Goal: Task Accomplishment & Management: Use online tool/utility

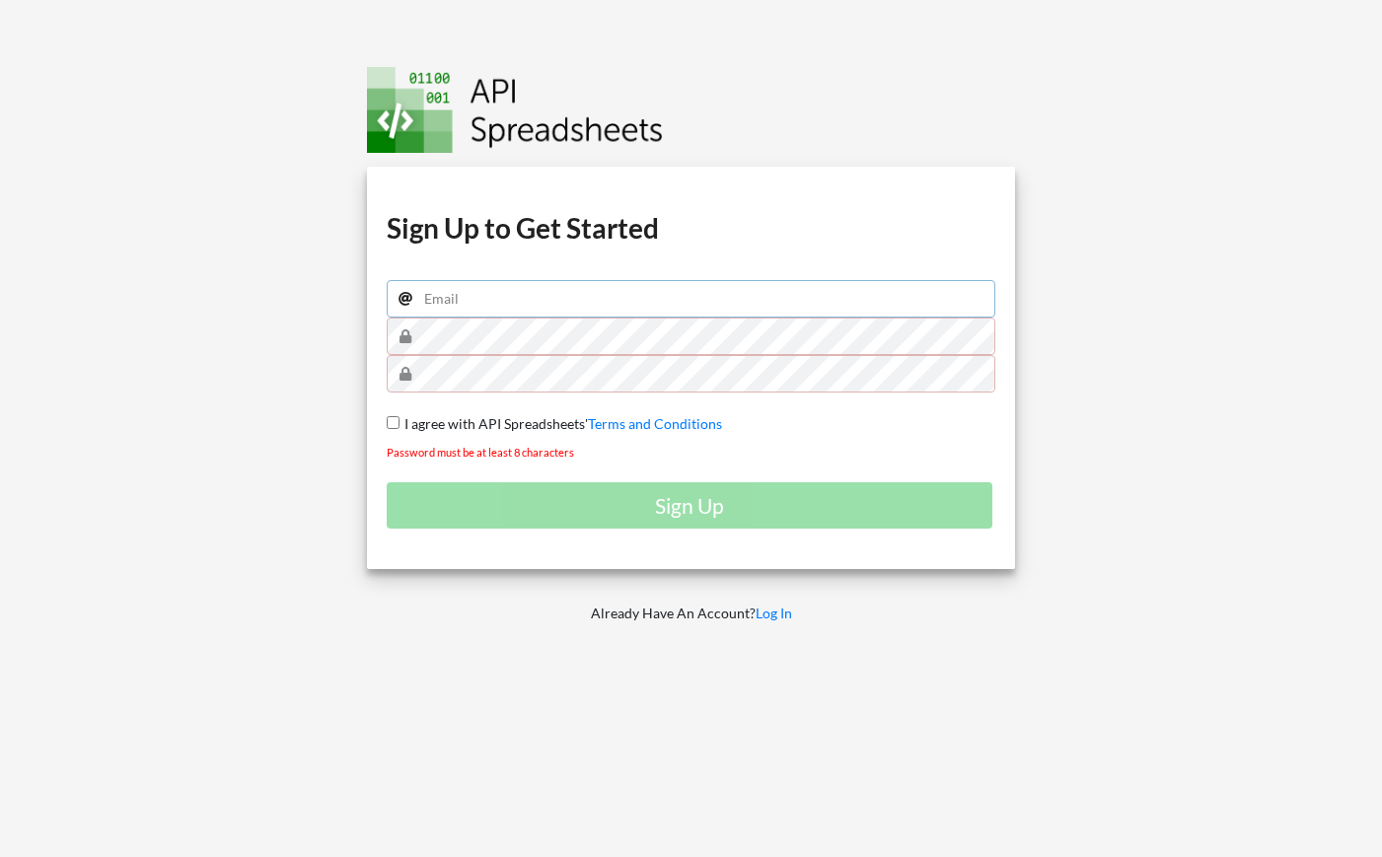
click at [488, 308] on input "email" at bounding box center [691, 298] width 609 height 37
type input "jrz1026@gmail.com"
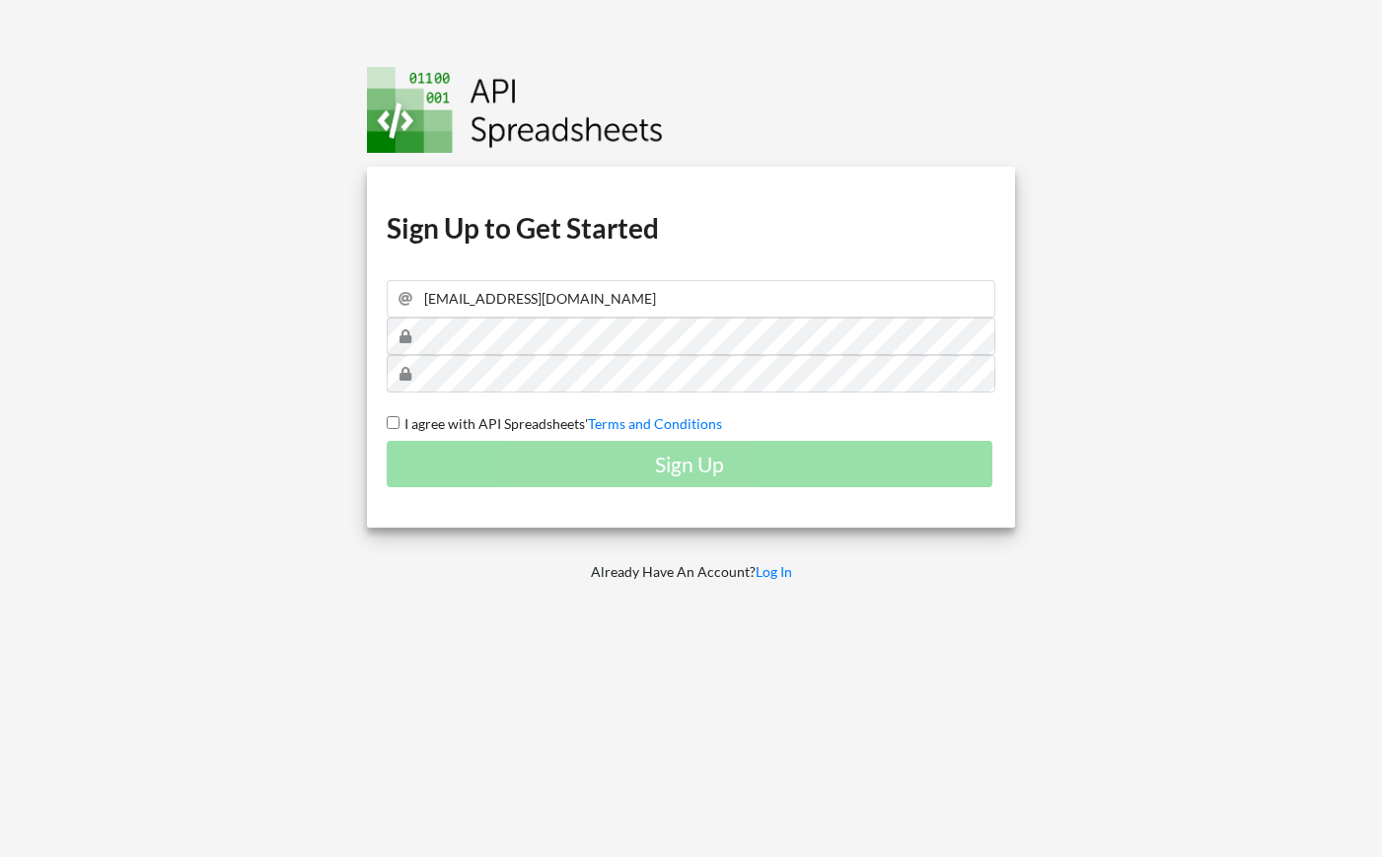
click at [332, 350] on div at bounding box center [161, 428] width 353 height 857
click at [430, 423] on span "I agree with API Spreadsheets'" at bounding box center [493, 423] width 188 height 17
click at [399, 423] on input "I agree with API Spreadsheets' Terms and Conditions" at bounding box center [393, 422] width 13 height 13
checkbox input "true"
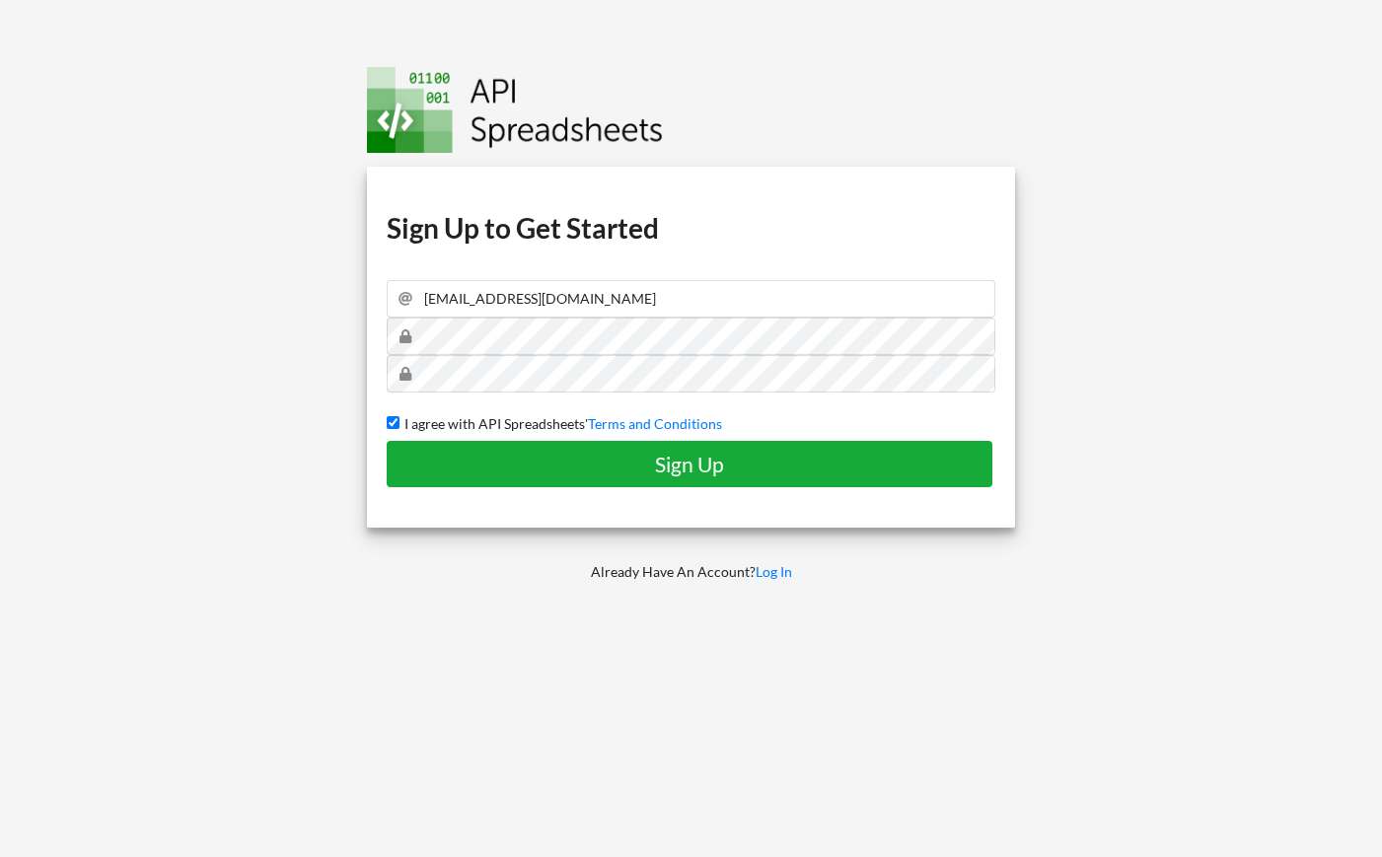
click at [466, 478] on button "Sign Up" at bounding box center [690, 464] width 606 height 46
checkbox input "false"
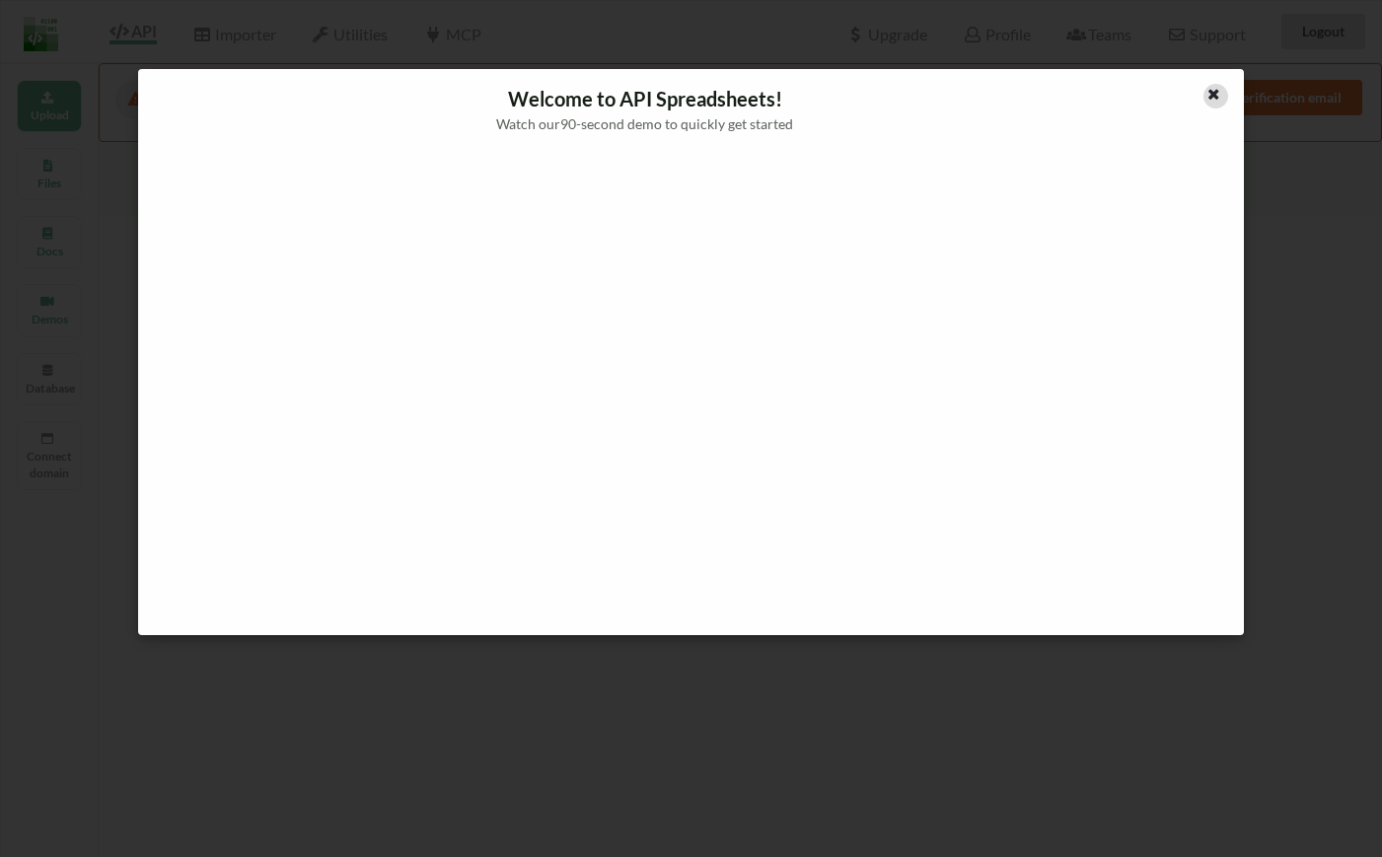
click at [1214, 98] on icon at bounding box center [1213, 92] width 17 height 14
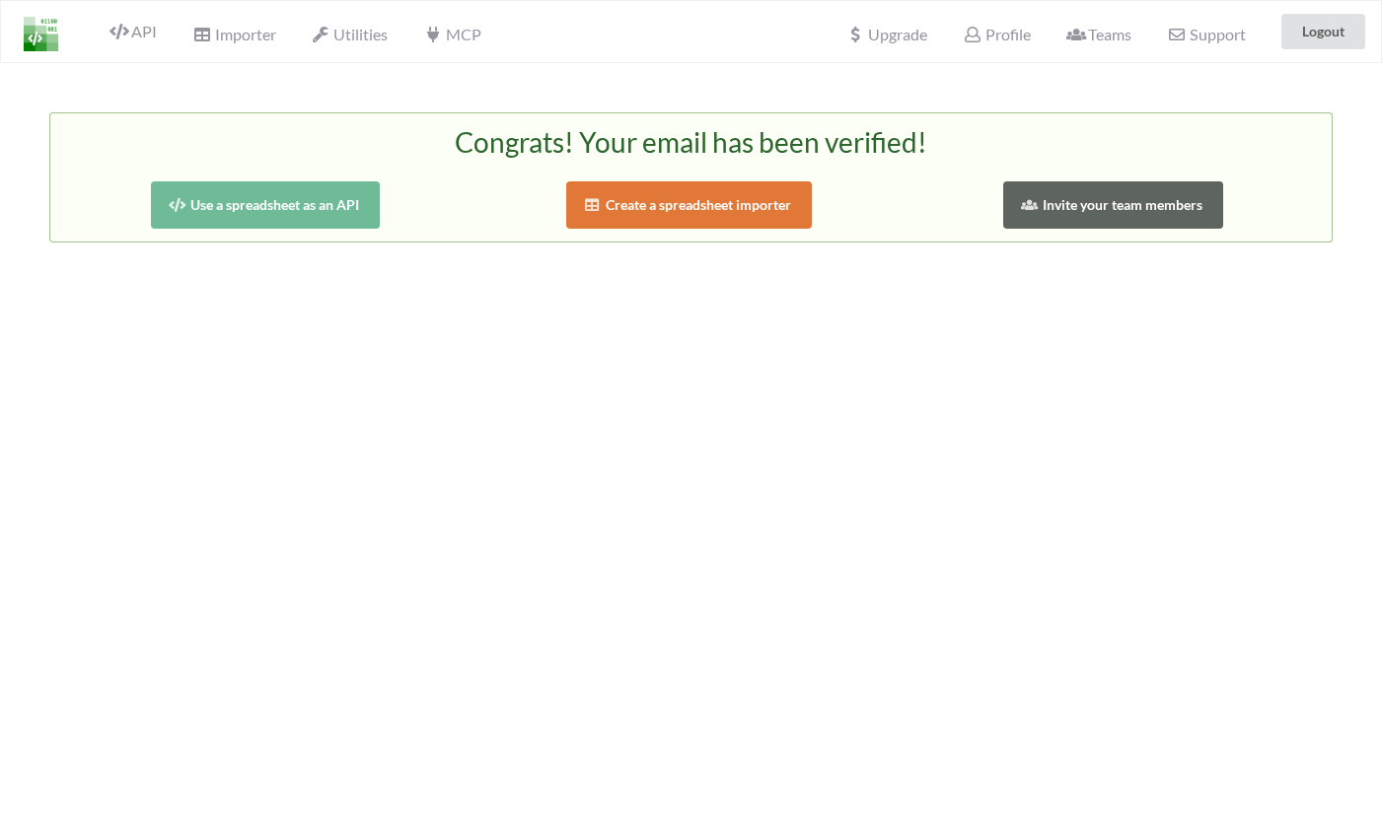
drag, startPoint x: 272, startPoint y: 203, endPoint x: 378, endPoint y: 282, distance: 131.8
click at [378, 282] on div "Congrats! Your email has been verified! Use a spreadsheet as an API Create a sp…" at bounding box center [691, 477] width 1382 height 829
click at [276, 187] on button "Use a spreadsheet as an API" at bounding box center [266, 204] width 230 height 47
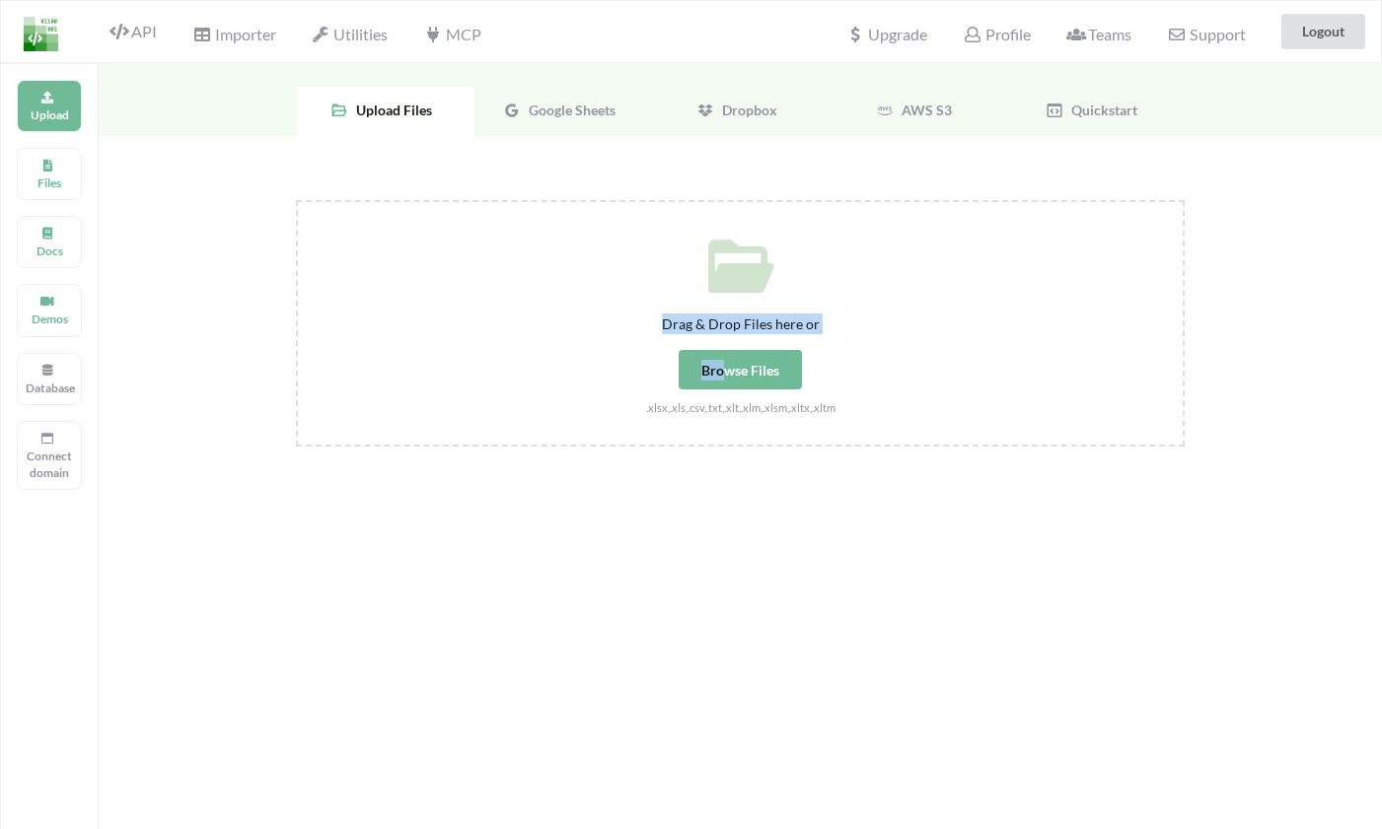
drag, startPoint x: 723, startPoint y: 374, endPoint x: 443, endPoint y: 194, distance: 332.7
click at [443, 194] on div "Drag & Drop Files here or Browse Files .xlsx,.xls,.csv,.txt,.xlt,.xlm,.xlsm,.xl…" at bounding box center [740, 528] width 1283 height 784
click at [443, 195] on div "Drag & Drop Files here or Browse Files .xlsx,.xls,.csv,.txt,.xlt,.xlm,.xlsm,.xl…" at bounding box center [740, 528] width 1283 height 784
click at [550, 120] on div "Google Sheets" at bounding box center [563, 111] width 178 height 49
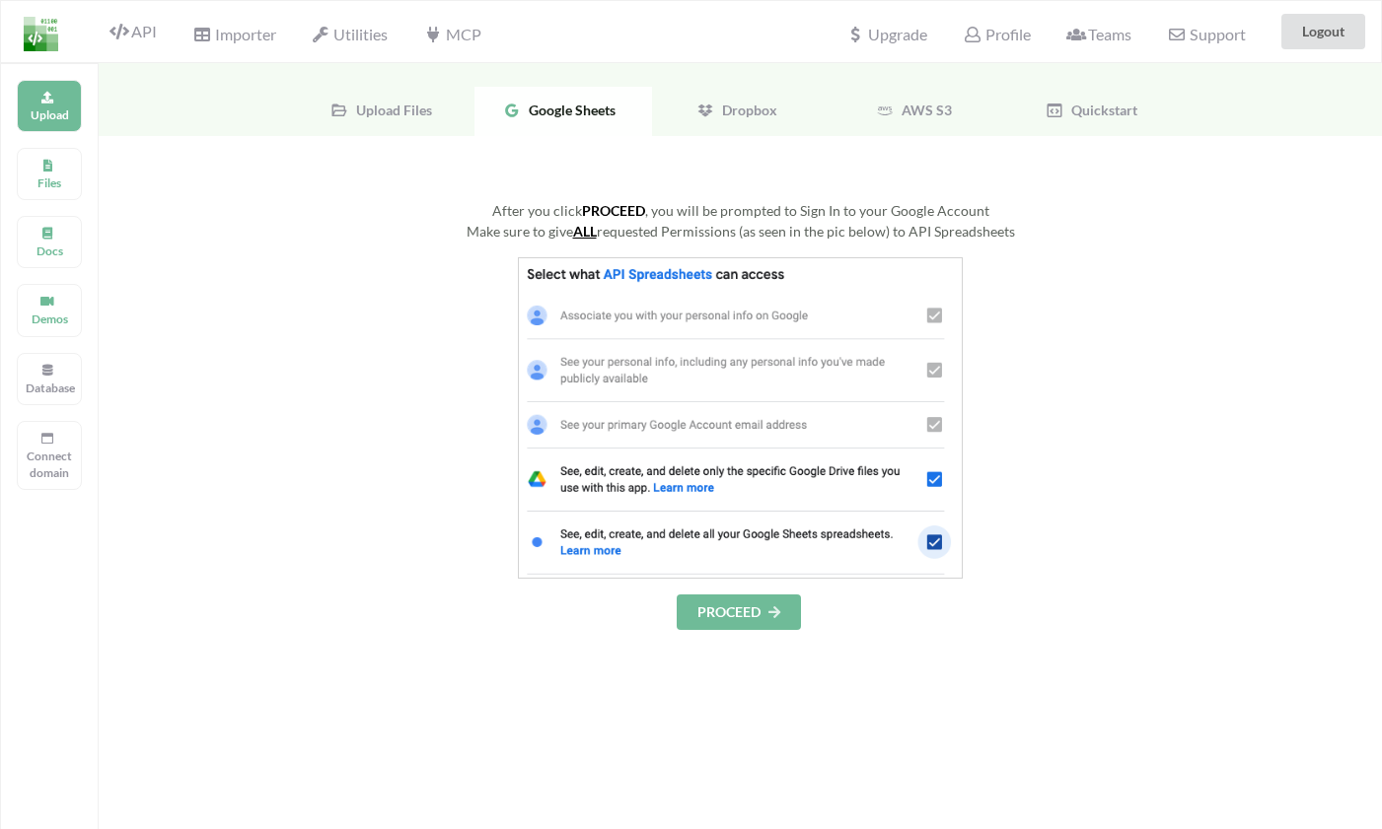
drag, startPoint x: 489, startPoint y: 210, endPoint x: 1036, endPoint y: 237, distance: 547.0
click at [1036, 237] on div "After you click PROCEED , you will be prompted to Sign In to your Google Accoun…" at bounding box center [740, 220] width 889 height 41
click at [736, 610] on button "PROCEED" at bounding box center [739, 613] width 124 height 36
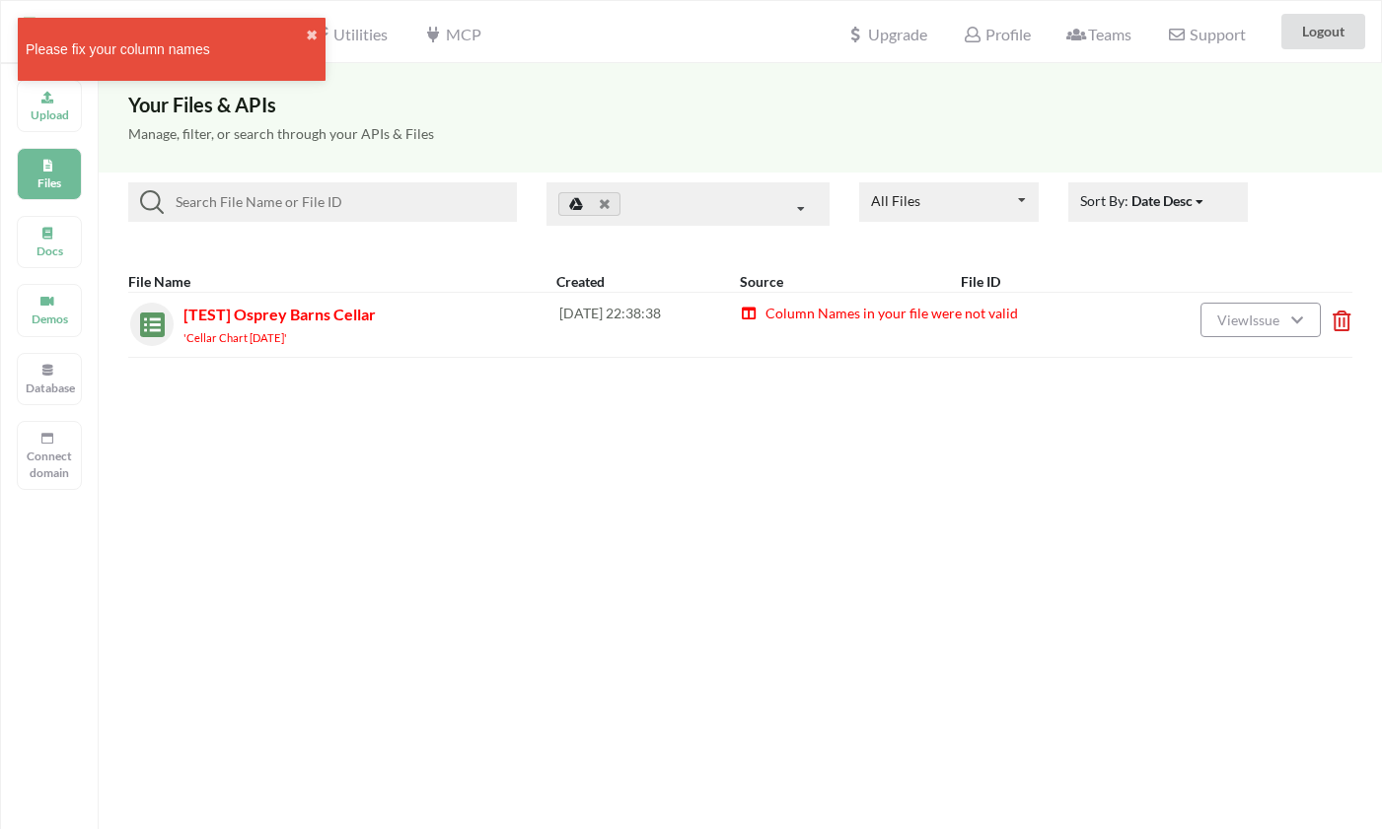
click at [918, 317] on span "Column Names in your file were not valid" at bounding box center [890, 313] width 254 height 17
click at [1281, 320] on span "View Issue" at bounding box center [1251, 320] width 68 height 17
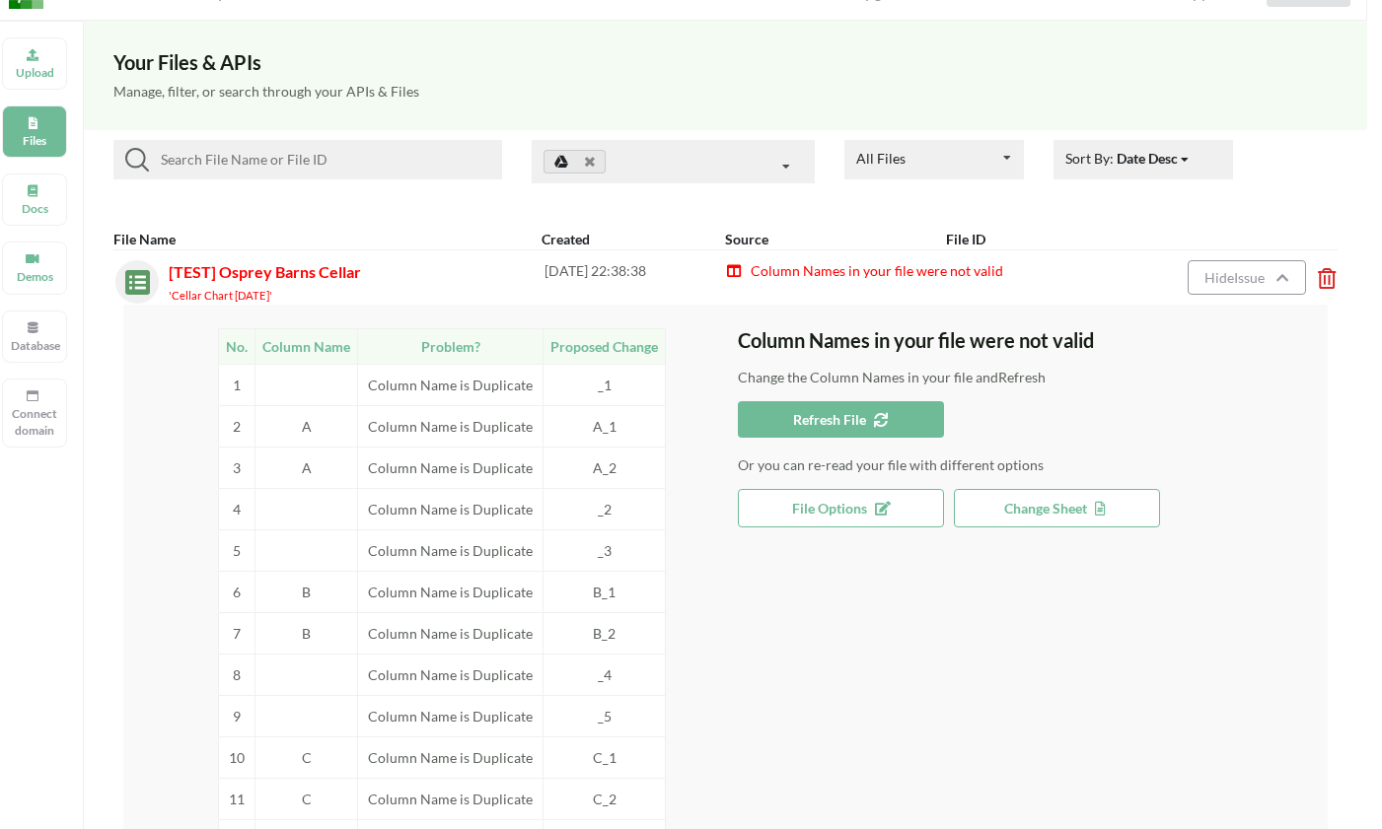
scroll to position [48, 15]
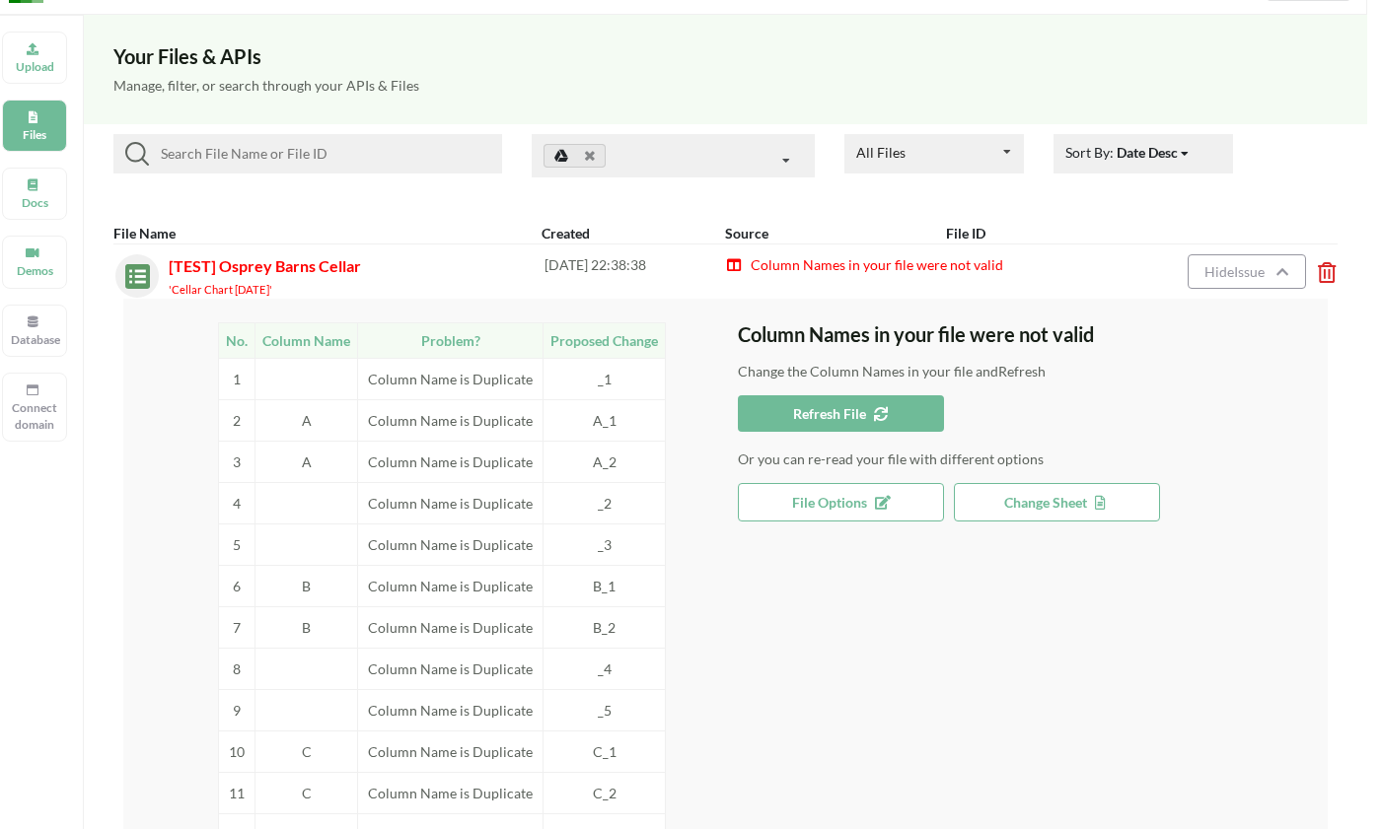
click at [823, 506] on span "File Options" at bounding box center [841, 502] width 98 height 17
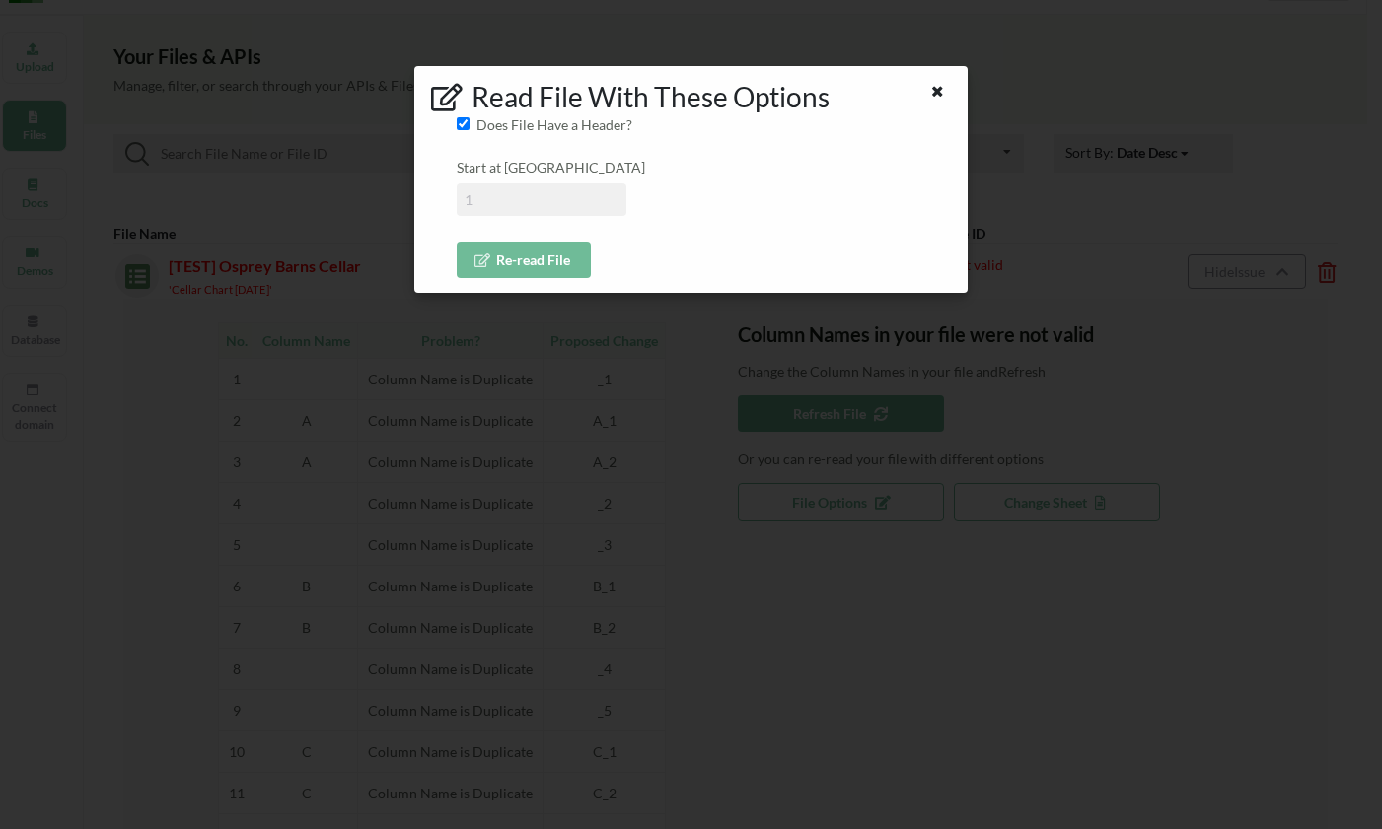
click at [462, 125] on input "Does File Have a Header?" at bounding box center [463, 123] width 13 height 13
checkbox input "true"
click at [939, 93] on icon at bounding box center [937, 89] width 17 height 14
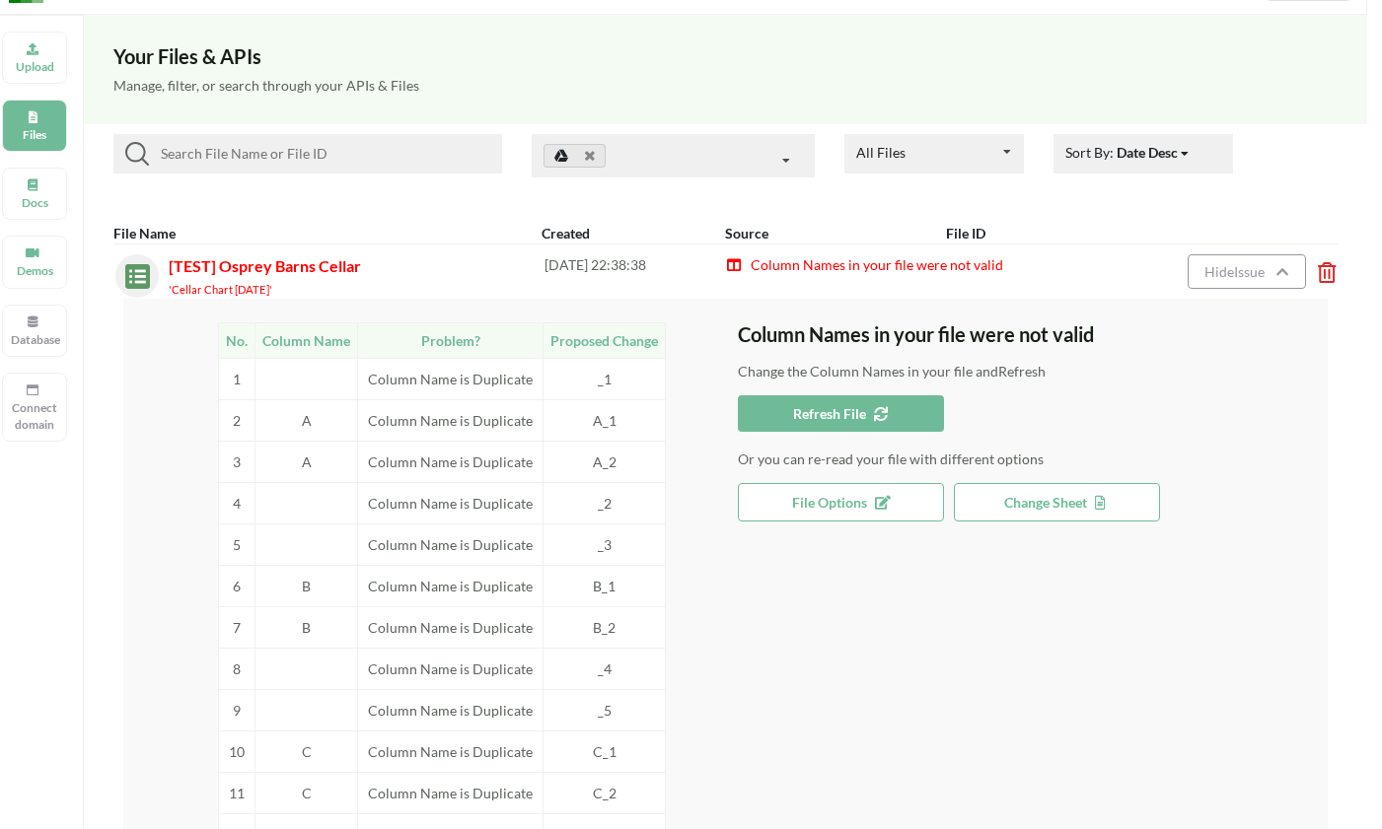
click at [462, 341] on td "Problem?" at bounding box center [450, 340] width 185 height 36
click at [267, 337] on td "Column Name" at bounding box center [306, 340] width 103 height 36
drag, startPoint x: 171, startPoint y: 260, endPoint x: 378, endPoint y: 264, distance: 207.1
click at [378, 264] on div "[TEST] Osprey Barns Cellar 'Cellar Chart 8/21/25'" at bounding box center [357, 276] width 376 height 44
click at [378, 265] on div "[TEST] Osprey Barns Cellar 'Cellar Chart 8/21/25'" at bounding box center [357, 276] width 376 height 44
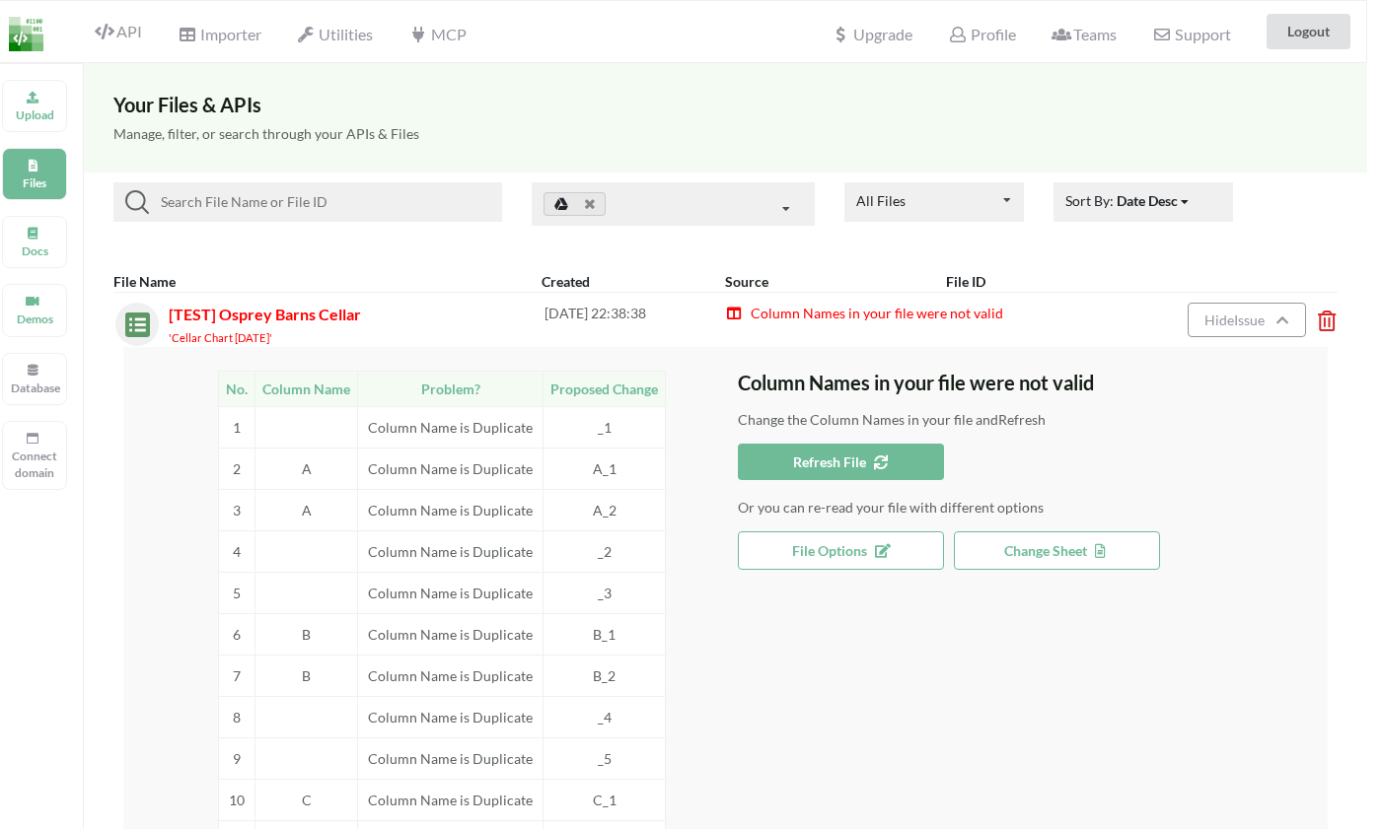
scroll to position [0, 15]
click at [929, 200] on div "All Files All Files Uploaded by you Shared with you" at bounding box center [933, 201] width 179 height 39
click at [1237, 310] on button "Hide Issue" at bounding box center [1246, 320] width 118 height 35
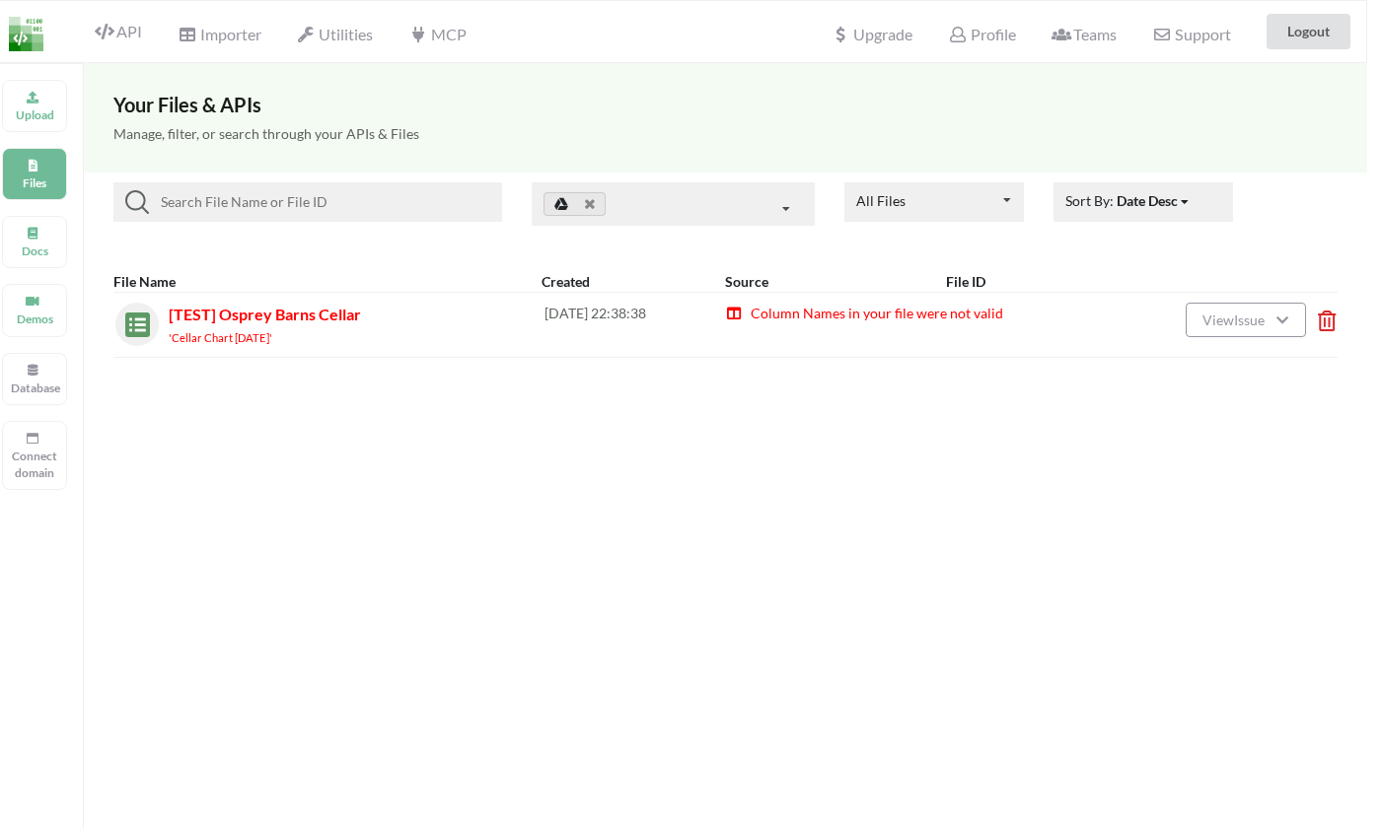
click at [1237, 310] on button "View Issue" at bounding box center [1245, 320] width 120 height 35
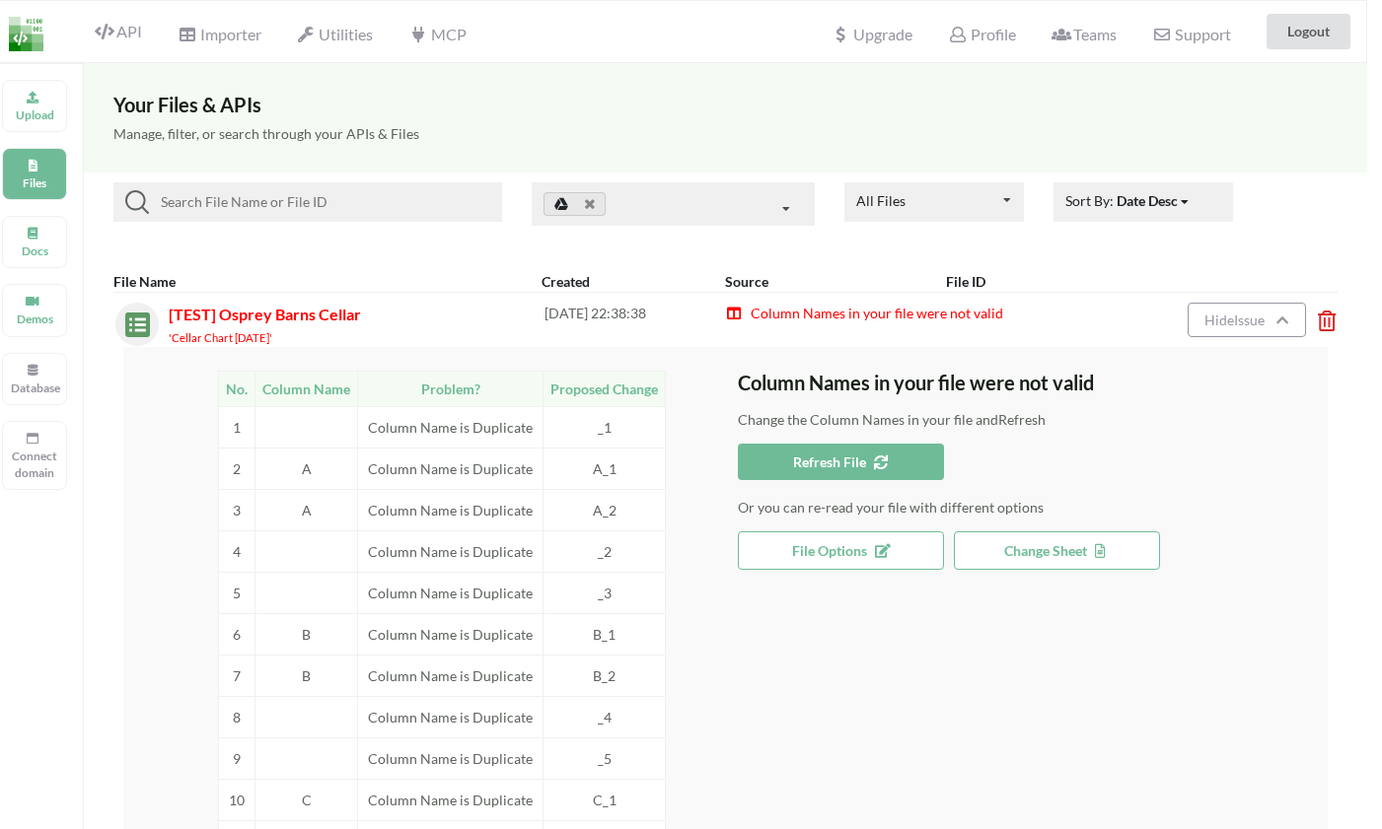
click at [873, 316] on span "Column Names in your file were not valid" at bounding box center [876, 313] width 254 height 17
click at [823, 542] on span "File Options" at bounding box center [841, 550] width 98 height 17
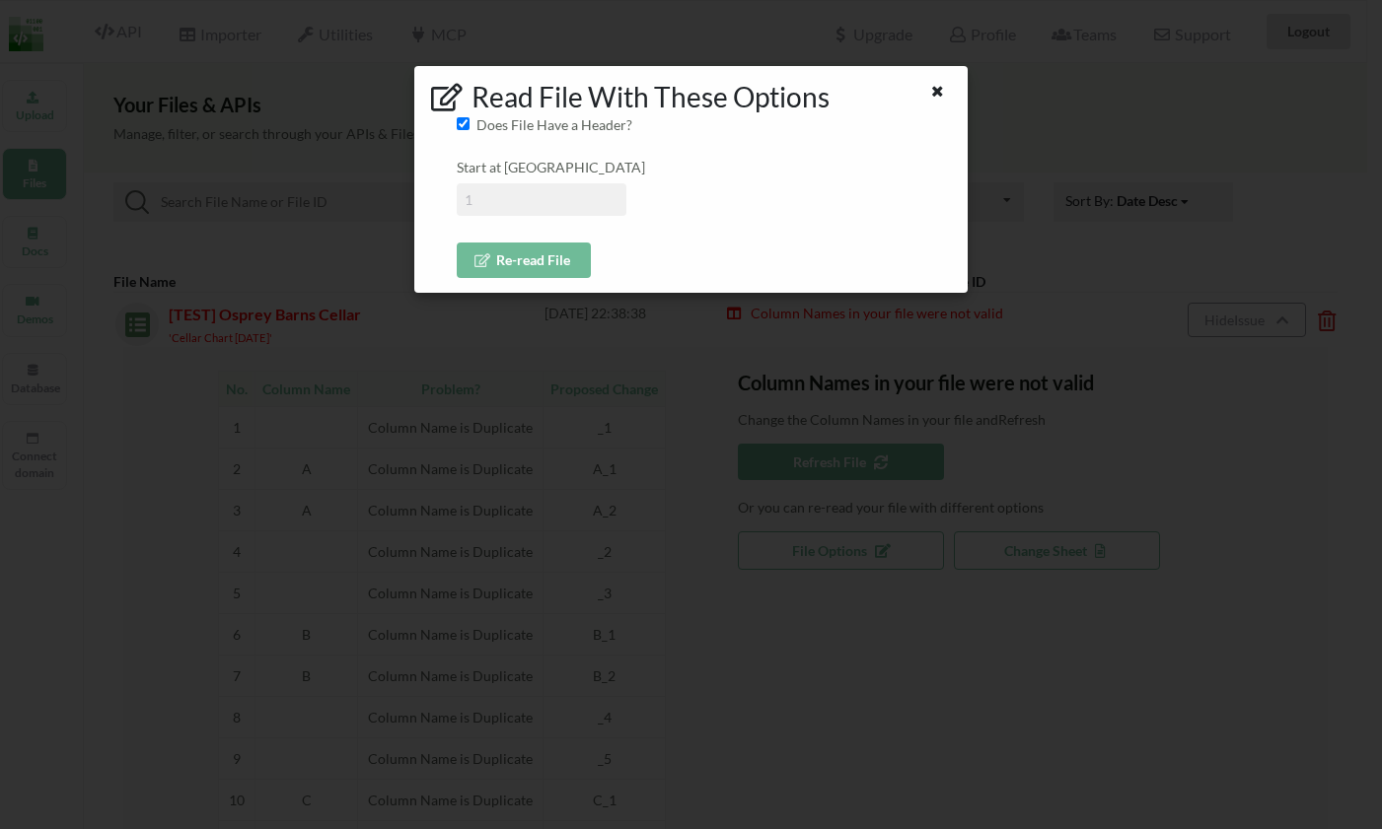
click at [473, 120] on span "Does File Have a Header?" at bounding box center [550, 123] width 163 height 19
click at [469, 120] on input "Does File Have a Header?" at bounding box center [463, 123] width 13 height 13
click at [469, 131] on span "Does File Have a Header?" at bounding box center [550, 123] width 163 height 19
click at [468, 130] on input "Does File Have a Header?" at bounding box center [463, 123] width 13 height 13
checkbox input "true"
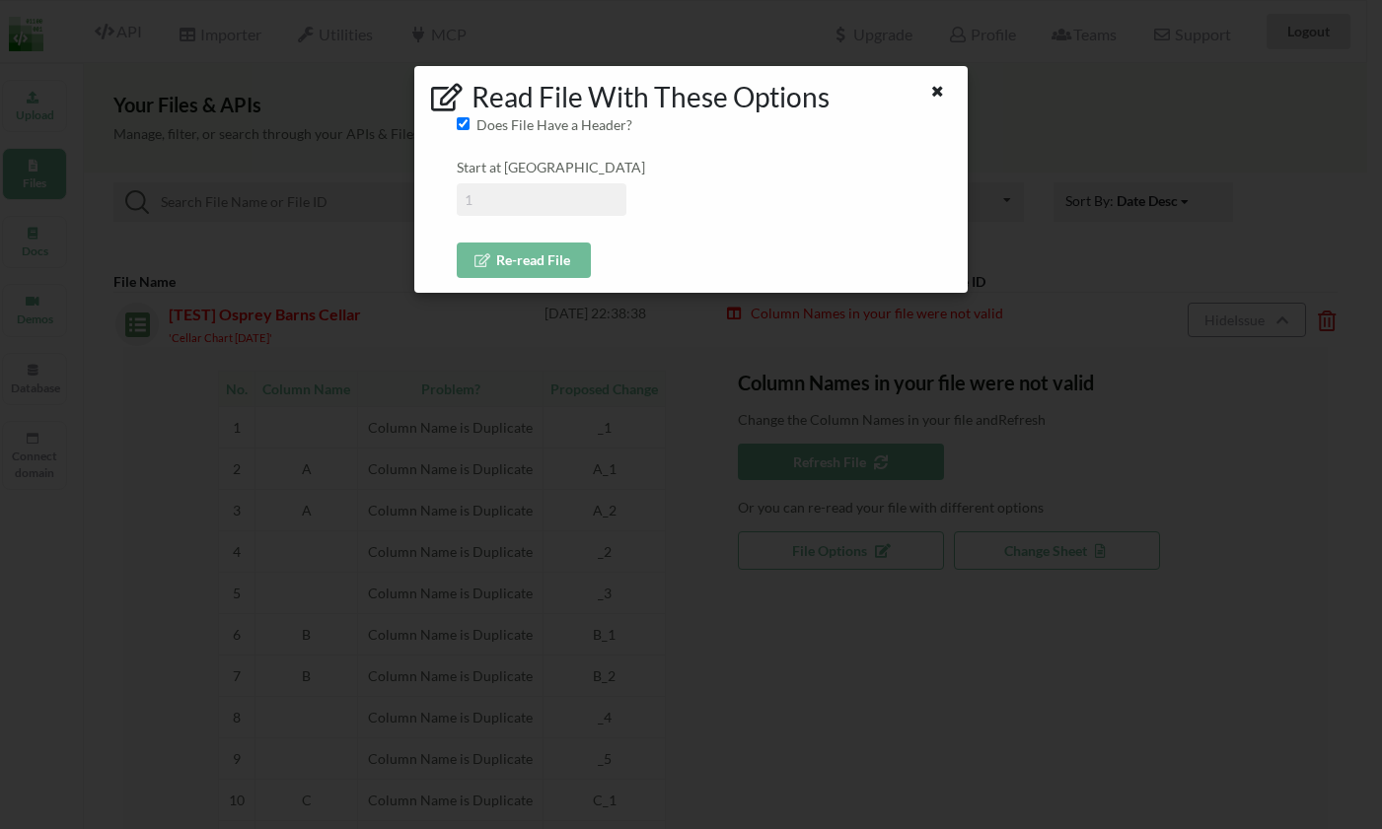
click at [1045, 515] on div "Read File With These Options Does File Have a Header? Start at Row Re-read File" at bounding box center [691, 414] width 1382 height 829
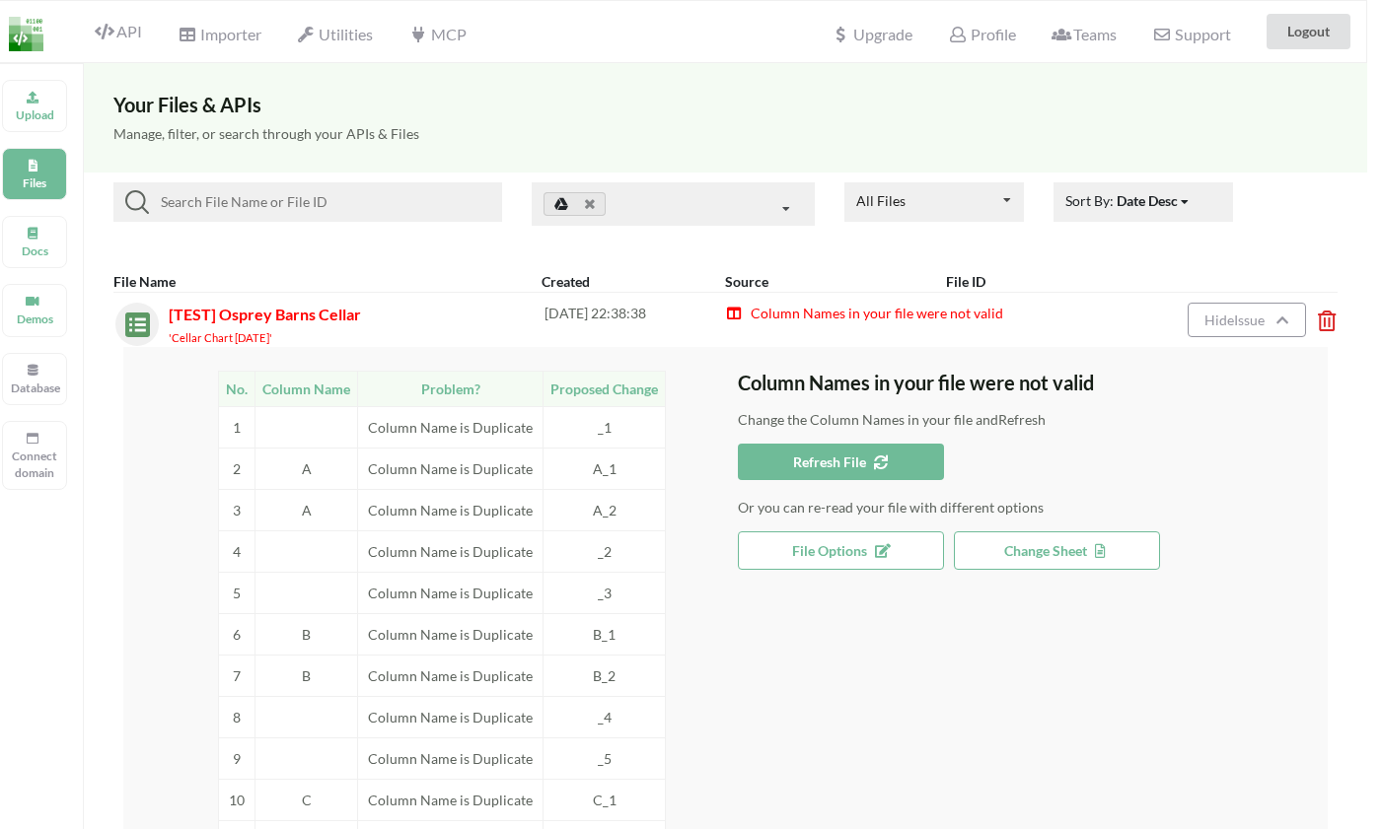
click at [1034, 543] on span "Change Sheet" at bounding box center [1057, 550] width 106 height 17
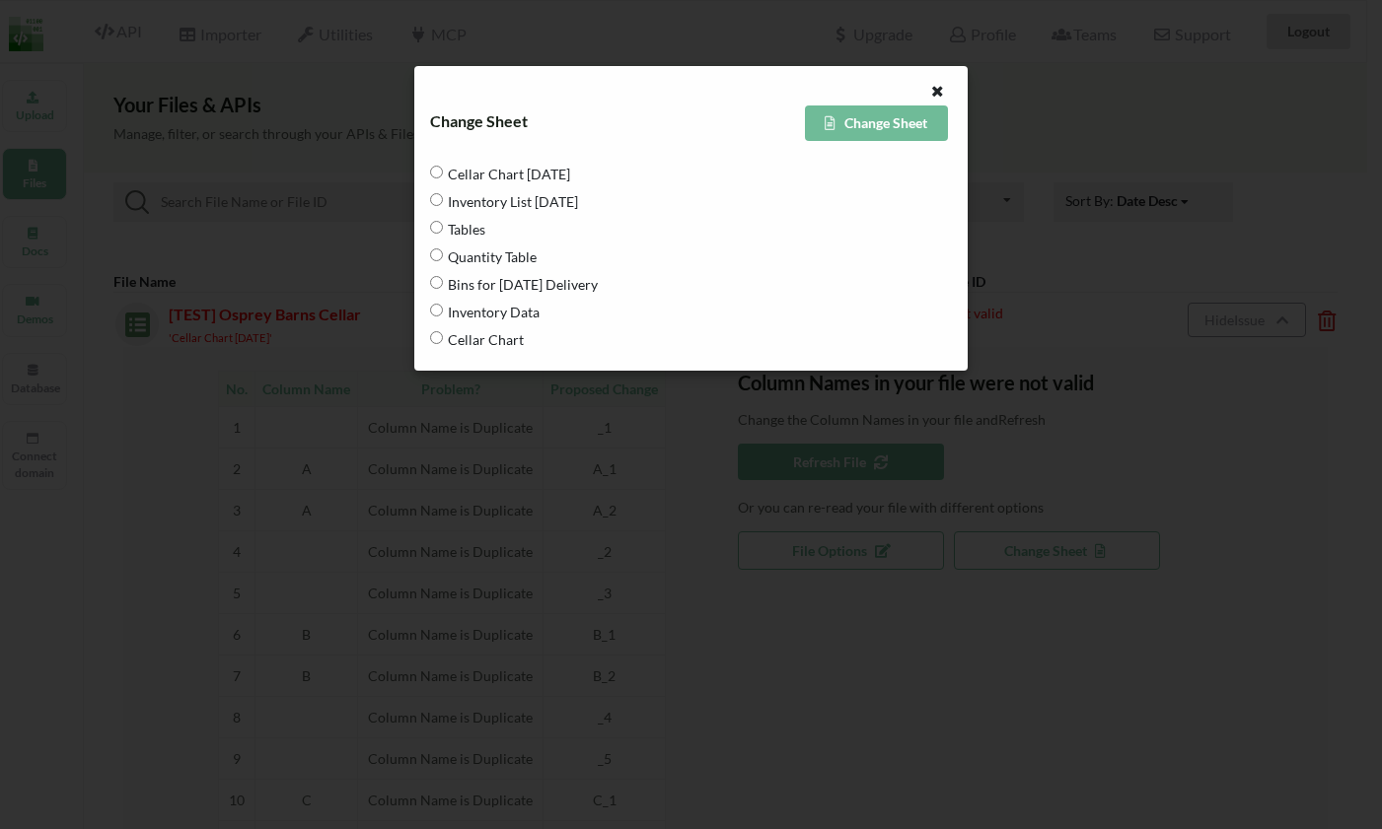
click at [474, 198] on span "Inventory List 8/21/25" at bounding box center [510, 200] width 135 height 41
click at [443, 198] on 8\/21\/25 "Inventory List 8/21/25" at bounding box center [436, 199] width 13 height 13
radio 8\/21\/25 "true"
click at [867, 127] on button "Change Sheet" at bounding box center [877, 124] width 144 height 36
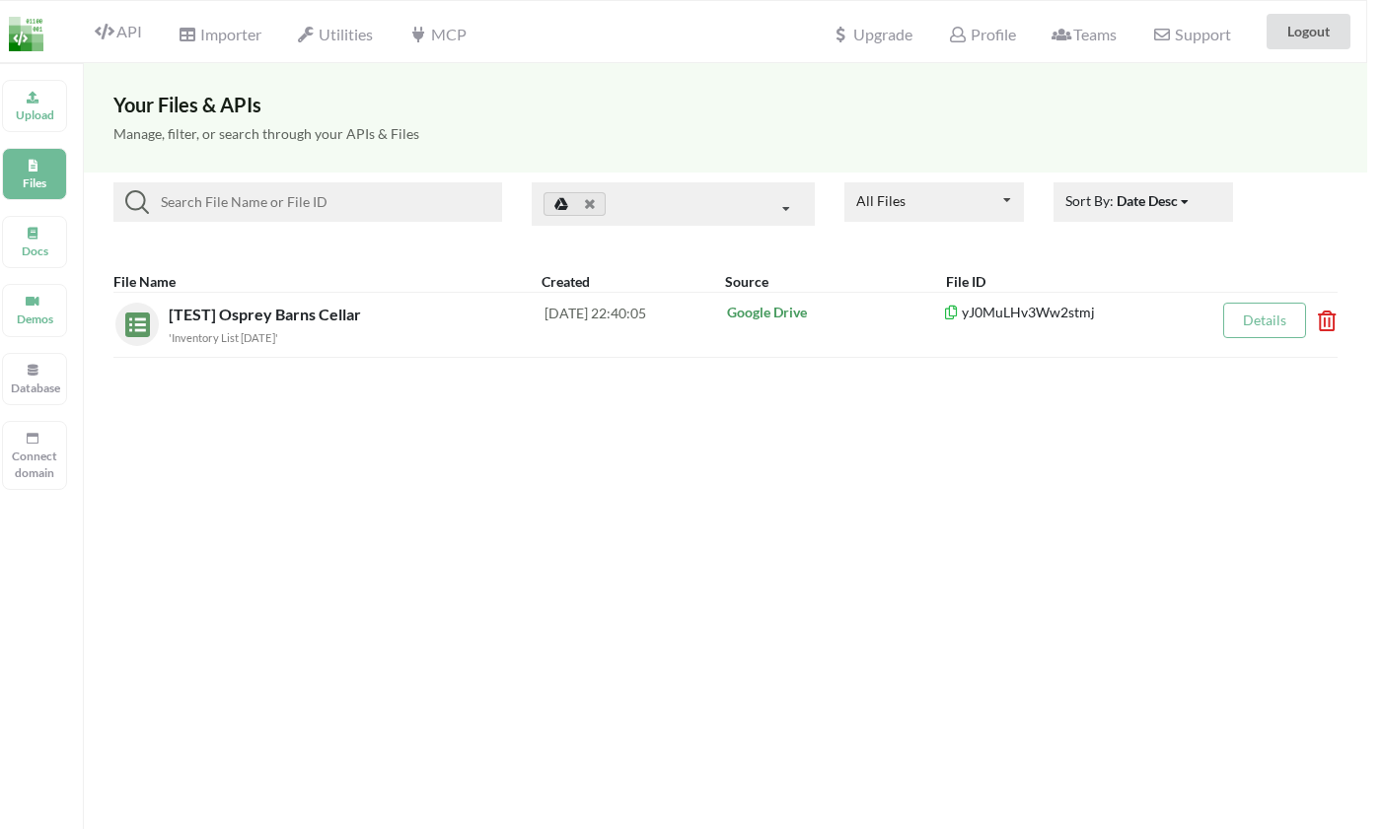
click at [271, 206] on input at bounding box center [321, 202] width 345 height 24
drag, startPoint x: 27, startPoint y: 97, endPoint x: 403, endPoint y: 60, distance: 378.5
click at [403, 60] on div "API Importer Utilities MCP Upgrade Profile Teams Support Logout Upload Files Do…" at bounding box center [676, 658] width 1382 height 1316
click at [623, 13] on div "API Importer Utilities MCP Upgrade Profile Teams Support Logout" at bounding box center [676, 31] width 1390 height 61
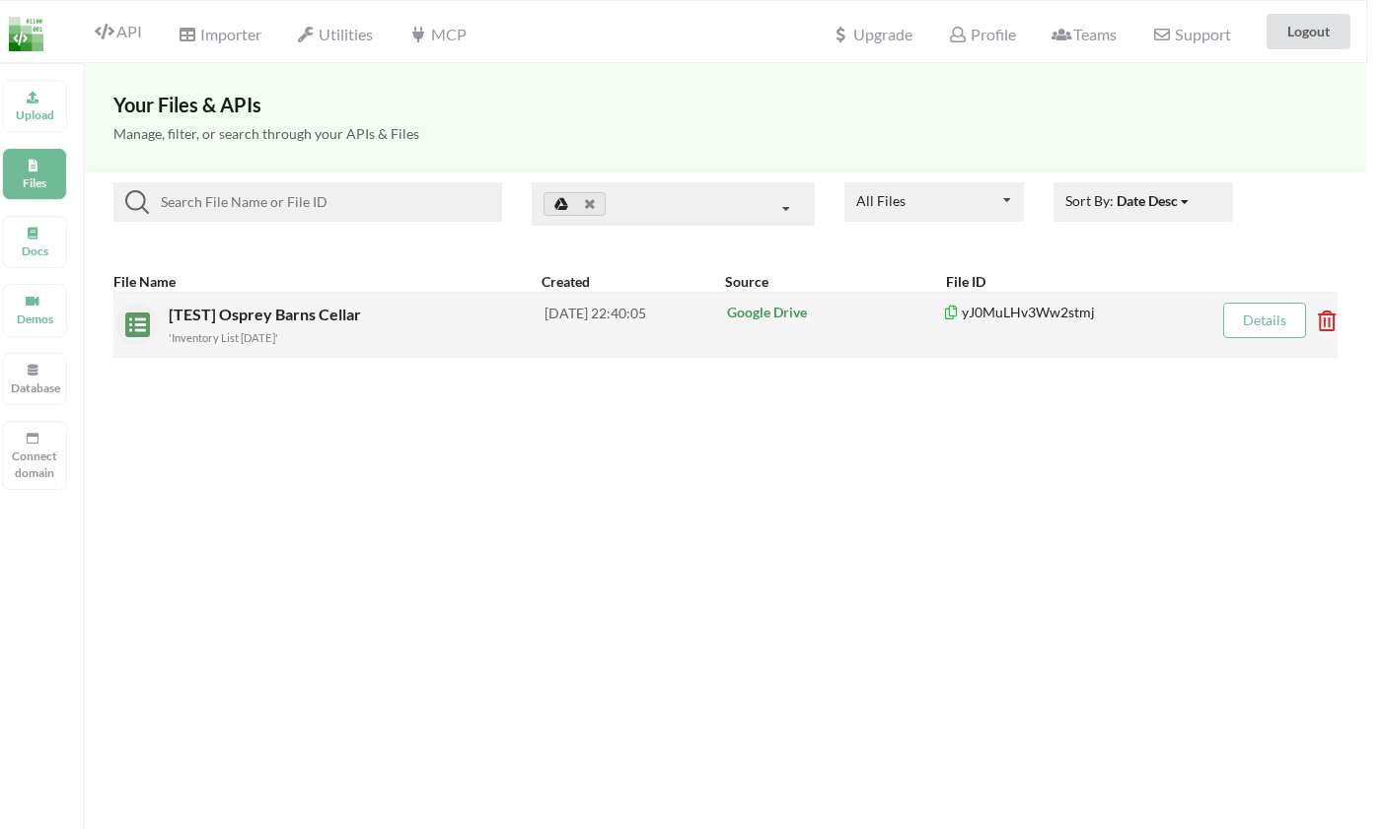
click at [1081, 322] on div "yJ0MuLHv3Ww2stmj" at bounding box center [1074, 324] width 265 height 43
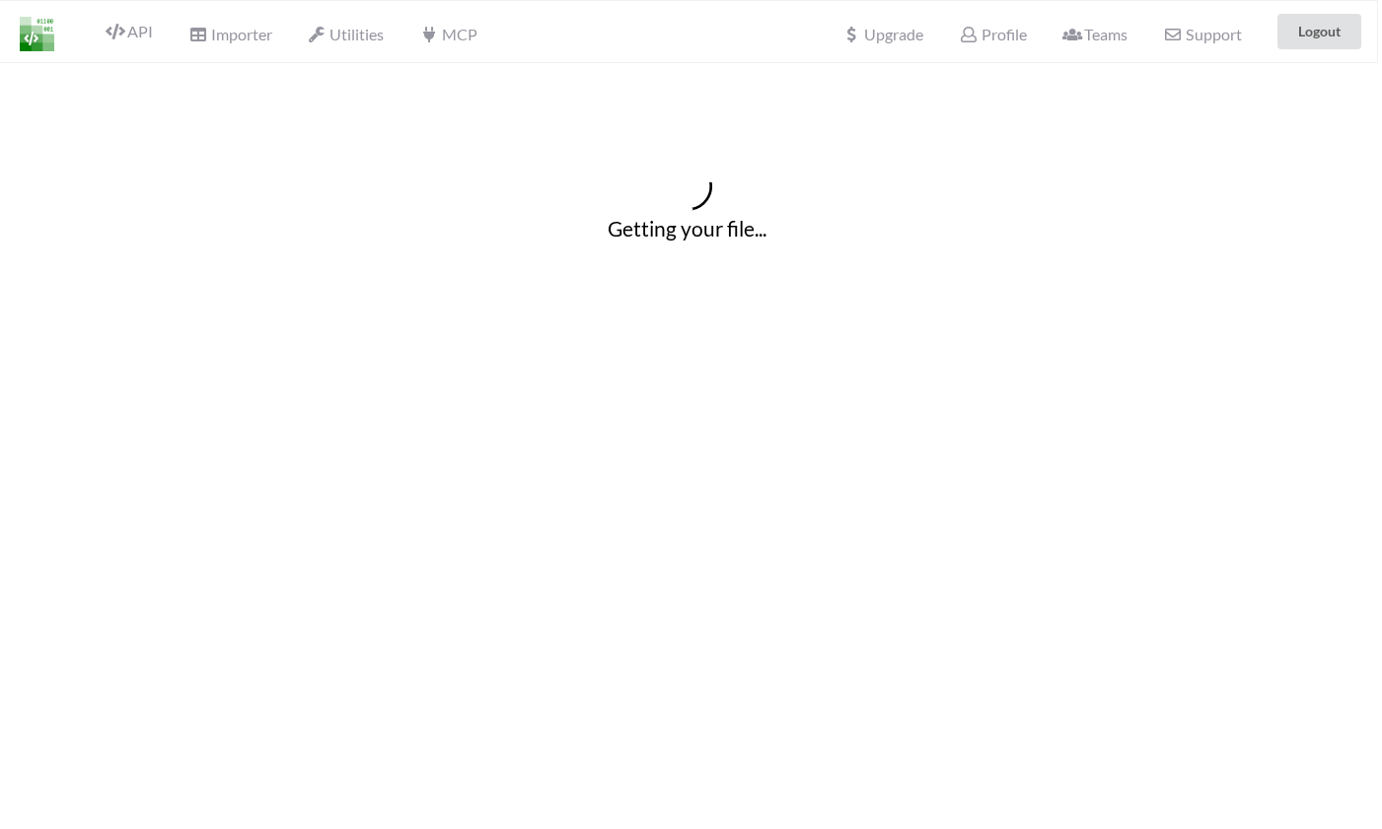
scroll to position [0, 4]
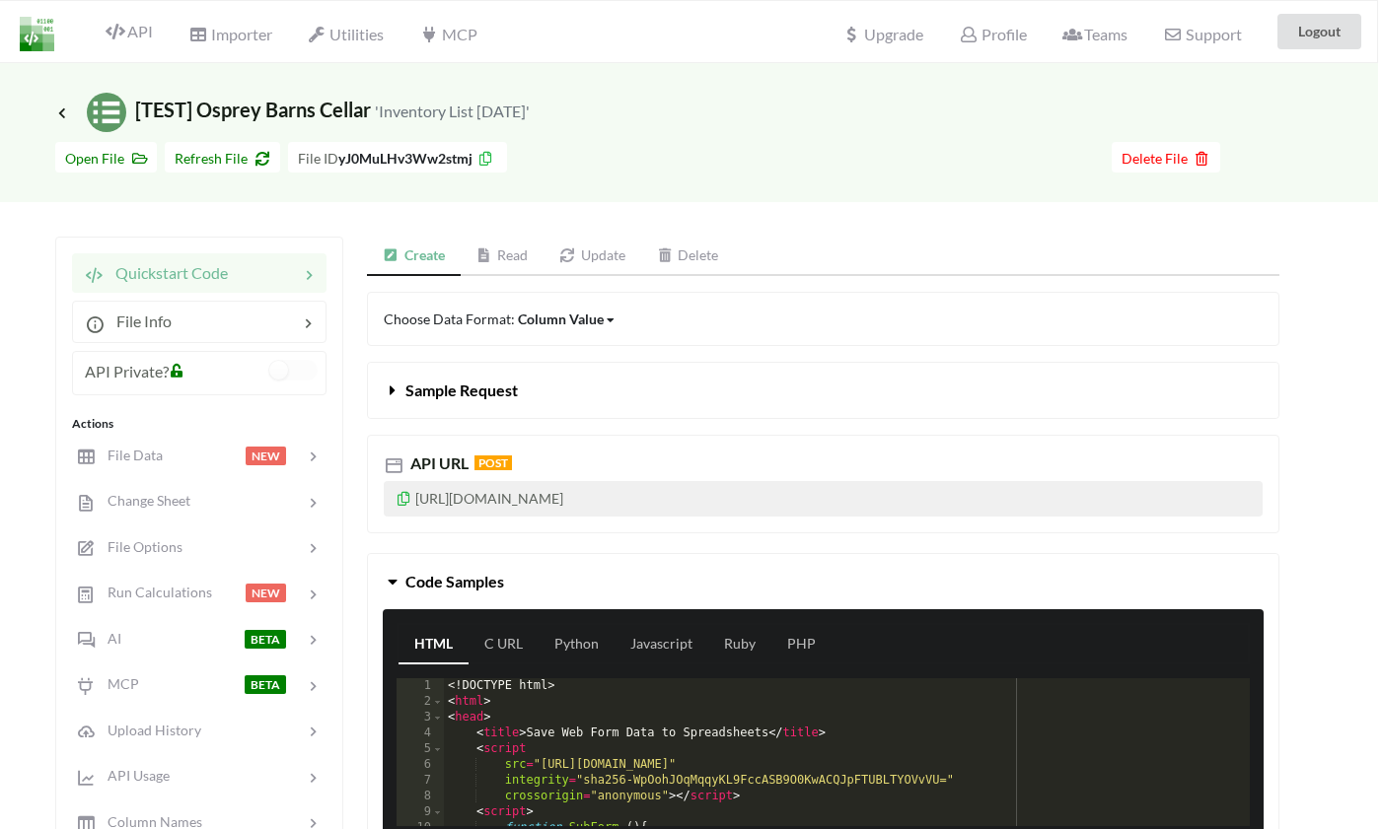
click at [575, 318] on div "Column Value" at bounding box center [561, 319] width 86 height 21
click at [756, 307] on div "Choose Data Format: Column Value Column Value Row Column" at bounding box center [823, 319] width 912 height 54
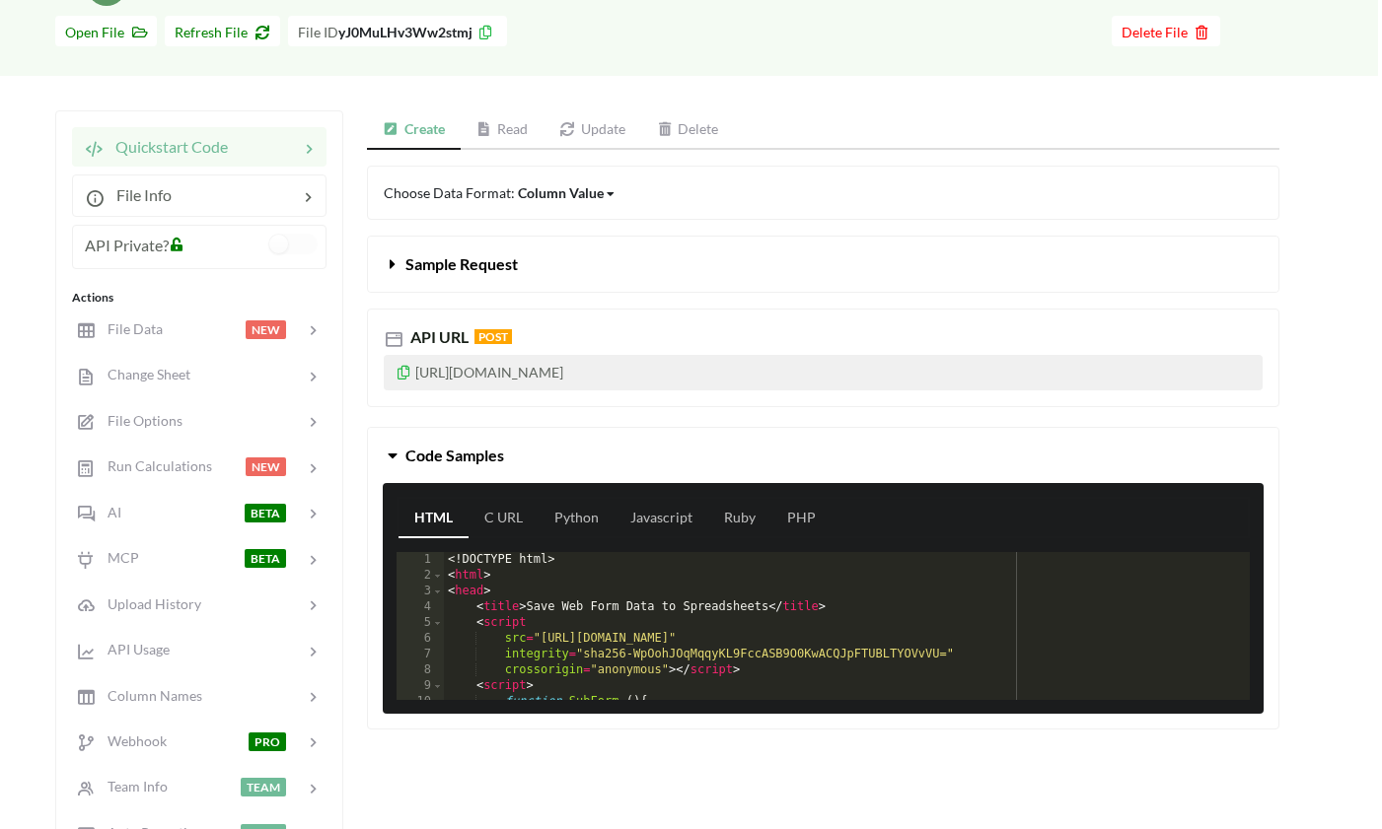
scroll to position [128, 4]
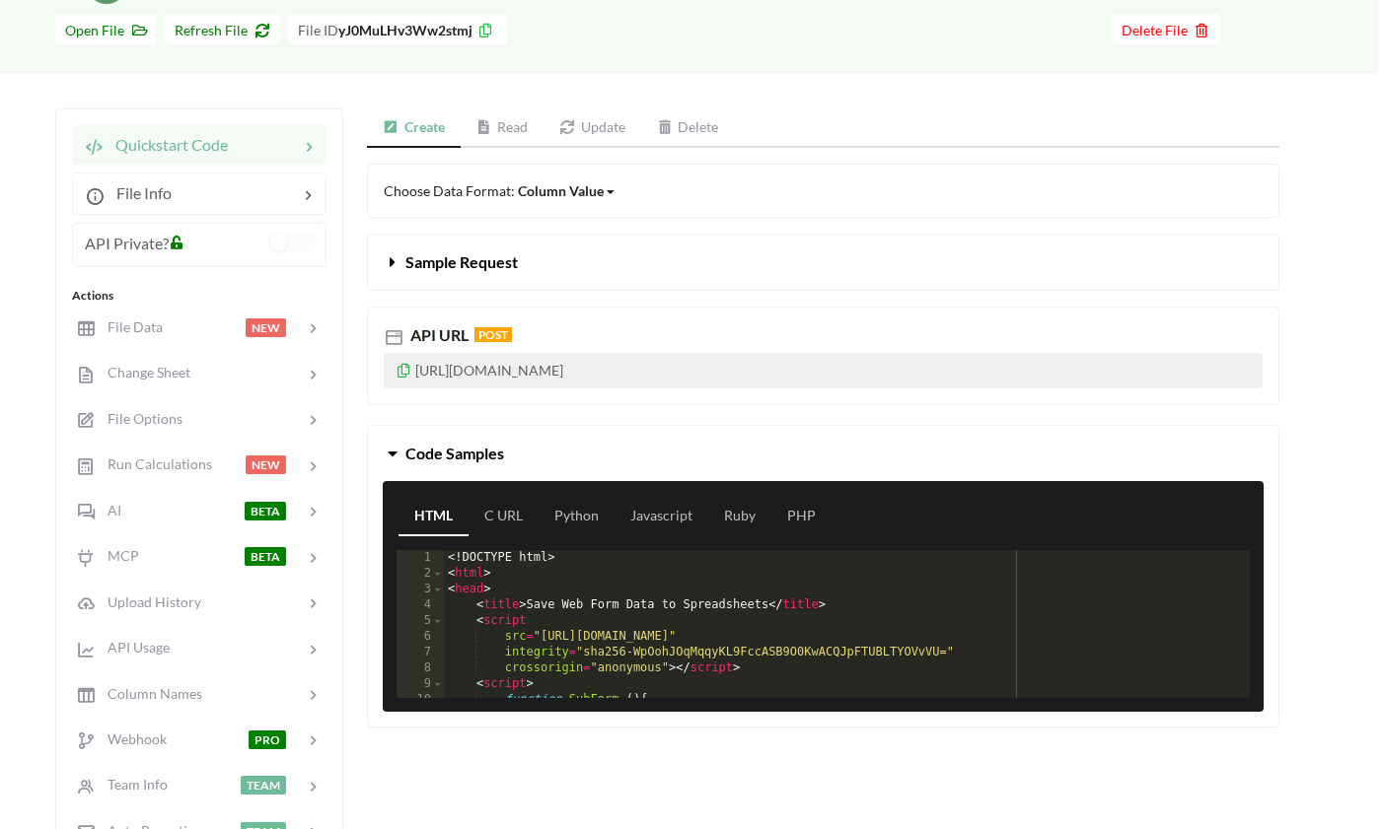
click at [180, 245] on icon at bounding box center [177, 240] width 17 height 14
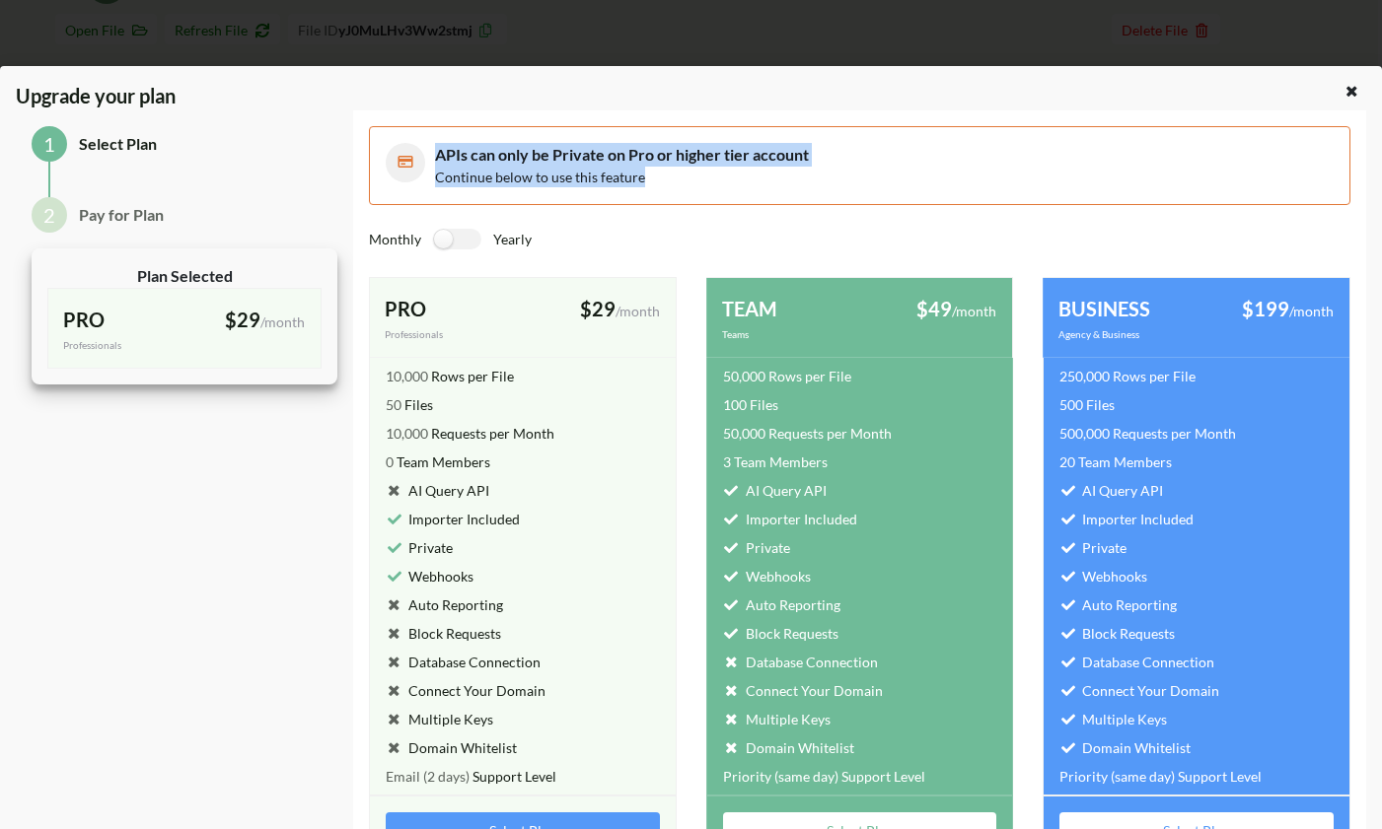
drag, startPoint x: 435, startPoint y: 157, endPoint x: 792, endPoint y: 175, distance: 357.5
click at [792, 175] on div "APIs can only be Private on Pro or higher tier account Continue below to use th…" at bounding box center [884, 165] width 898 height 45
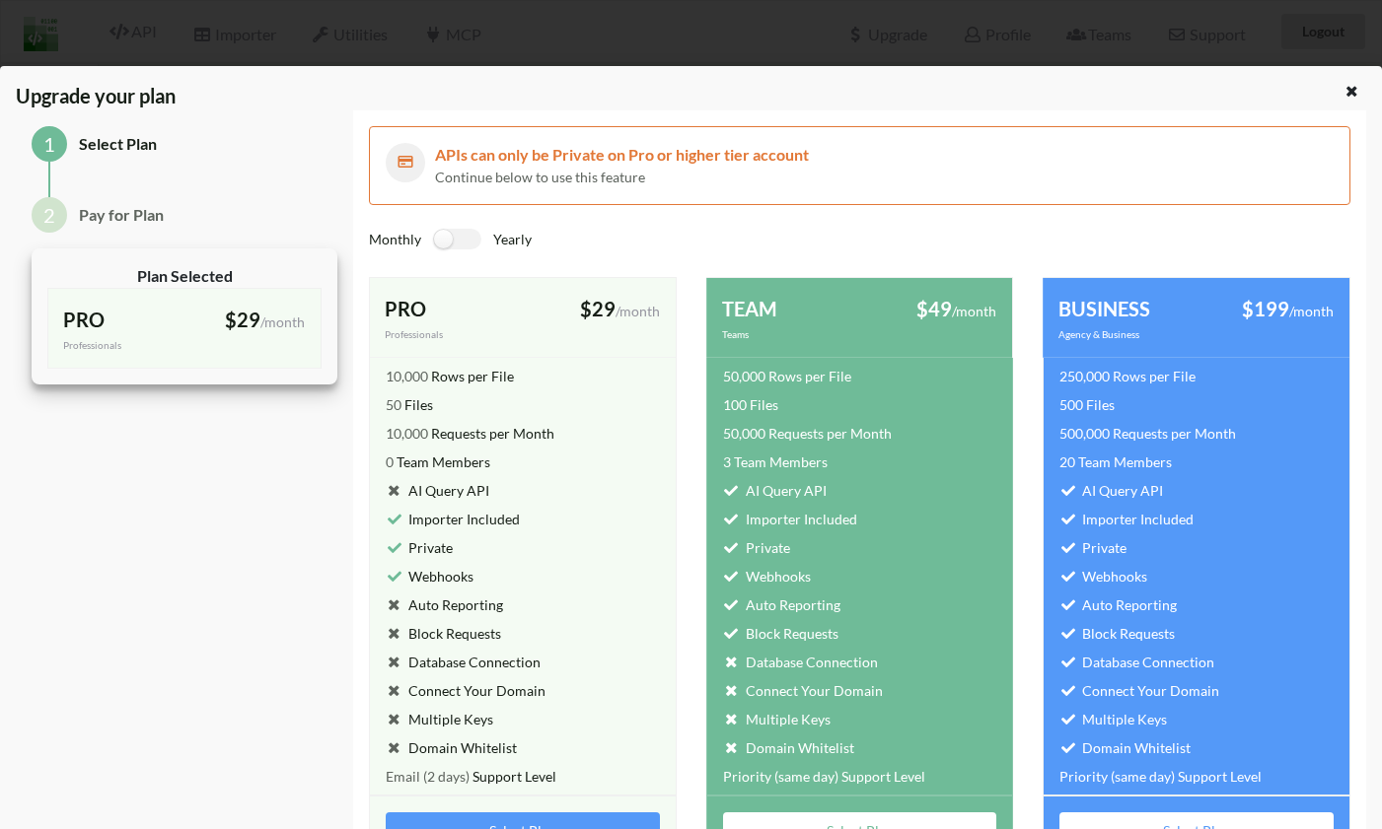
click at [1344, 80] on div "Upgrade your plan 1 Select Plan 2 Pay for Plan Plan Selected PRO Professionals …" at bounding box center [691, 480] width 1382 height 829
click at [1343, 88] on icon at bounding box center [1351, 89] width 17 height 14
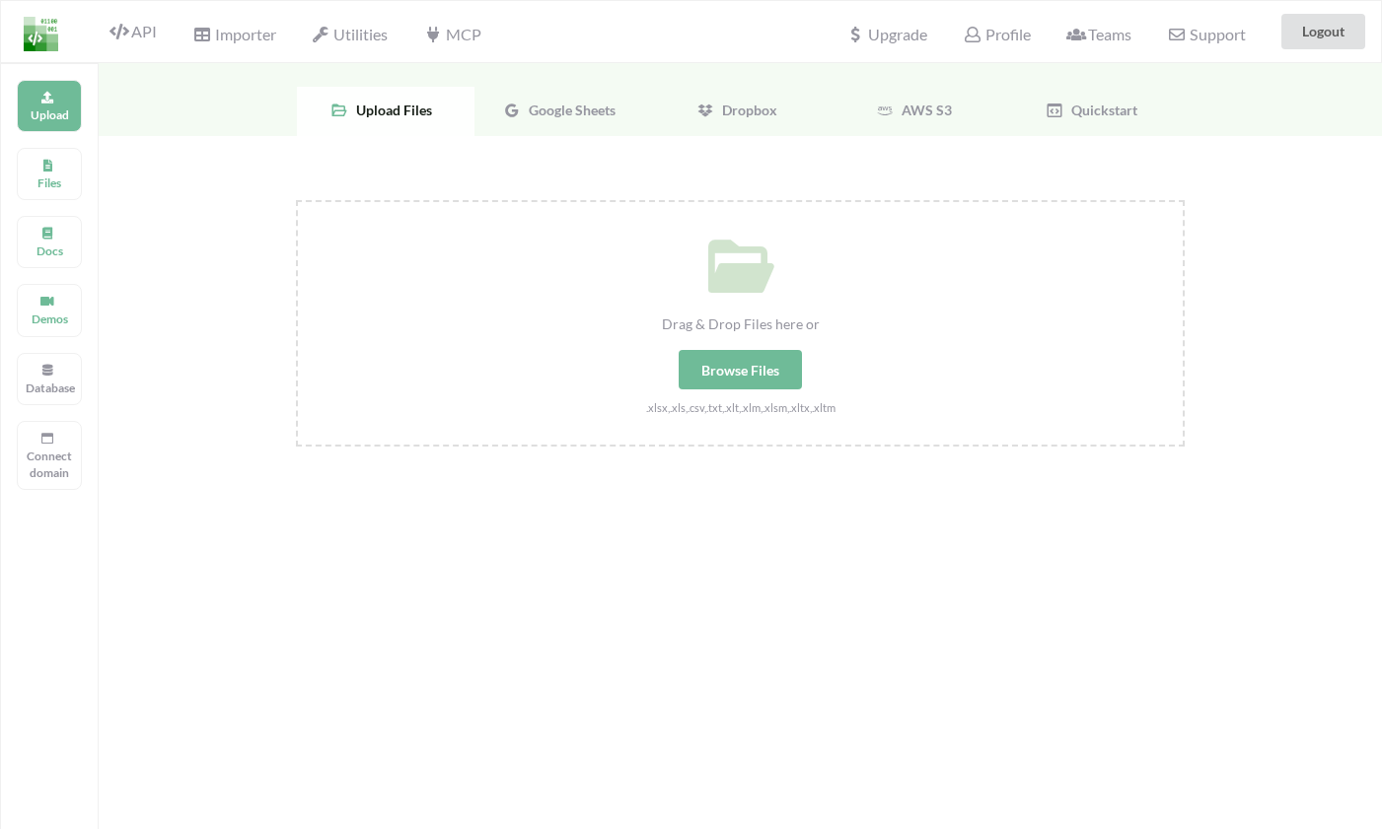
click at [586, 110] on span "Google Sheets" at bounding box center [568, 110] width 95 height 17
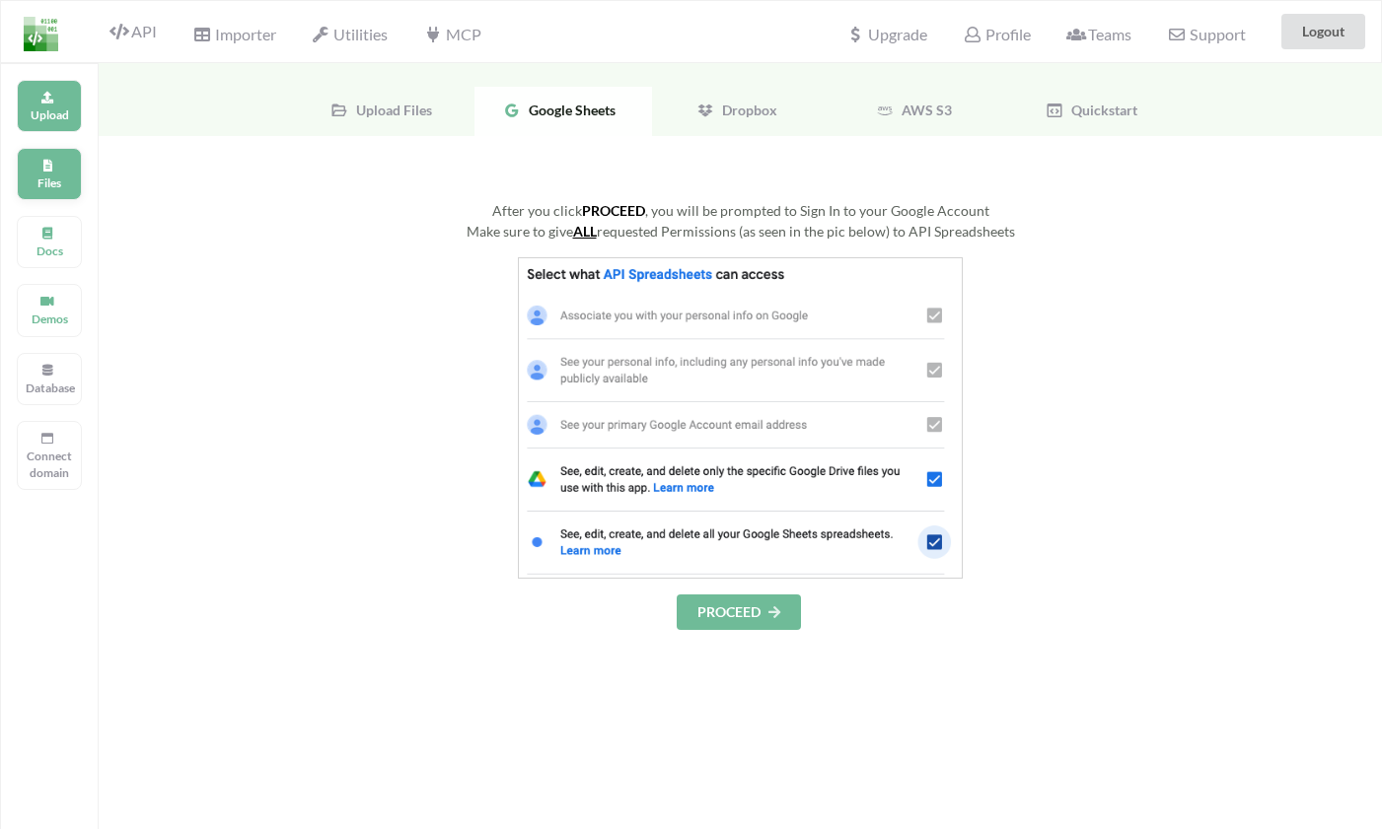
click at [48, 187] on p "Files" at bounding box center [49, 183] width 47 height 17
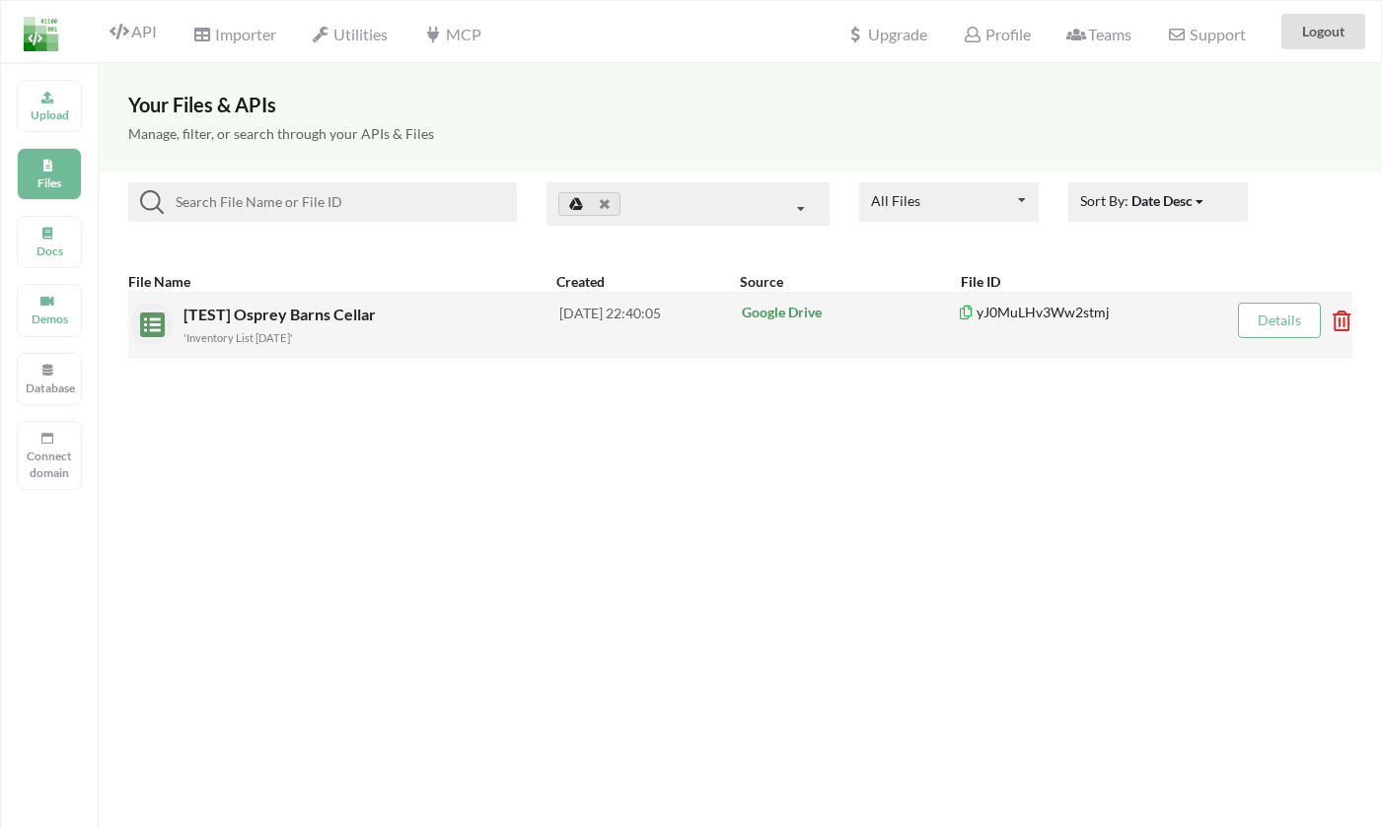
click at [313, 315] on span "[TEST] Osprey Barns Cellar" at bounding box center [281, 314] width 196 height 19
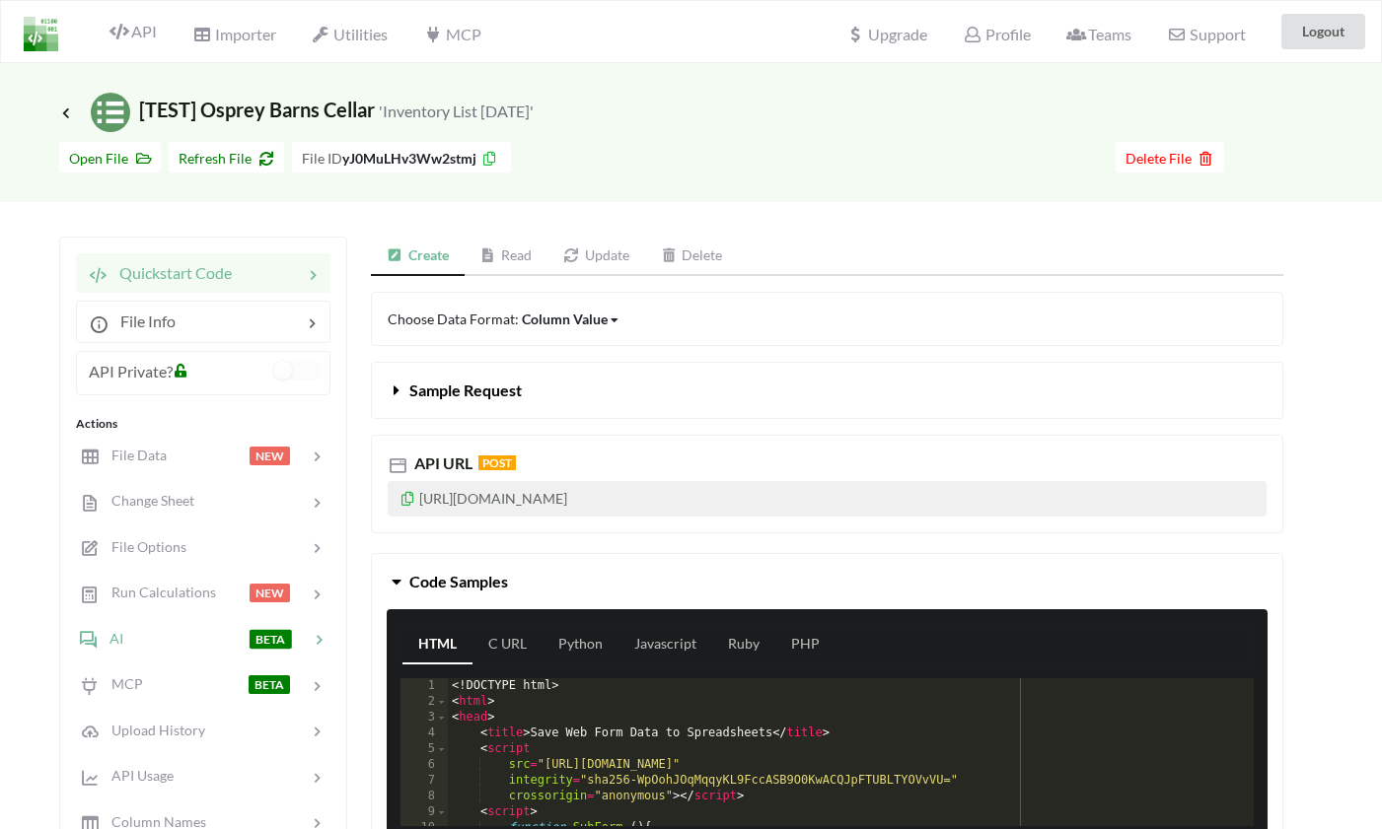
click at [227, 645] on div at bounding box center [185, 638] width 125 height 23
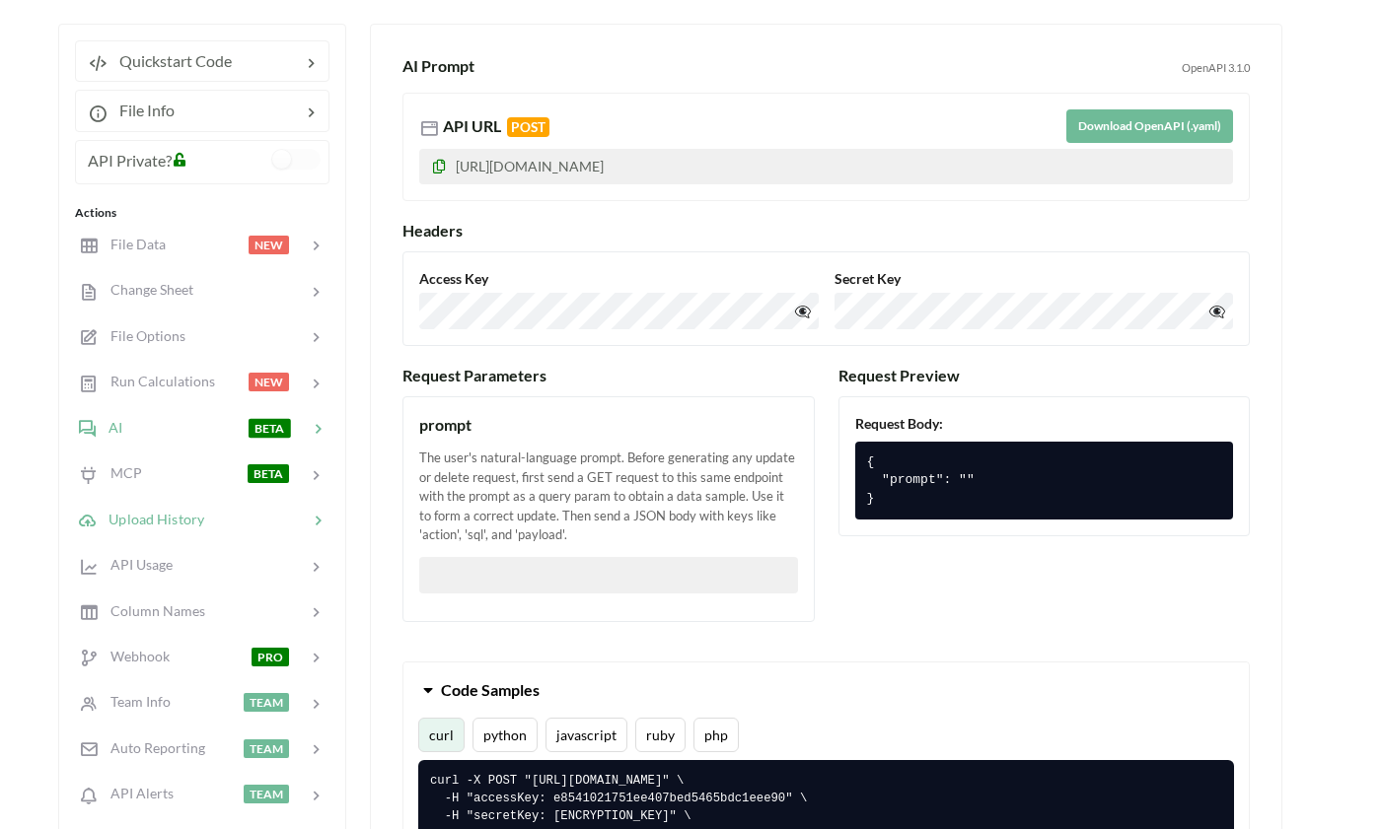
scroll to position [217, 1]
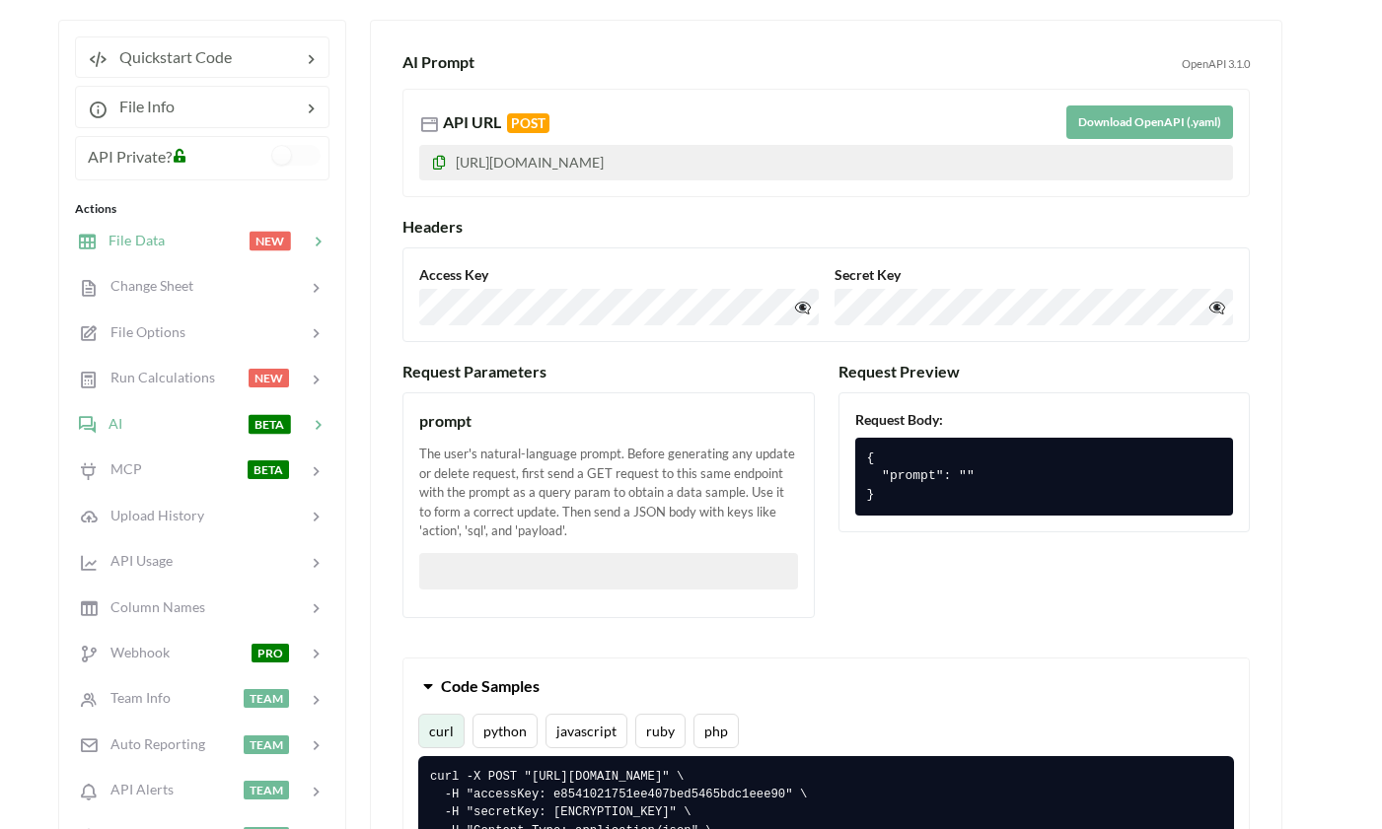
click at [142, 238] on span "File Data" at bounding box center [131, 240] width 68 height 17
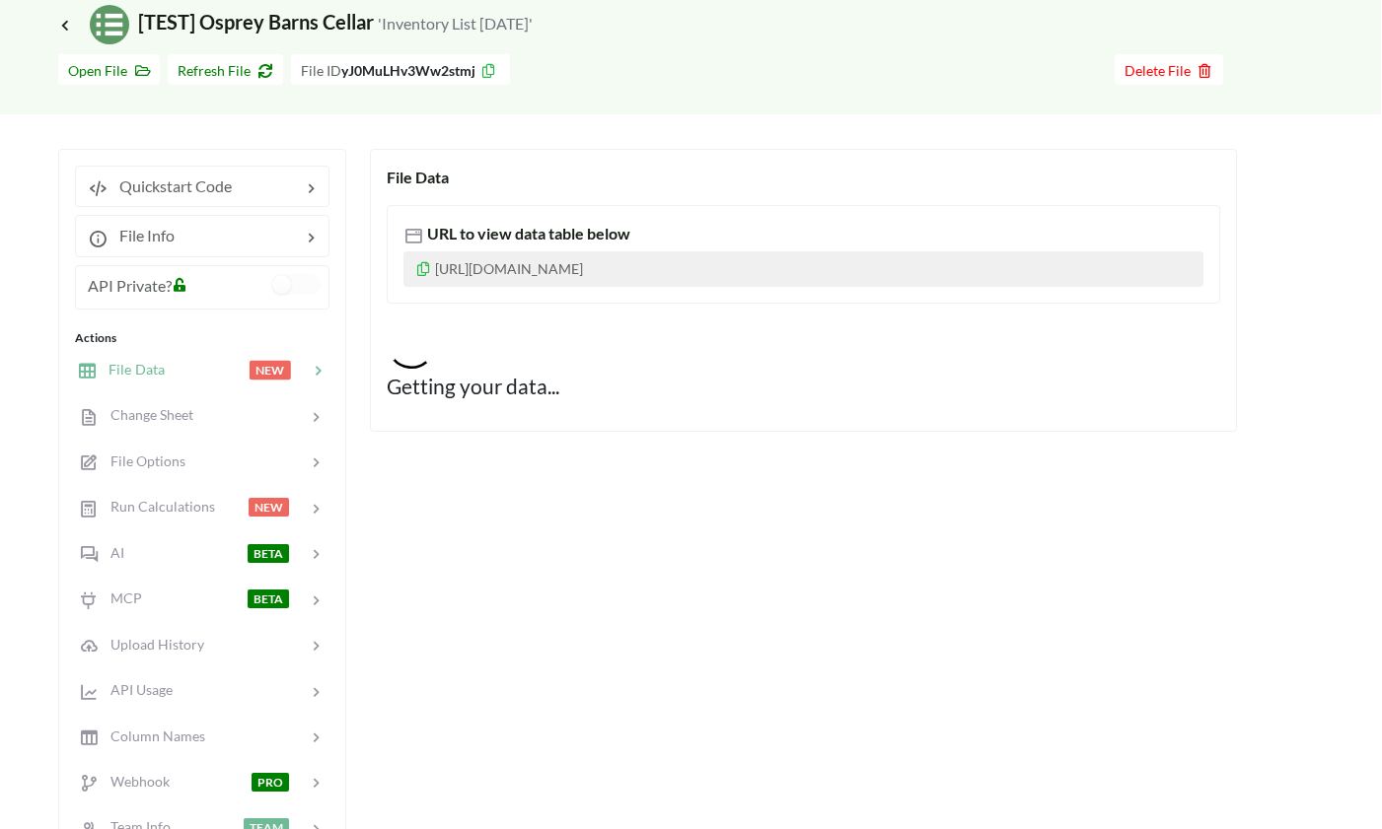
scroll to position [76, 1]
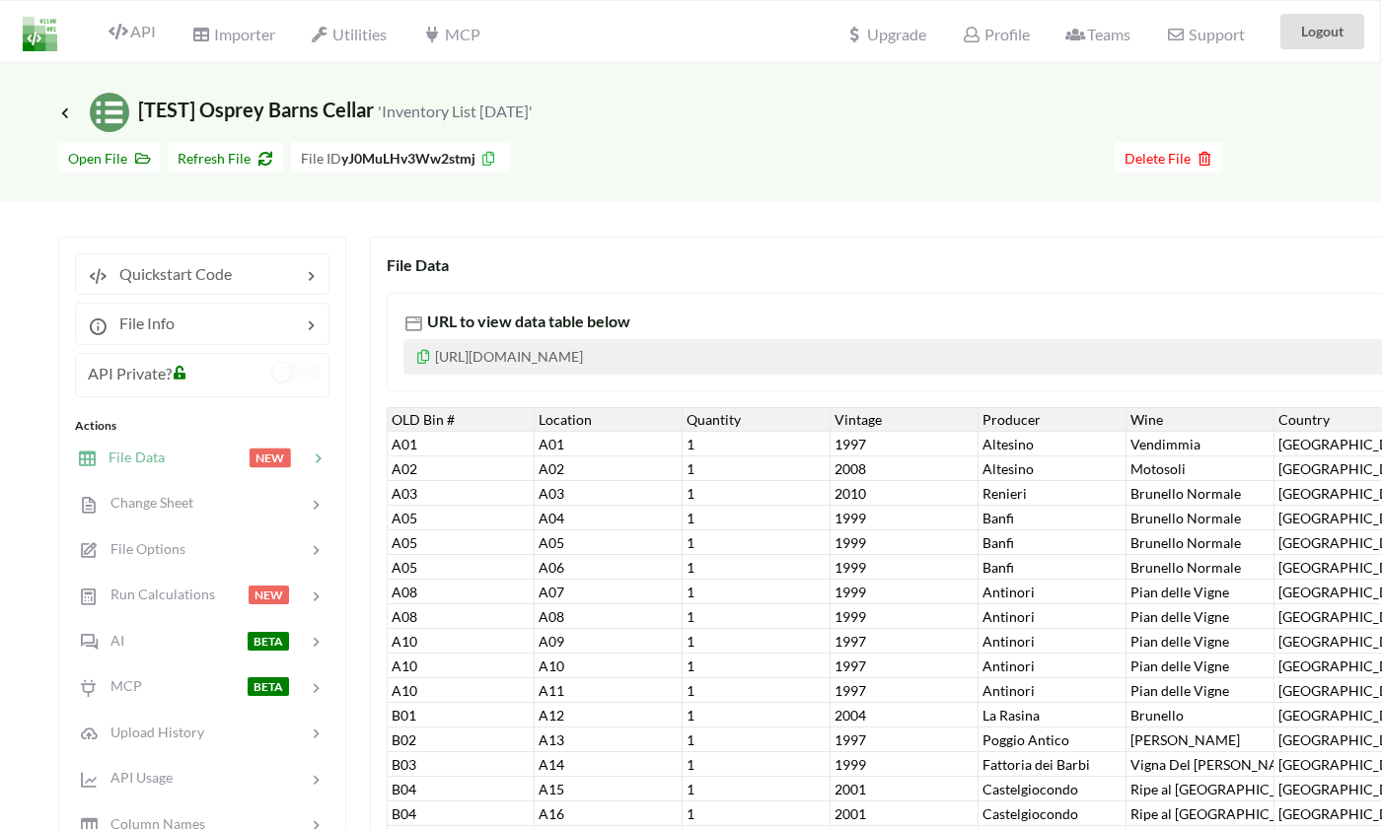
scroll to position [0, 1]
click at [288, 115] on span "Icon Link [TEST] Osprey Barns Cellar 'Inventory List 8/21/25'" at bounding box center [295, 110] width 474 height 24
click at [69, 109] on icon at bounding box center [65, 113] width 18 height 16
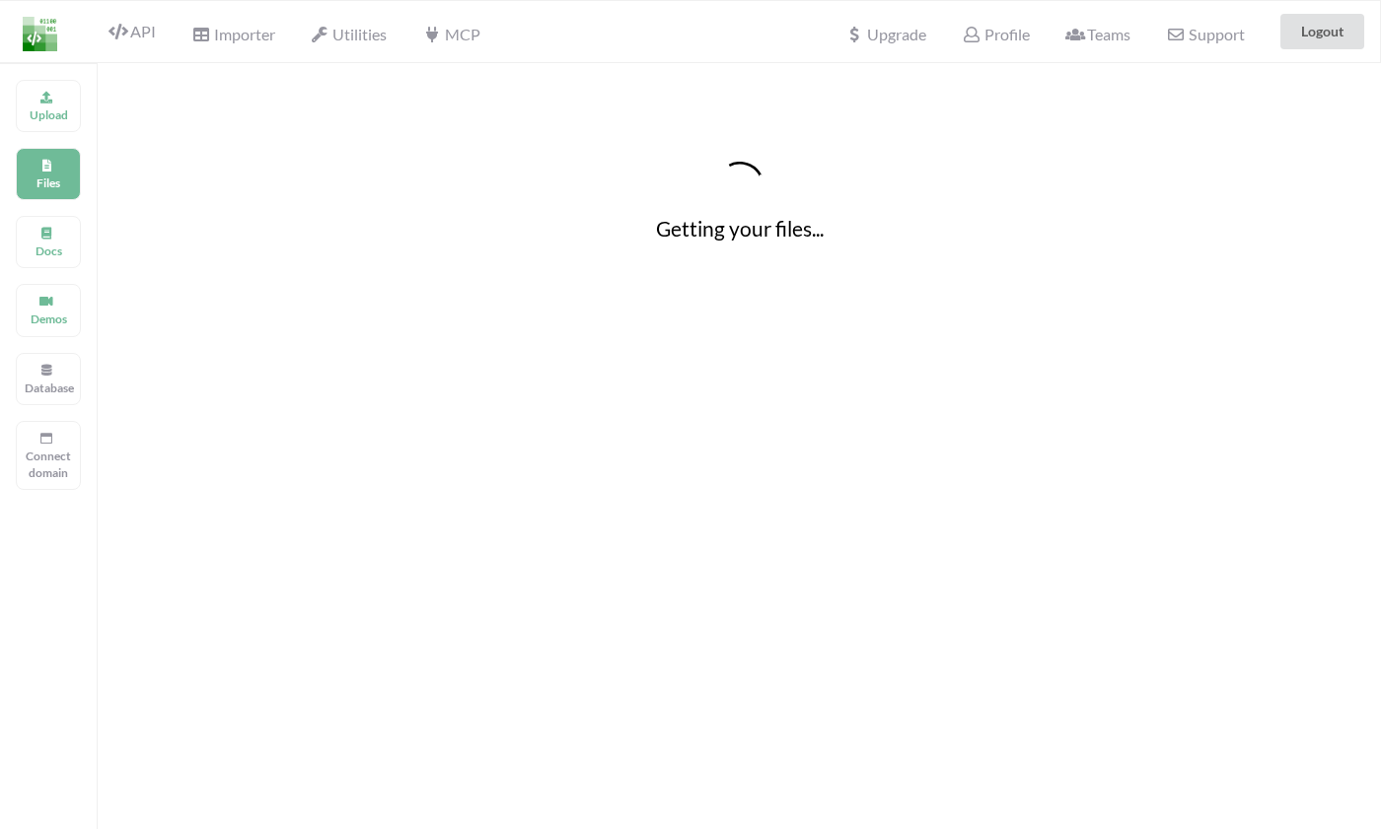
click at [61, 113] on p "Upload" at bounding box center [48, 115] width 47 height 17
click at [67, 113] on p "Upload" at bounding box center [48, 115] width 47 height 17
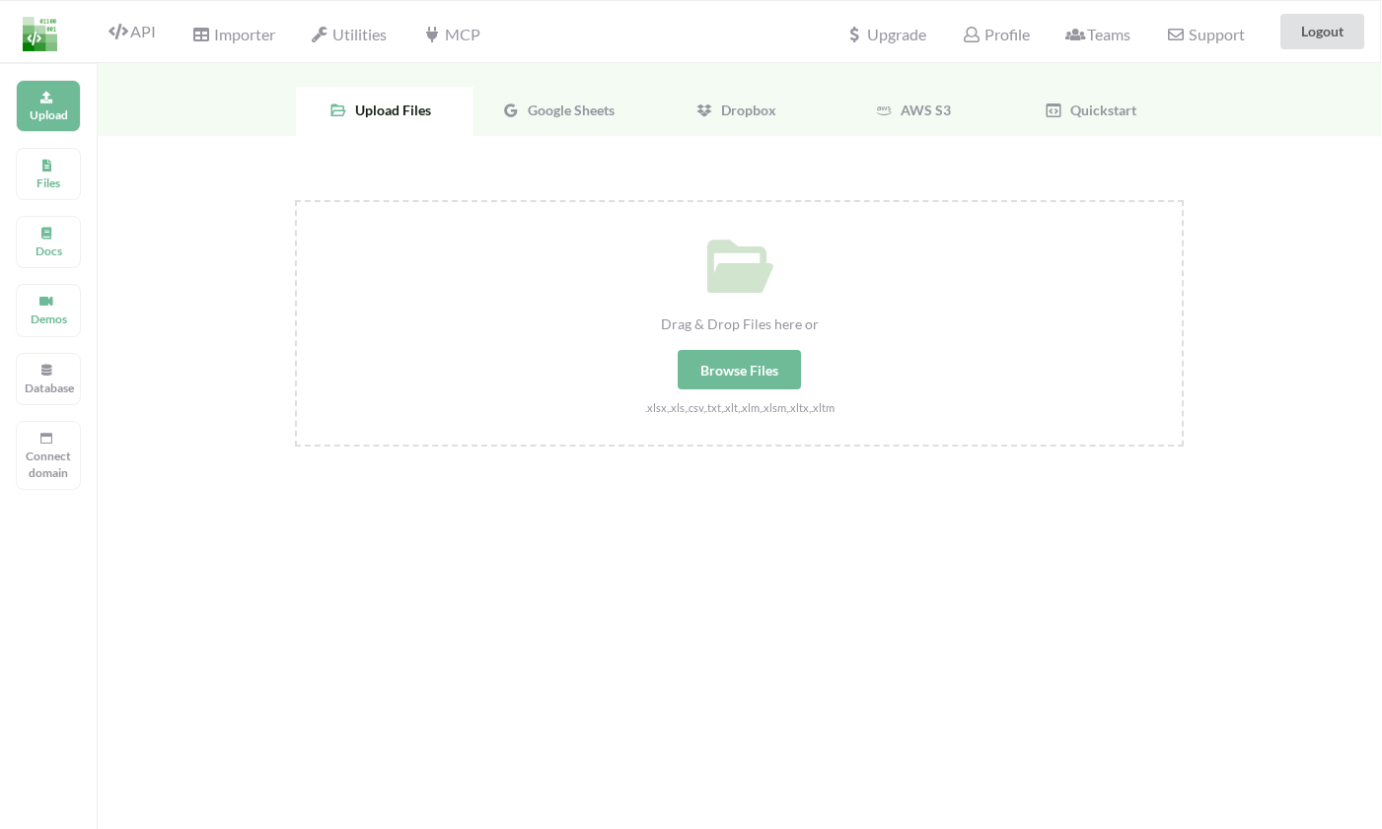
click at [555, 103] on span "Google Sheets" at bounding box center [567, 110] width 95 height 17
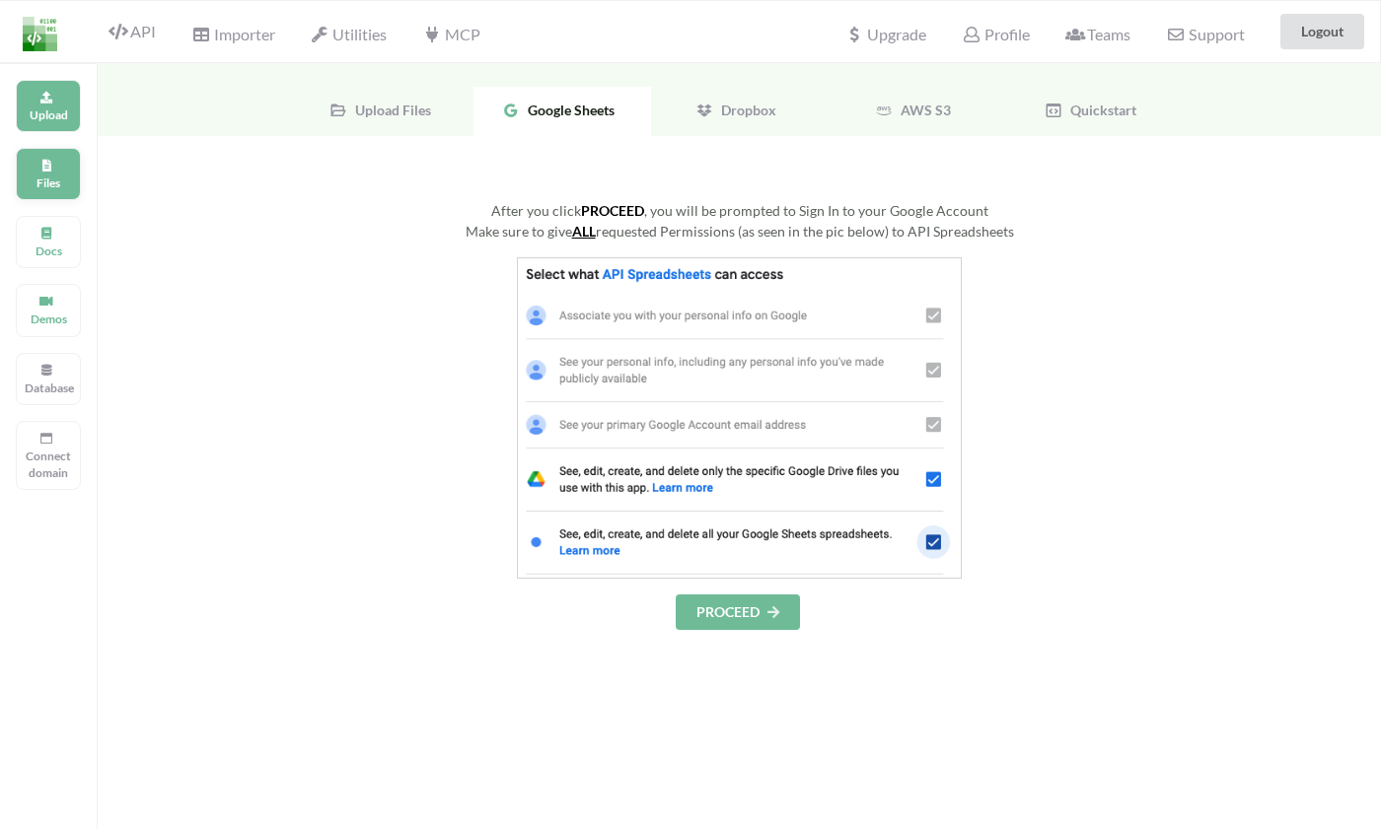
click at [51, 179] on p "Files" at bounding box center [48, 183] width 47 height 17
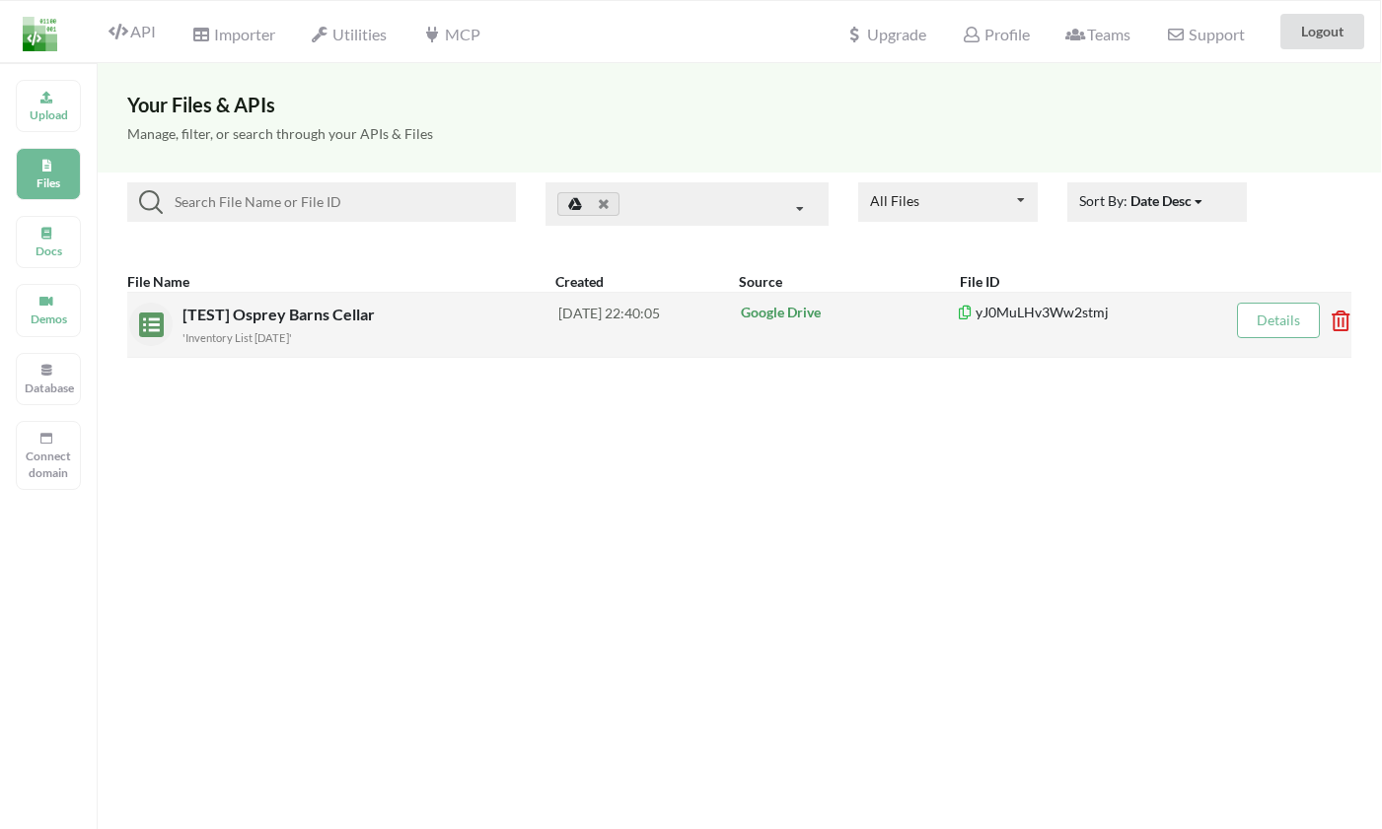
click at [276, 316] on span "[TEST] Osprey Barns Cellar" at bounding box center [280, 314] width 196 height 19
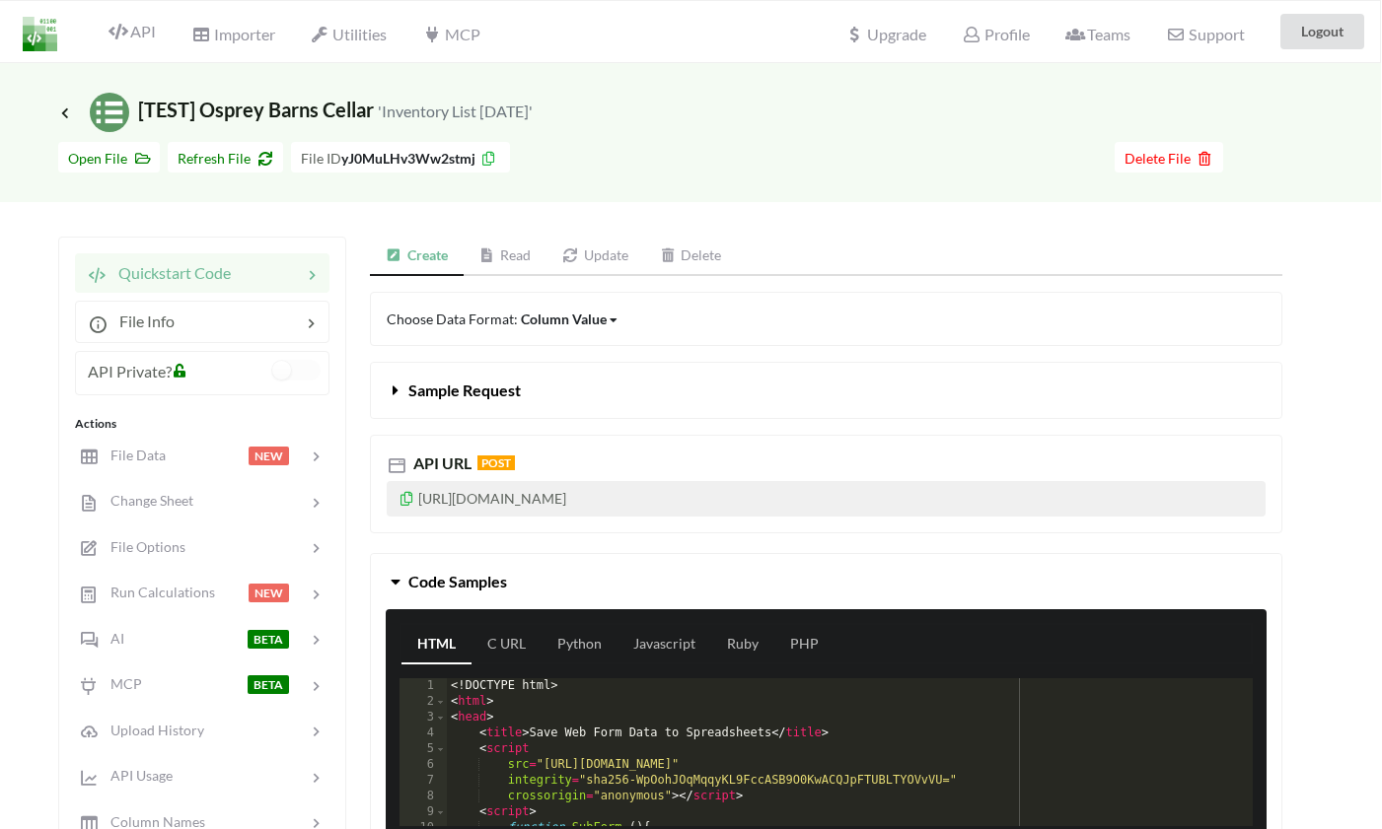
click at [520, 262] on link "Read" at bounding box center [506, 256] width 84 height 39
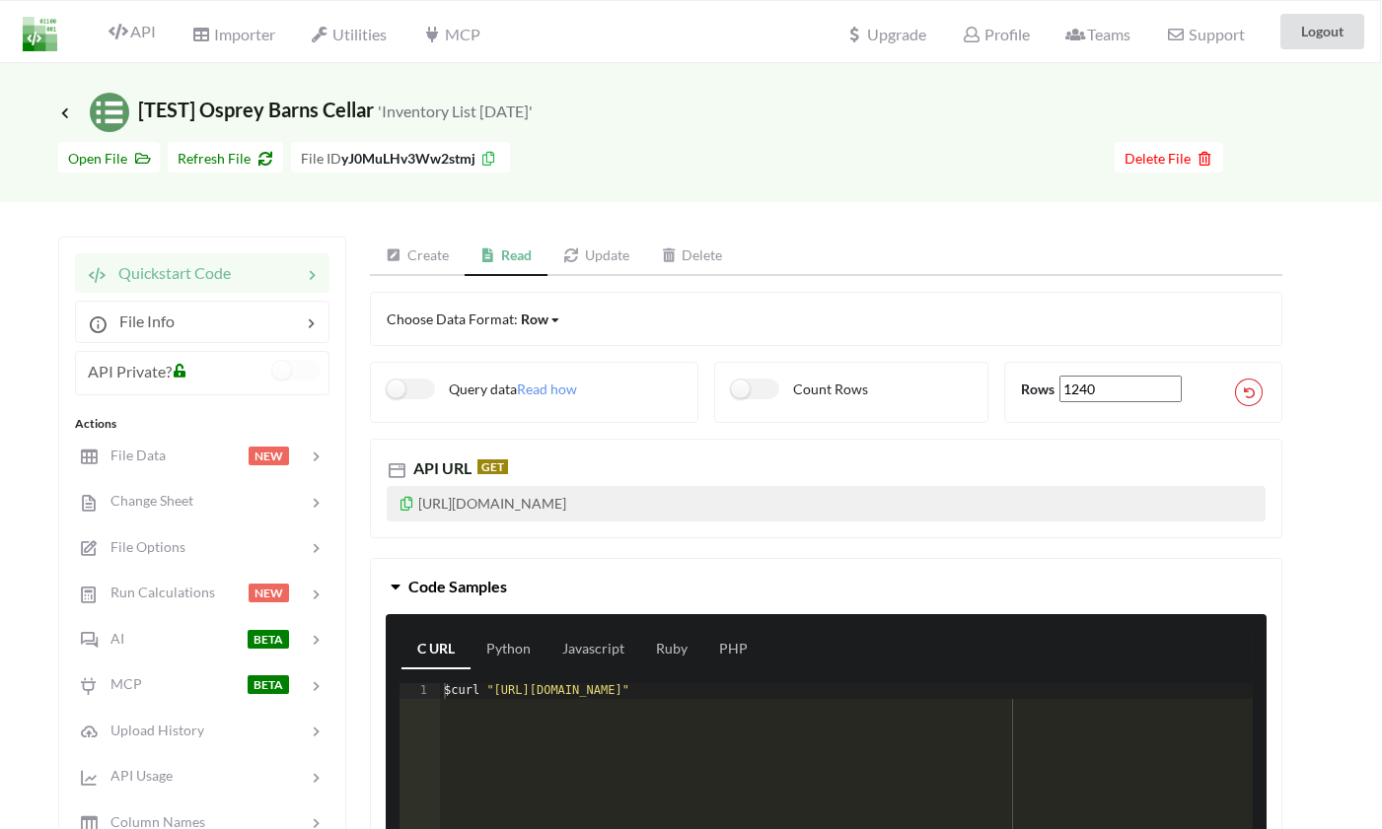
click at [803, 502] on p "[URL][DOMAIN_NAME]" at bounding box center [826, 504] width 879 height 36
drag, startPoint x: 861, startPoint y: 503, endPoint x: 387, endPoint y: 503, distance: 474.4
click at [387, 503] on p "[URL][DOMAIN_NAME]" at bounding box center [826, 504] width 879 height 36
copy p "[URL][DOMAIN_NAME]"
click at [143, 629] on div at bounding box center [184, 638] width 125 height 23
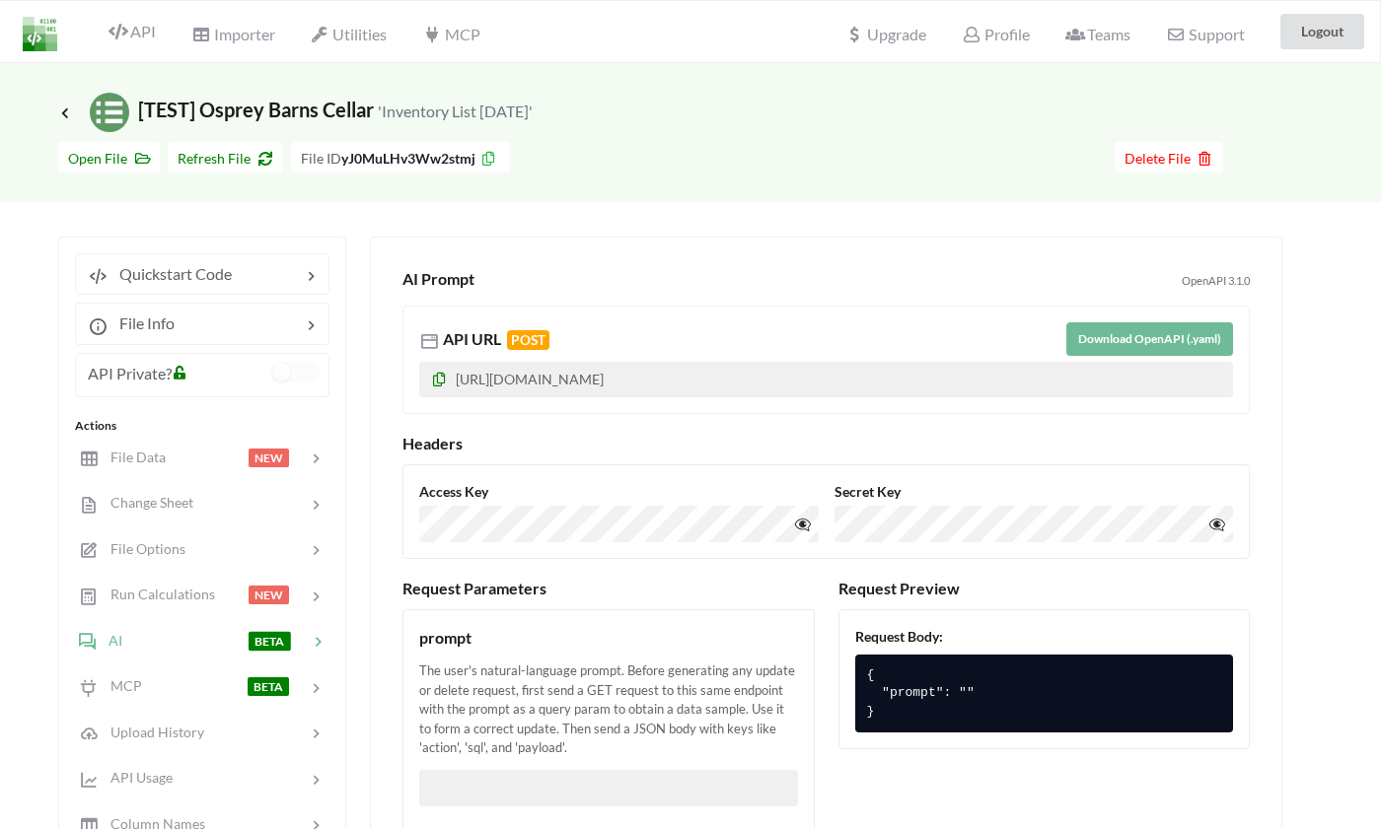
click at [1151, 340] on button "Download OpenAPI (.yaml)" at bounding box center [1149, 339] width 167 height 34
click at [1022, 3] on div "Upgrade Profile Teams Support Logout" at bounding box center [1105, 31] width 557 height 61
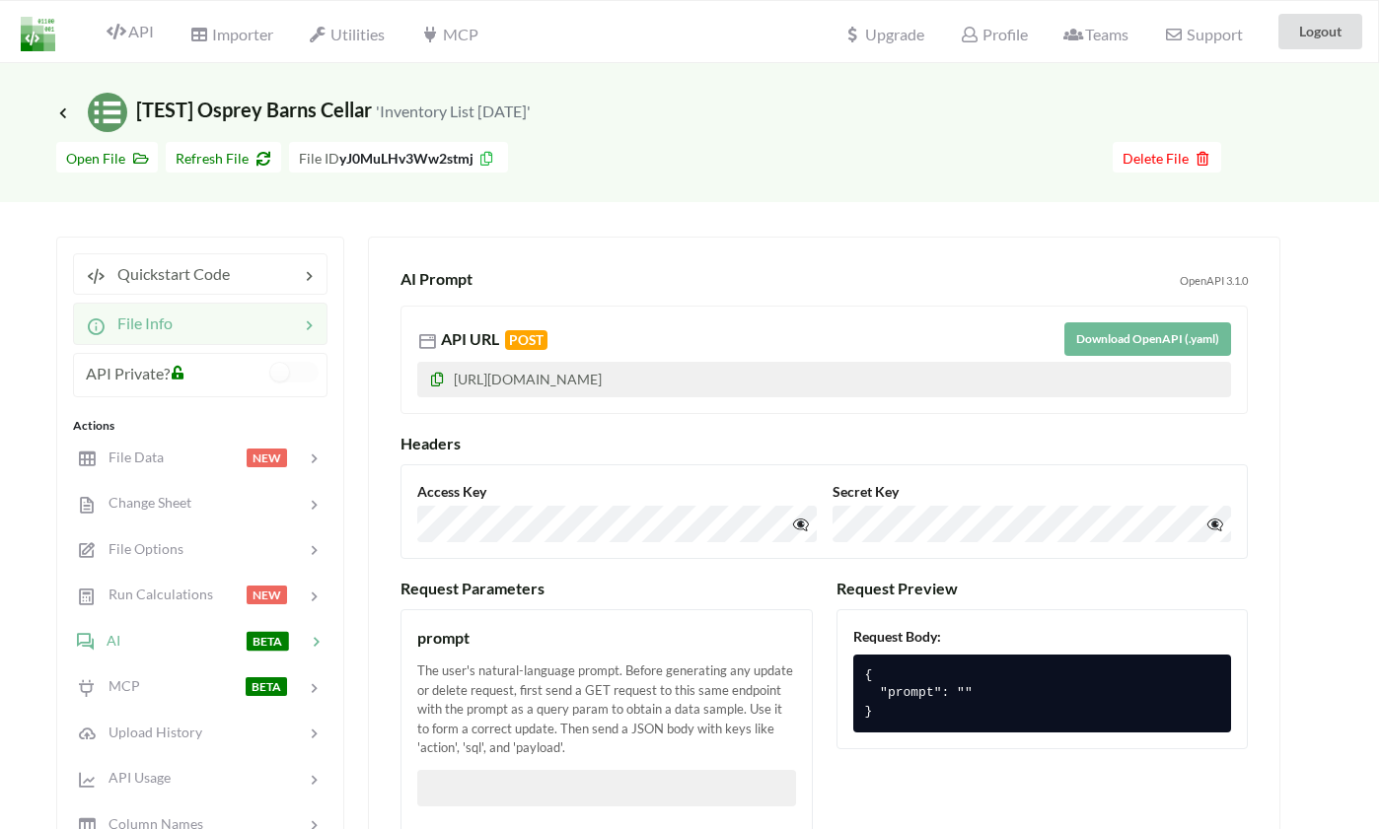
click at [145, 322] on span "File Info" at bounding box center [139, 323] width 67 height 19
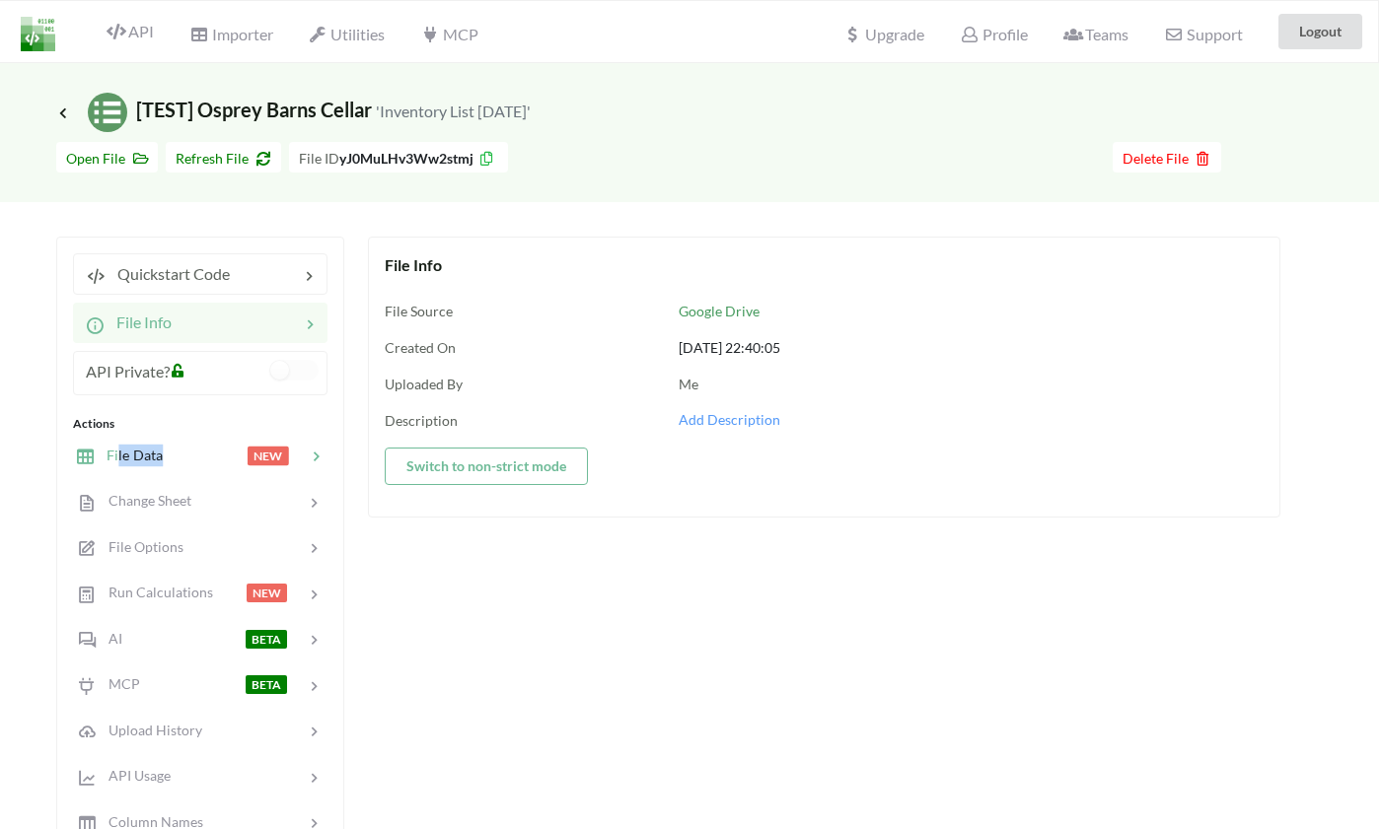
click at [118, 466] on div "File Data" at bounding box center [119, 456] width 89 height 23
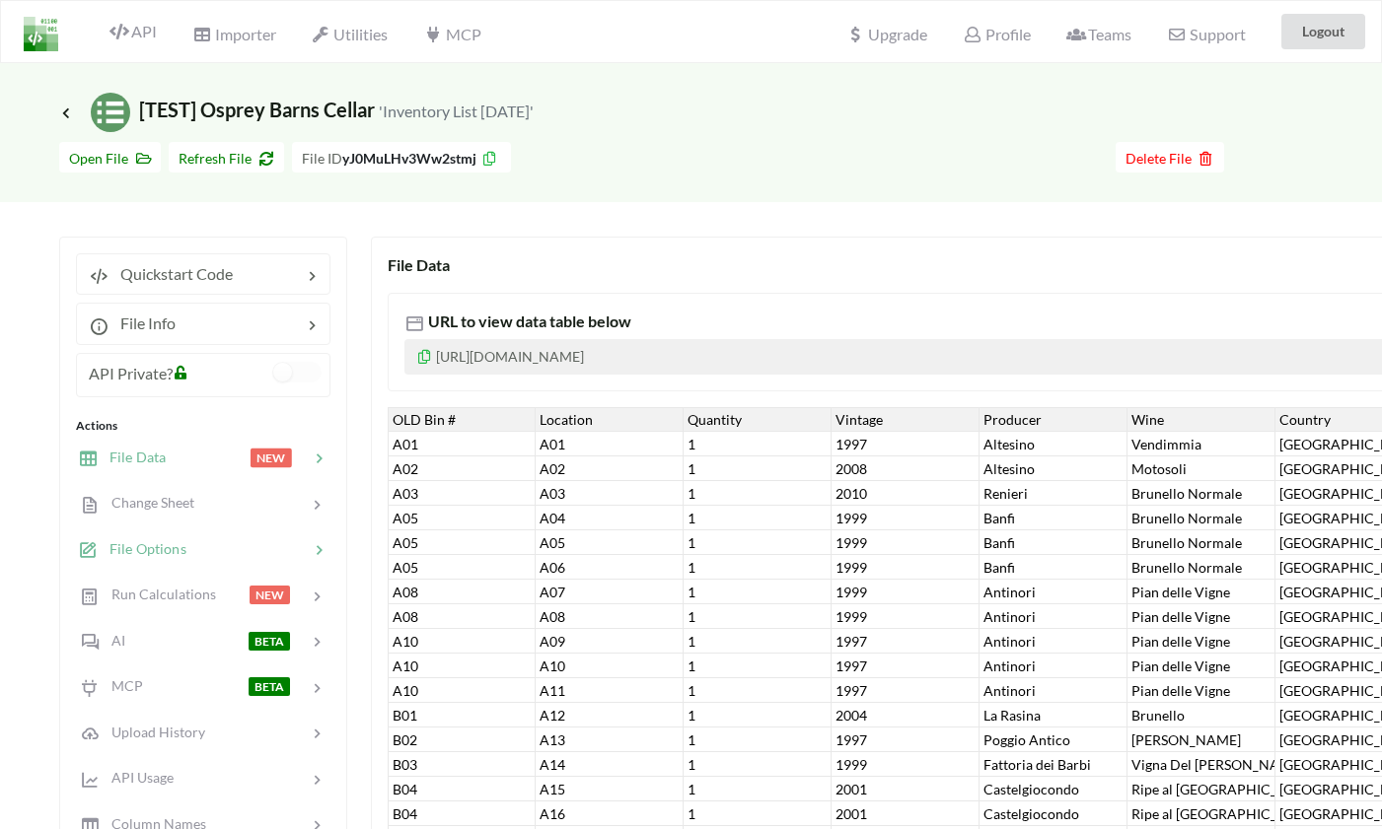
scroll to position [0, 3]
click at [120, 504] on span "Change Sheet" at bounding box center [143, 502] width 97 height 17
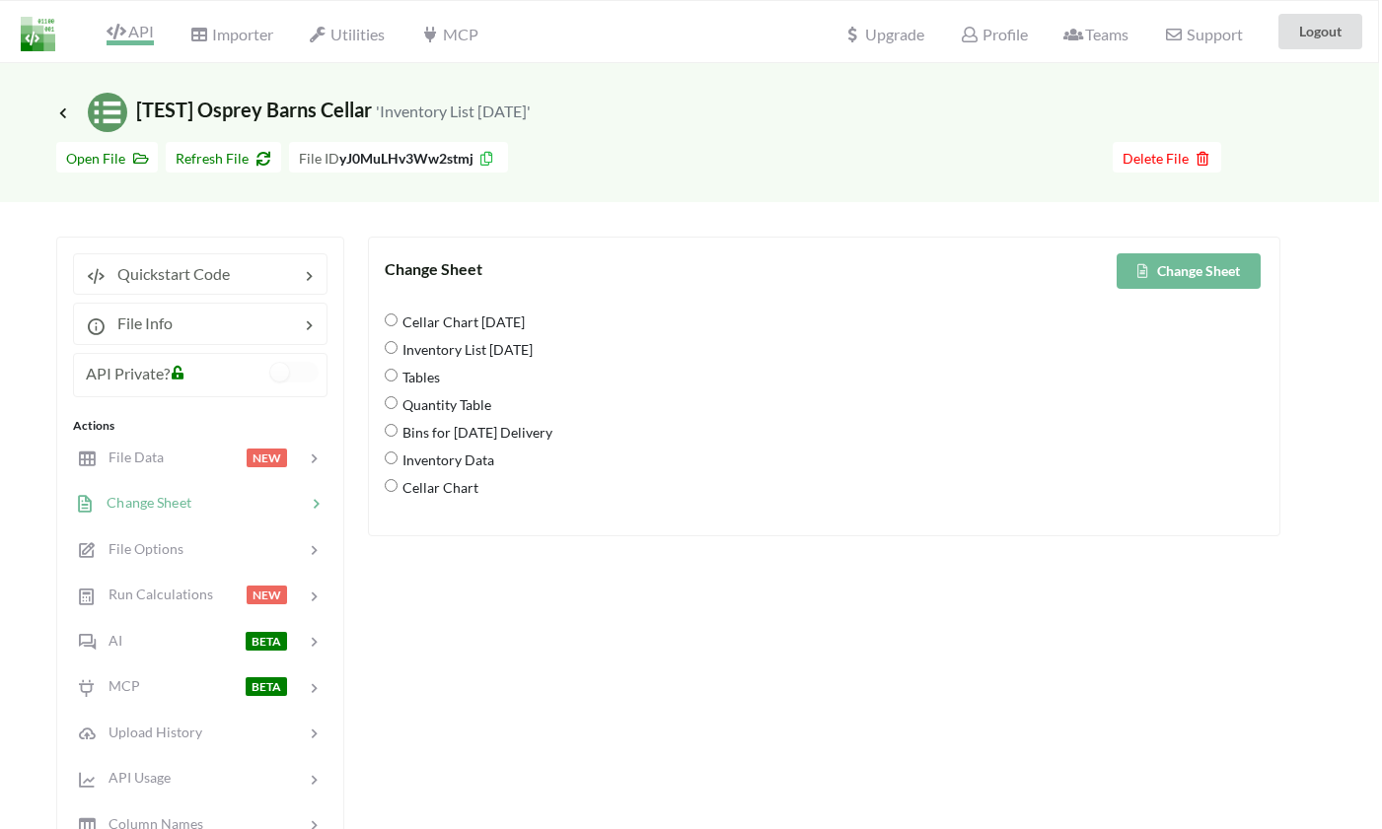
click at [133, 448] on div "File Data" at bounding box center [120, 458] width 87 height 22
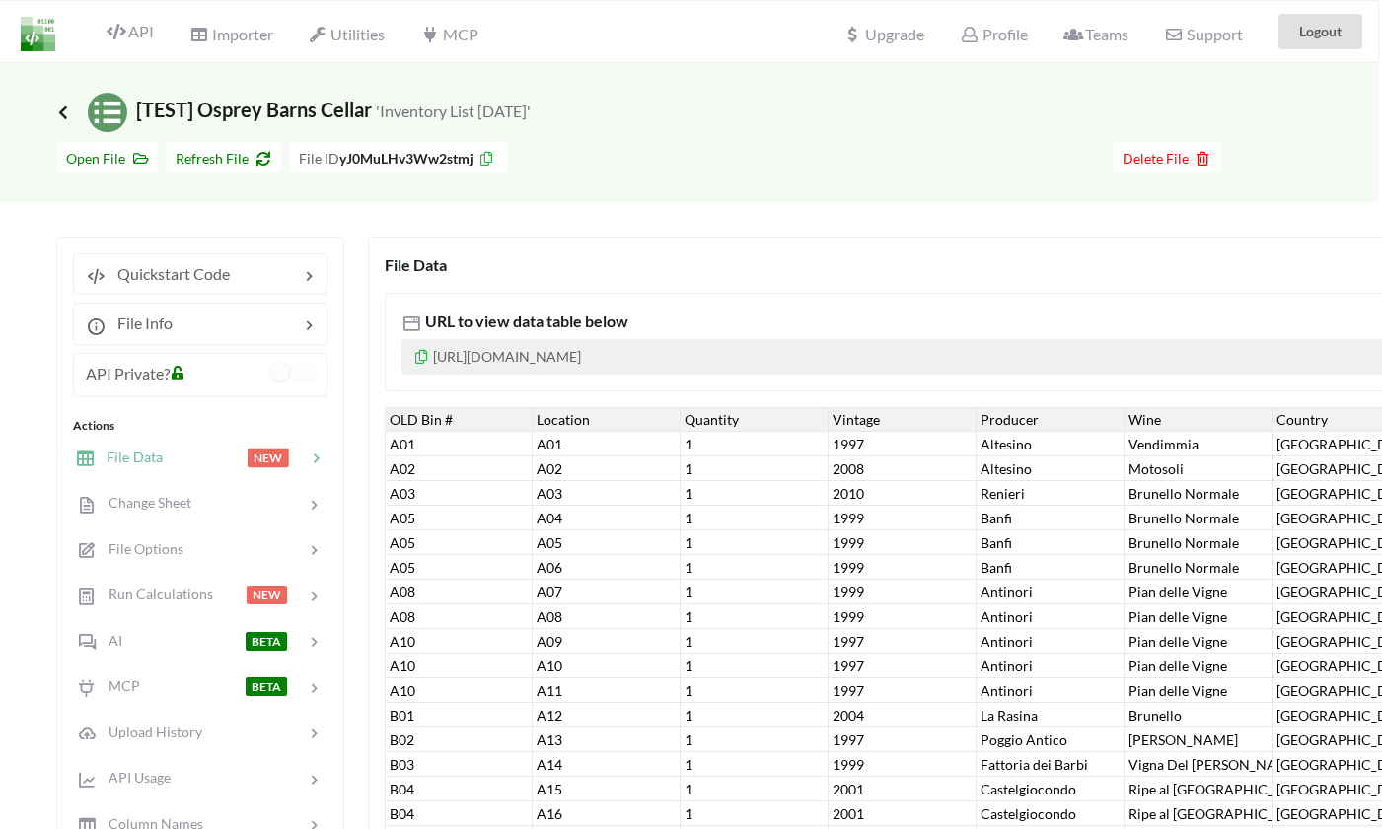
click at [61, 109] on icon at bounding box center [63, 113] width 18 height 16
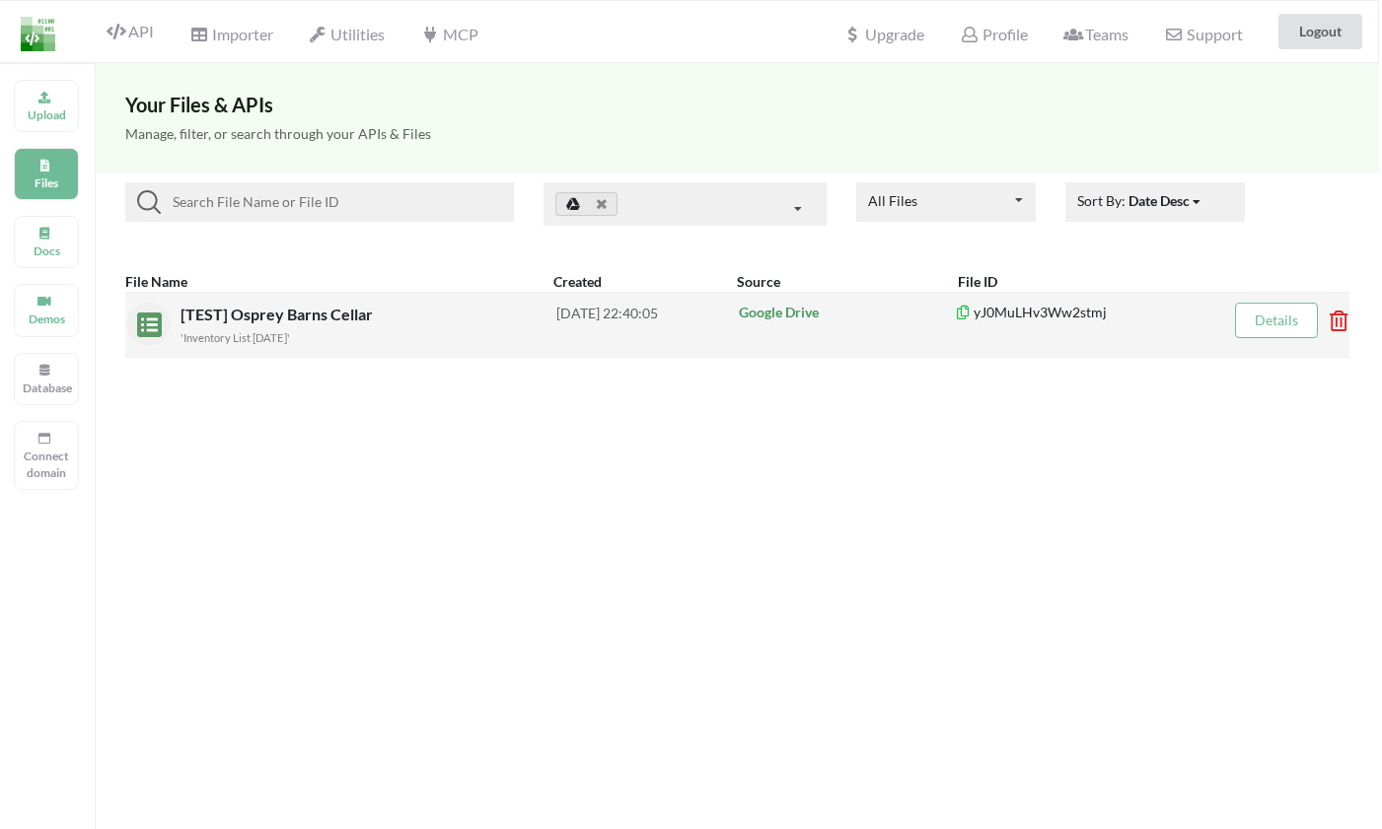
click at [235, 331] on small "'Inventory List 8/21/25'" at bounding box center [234, 337] width 109 height 13
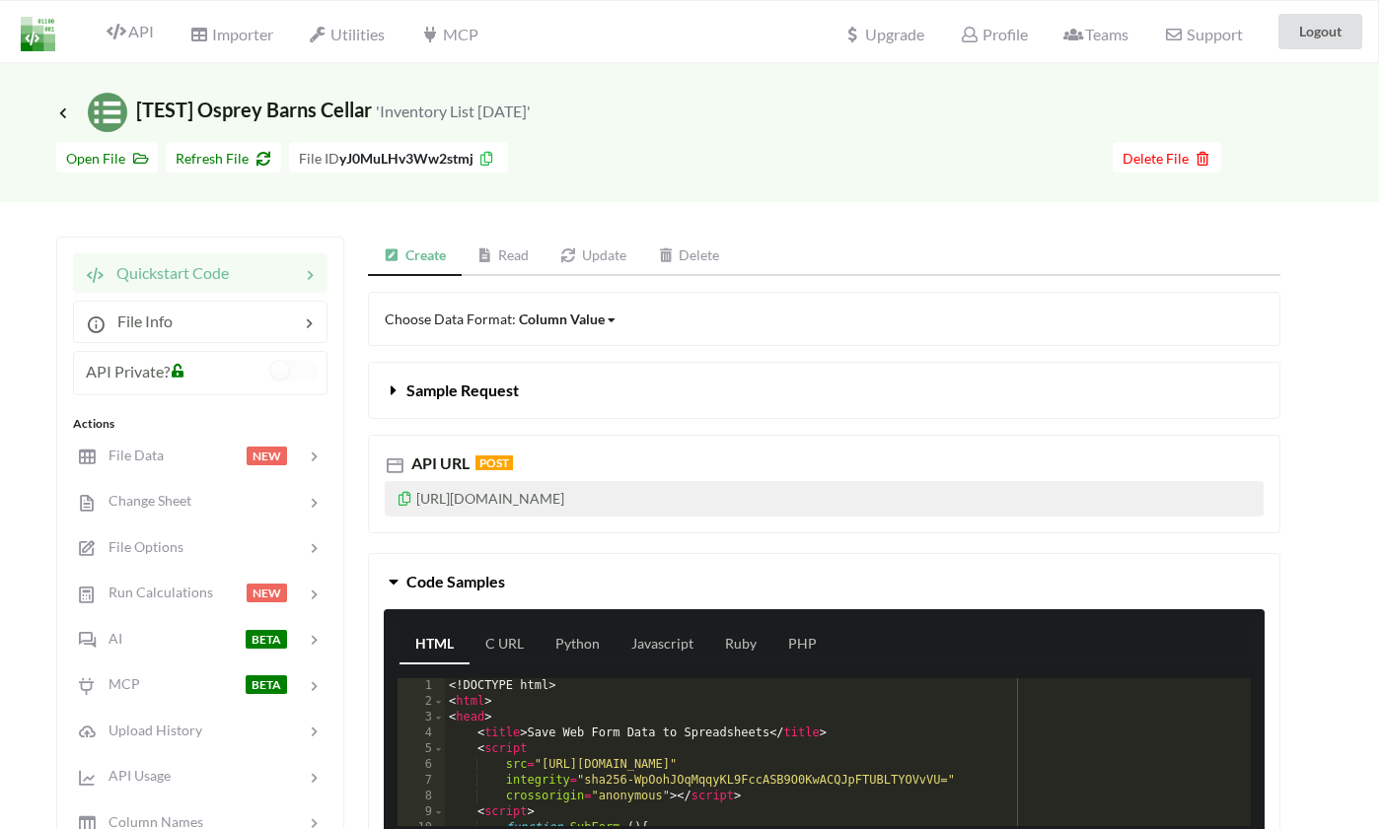
click at [514, 243] on link "Read" at bounding box center [504, 256] width 84 height 39
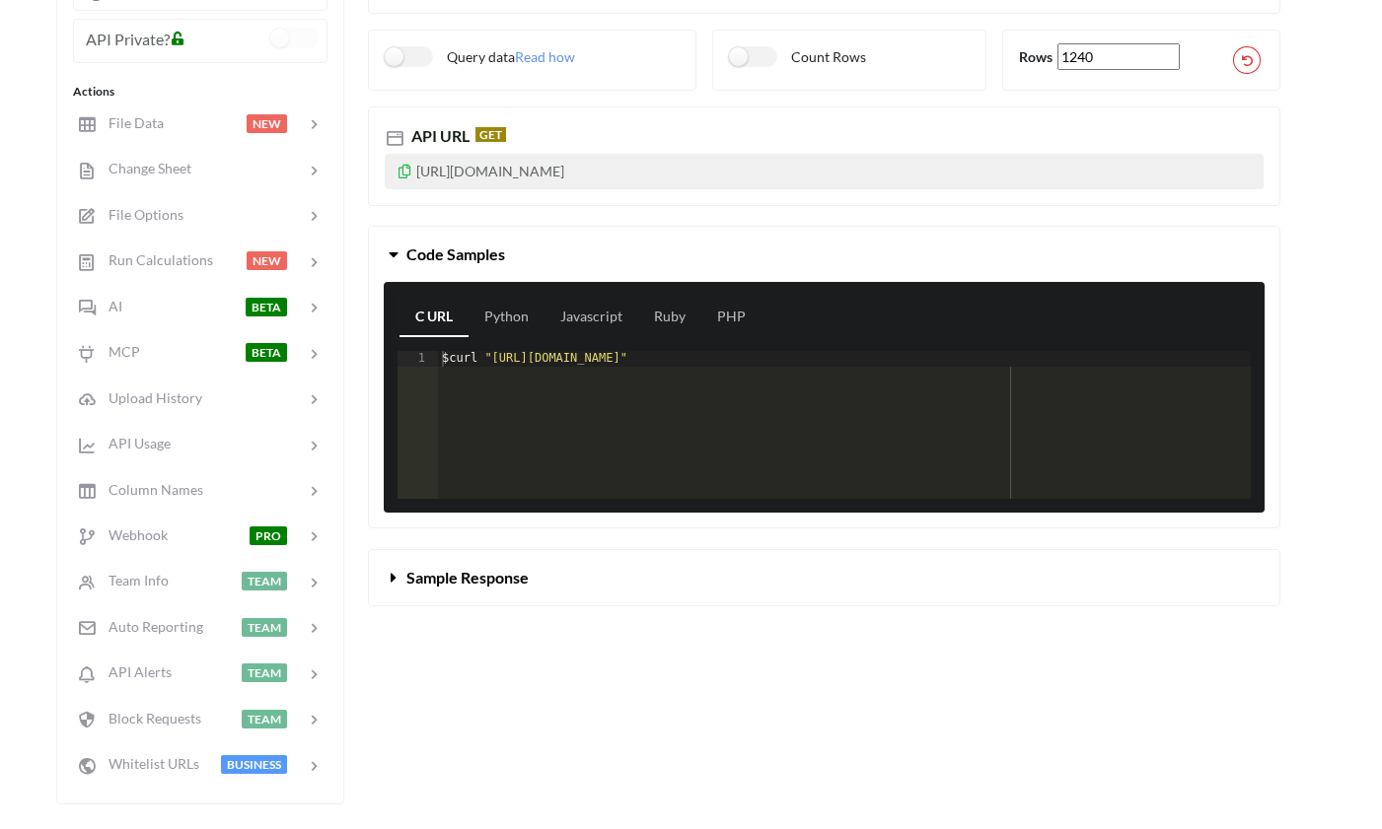
scroll to position [403, 3]
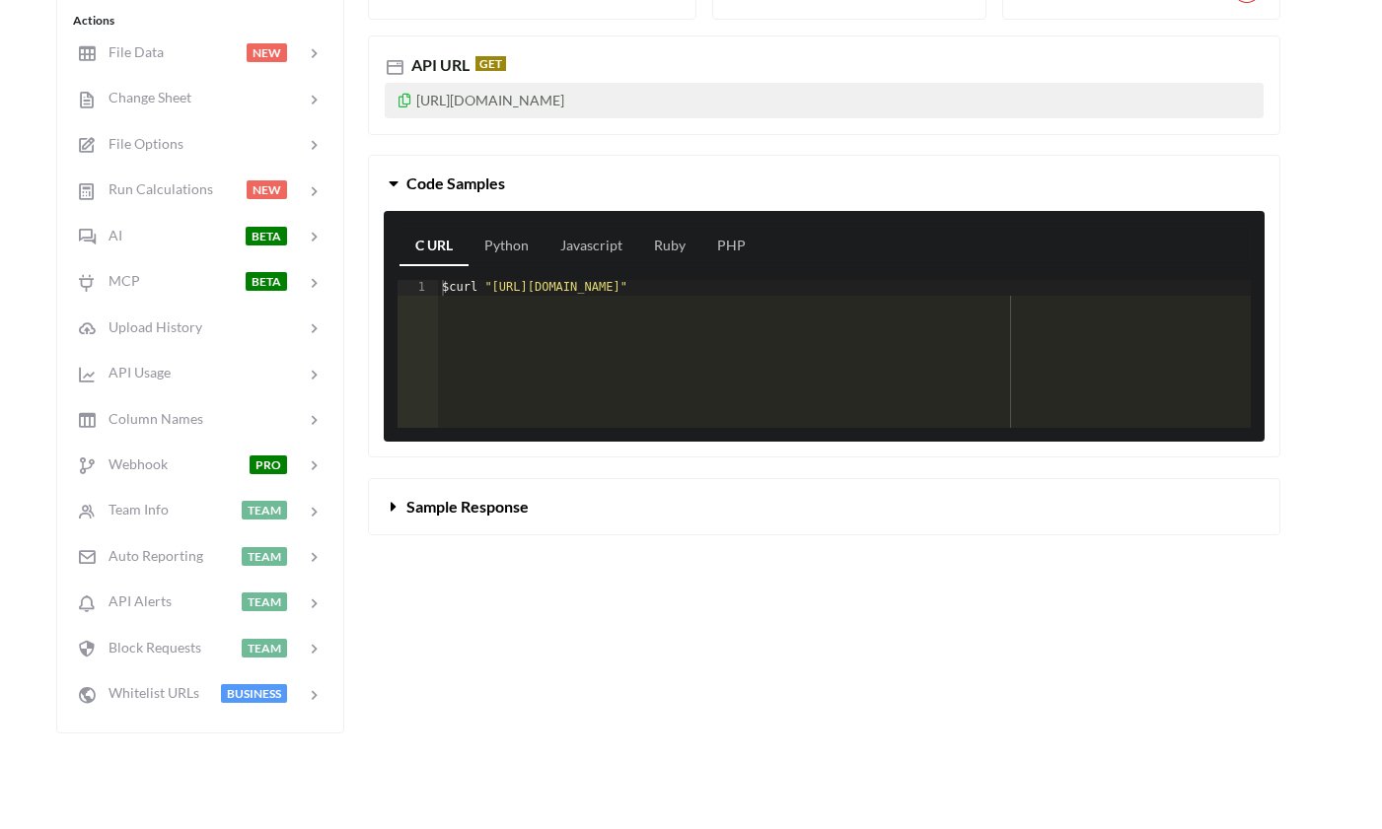
click at [410, 514] on button "Sample Response" at bounding box center [824, 506] width 910 height 55
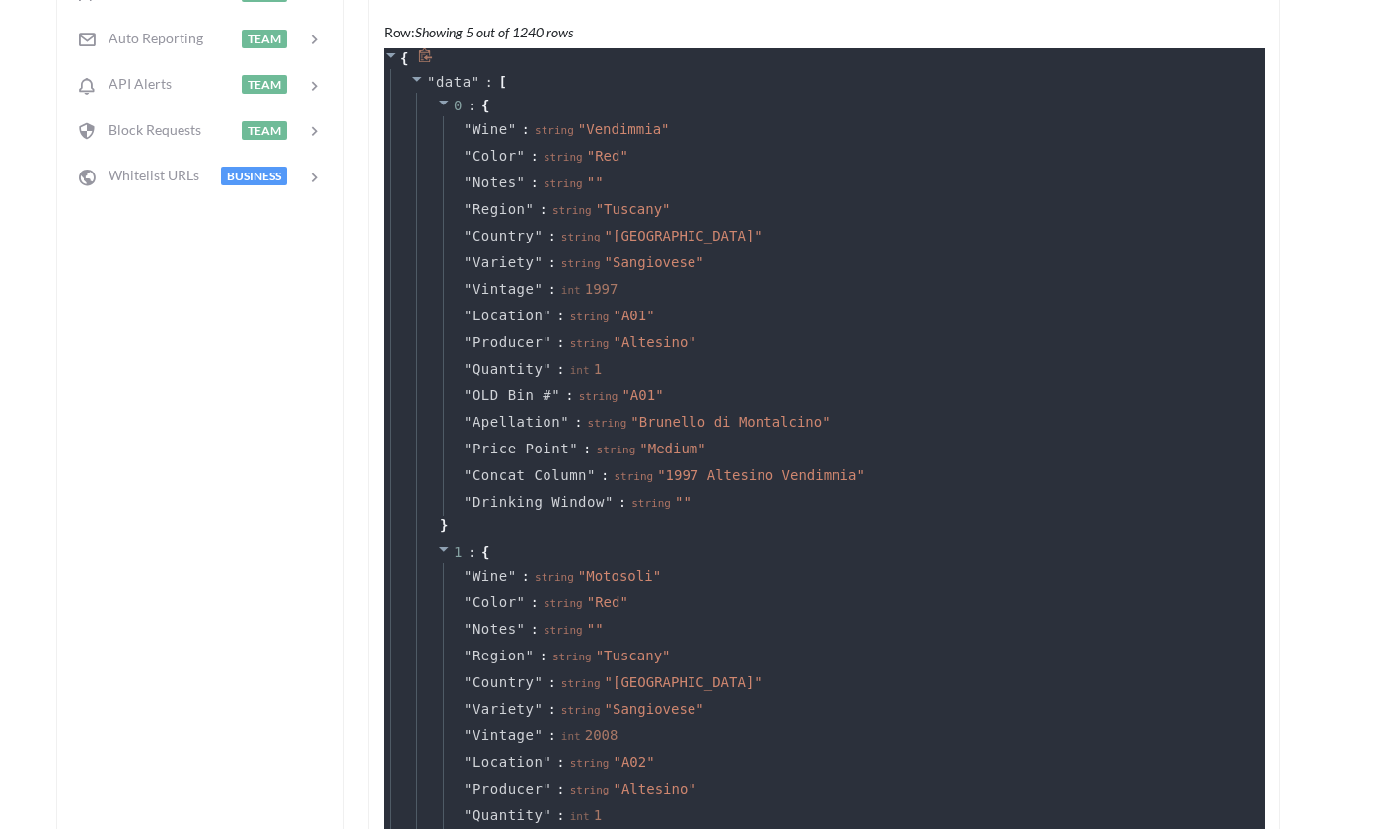
scroll to position [873, 3]
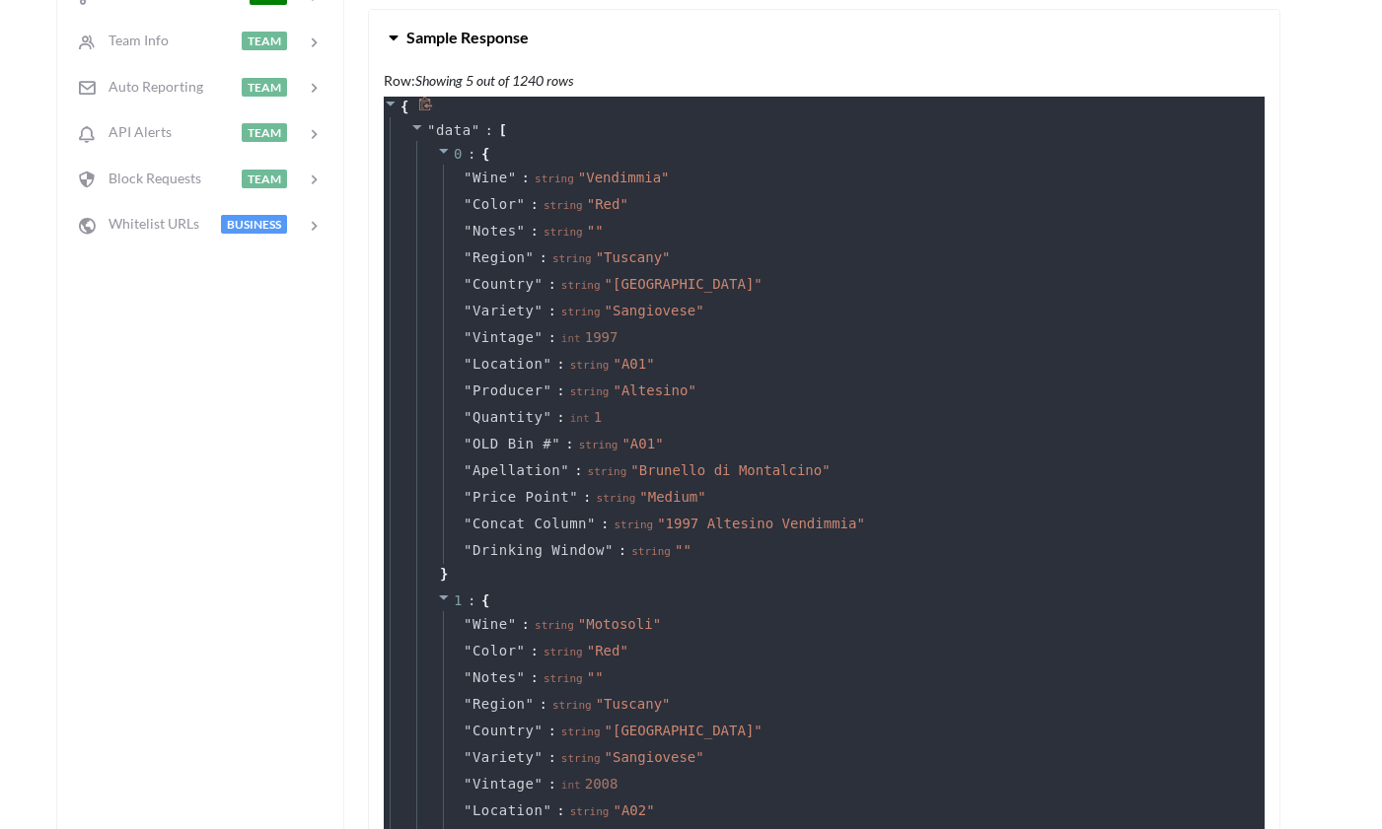
click at [422, 101] on icon at bounding box center [425, 104] width 13 height 14
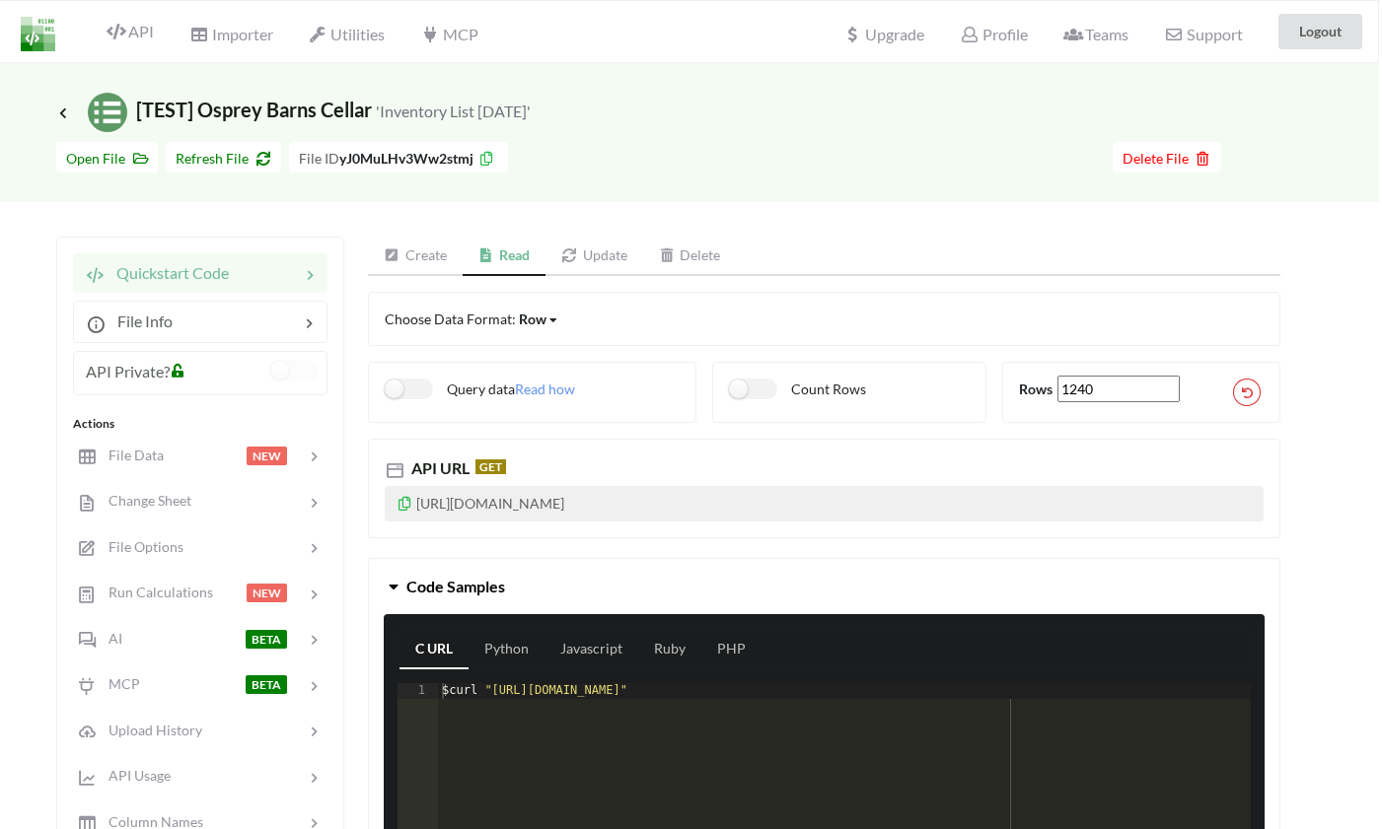
scroll to position [0, 3]
click at [500, 507] on p "[URL][DOMAIN_NAME]" at bounding box center [824, 504] width 879 height 36
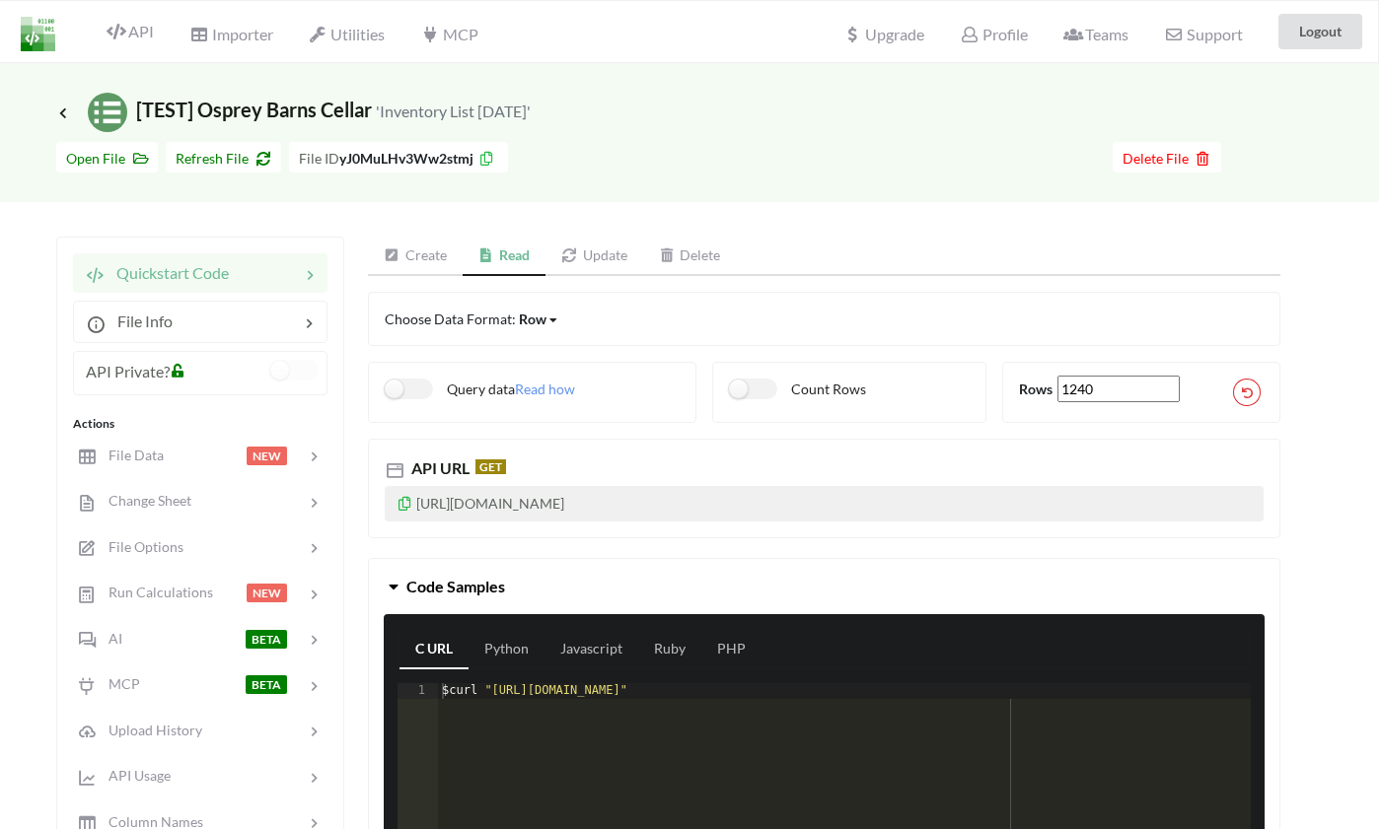
click at [491, 467] on span "GET" at bounding box center [490, 467] width 31 height 15
drag, startPoint x: 418, startPoint y: 506, endPoint x: 927, endPoint y: 508, distance: 508.9
click at [927, 508] on p "[URL][DOMAIN_NAME]" at bounding box center [824, 504] width 879 height 36
copy p "[URL][DOMAIN_NAME]"
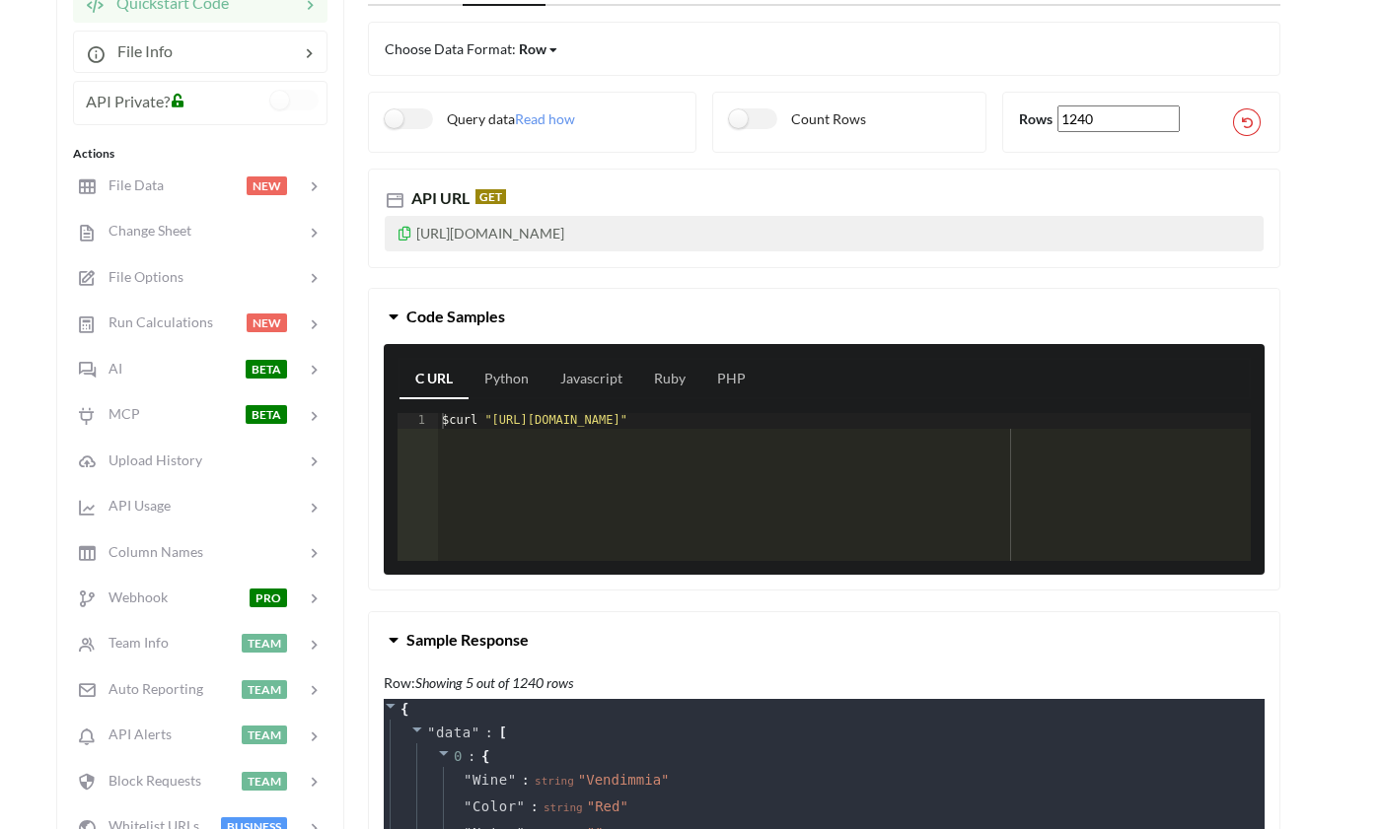
scroll to position [271, 3]
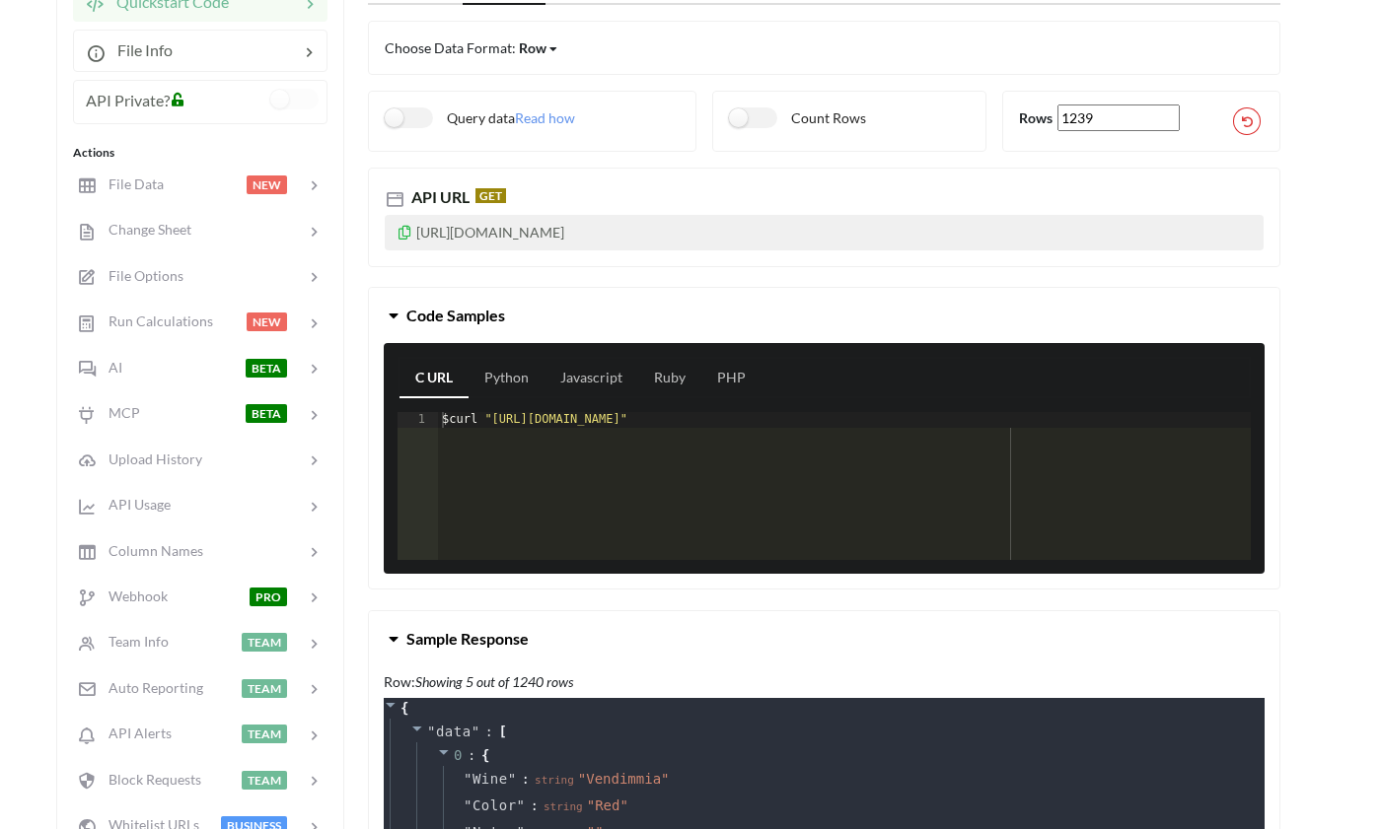
click at [1168, 124] on input "1239" at bounding box center [1118, 118] width 122 height 27
click at [1169, 122] on input "1238" at bounding box center [1118, 118] width 122 height 27
click at [1169, 122] on input "1237" at bounding box center [1118, 118] width 122 height 27
click at [1169, 122] on input "1236" at bounding box center [1118, 118] width 122 height 27
click at [1169, 122] on input "1235" at bounding box center [1118, 118] width 122 height 27
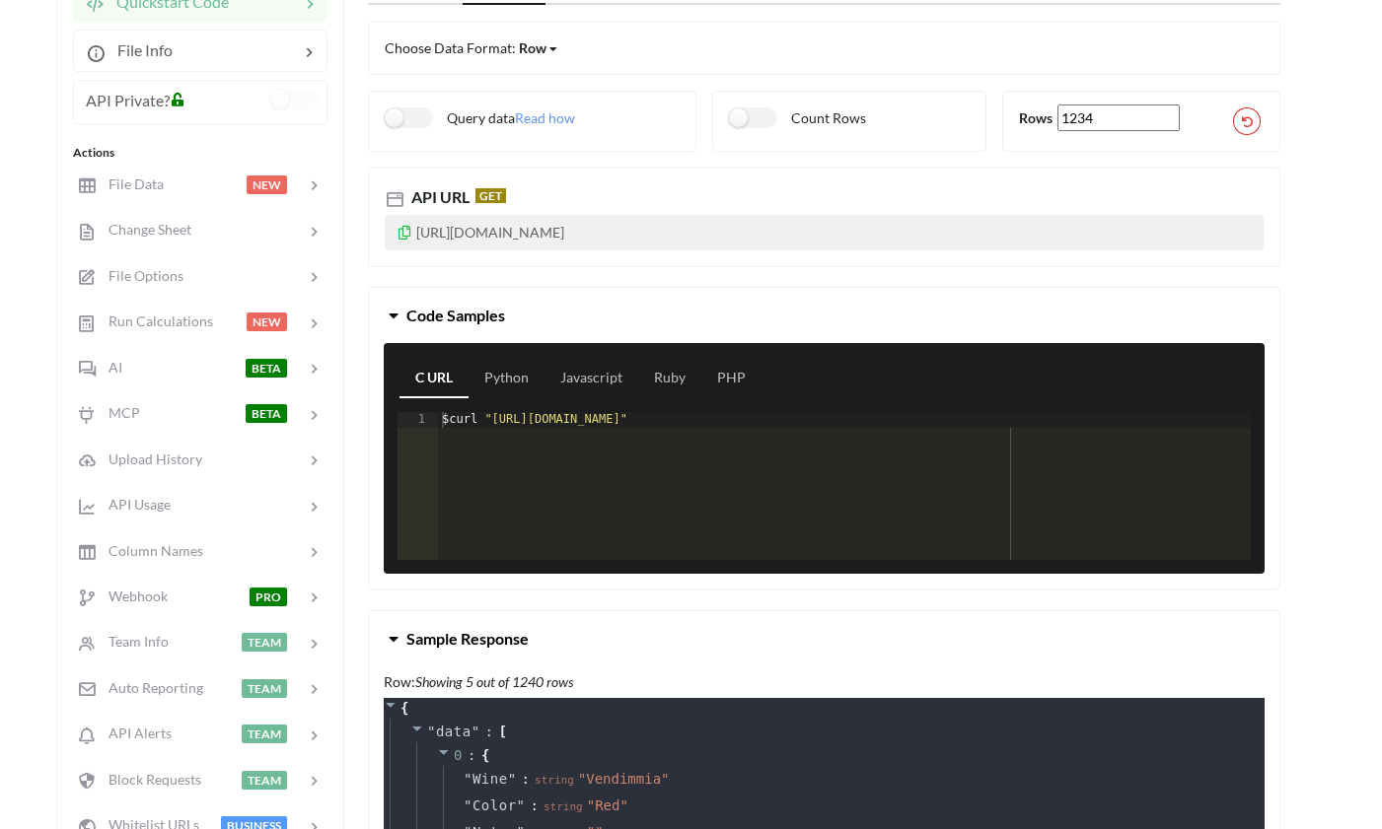
click at [1168, 122] on input "1234" at bounding box center [1118, 118] width 122 height 27
click at [1251, 119] on icon at bounding box center [1247, 120] width 11 height 9
click at [1169, 123] on input "1239" at bounding box center [1118, 118] width 122 height 27
click at [1173, 116] on input "1240" at bounding box center [1118, 118] width 122 height 27
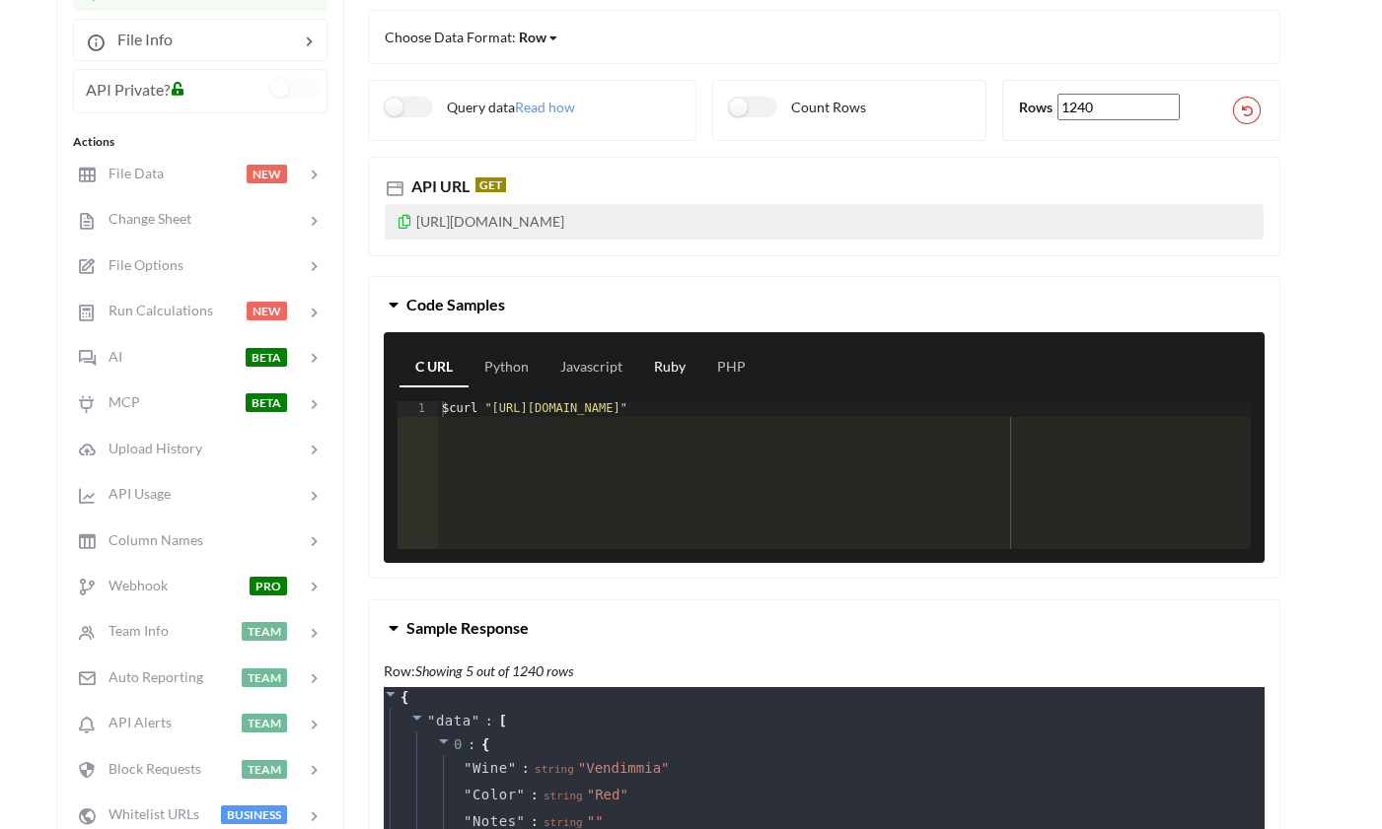
scroll to position [280, 3]
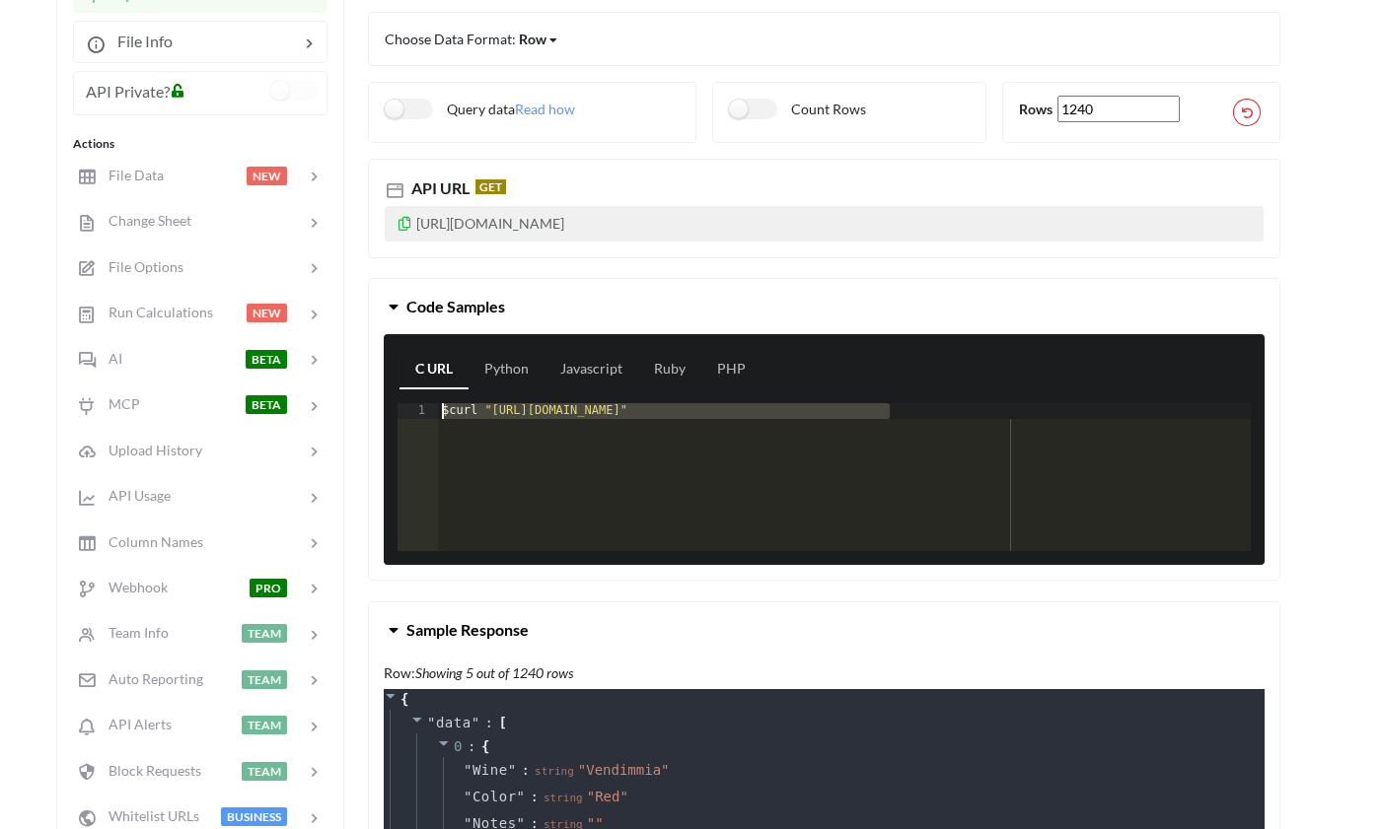
drag, startPoint x: 914, startPoint y: 413, endPoint x: 332, endPoint y: 407, distance: 581.9
click at [905, 419] on div "$ curl "https://api.apispreadsheets.com/data/yJ0MuLHv3Ww2stmj/"" at bounding box center [844, 492] width 813 height 179
click at [1170, 111] on input "1239" at bounding box center [1118, 109] width 122 height 27
drag, startPoint x: 492, startPoint y: 407, endPoint x: 1005, endPoint y: 408, distance: 512.8
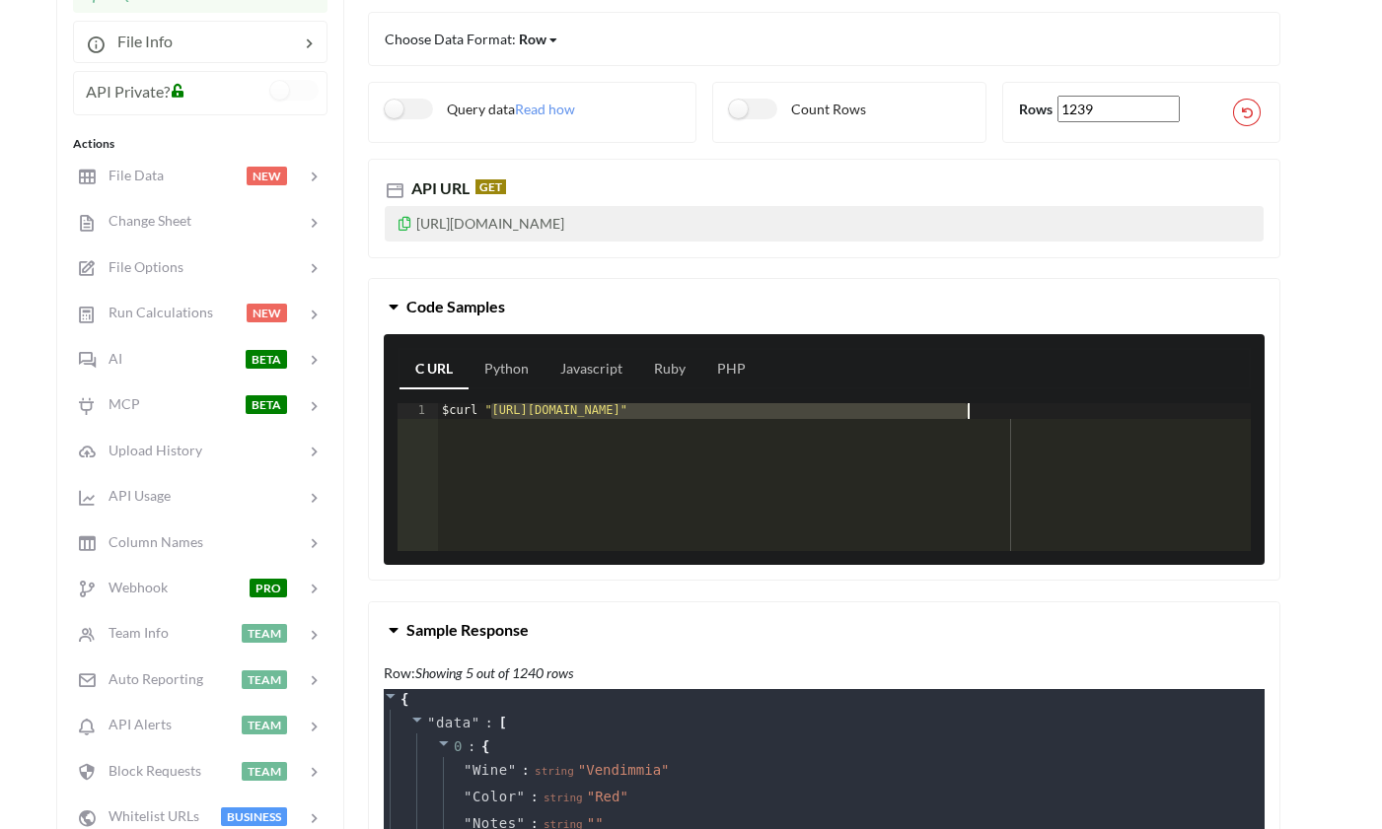
click at [1005, 408] on div "$ curl "https://api.apispreadsheets.com/data/yJ0MuLHv3Ww2stmj/?limit=1239"" at bounding box center [844, 492] width 813 height 179
click at [1169, 113] on input "1238" at bounding box center [1118, 109] width 122 height 27
click at [1166, 104] on input "1239" at bounding box center [1118, 109] width 122 height 27
click at [1166, 104] on input "1240" at bounding box center [1118, 109] width 122 height 27
type input "1239"
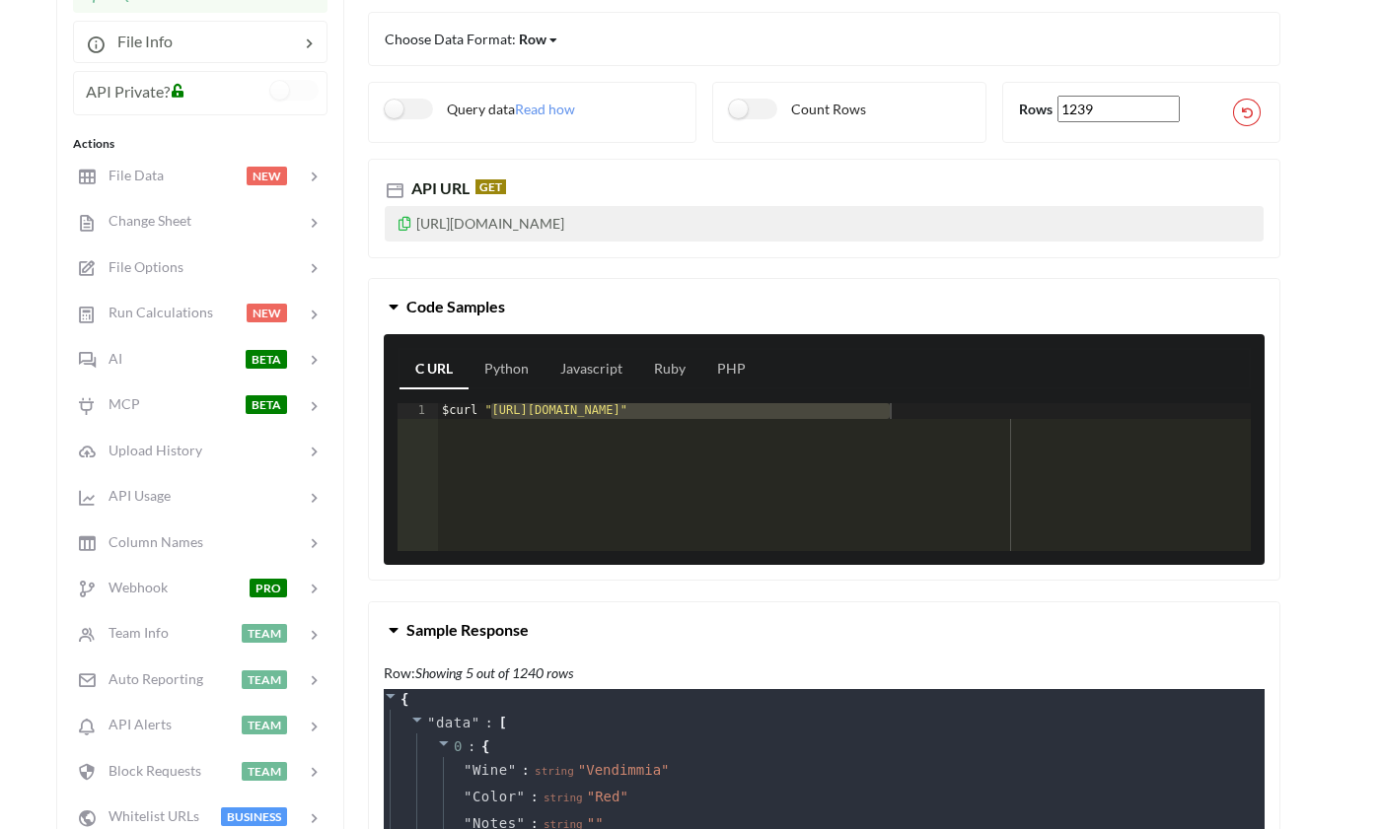
click at [1169, 112] on input "1239" at bounding box center [1118, 109] width 122 height 27
drag, startPoint x: 990, startPoint y: 412, endPoint x: 338, endPoint y: 406, distance: 651.9
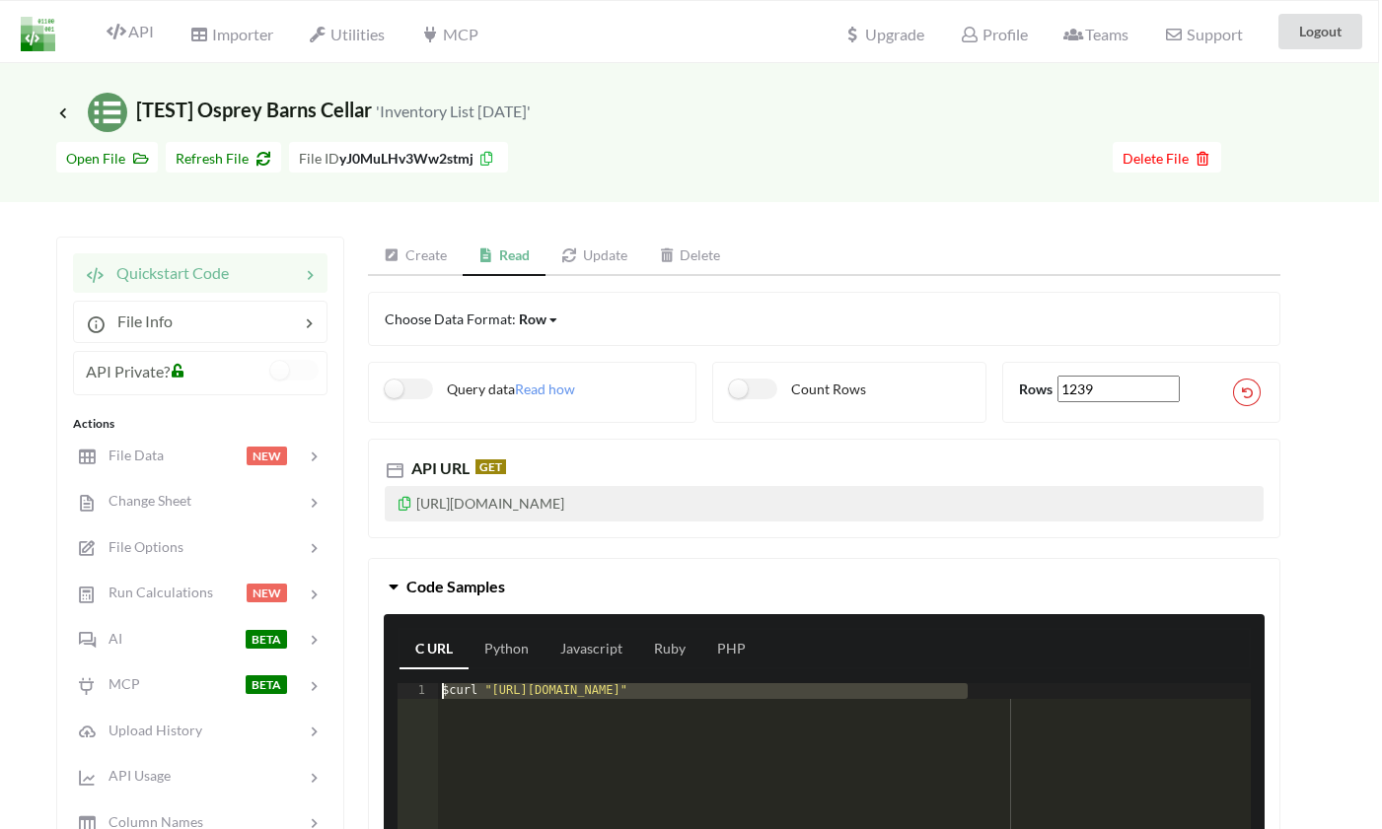
scroll to position [0, 3]
click at [558, 386] on span "Read how" at bounding box center [545, 389] width 60 height 17
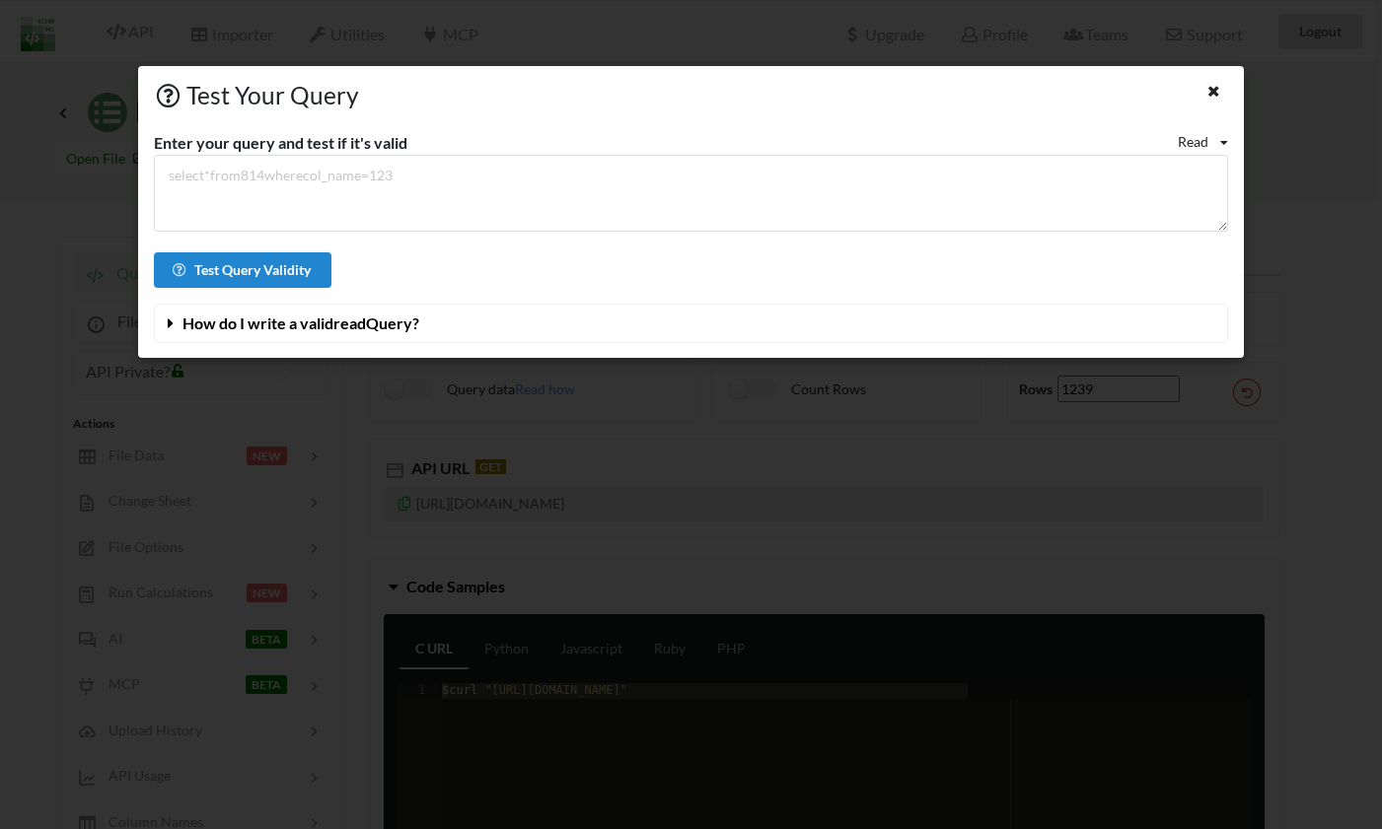
click at [291, 317] on span "How do I write a valid read Query?" at bounding box center [300, 323] width 237 height 19
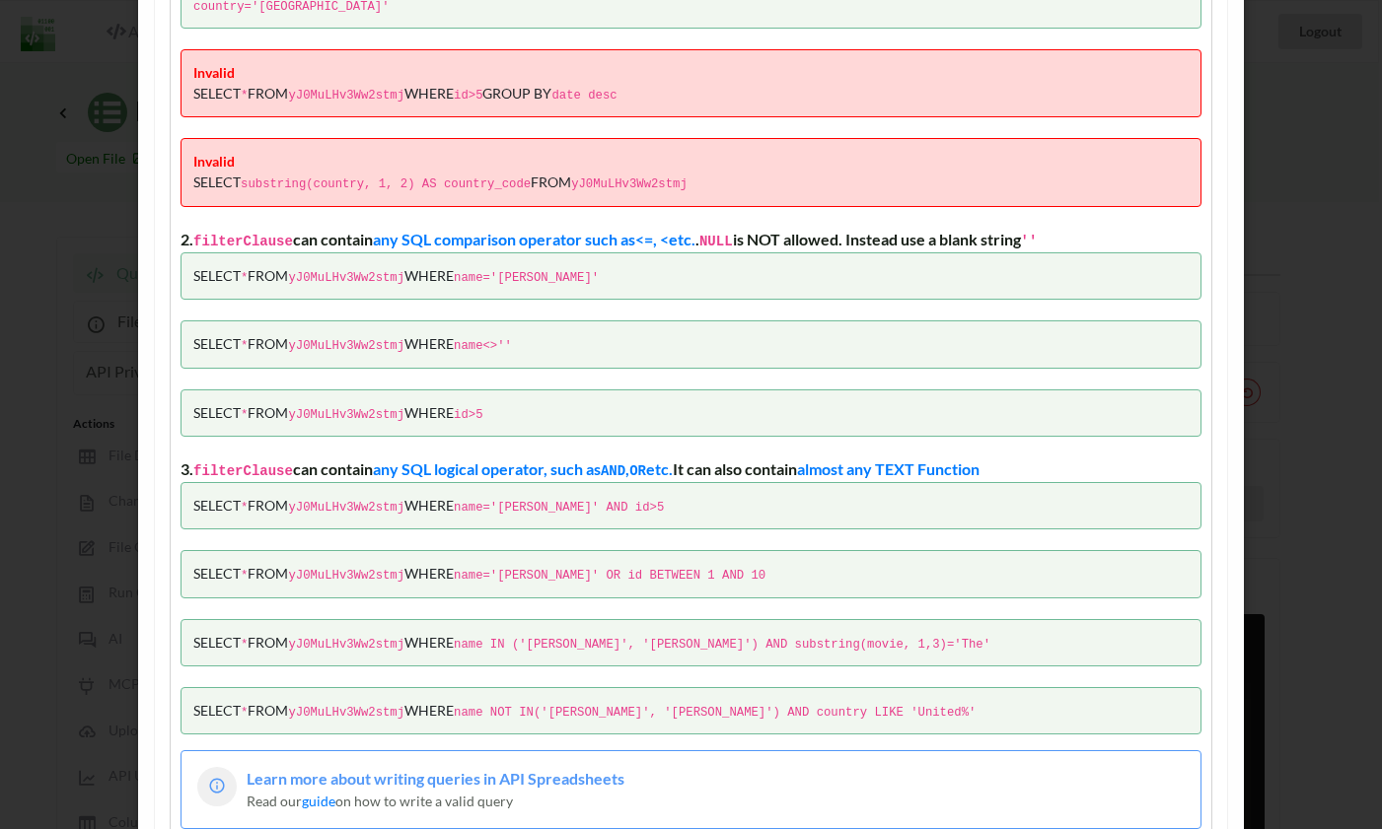
scroll to position [664, 0]
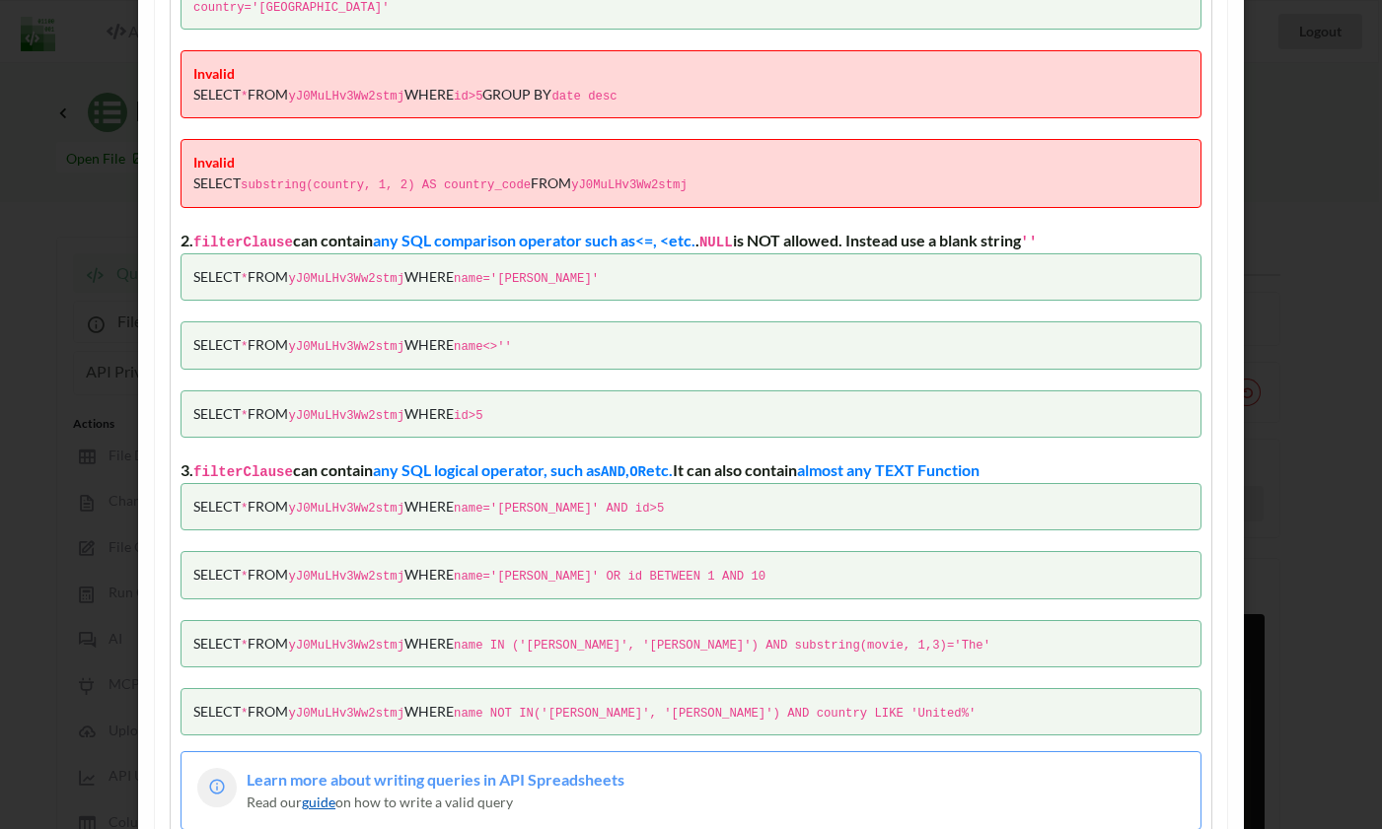
click at [321, 794] on link "guide" at bounding box center [319, 802] width 34 height 17
click at [127, 295] on div "Test Your Query Enter your query and test if it's valid Read Read Update Delete…" at bounding box center [691, 414] width 1382 height 829
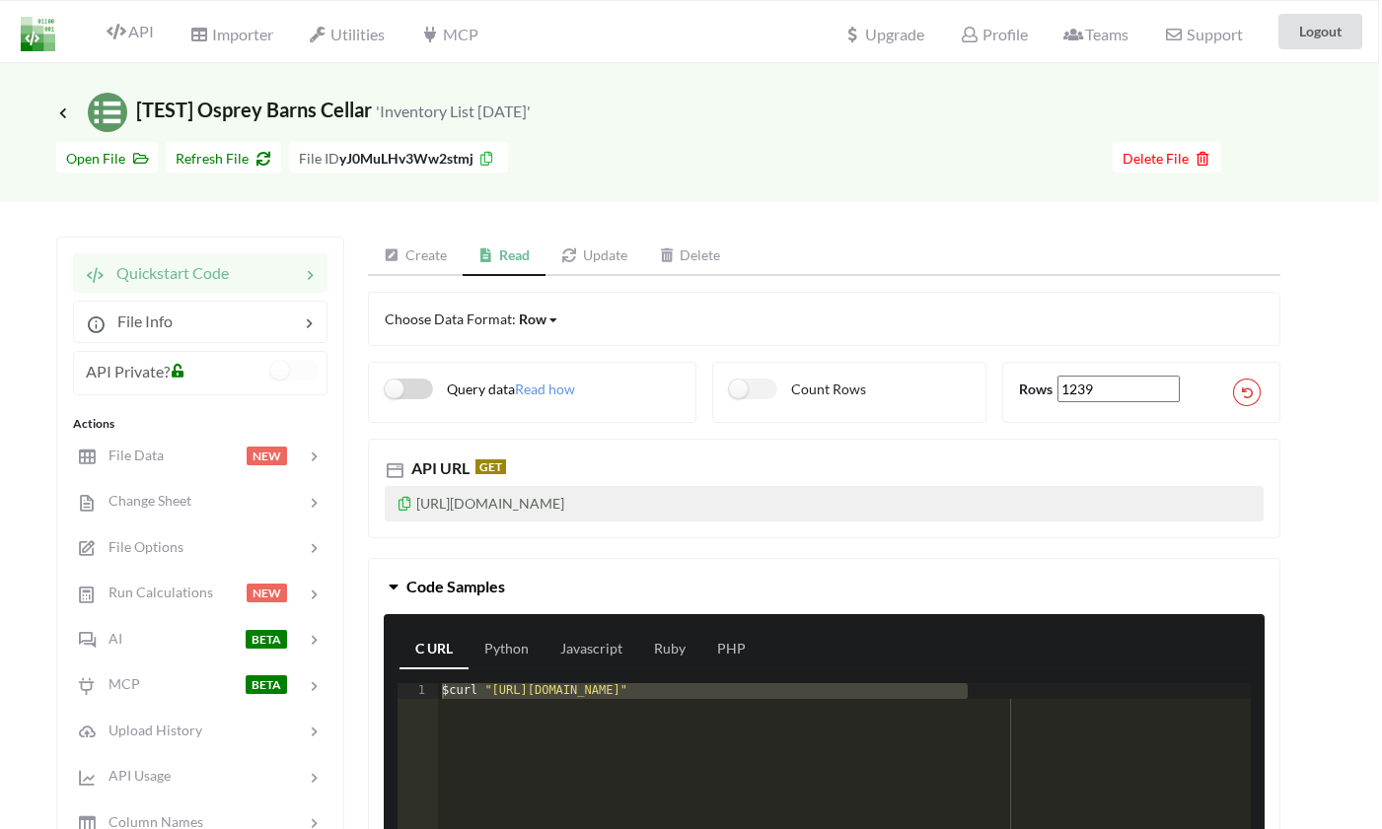
click at [409, 389] on label "Query data" at bounding box center [450, 389] width 130 height 21
checkbox input "true"
click at [408, 504] on icon at bounding box center [404, 501] width 17 height 14
drag, startPoint x: 413, startPoint y: 531, endPoint x: 413, endPoint y: 502, distance: 28.6
click at [413, 502] on p "https://api.apispreadsheets.com/data/yJ0MuLHv3Ww2stmj/?query=select * from yJ0M…" at bounding box center [824, 504] width 879 height 36
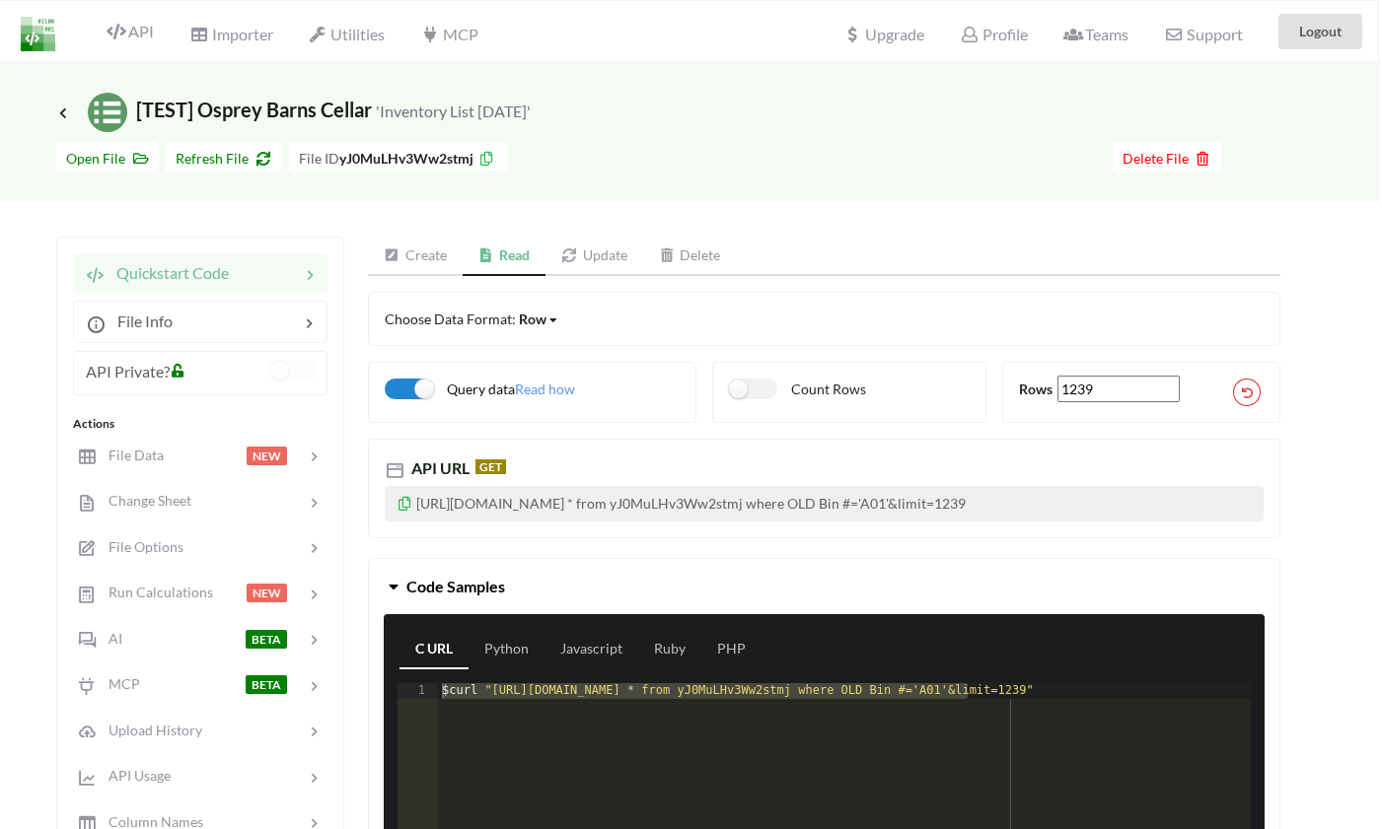
copy p "https://api.apispreadsheets.com/data/yJ0MuLHv3Ww2stmj/?query=select * from yJ0M…"
click at [750, 391] on label "Count Rows" at bounding box center [797, 389] width 137 height 21
click at [757, 388] on label "Count Rows" at bounding box center [797, 389] width 137 height 21
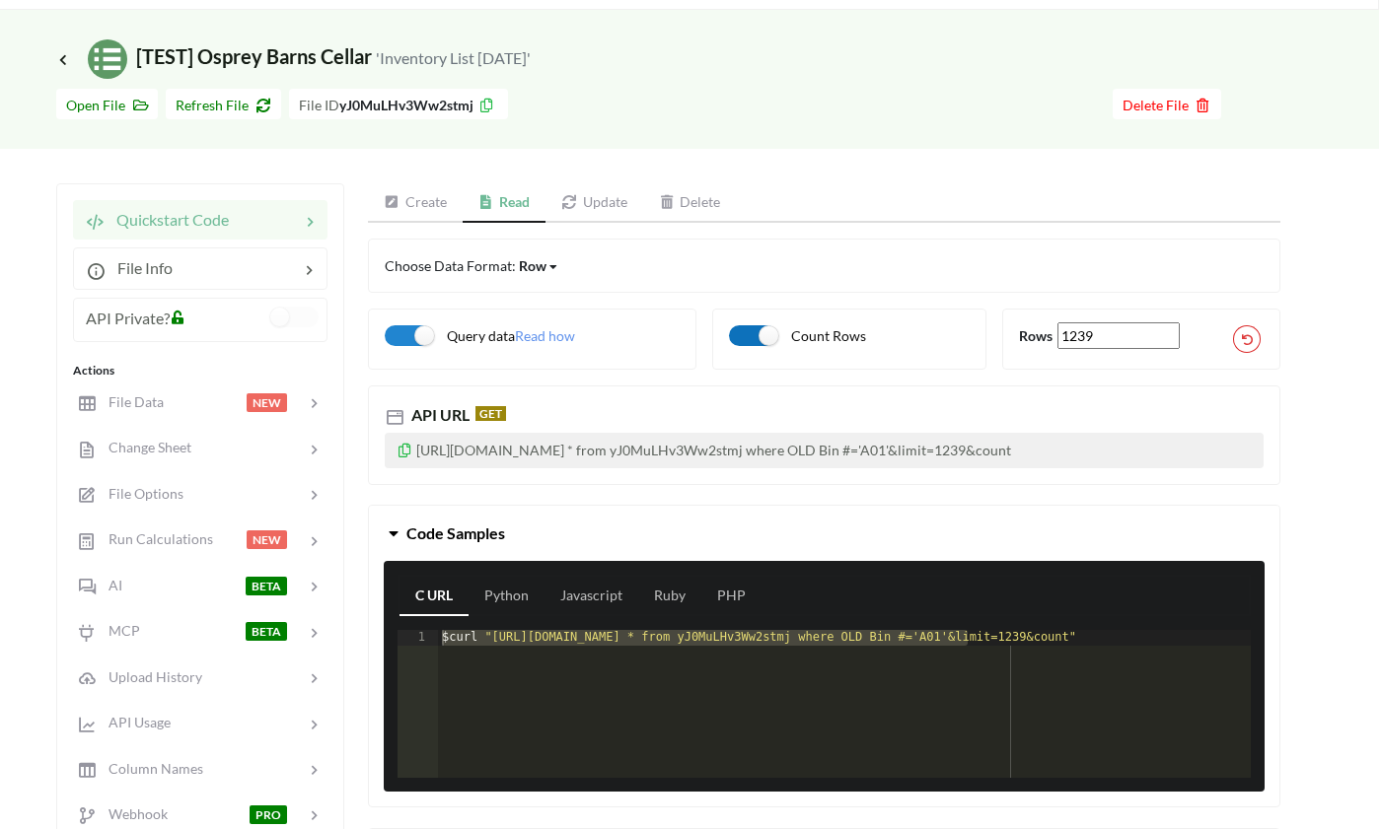
scroll to position [1, 3]
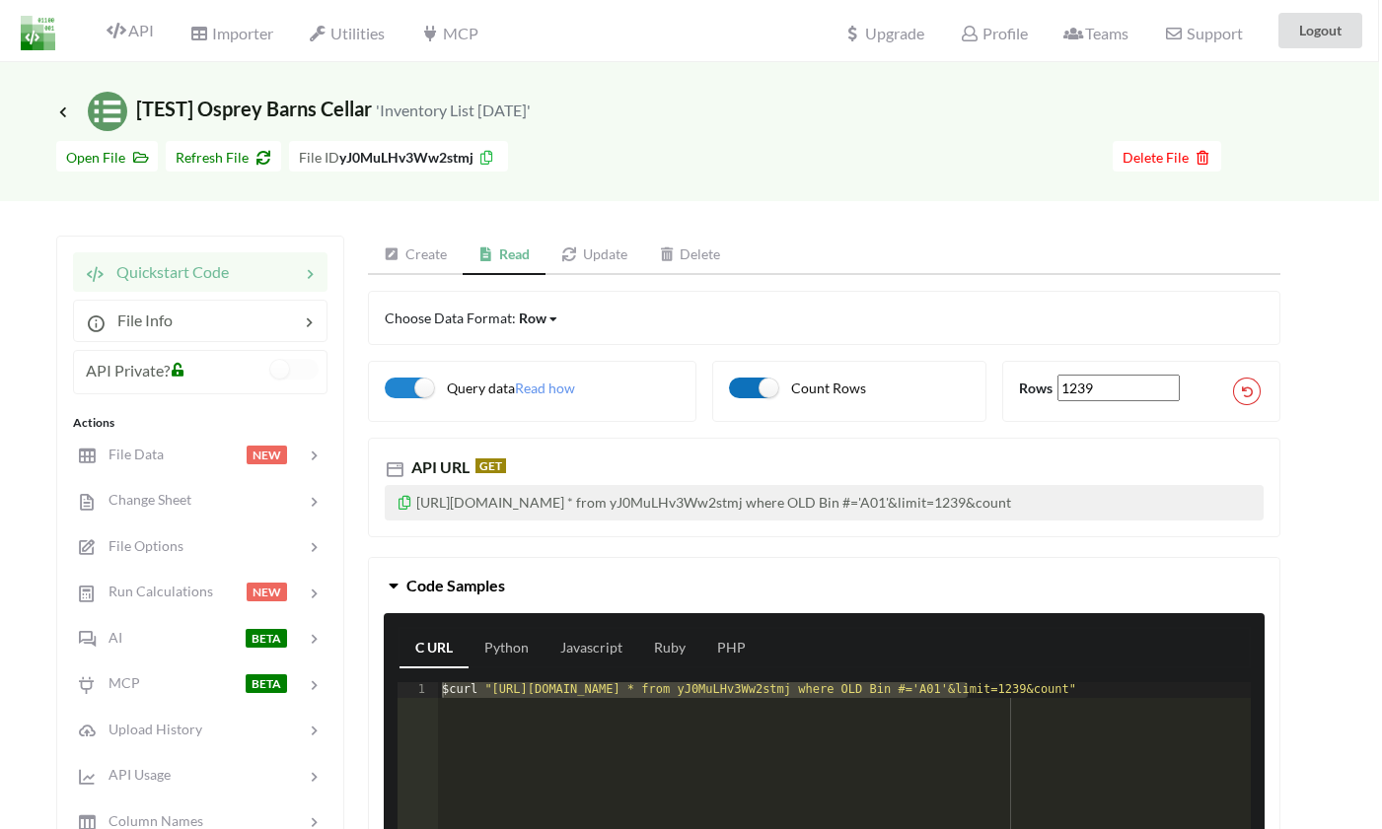
click at [765, 383] on label "Count Rows" at bounding box center [797, 388] width 137 height 21
checkbox input "false"
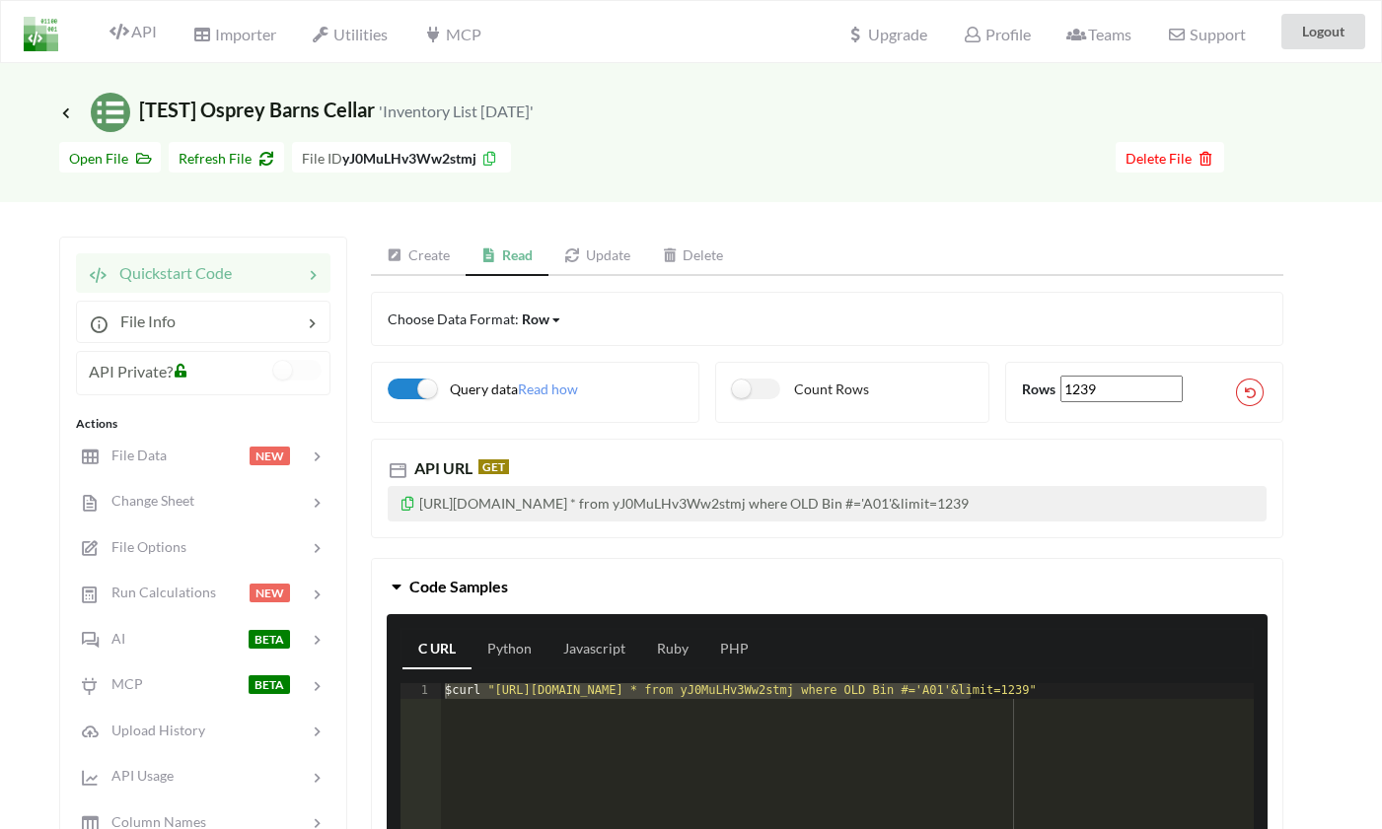
scroll to position [1, 3]
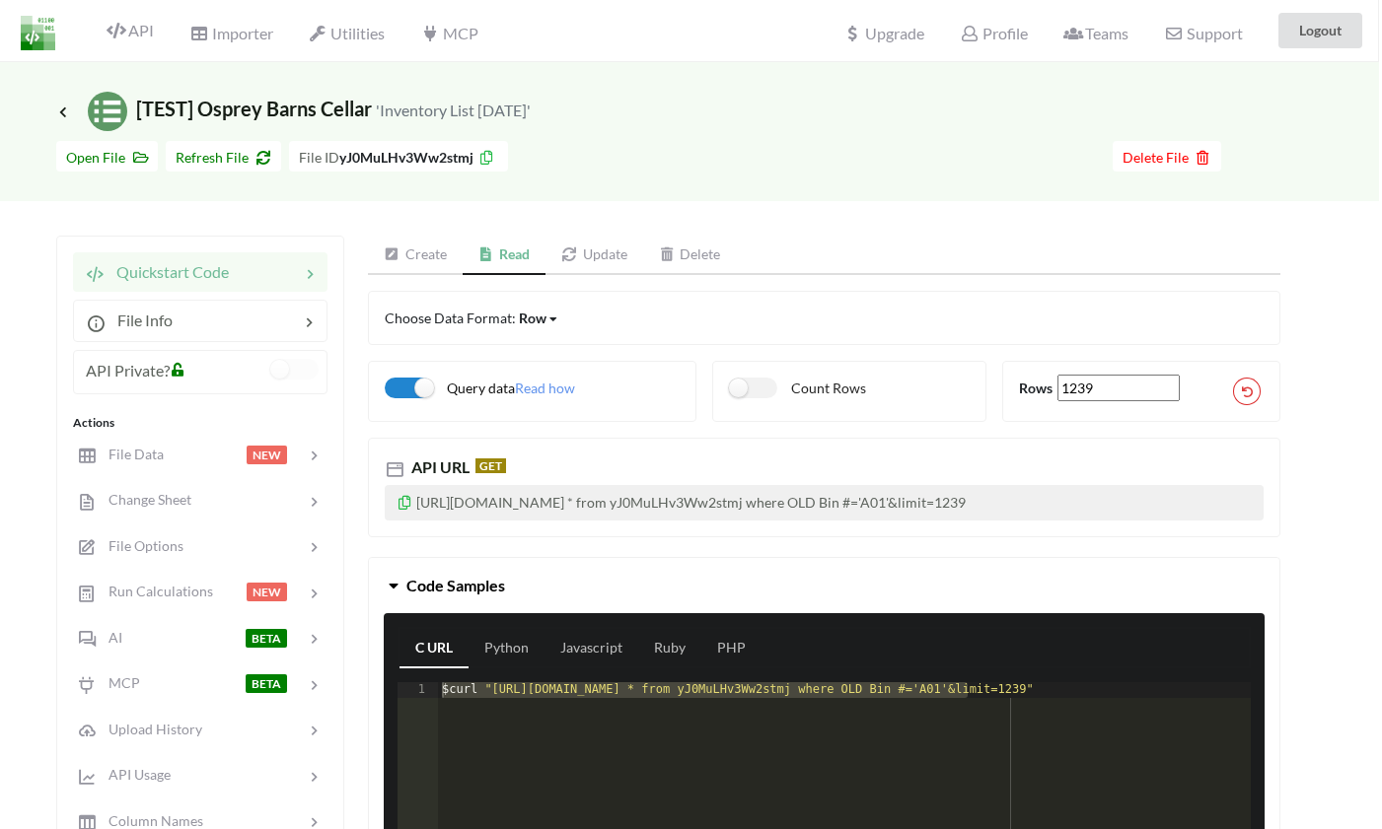
click at [1108, 392] on input "1239" at bounding box center [1118, 388] width 122 height 27
type input "1"
click at [787, 388] on label "Count Rows" at bounding box center [797, 388] width 137 height 21
checkbox input "true"
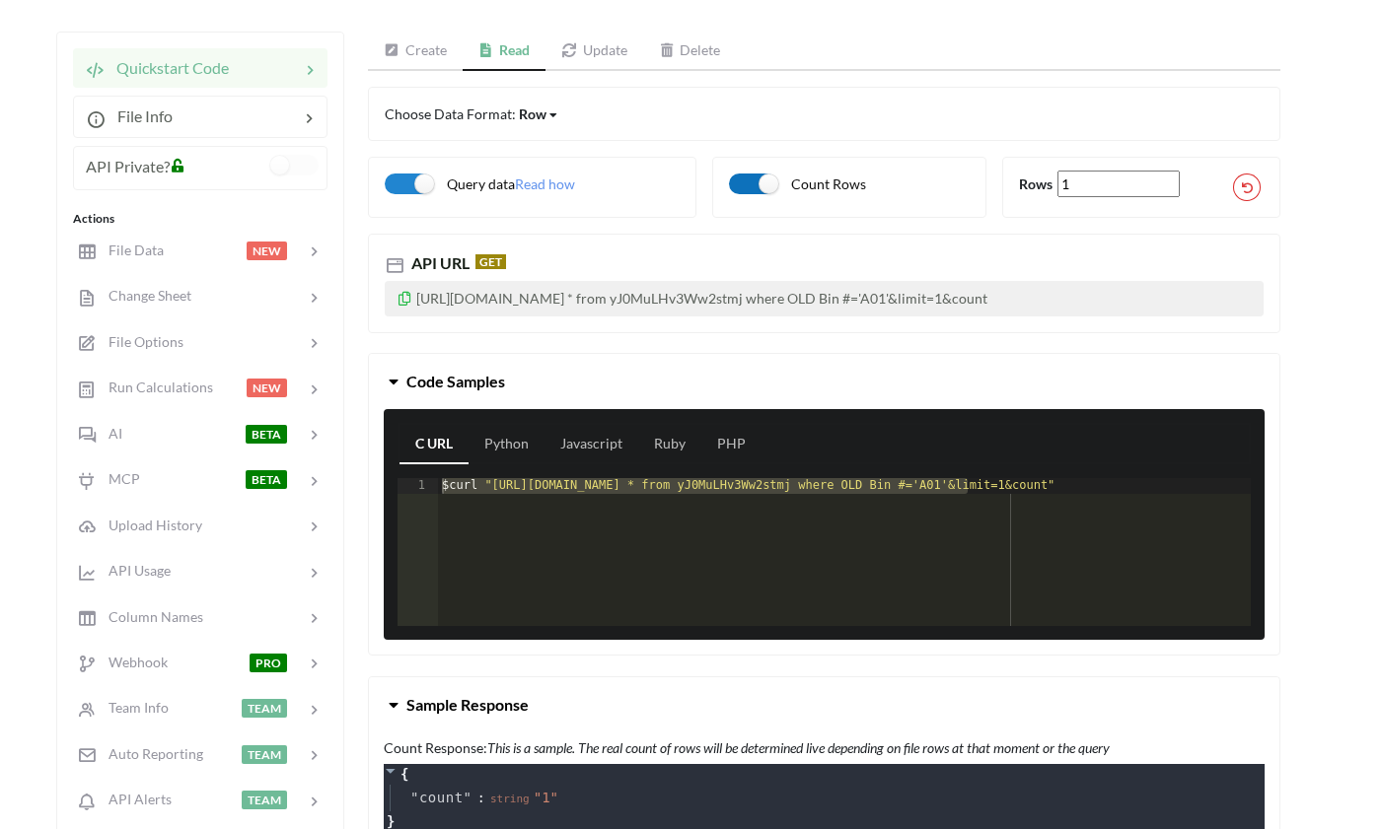
scroll to position [203, 3]
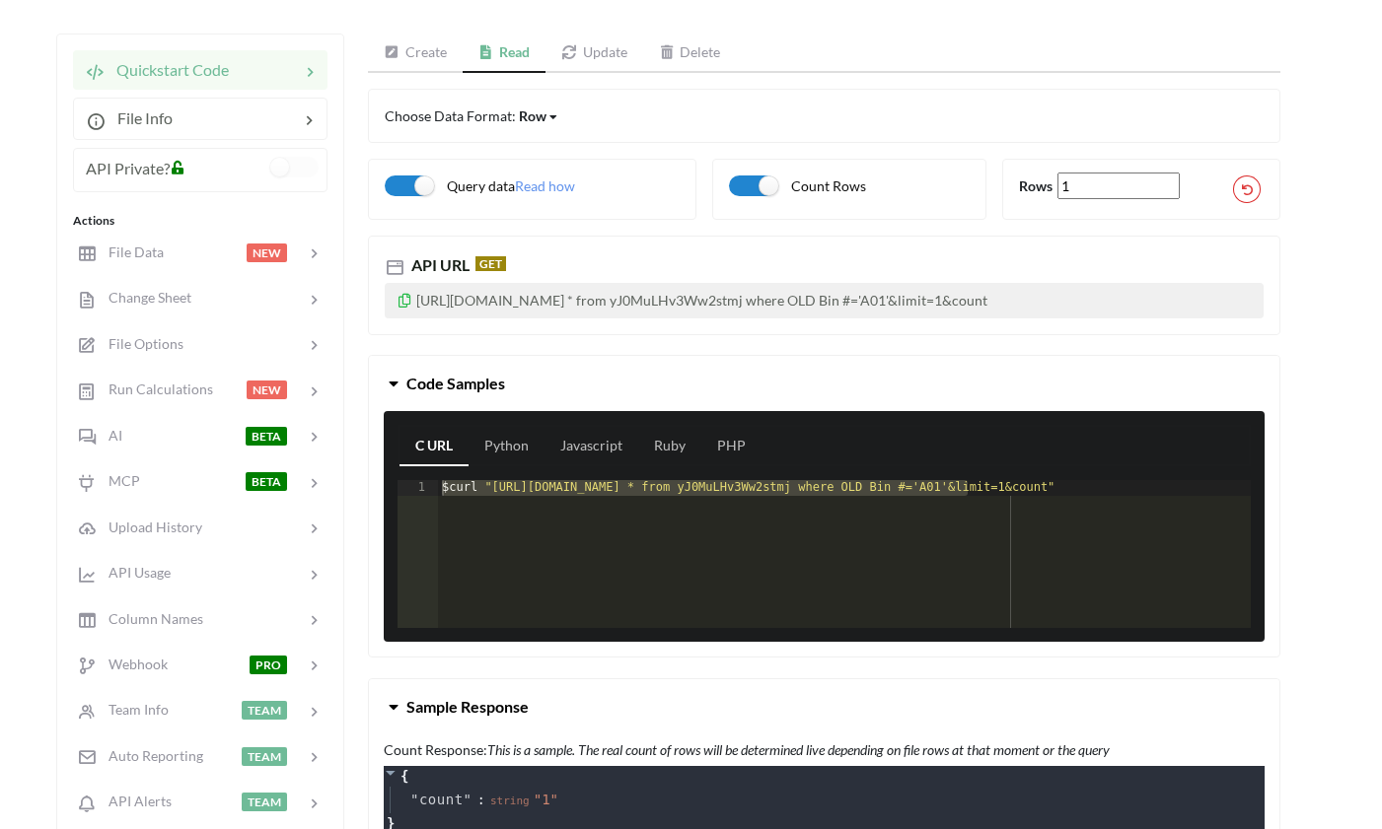
type input "2"
click at [1168, 182] on input "2" at bounding box center [1118, 186] width 122 height 27
click at [754, 183] on label "Count Rows" at bounding box center [797, 186] width 137 height 21
checkbox input "false"
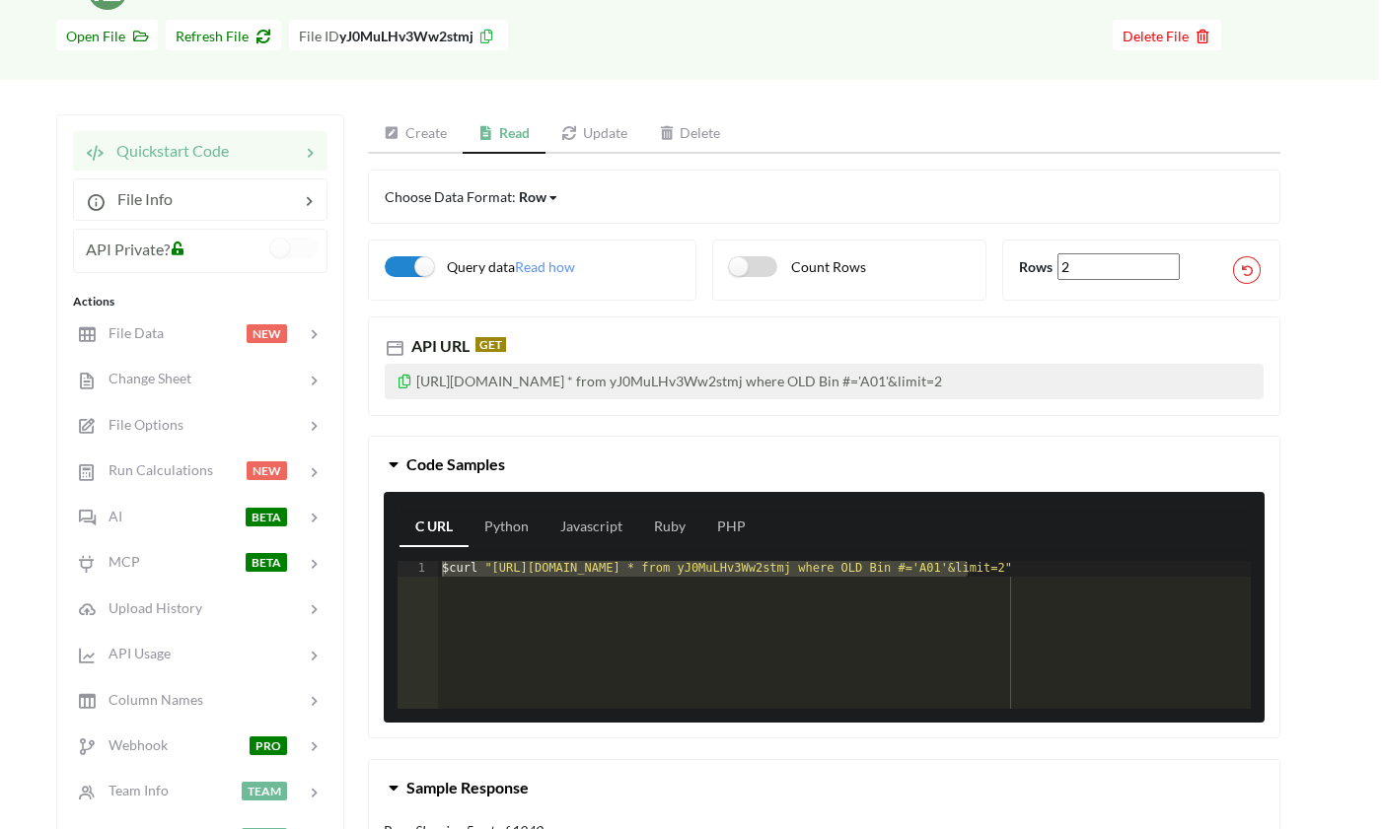
scroll to position [109, 3]
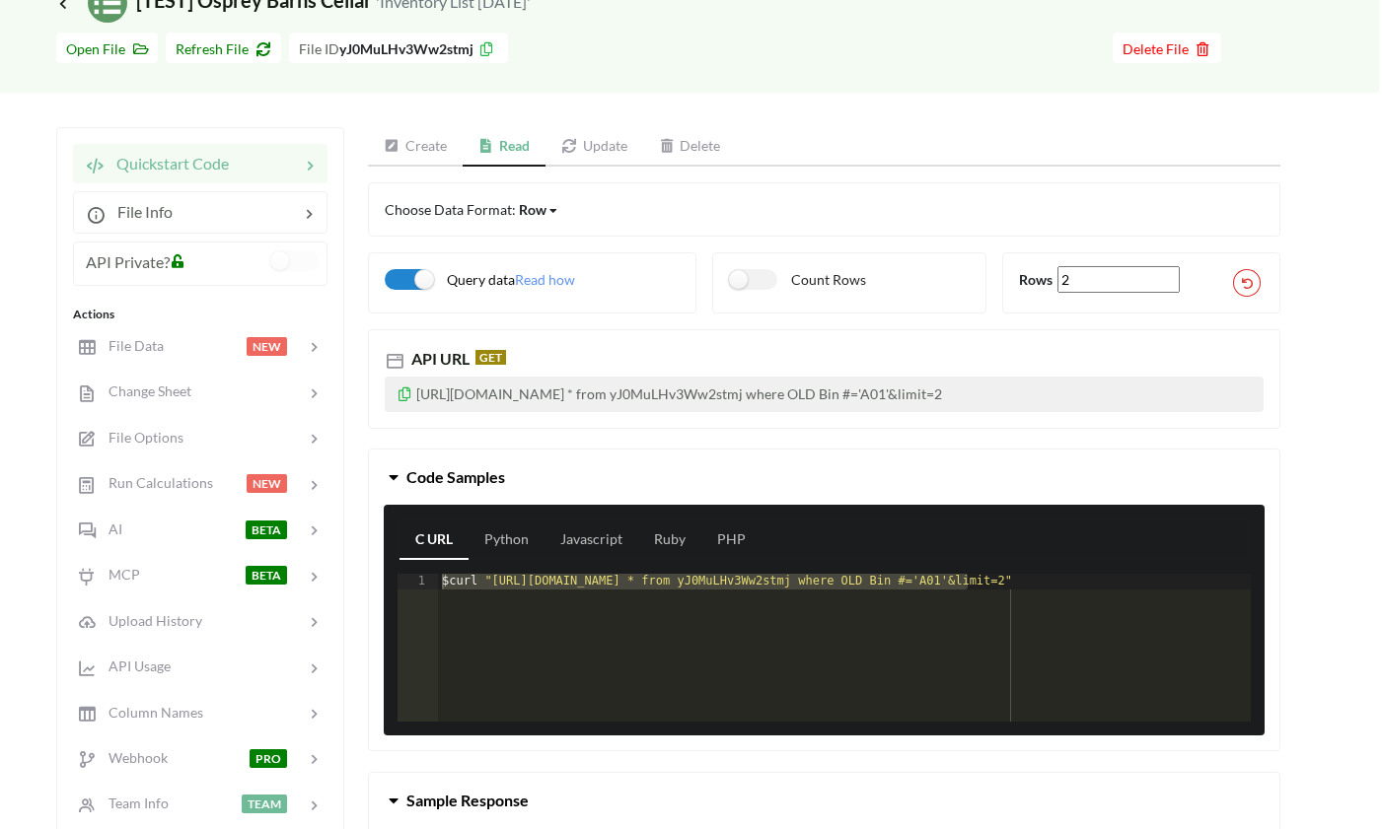
click at [534, 213] on div "Row" at bounding box center [533, 209] width 28 height 21
click at [630, 227] on div "Choose Data Format: Row Row Column Matrix" at bounding box center [824, 209] width 912 height 54
click at [522, 216] on div "Row" at bounding box center [533, 209] width 28 height 21
click at [522, 275] on div "Column" at bounding box center [560, 277] width 81 height 36
click at [528, 198] on div "Choose Data Format: Column Row Column Matrix" at bounding box center [824, 209] width 912 height 54
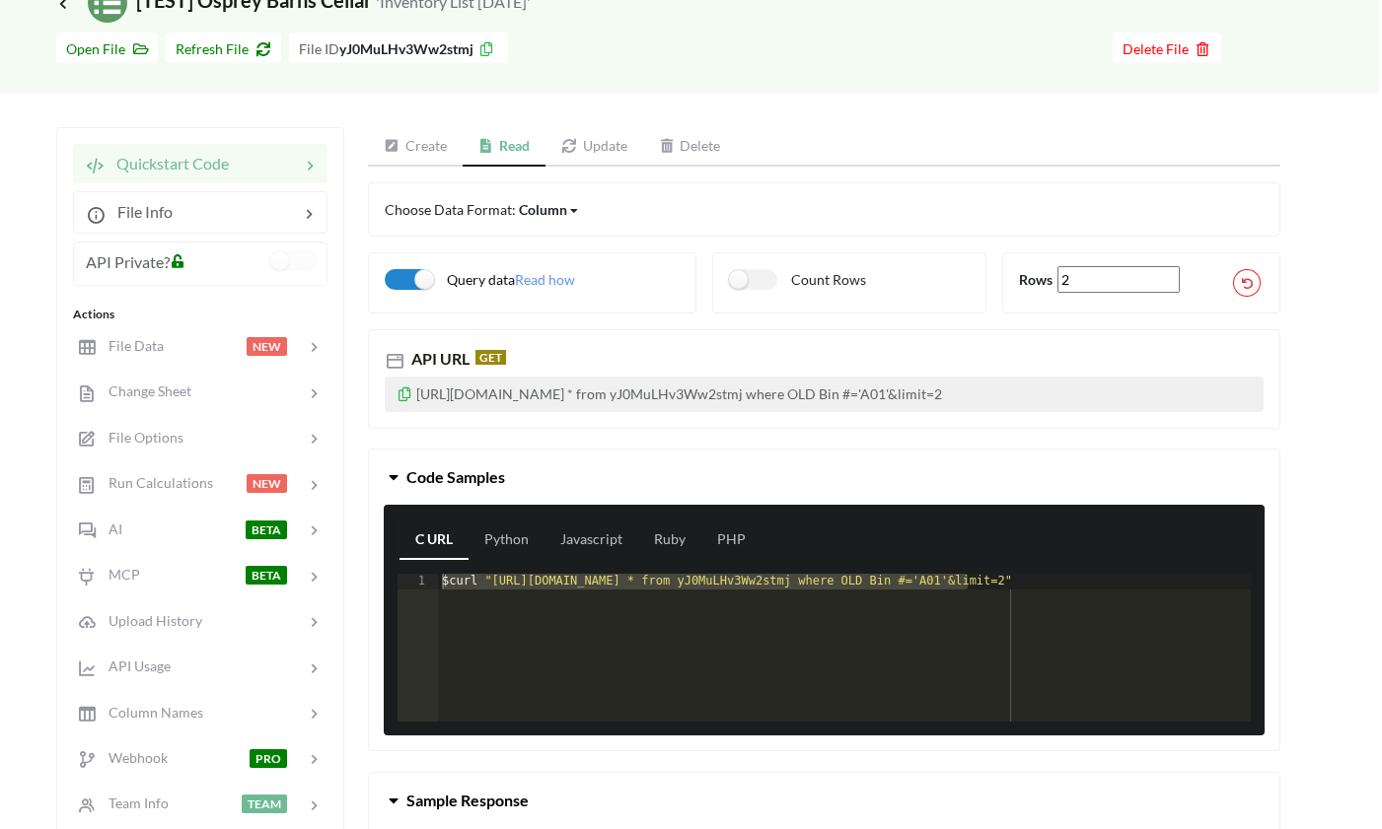
click at [530, 213] on div "Column" at bounding box center [543, 209] width 48 height 21
click at [531, 308] on div "Matrix" at bounding box center [560, 313] width 80 height 36
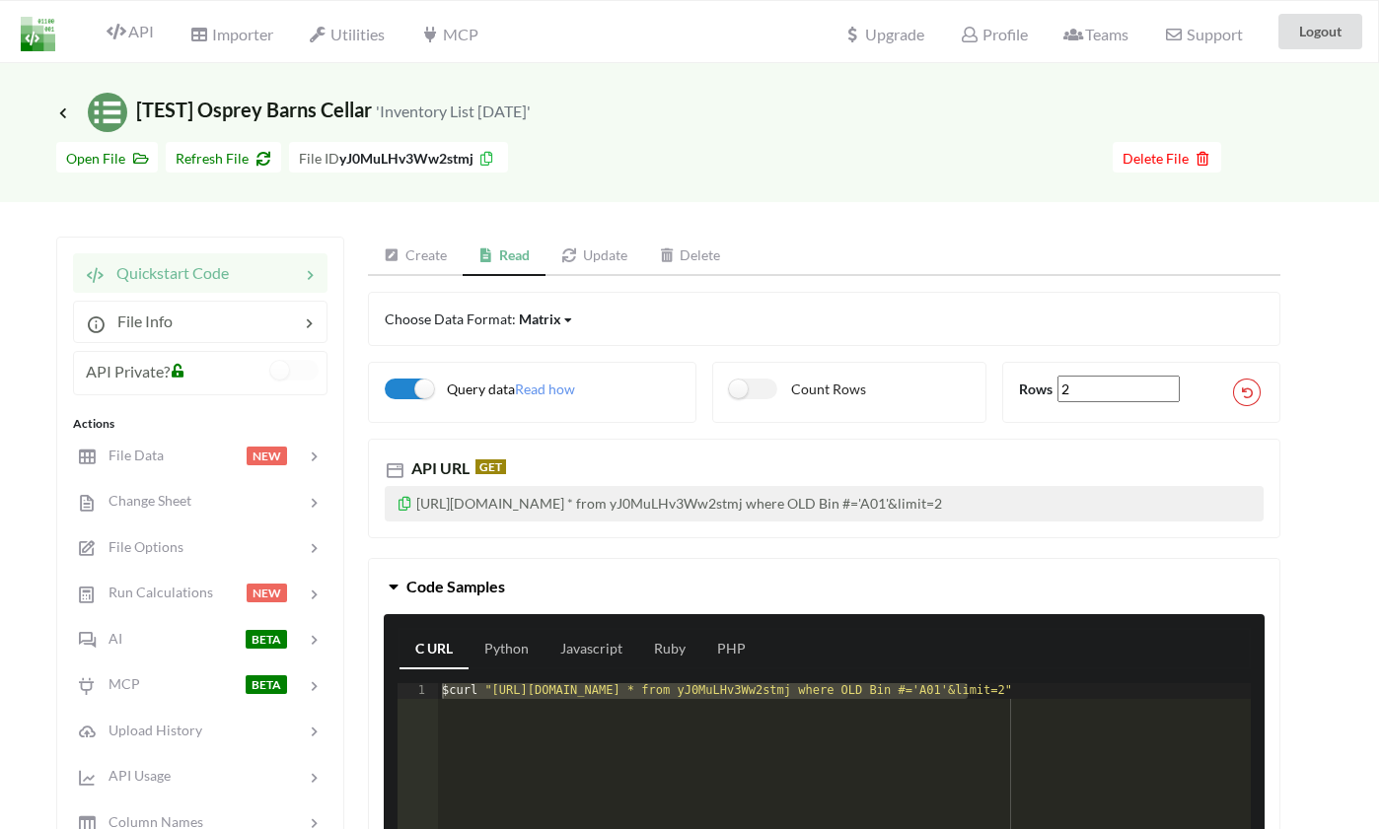
scroll to position [0, 3]
click at [528, 322] on div "Matrix" at bounding box center [540, 319] width 42 height 21
click at [536, 355] on span "Row" at bounding box center [550, 350] width 28 height 17
click at [524, 315] on div "Row" at bounding box center [533, 319] width 28 height 21
click at [665, 324] on div "Choose Data Format: Row Row Column Matrix" at bounding box center [824, 319] width 879 height 21
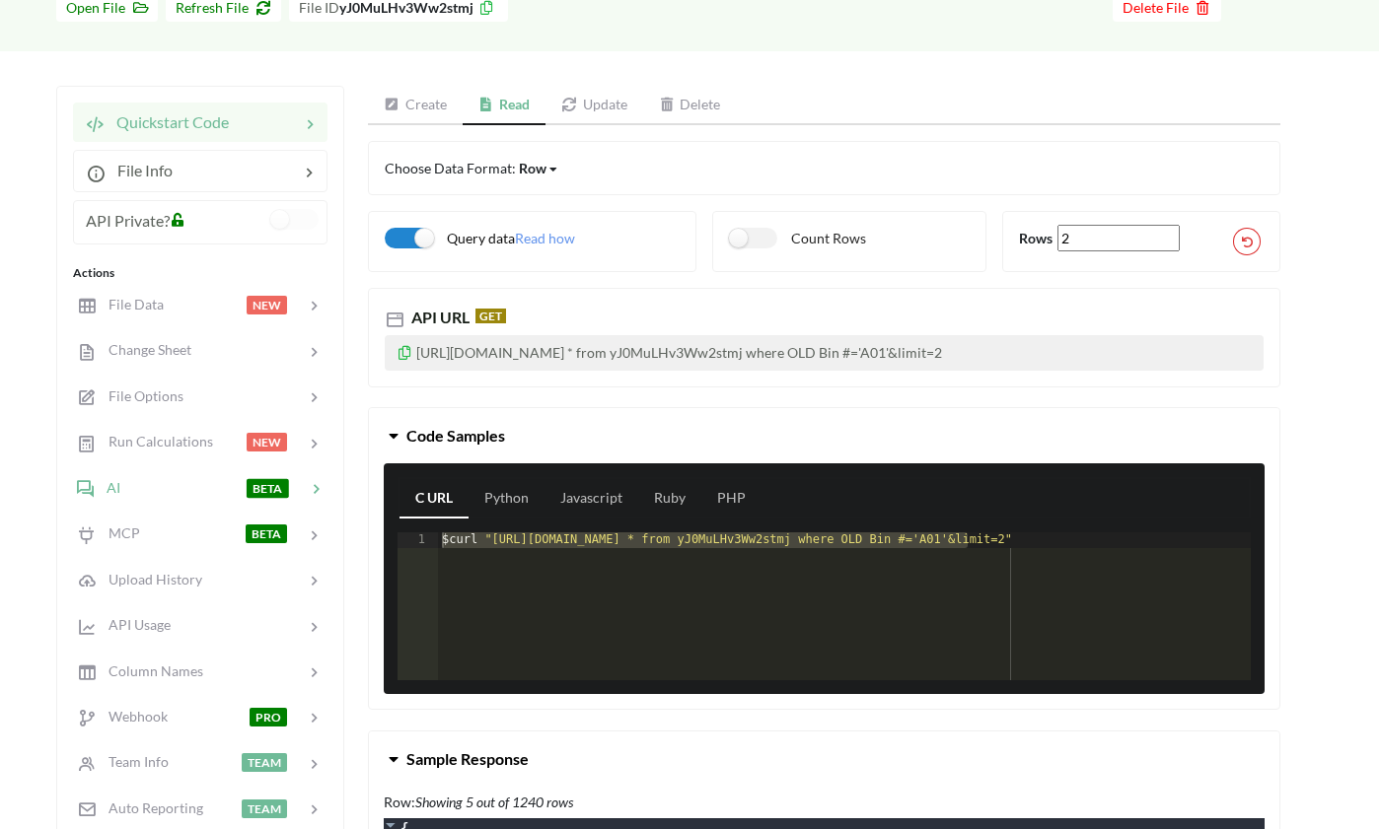
scroll to position [277, 3]
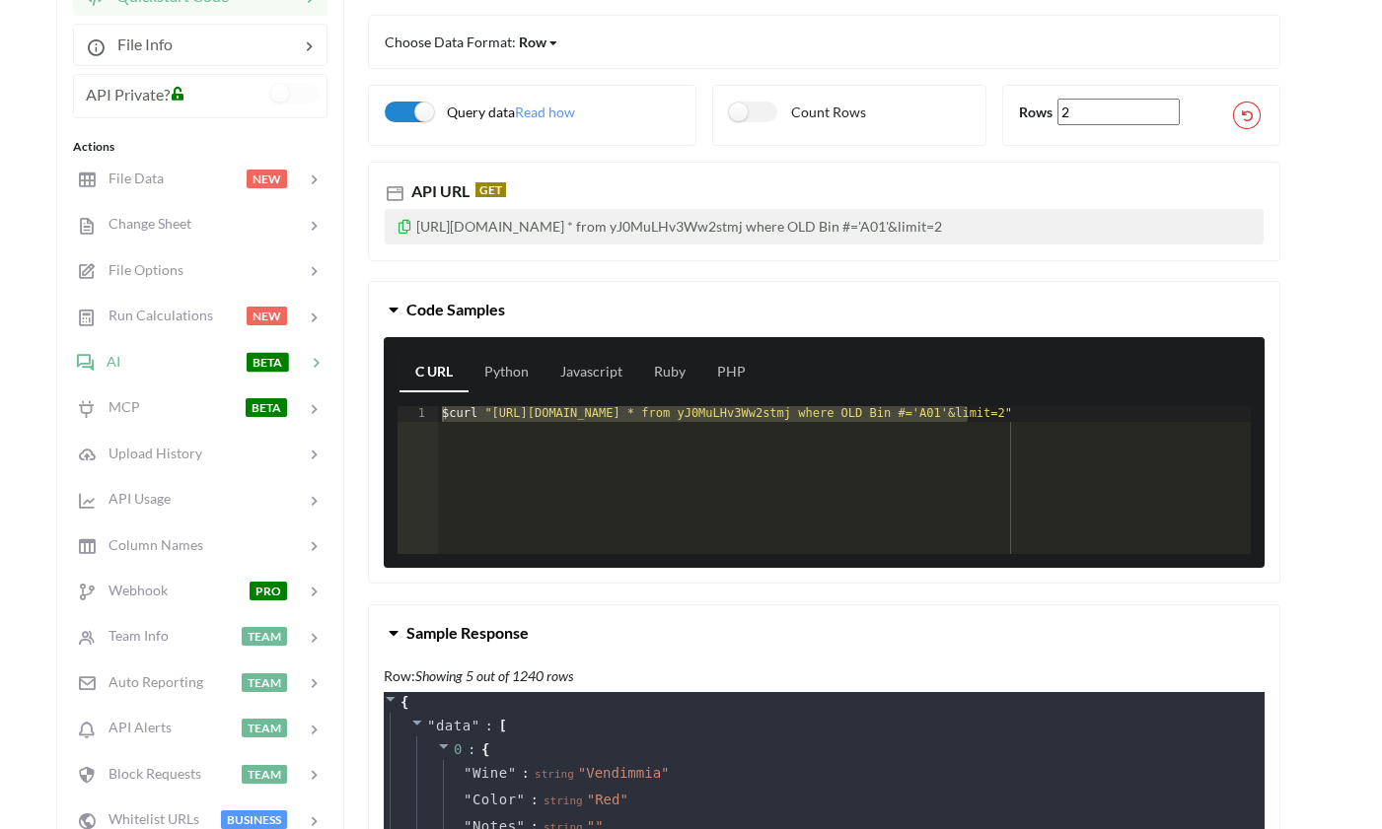
click at [127, 375] on div "AI BETA" at bounding box center [199, 361] width 259 height 46
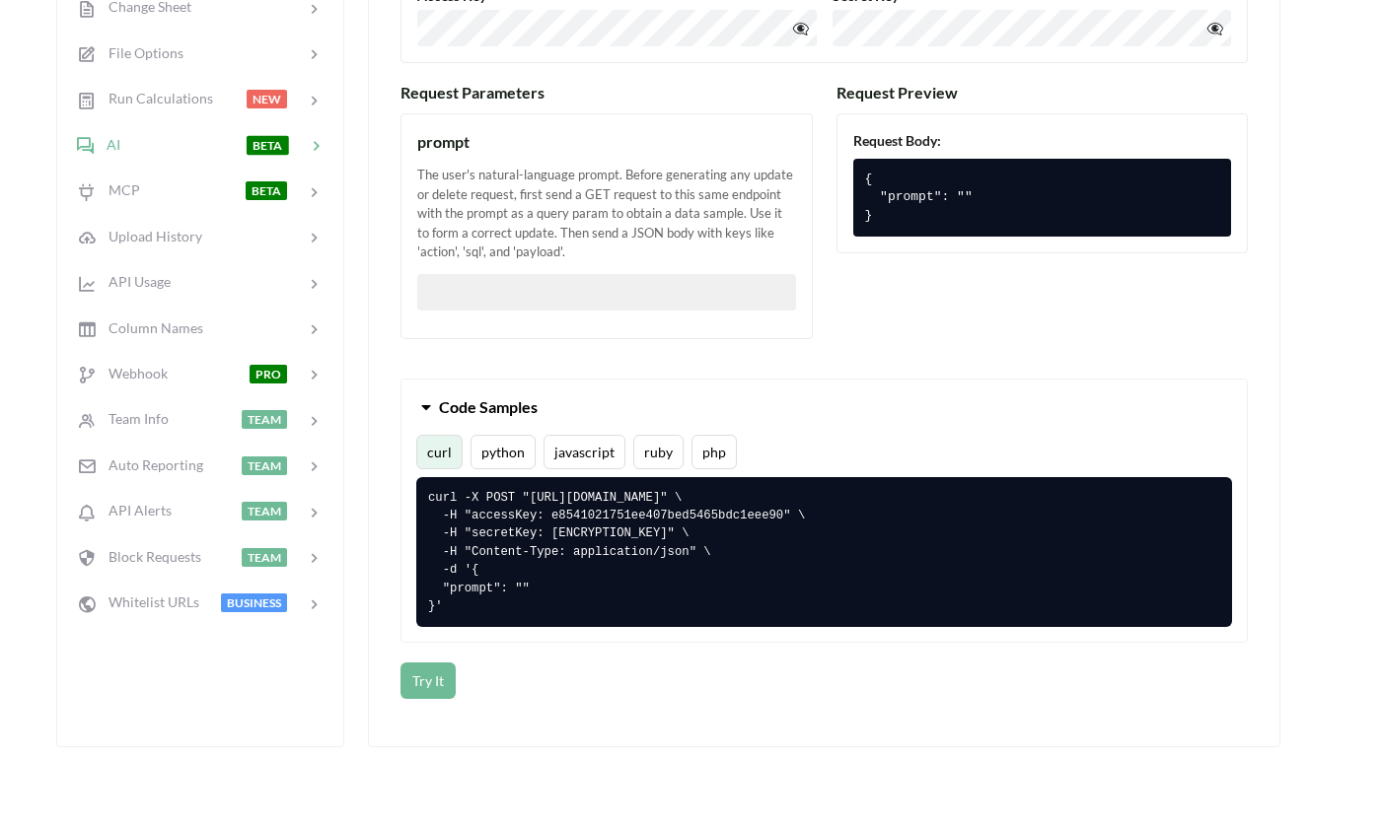
scroll to position [502, 3]
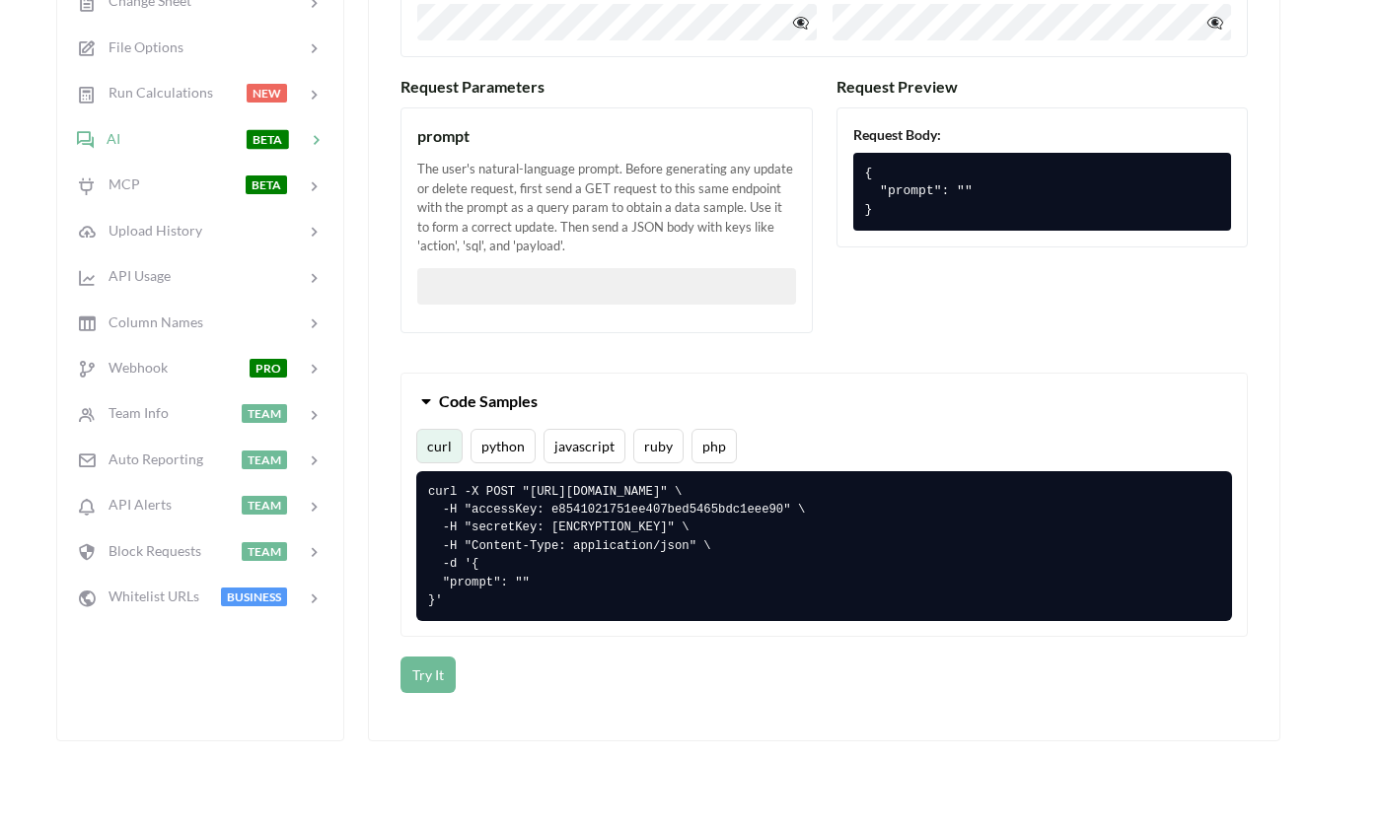
click at [500, 443] on button "python" at bounding box center [502, 446] width 65 height 35
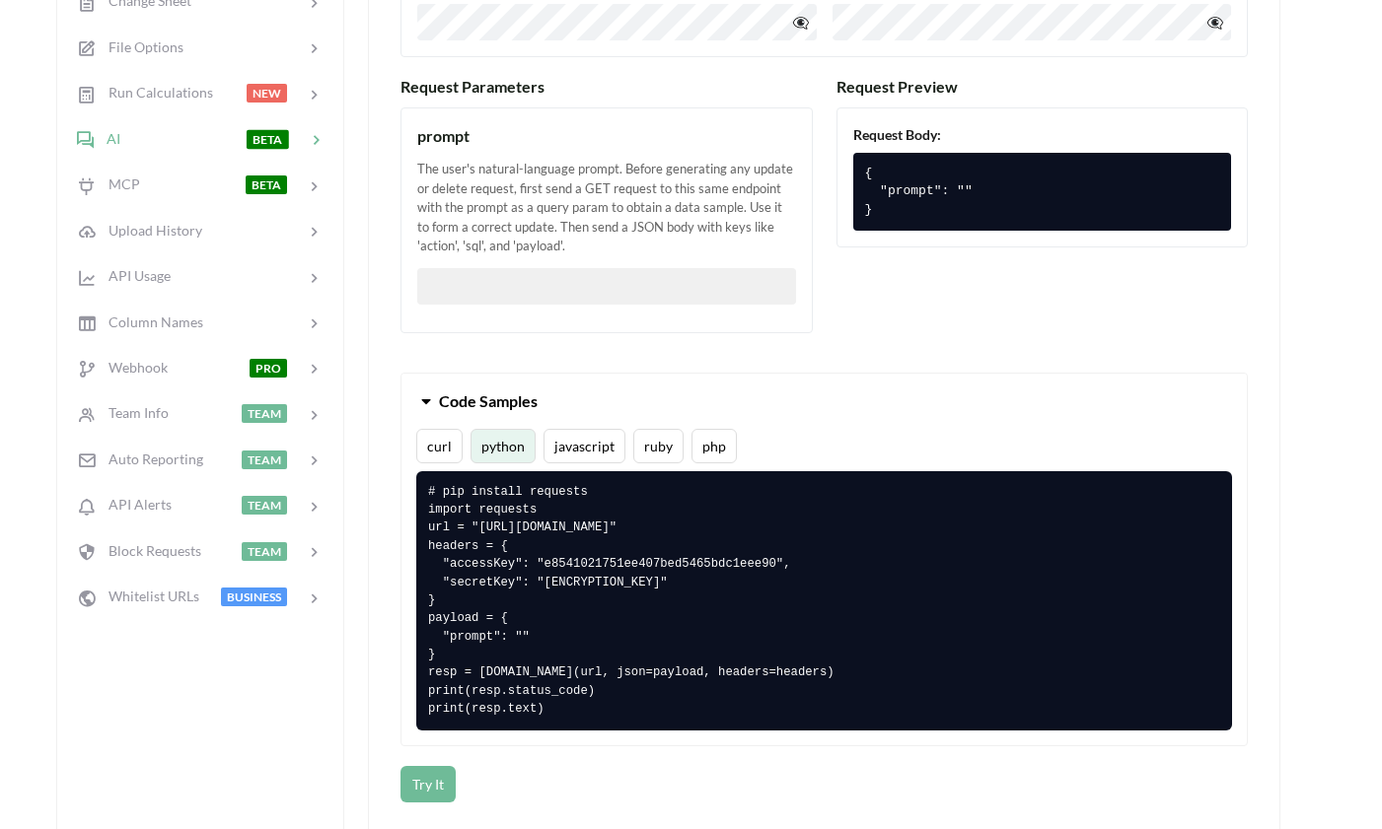
click at [575, 447] on button "javascript" at bounding box center [584, 446] width 82 height 35
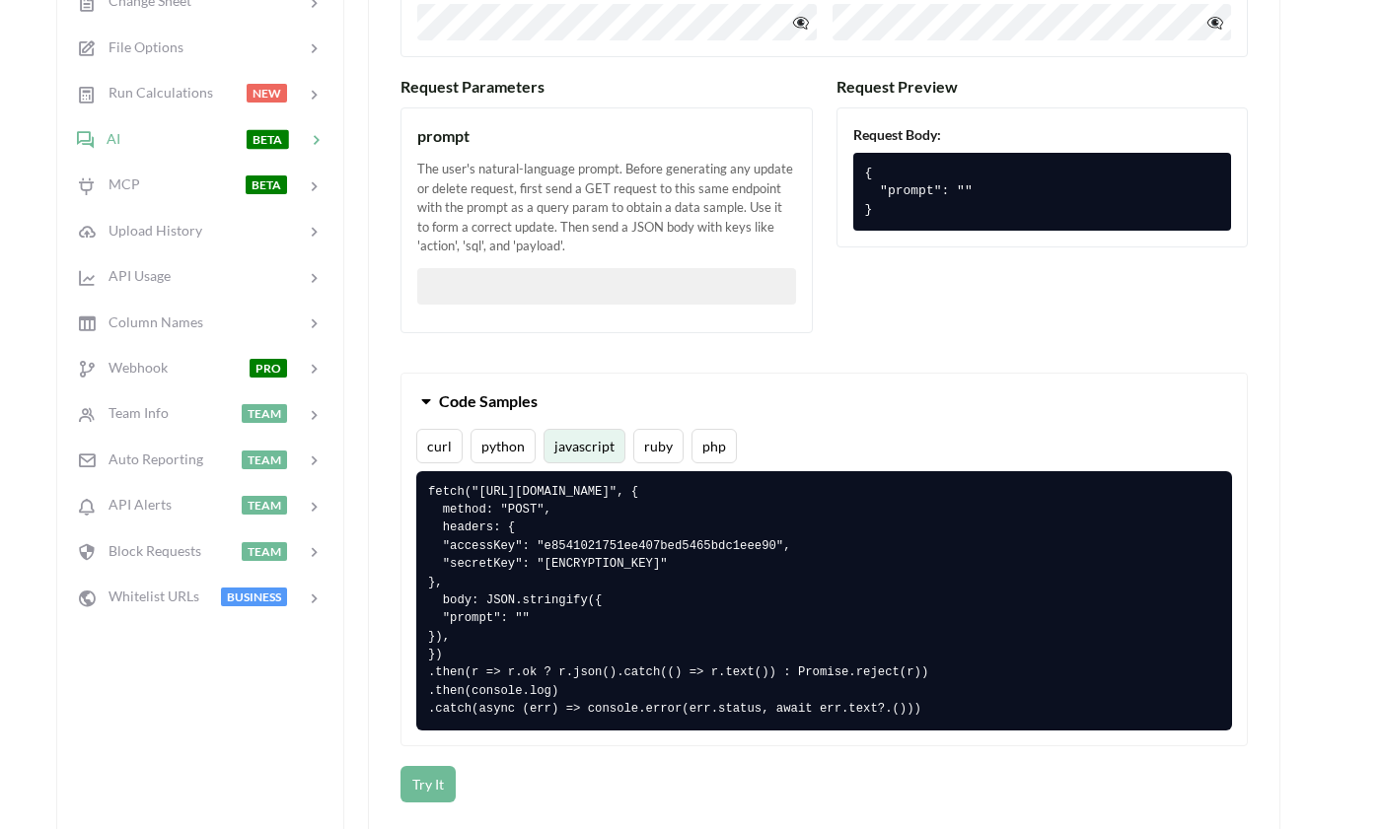
click at [674, 445] on button "ruby" at bounding box center [658, 446] width 50 height 35
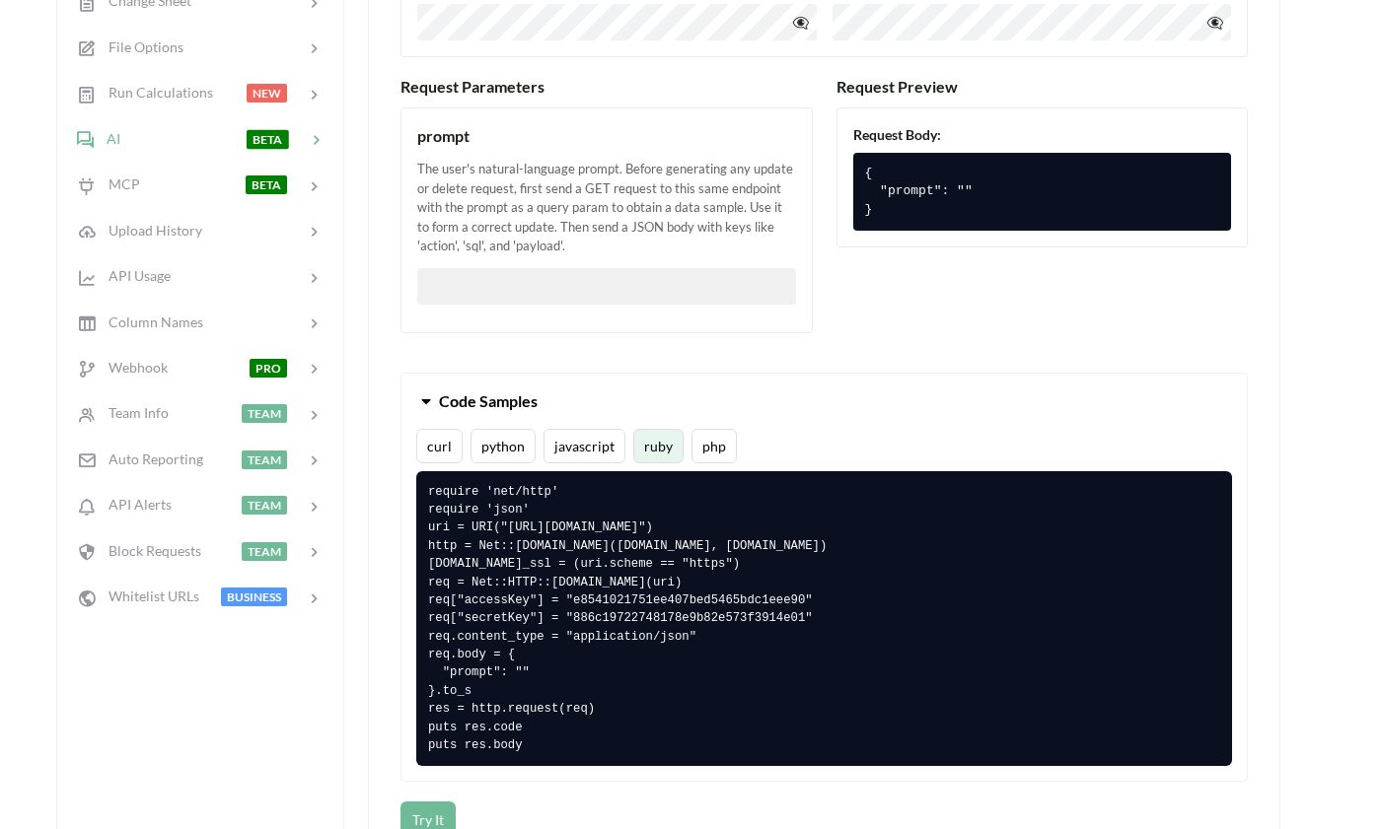
click at [716, 446] on button "php" at bounding box center [713, 446] width 45 height 35
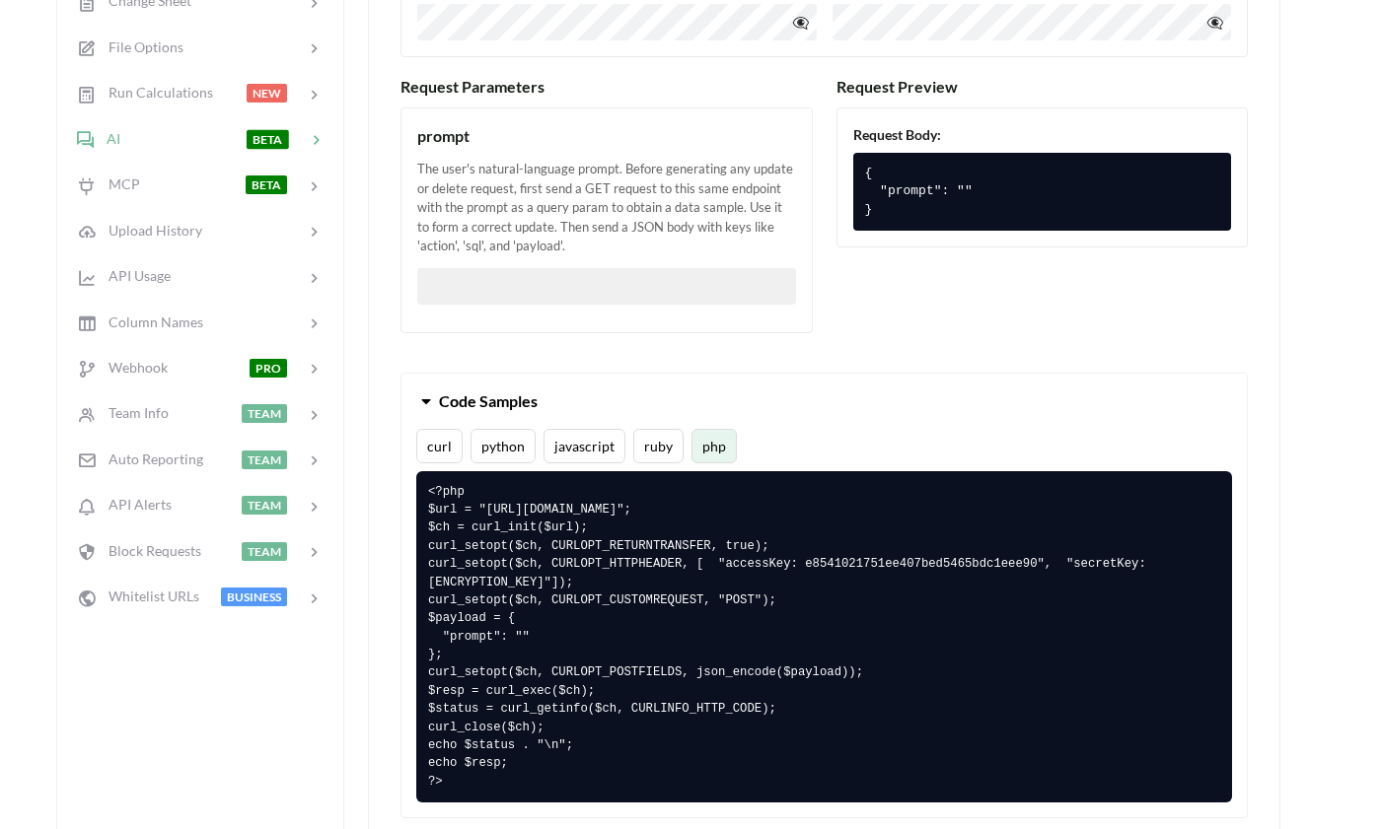
click at [650, 448] on button "ruby" at bounding box center [658, 446] width 50 height 35
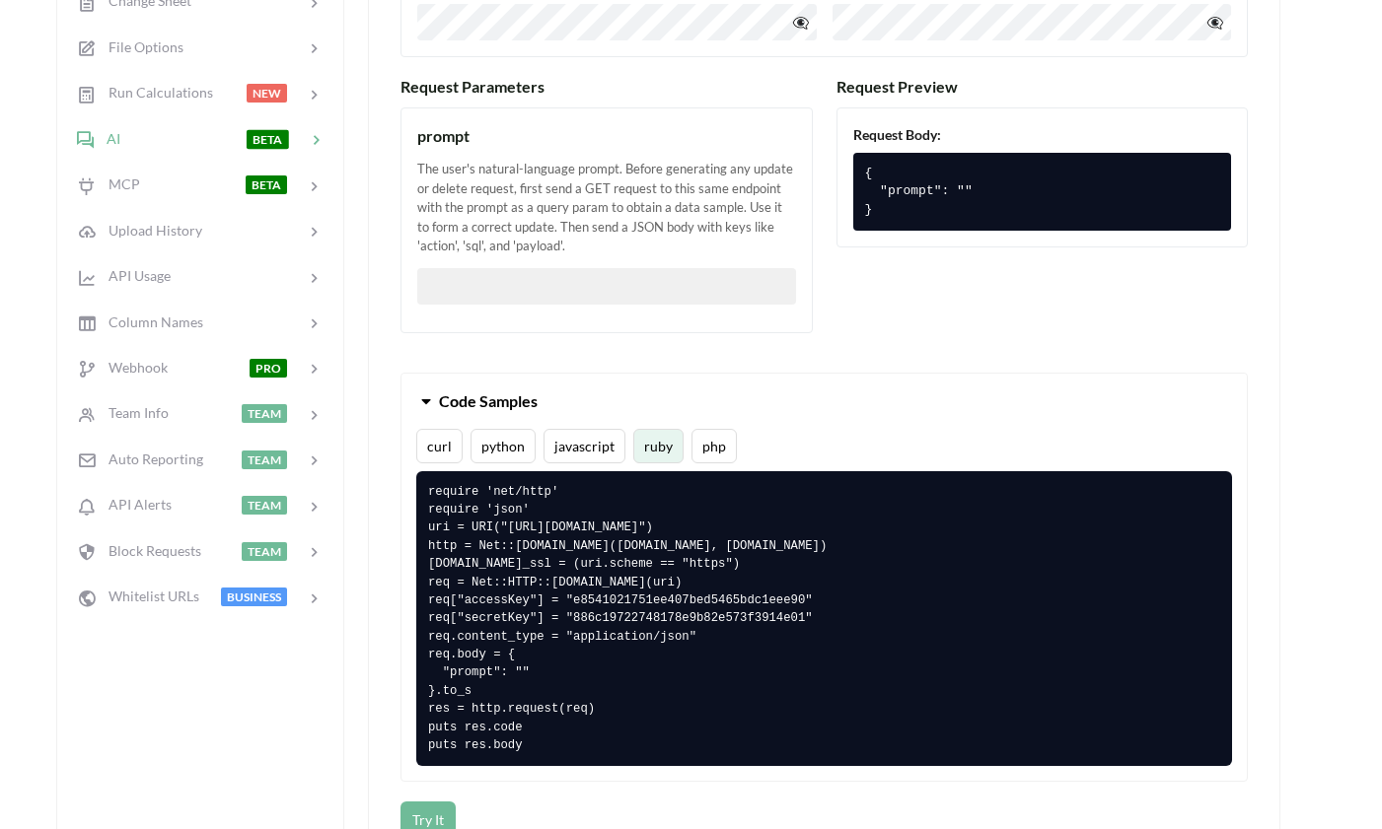
click at [436, 458] on button "curl" at bounding box center [439, 446] width 46 height 35
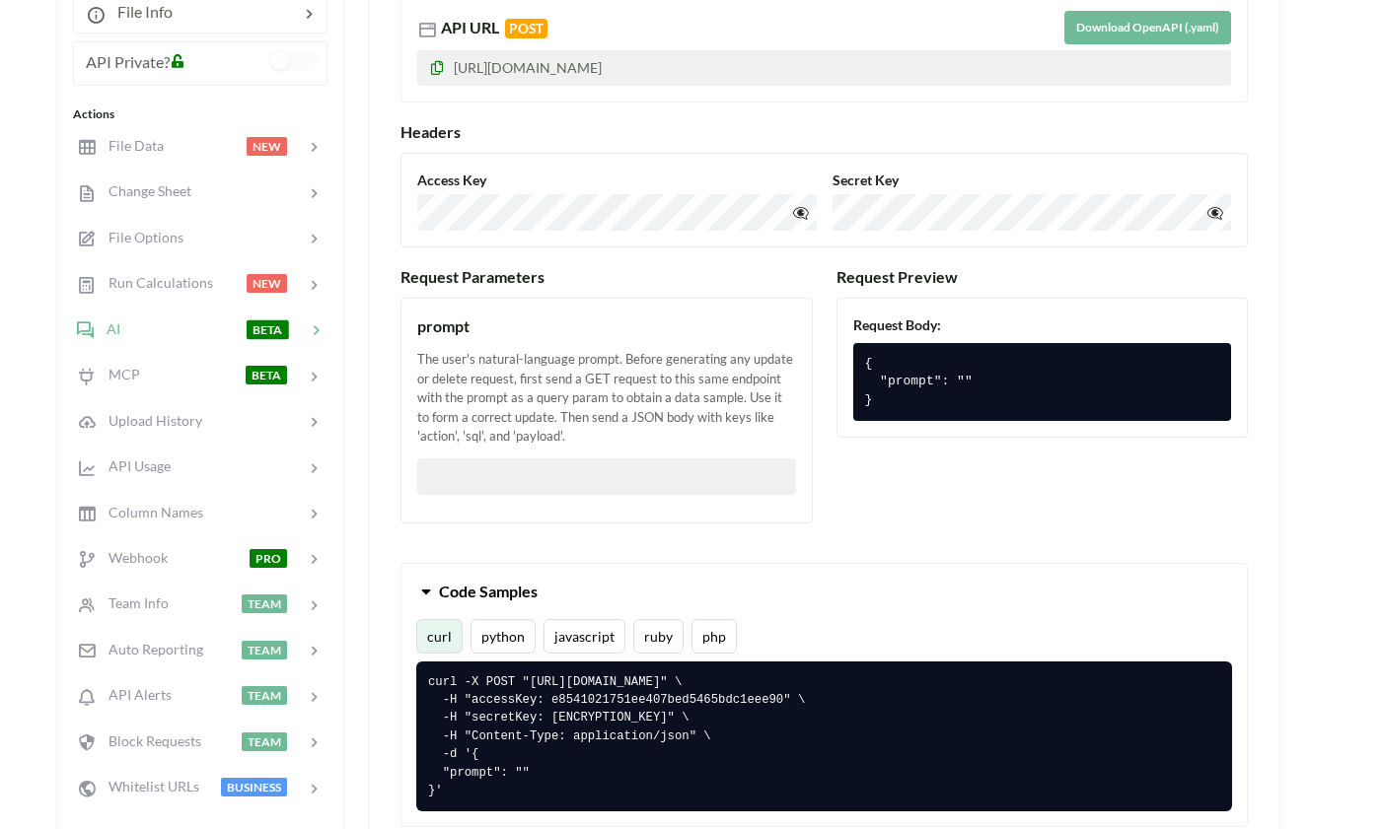
scroll to position [334, 3]
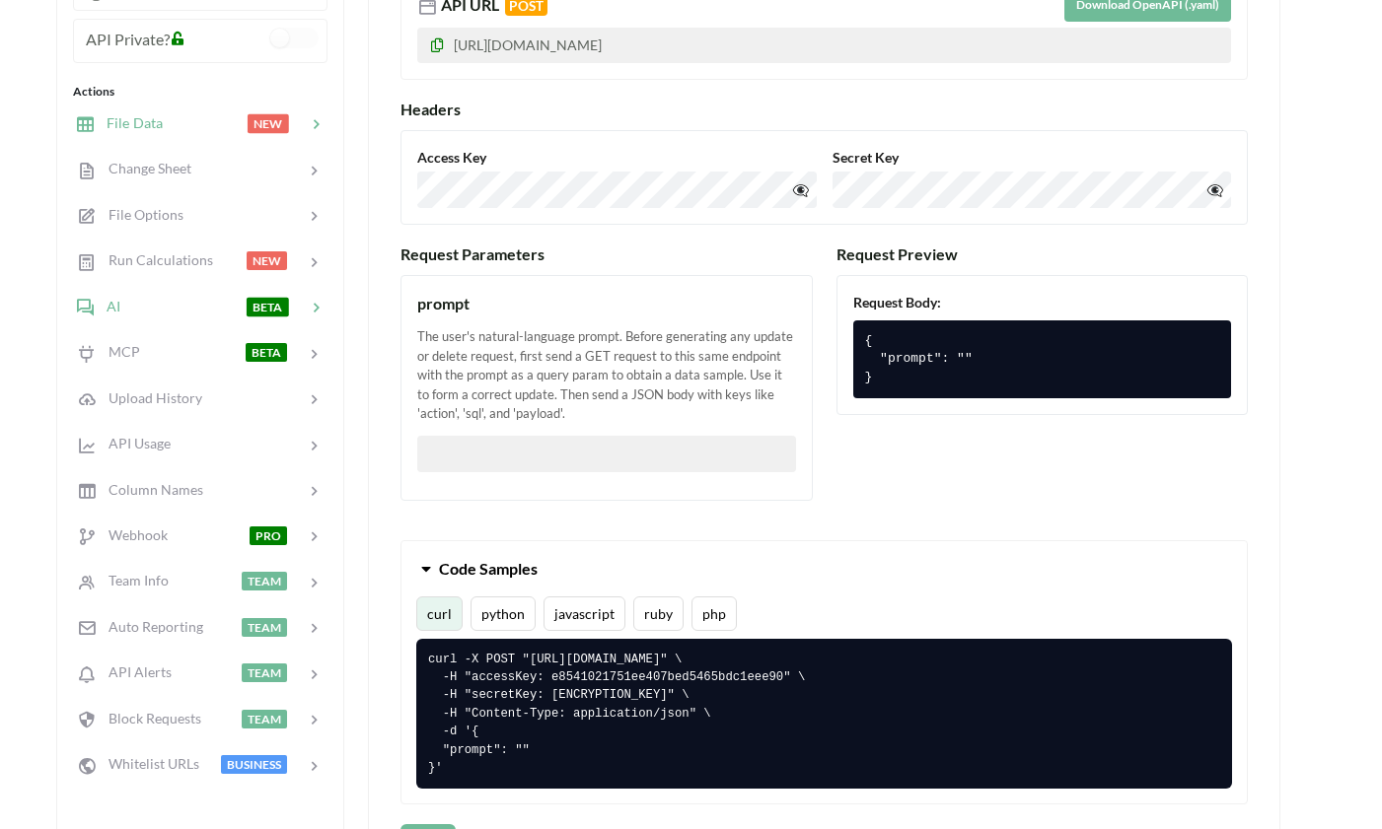
click at [148, 126] on span "File Data" at bounding box center [129, 122] width 68 height 17
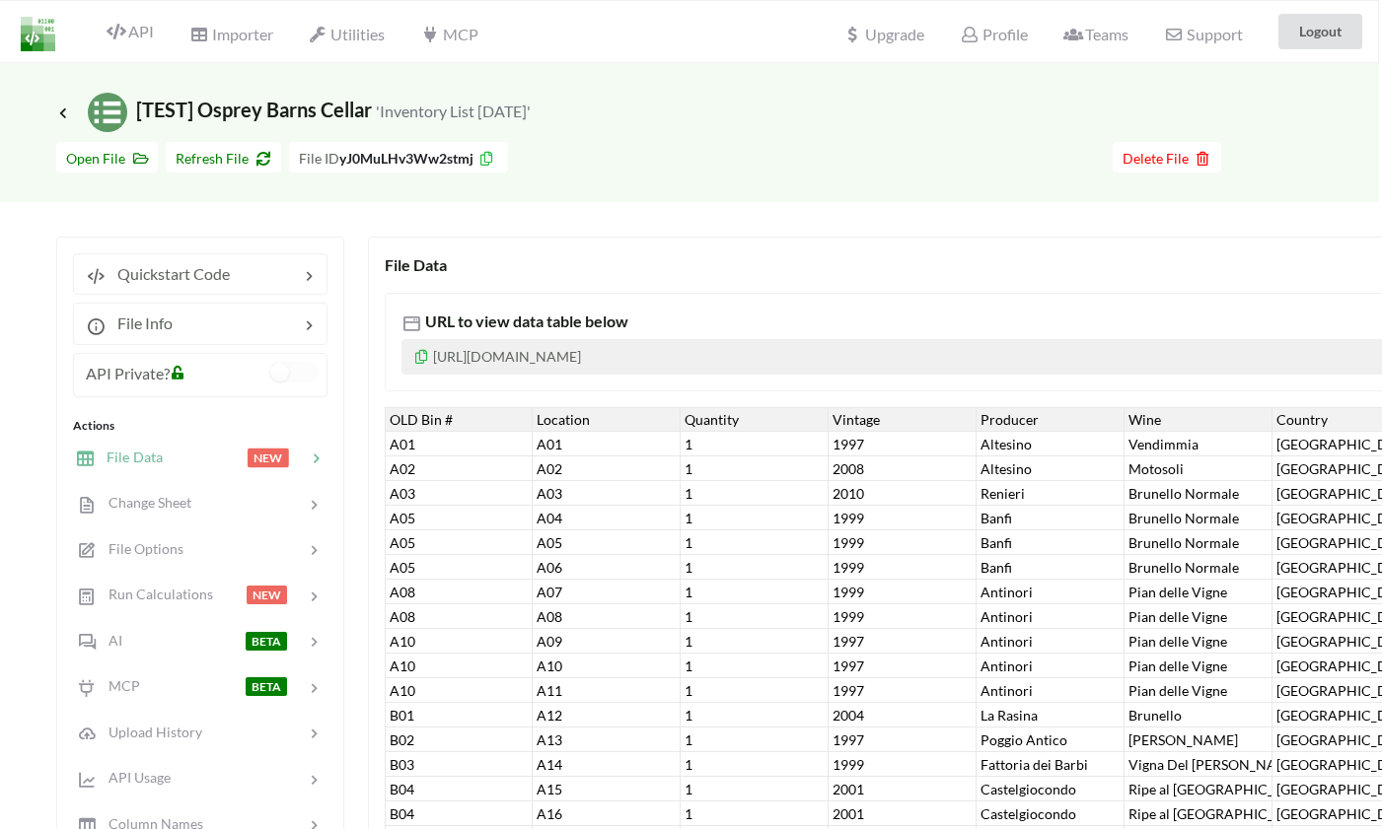
scroll to position [0, 3]
click at [157, 552] on span "File Options" at bounding box center [139, 548] width 89 height 17
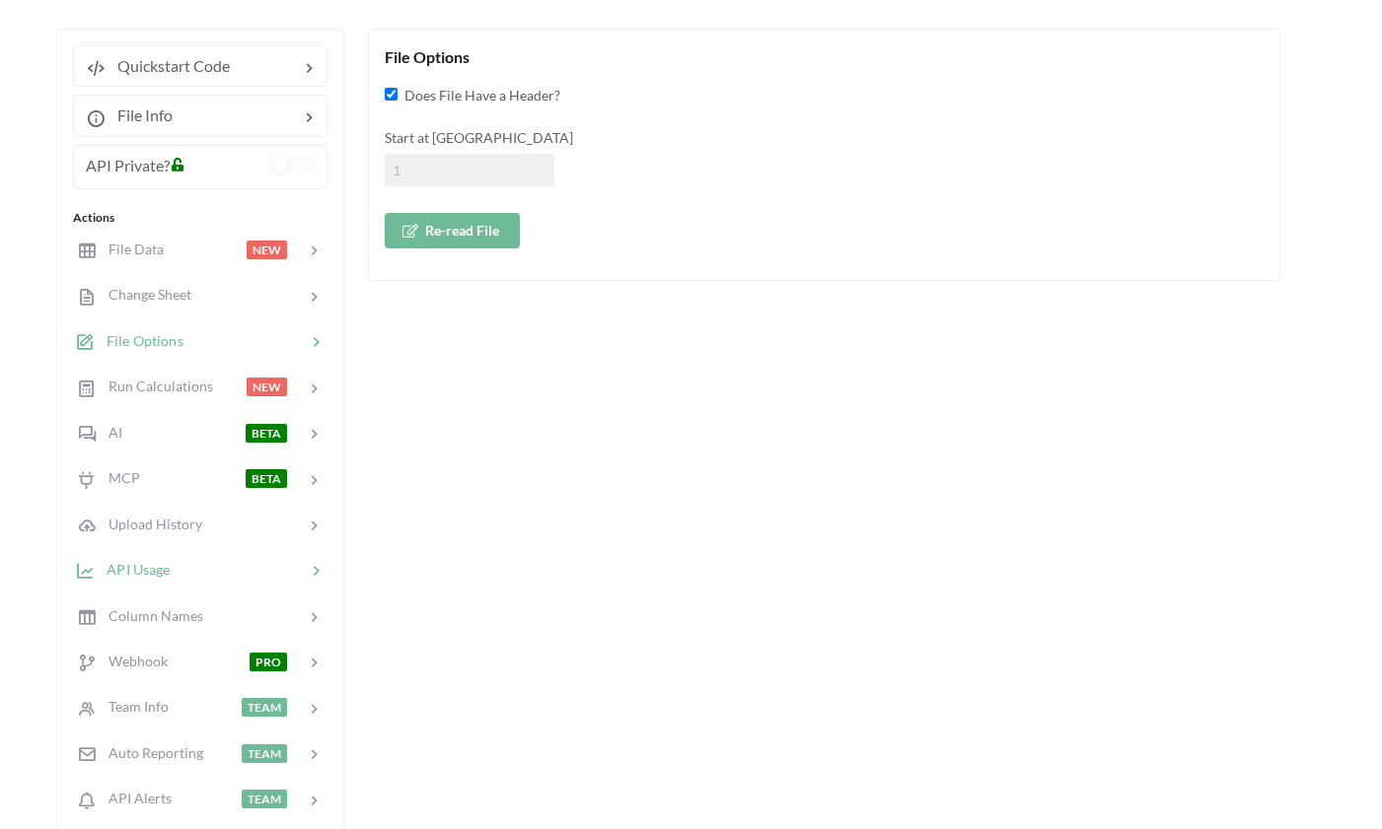
scroll to position [230, 3]
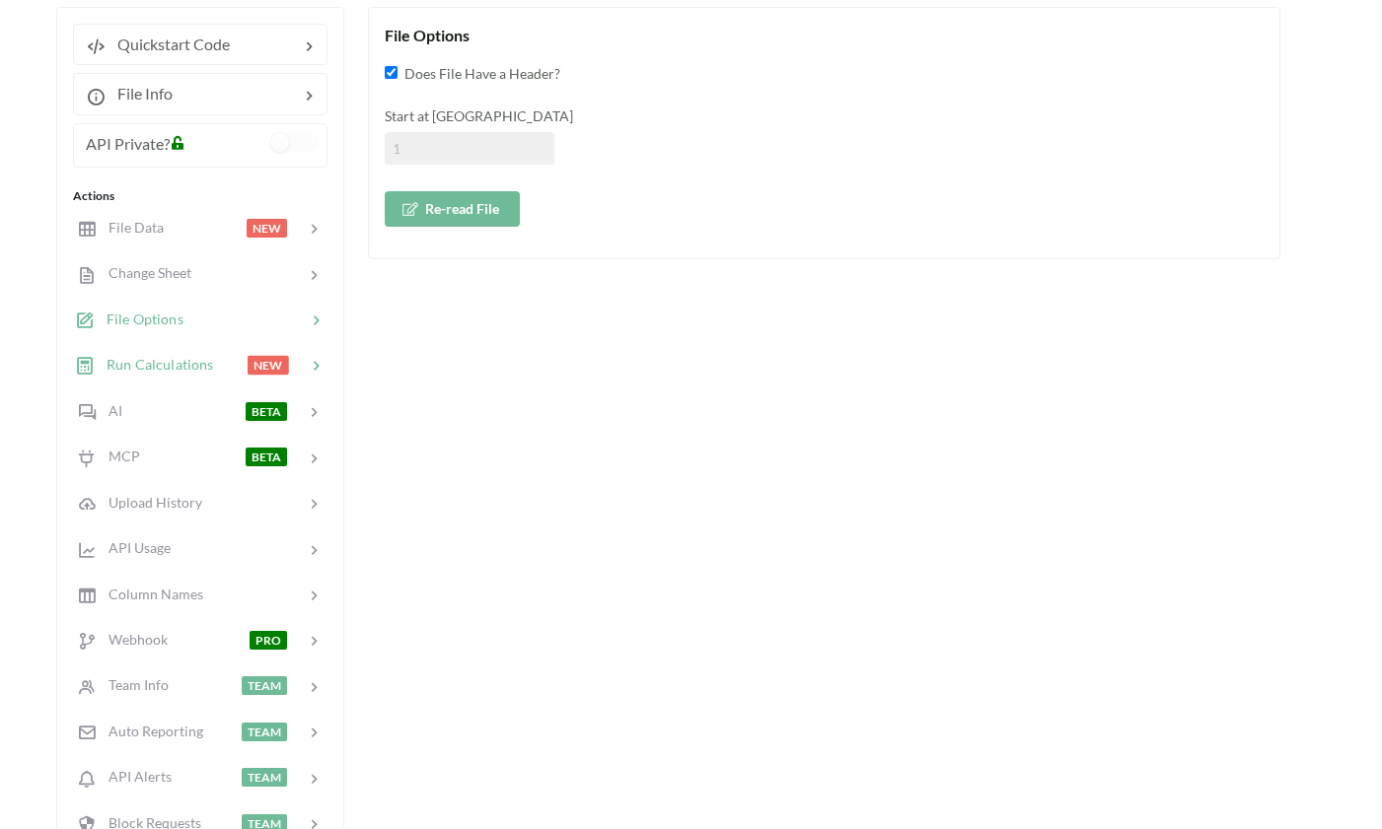
click at [178, 371] on span "Run Calculations" at bounding box center [154, 364] width 118 height 17
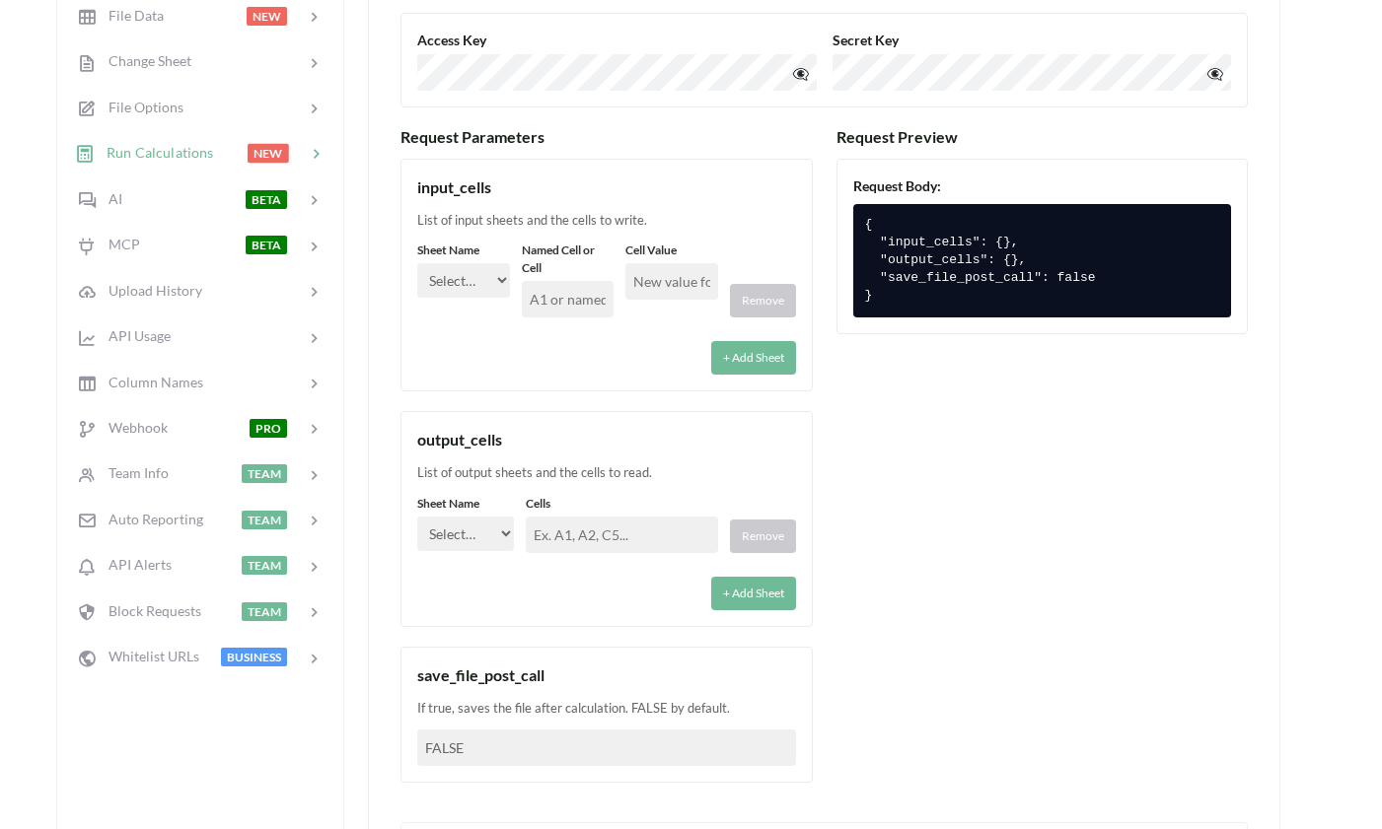
scroll to position [216, 3]
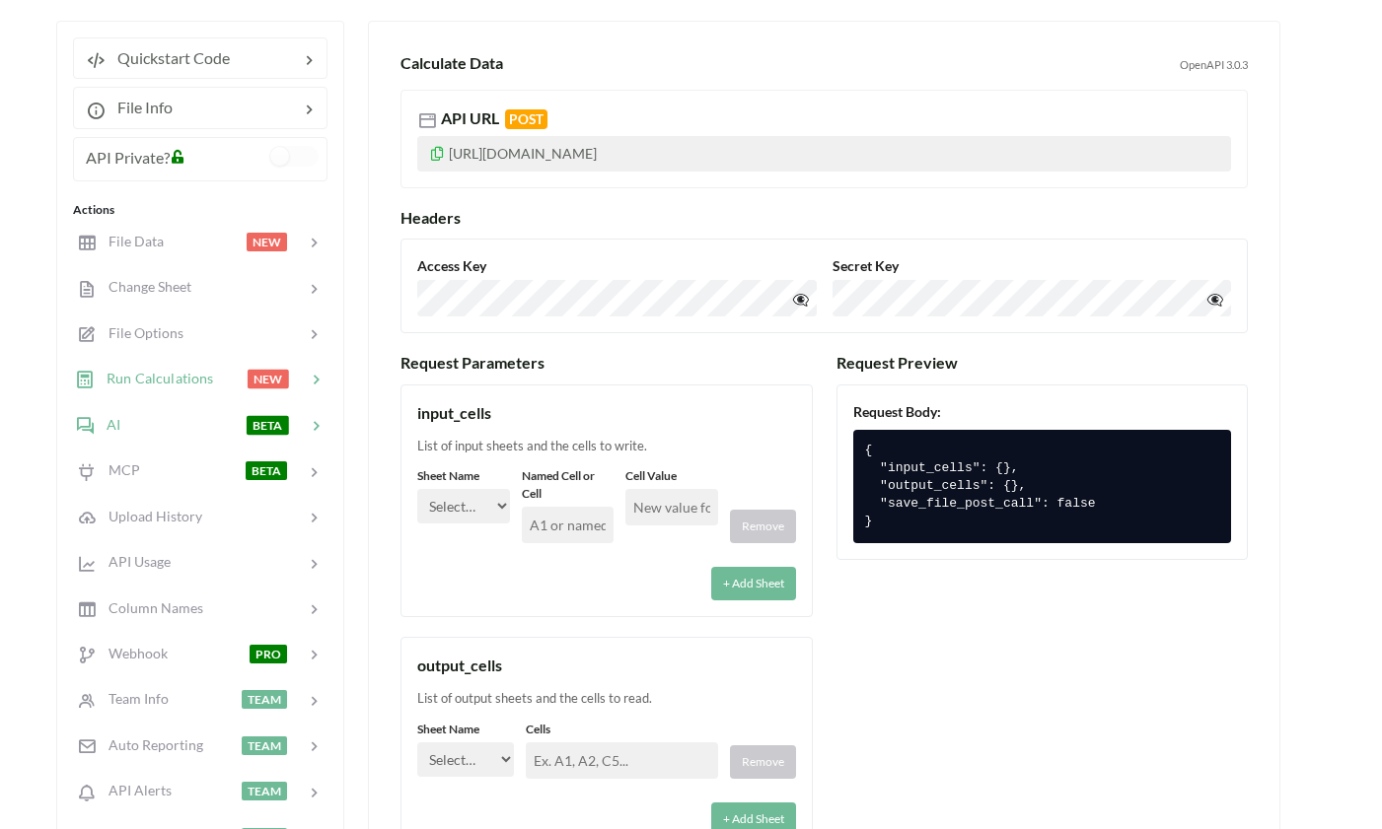
click at [118, 423] on span "AI" at bounding box center [108, 424] width 27 height 17
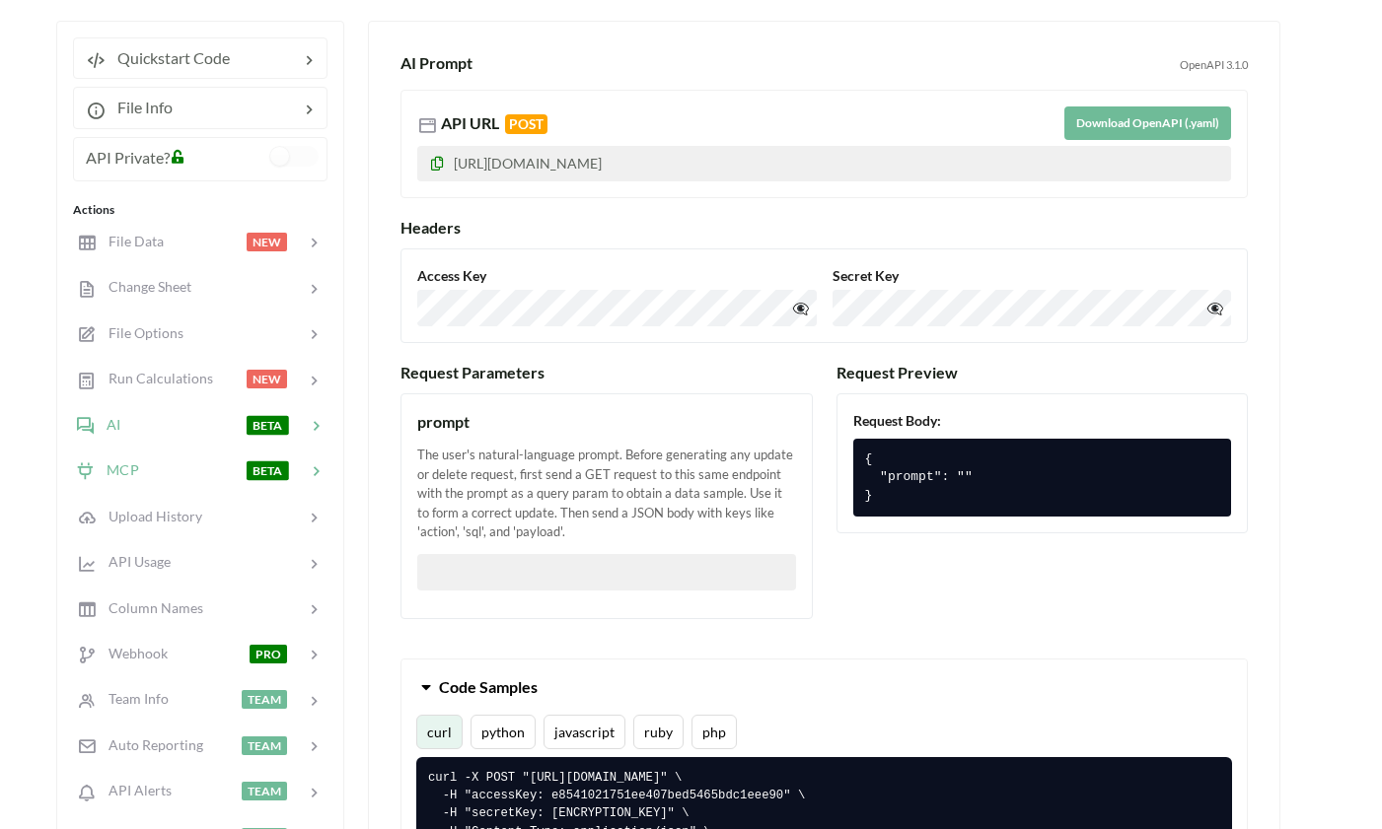
click at [134, 463] on span "MCP" at bounding box center [117, 470] width 44 height 17
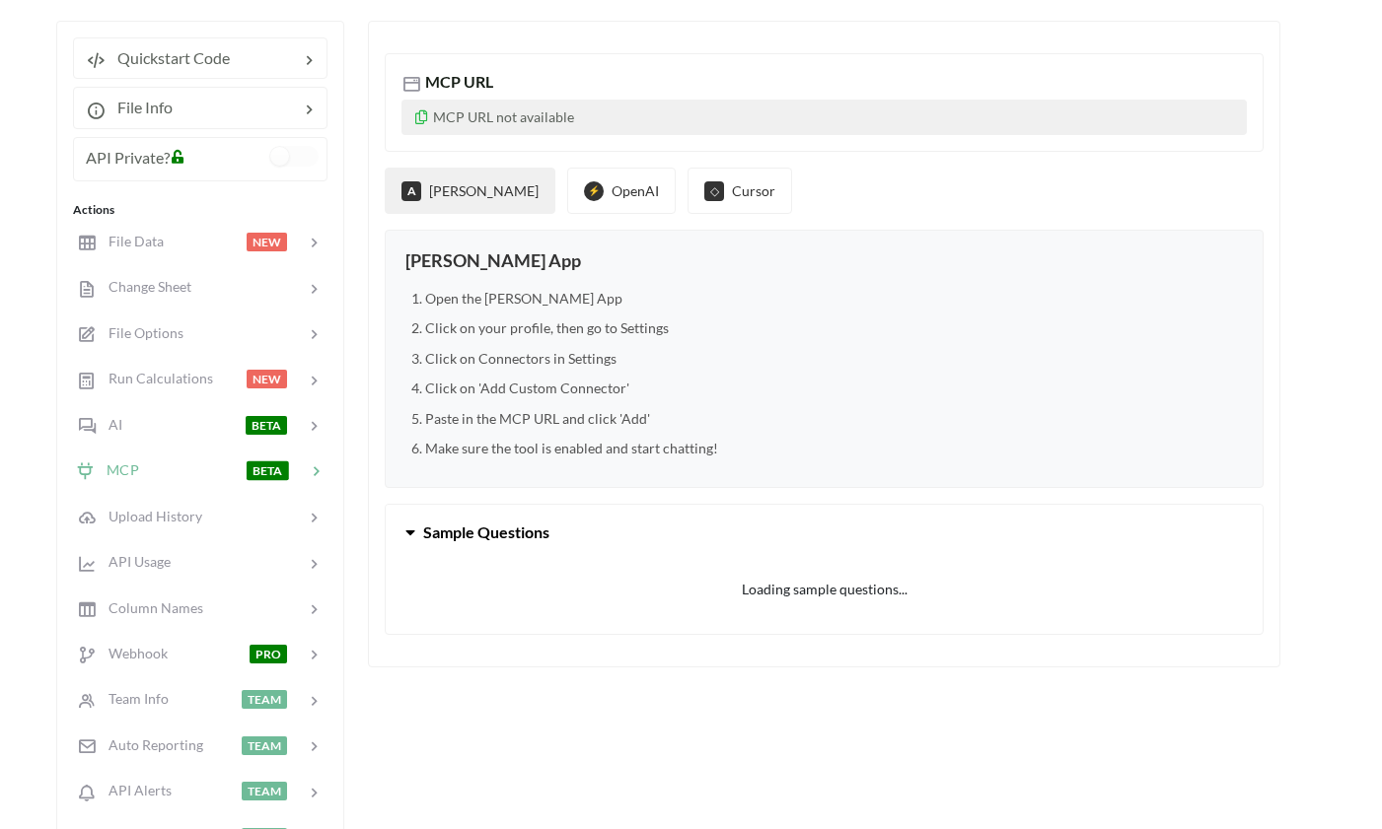
click at [538, 215] on div "A Claude ⚡ OpenAI ◇ Cursor Claude Desktop App Open the Claude Desktop App Click…" at bounding box center [824, 328] width 879 height 321
click at [567, 196] on button "⚡ OpenAI" at bounding box center [621, 191] width 108 height 46
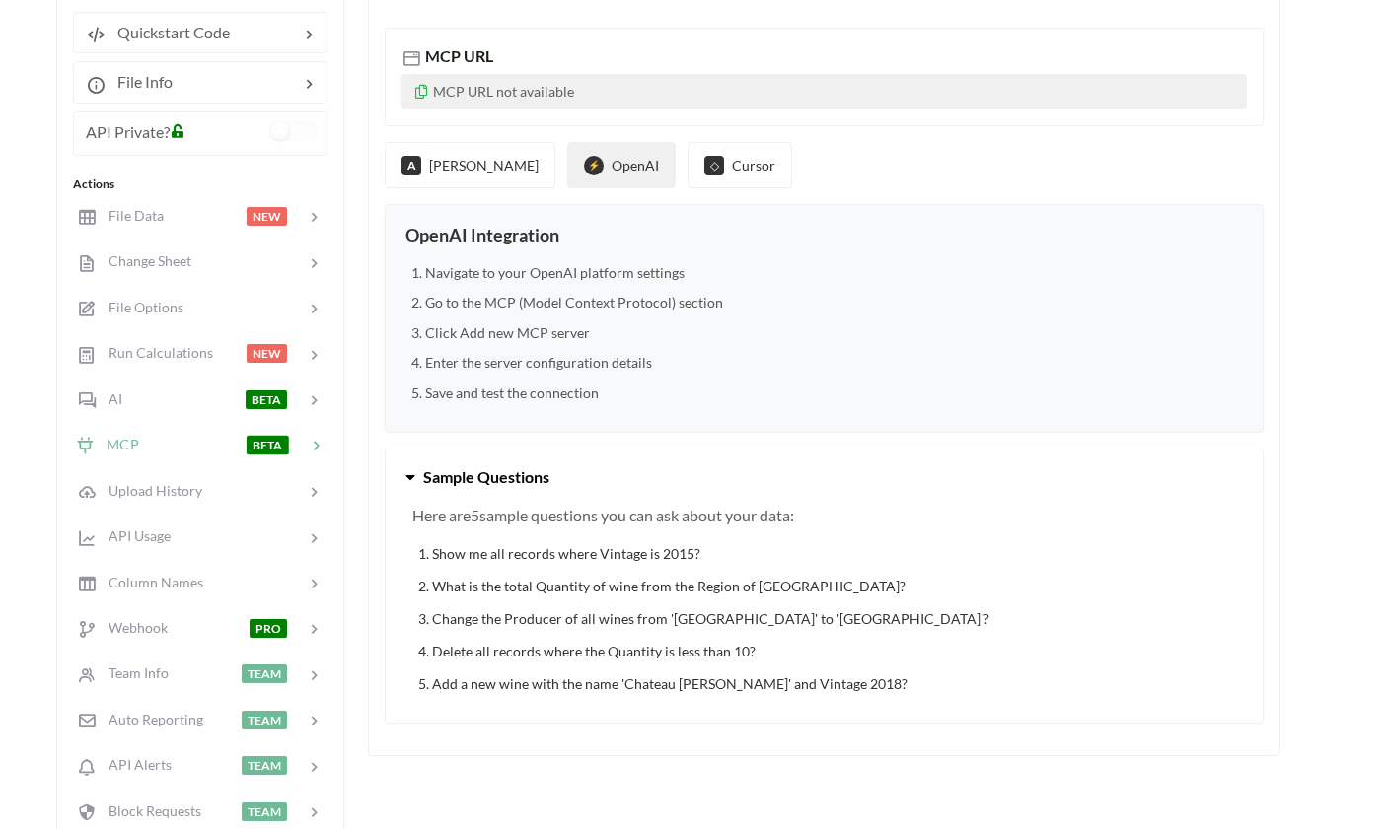
scroll to position [154, 3]
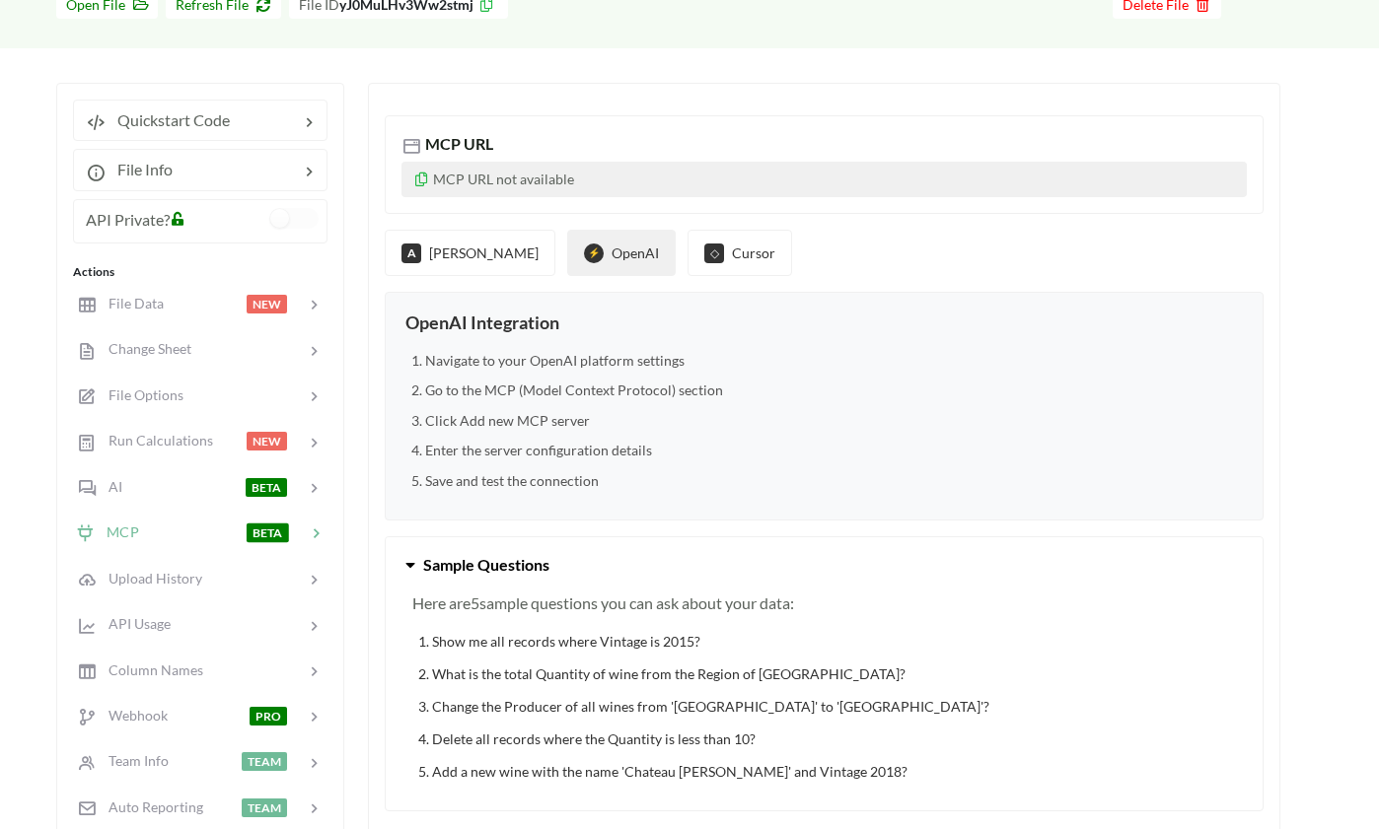
click at [440, 154] on div "MCP URL" at bounding box center [823, 144] width 845 height 24
click at [421, 179] on icon at bounding box center [421, 177] width 17 height 14
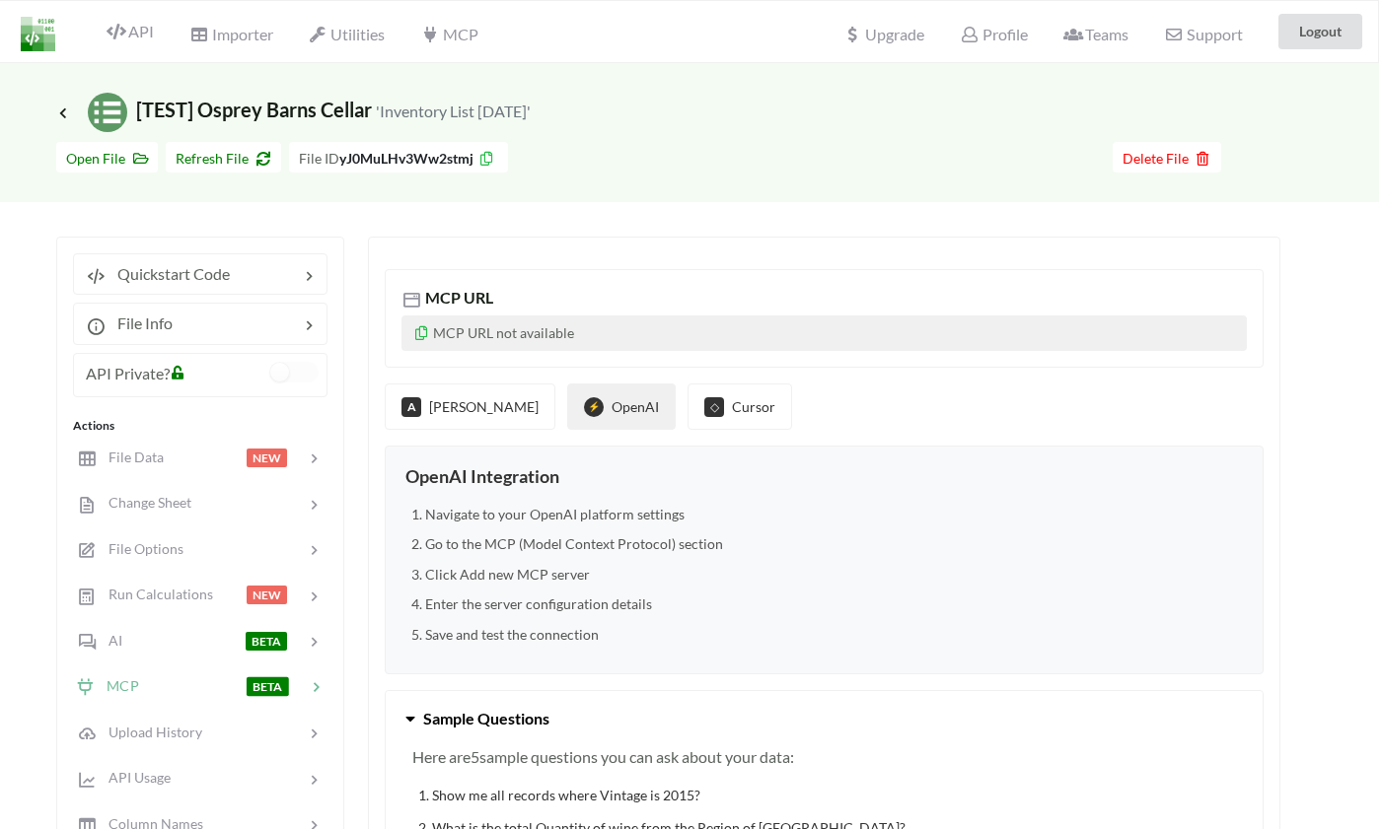
scroll to position [0, 3]
click at [699, 415] on button "◇ Cursor" at bounding box center [739, 407] width 105 height 46
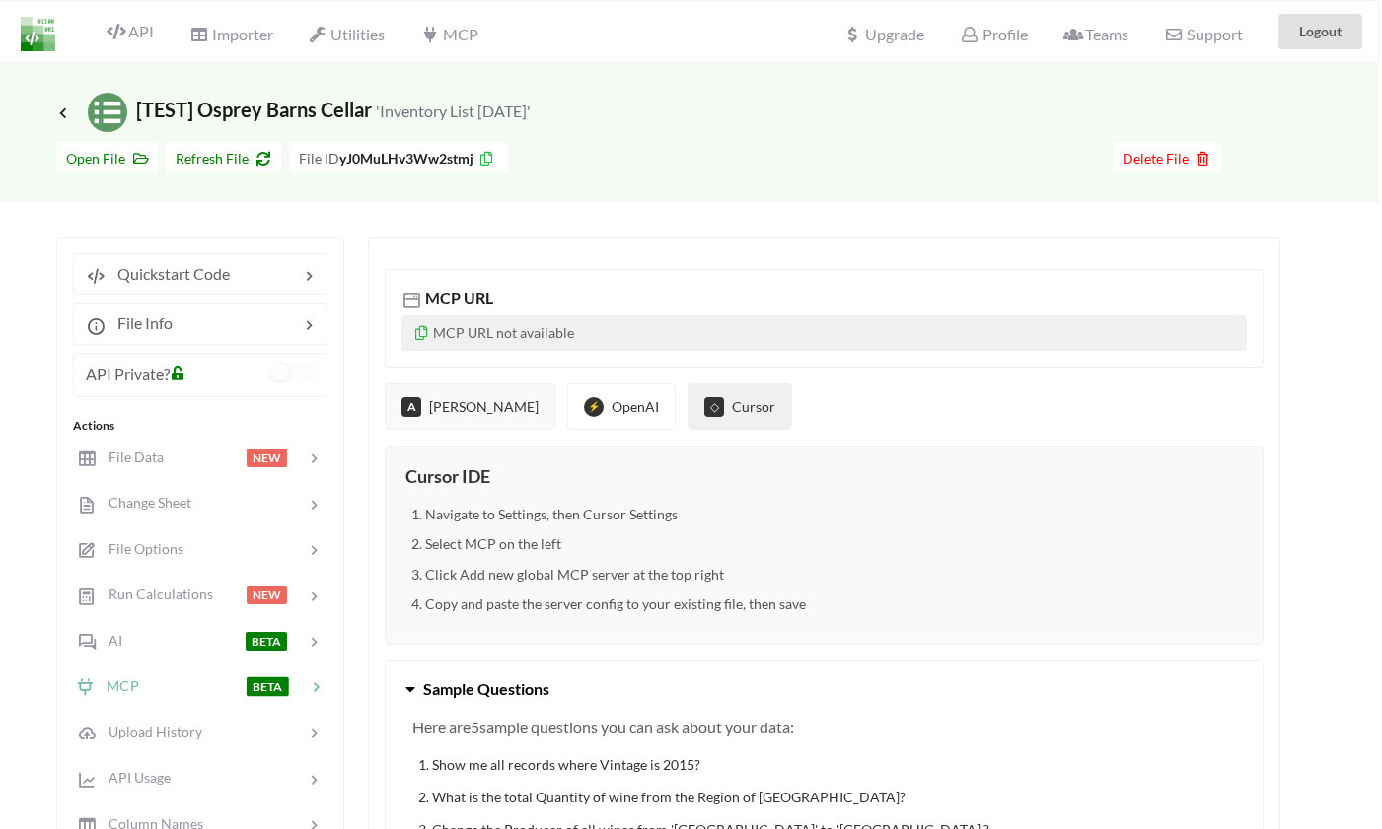
click at [444, 425] on button "A Claude" at bounding box center [470, 407] width 171 height 46
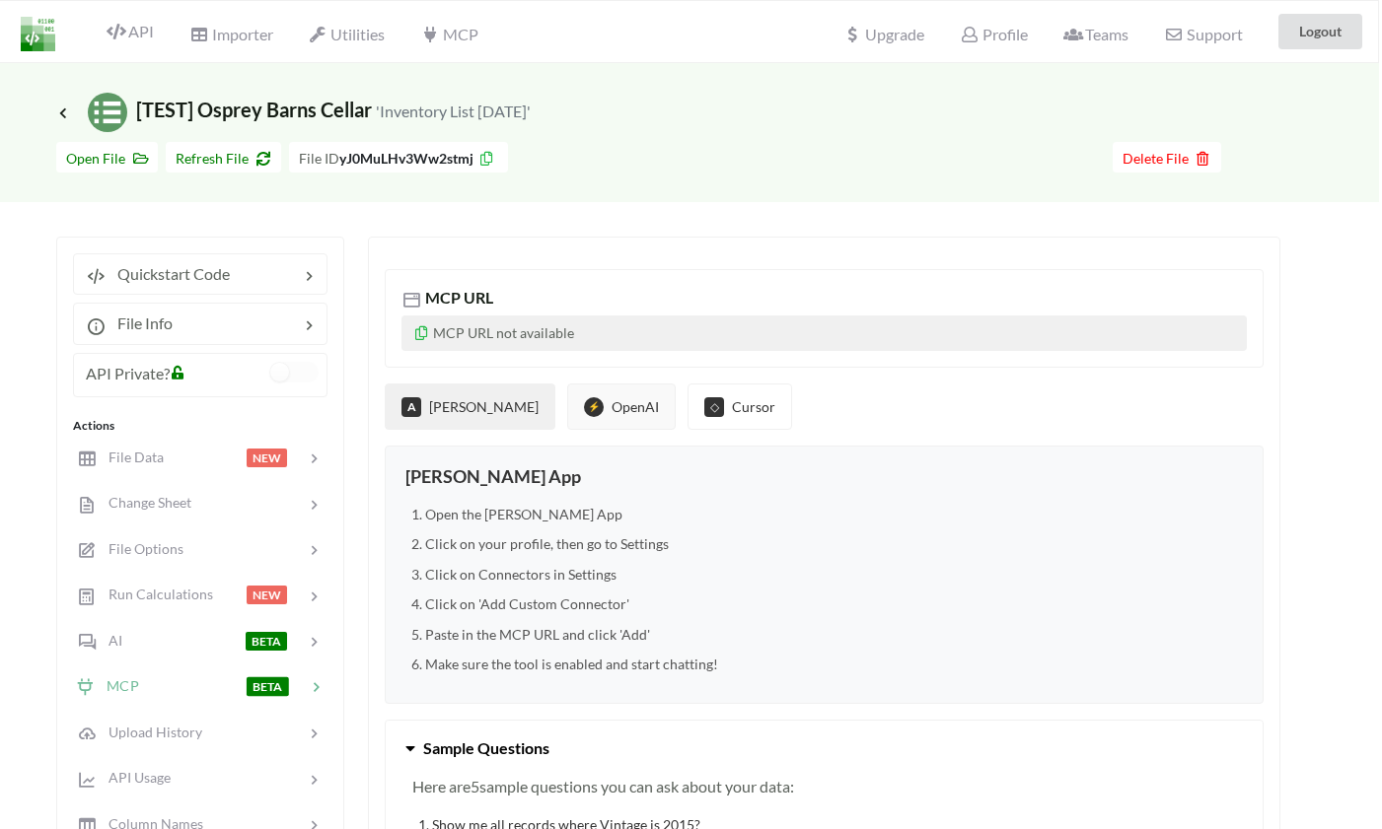
click at [587, 416] on button "⚡ OpenAI" at bounding box center [621, 407] width 108 height 46
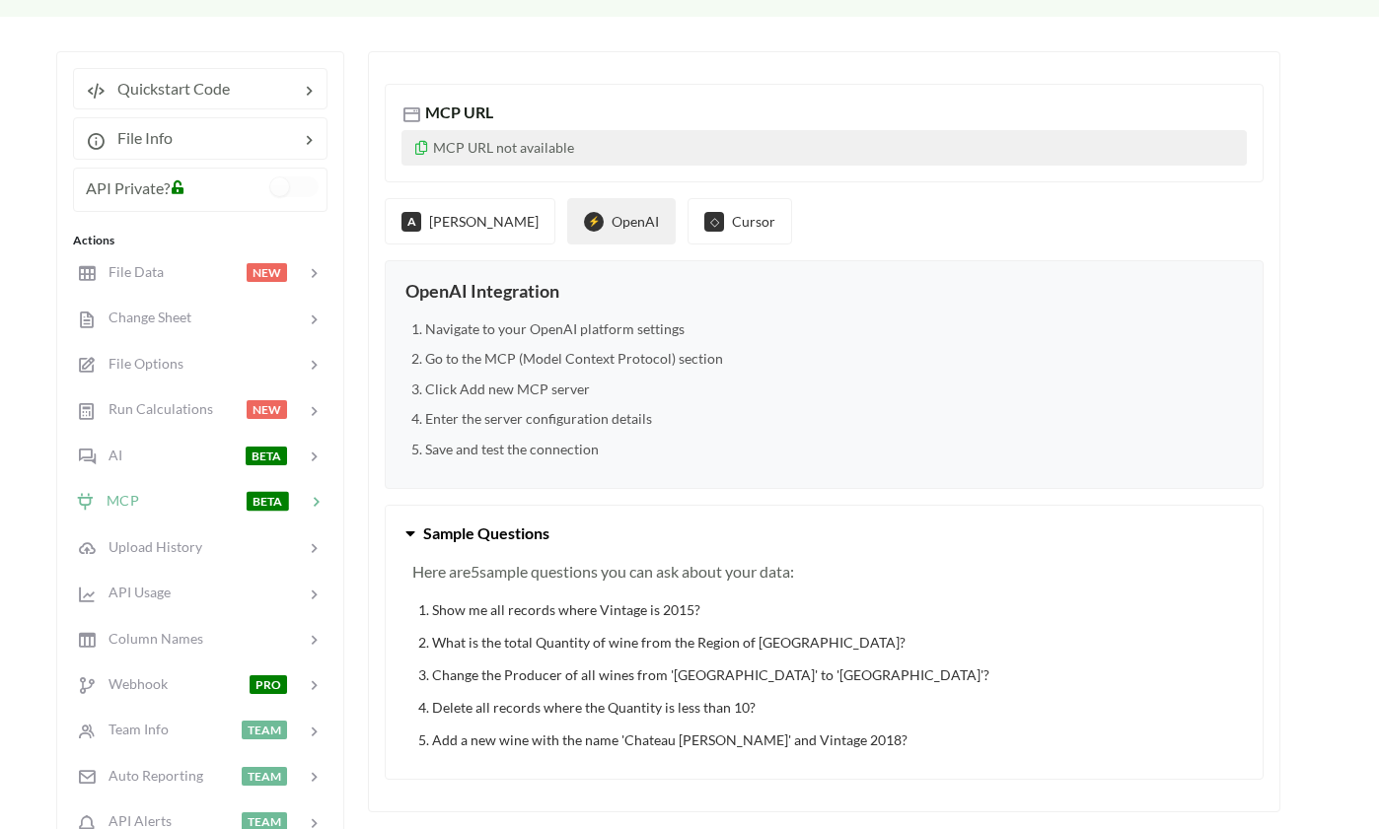
scroll to position [299, 3]
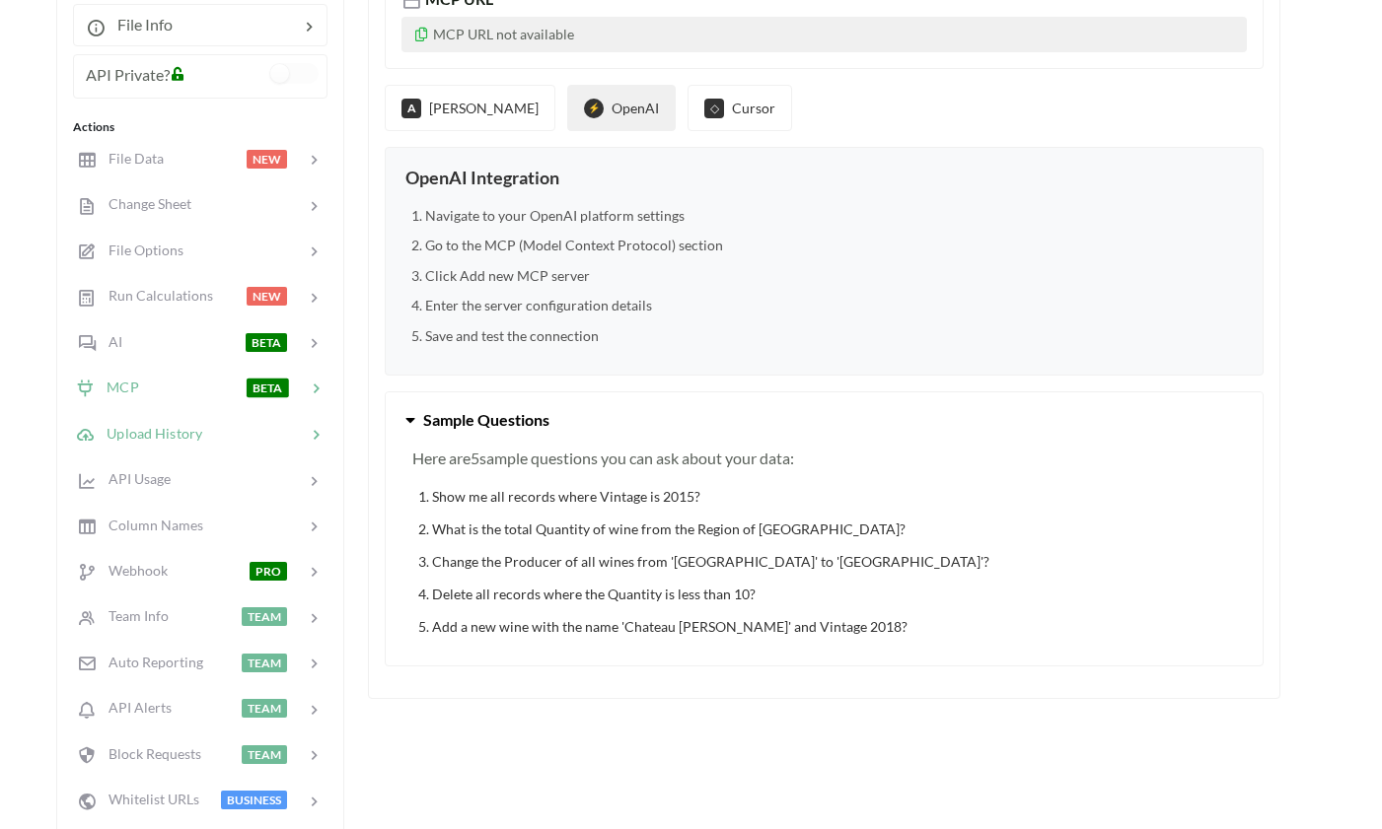
click at [145, 425] on span "Upload History" at bounding box center [148, 432] width 107 height 17
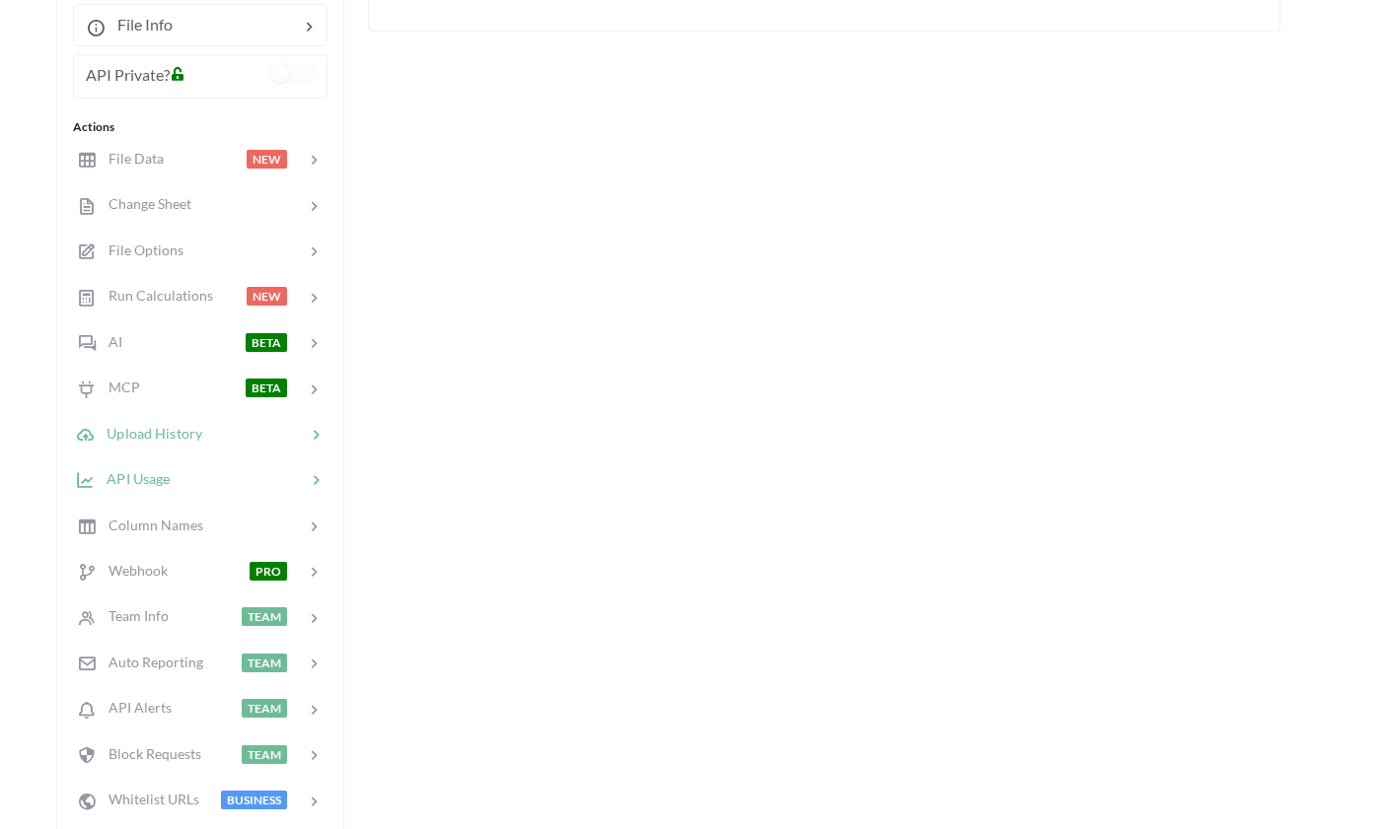
click at [130, 481] on span "API Usage" at bounding box center [132, 478] width 75 height 17
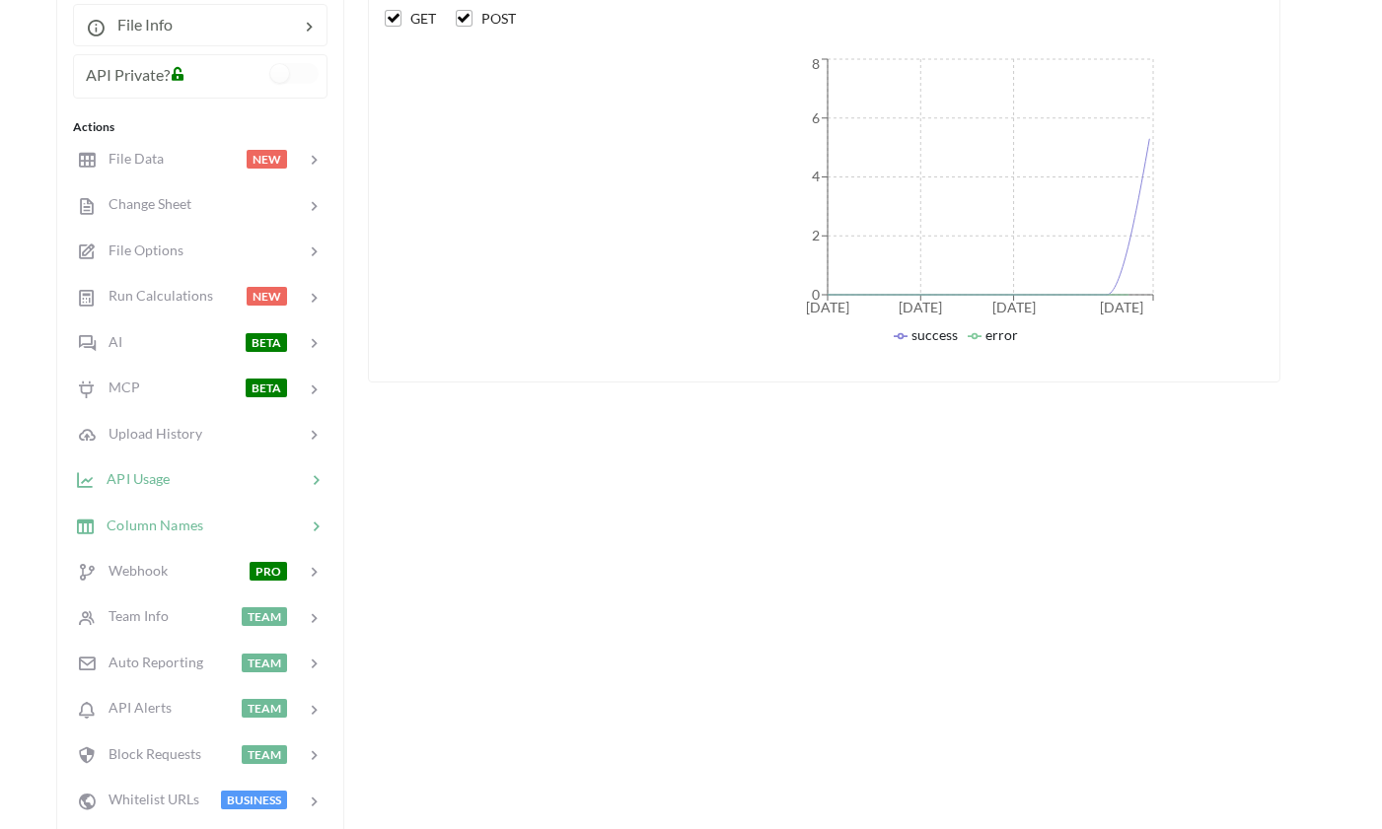
click at [131, 517] on span "Column Names" at bounding box center [149, 524] width 108 height 17
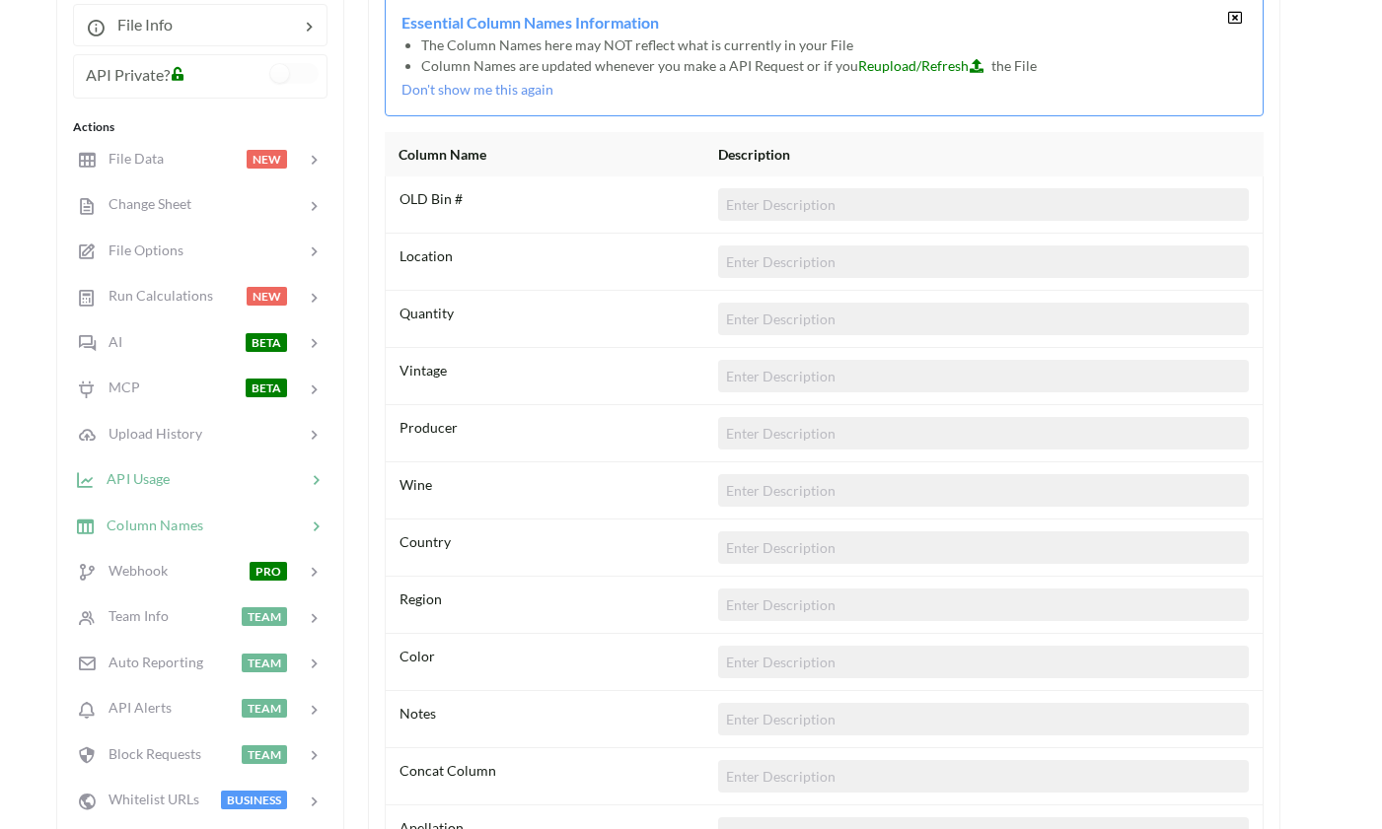
scroll to position [260, 3]
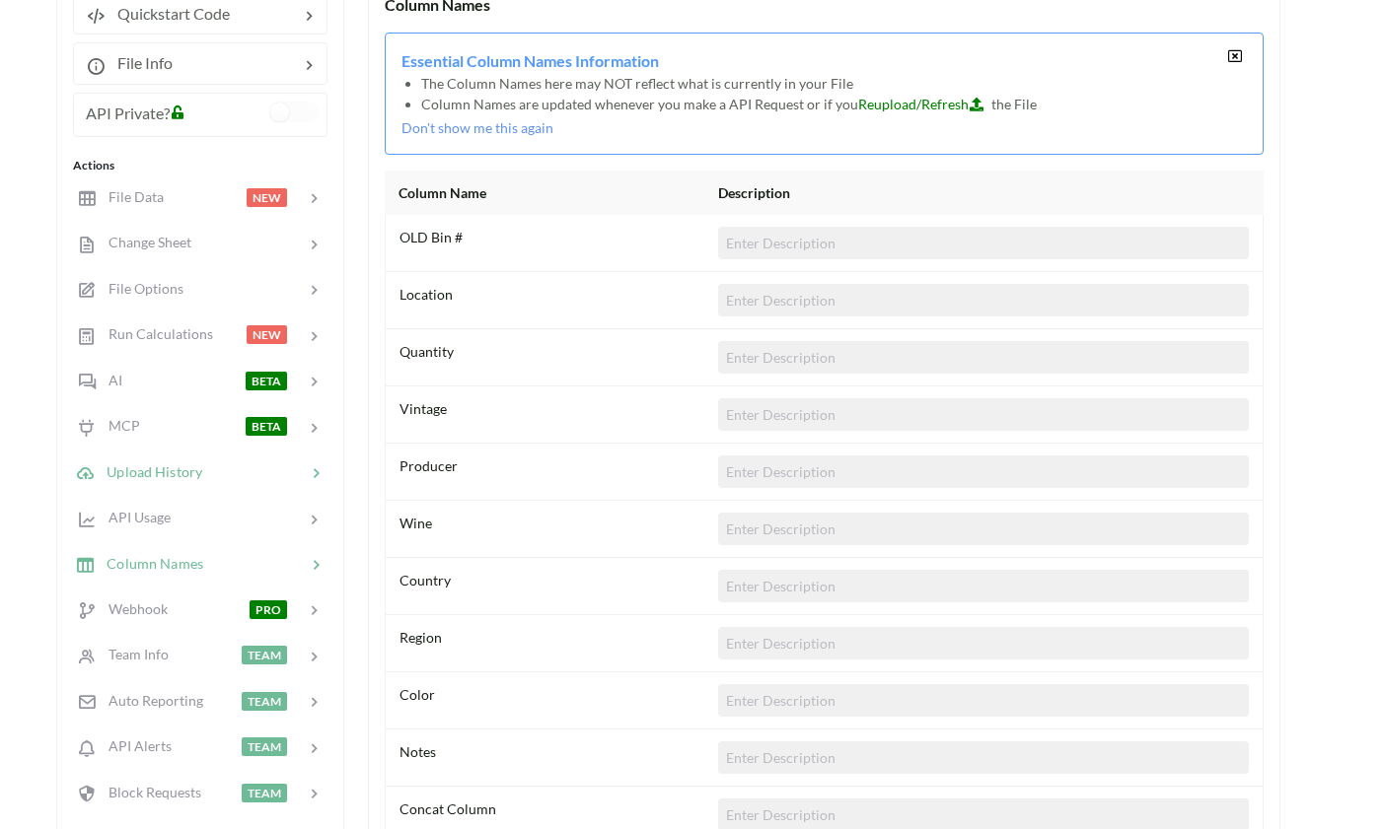
click at [151, 469] on span "Upload History" at bounding box center [148, 471] width 107 height 17
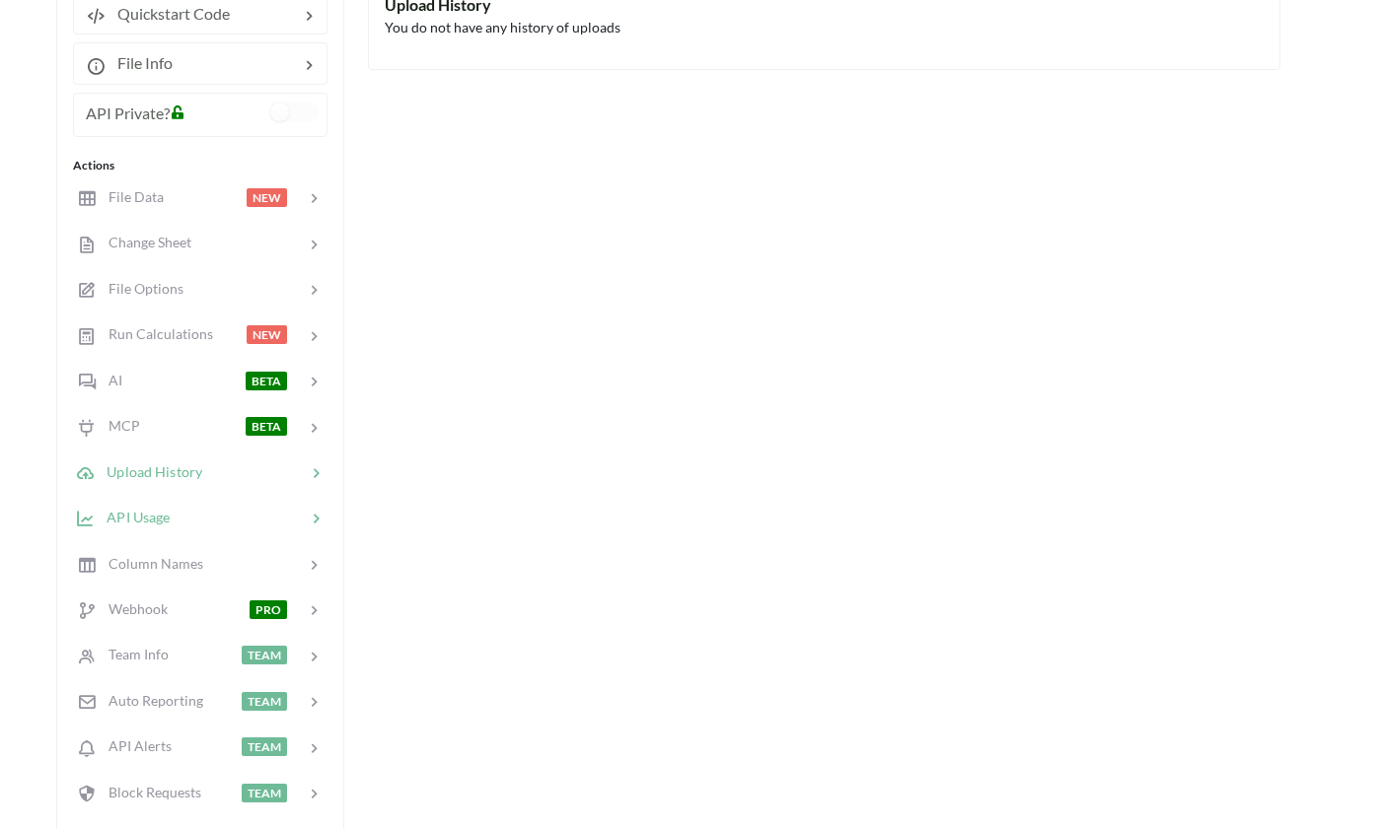
click at [146, 507] on div "API Usage" at bounding box center [123, 518] width 96 height 23
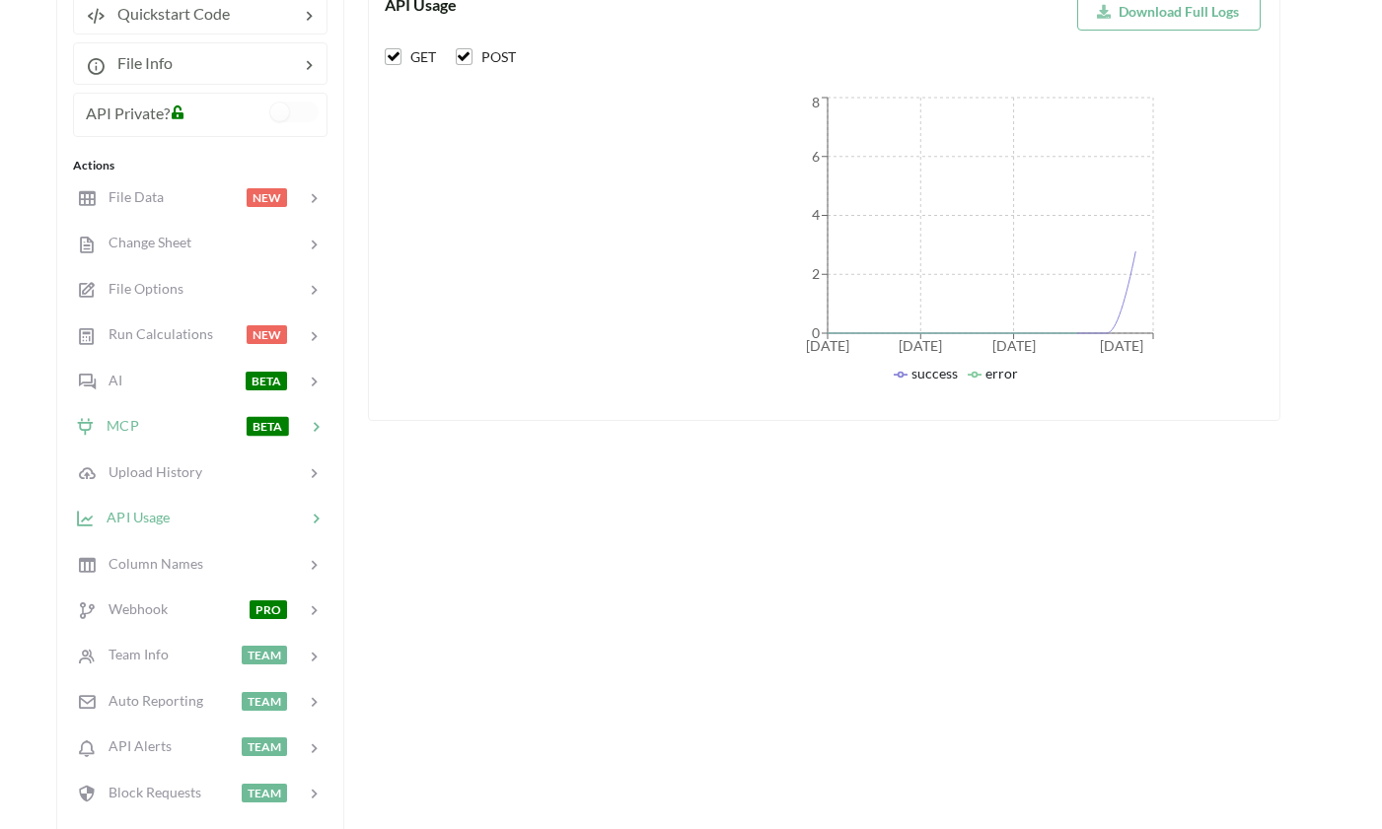
click at [146, 417] on div at bounding box center [192, 426] width 107 height 23
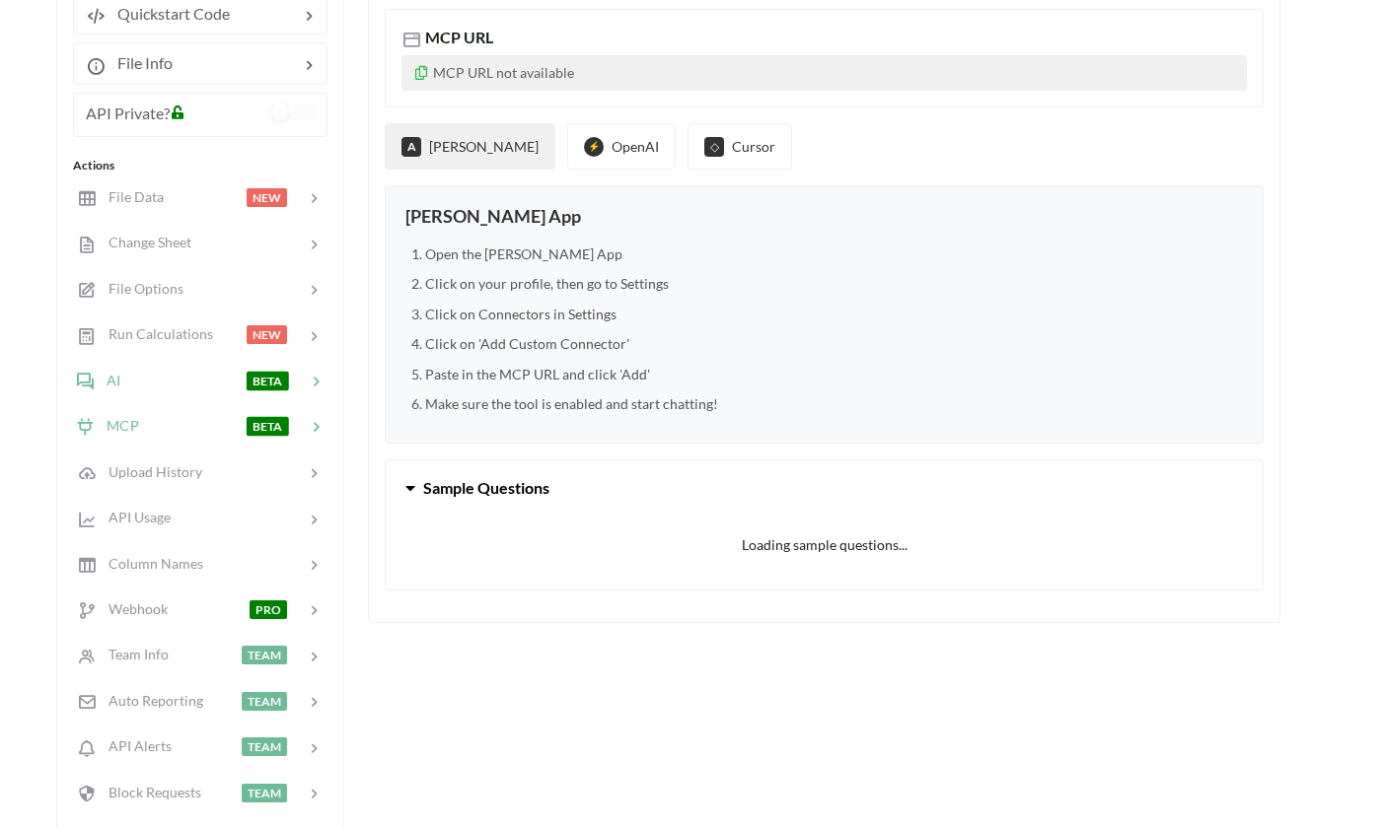
click at [126, 382] on div at bounding box center [182, 380] width 125 height 23
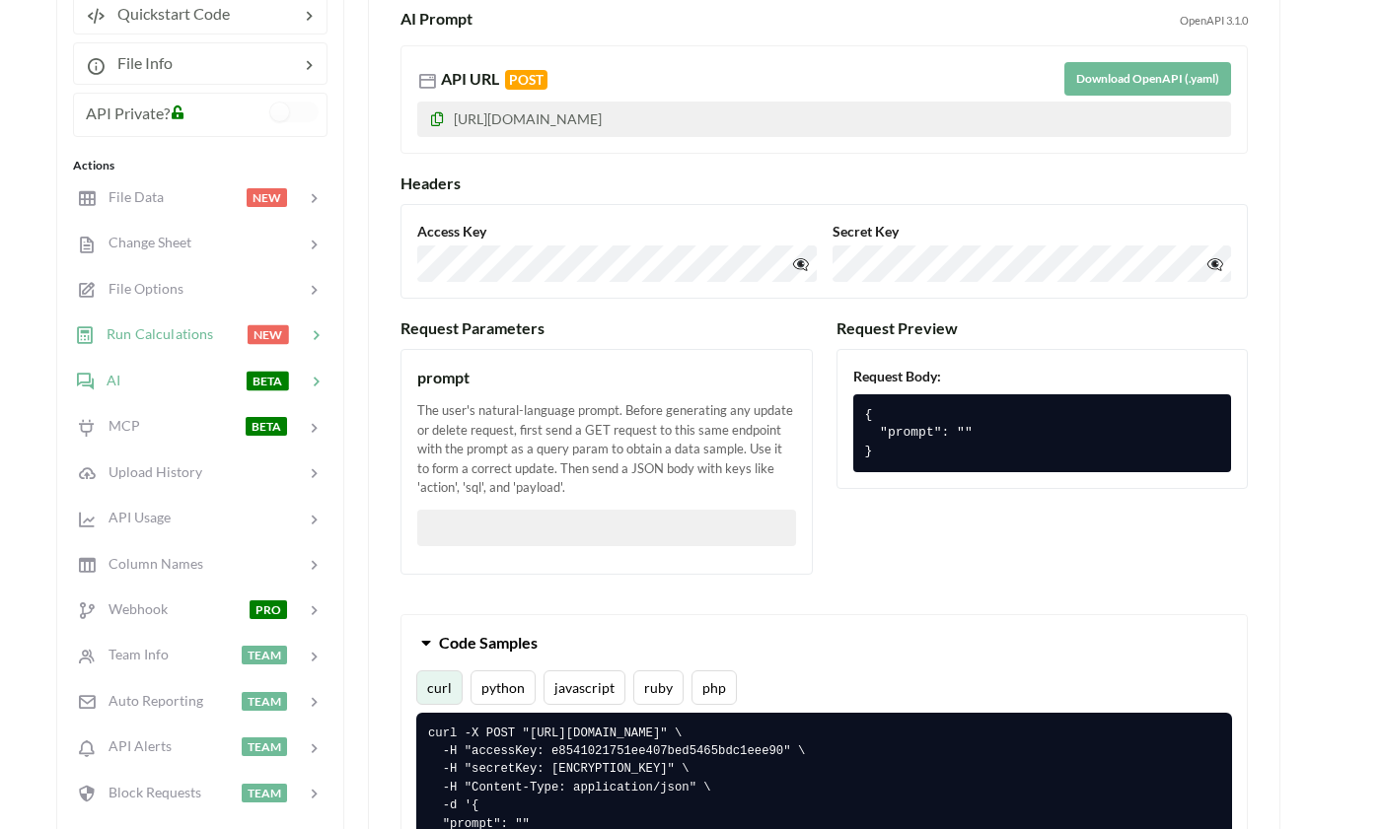
click at [179, 339] on span "Run Calculations" at bounding box center [154, 333] width 118 height 17
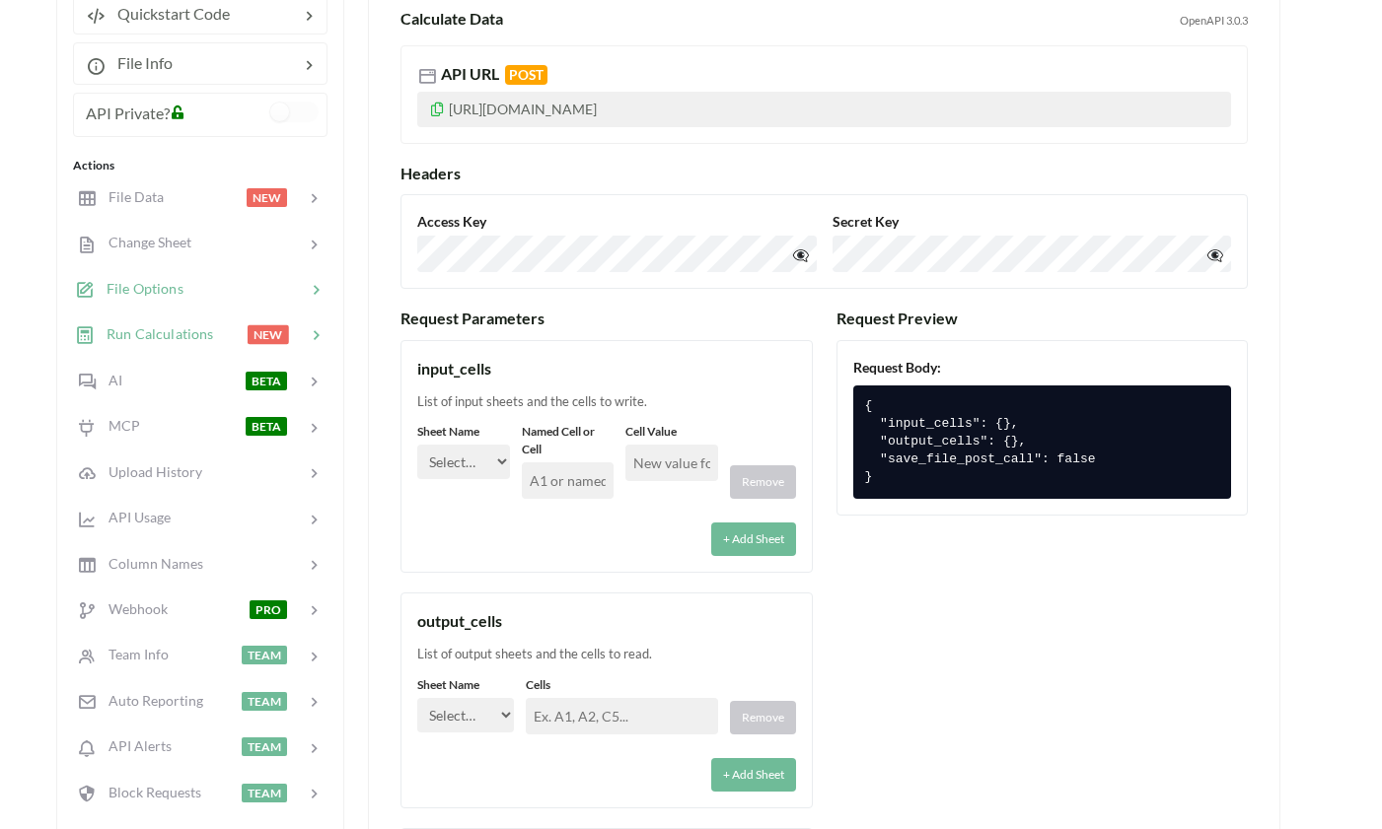
click at [164, 289] on span "File Options" at bounding box center [139, 288] width 89 height 17
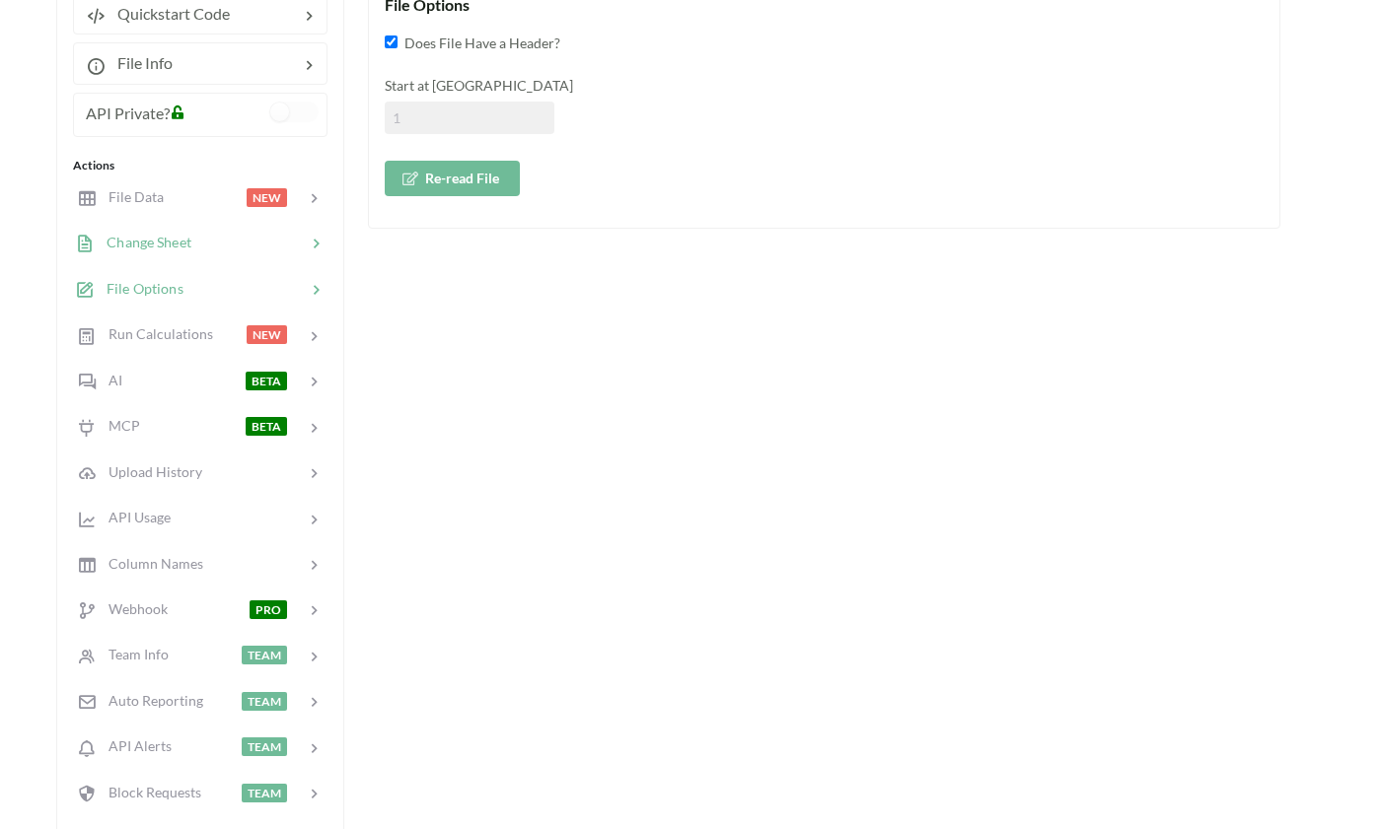
click at [154, 236] on span "Change Sheet" at bounding box center [143, 242] width 97 height 17
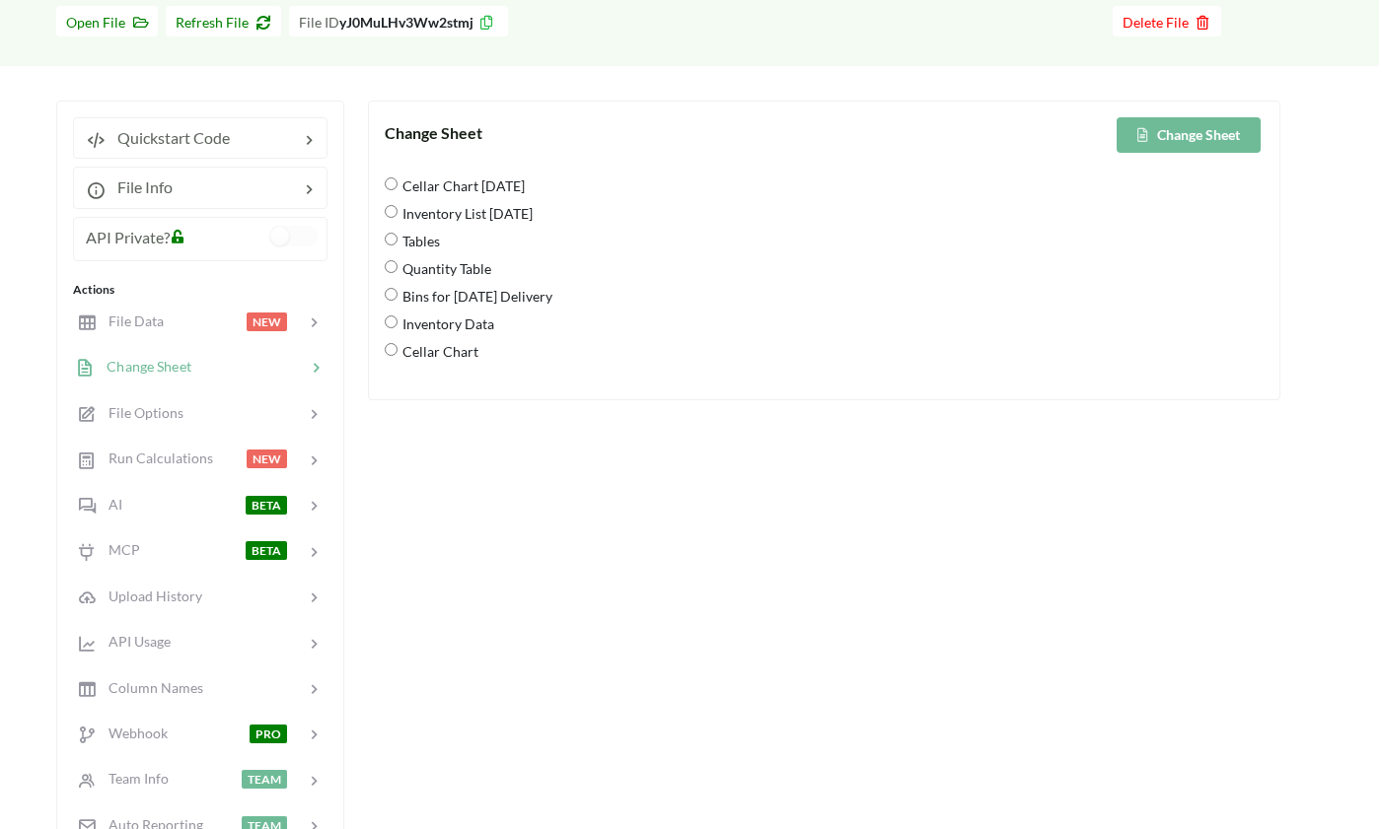
scroll to position [123, 3]
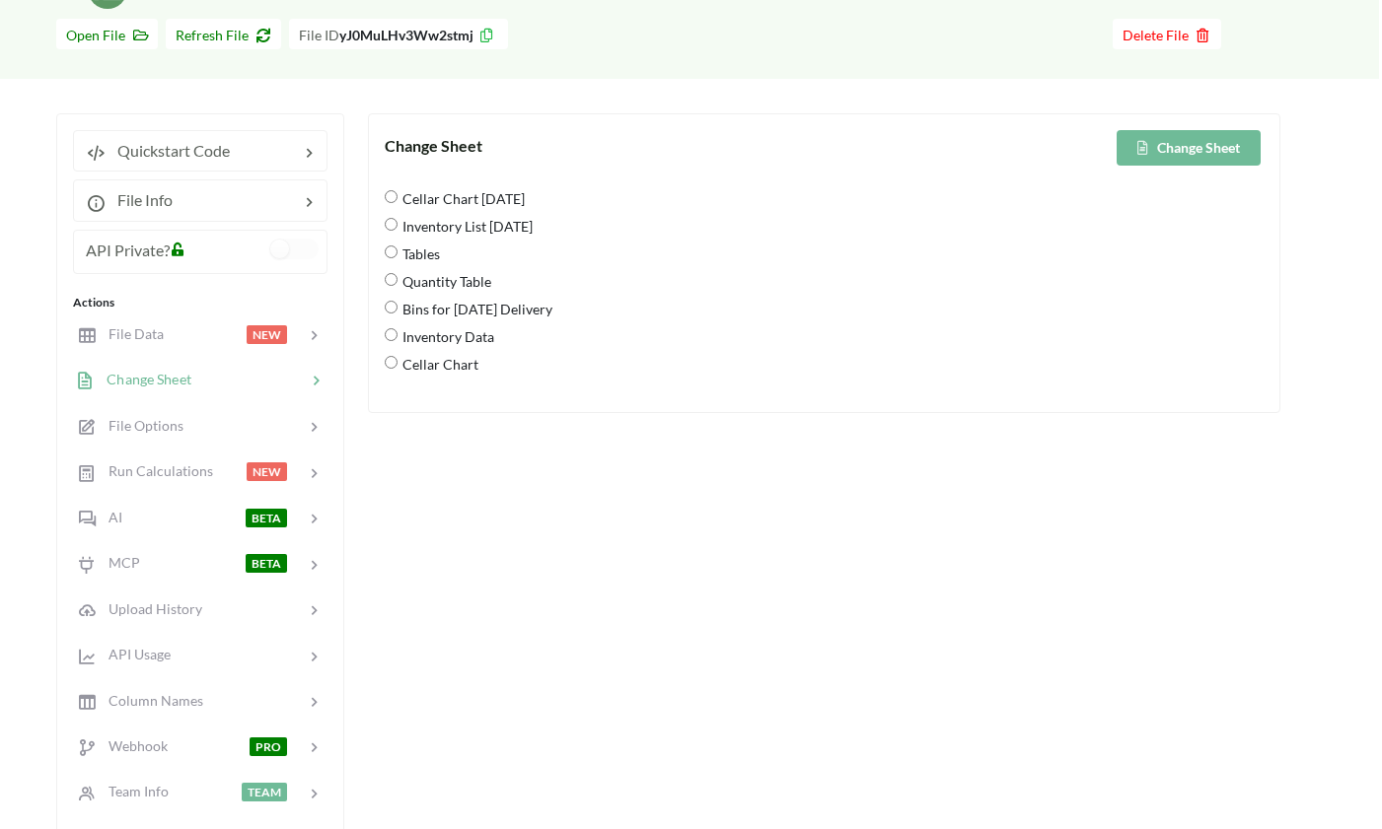
click at [392, 226] on 8\/21\/25 "Inventory List 8/21/25" at bounding box center [391, 224] width 13 height 13
radio 8\/21\/25 "true"
click at [112, 325] on span "File Data" at bounding box center [129, 333] width 68 height 17
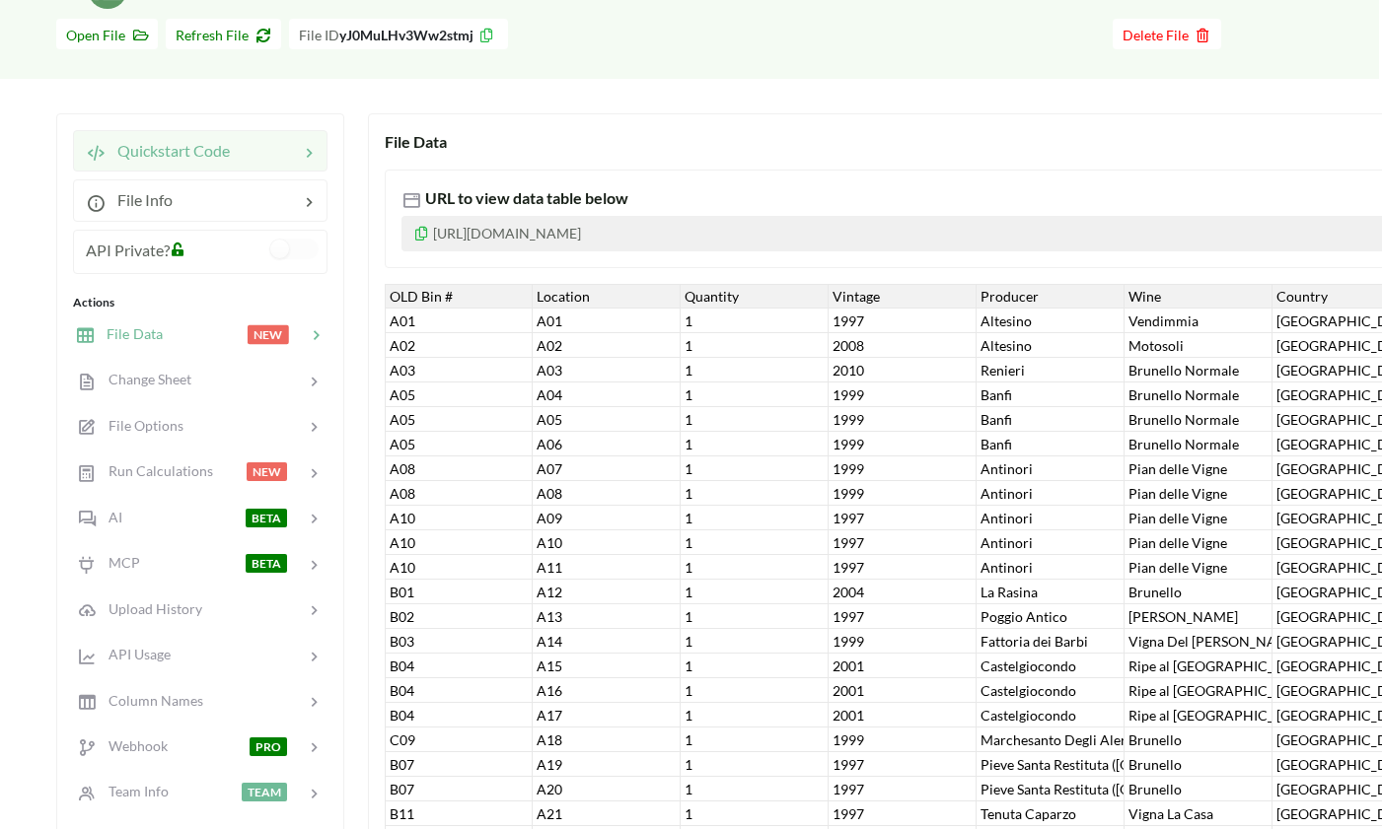
scroll to position [123, 3]
click at [168, 147] on span "Quickstart Code" at bounding box center [168, 150] width 124 height 19
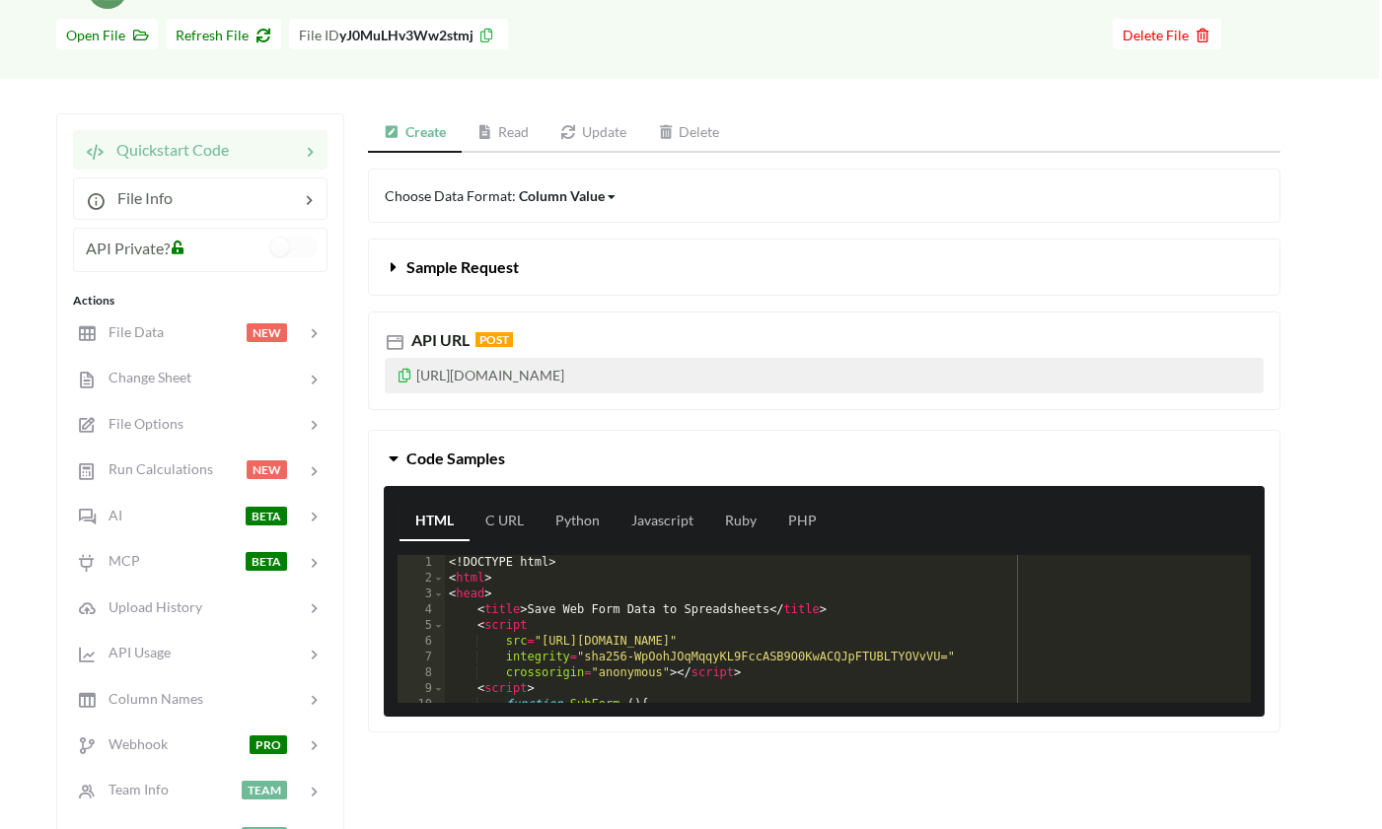
click at [545, 202] on div "Column Value" at bounding box center [562, 195] width 86 height 21
click at [552, 255] on span "Row" at bounding box center [550, 262] width 28 height 17
click at [427, 263] on span "Sample Request" at bounding box center [462, 266] width 112 height 19
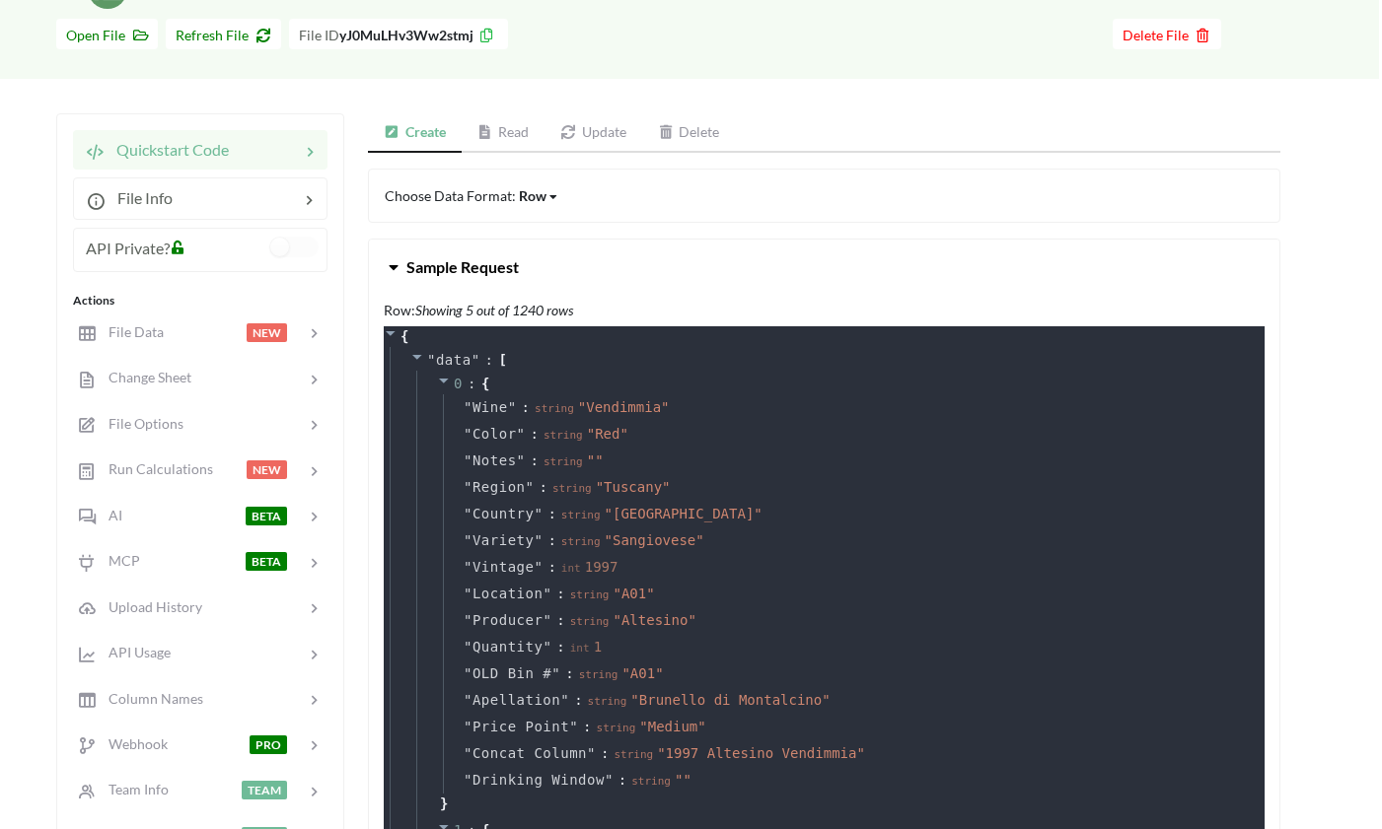
click at [427, 260] on span "Sample Request" at bounding box center [462, 266] width 112 height 19
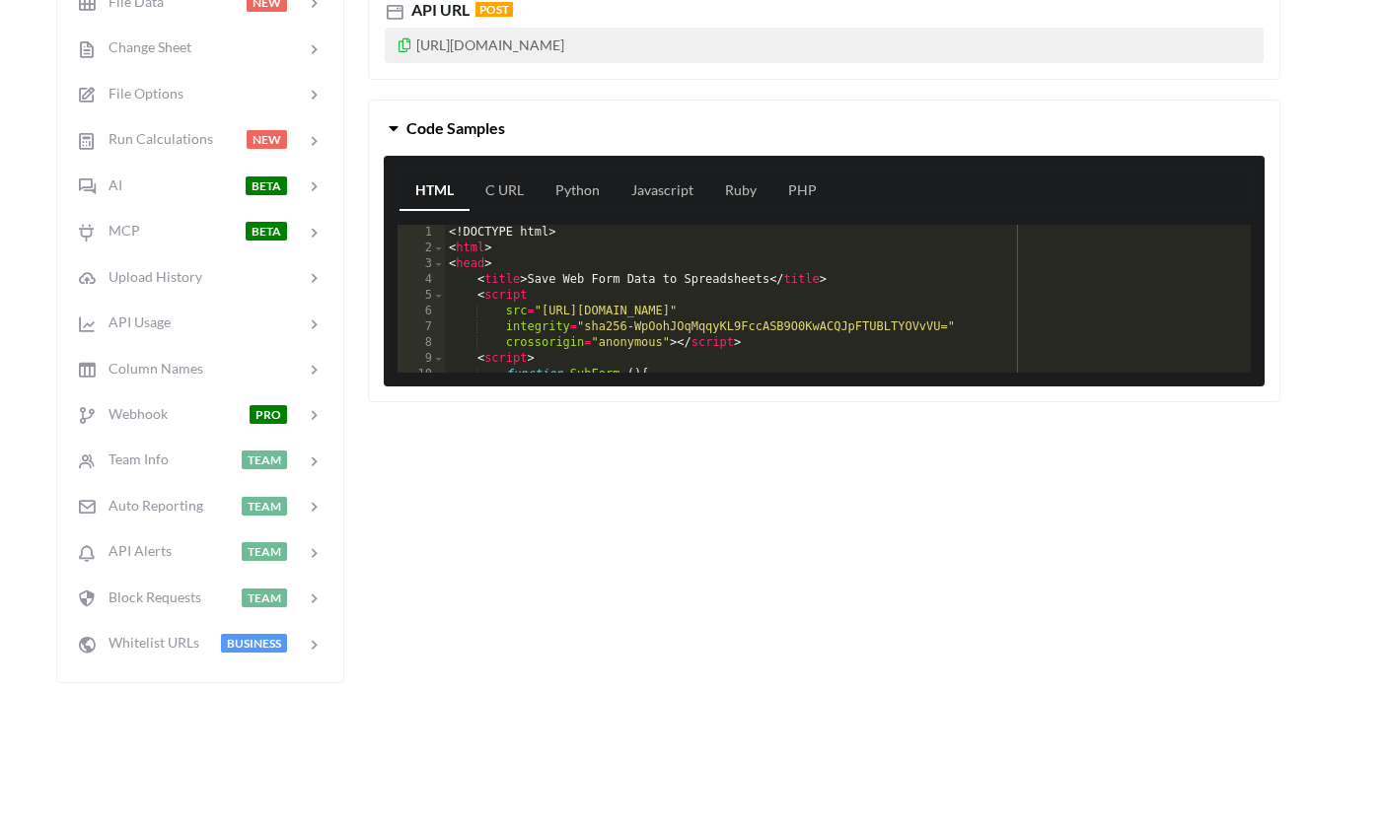
scroll to position [470, 3]
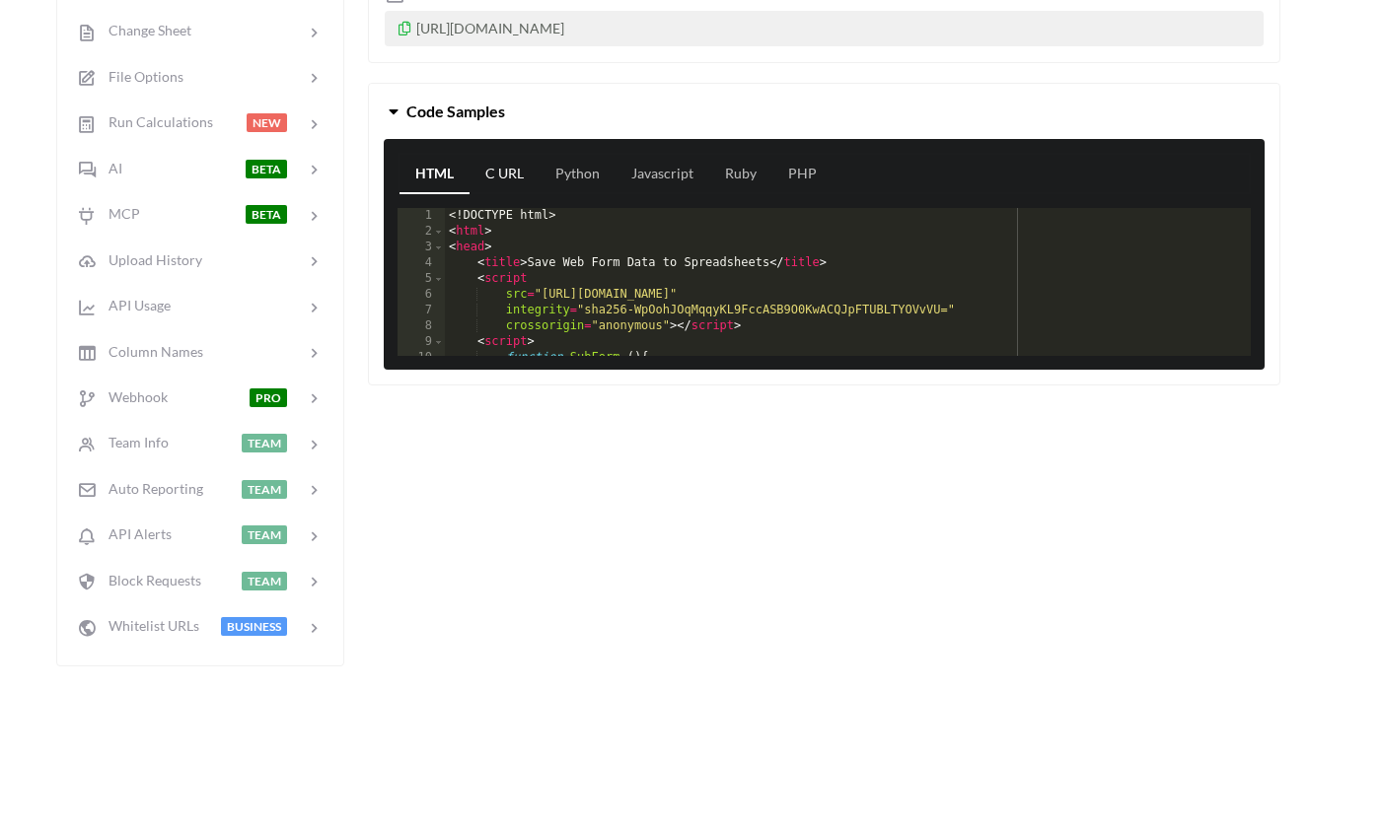
click at [500, 166] on link "C URL" at bounding box center [504, 174] width 70 height 39
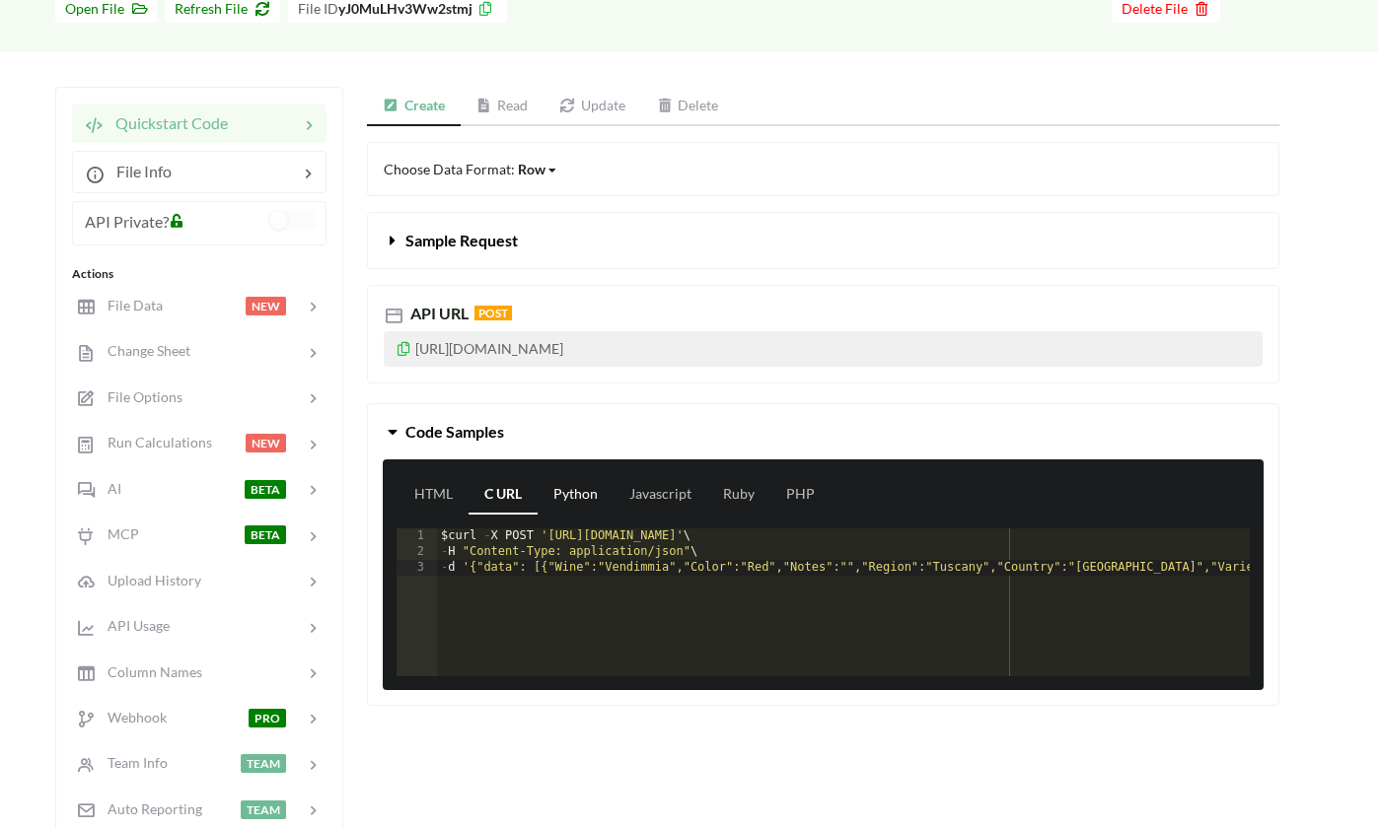
scroll to position [147, 4]
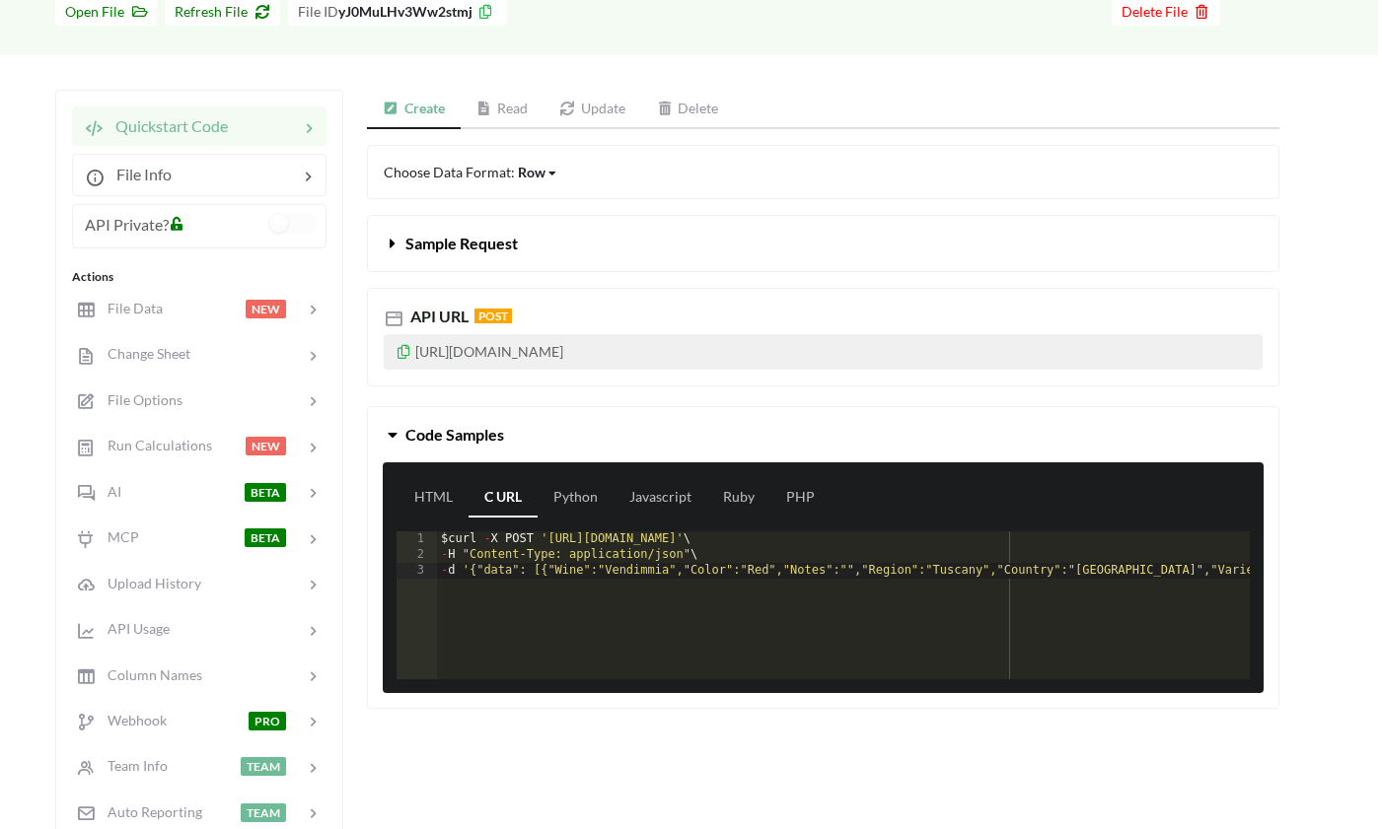
click at [454, 241] on span "Sample Request" at bounding box center [461, 243] width 112 height 19
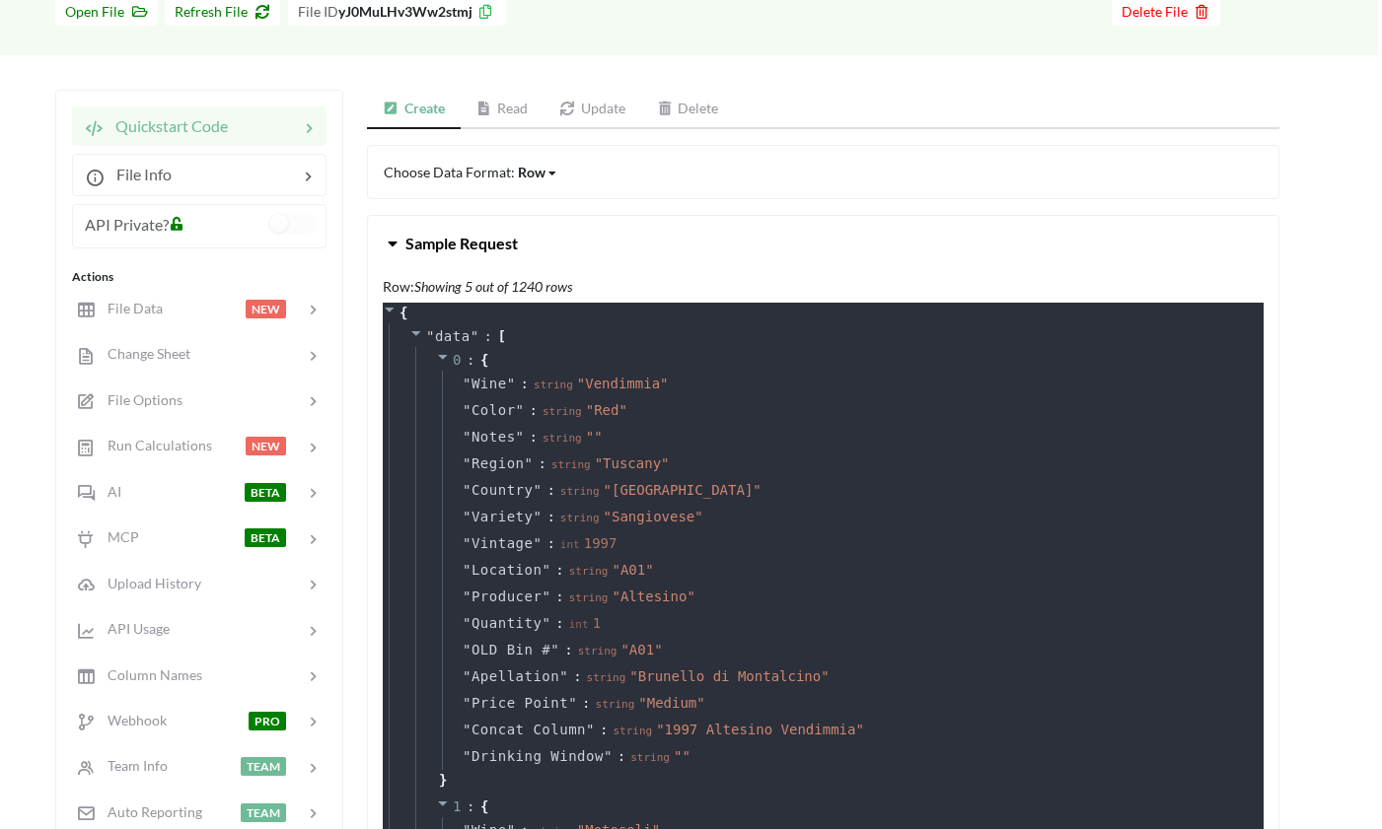
click at [454, 241] on span "Sample Request" at bounding box center [461, 243] width 112 height 19
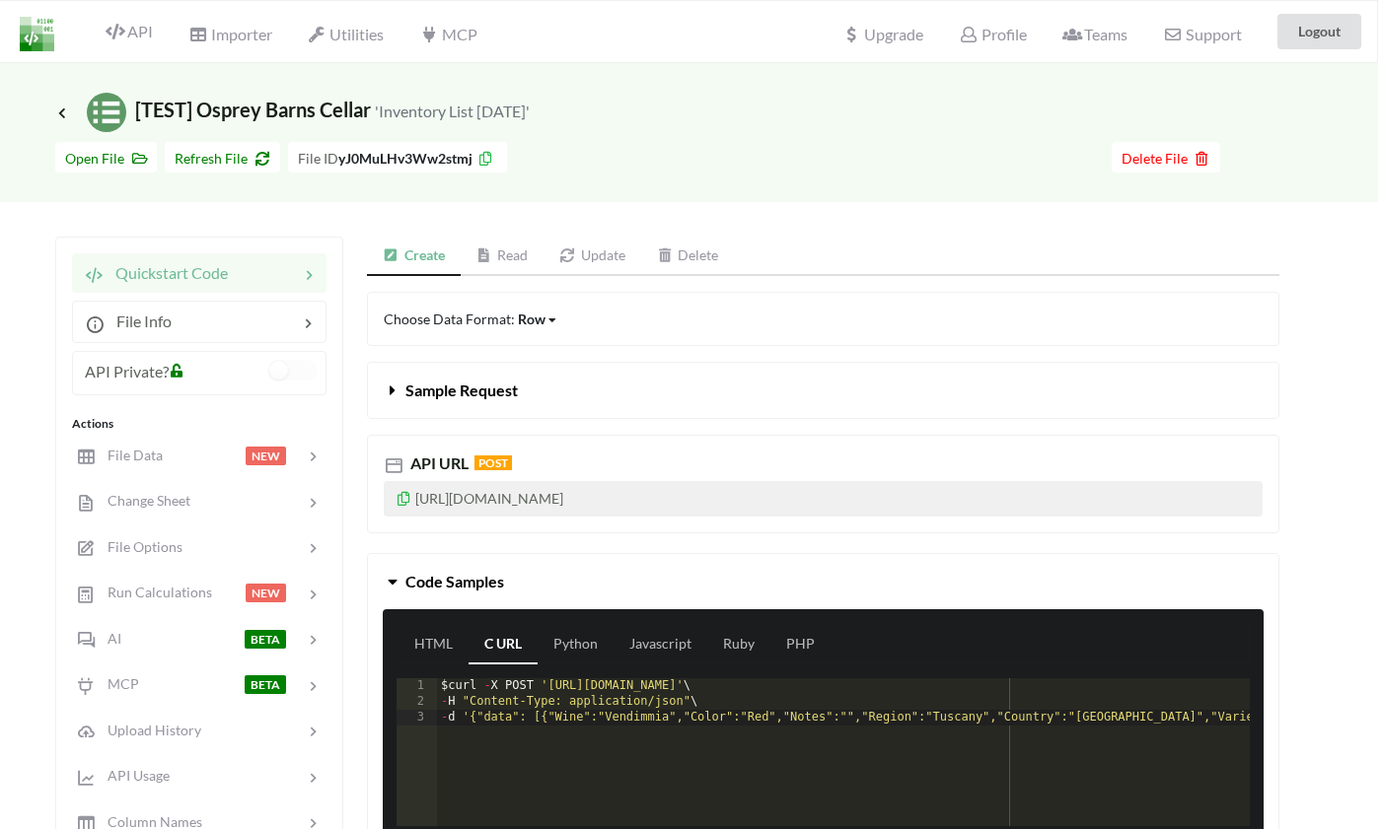
scroll to position [0, 4]
click at [512, 251] on link "Read" at bounding box center [503, 256] width 84 height 39
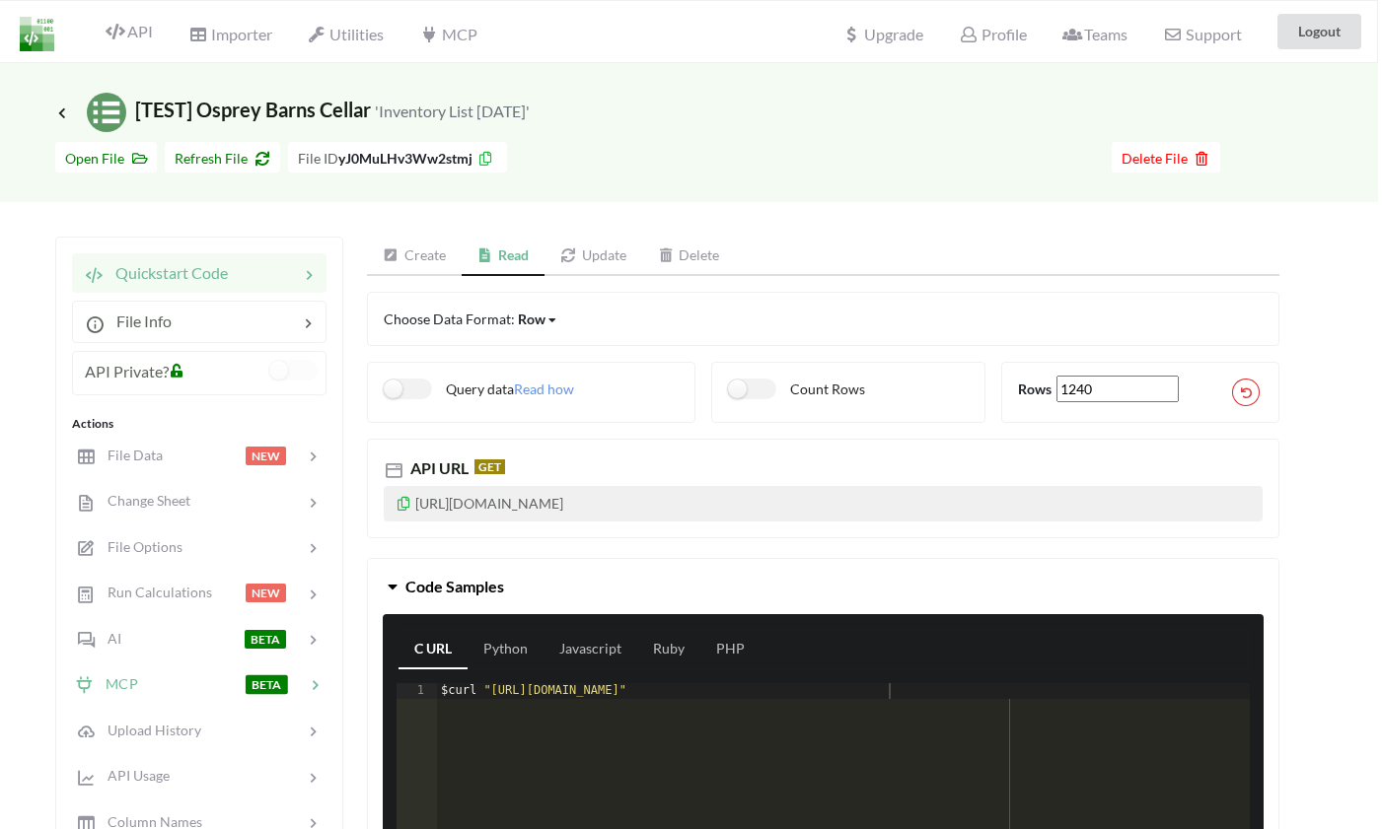
click at [163, 683] on div at bounding box center [191, 685] width 107 height 23
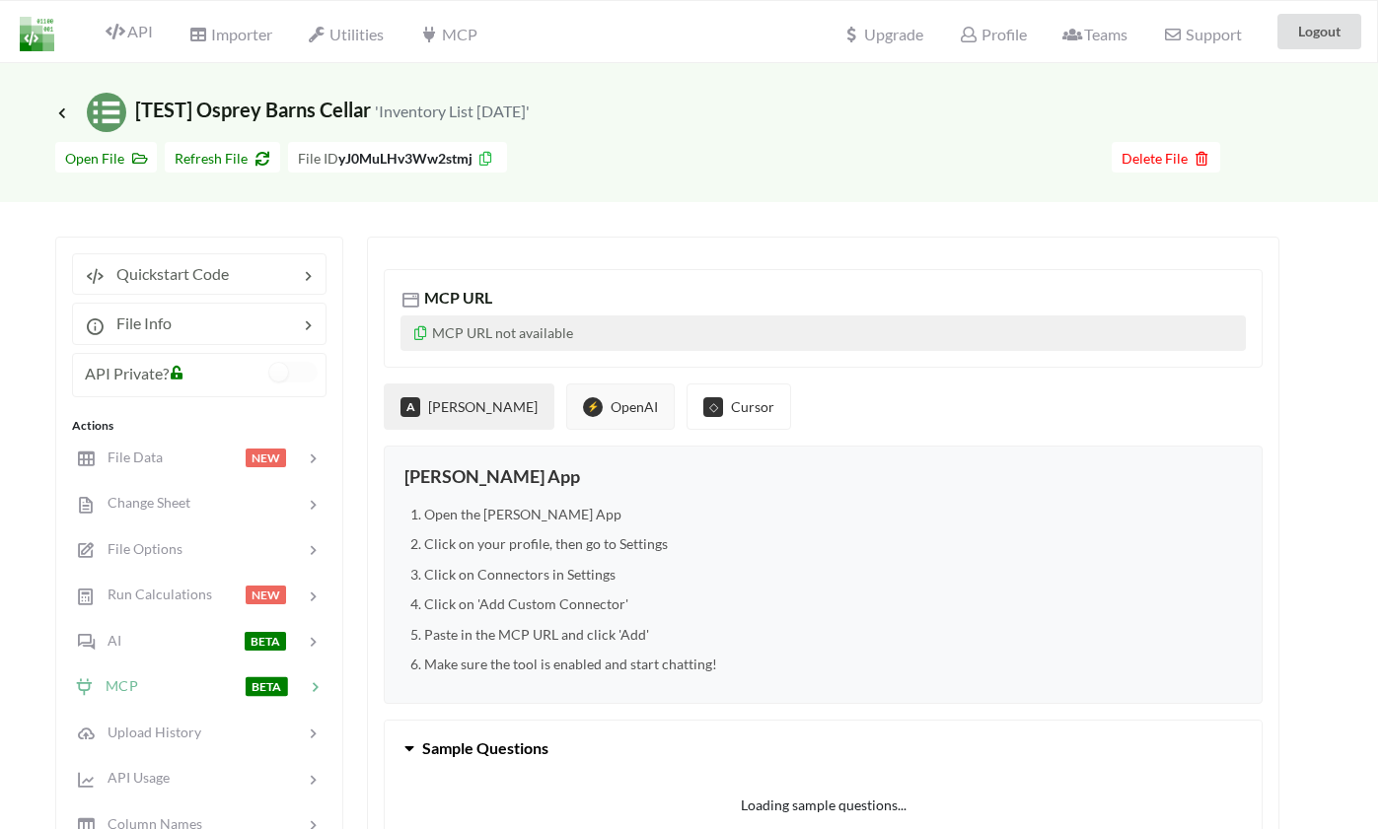
click at [566, 429] on button "⚡ OpenAI" at bounding box center [620, 407] width 108 height 46
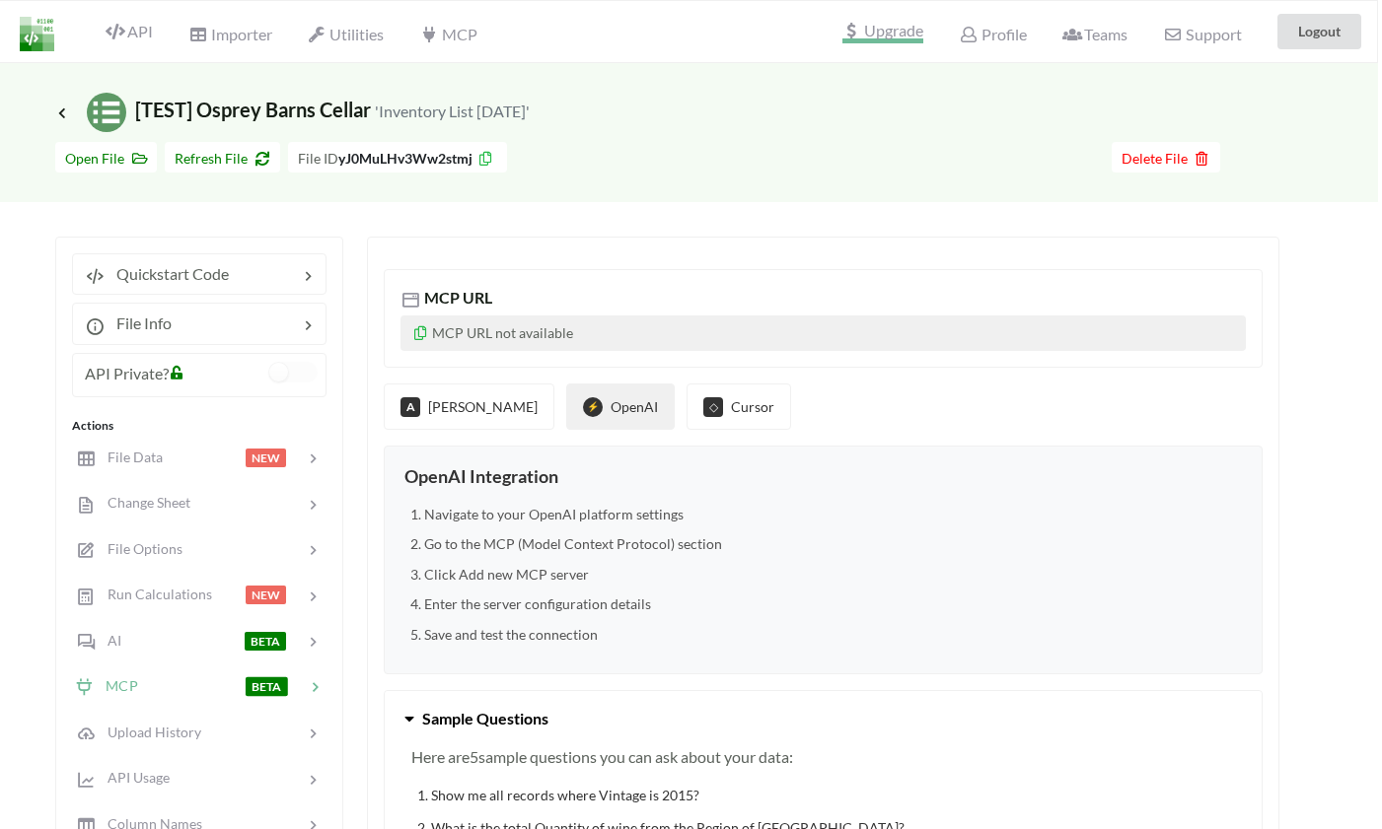
click at [875, 38] on span "Upgrade" at bounding box center [882, 33] width 81 height 21
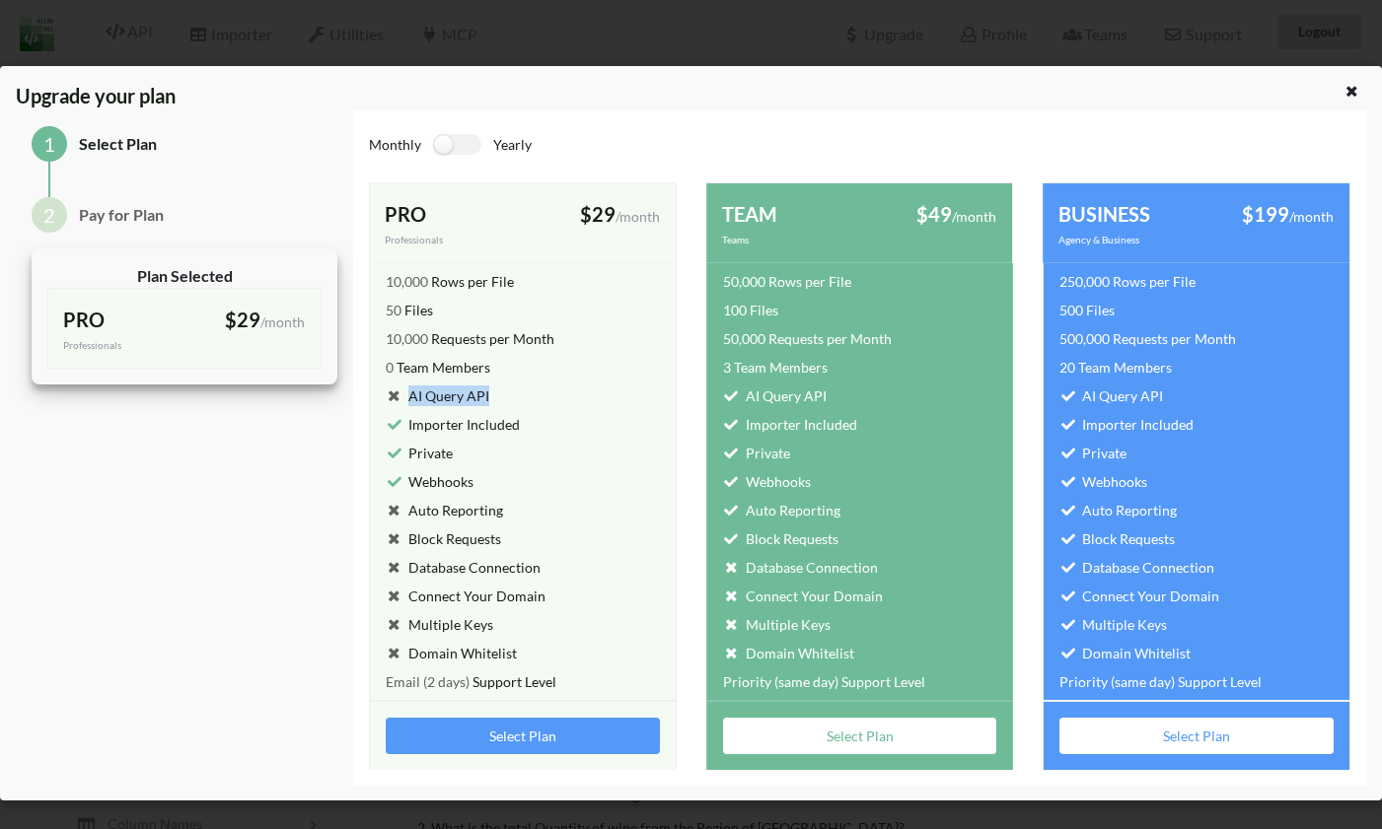
drag, startPoint x: 407, startPoint y: 396, endPoint x: 548, endPoint y: 396, distance: 141.0
click at [549, 396] on div "AI Query API" at bounding box center [523, 392] width 308 height 29
click at [448, 138] on label at bounding box center [457, 144] width 48 height 21
checkbox input "true"
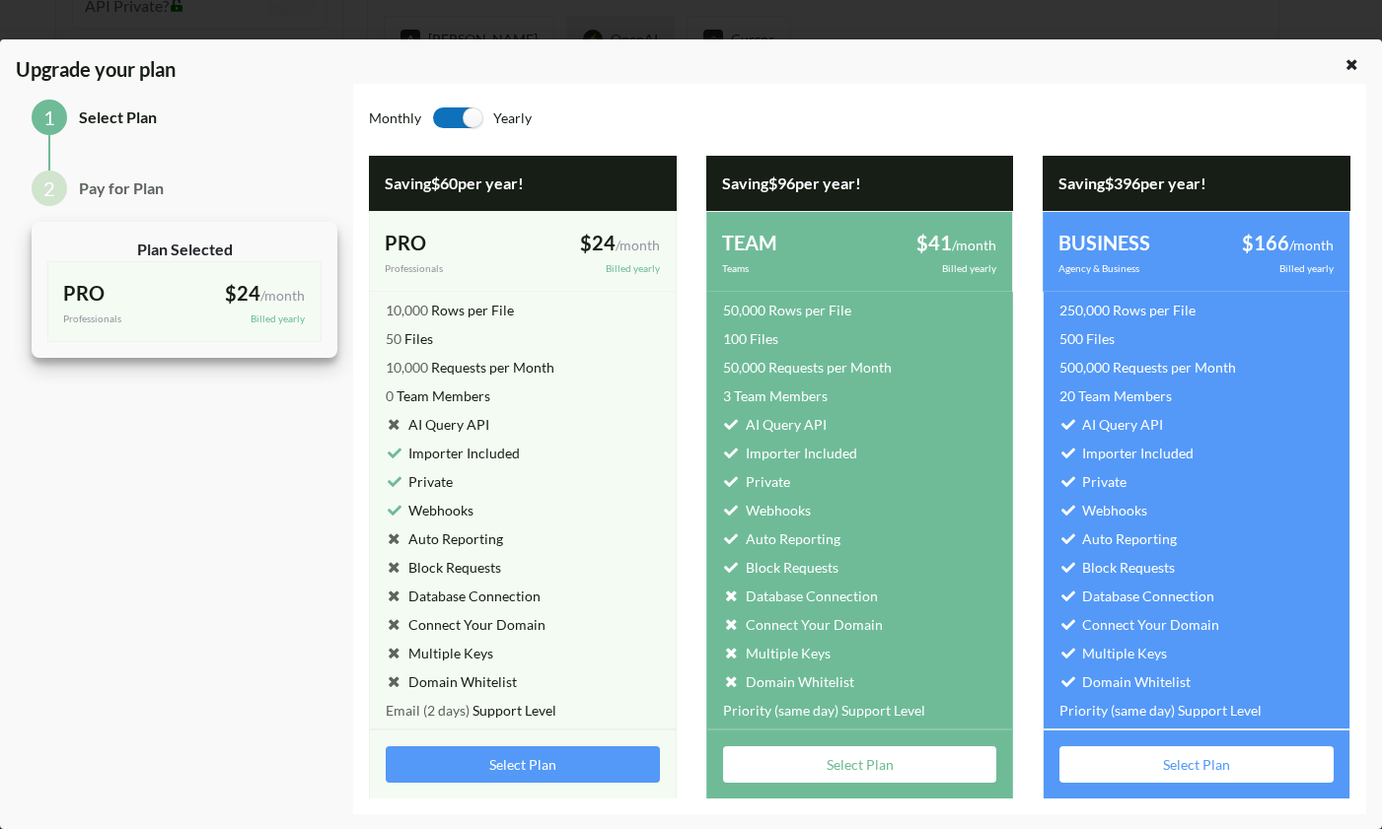
scroll to position [27, 0]
drag, startPoint x: 742, startPoint y: 428, endPoint x: 854, endPoint y: 545, distance: 162.5
click at [854, 545] on div "TEAM Teams $41 /month Billed yearly 50,000 Rows per File 100 Files 50,000 Reque…" at bounding box center [860, 505] width 308 height 588
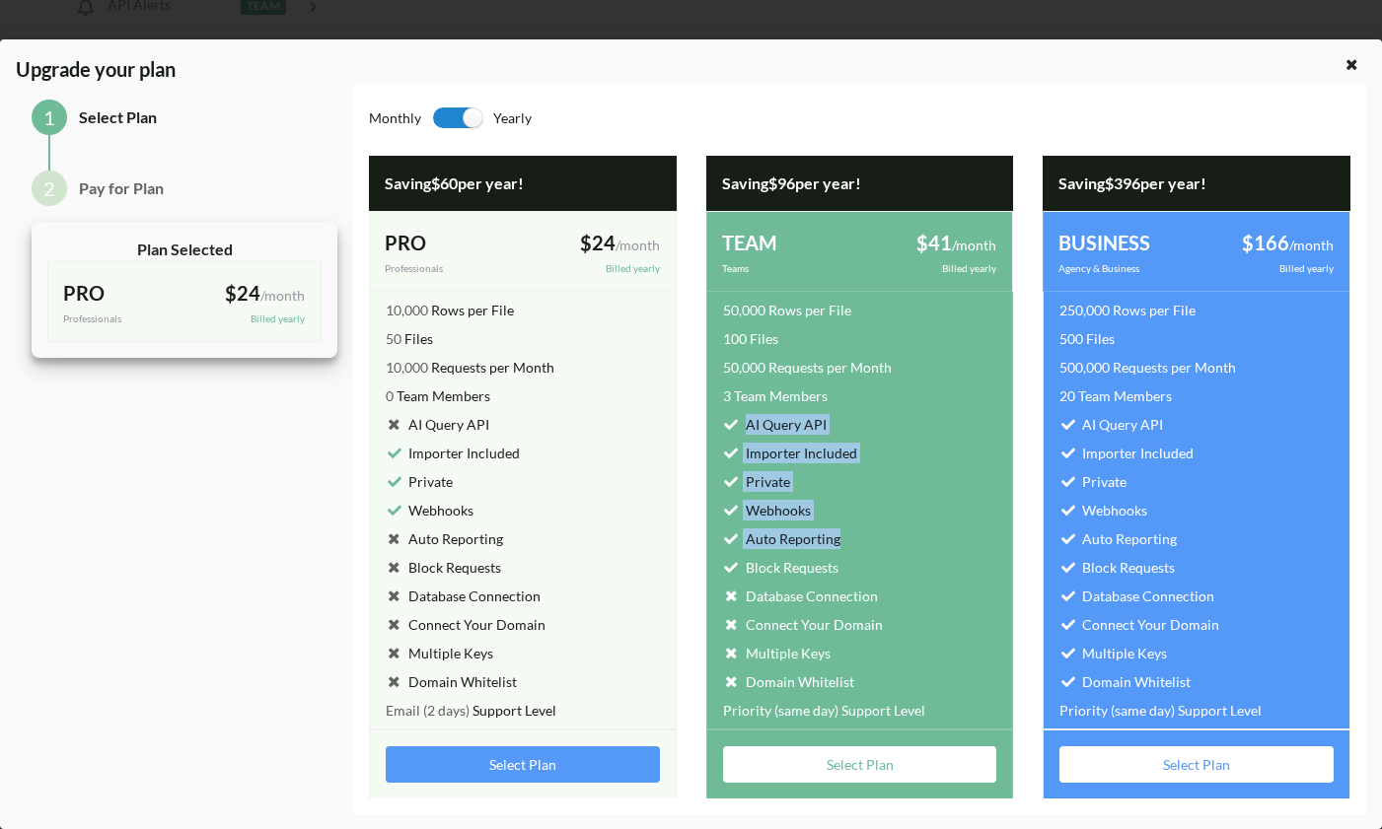
scroll to position [1114, 4]
click at [828, 184] on div "Saving $96 per year!" at bounding box center [860, 183] width 308 height 55
click at [828, 308] on div "50,000 Rows per File" at bounding box center [787, 310] width 128 height 21
click at [891, 765] on button "Select Plan" at bounding box center [860, 765] width 274 height 36
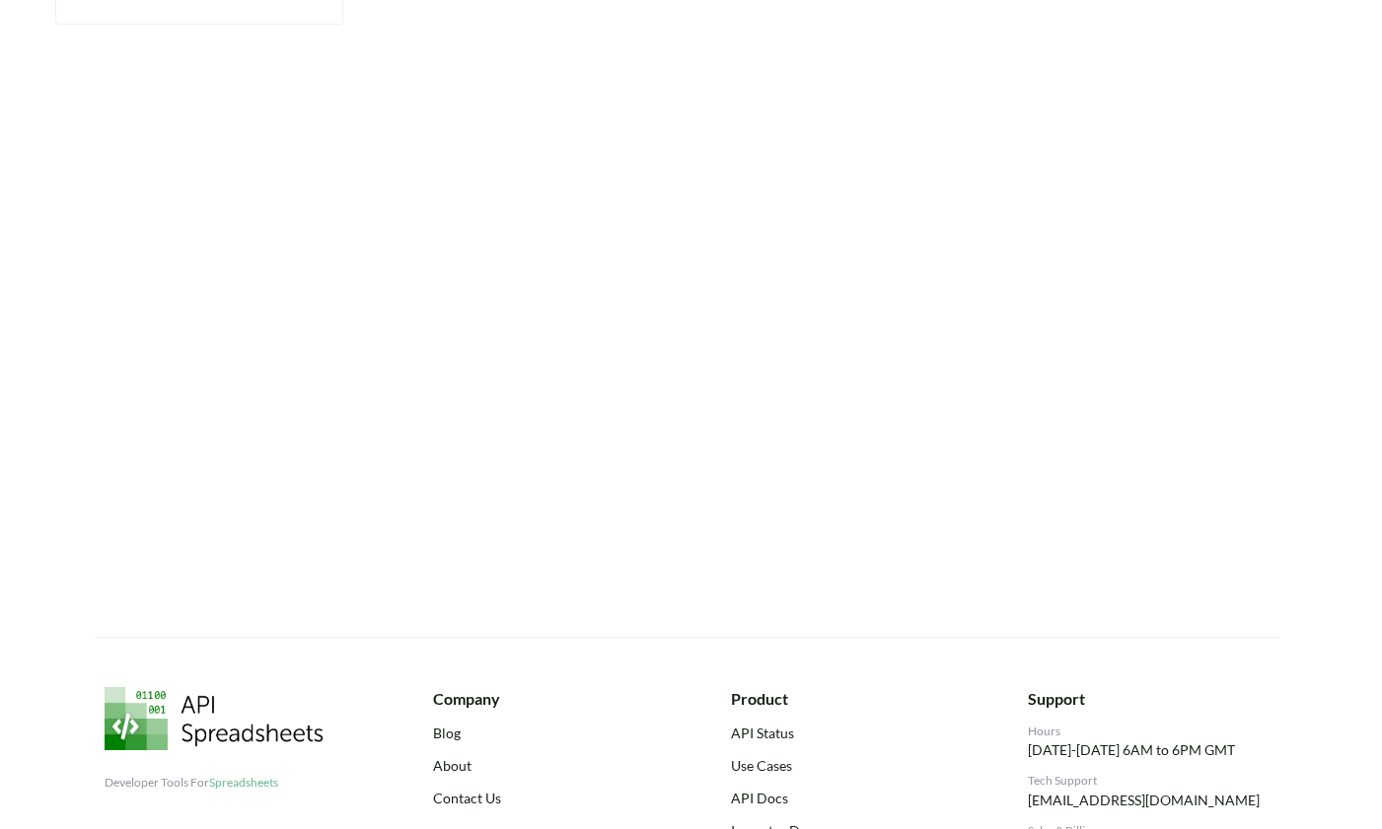
scroll to position [0, 0]
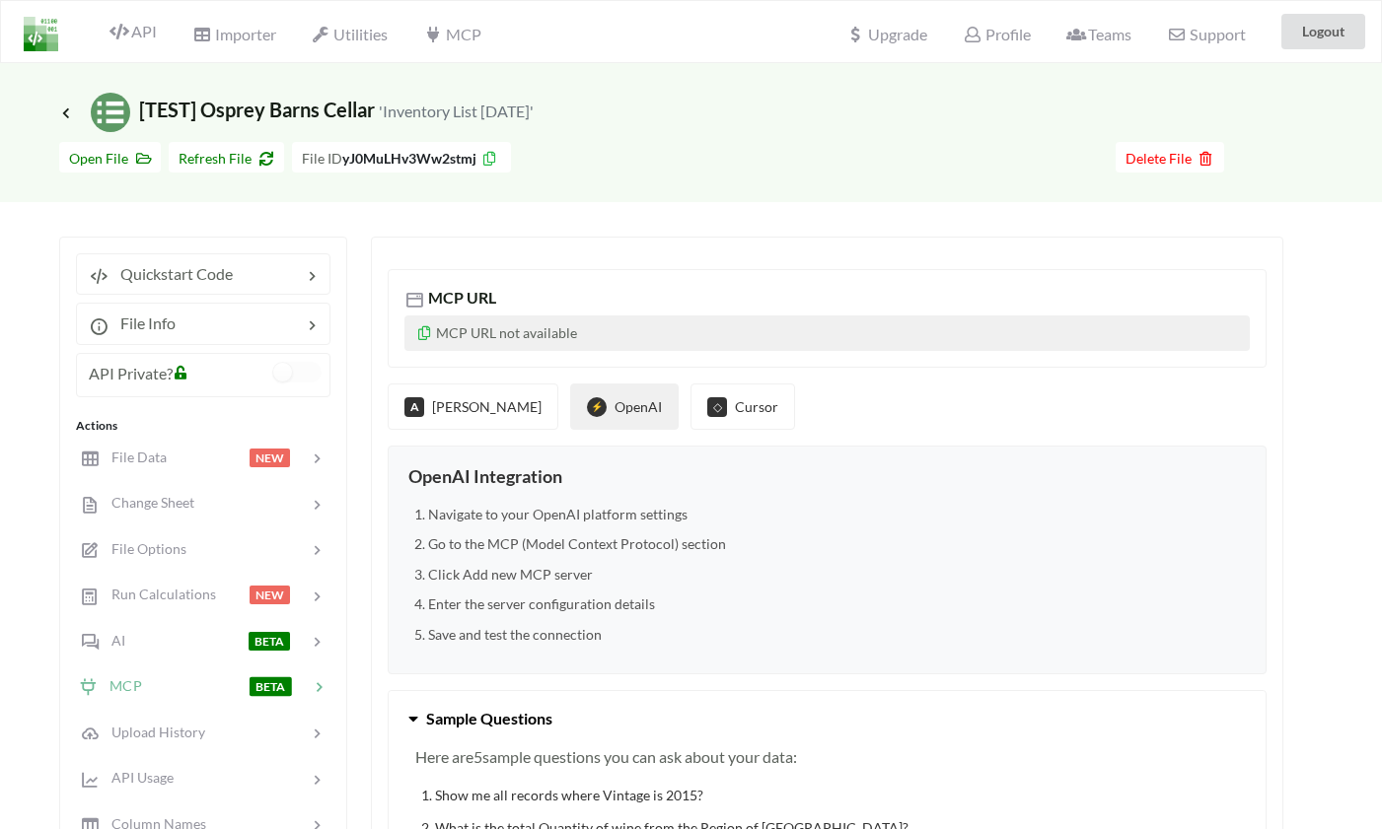
click at [570, 414] on button "⚡ OpenAI" at bounding box center [624, 407] width 108 height 46
click at [882, 32] on span "Upgrade" at bounding box center [886, 33] width 81 height 21
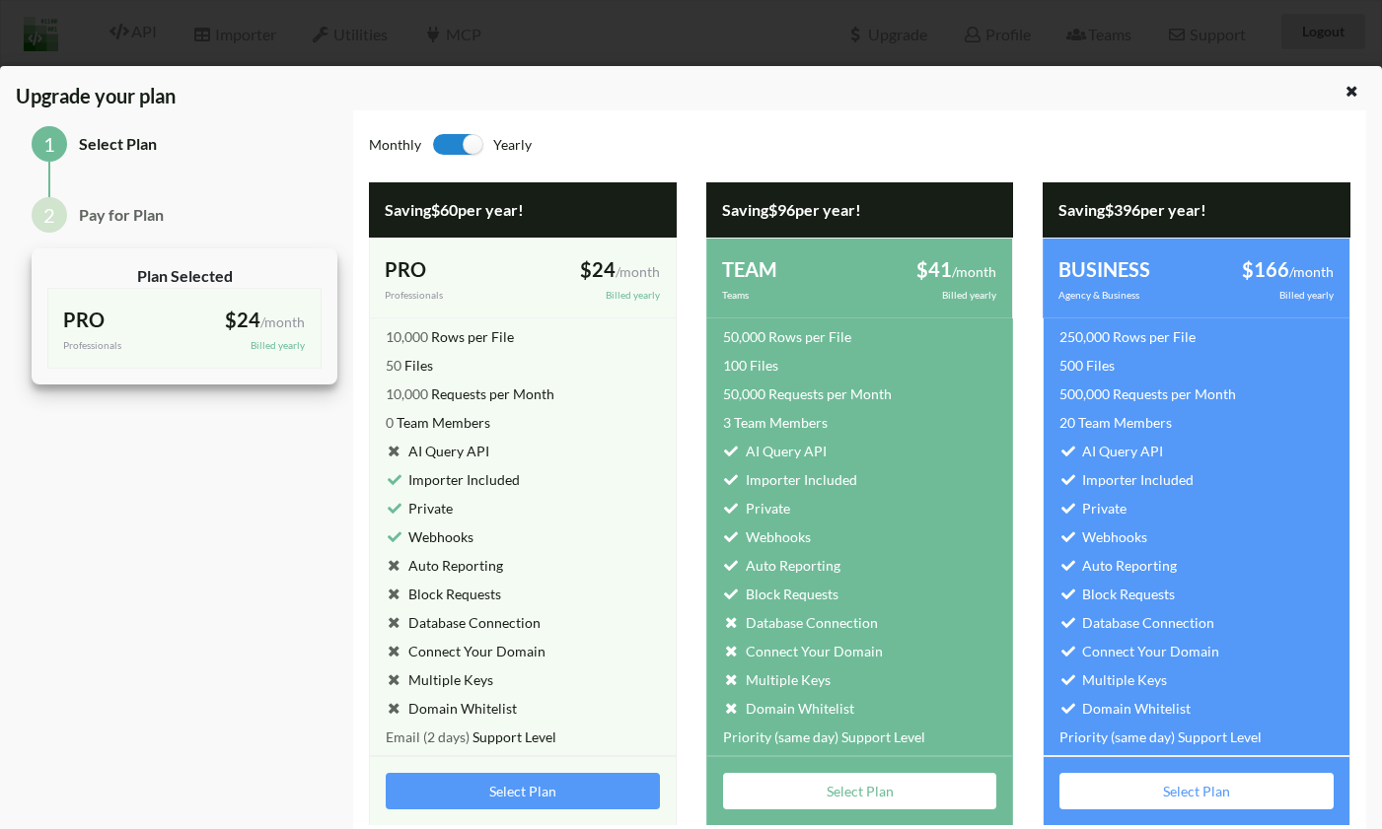
click at [829, 784] on button "Select Plan" at bounding box center [860, 791] width 274 height 36
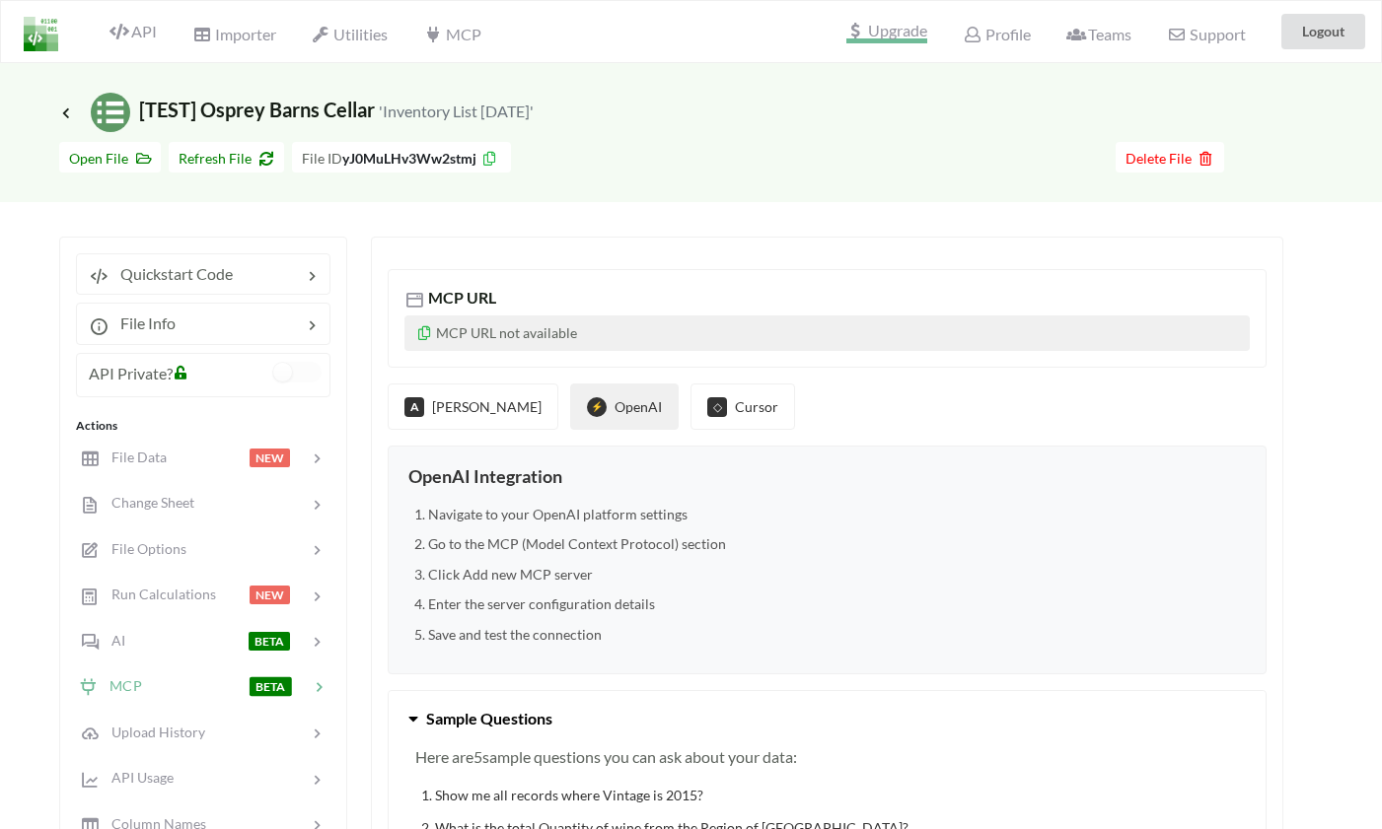
click at [911, 32] on span "Upgrade" at bounding box center [886, 33] width 81 height 21
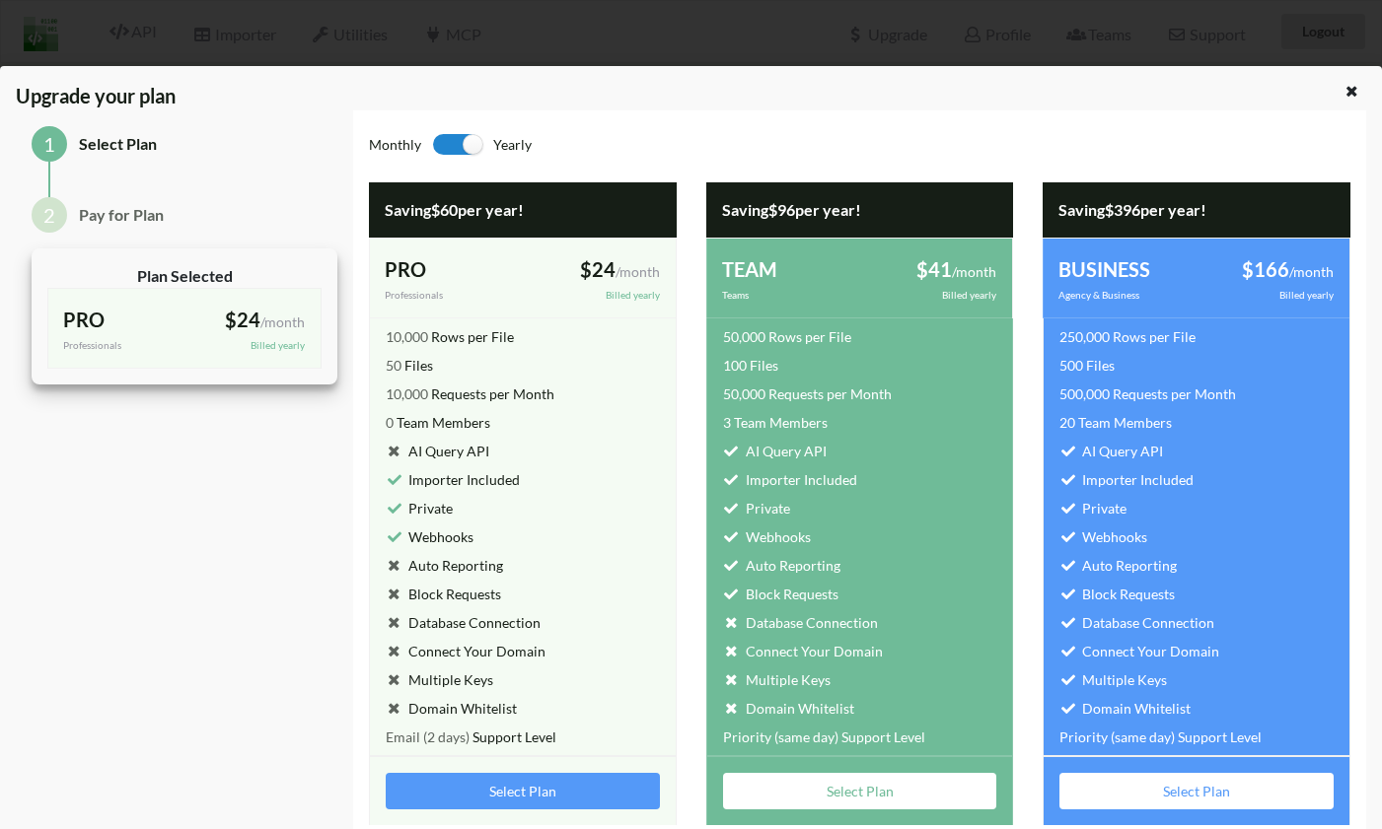
click at [931, 266] on span "$41" at bounding box center [934, 269] width 36 height 24
click at [432, 131] on div "Monthly Yearly" at bounding box center [614, 146] width 490 height 40
click at [443, 142] on label at bounding box center [457, 144] width 48 height 21
checkbox input "false"
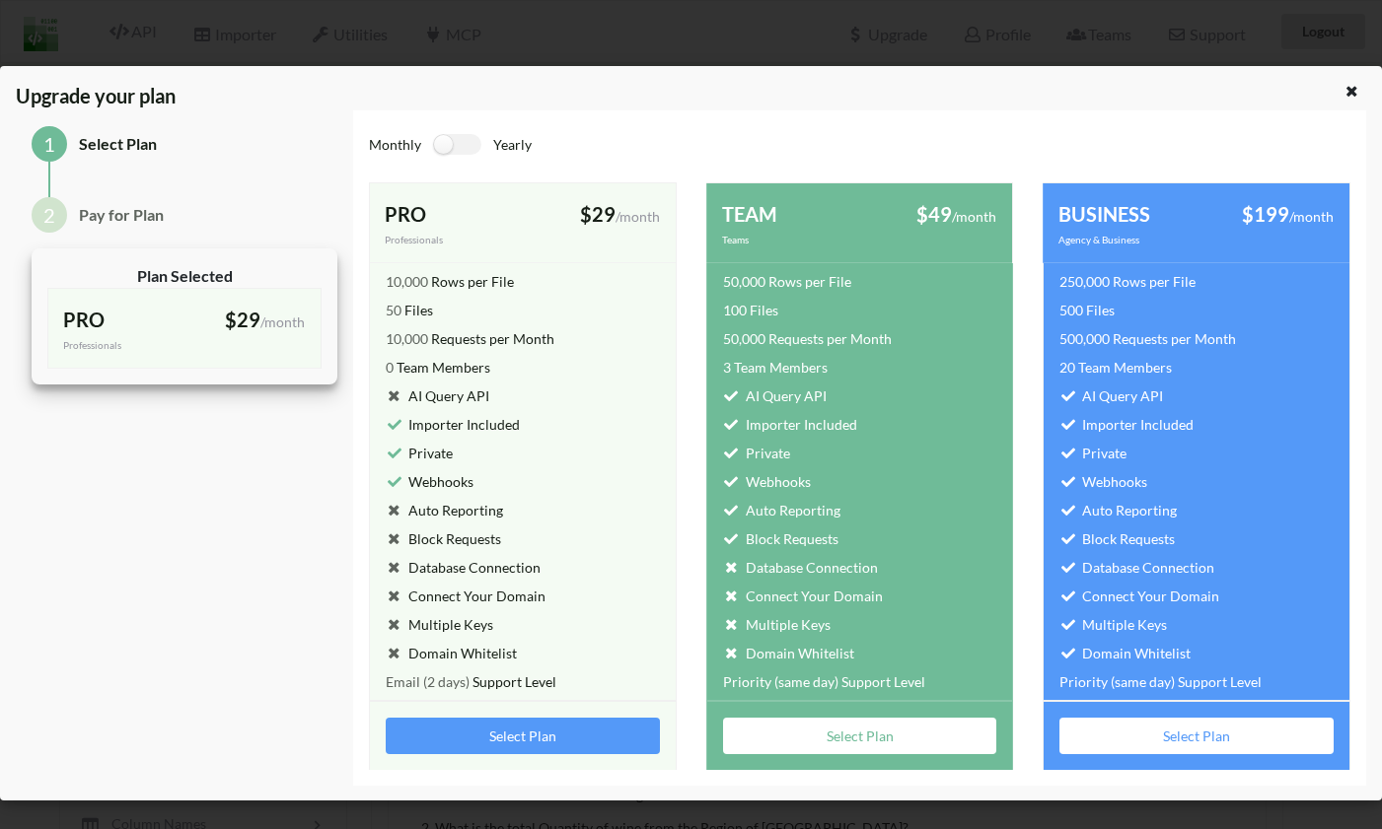
click at [793, 743] on button "Select Plan" at bounding box center [860, 736] width 274 height 36
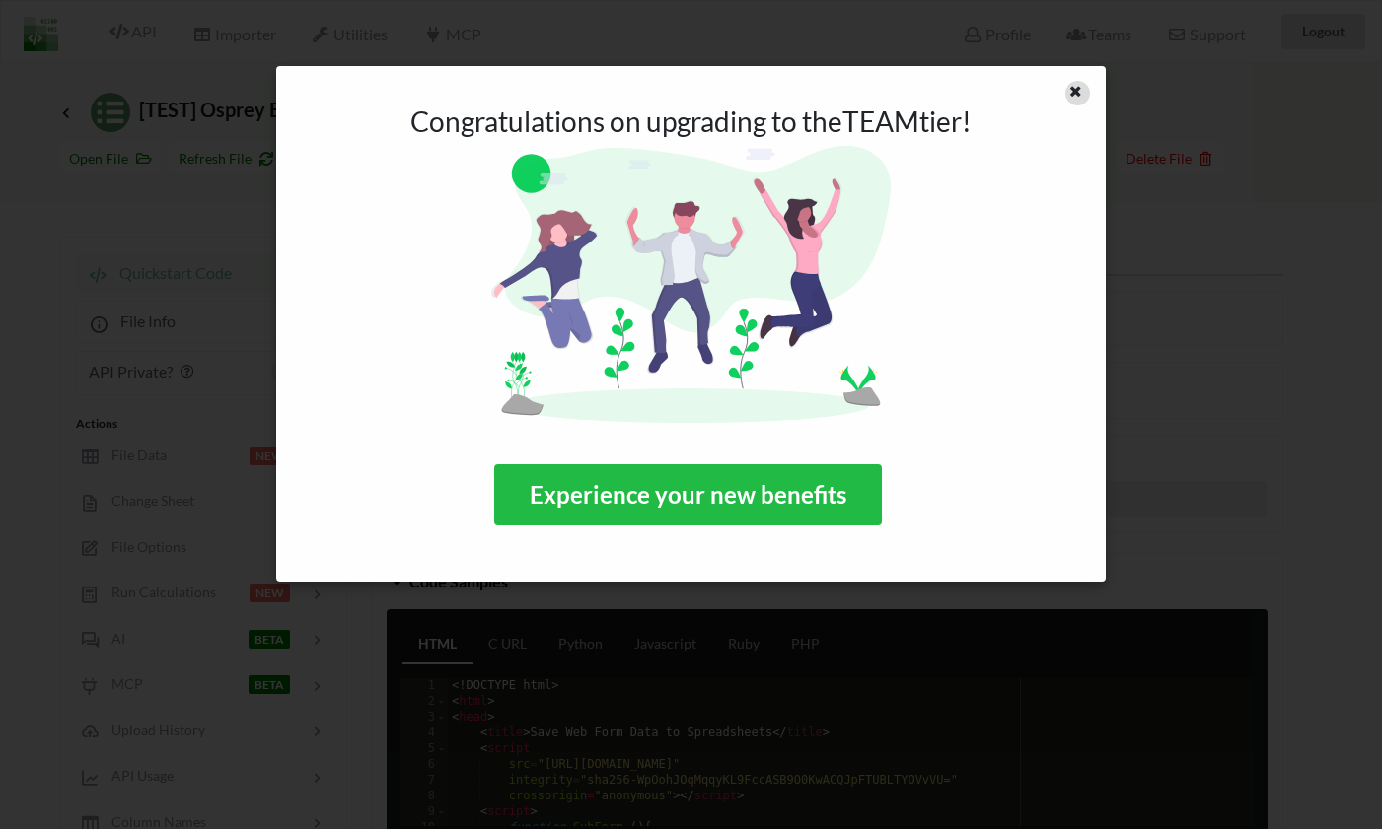
click at [1076, 89] on icon at bounding box center [1075, 89] width 17 height 14
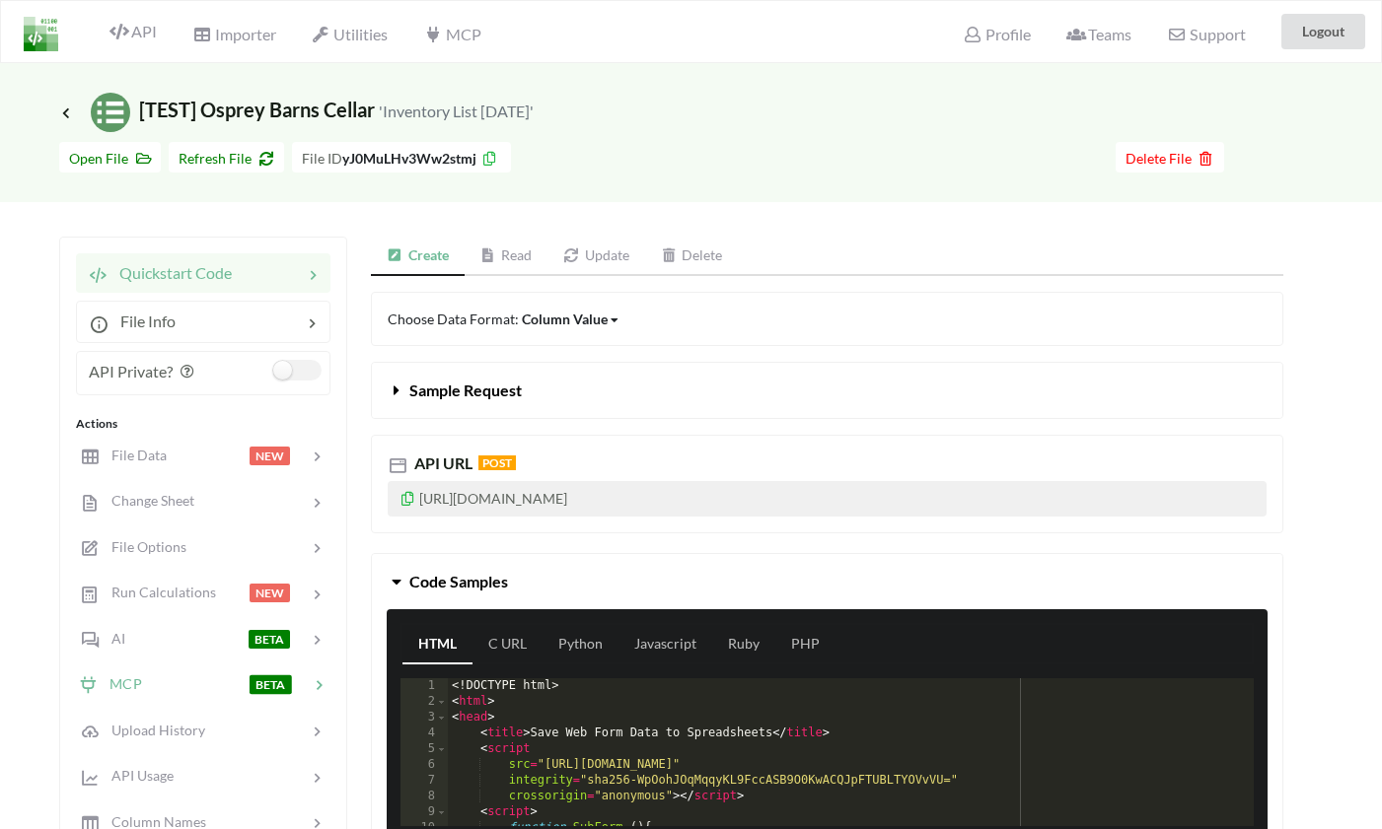
click at [140, 675] on div "MCP" at bounding box center [110, 685] width 64 height 23
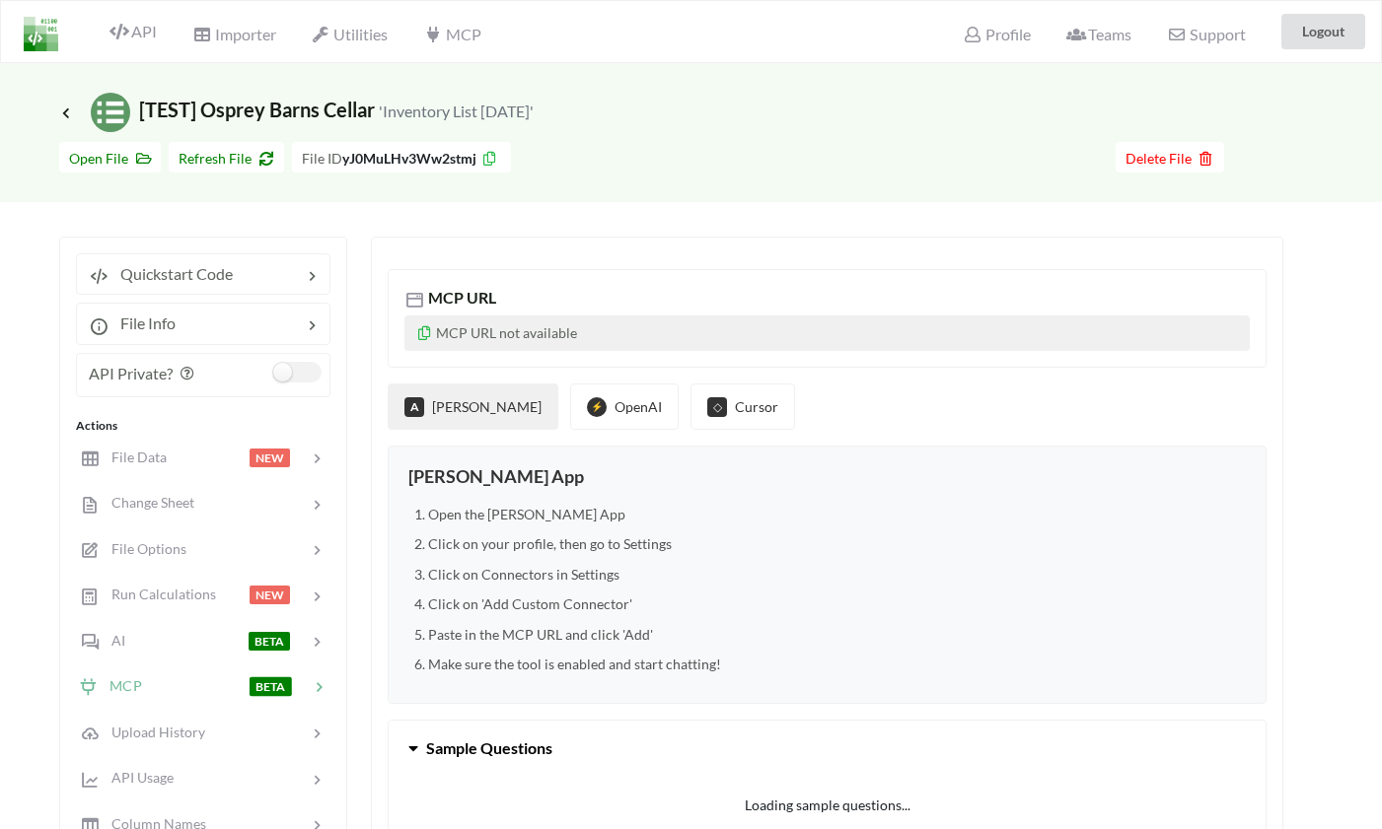
click at [528, 312] on div "MCP URL MCP URL not available" at bounding box center [827, 318] width 879 height 99
click at [518, 332] on p "MCP URL not available" at bounding box center [826, 334] width 845 height 36
click at [423, 332] on icon at bounding box center [424, 330] width 17 height 14
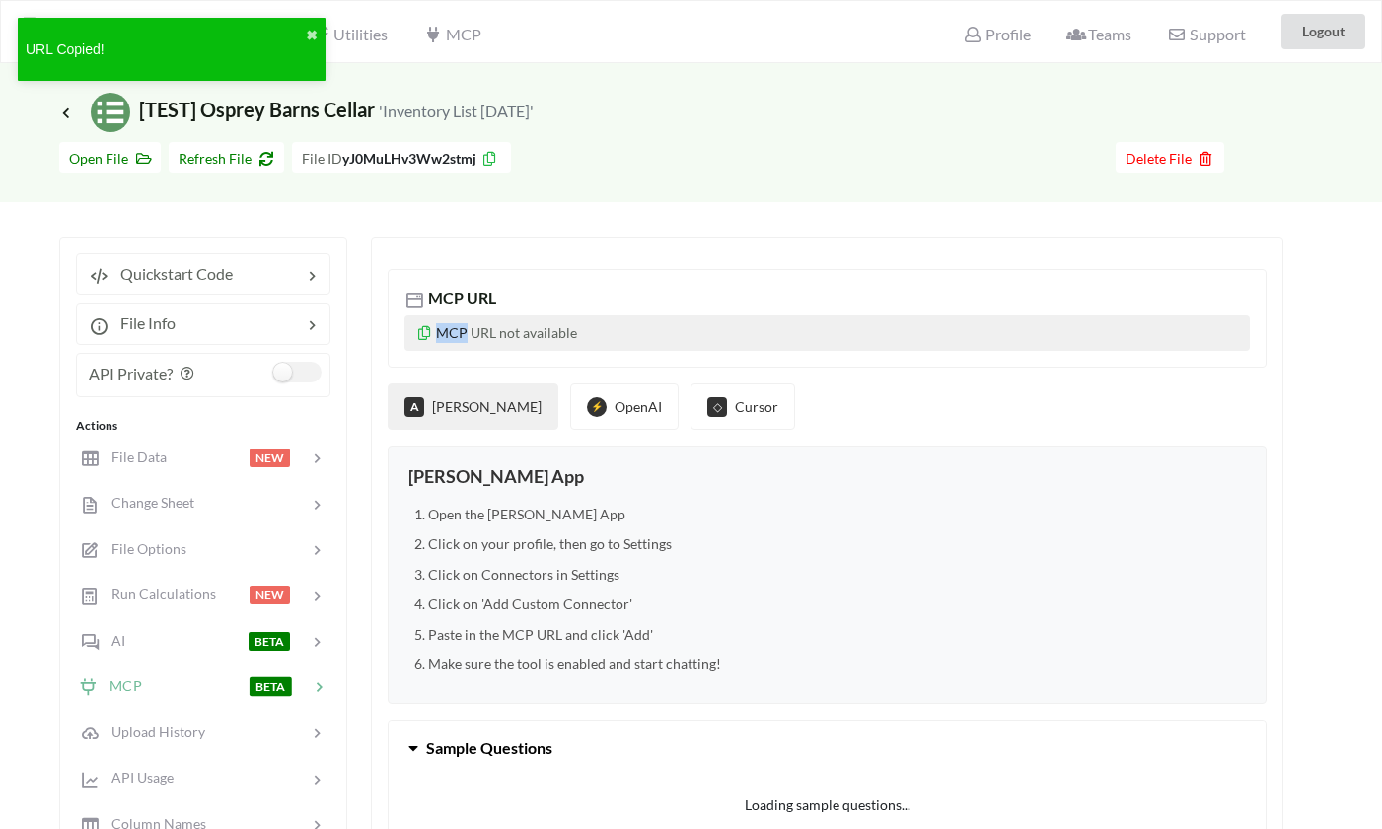
click at [423, 332] on icon at bounding box center [424, 330] width 17 height 14
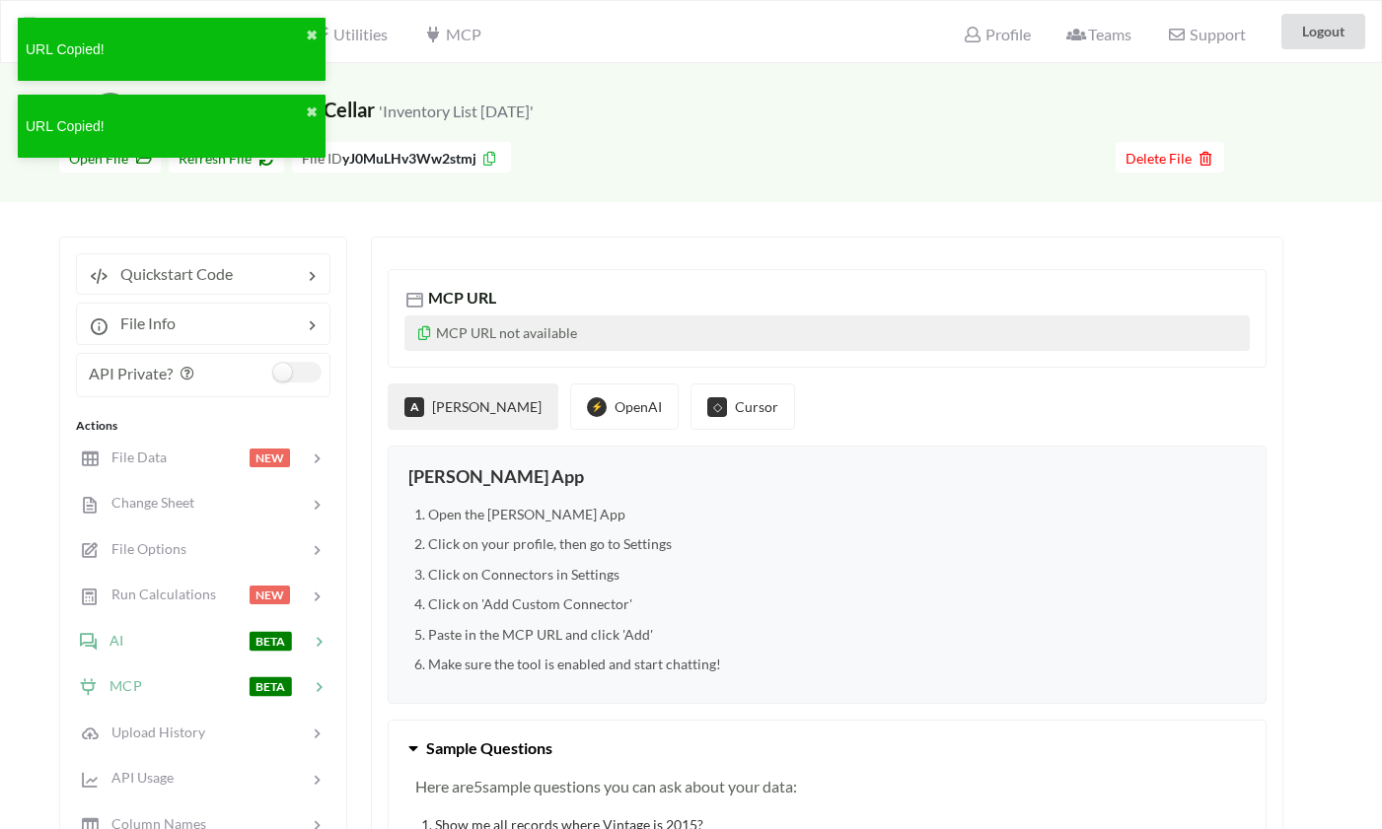
click at [136, 651] on div at bounding box center [185, 640] width 125 height 23
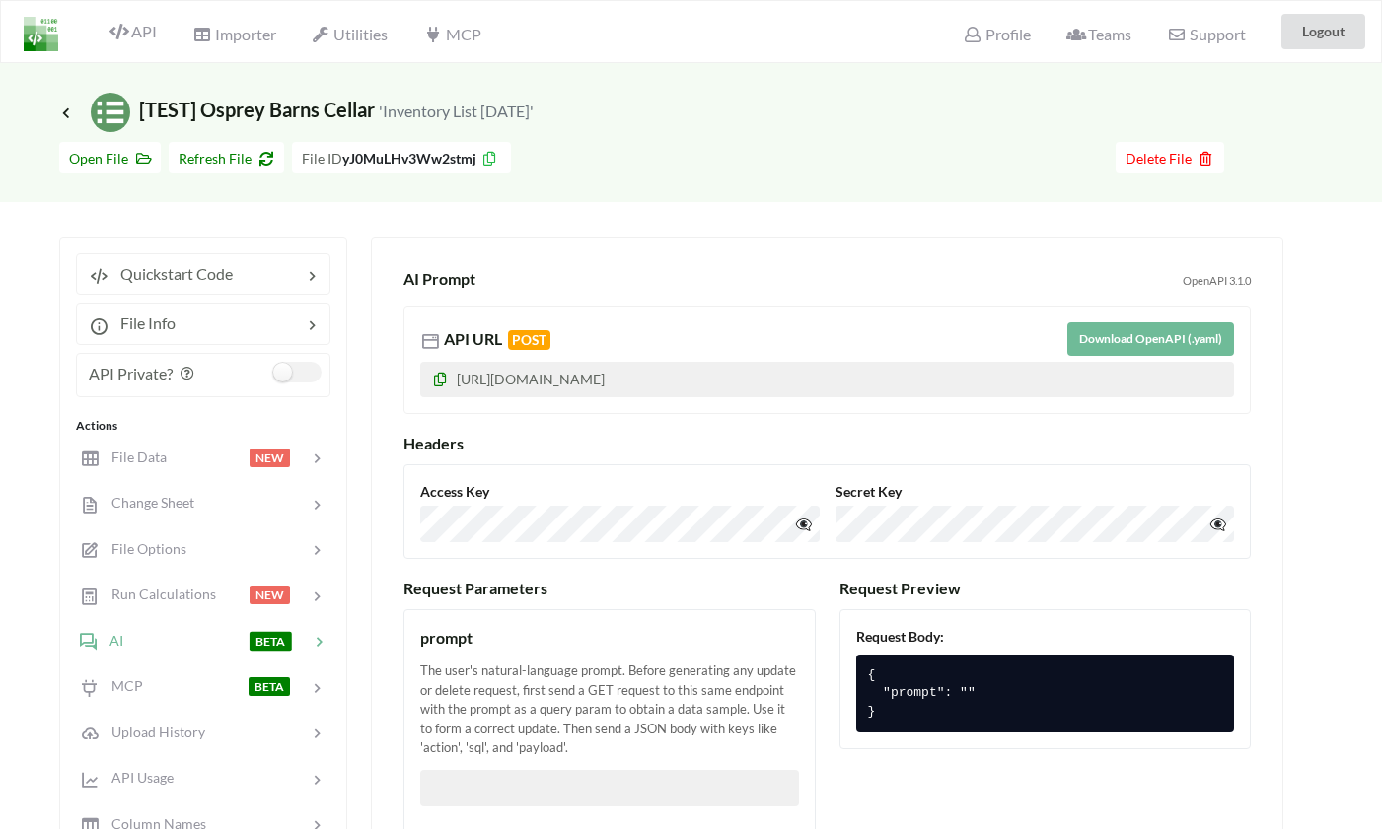
click at [651, 381] on p "[URL][DOMAIN_NAME]" at bounding box center [827, 380] width 814 height 36
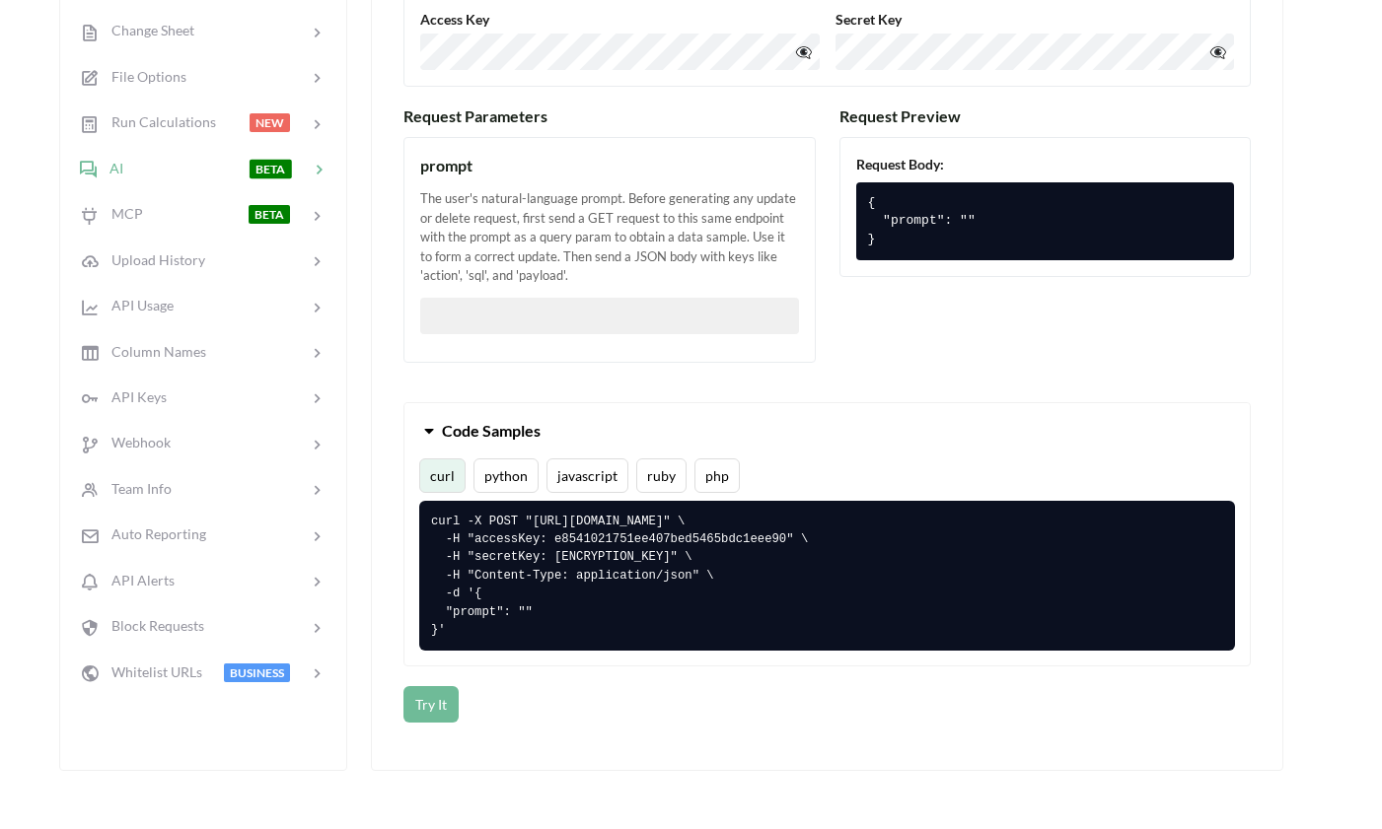
scroll to position [530, 0]
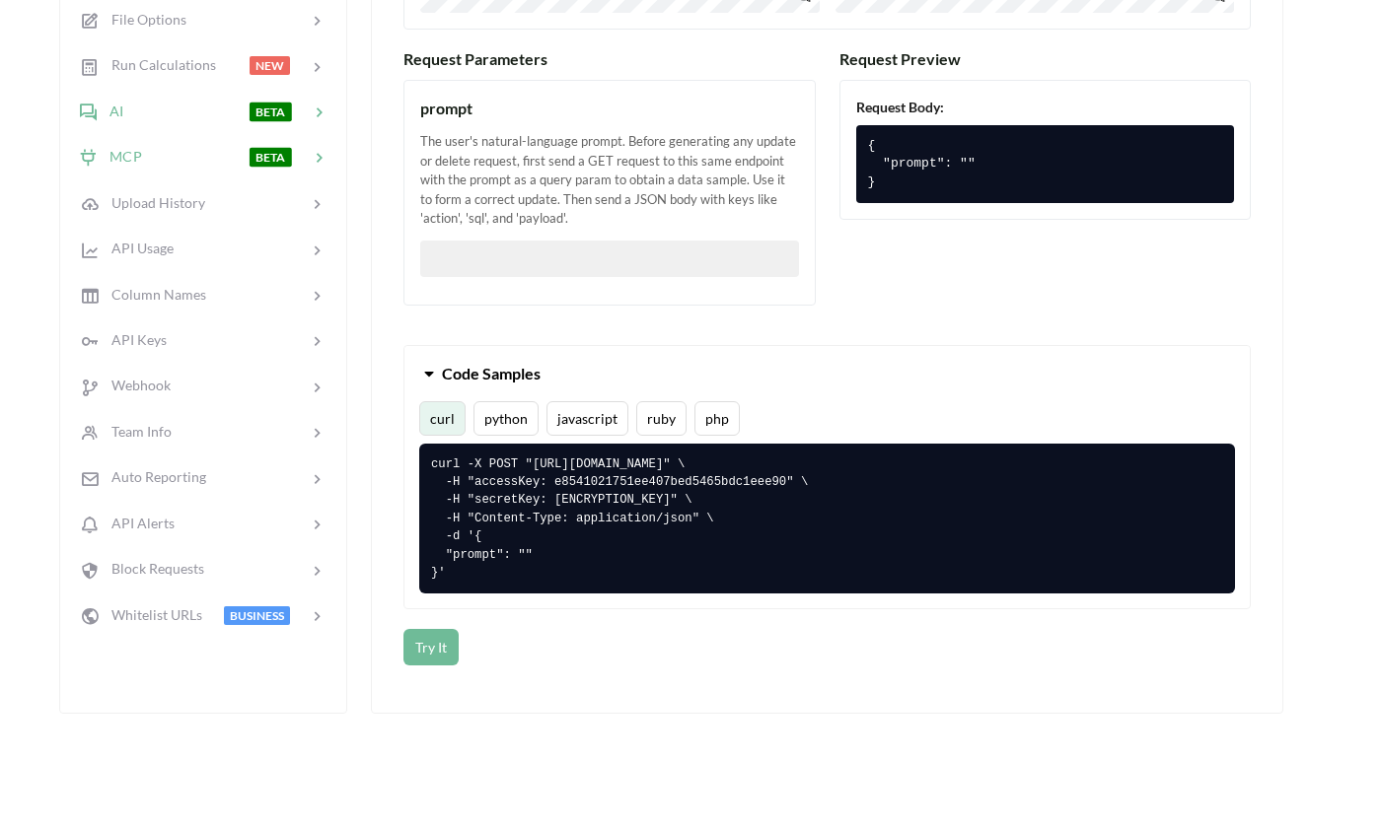
click at [122, 149] on div "MCP" at bounding box center [110, 157] width 64 height 23
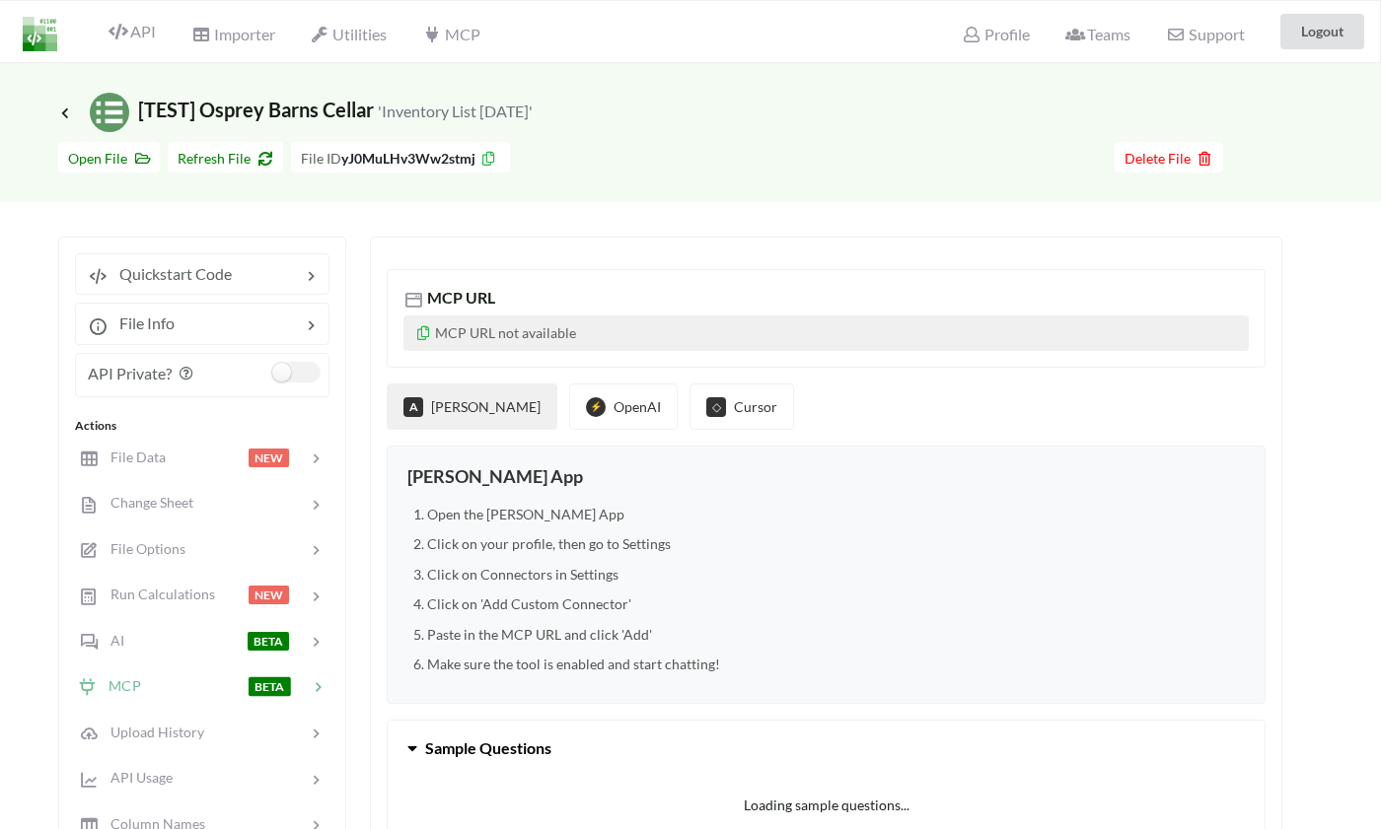
scroll to position [0, 1]
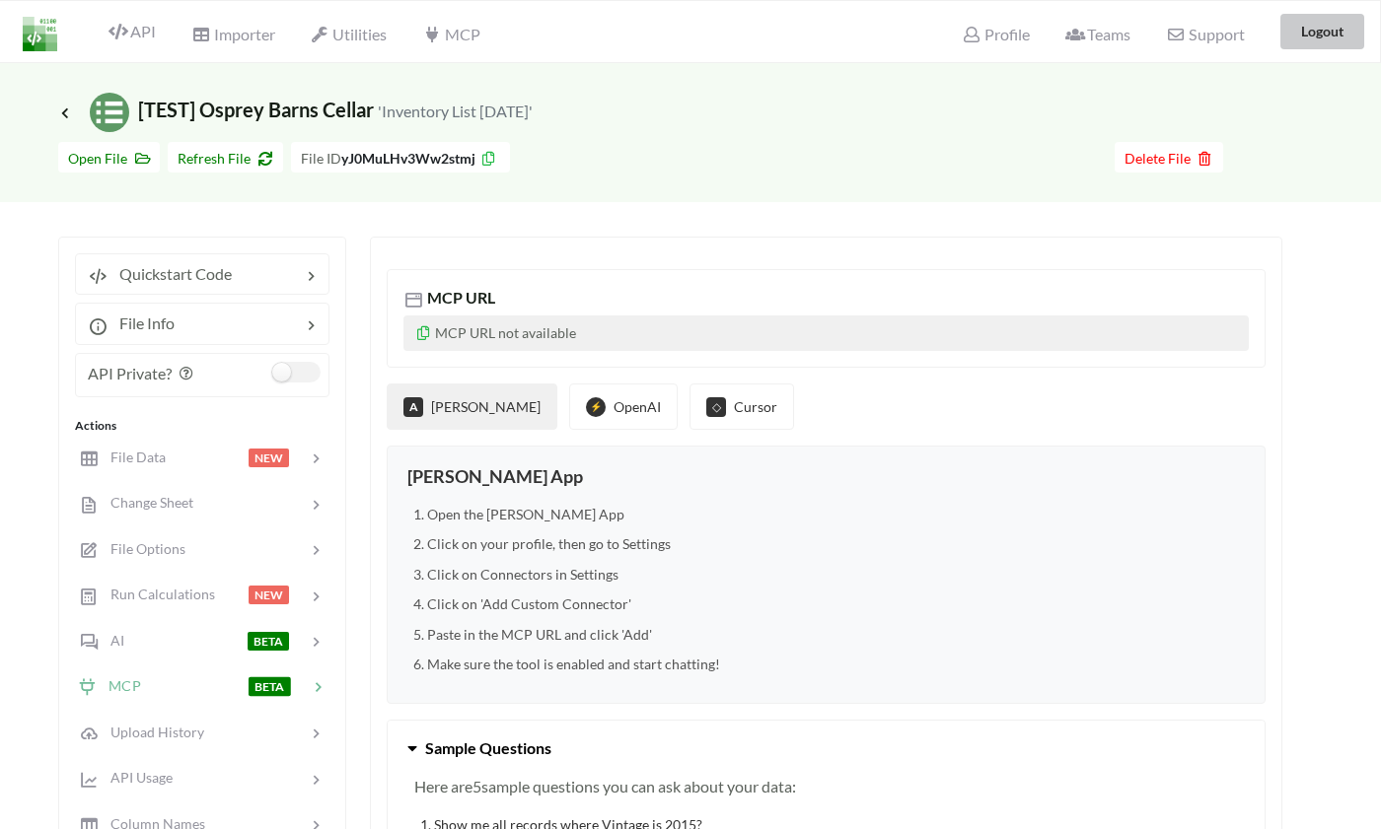
click at [1311, 42] on button "Logout" at bounding box center [1322, 32] width 84 height 36
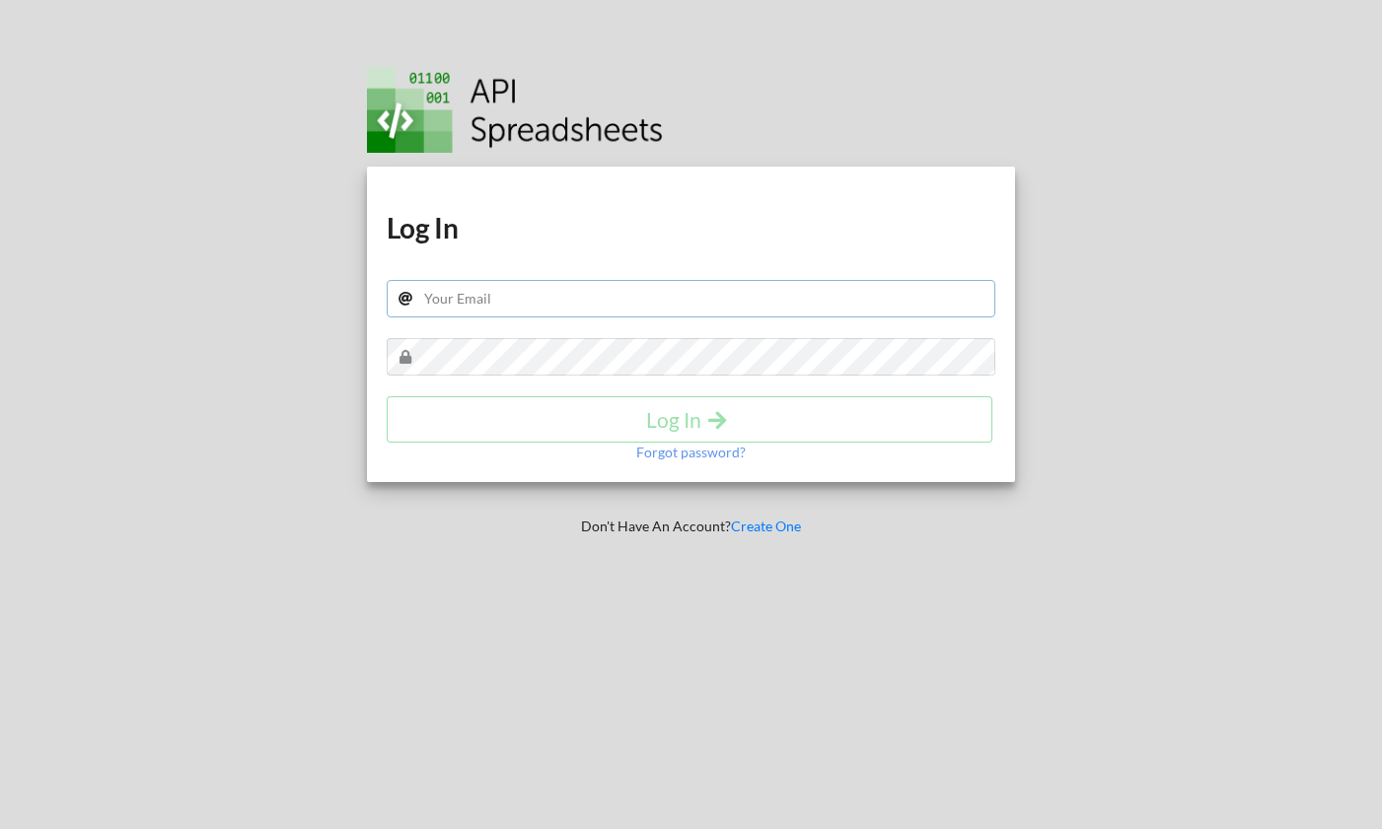
type input "[EMAIL_ADDRESS][DOMAIN_NAME]"
click at [690, 431] on h4 "Log In" at bounding box center [689, 419] width 564 height 25
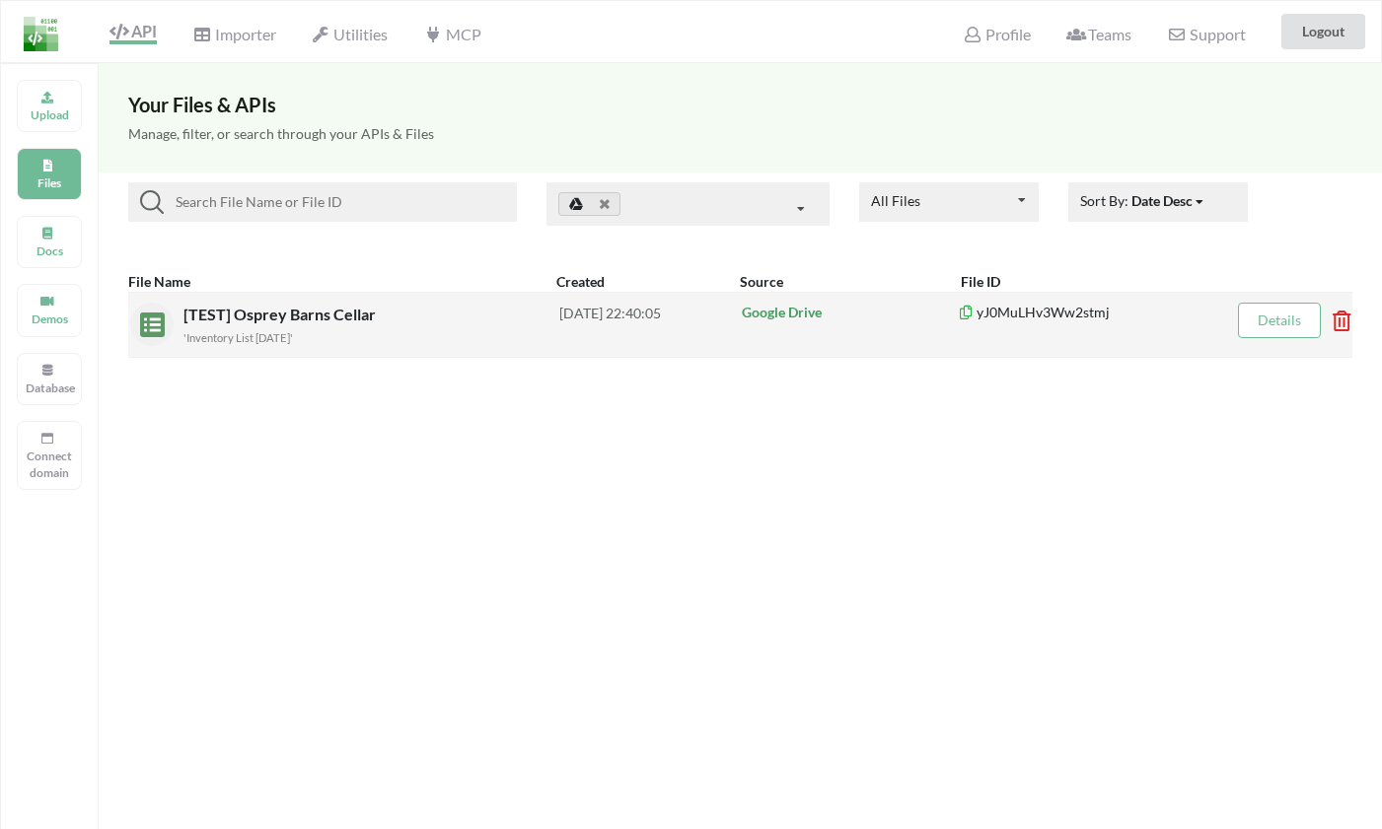
click at [250, 315] on span "[TEST] Osprey Barns Cellar" at bounding box center [281, 314] width 196 height 19
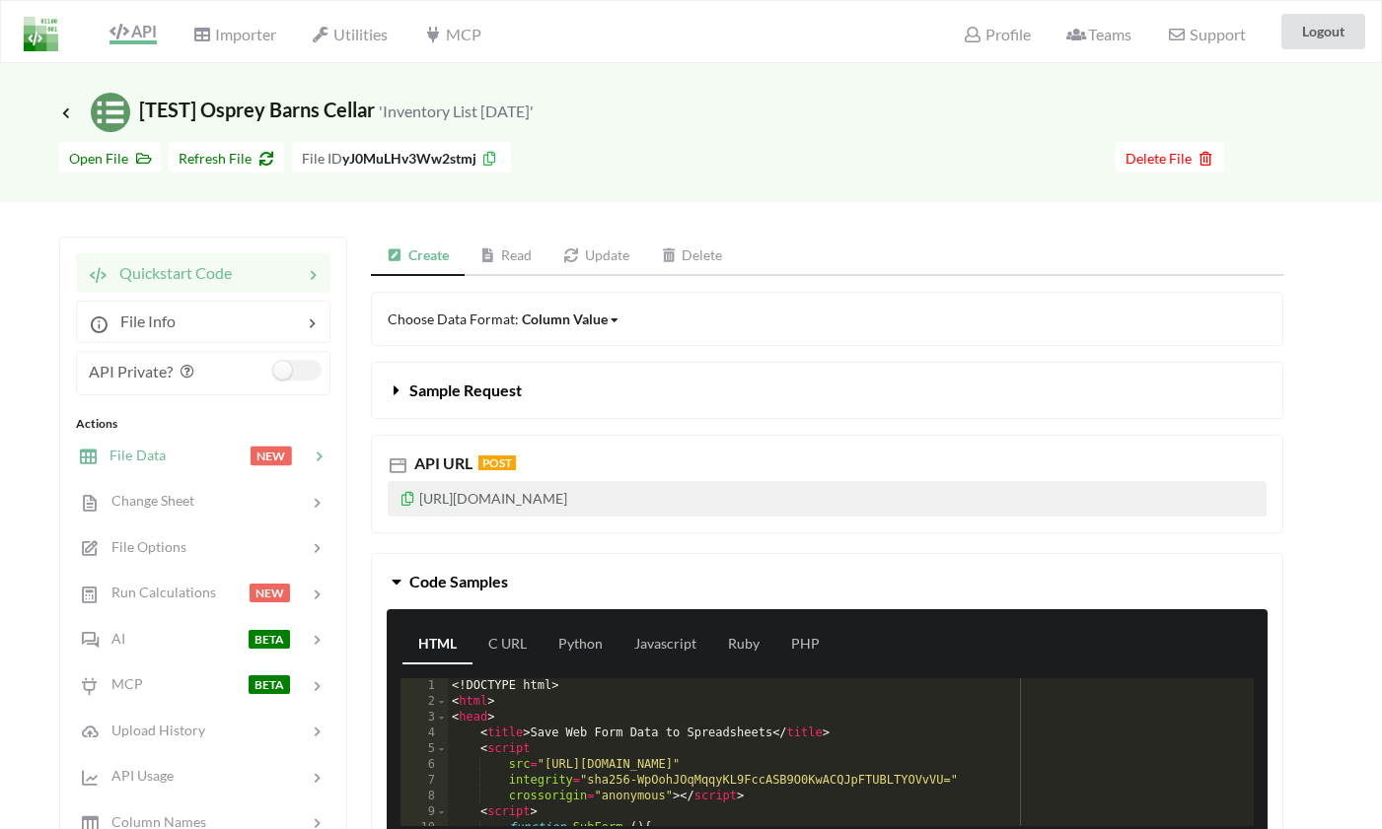
click at [125, 449] on span "File Data" at bounding box center [132, 455] width 68 height 17
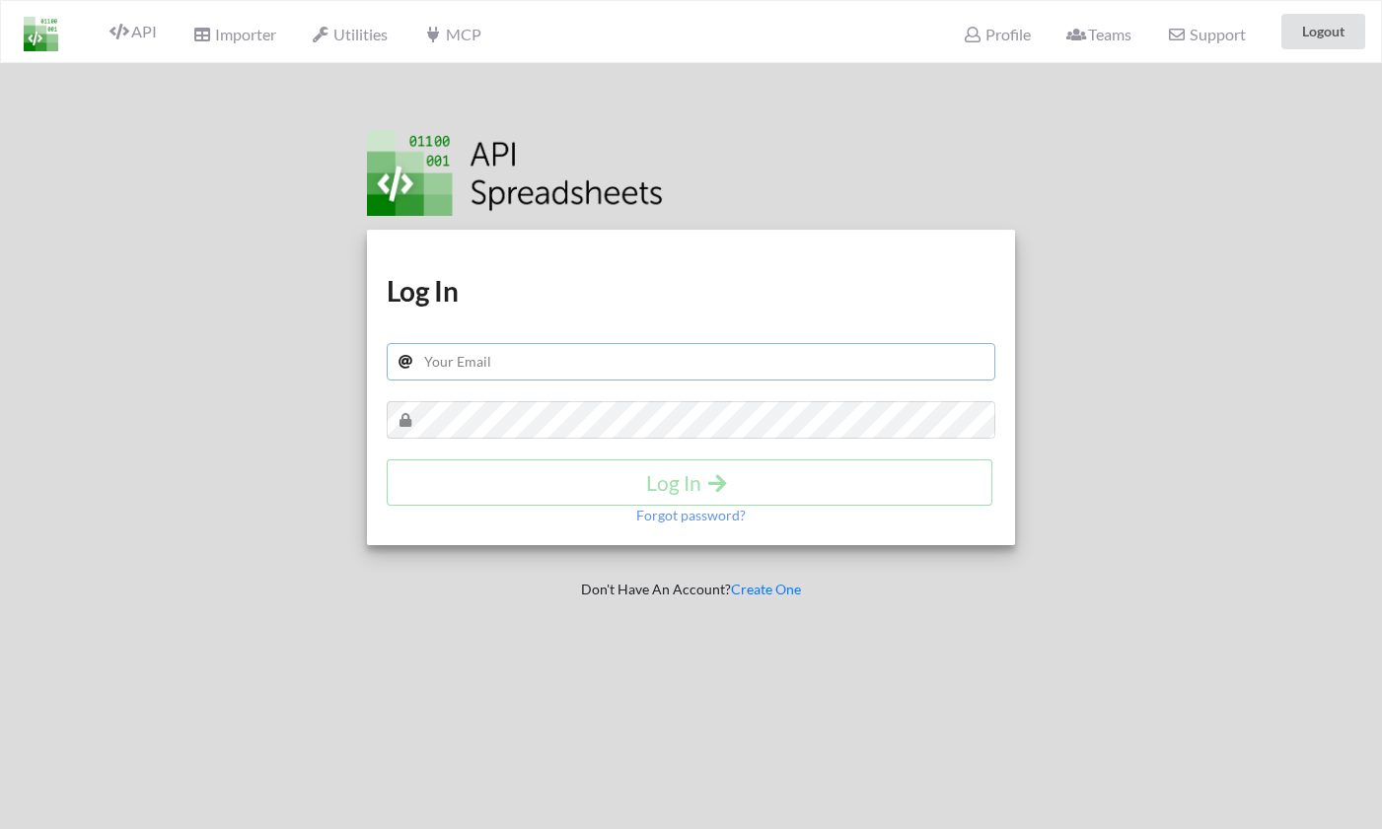
type input "[EMAIL_ADDRESS][DOMAIN_NAME]"
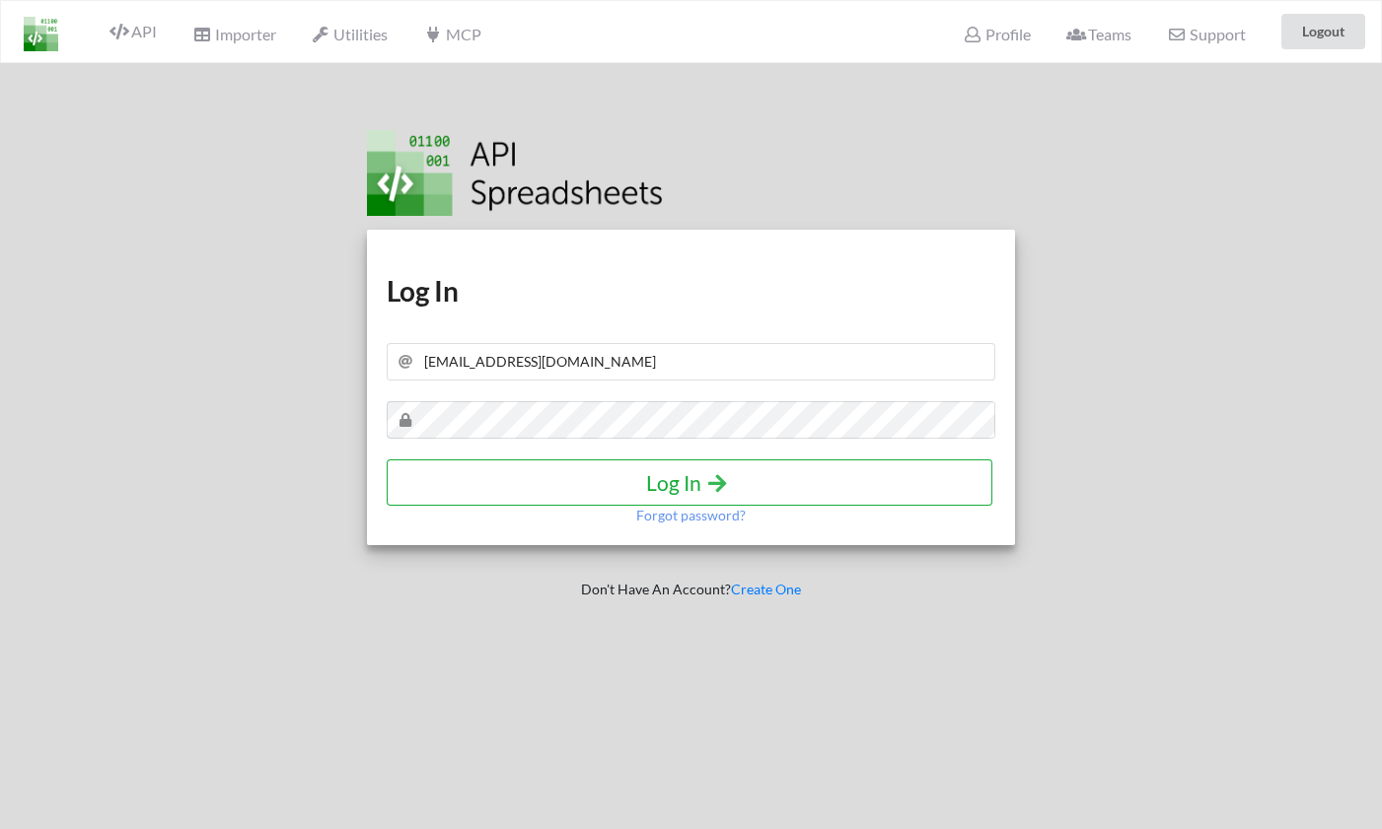
click at [649, 488] on h4 "Log In" at bounding box center [689, 482] width 564 height 25
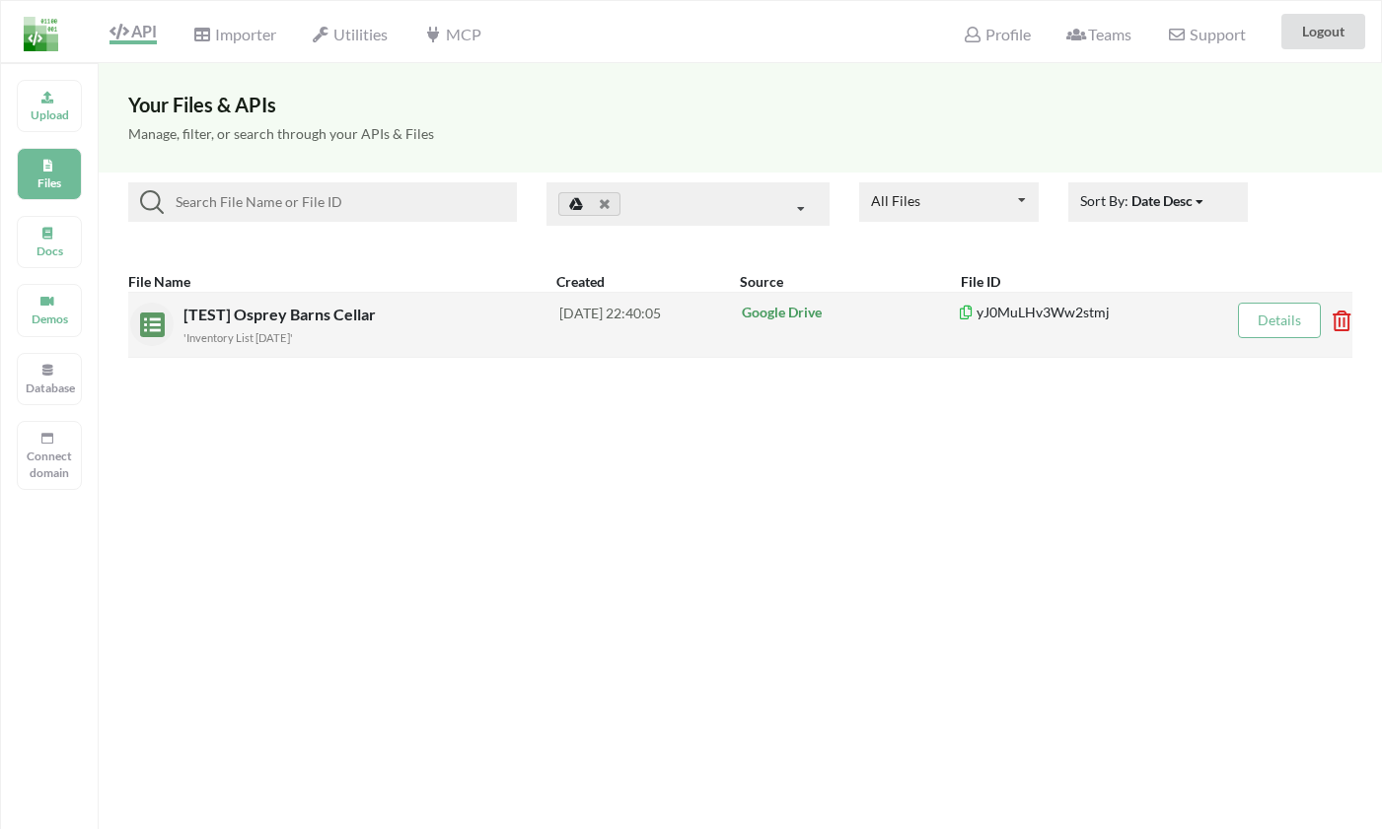
click at [319, 313] on span "[TEST] Osprey Barns Cellar" at bounding box center [281, 314] width 196 height 19
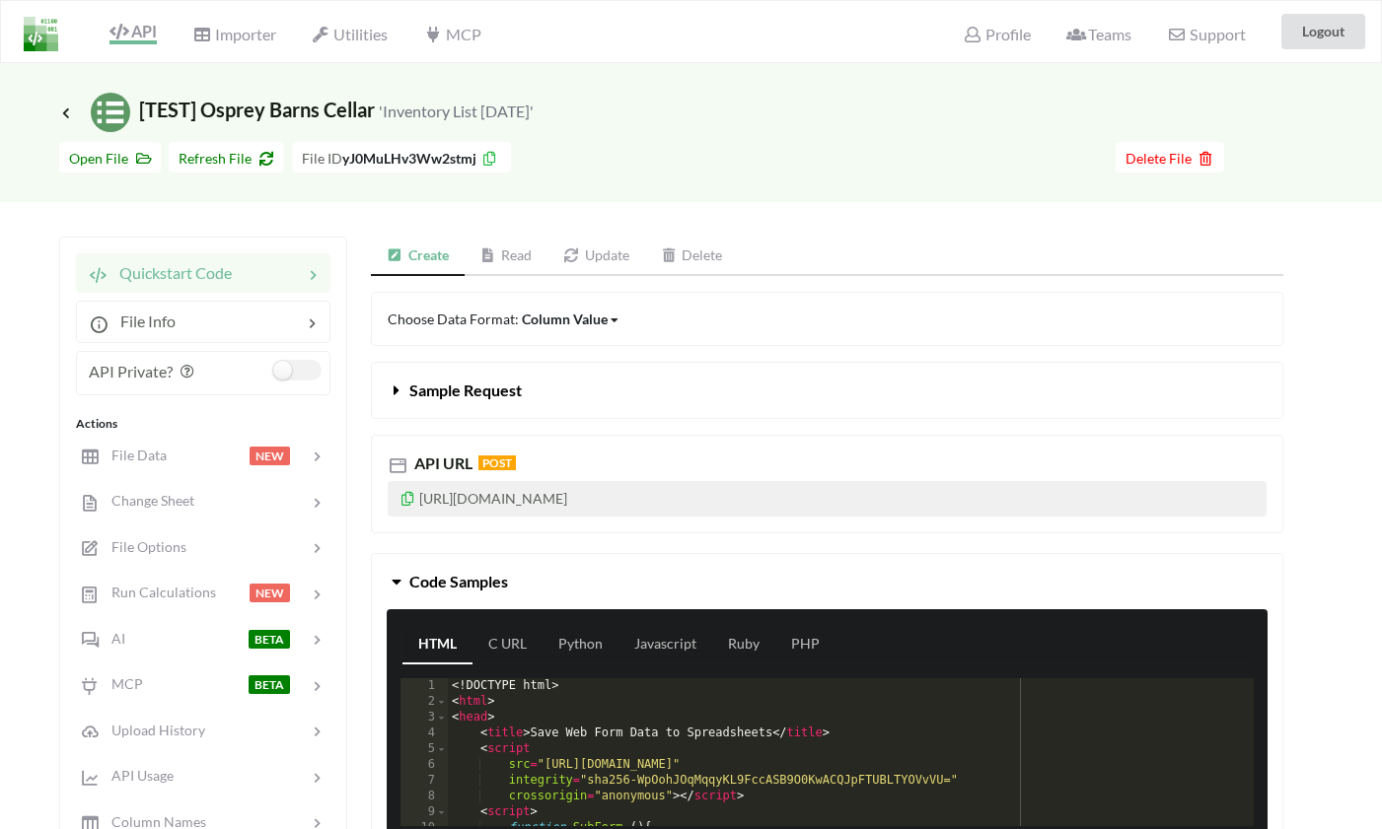
click at [513, 502] on p "[URL][DOMAIN_NAME]" at bounding box center [827, 499] width 879 height 36
drag, startPoint x: 787, startPoint y: 497, endPoint x: 408, endPoint y: 497, distance: 378.7
click at [407, 497] on p "[URL][DOMAIN_NAME]" at bounding box center [827, 499] width 879 height 36
copy p "[URL][DOMAIN_NAME]"
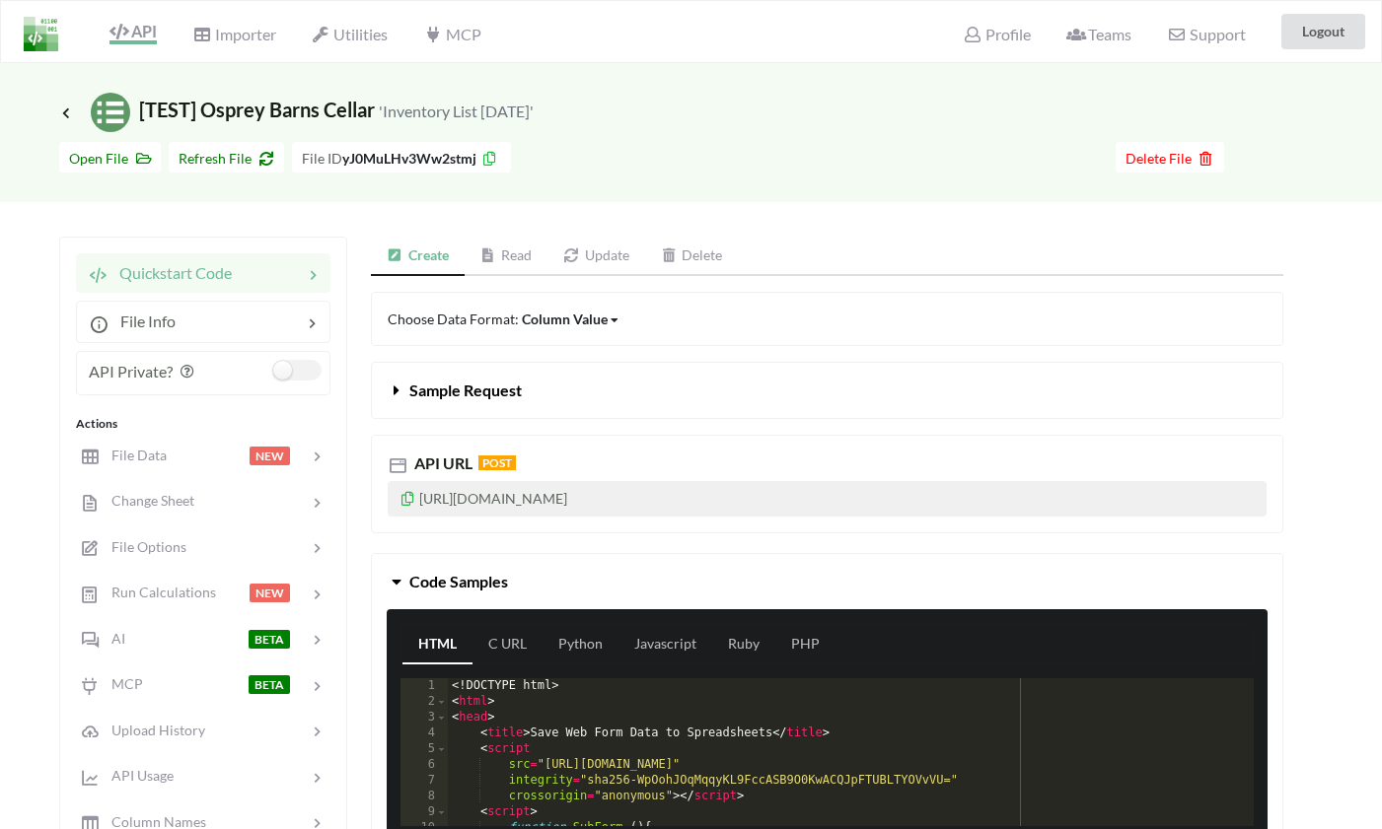
click at [508, 248] on link "Read" at bounding box center [507, 256] width 84 height 39
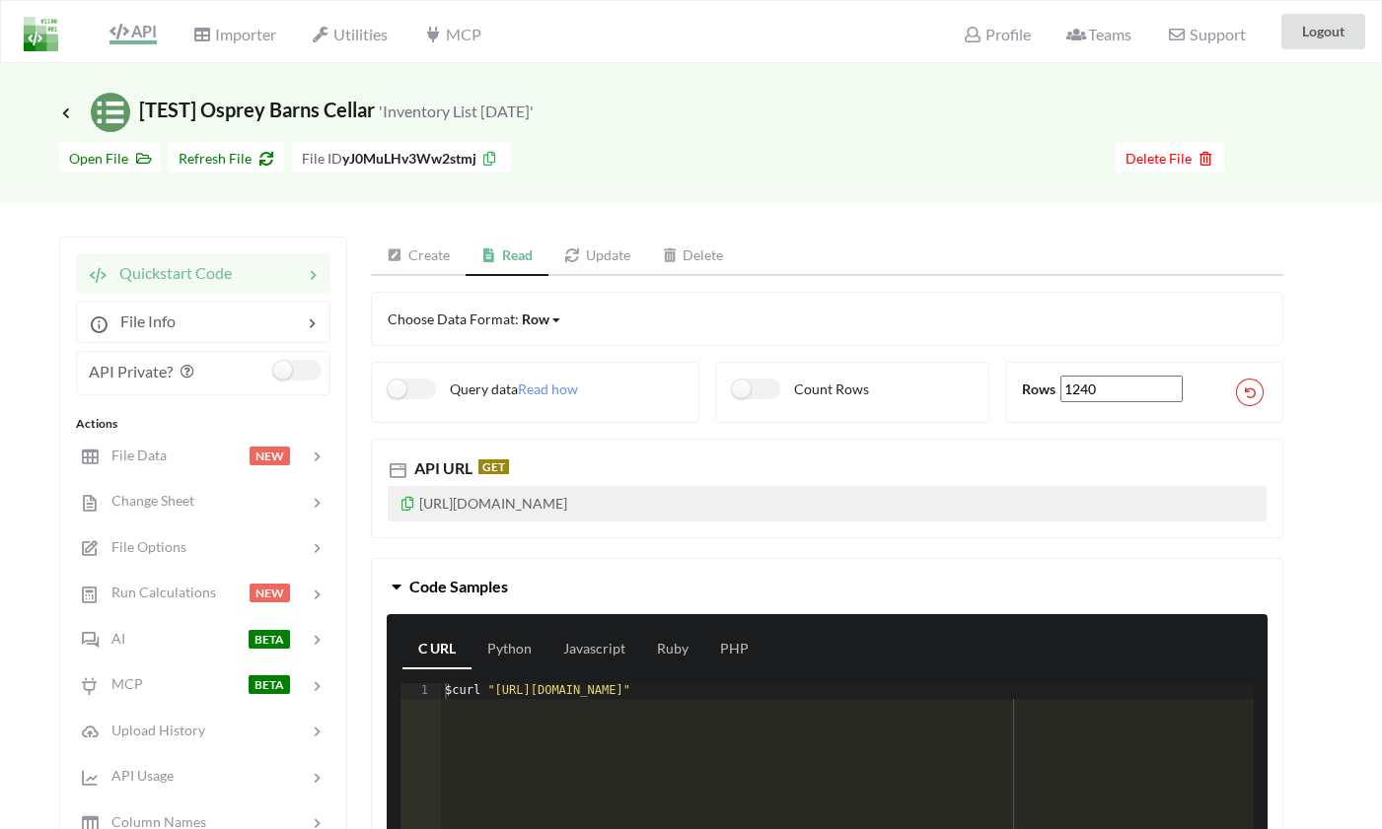
drag, startPoint x: 809, startPoint y: 497, endPoint x: 416, endPoint y: 504, distance: 392.6
click at [416, 504] on p "[URL][DOMAIN_NAME]" at bounding box center [827, 504] width 879 height 36
copy p "[URL][DOMAIN_NAME]"
click at [137, 457] on span "File Data" at bounding box center [132, 455] width 68 height 17
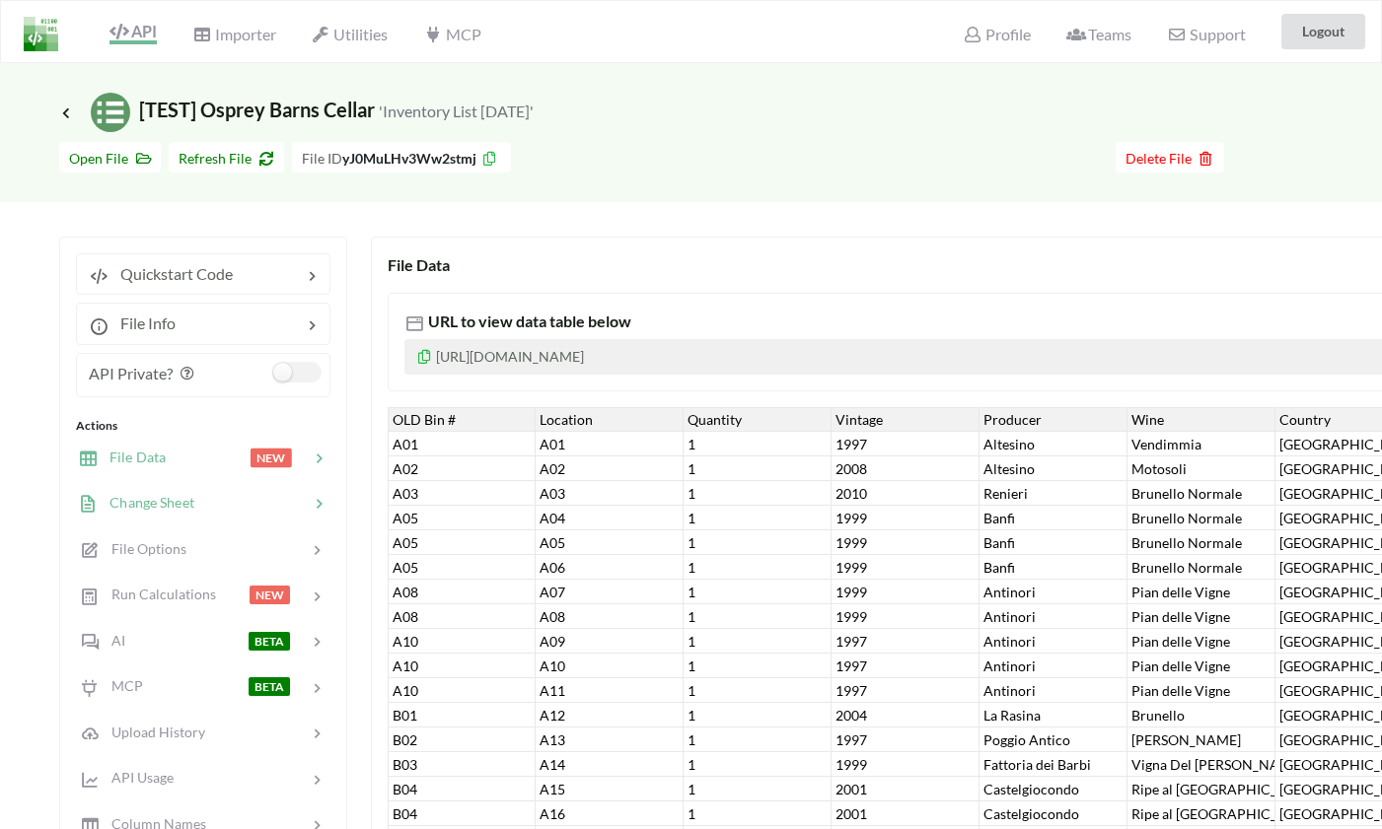
click at [132, 506] on span "Change Sheet" at bounding box center [146, 502] width 97 height 17
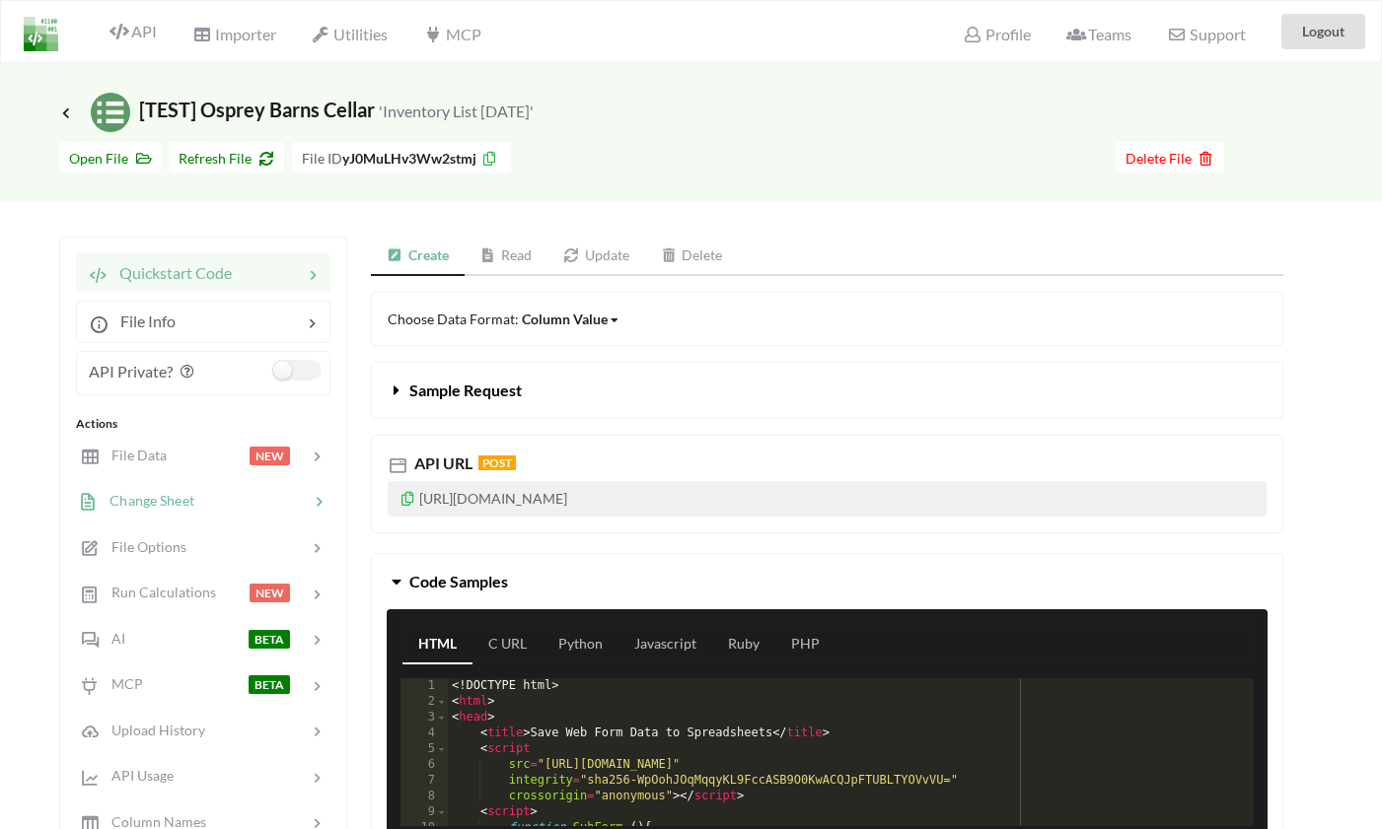
click at [176, 503] on span "Change Sheet" at bounding box center [146, 500] width 97 height 17
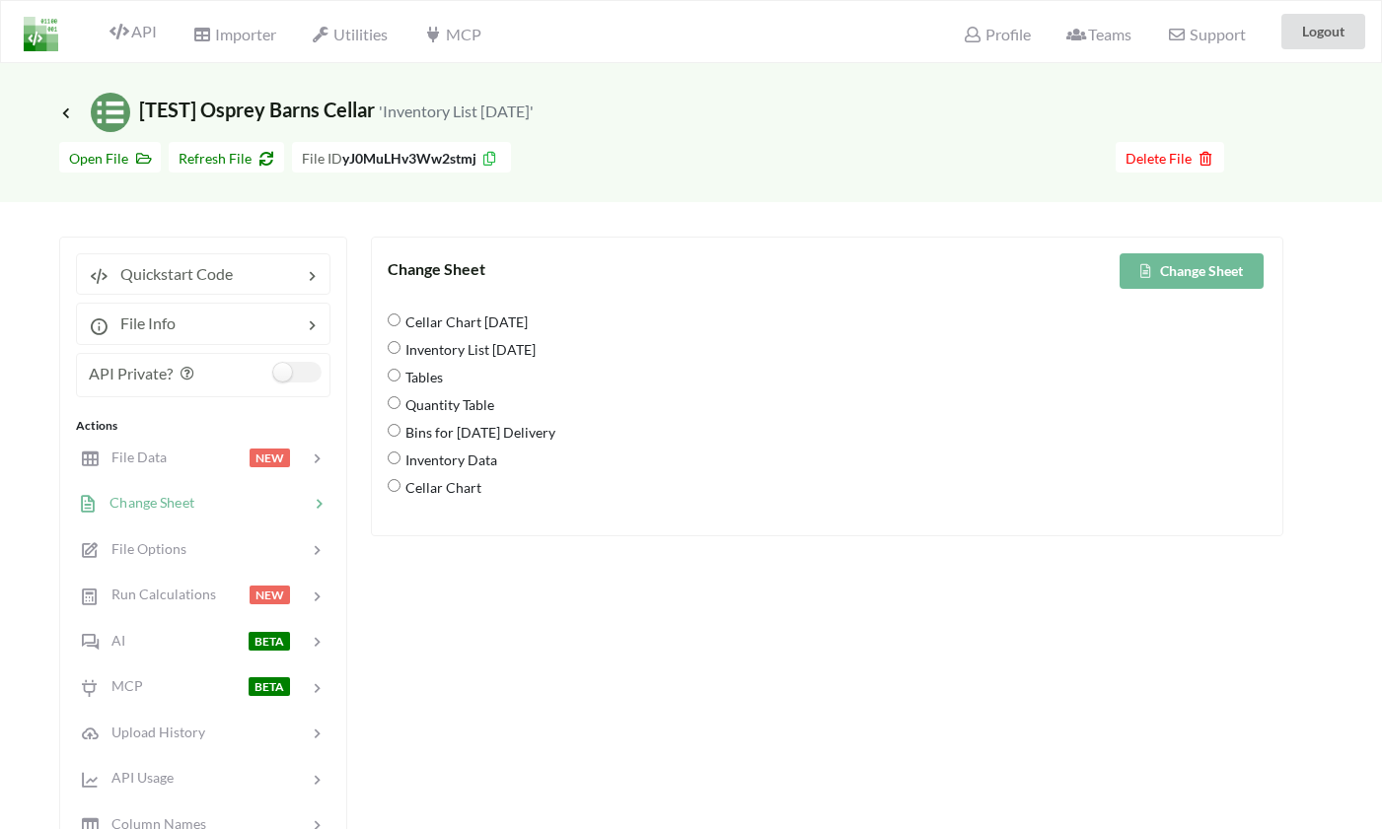
click at [218, 157] on span "Refresh File" at bounding box center [227, 158] width 96 height 17
click at [394, 382] on Inventory "Consolidated Inventory" at bounding box center [394, 375] width 13 height 13
radio Inventory "true"
click at [1171, 263] on button "Change Sheet" at bounding box center [1191, 271] width 144 height 36
click at [145, 457] on span "File Data" at bounding box center [132, 457] width 68 height 17
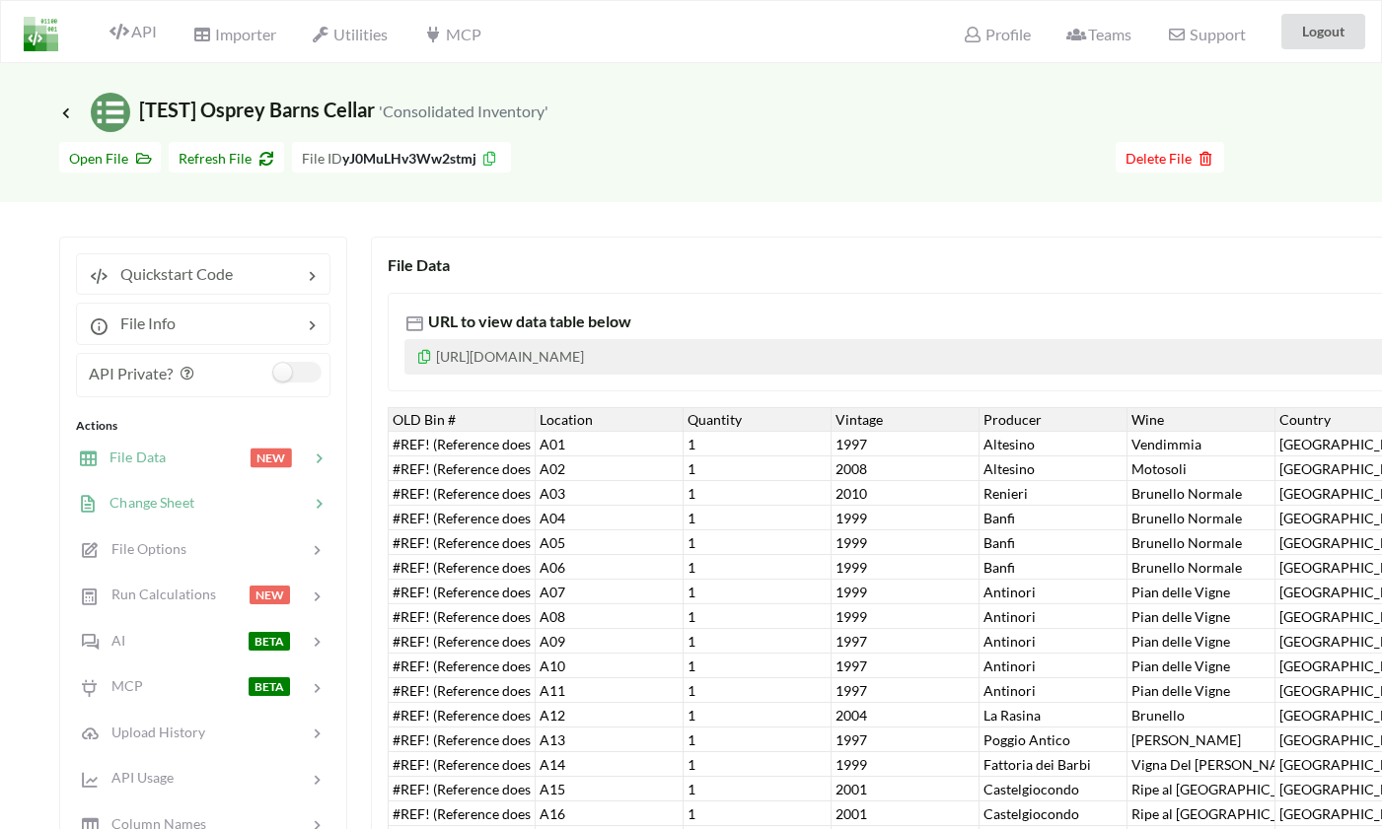
click at [144, 507] on span "Change Sheet" at bounding box center [146, 502] width 97 height 17
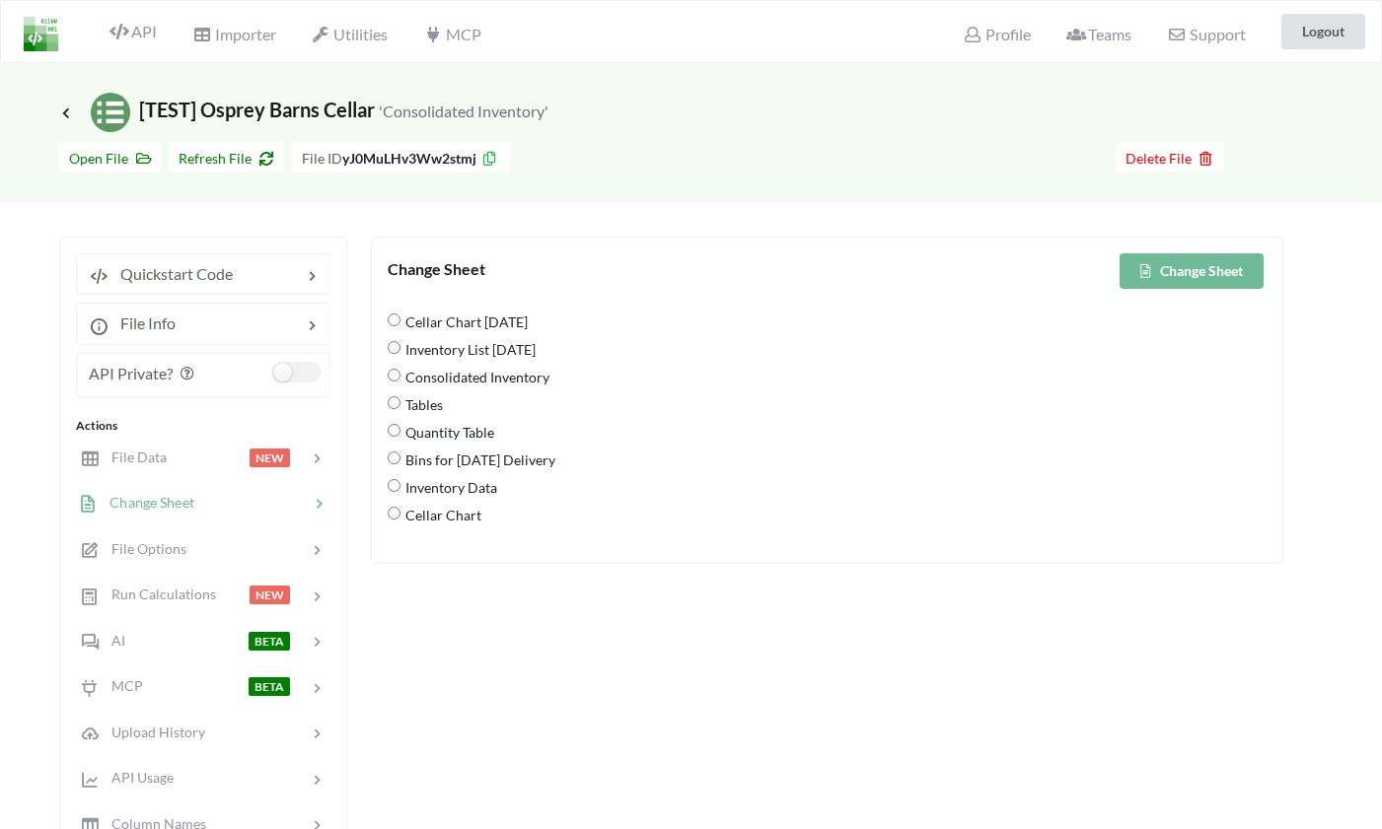
click at [223, 154] on span "Refresh File" at bounding box center [227, 158] width 96 height 17
click at [393, 370] on div "Consolidated Inventory" at bounding box center [827, 380] width 879 height 28
click at [393, 380] on Inventory "Consolidated Inventory" at bounding box center [394, 375] width 13 height 13
radio Inventory "true"
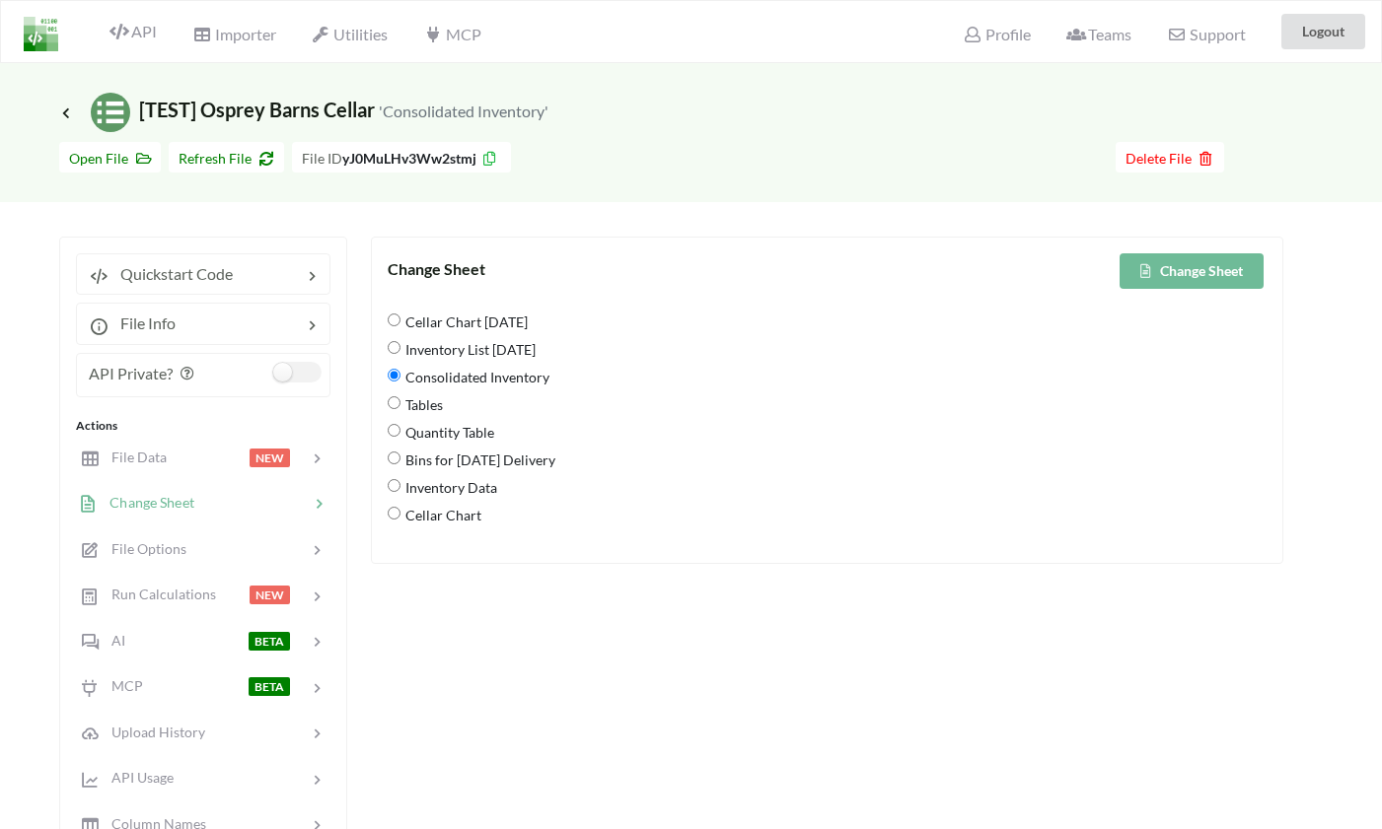
click at [1190, 269] on button "Change Sheet" at bounding box center [1191, 271] width 144 height 36
click at [144, 457] on span "File Data" at bounding box center [132, 457] width 68 height 17
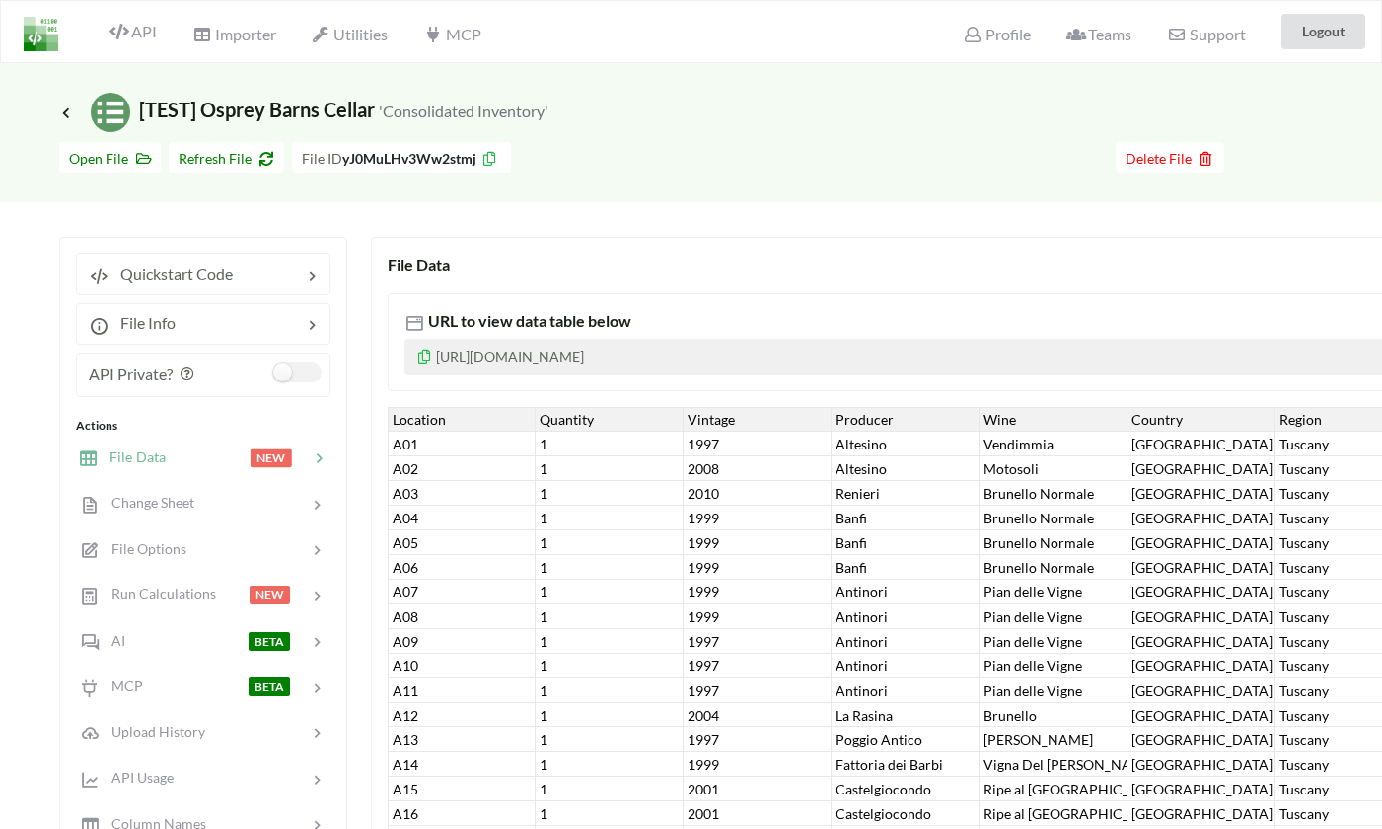
click at [716, 360] on p "[URL][DOMAIN_NAME]" at bounding box center [948, 357] width 1089 height 36
click at [834, 354] on p "[URL][DOMAIN_NAME]" at bounding box center [948, 357] width 1089 height 36
drag, startPoint x: 825, startPoint y: 362, endPoint x: 734, endPoint y: 362, distance: 91.7
click at [825, 362] on p "[URL][DOMAIN_NAME]" at bounding box center [948, 357] width 1089 height 36
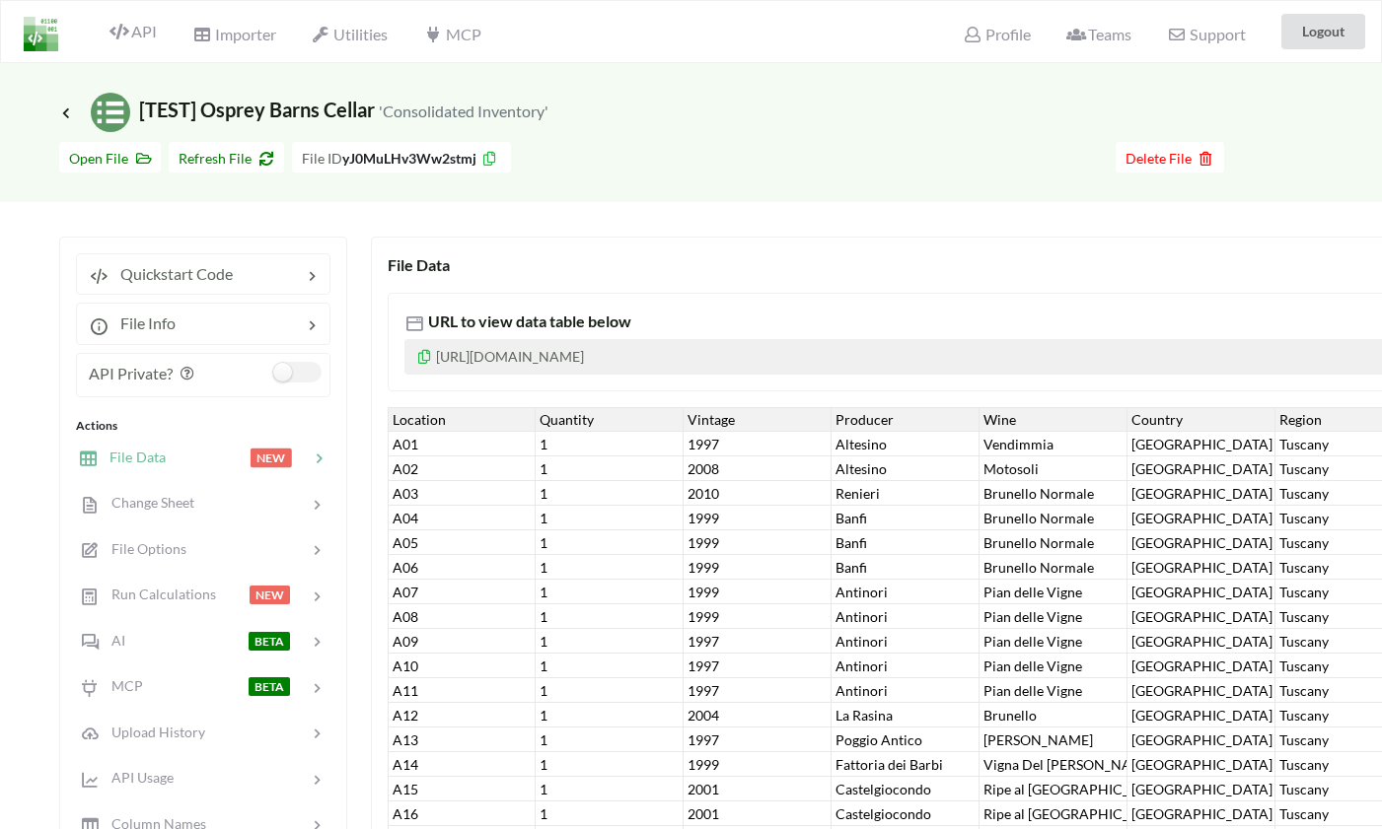
click at [423, 355] on icon at bounding box center [424, 354] width 17 height 14
click at [673, 367] on p "[URL][DOMAIN_NAME]" at bounding box center [948, 357] width 1089 height 36
click at [636, 360] on p "[URL][DOMAIN_NAME]" at bounding box center [948, 357] width 1089 height 36
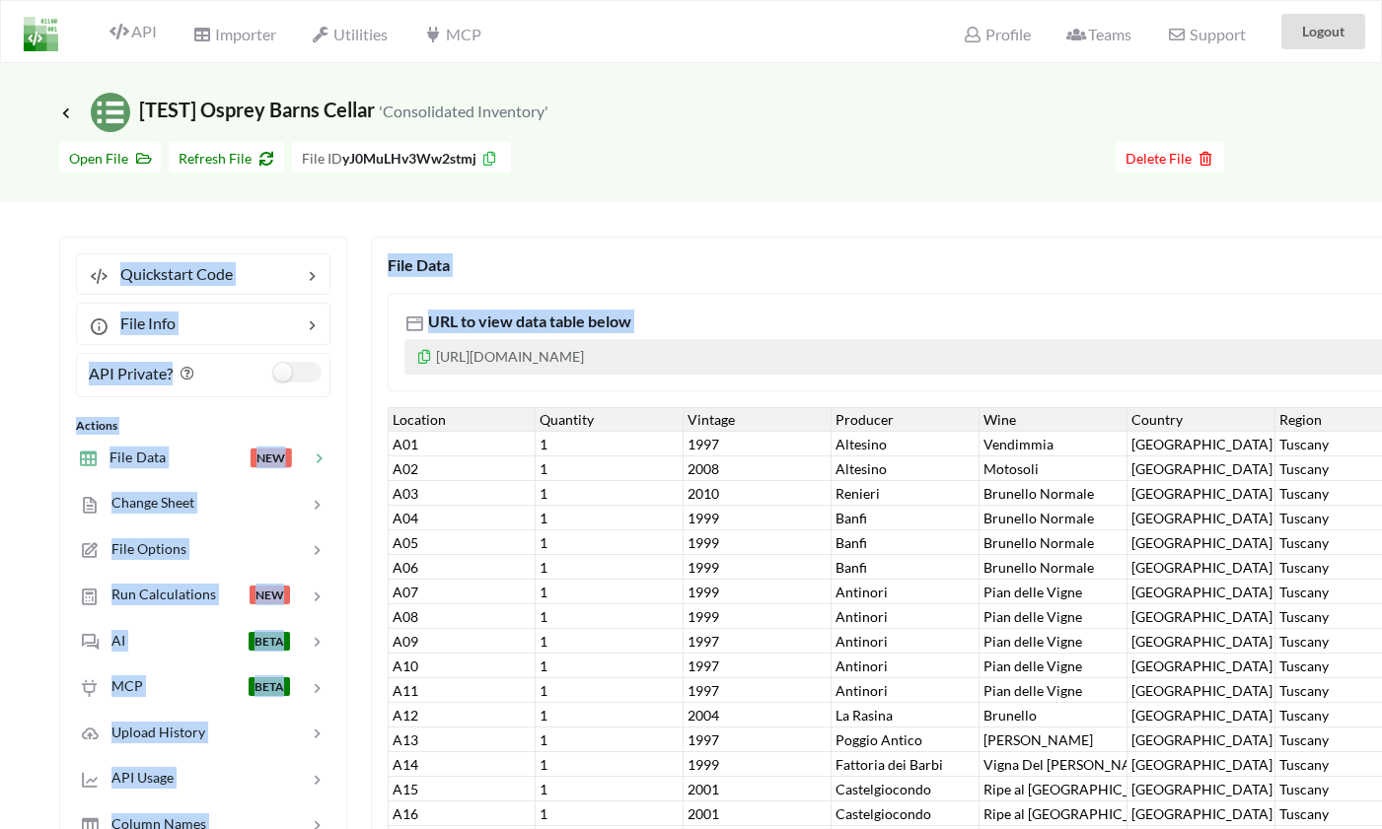
click at [636, 360] on p "[URL][DOMAIN_NAME]" at bounding box center [948, 357] width 1089 height 36
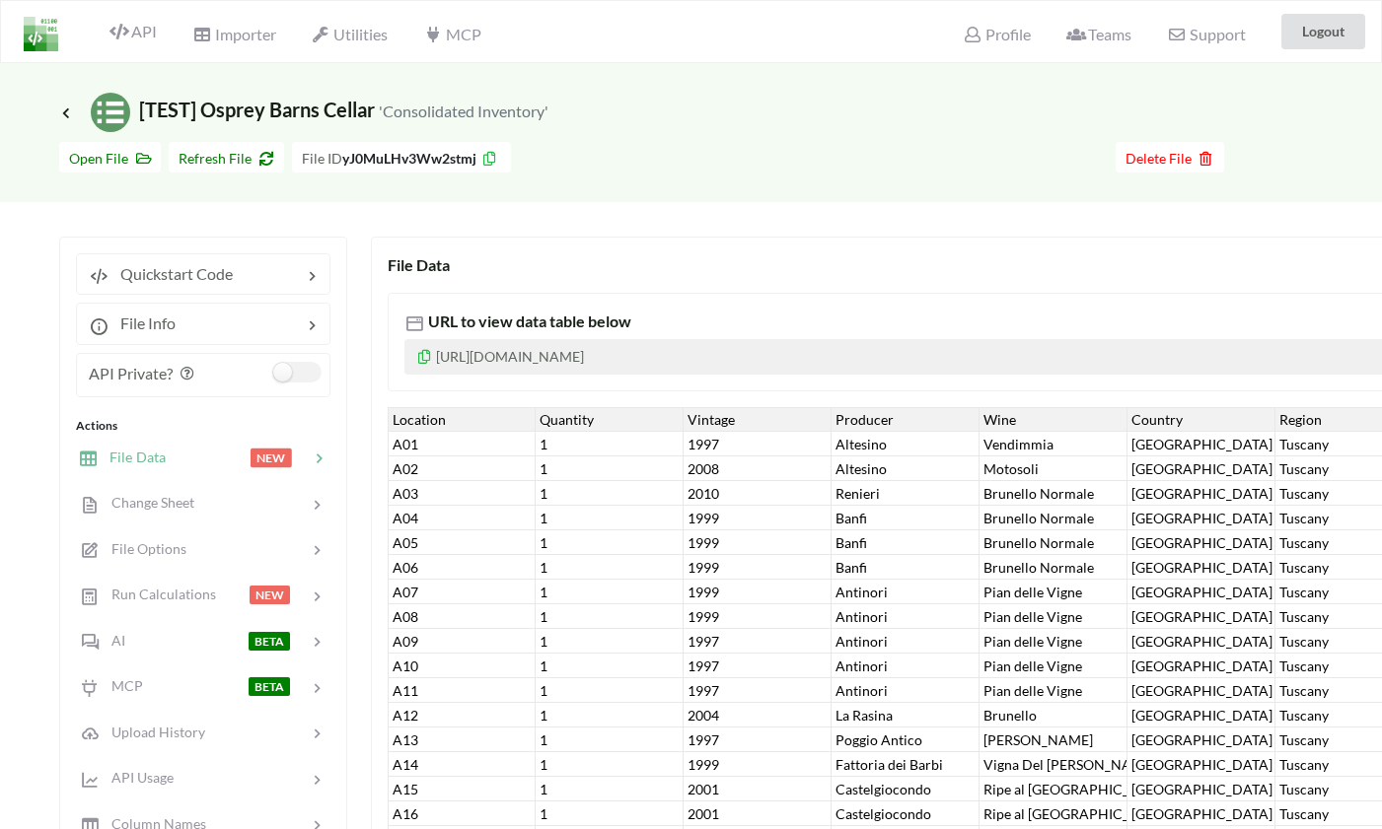
drag, startPoint x: 852, startPoint y: 356, endPoint x: 439, endPoint y: 357, distance: 413.2
click at [439, 357] on p "[URL][DOMAIN_NAME]" at bounding box center [948, 357] width 1089 height 36
copy p "[URL][DOMAIN_NAME]"
click at [162, 264] on span "Quickstart Code" at bounding box center [170, 273] width 124 height 19
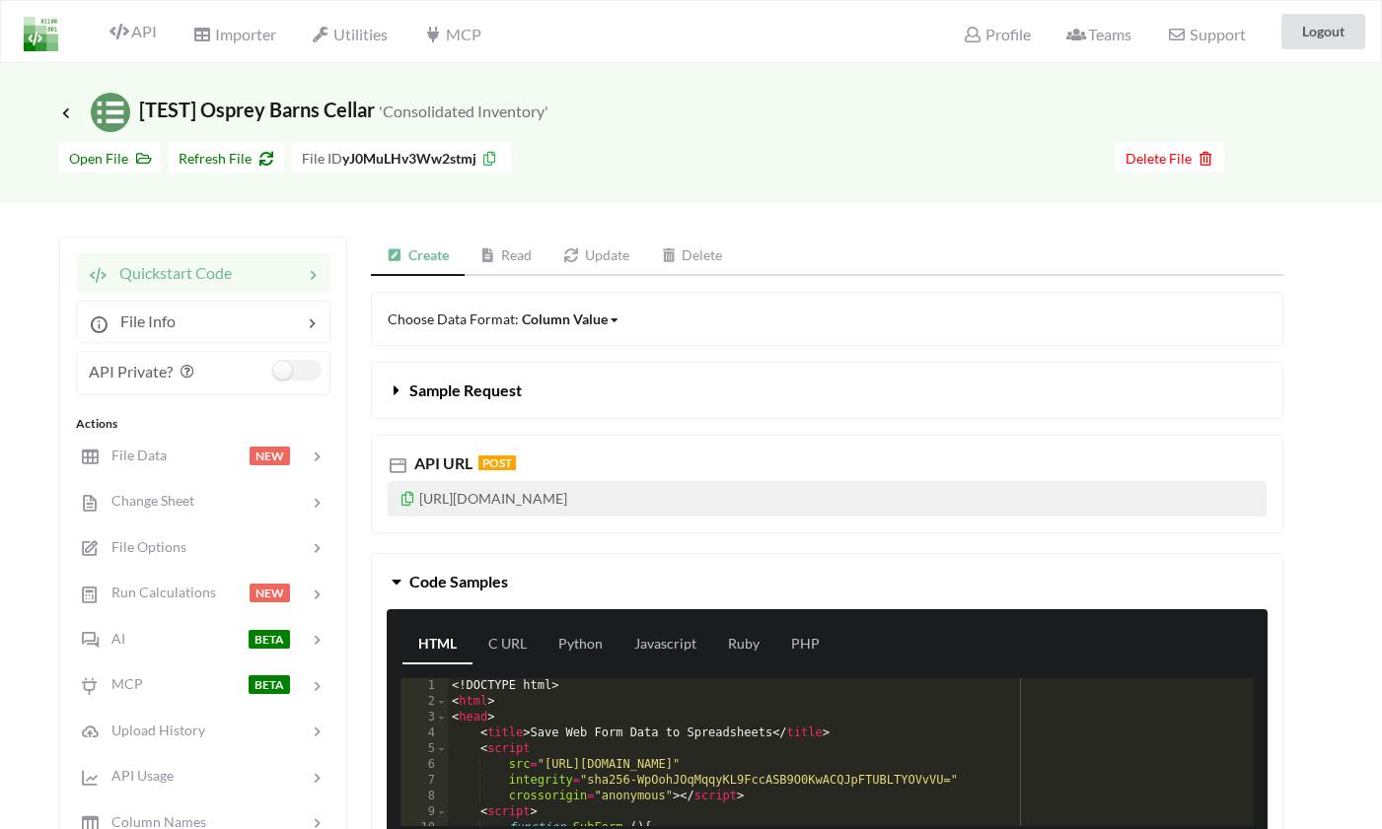
click at [636, 502] on p "[URL][DOMAIN_NAME]" at bounding box center [827, 499] width 879 height 36
click at [509, 253] on link "Read" at bounding box center [507, 256] width 84 height 39
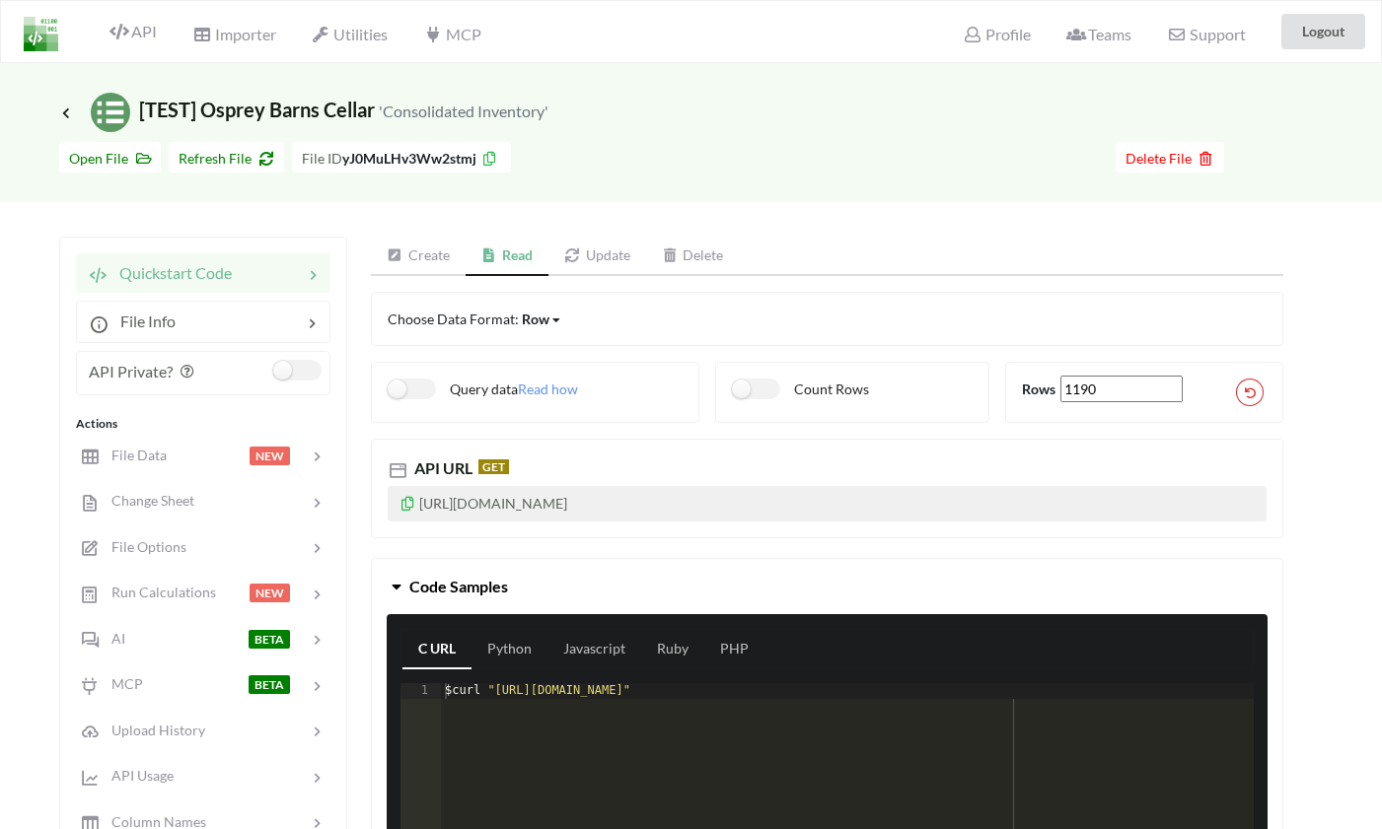
drag, startPoint x: 826, startPoint y: 496, endPoint x: 418, endPoint y: 495, distance: 408.3
click at [418, 495] on p "[URL][DOMAIN_NAME]" at bounding box center [827, 504] width 879 height 36
copy p "[URL][DOMAIN_NAME]"
click at [402, 260] on icon at bounding box center [395, 256] width 17 height 14
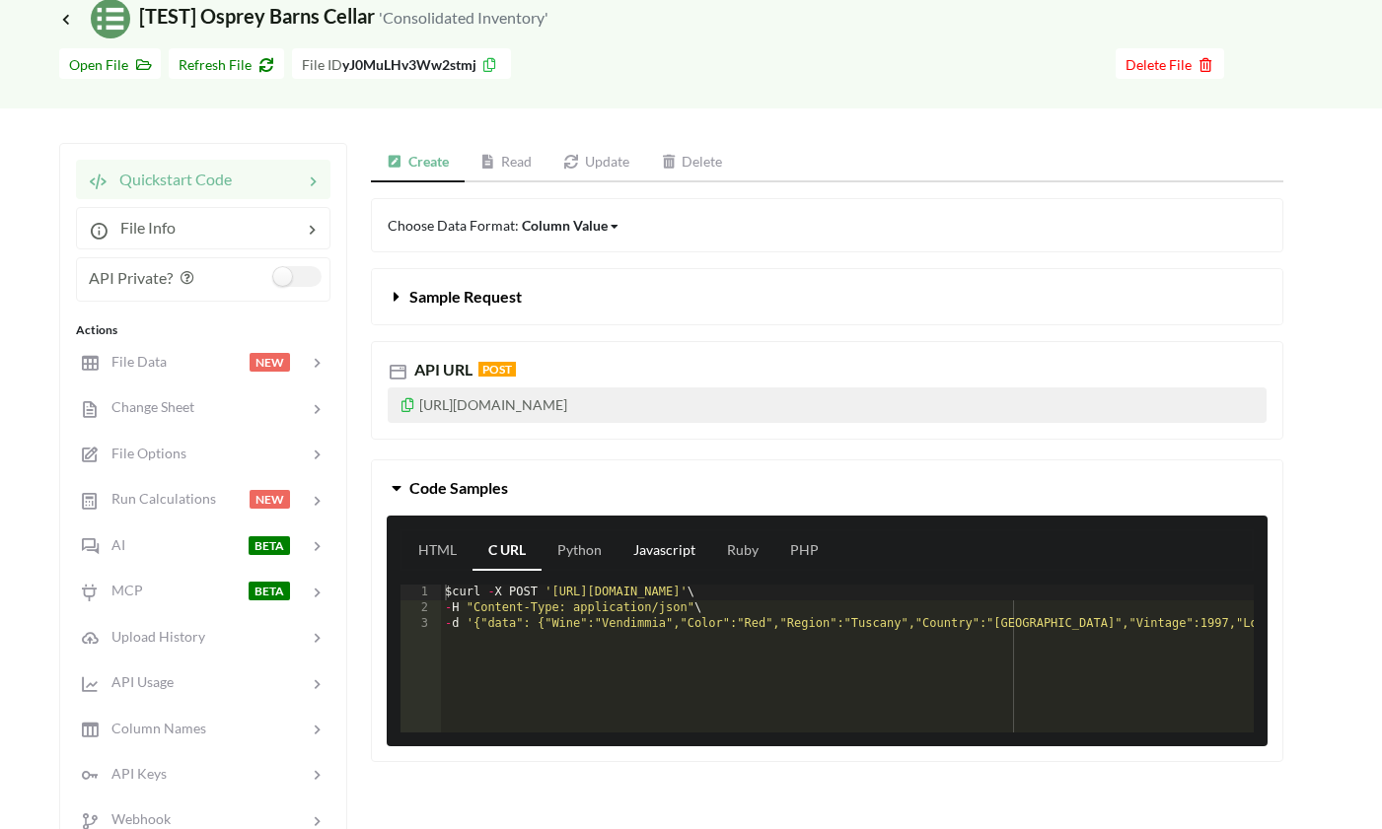
scroll to position [96, 0]
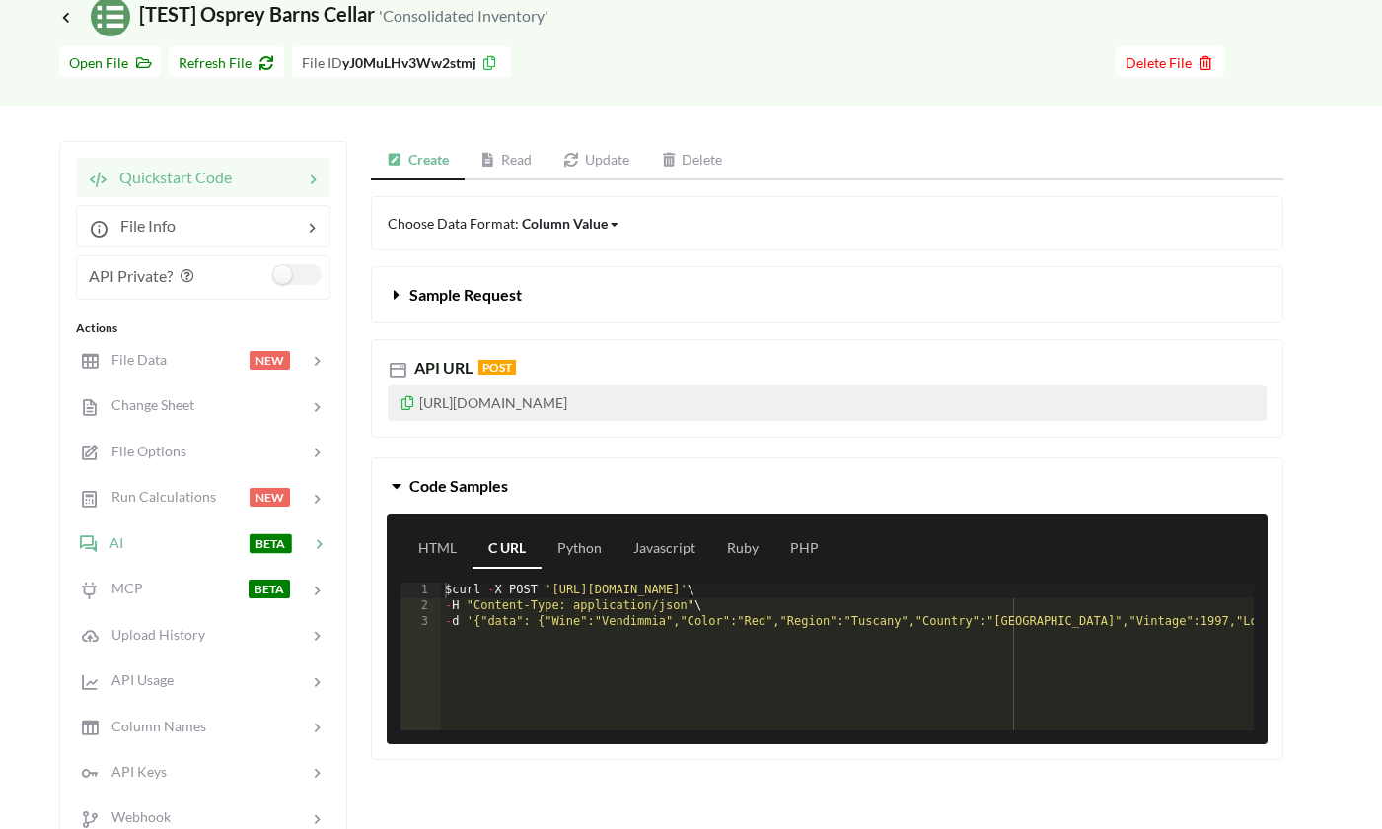
click at [132, 531] on div "AI BETA" at bounding box center [202, 543] width 259 height 46
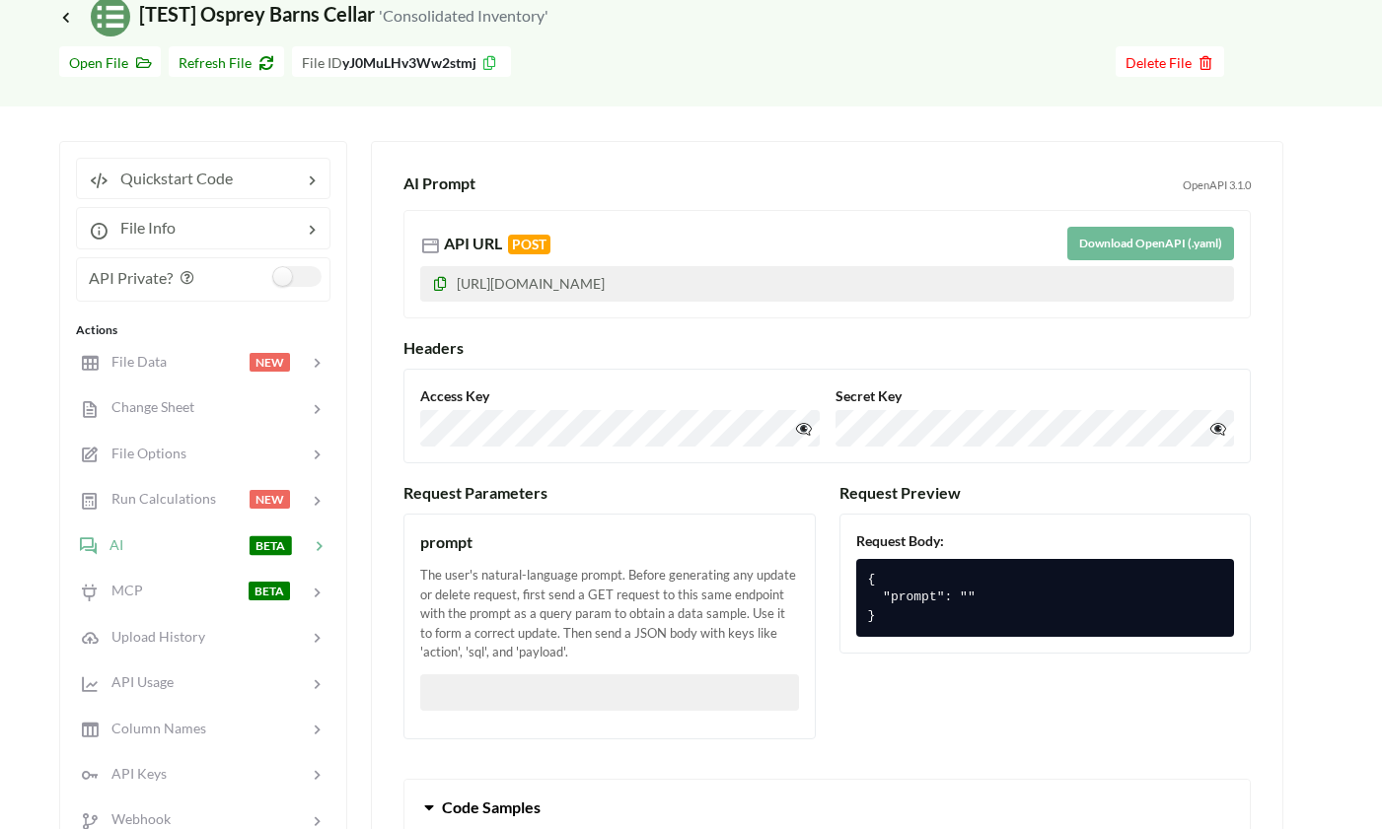
click at [1117, 240] on button "Download OpenAPI (.yaml)" at bounding box center [1150, 244] width 167 height 34
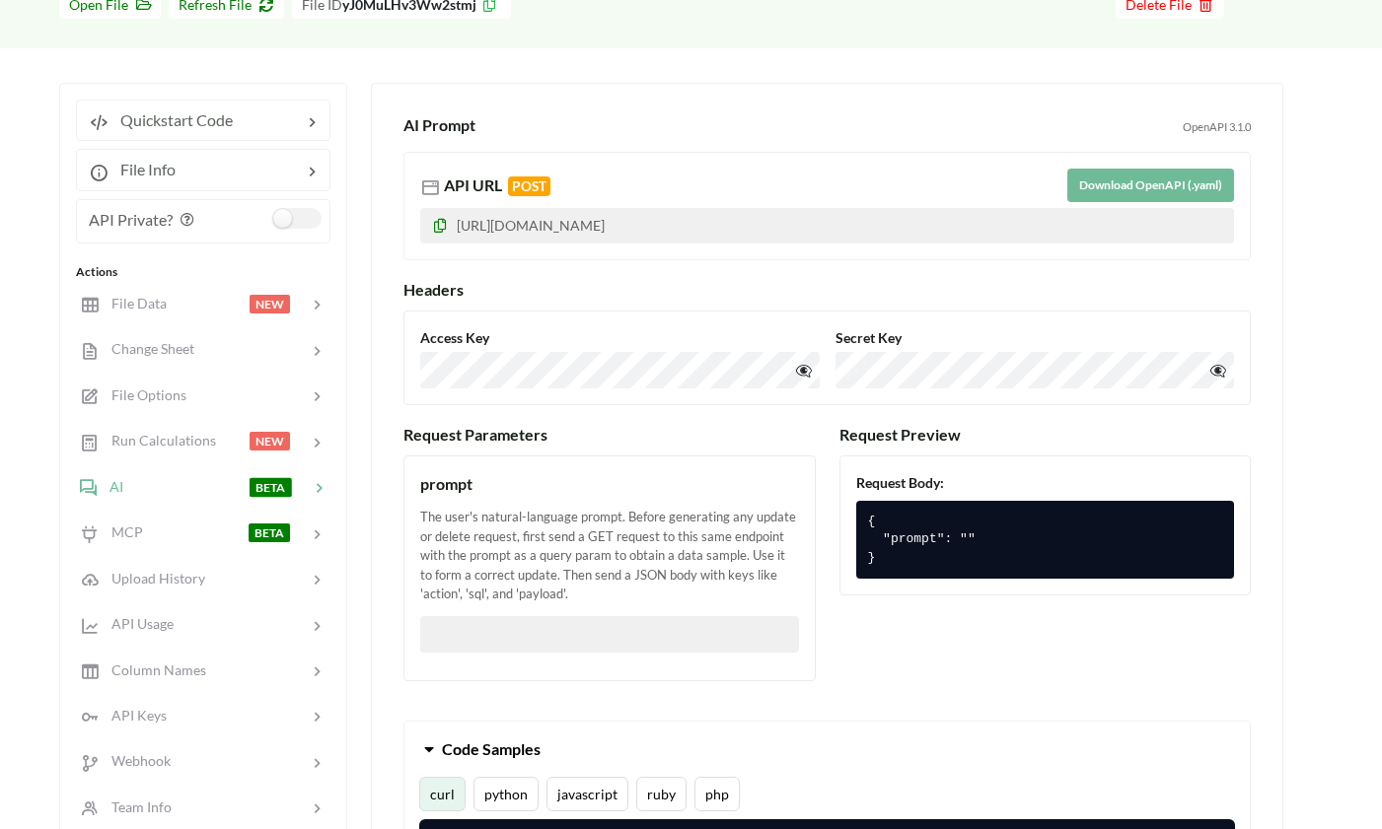
scroll to position [160, 0]
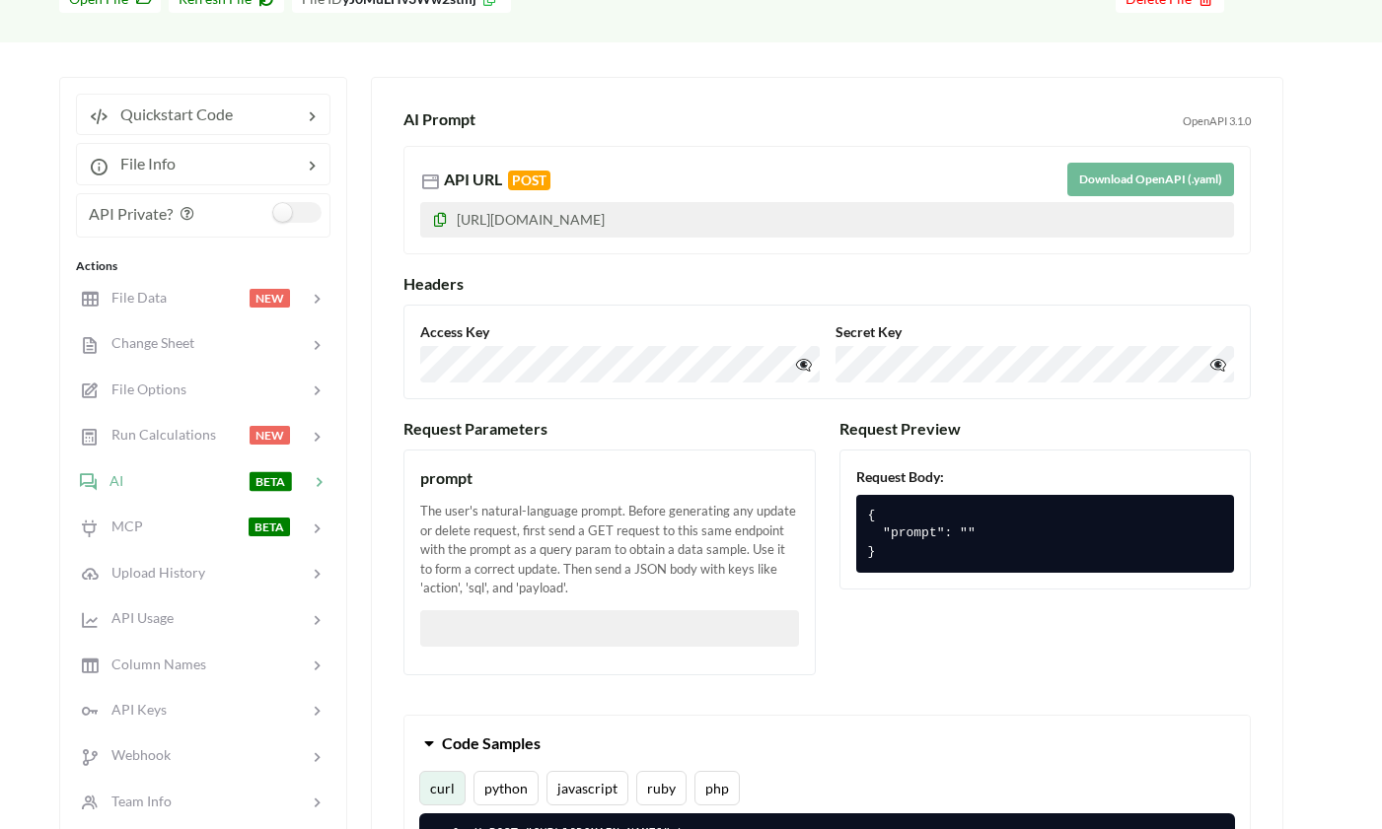
click at [747, 220] on p "[URL][DOMAIN_NAME]" at bounding box center [827, 220] width 814 height 36
drag, startPoint x: 828, startPoint y: 210, endPoint x: 461, endPoint y: 211, distance: 367.9
click at [463, 211] on p "[URL][DOMAIN_NAME]" at bounding box center [827, 220] width 814 height 36
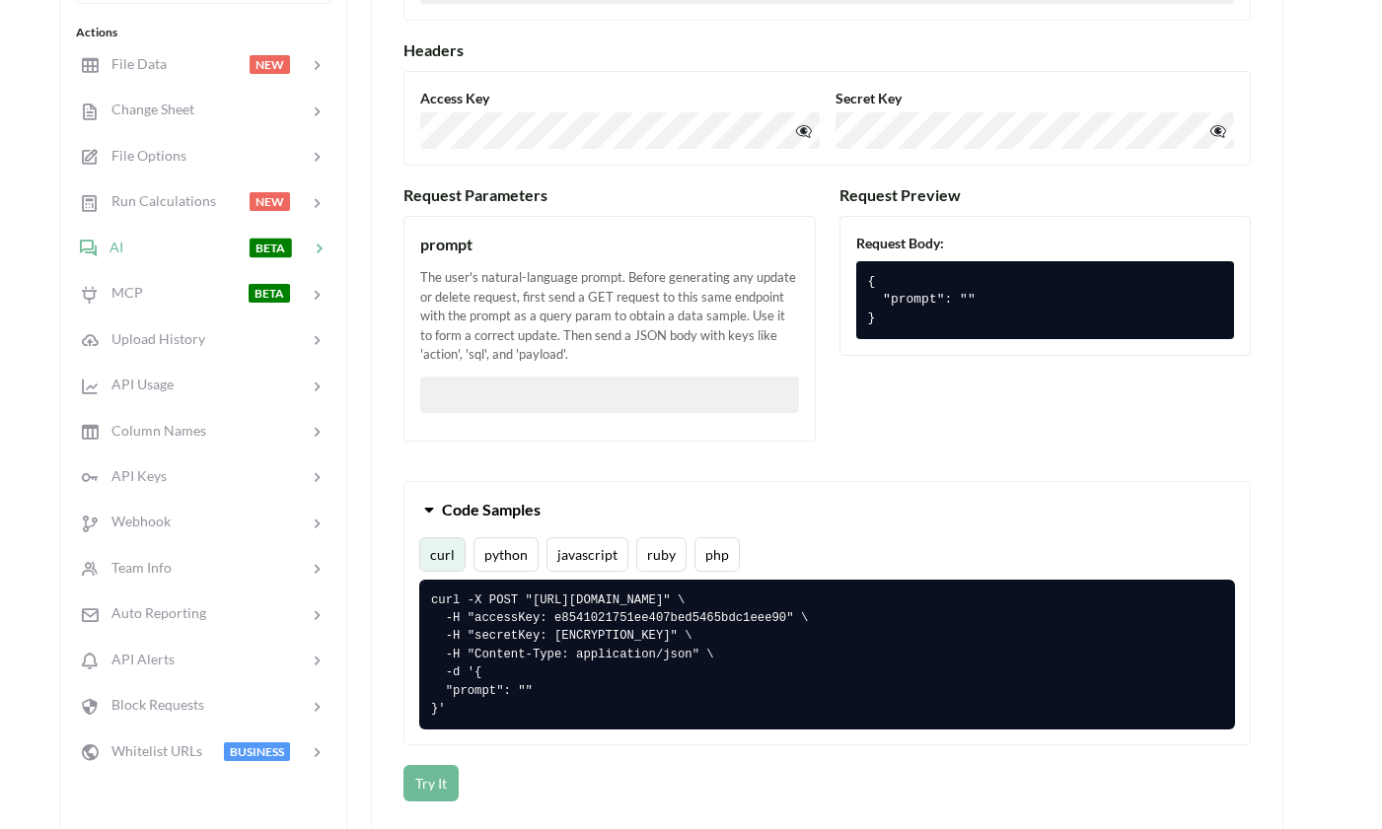
scroll to position [391, 0]
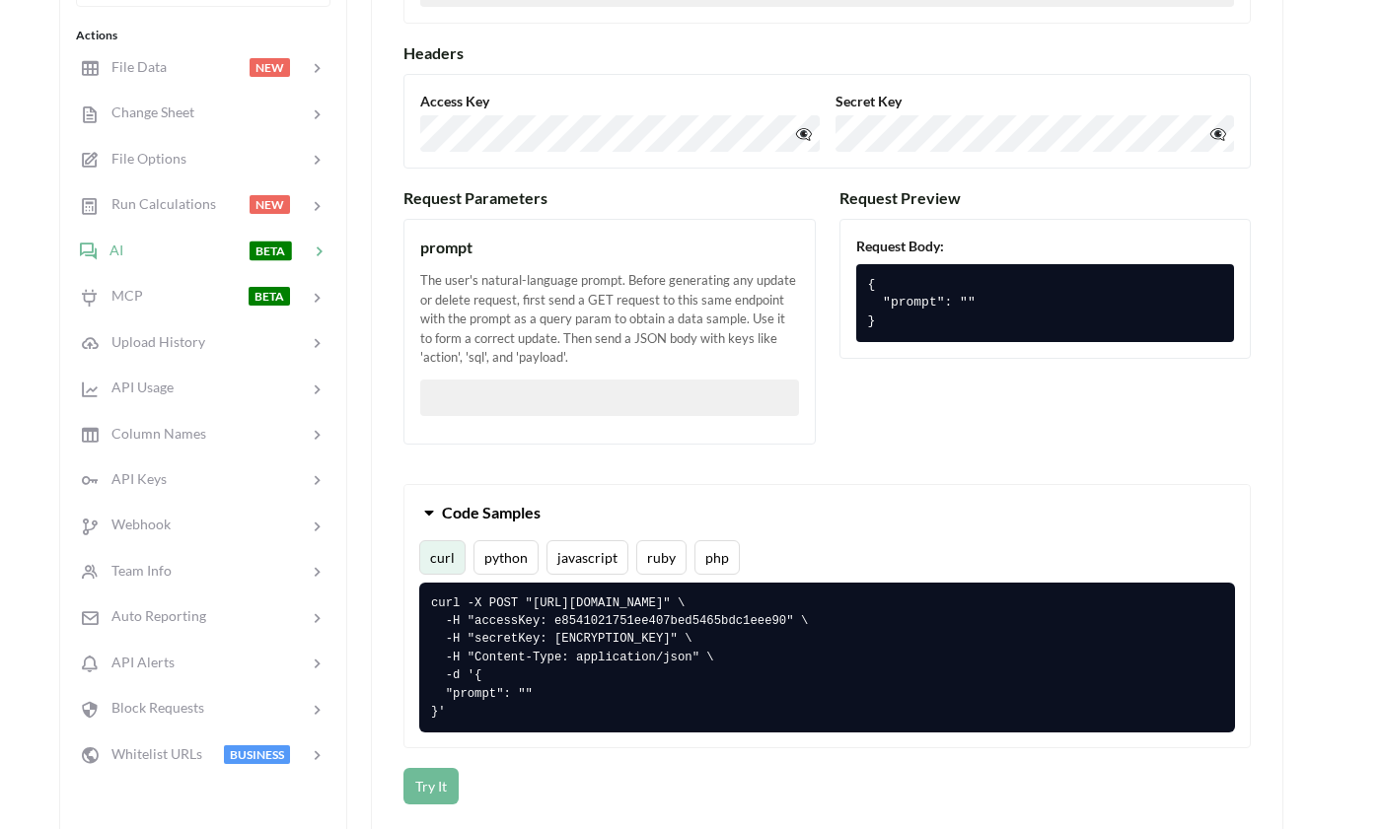
click at [436, 777] on button "Try It" at bounding box center [430, 786] width 55 height 36
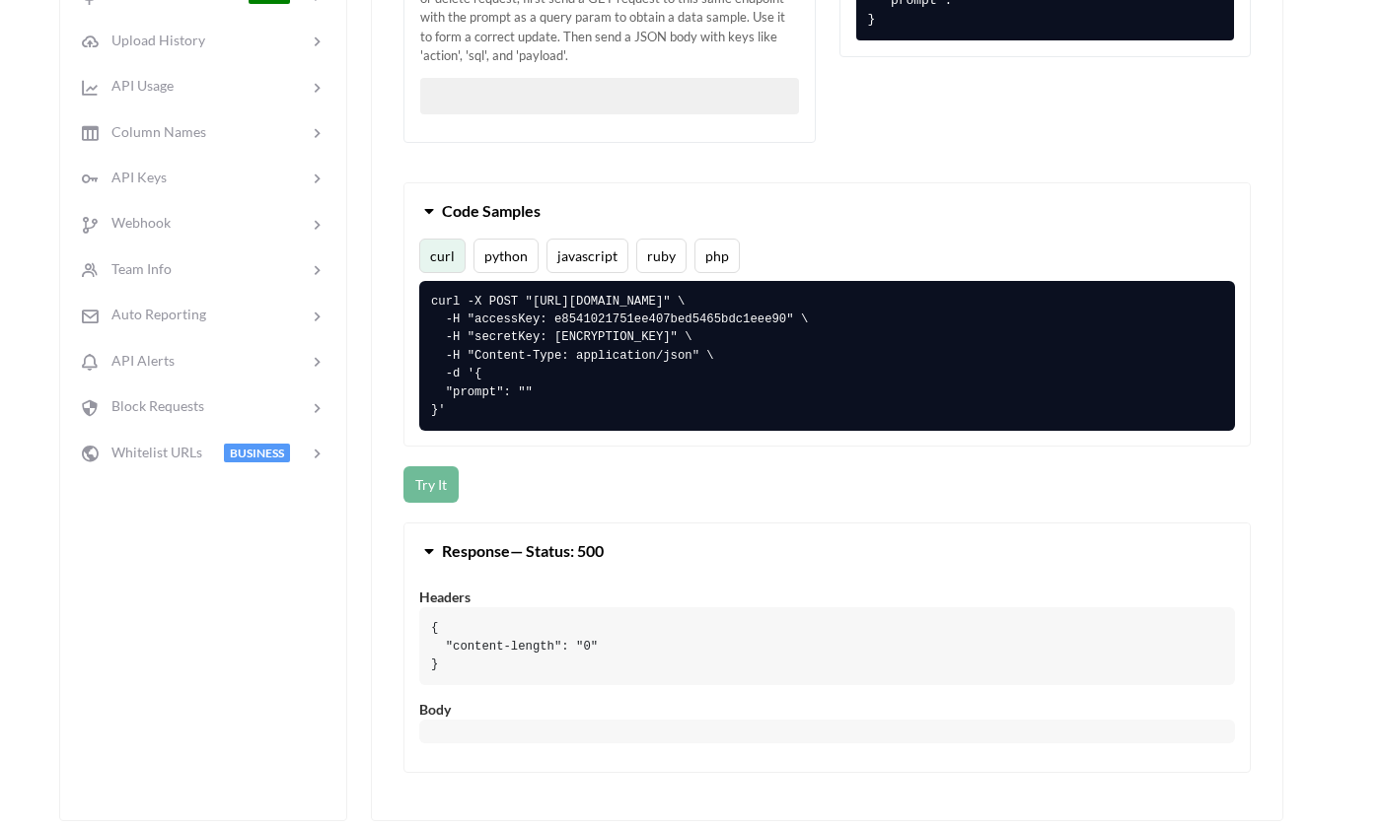
scroll to position [592, 0]
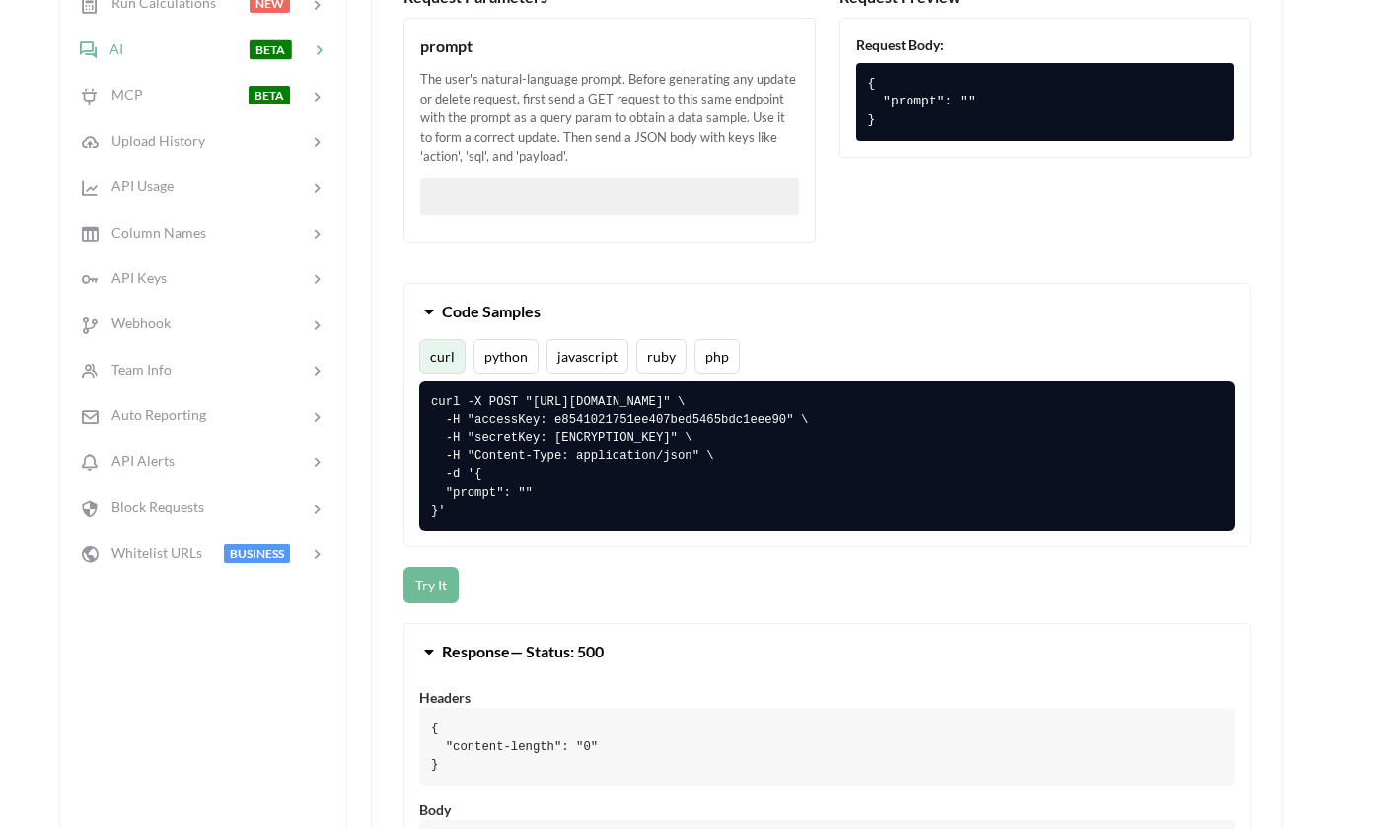
click at [952, 82] on pre "{ "prompt": "" }" at bounding box center [1045, 102] width 379 height 78
click at [968, 98] on pre "{ "prompt": "" }" at bounding box center [1045, 102] width 379 height 78
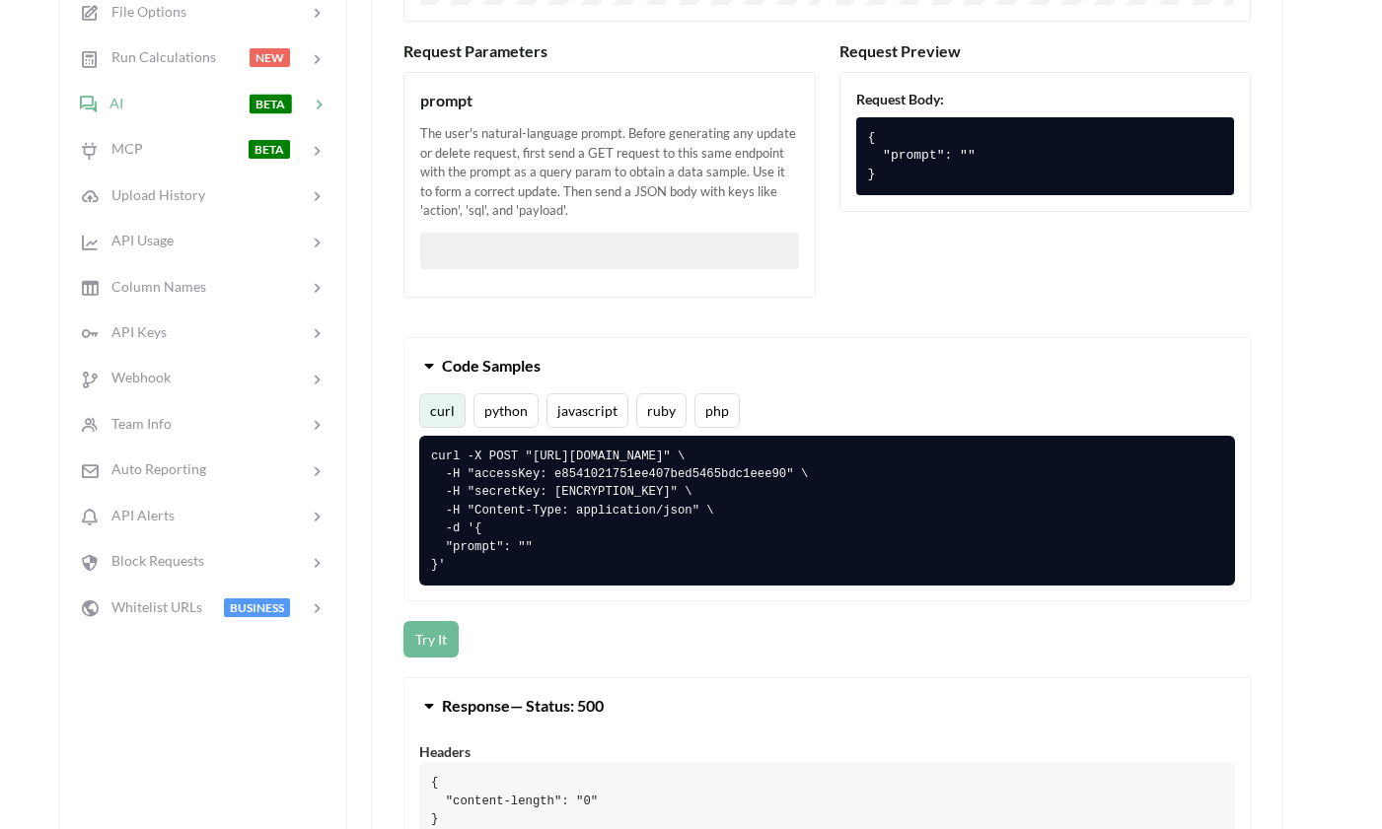
scroll to position [520, 0]
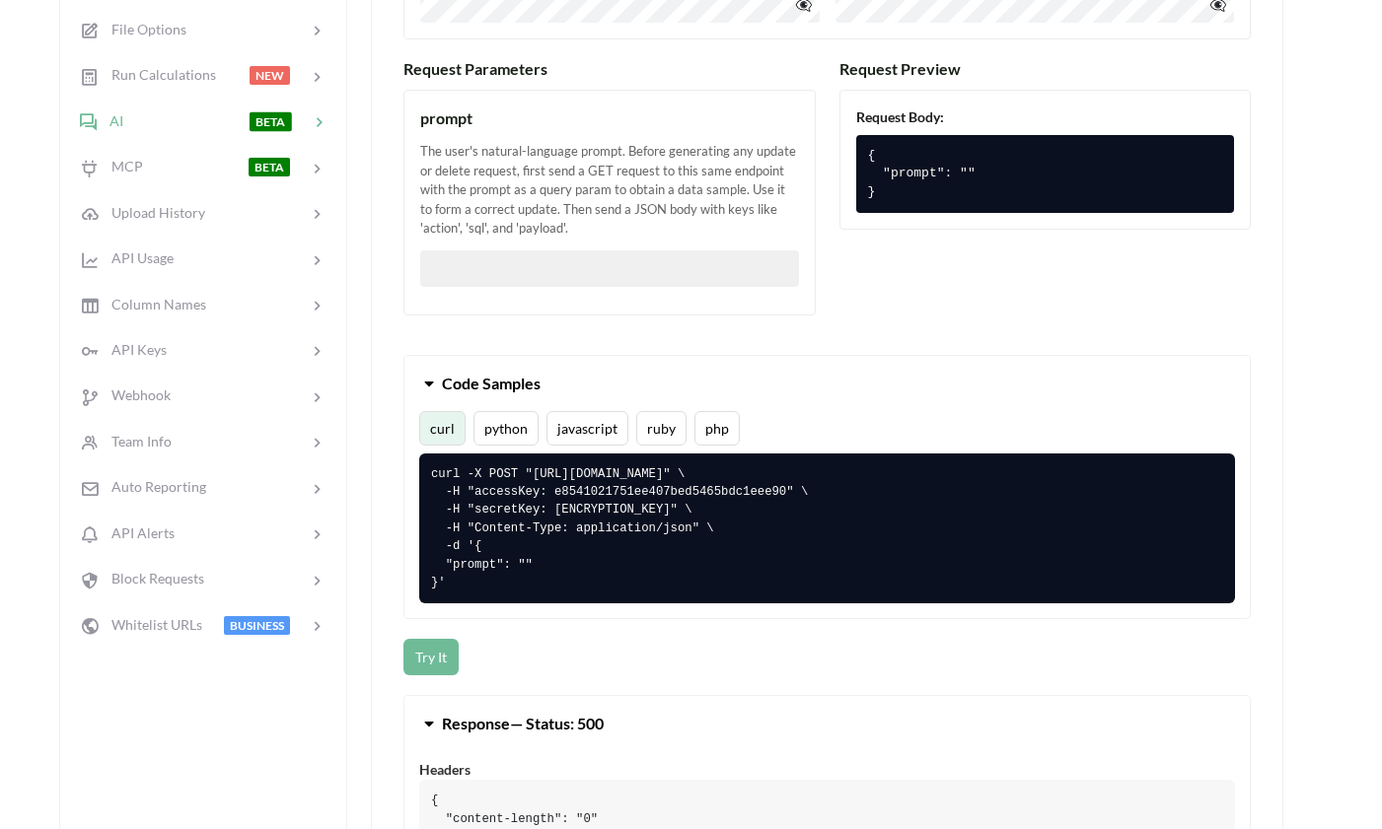
click at [984, 161] on pre "{ "prompt": "" }" at bounding box center [1045, 174] width 379 height 78
click at [969, 171] on pre "{ "prompt": "" }" at bounding box center [1045, 174] width 379 height 78
click at [559, 540] on pre "curl -X POST "[URL][DOMAIN_NAME]" \ -H "accessKey: e8541021751ee407bed5465bdc1e…" at bounding box center [827, 529] width 816 height 151
click at [507, 272] on input "text" at bounding box center [609, 269] width 379 height 36
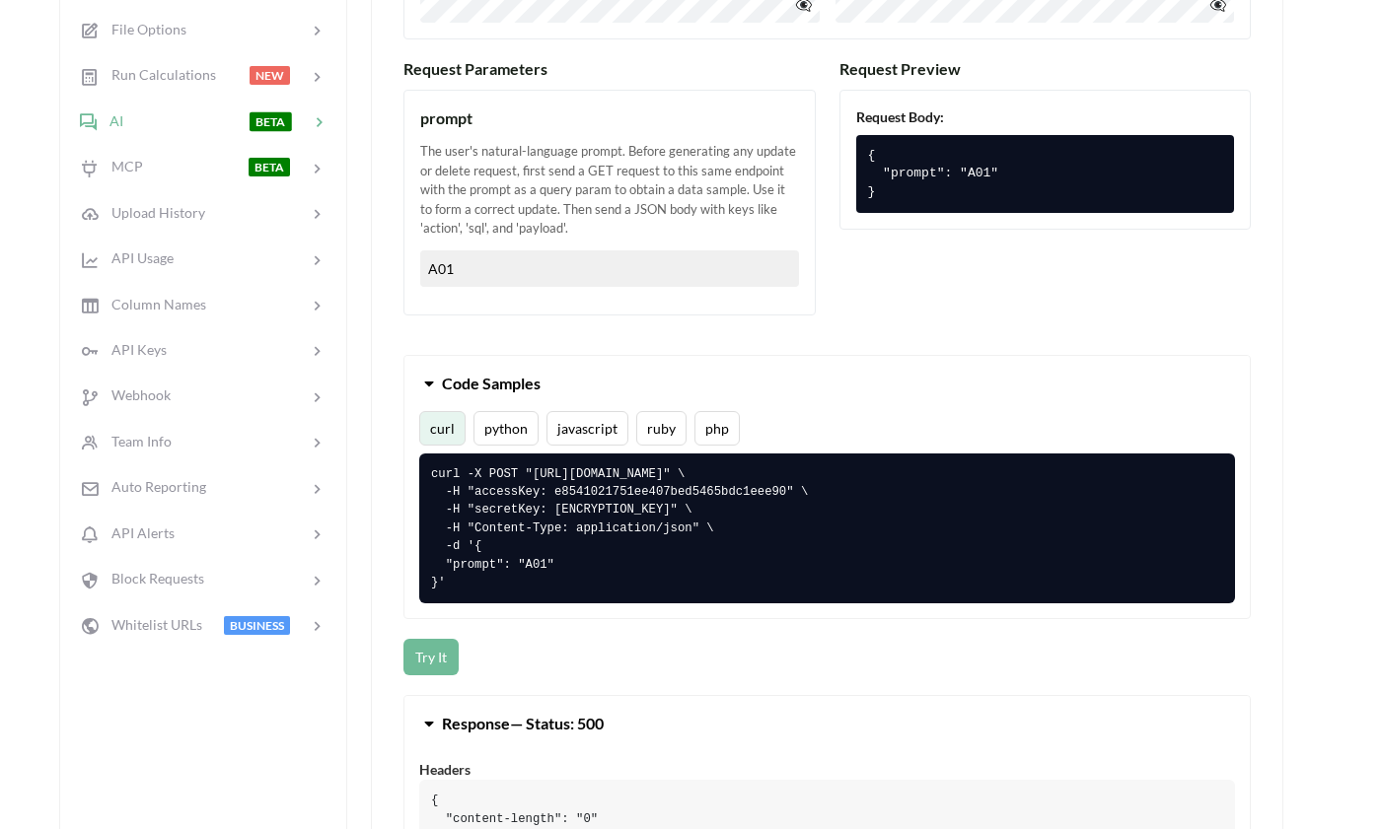
click at [436, 665] on button "Try It" at bounding box center [430, 657] width 55 height 36
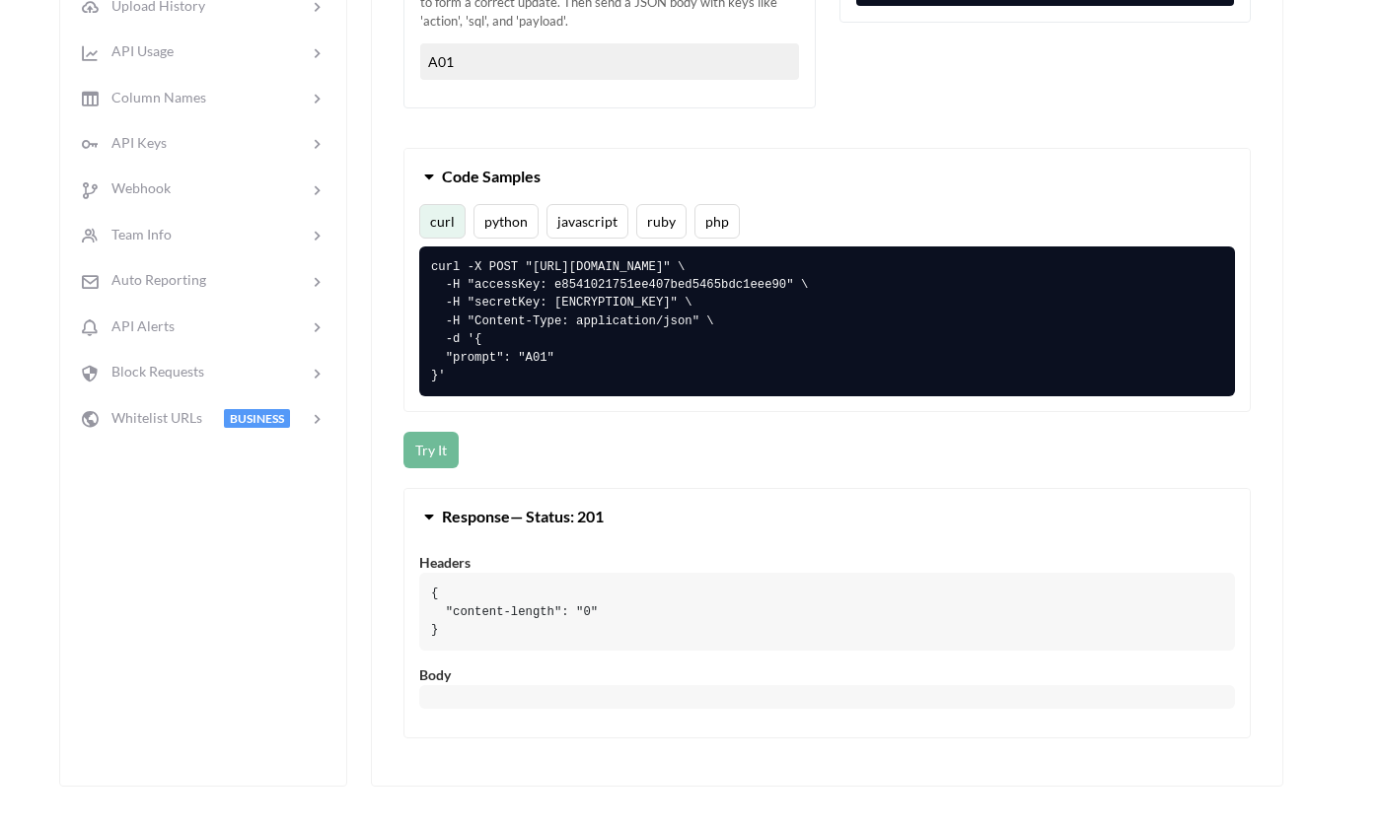
scroll to position [713, 0]
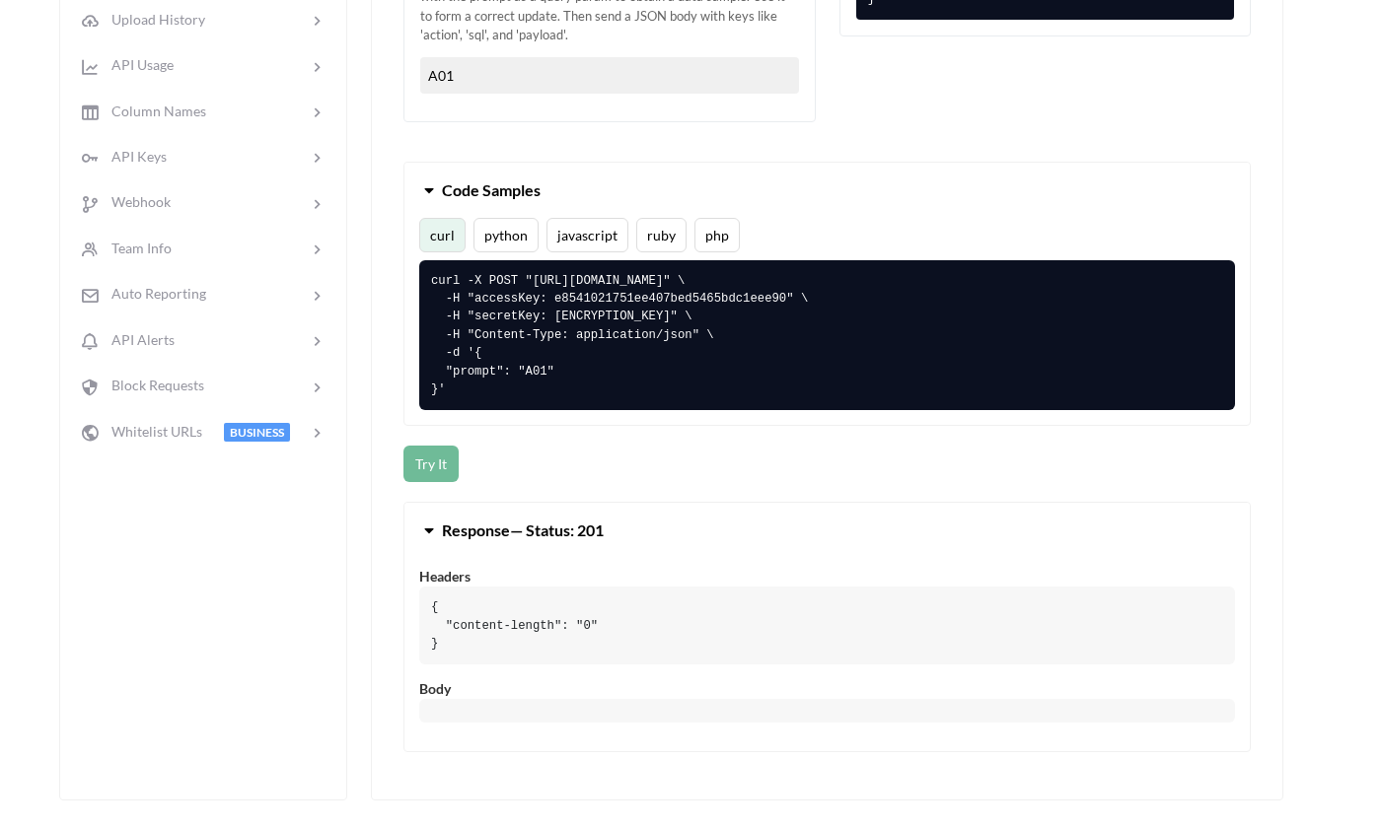
click at [495, 67] on input "A01" at bounding box center [609, 75] width 379 height 36
click at [425, 453] on button "Try It" at bounding box center [430, 464] width 55 height 36
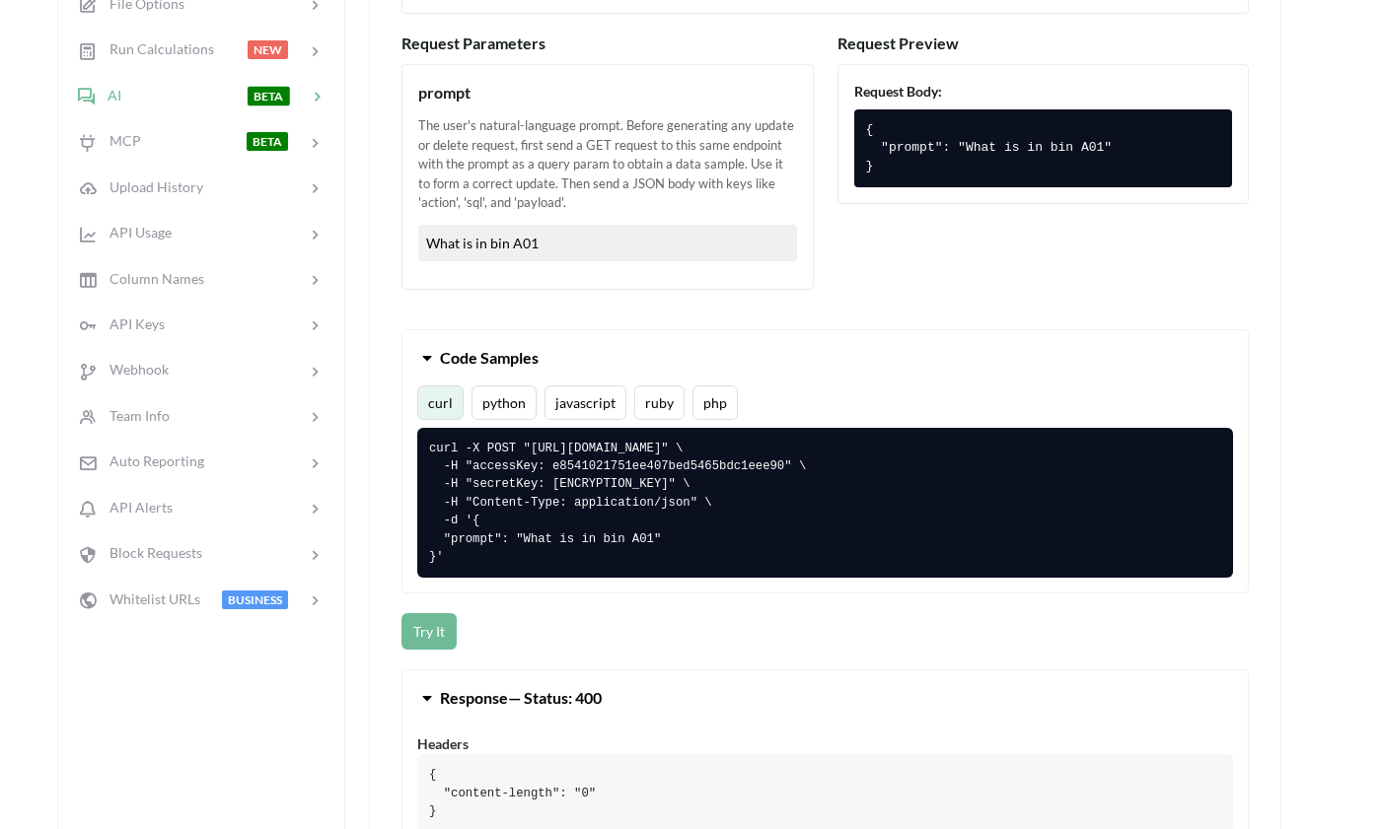
scroll to position [608, 2]
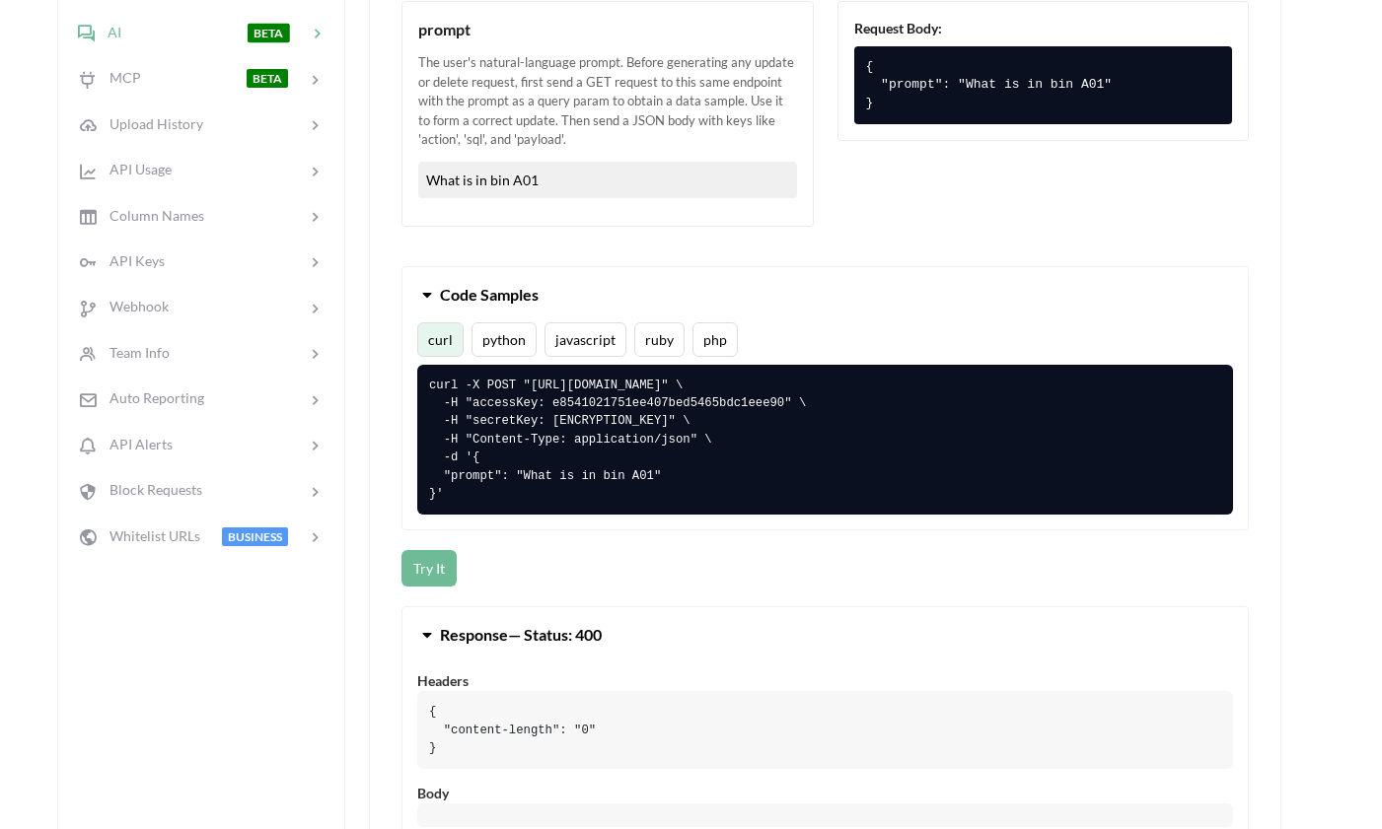
drag, startPoint x: 427, startPoint y: 176, endPoint x: 718, endPoint y: 170, distance: 291.0
click at [717, 170] on input "What is in bin A01" at bounding box center [607, 180] width 379 height 36
type input "What wine is in my cellar?"
click at [434, 571] on button "Try It" at bounding box center [428, 568] width 55 height 36
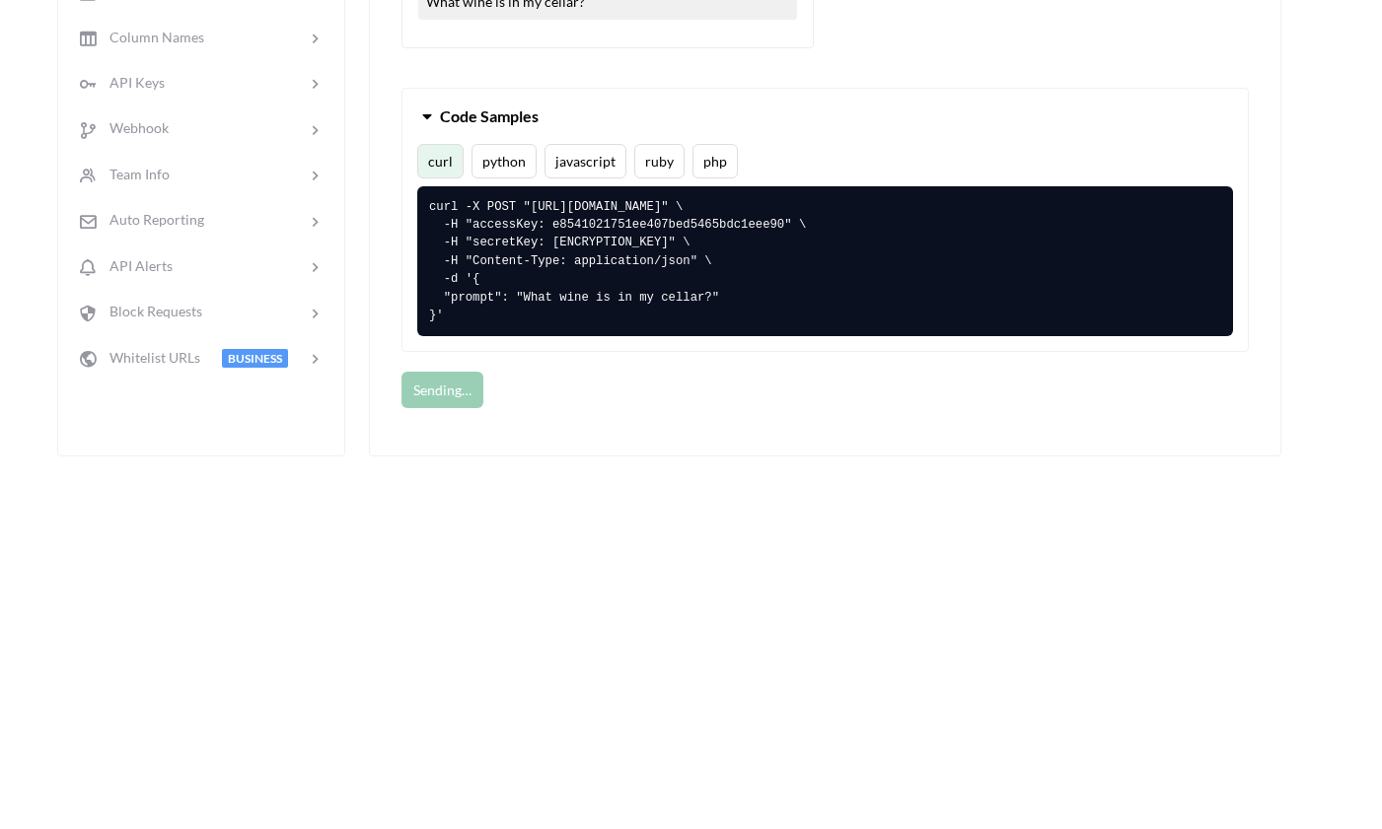
scroll to position [801, 2]
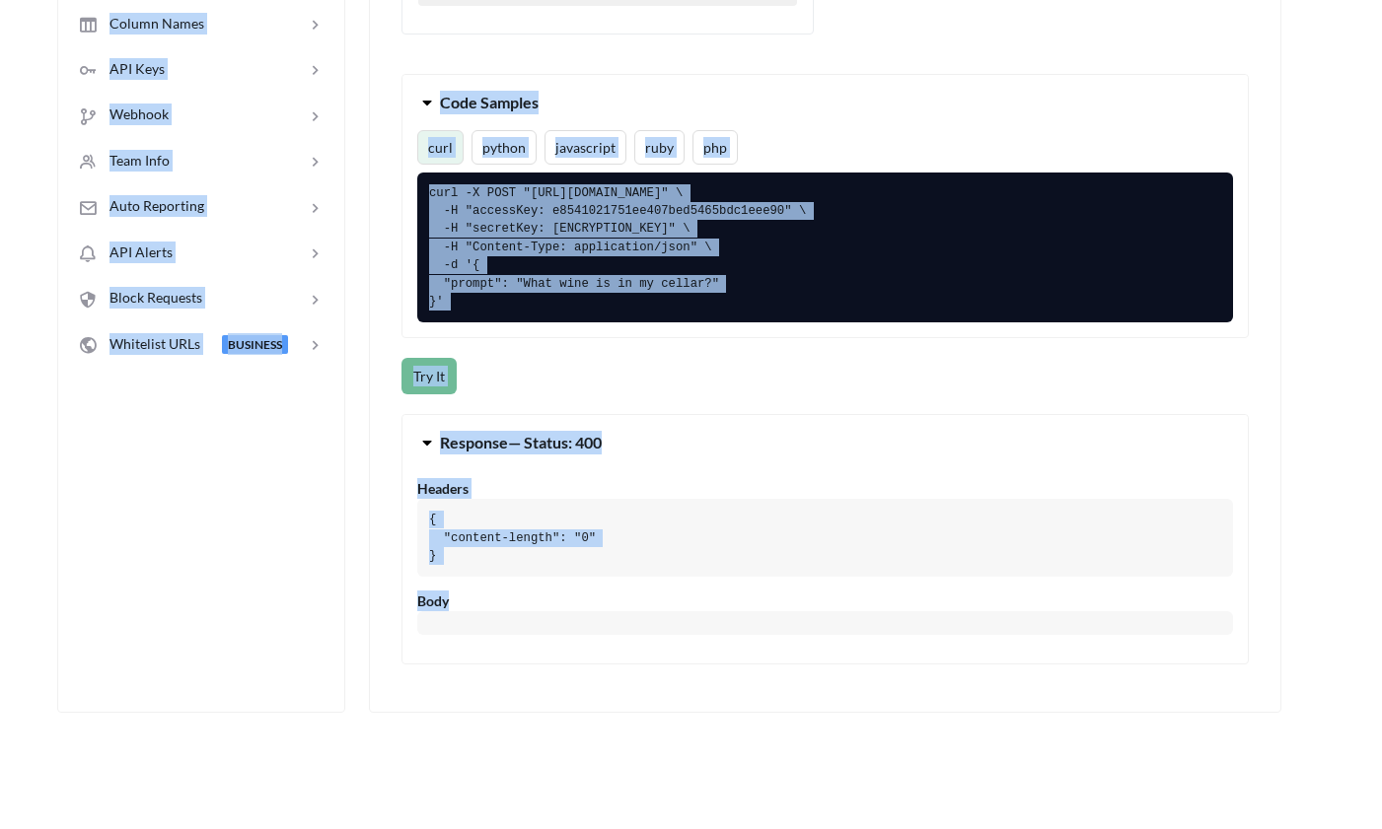
drag, startPoint x: 539, startPoint y: 608, endPoint x: 528, endPoint y: 763, distance: 156.3
click at [528, 763] on div "Icon Link [TEST] Osprey Barns Cellar 'Consolidated Inventory' Go To Files page …" at bounding box center [689, 293] width 1382 height 2063
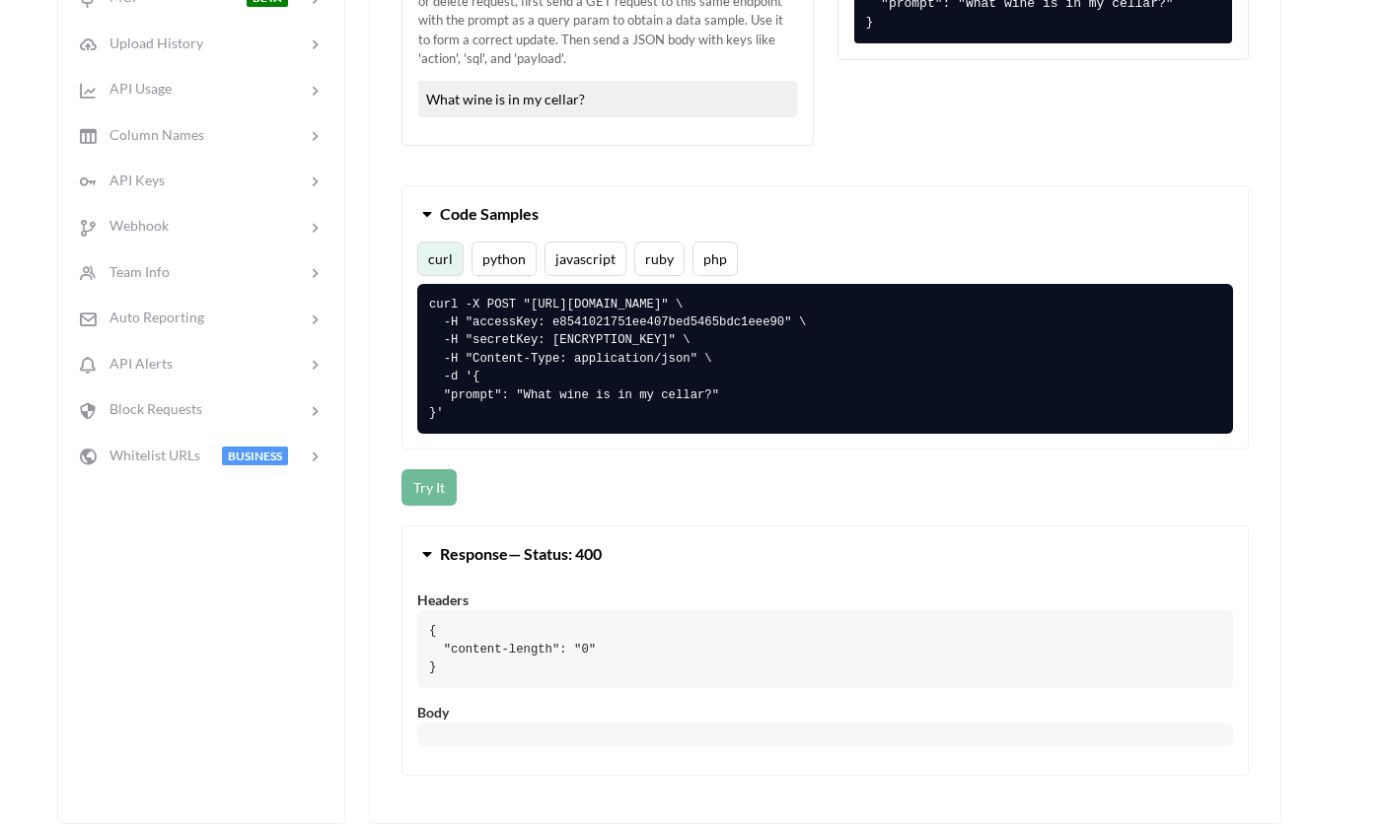
scroll to position [687, 2]
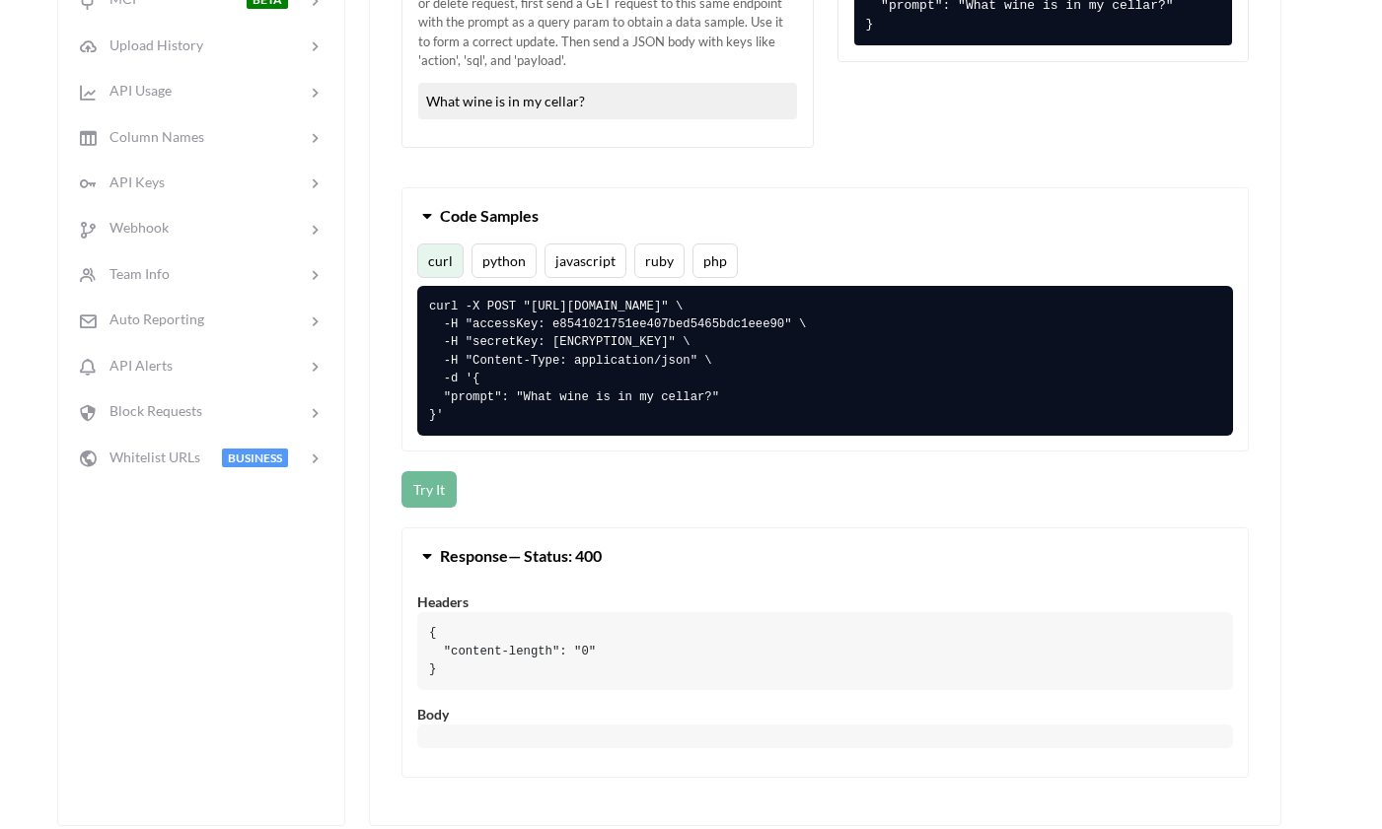
click at [506, 294] on pre "curl -X POST "https://api.apispreadsheets.com/ai/yJ0MuLHv3Ww2stmj/" \ -H "acces…" at bounding box center [825, 361] width 816 height 151
click at [476, 149] on div "Request Parameters prompt The user's natural-language prompt. Before generating…" at bounding box center [607, 30] width 412 height 276
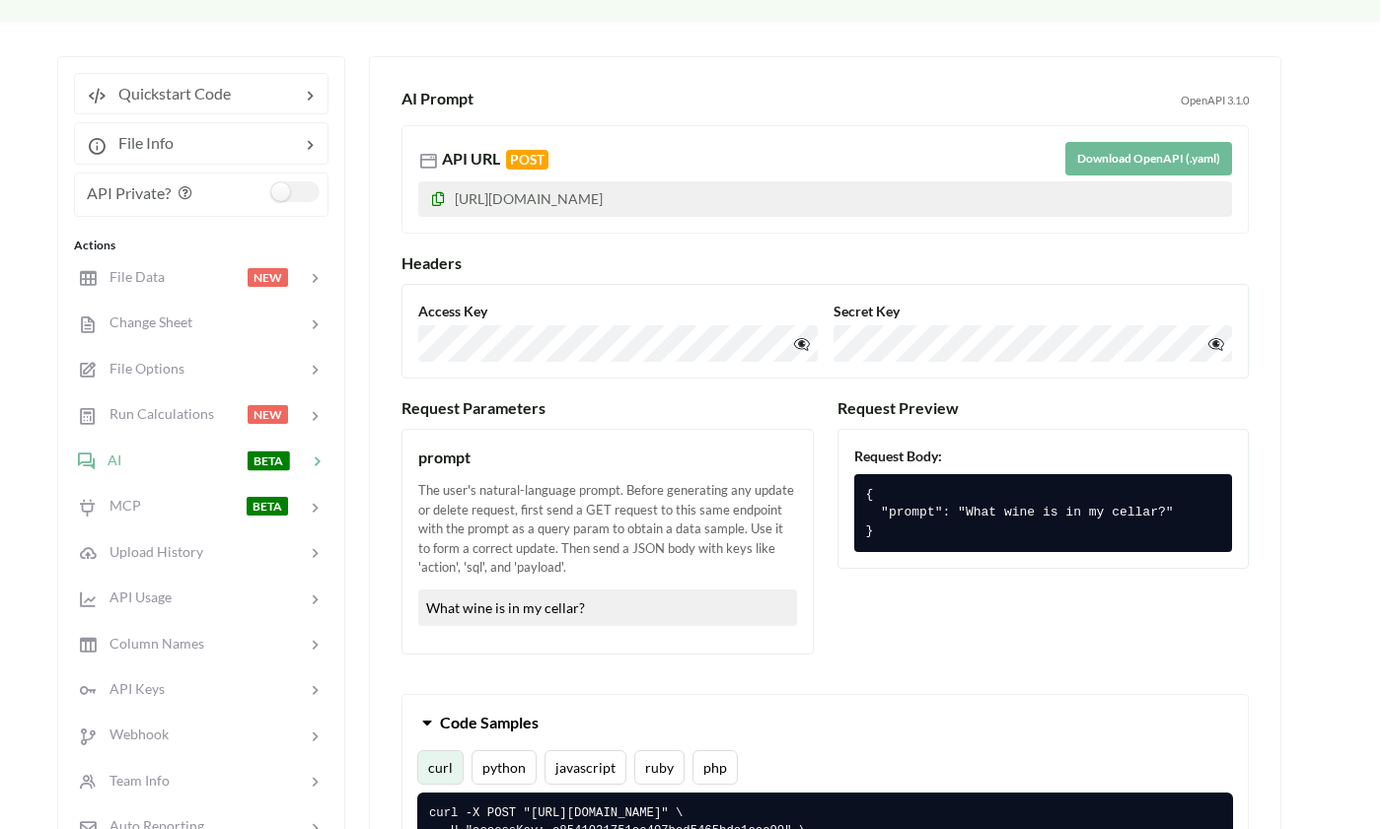
scroll to position [179, 2]
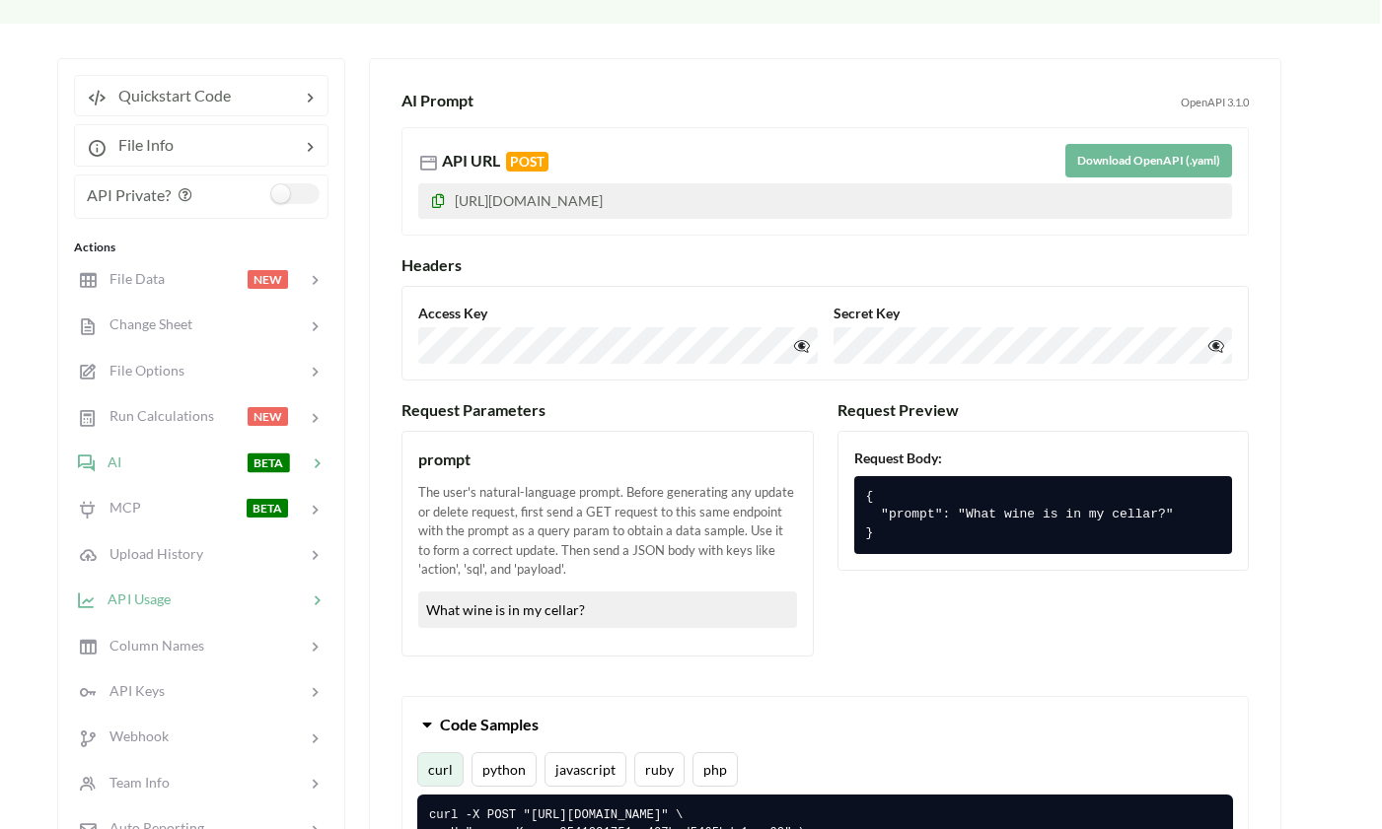
drag, startPoint x: 601, startPoint y: 610, endPoint x: 251, endPoint y: 610, distance: 350.1
click at [251, 610] on div "Quickstart Code File Info API Private? Actions File Data NEW Change Sheet File …" at bounding box center [669, 696] width 1224 height 1277
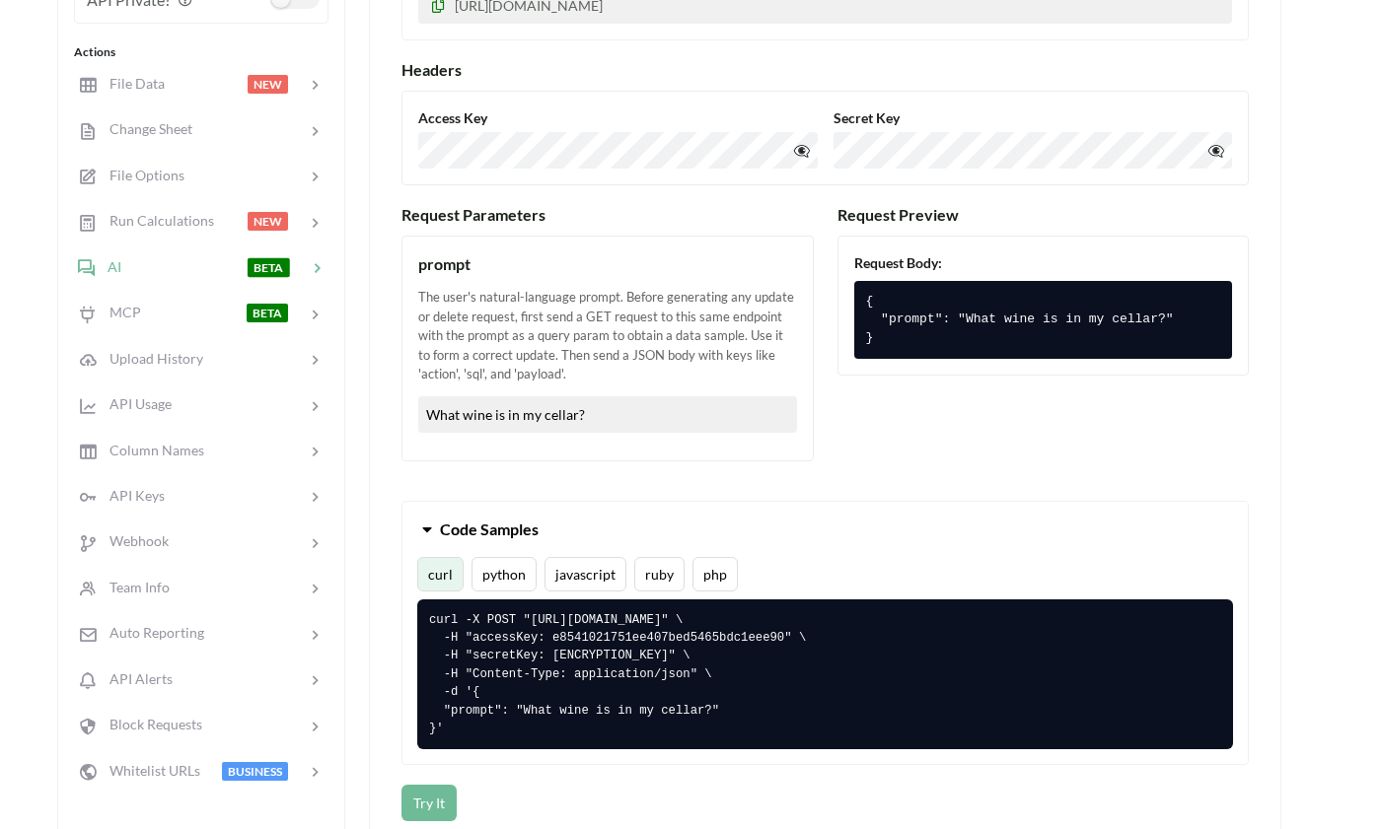
scroll to position [419, 2]
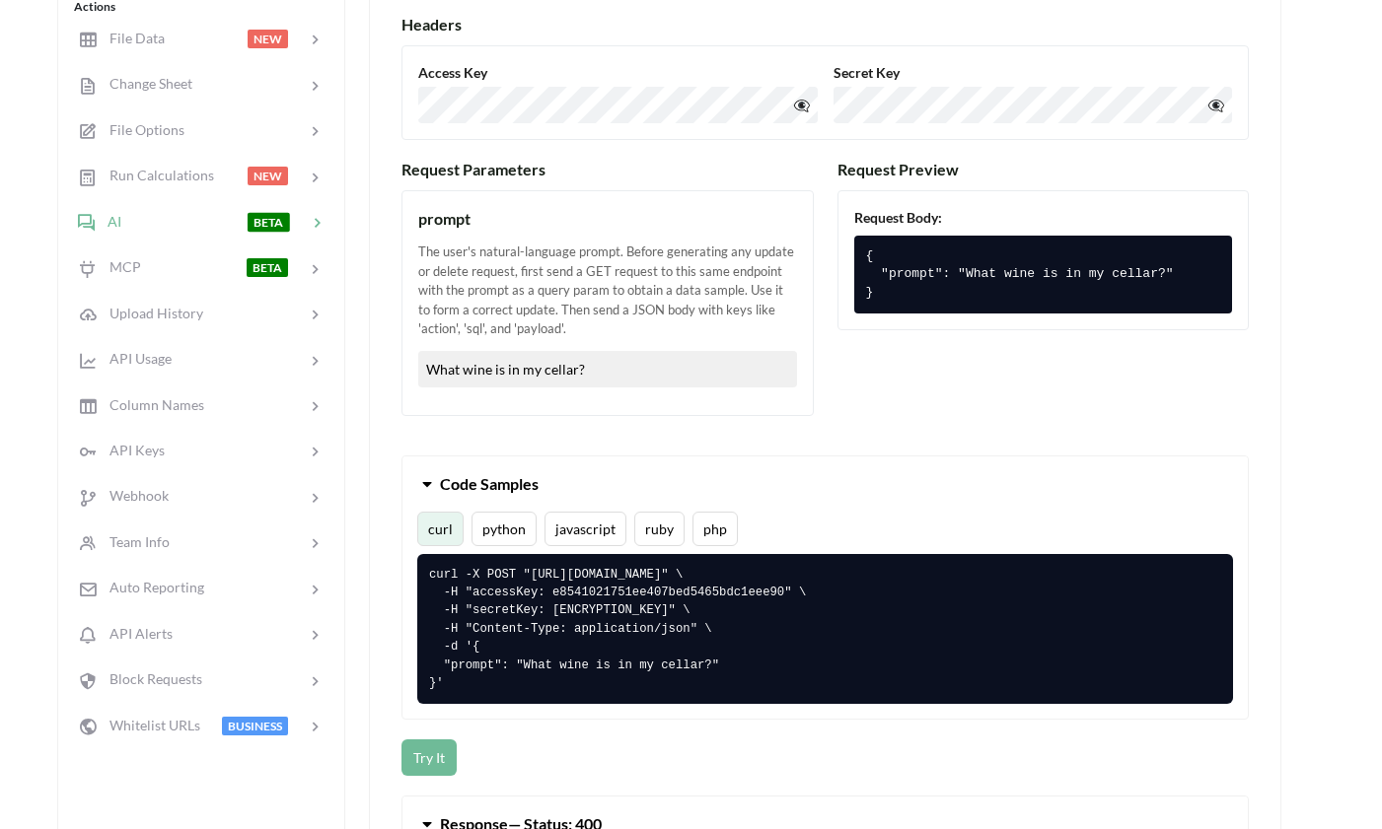
drag, startPoint x: 523, startPoint y: 678, endPoint x: 416, endPoint y: 573, distance: 149.2
click at [416, 572] on div "curl python javascript ruby php curl -X POST "https://api.apispreadsheets.com/a…" at bounding box center [824, 616] width 845 height 208
copy pre "curl -X POST "https://api.apispreadsheets.com/ai/yJ0MuLHv3Ww2stmj/" \ -H "acces…"
click at [795, 108] on button "👁️‍🗨️" at bounding box center [801, 105] width 25 height 29
click at [1213, 97] on button "👁️‍🗨️" at bounding box center [1215, 105] width 25 height 29
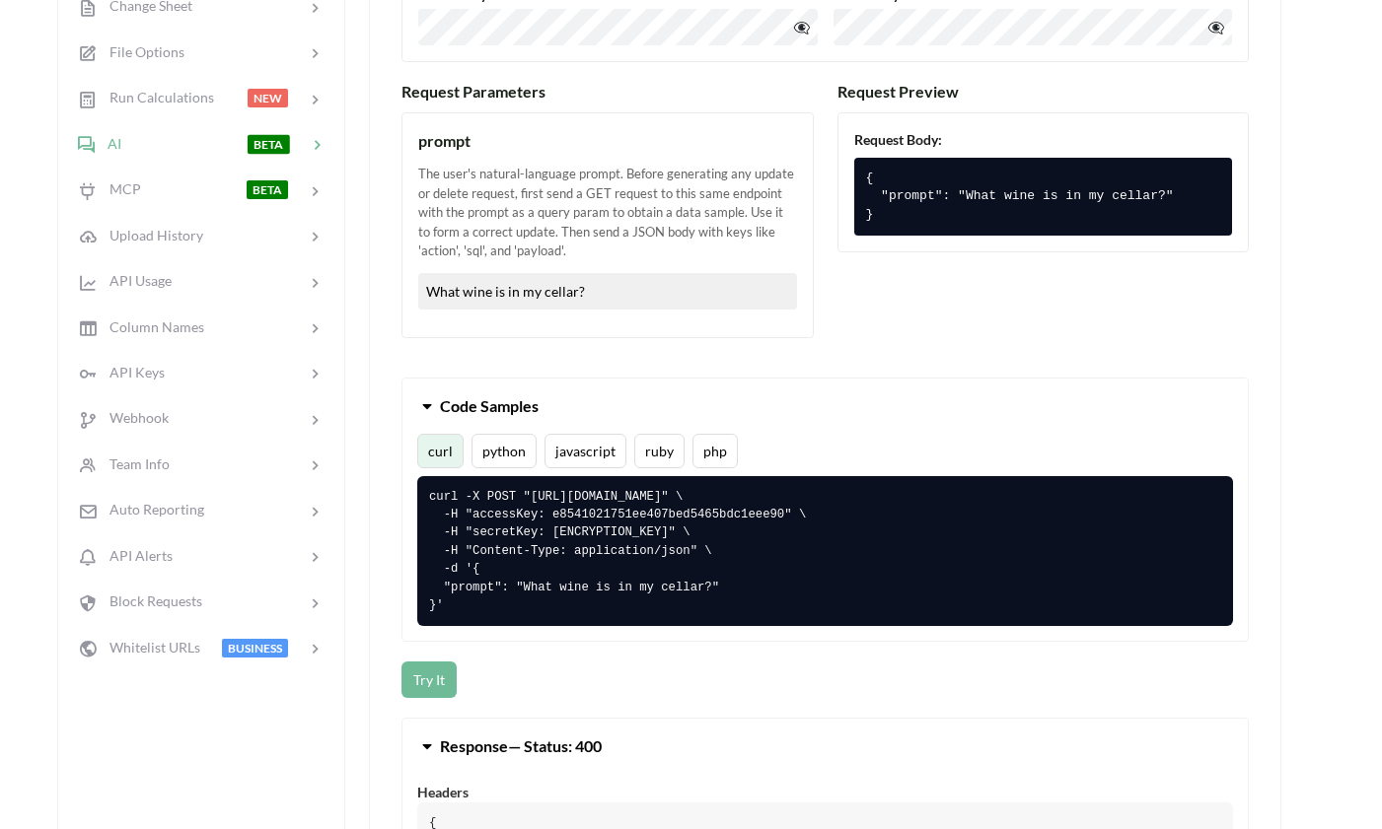
scroll to position [530, 2]
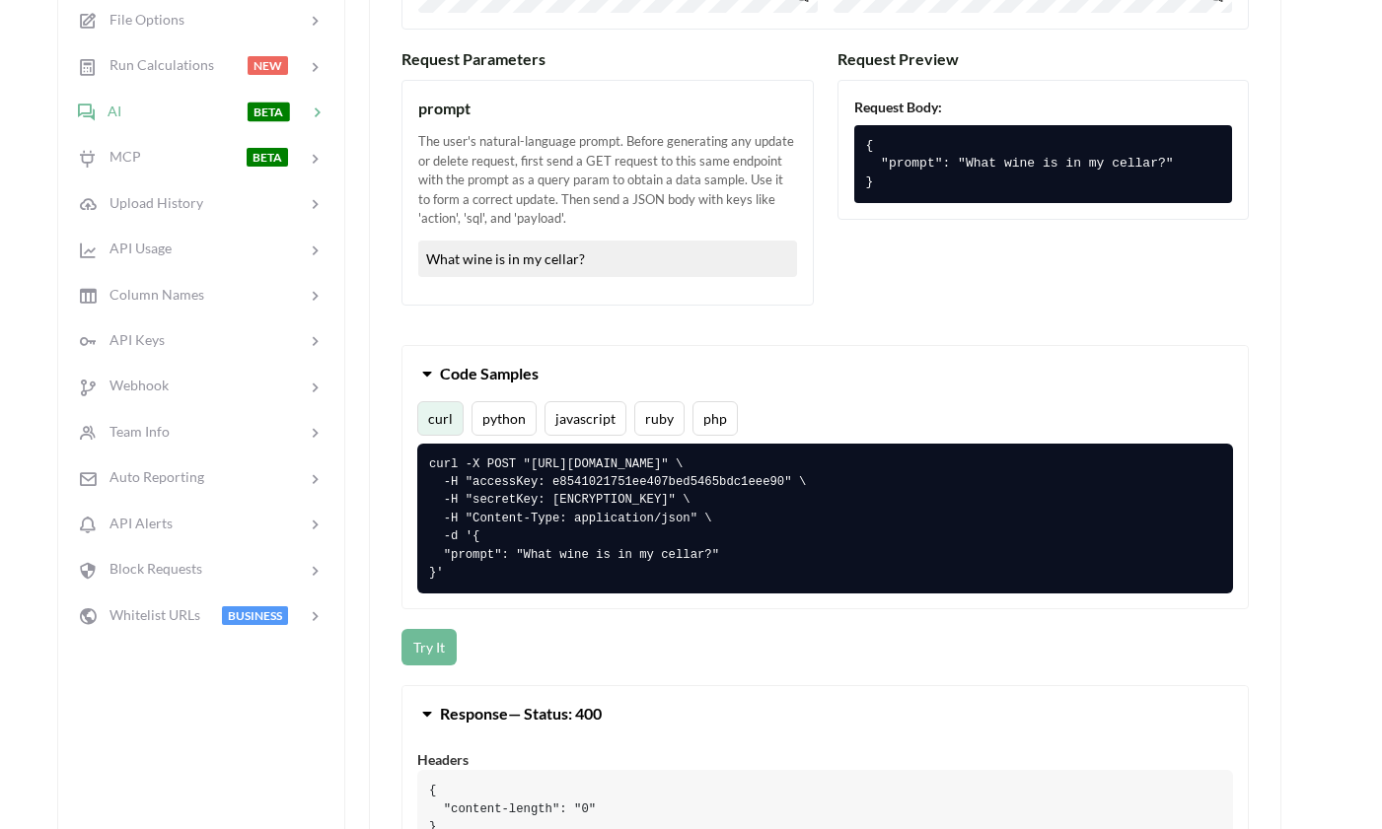
click at [512, 405] on button "python" at bounding box center [503, 418] width 65 height 35
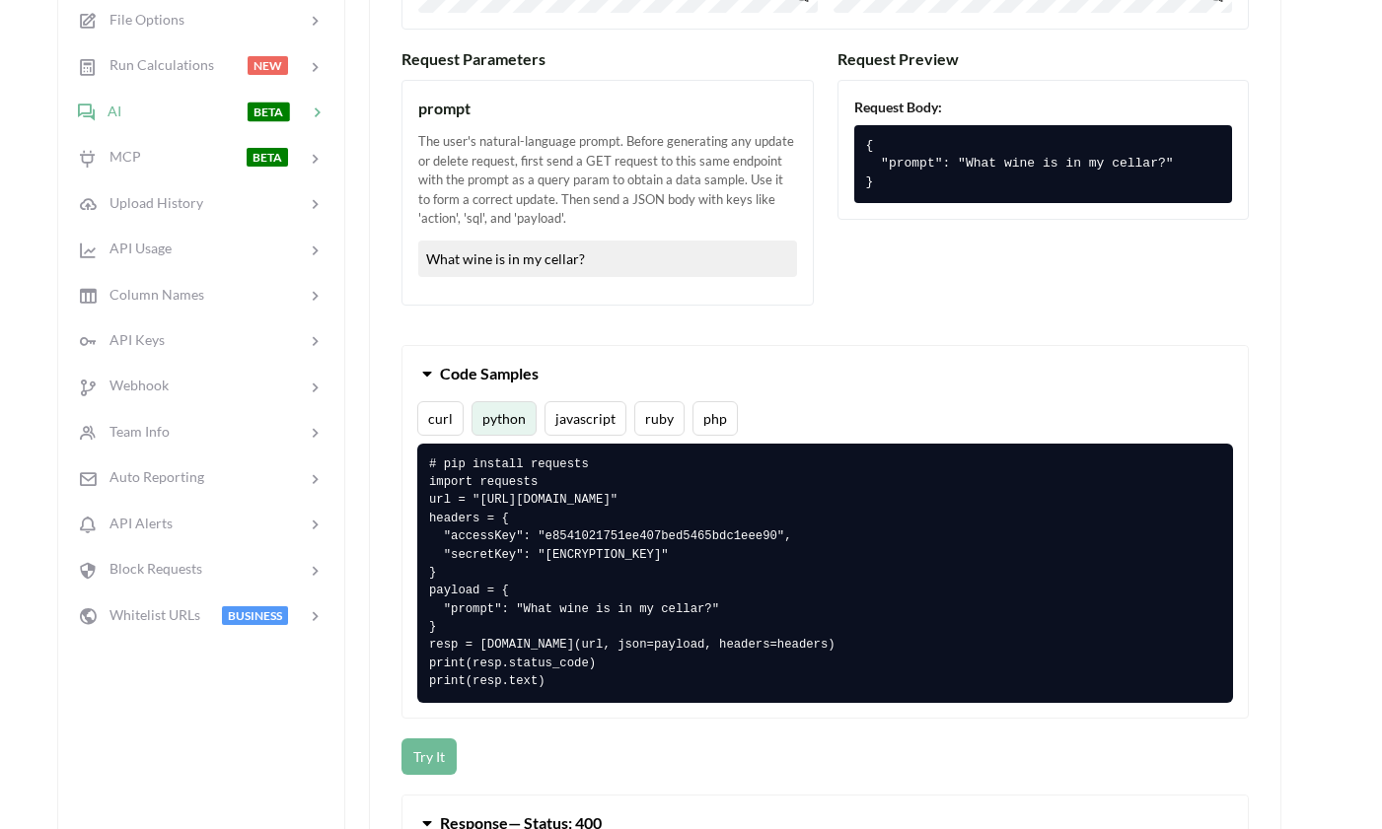
click at [617, 402] on button "javascript" at bounding box center [585, 418] width 82 height 35
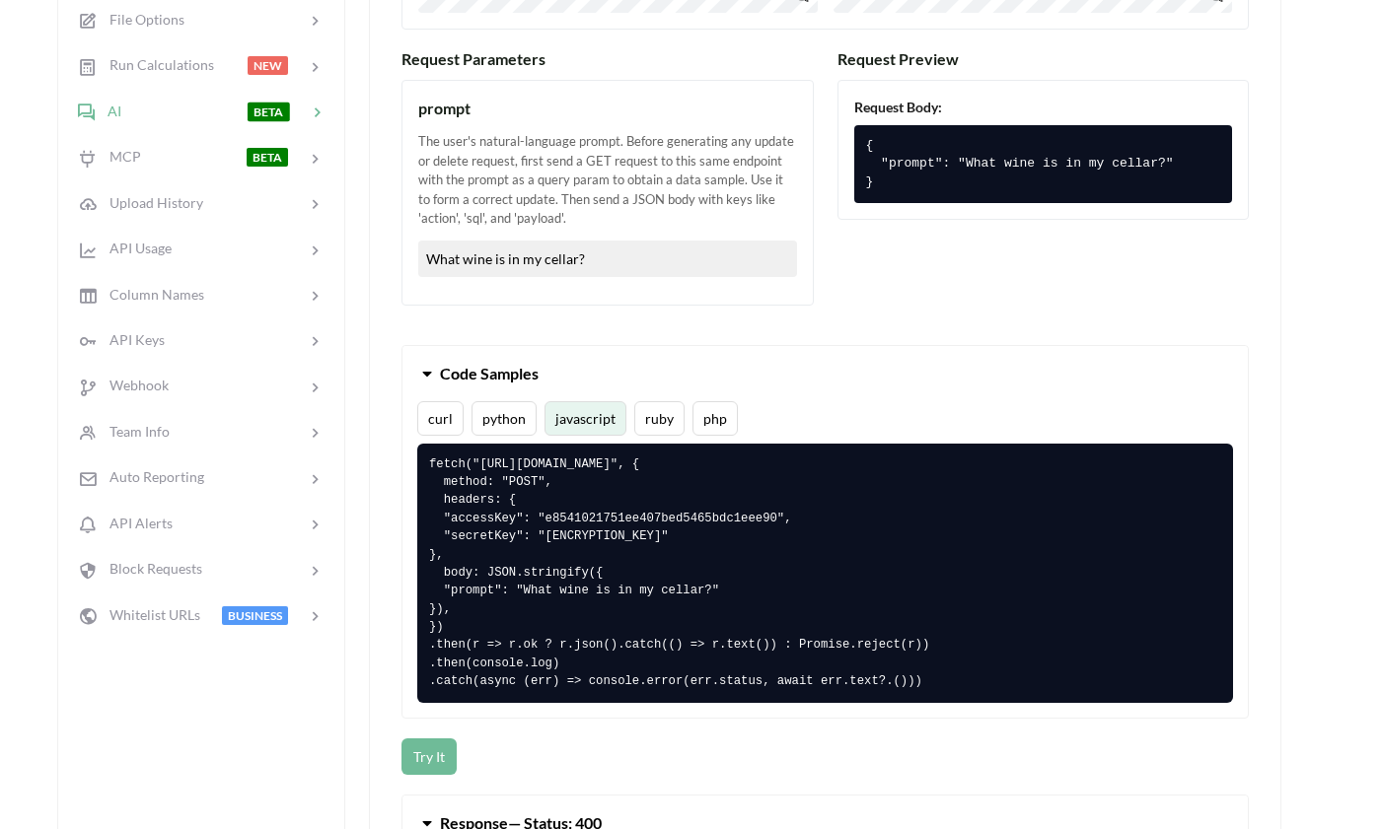
click at [597, 406] on button "javascript" at bounding box center [585, 418] width 82 height 35
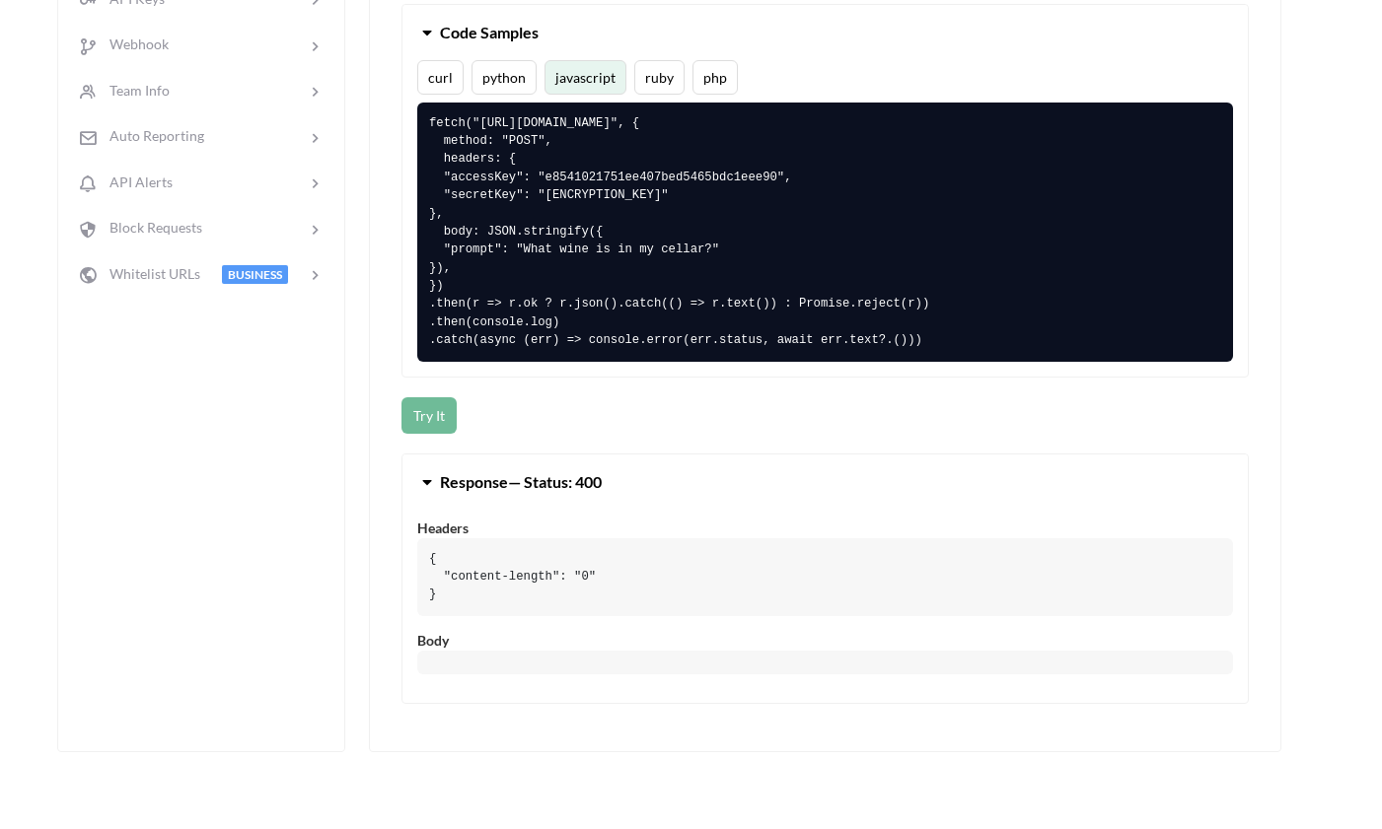
scroll to position [820, 2]
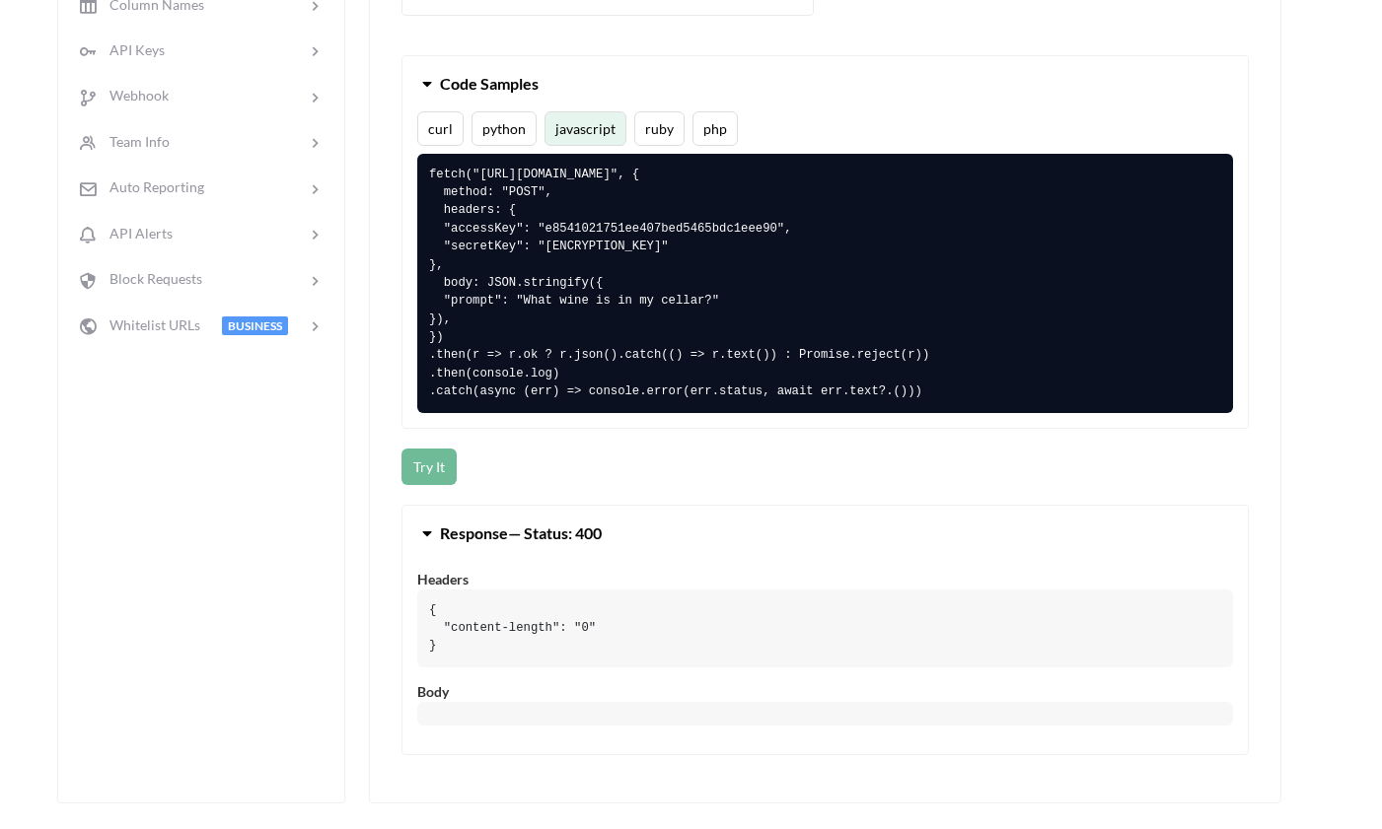
click at [646, 120] on button "ruby" at bounding box center [659, 128] width 50 height 35
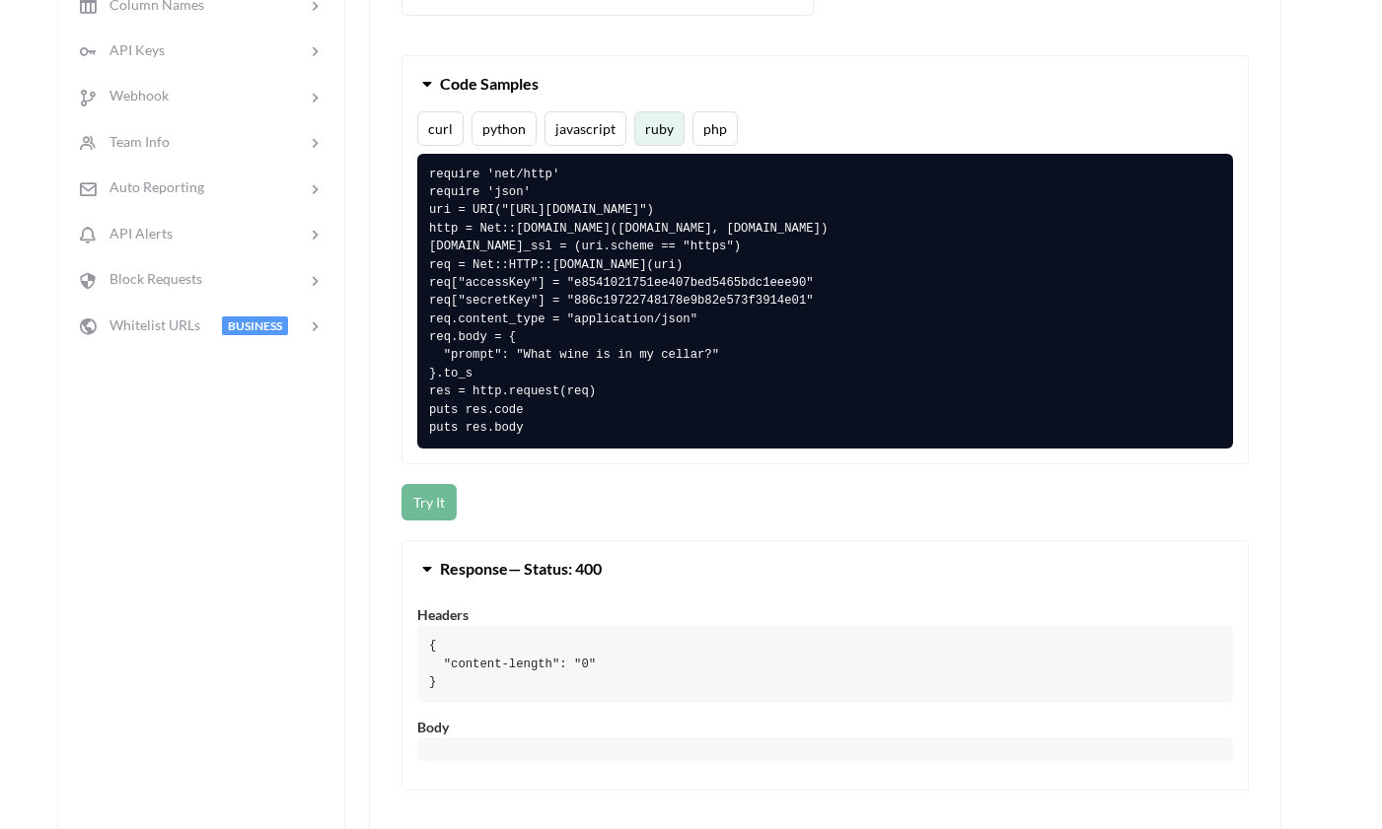
click at [707, 120] on button "php" at bounding box center [714, 128] width 45 height 35
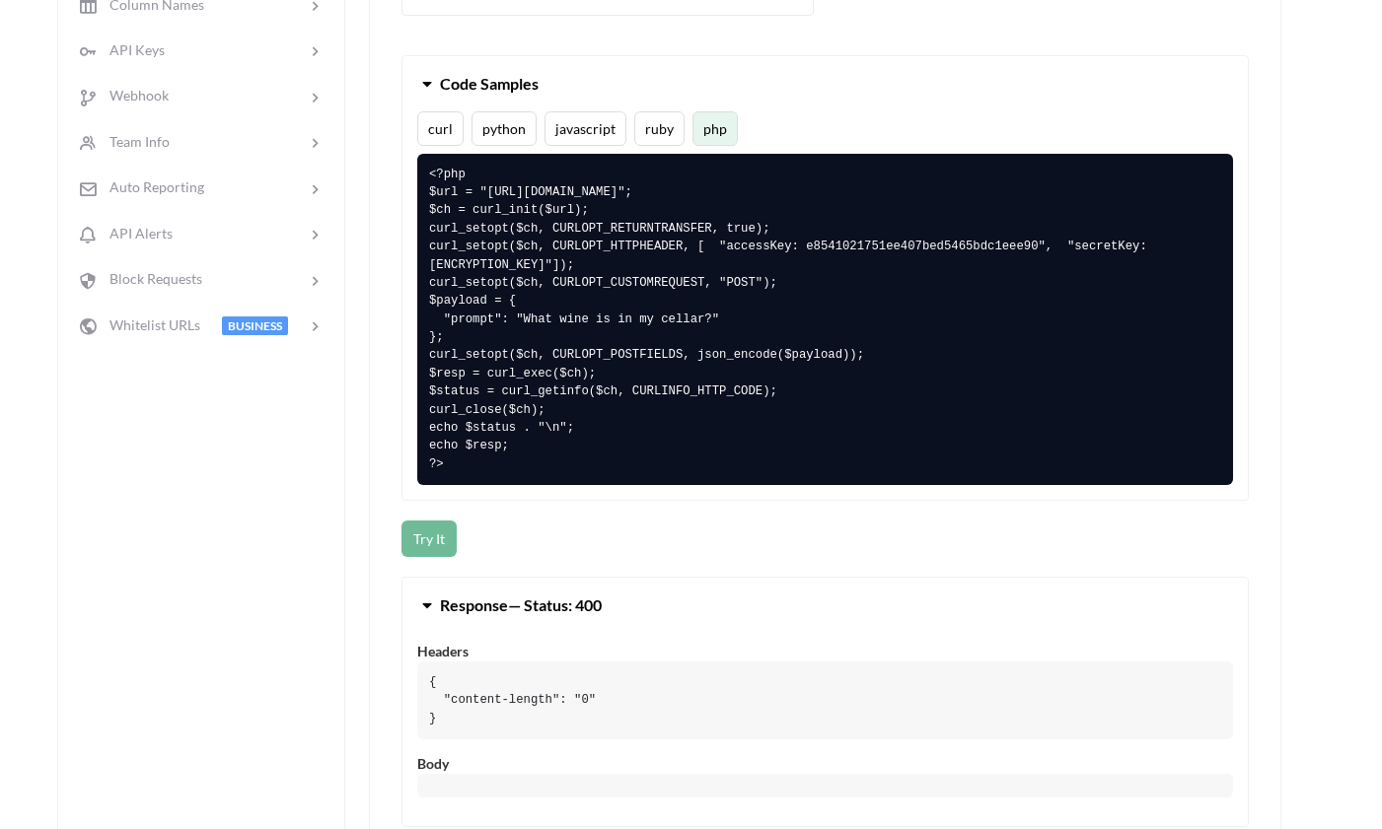
click at [457, 129] on button "curl" at bounding box center [440, 128] width 46 height 35
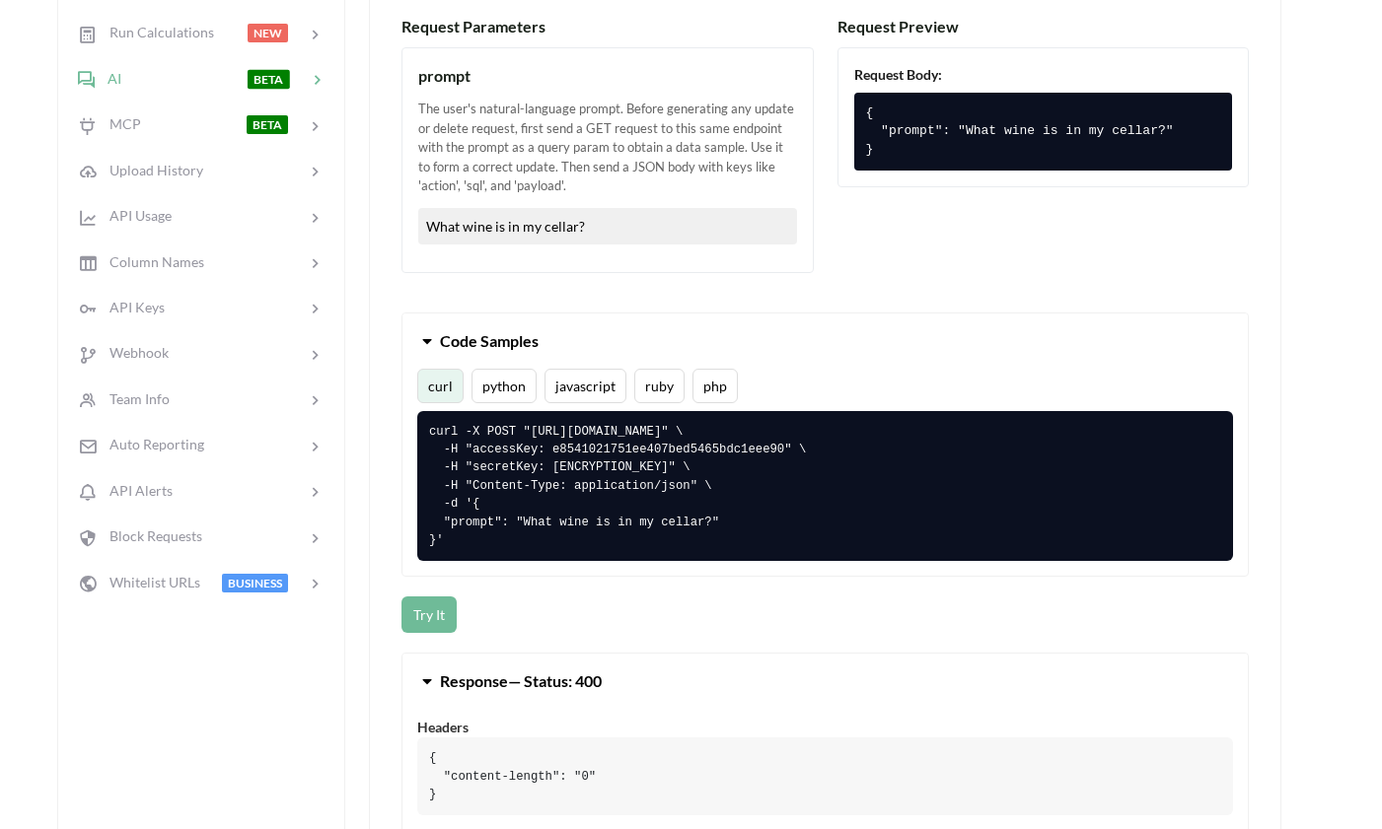
scroll to position [373, 2]
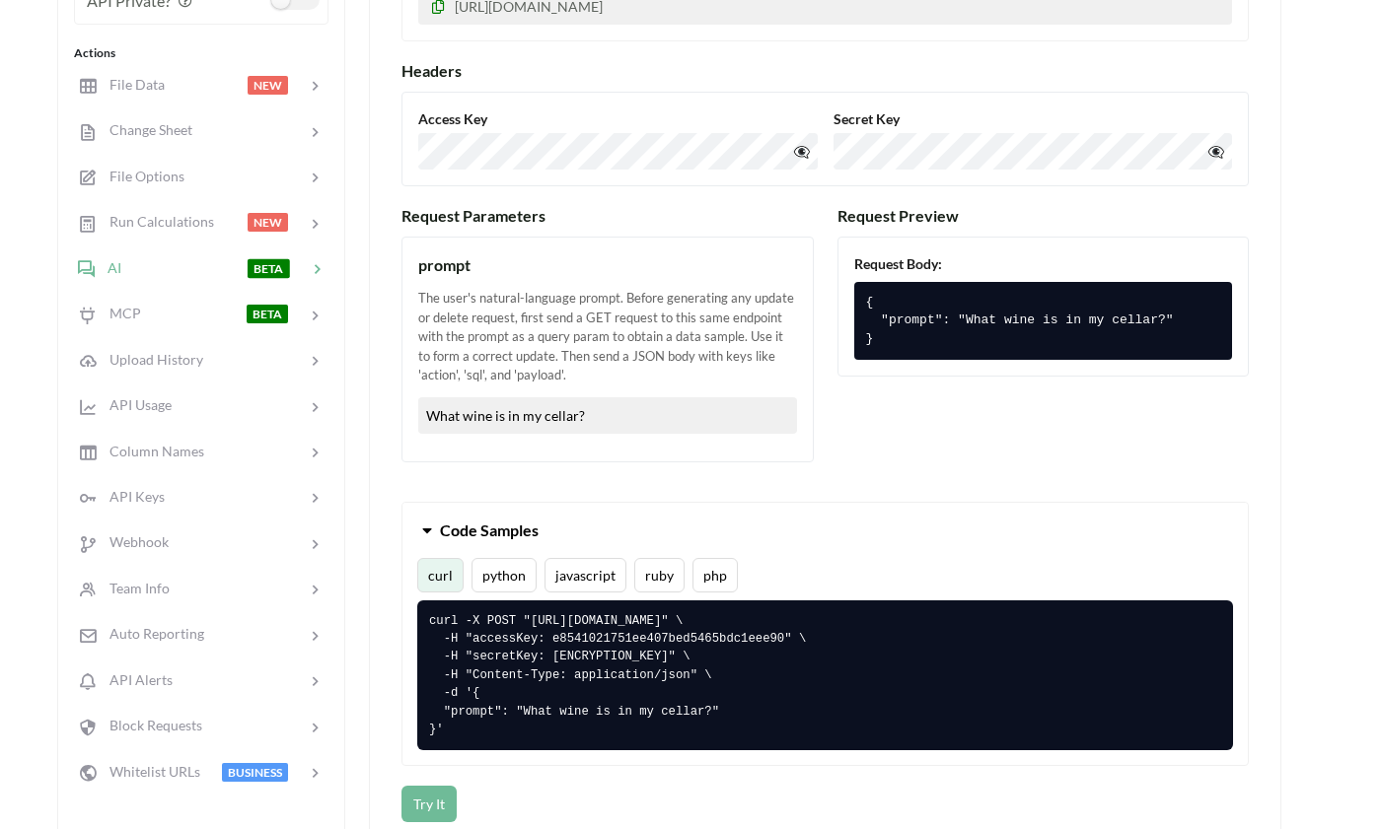
drag, startPoint x: 468, startPoint y: 713, endPoint x: 414, endPoint y: 608, distance: 118.7
click at [414, 607] on div "curl python javascript ruby php curl -X POST "https://api.apispreadsheets.com/a…" at bounding box center [824, 662] width 845 height 208
copy pre "curl -X POST "https://api.apispreadsheets.com/ai/yJ0MuLHv3Ww2stmj/" \ -H "acces…"
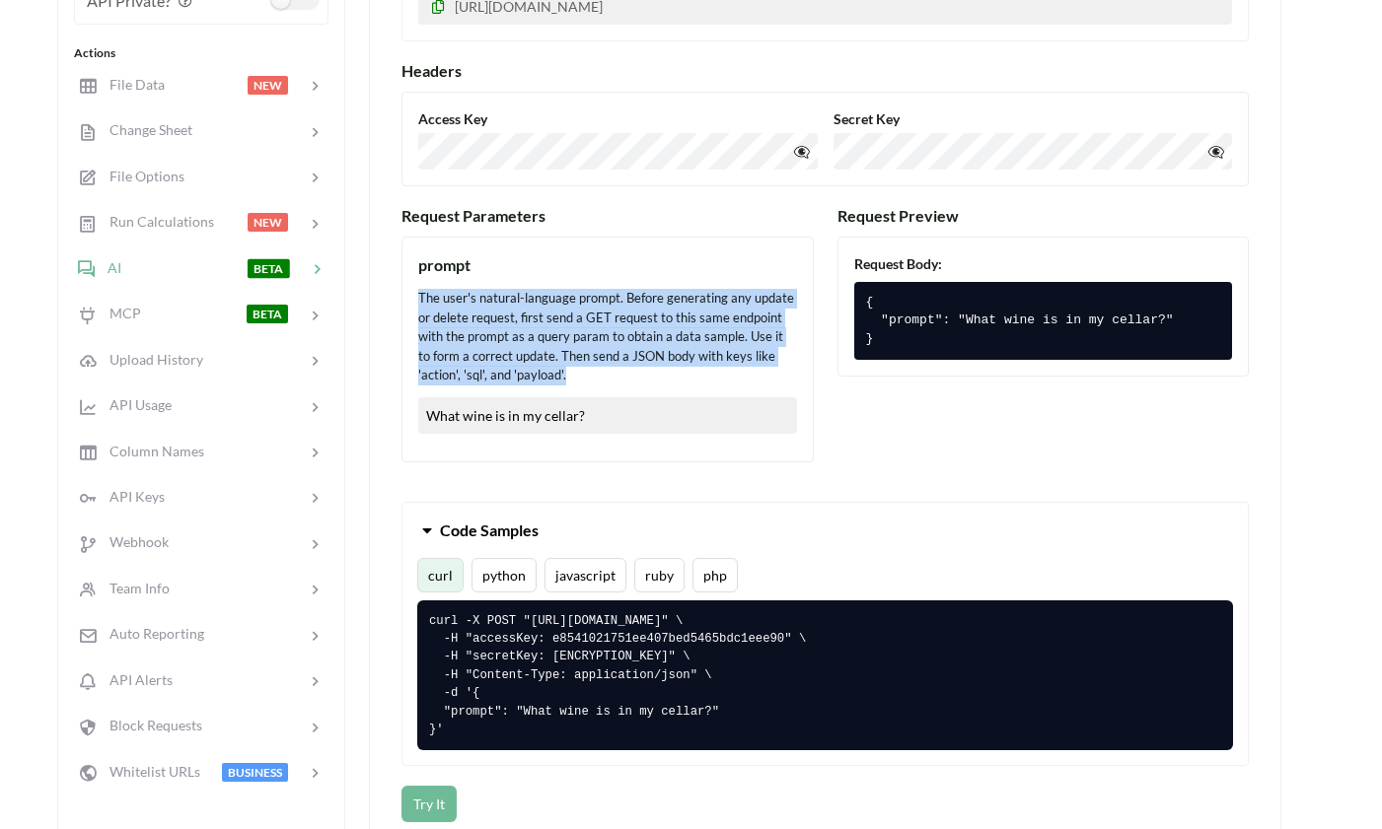
drag, startPoint x: 595, startPoint y: 377, endPoint x: 375, endPoint y: 285, distance: 238.3
click at [375, 285] on div "AI Prompt OpenAPI 3.1.0 API URL POST Download OpenAPI (.yaml) https://api.apisp…" at bounding box center [825, 502] width 912 height 1277
copy div "The user's natural-language prompt. Before generating any update or delete requ…"
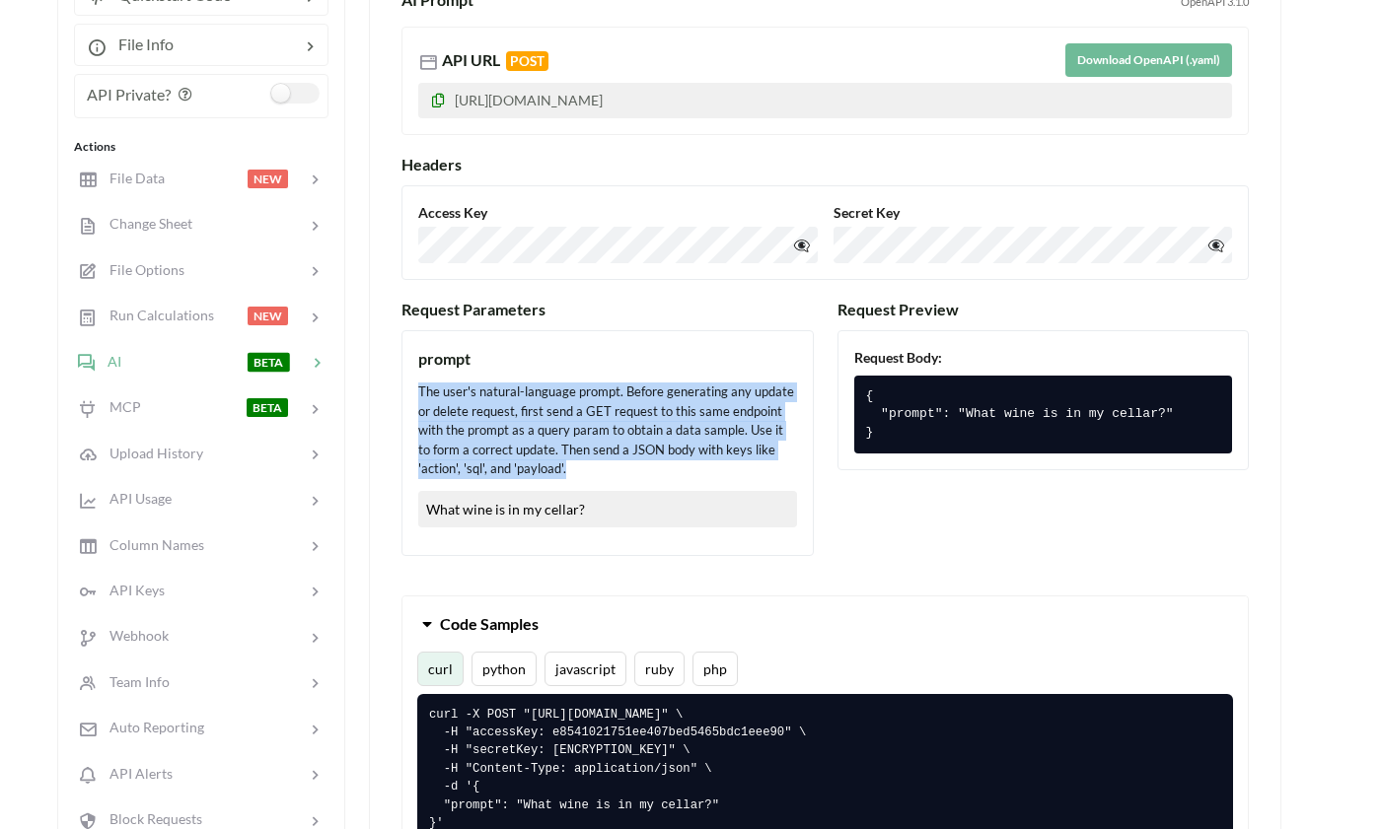
scroll to position [278, 2]
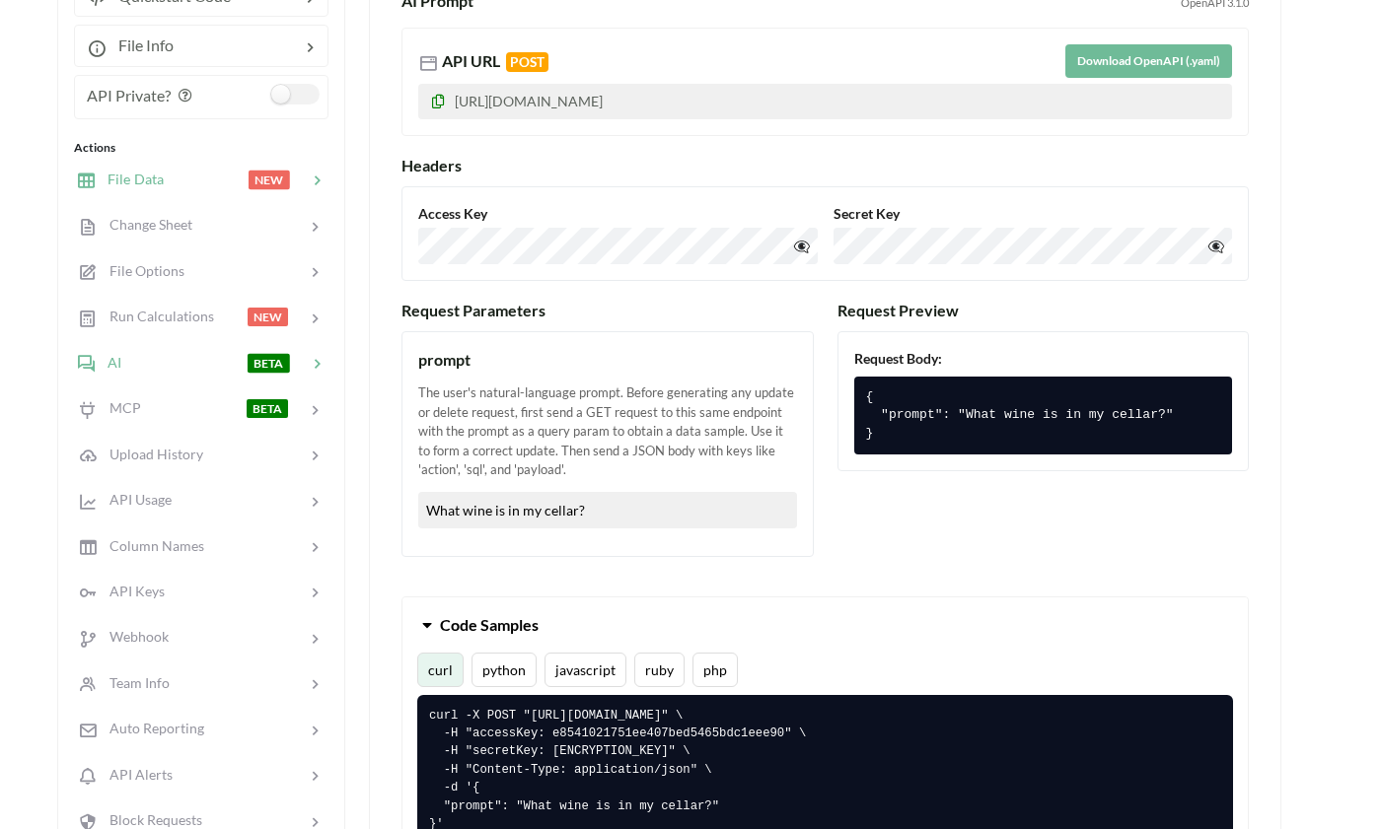
click at [147, 177] on span "File Data" at bounding box center [130, 179] width 68 height 17
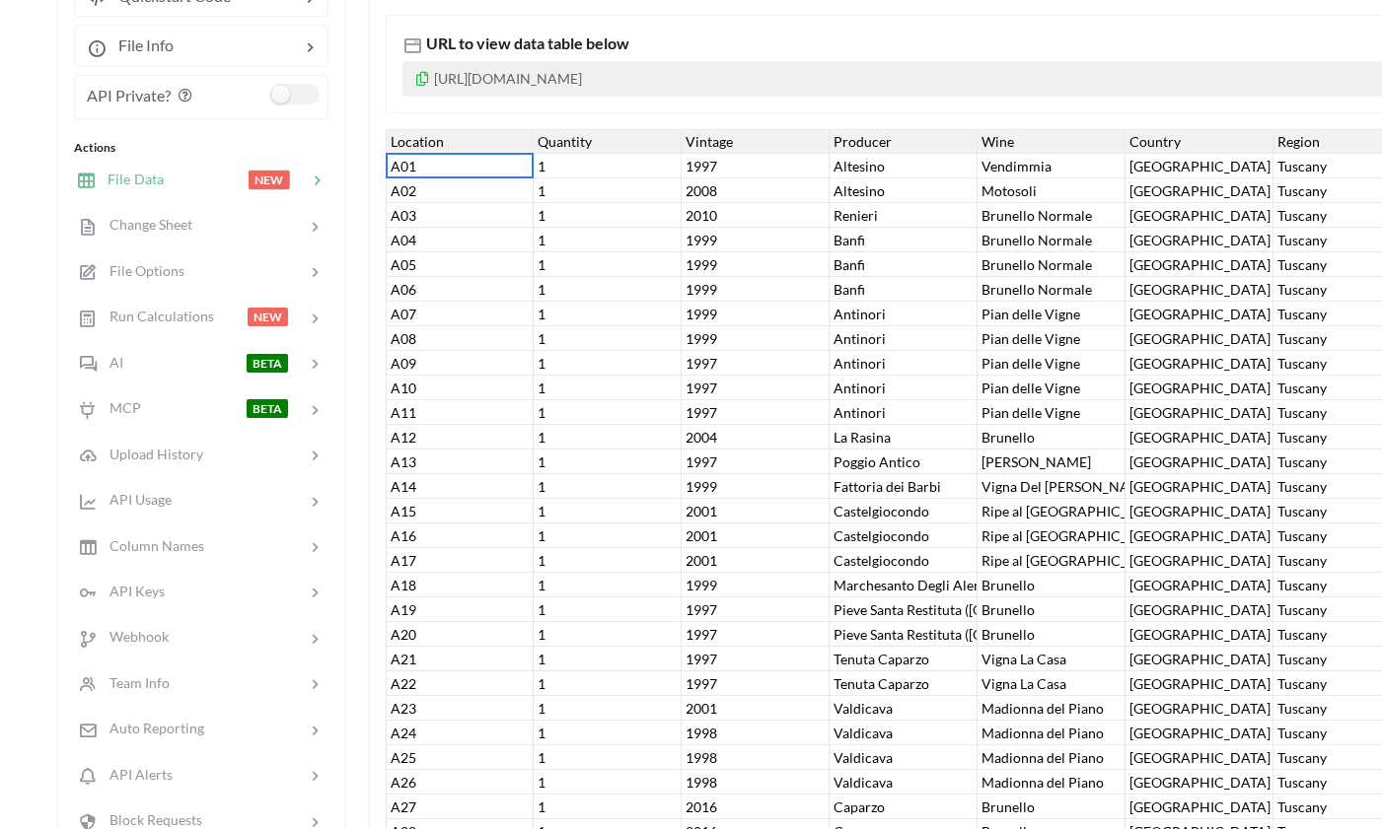
click at [406, 167] on div "A01" at bounding box center [460, 166] width 148 height 25
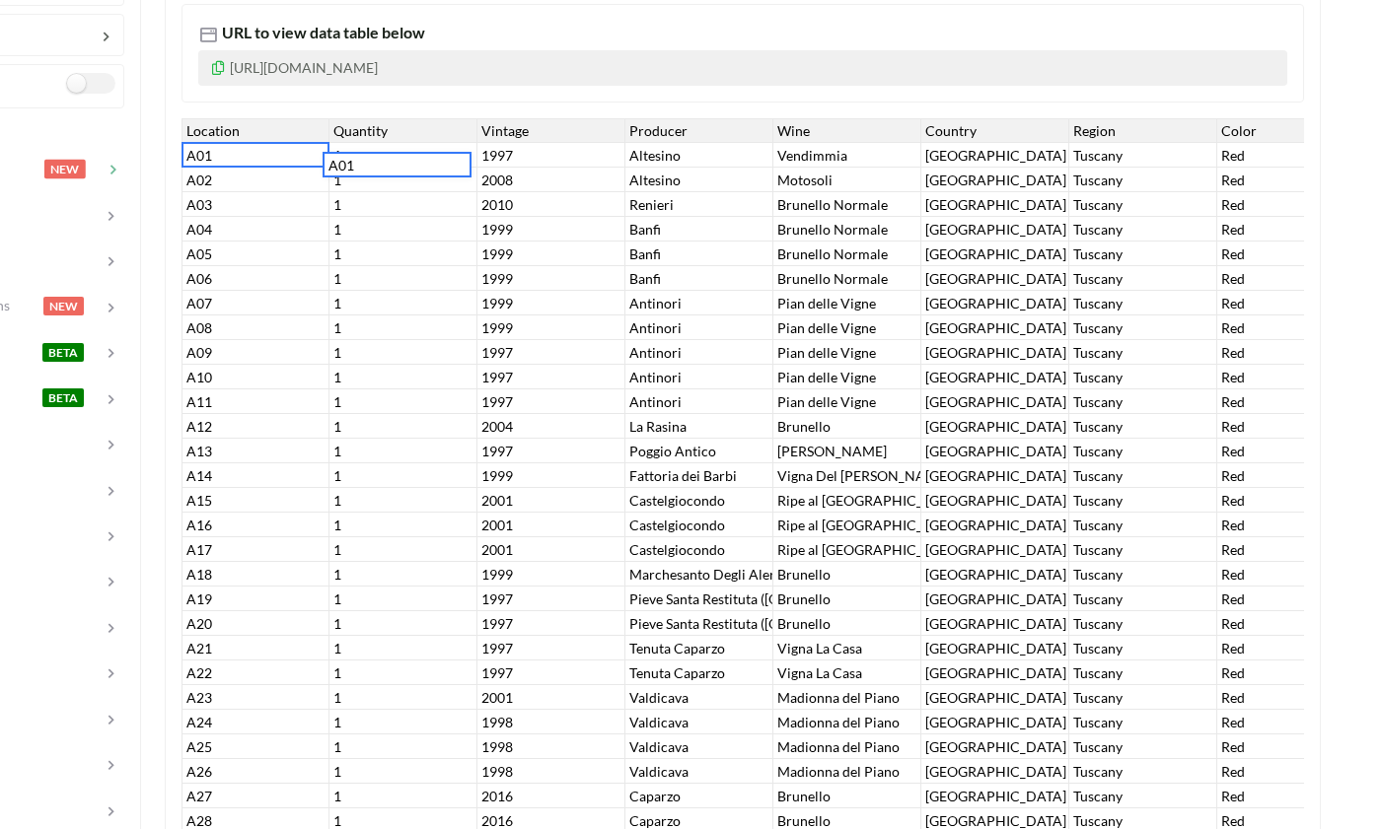
scroll to position [0, 0]
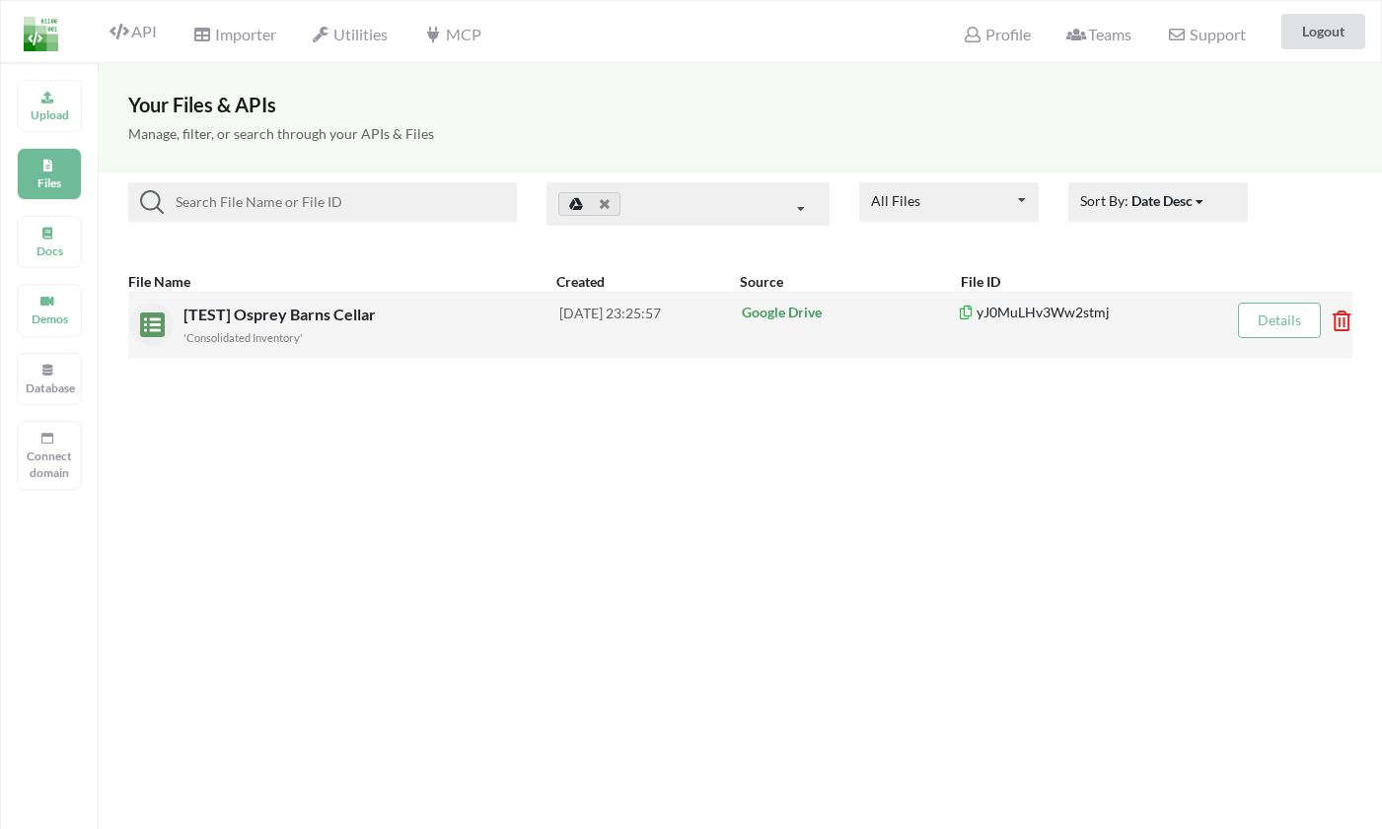
click at [262, 319] on span "[TEST] Osprey Barns Cellar" at bounding box center [281, 314] width 196 height 19
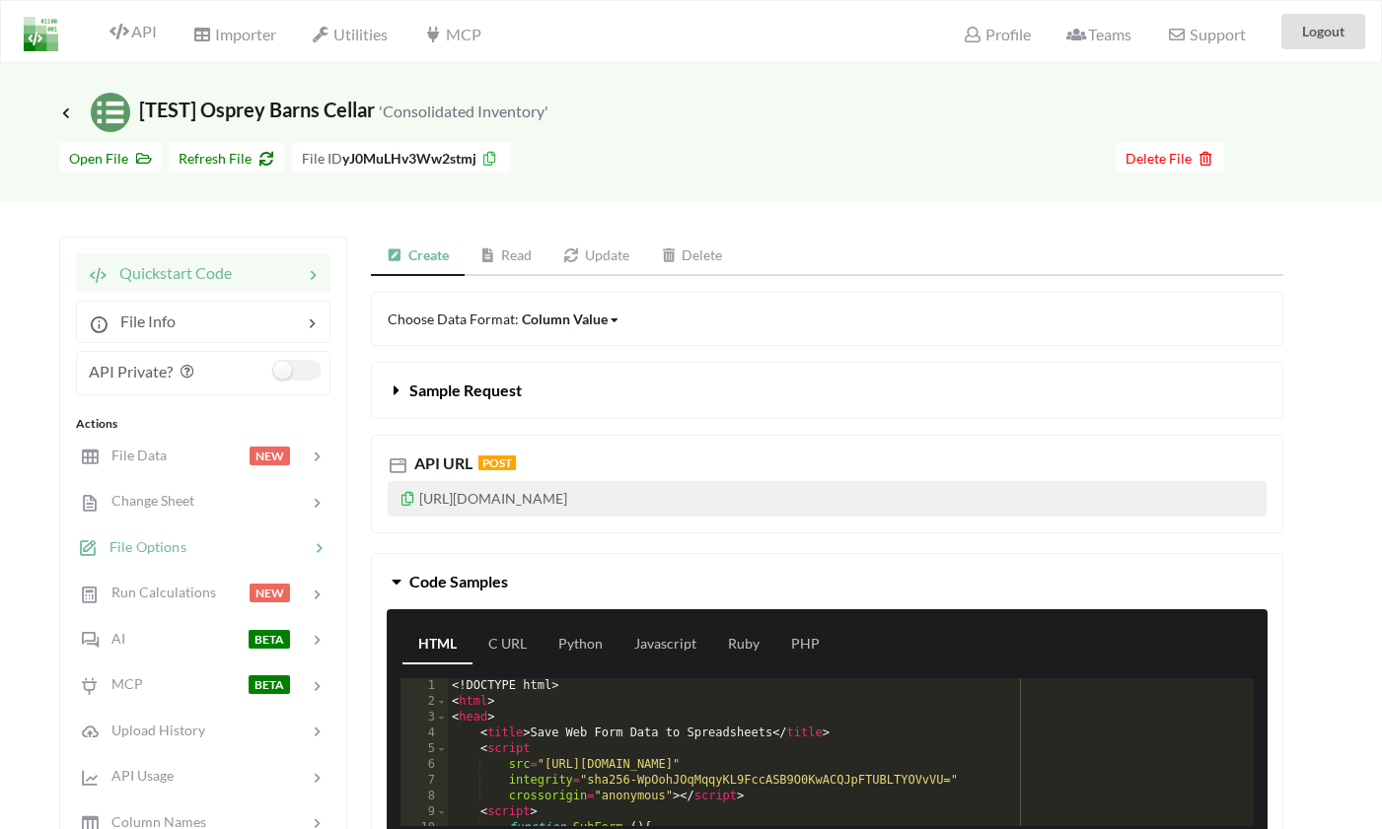
click at [146, 542] on span "File Options" at bounding box center [142, 546] width 89 height 17
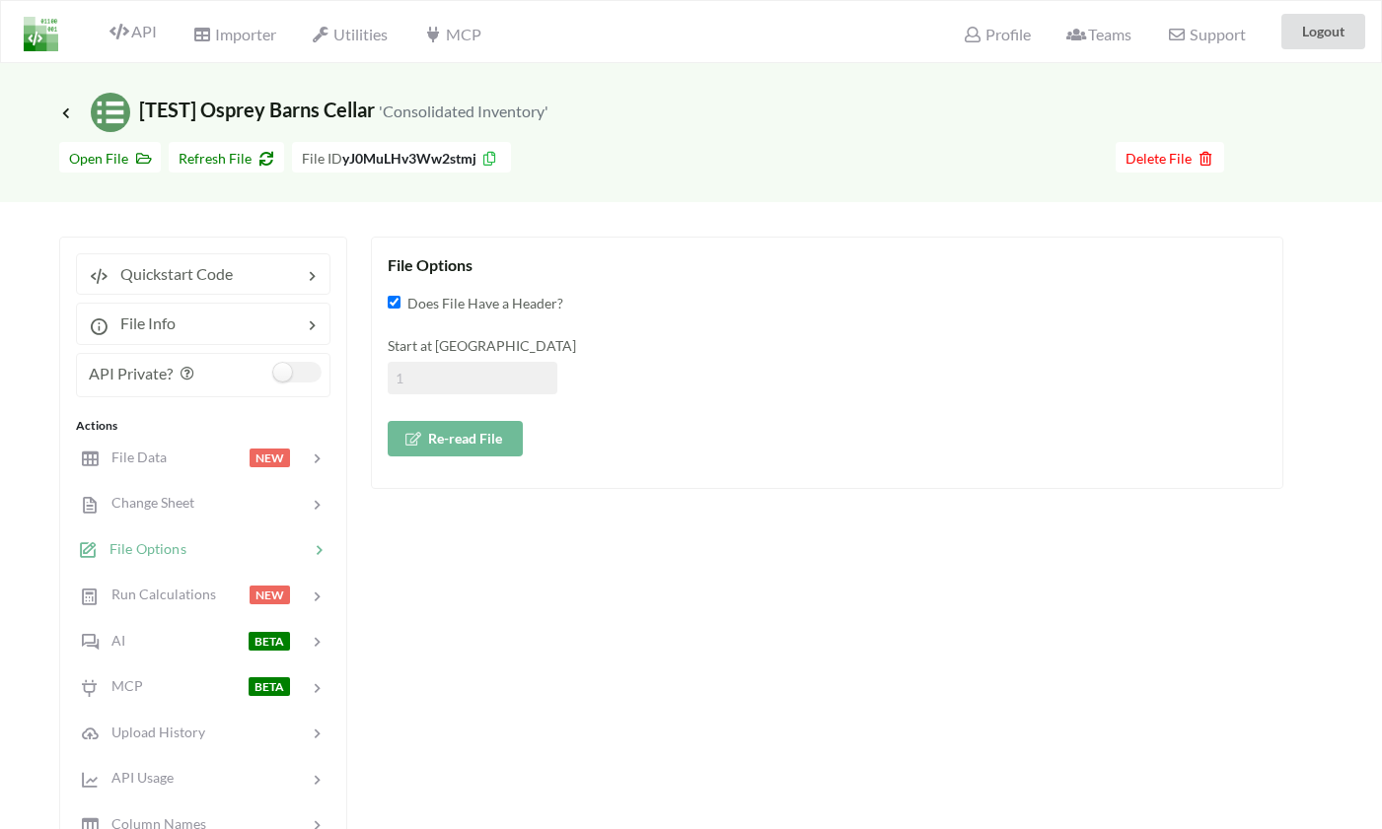
click at [417, 376] on input at bounding box center [473, 378] width 170 height 33
click at [156, 516] on div "Change Sheet" at bounding box center [202, 503] width 259 height 46
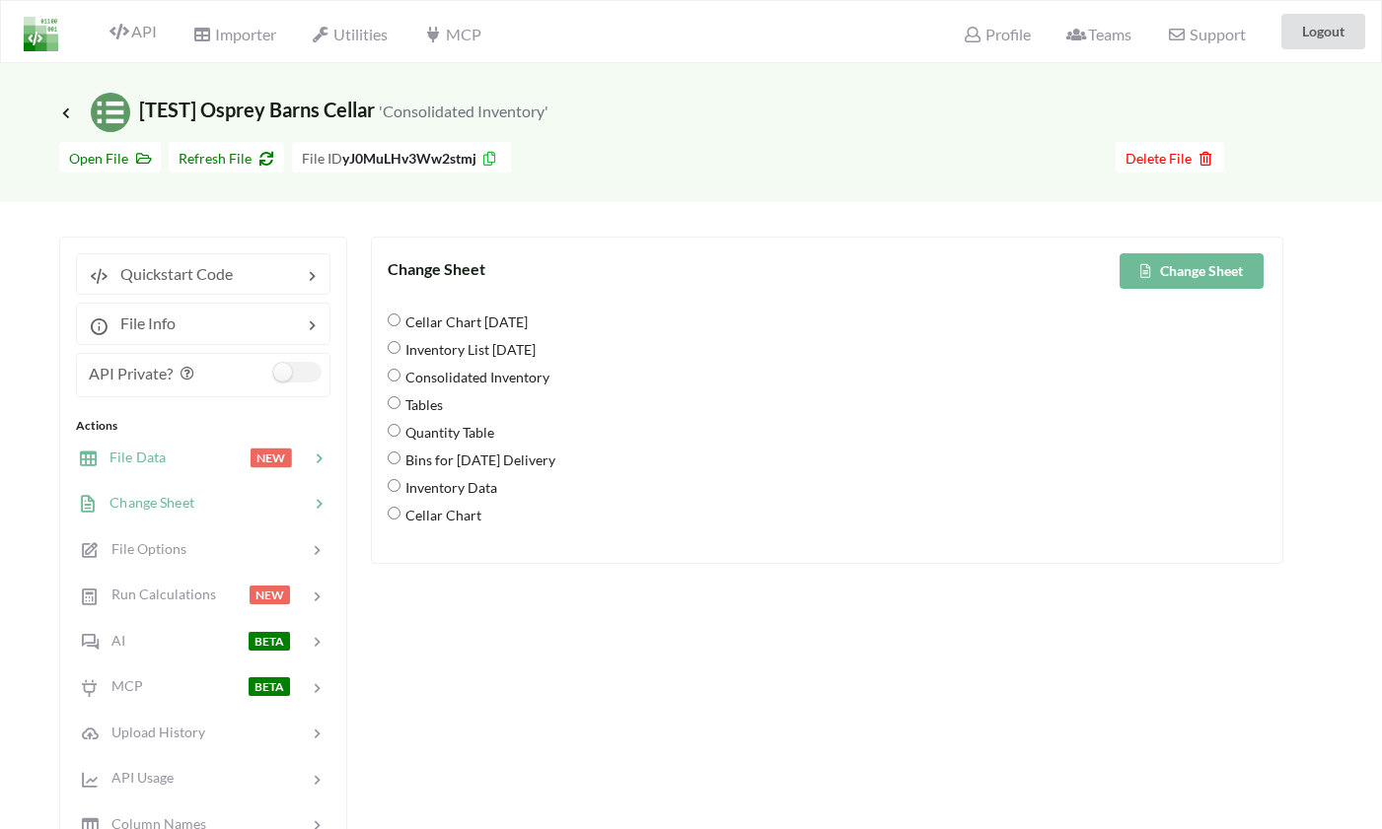
click at [151, 463] on span "File Data" at bounding box center [132, 457] width 68 height 17
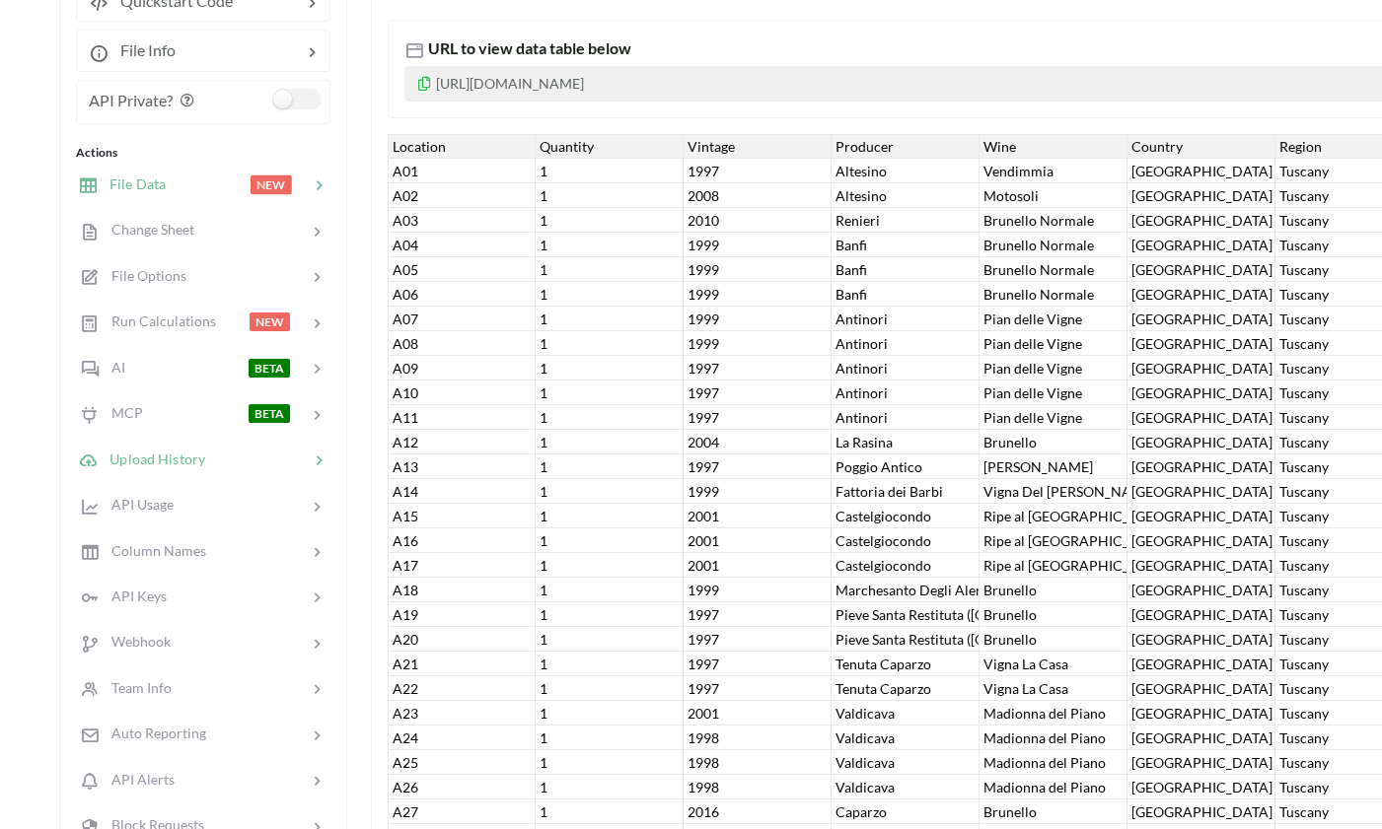
scroll to position [318, 0]
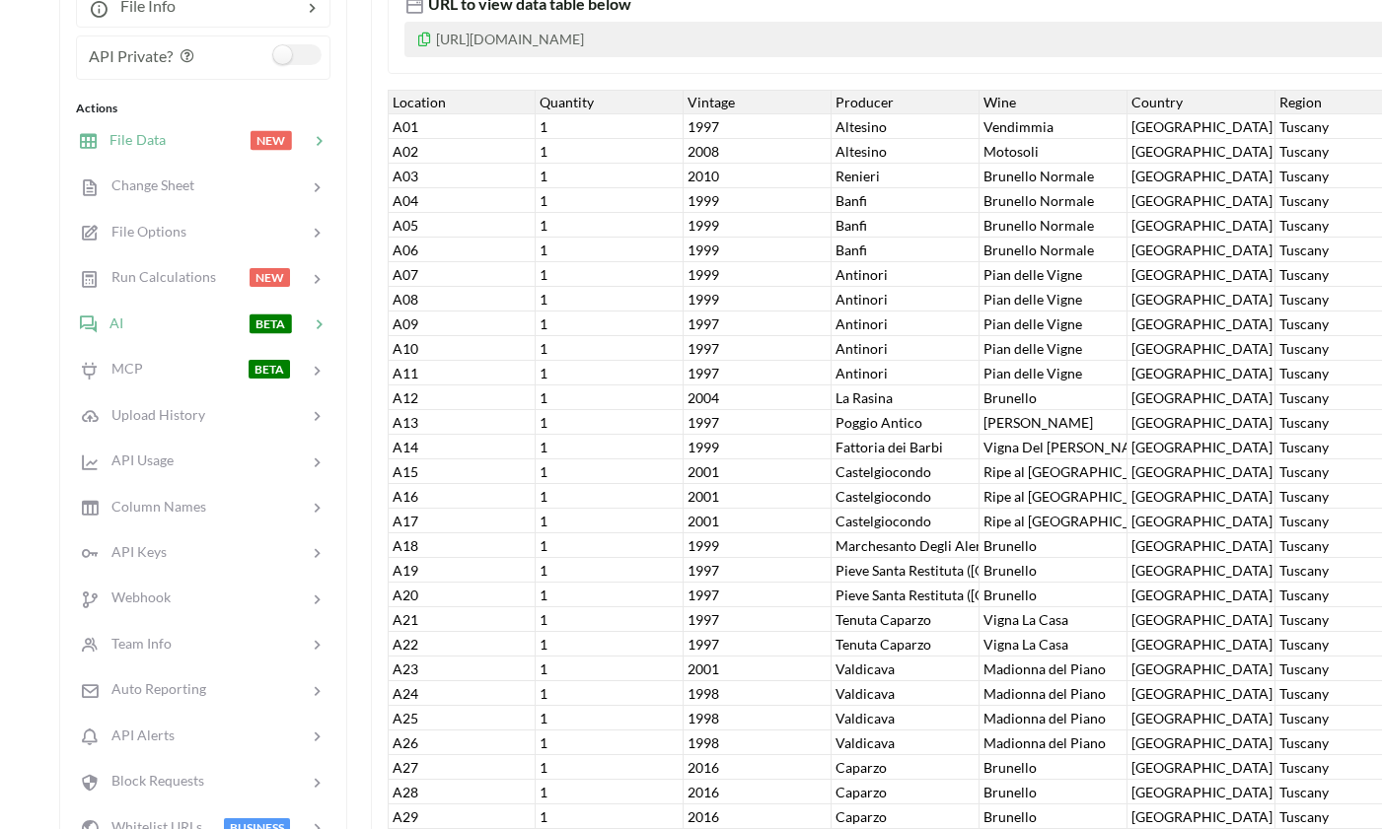
click at [113, 328] on span "AI" at bounding box center [111, 323] width 27 height 17
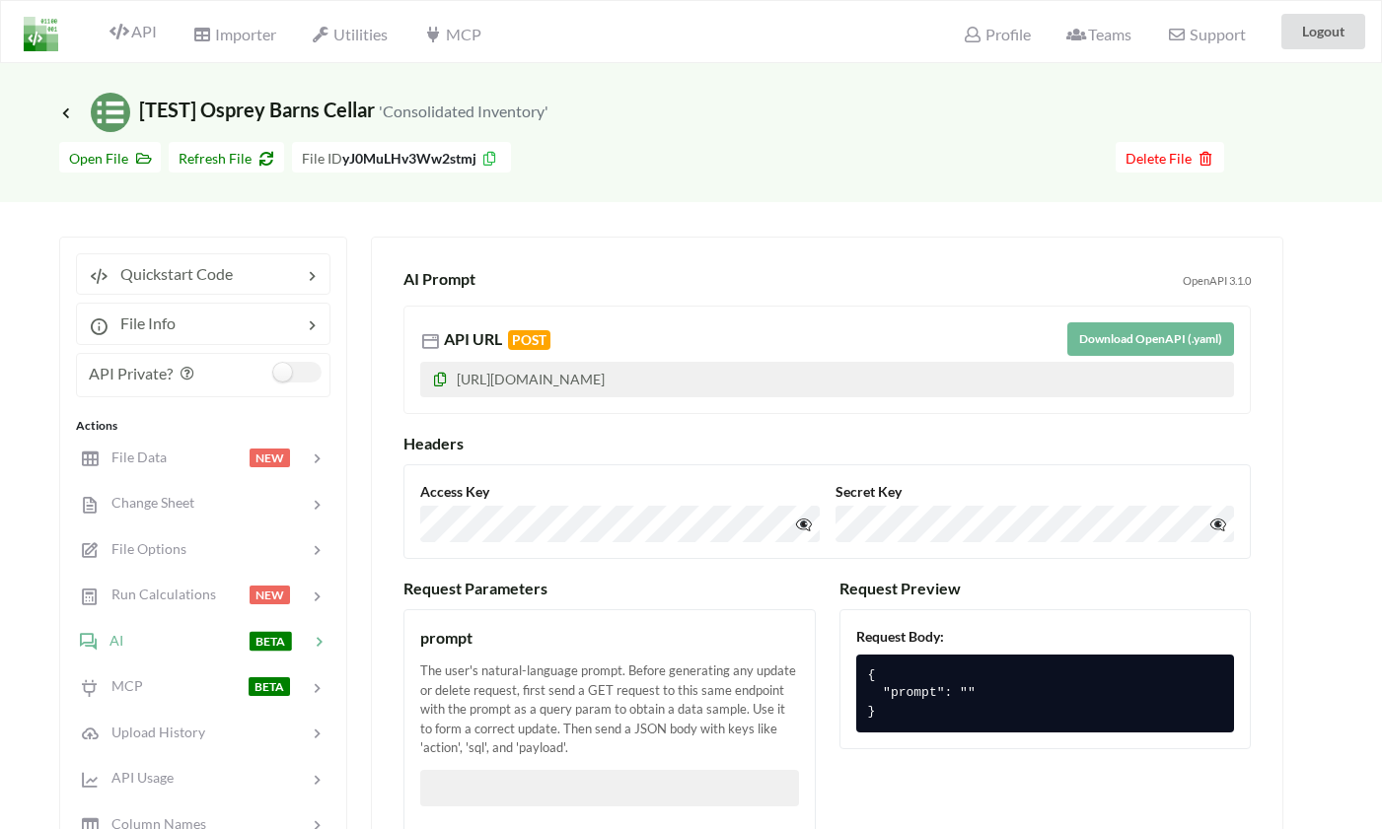
scroll to position [0, 0]
click at [139, 457] on span "File Data" at bounding box center [132, 457] width 68 height 17
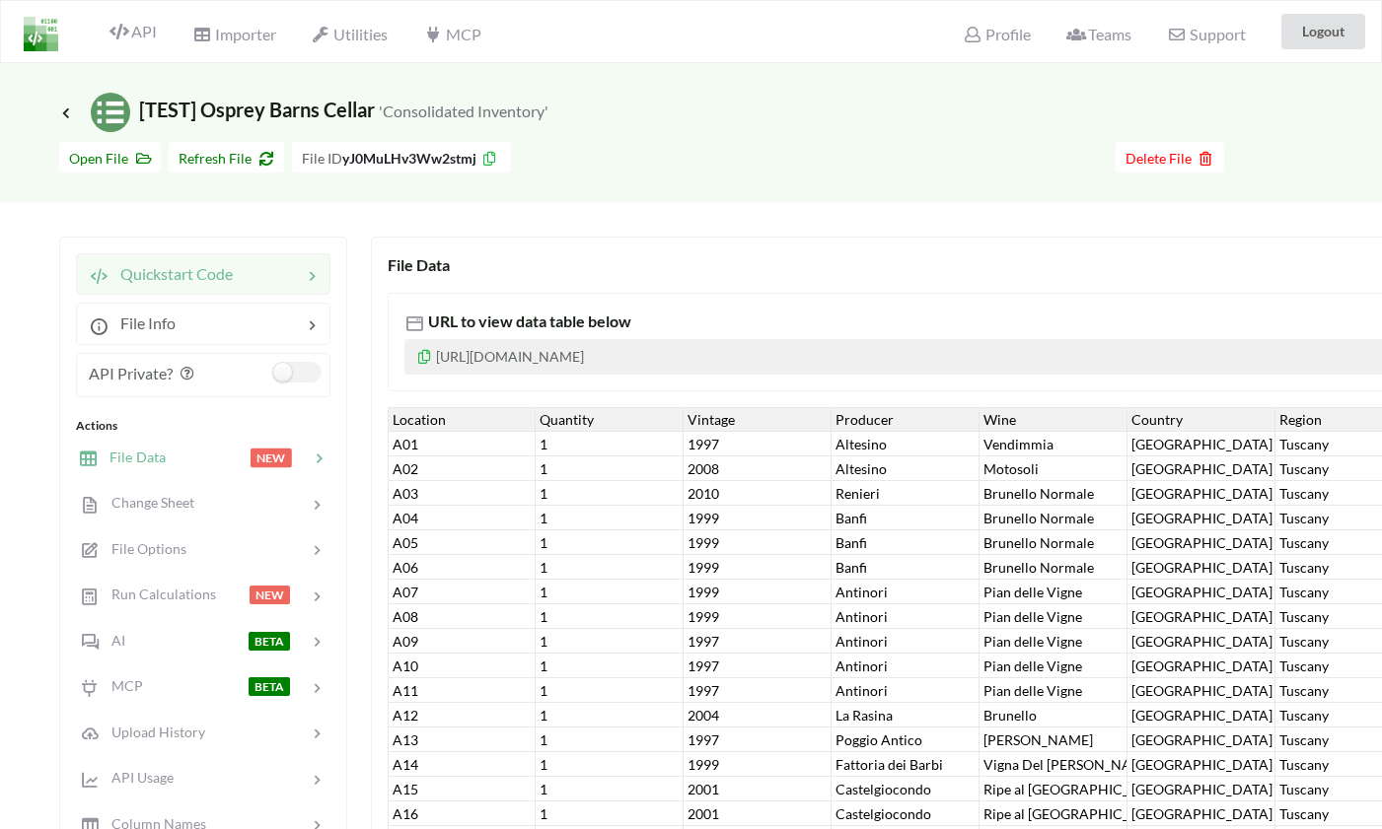
click at [149, 282] on span "Quickstart Code" at bounding box center [170, 273] width 124 height 19
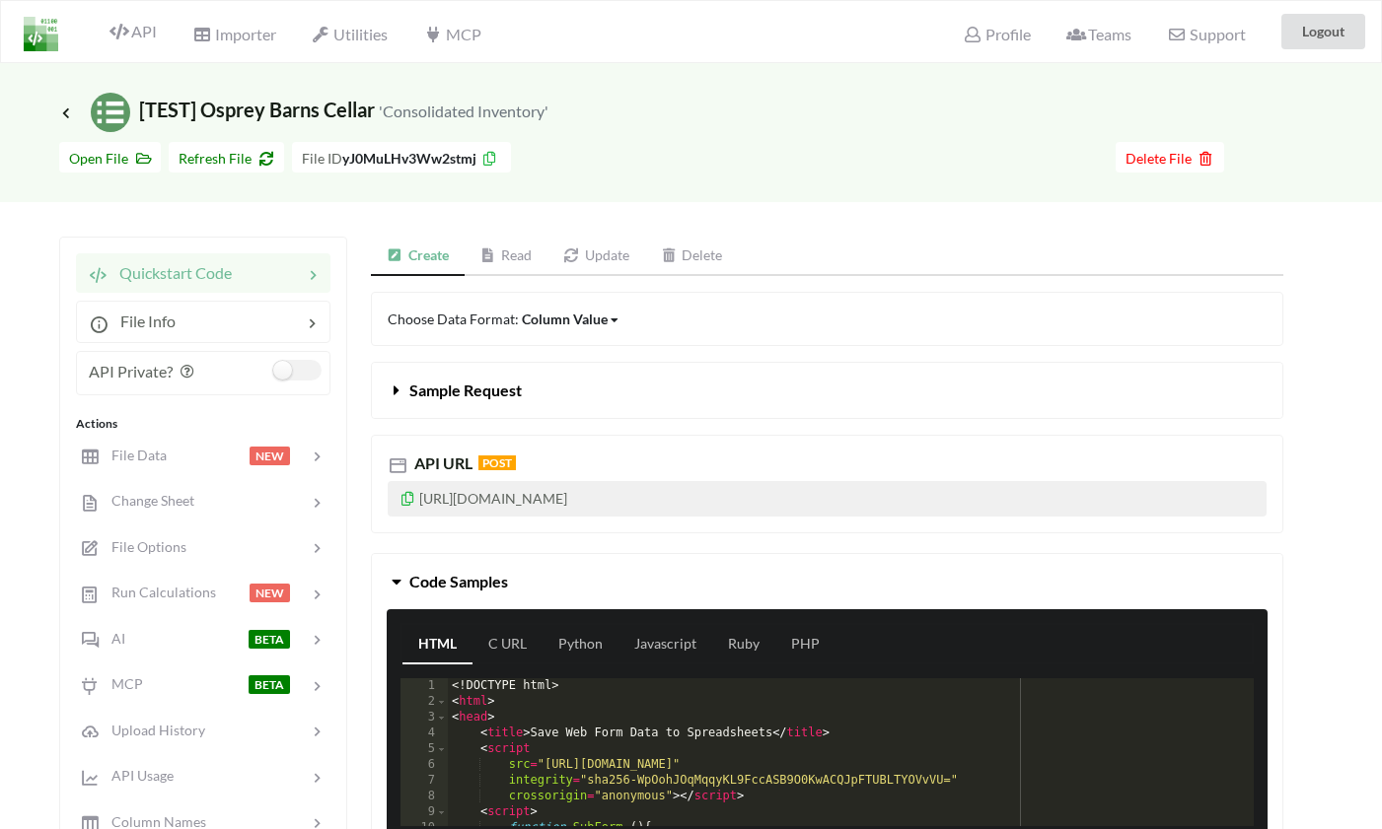
click at [551, 322] on div "Column Value" at bounding box center [565, 319] width 86 height 21
click at [467, 391] on span "Sample Request" at bounding box center [465, 390] width 112 height 19
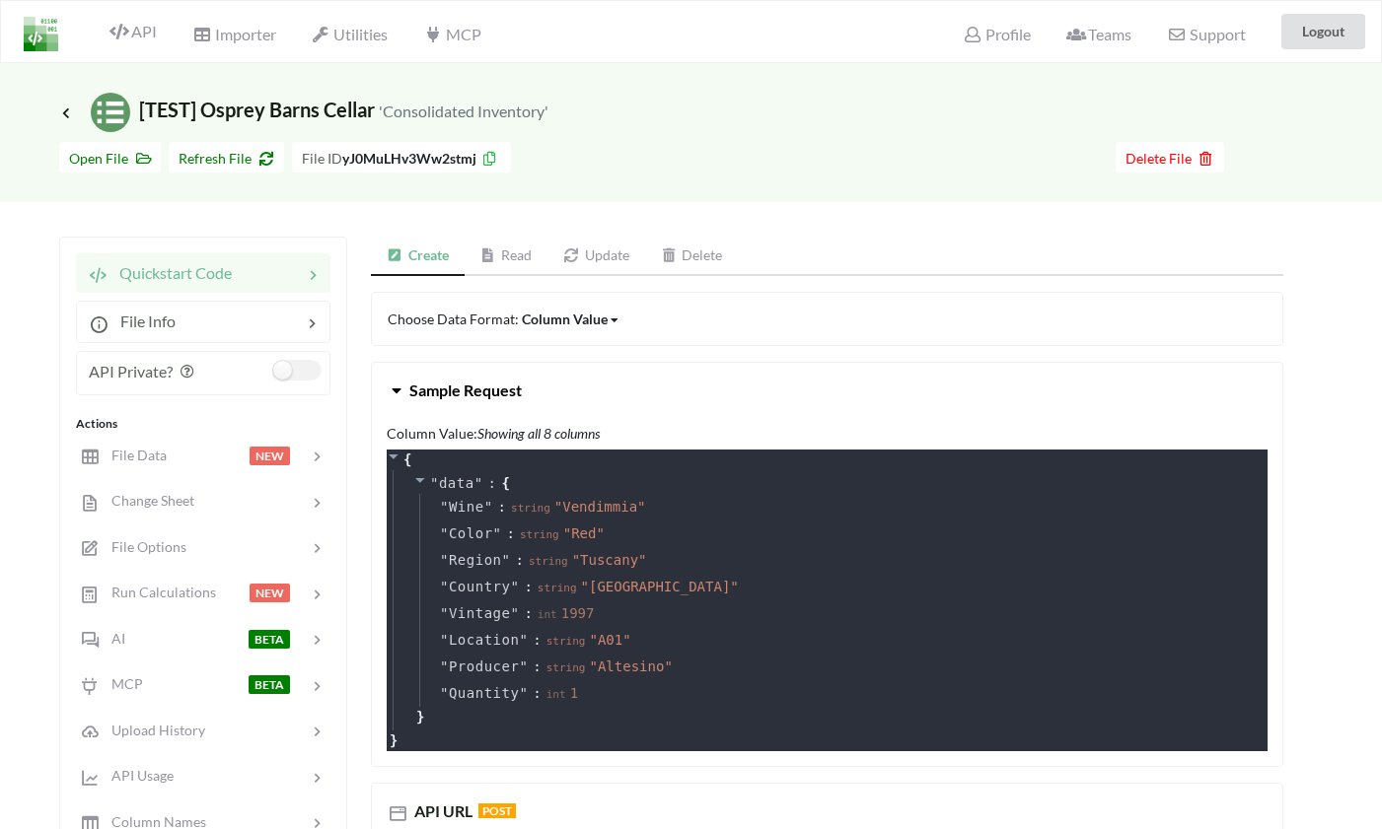
click at [467, 391] on span "Sample Request" at bounding box center [465, 390] width 112 height 19
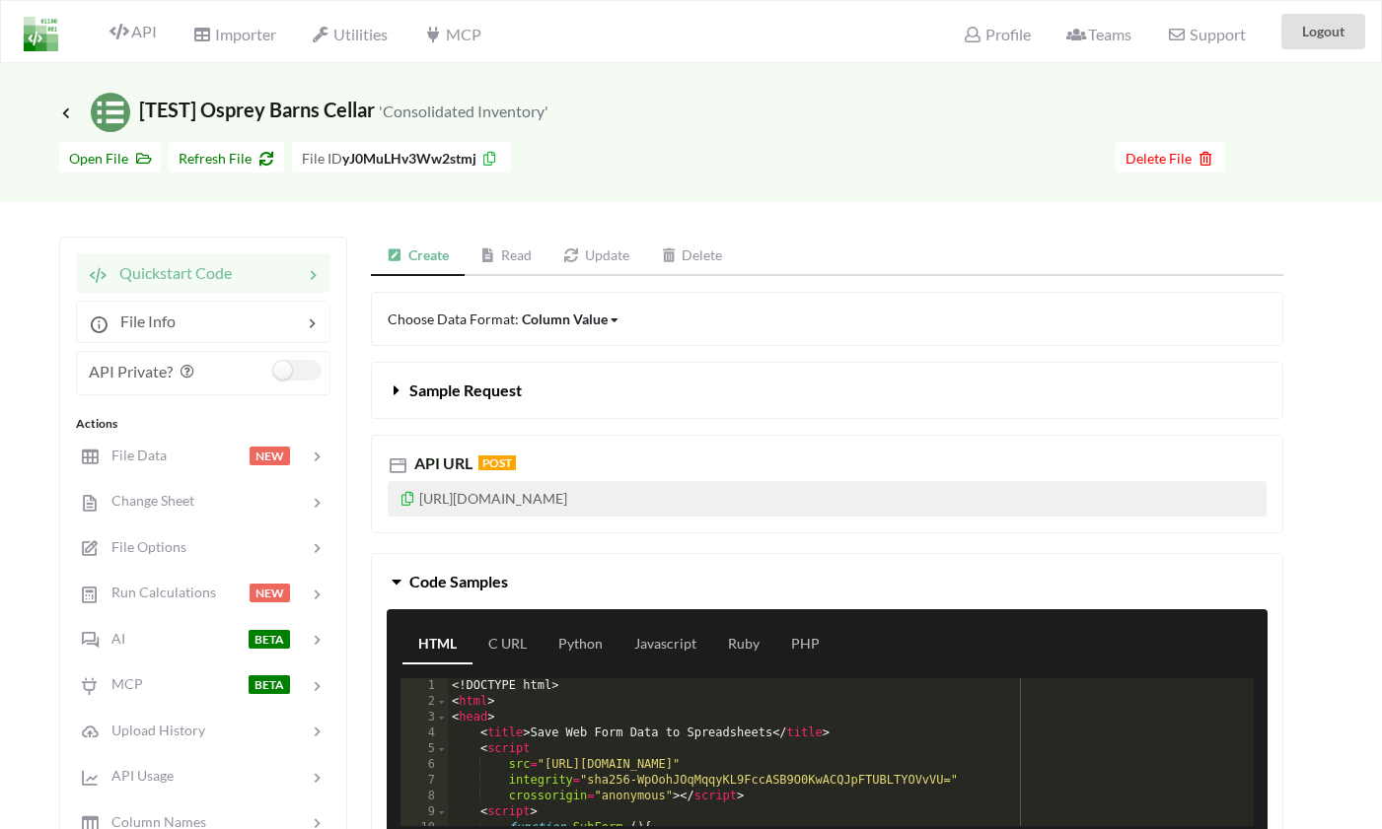
click at [467, 391] on span "Sample Request" at bounding box center [465, 390] width 112 height 19
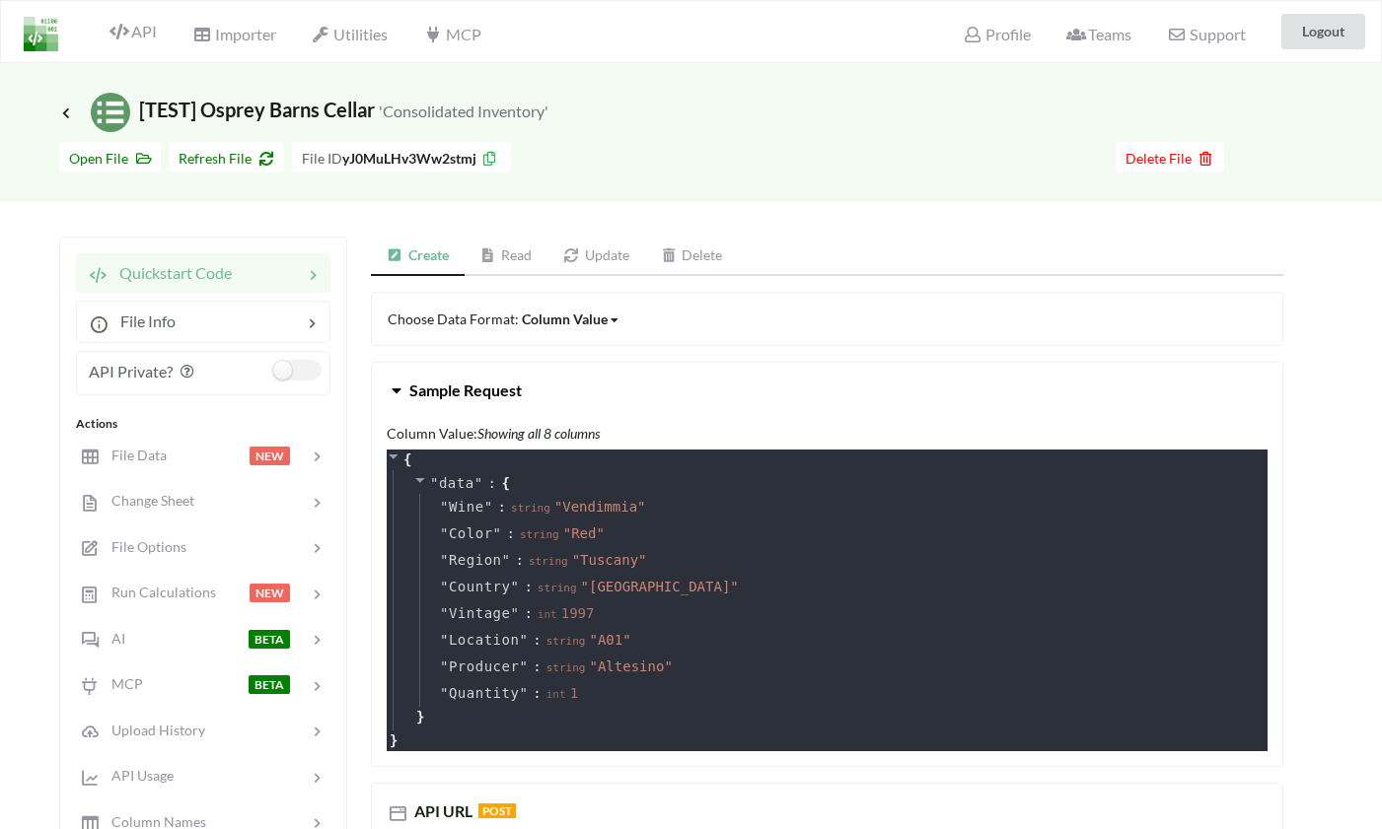
click at [467, 391] on span "Sample Request" at bounding box center [465, 390] width 112 height 19
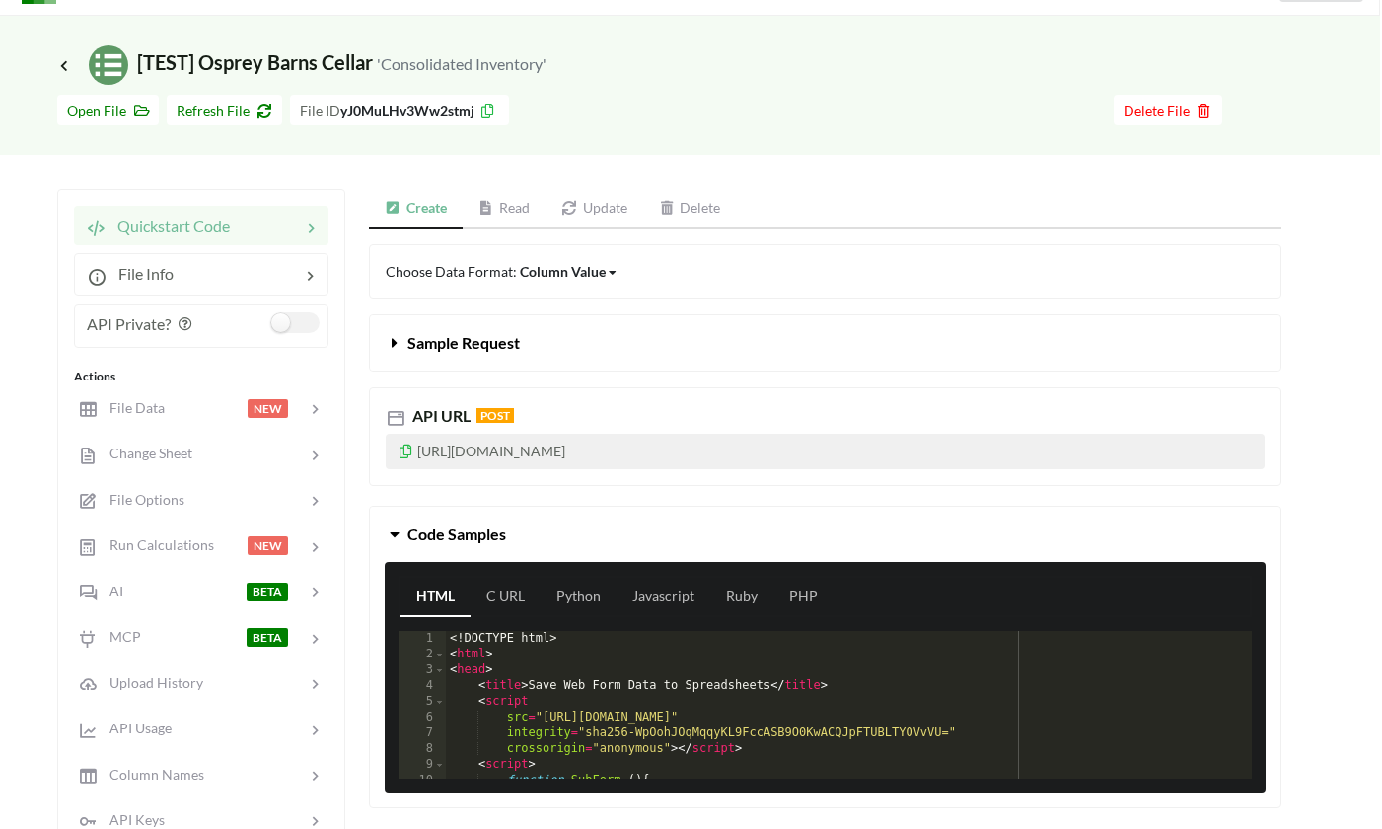
scroll to position [37, 2]
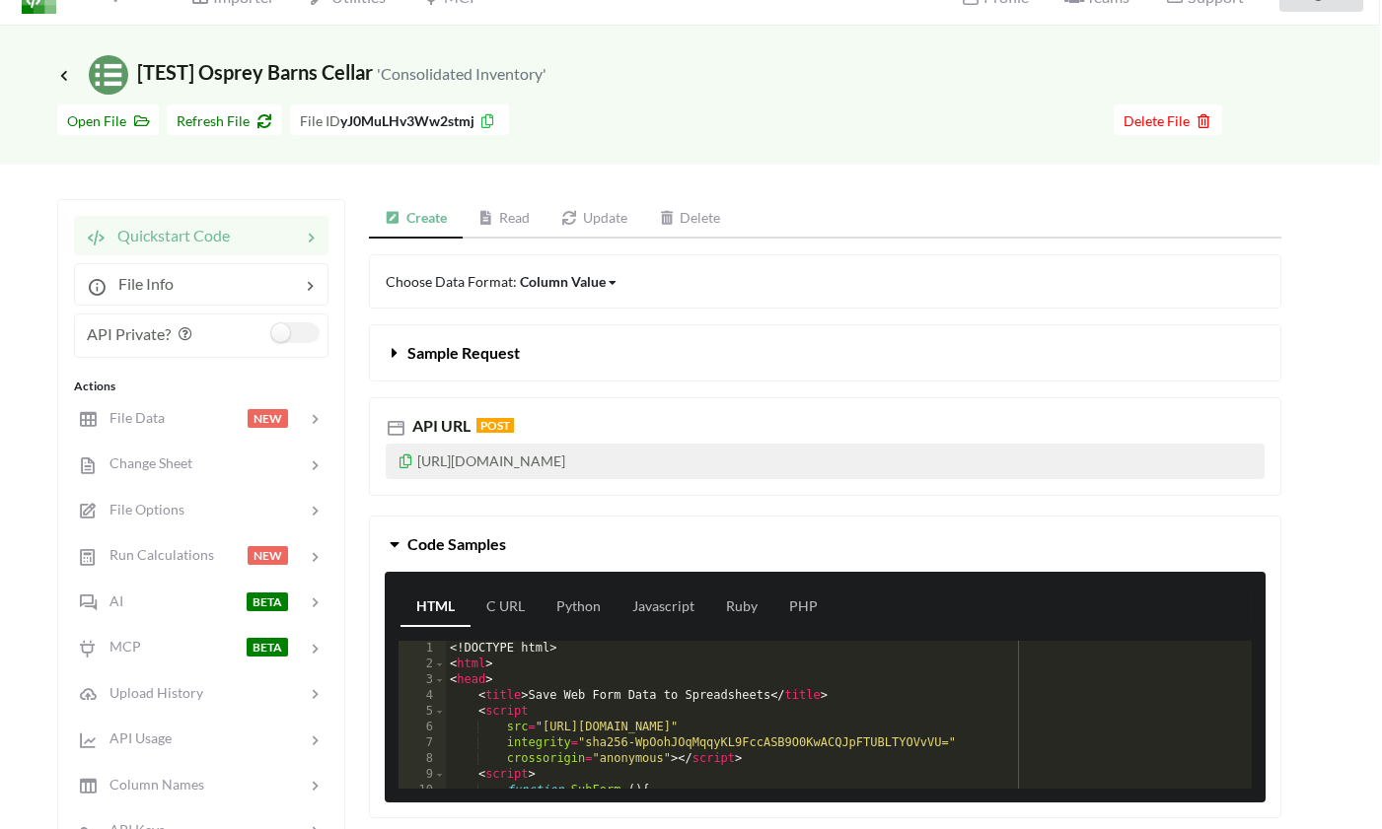
click at [585, 285] on div "Column Value" at bounding box center [563, 281] width 86 height 21
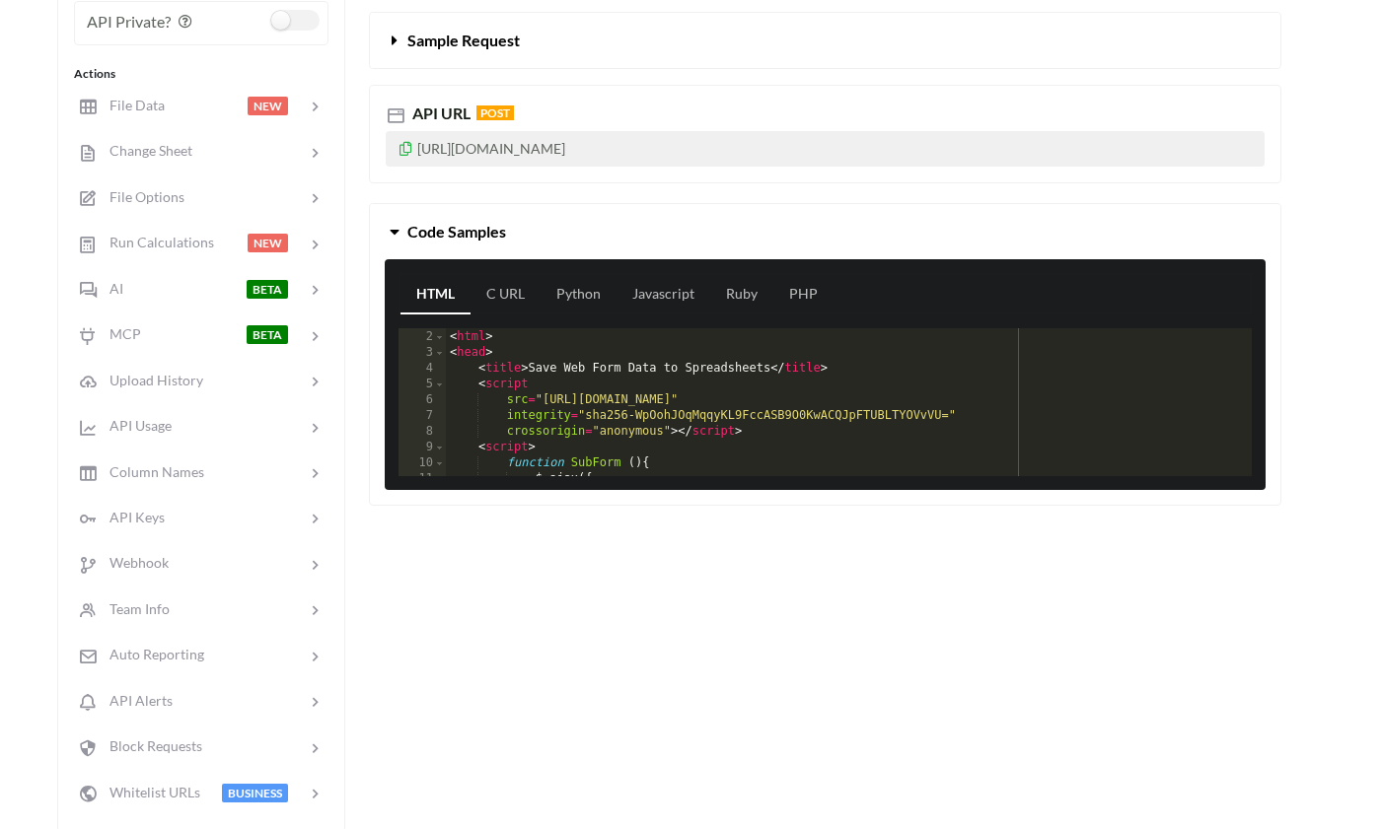
scroll to position [25, 0]
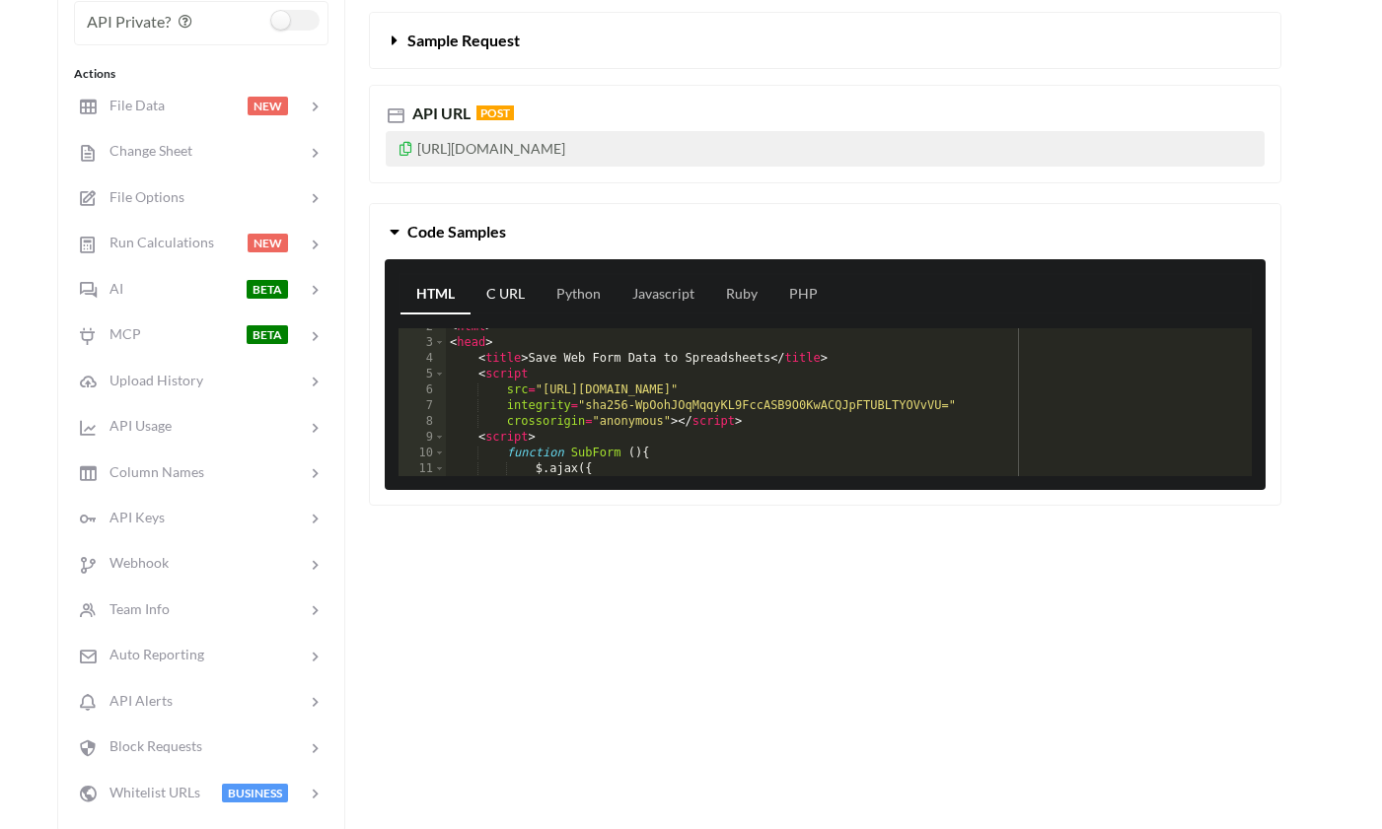
click at [500, 298] on link "C URL" at bounding box center [505, 294] width 70 height 39
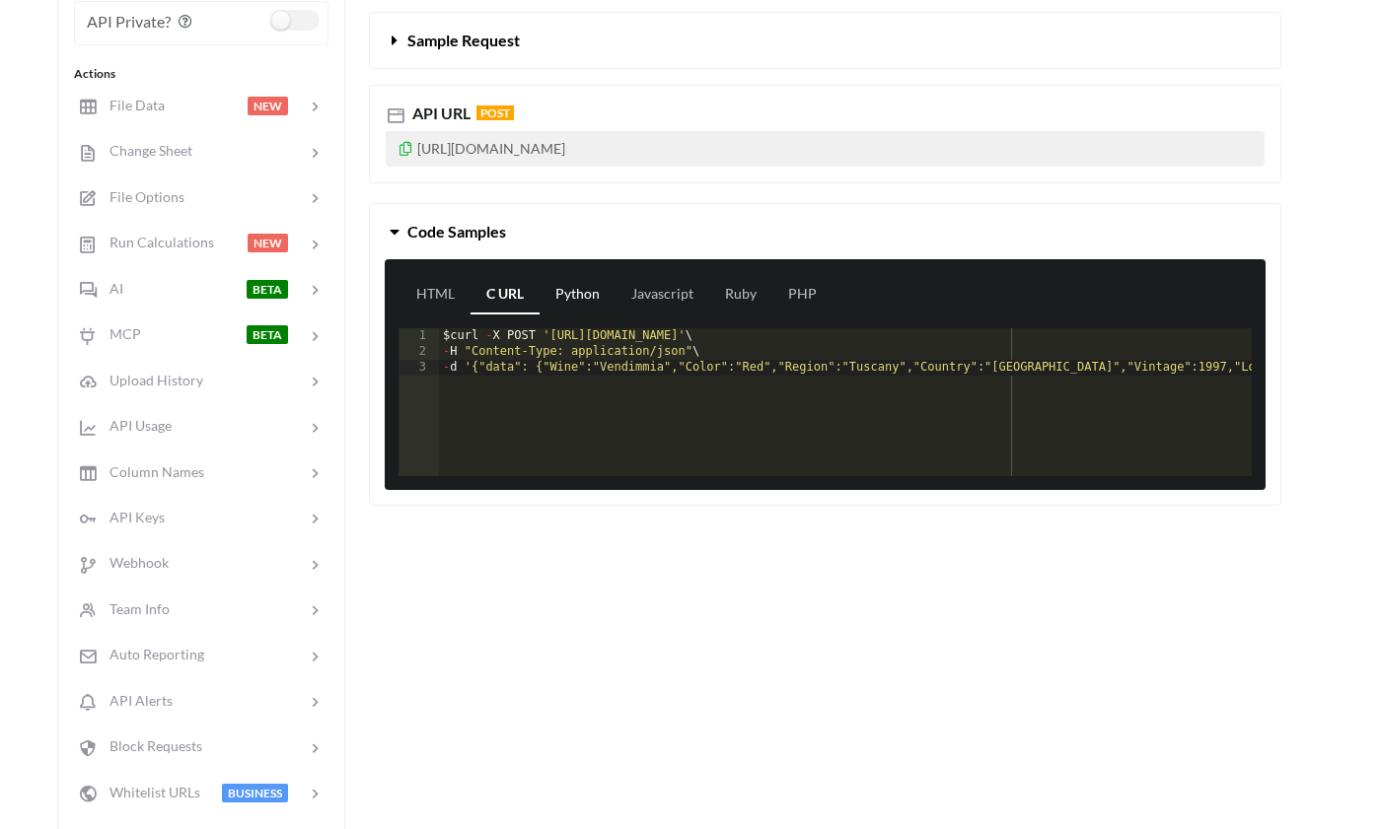
click at [561, 295] on link "Python" at bounding box center [577, 294] width 76 height 39
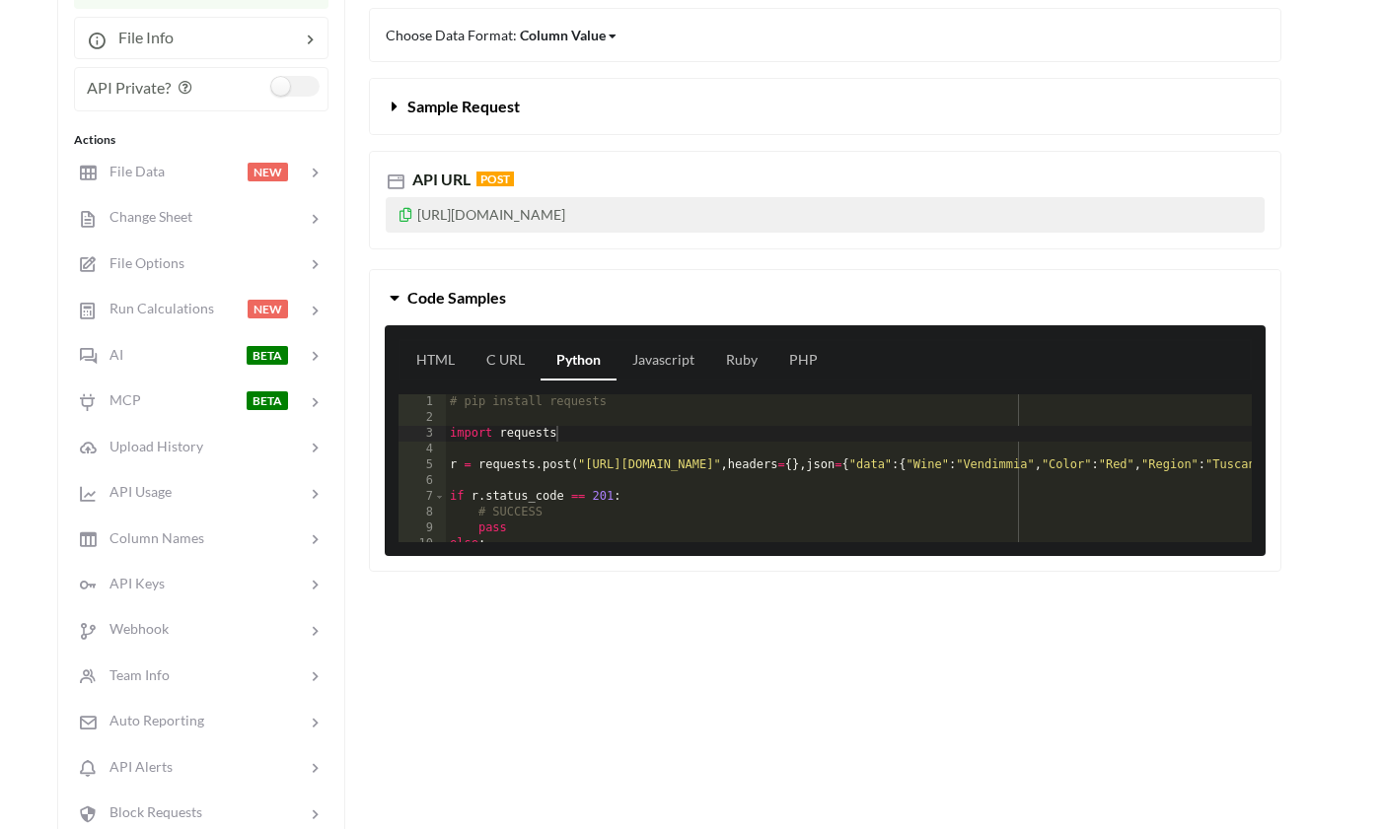
scroll to position [266, 2]
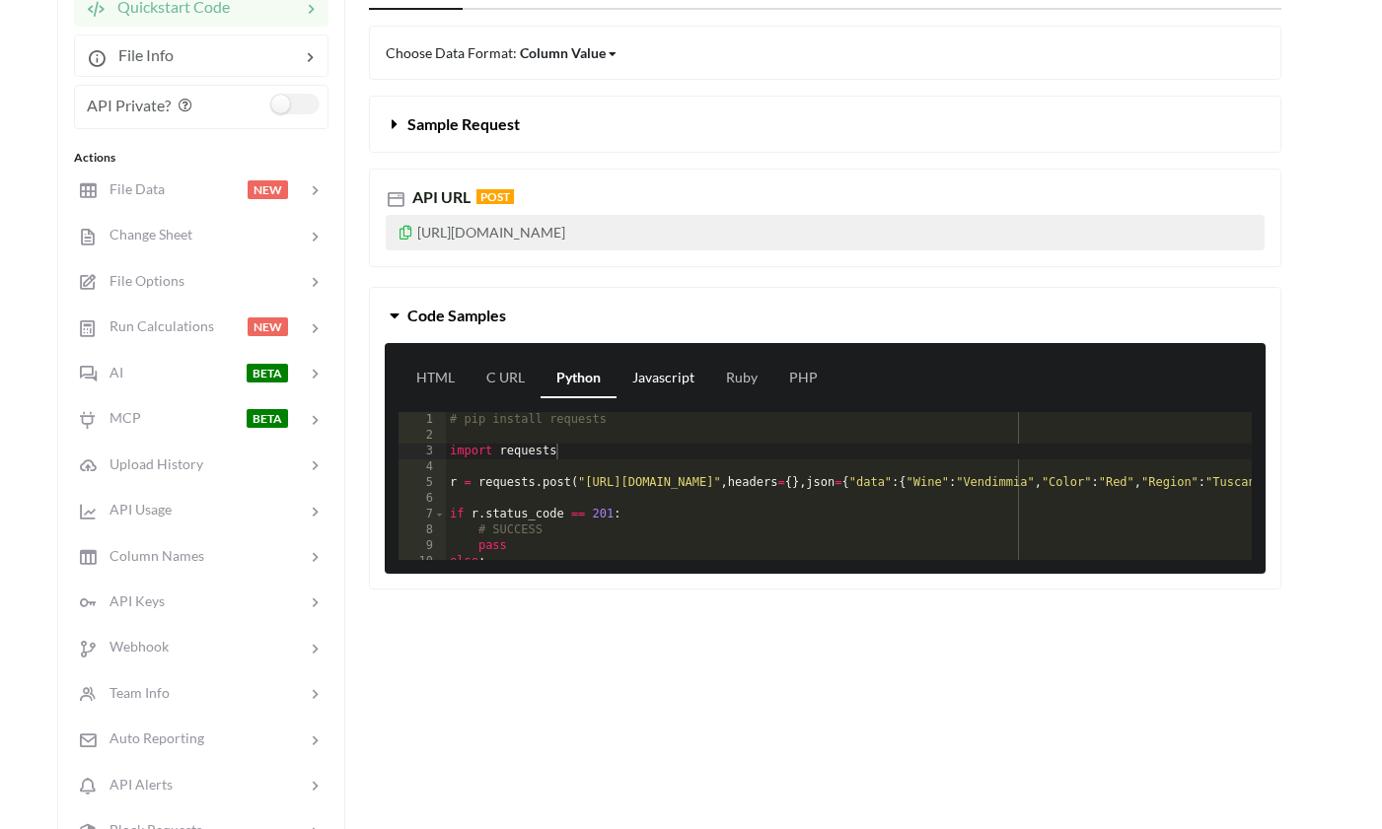
click at [676, 362] on link "Javascript" at bounding box center [663, 378] width 94 height 39
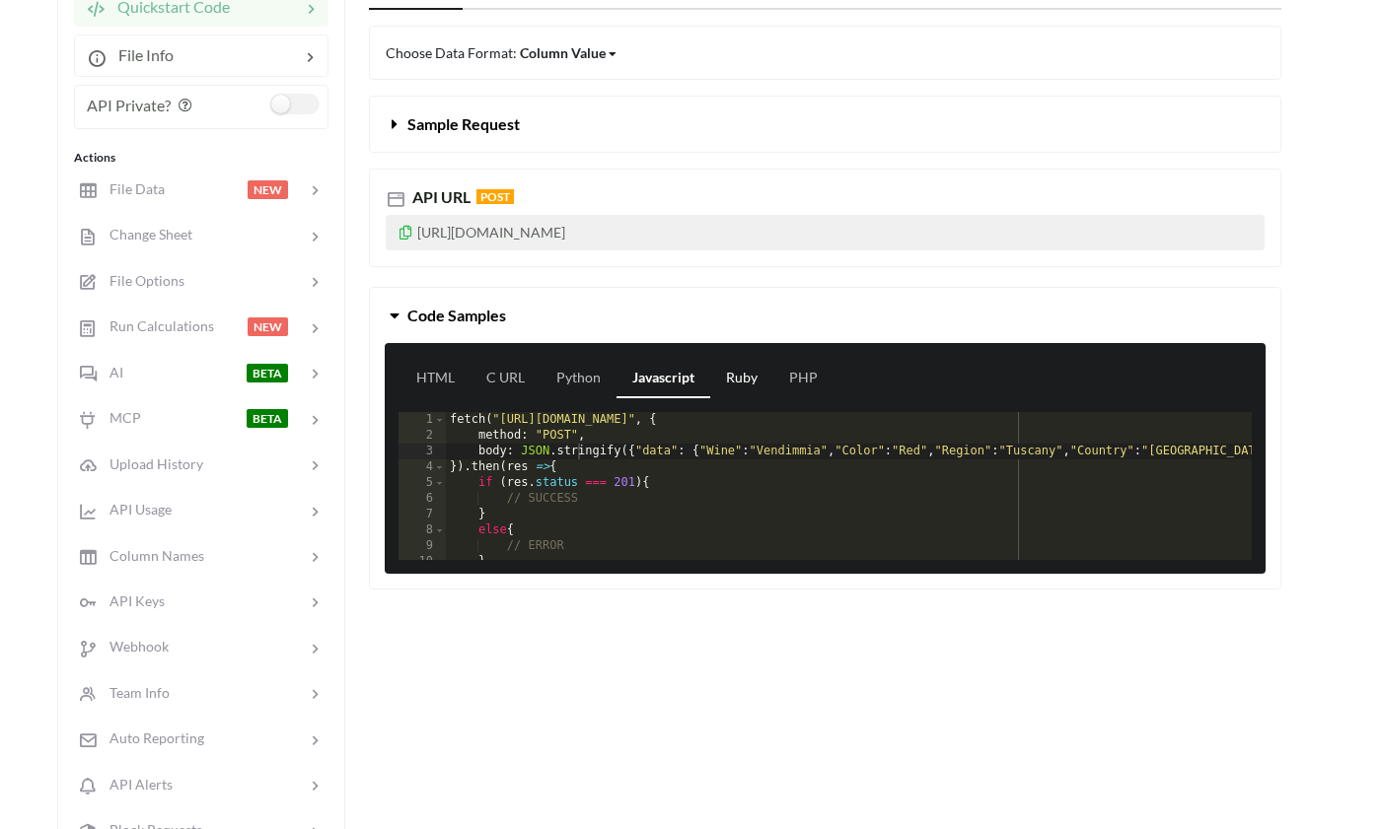
click at [735, 396] on link "Ruby" at bounding box center [741, 378] width 63 height 39
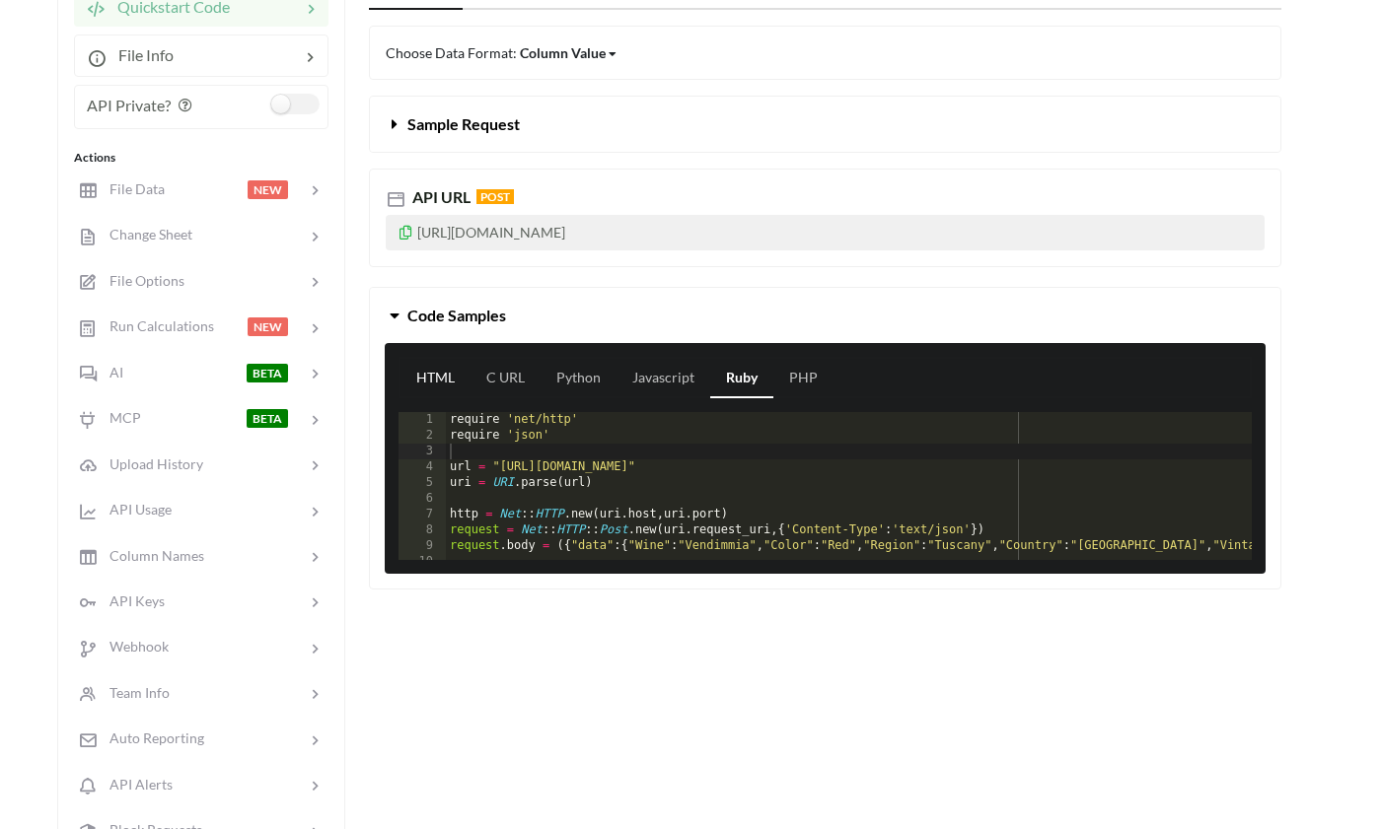
click at [459, 373] on link "HTML" at bounding box center [435, 378] width 70 height 39
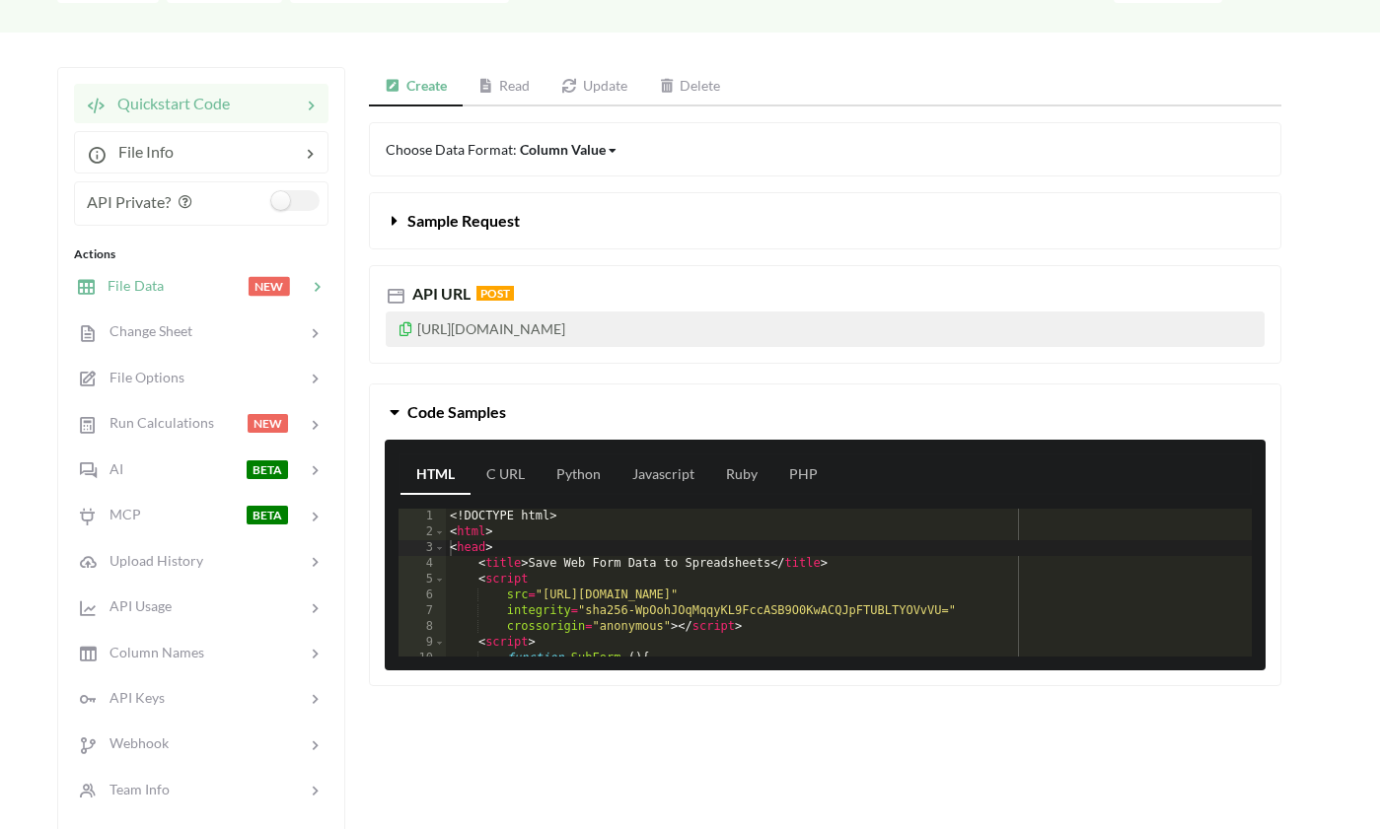
scroll to position [172, 2]
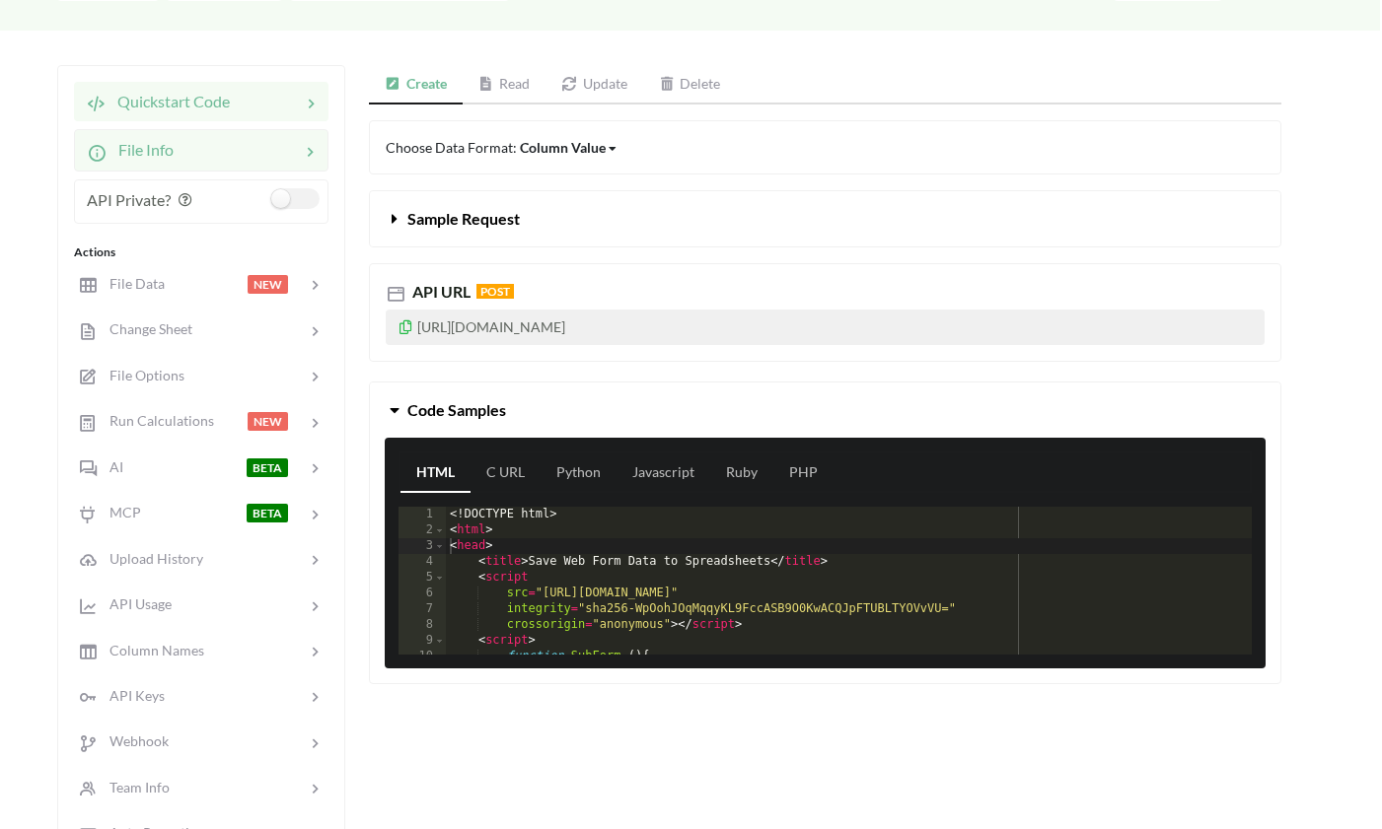
click at [193, 159] on div at bounding box center [237, 150] width 126 height 24
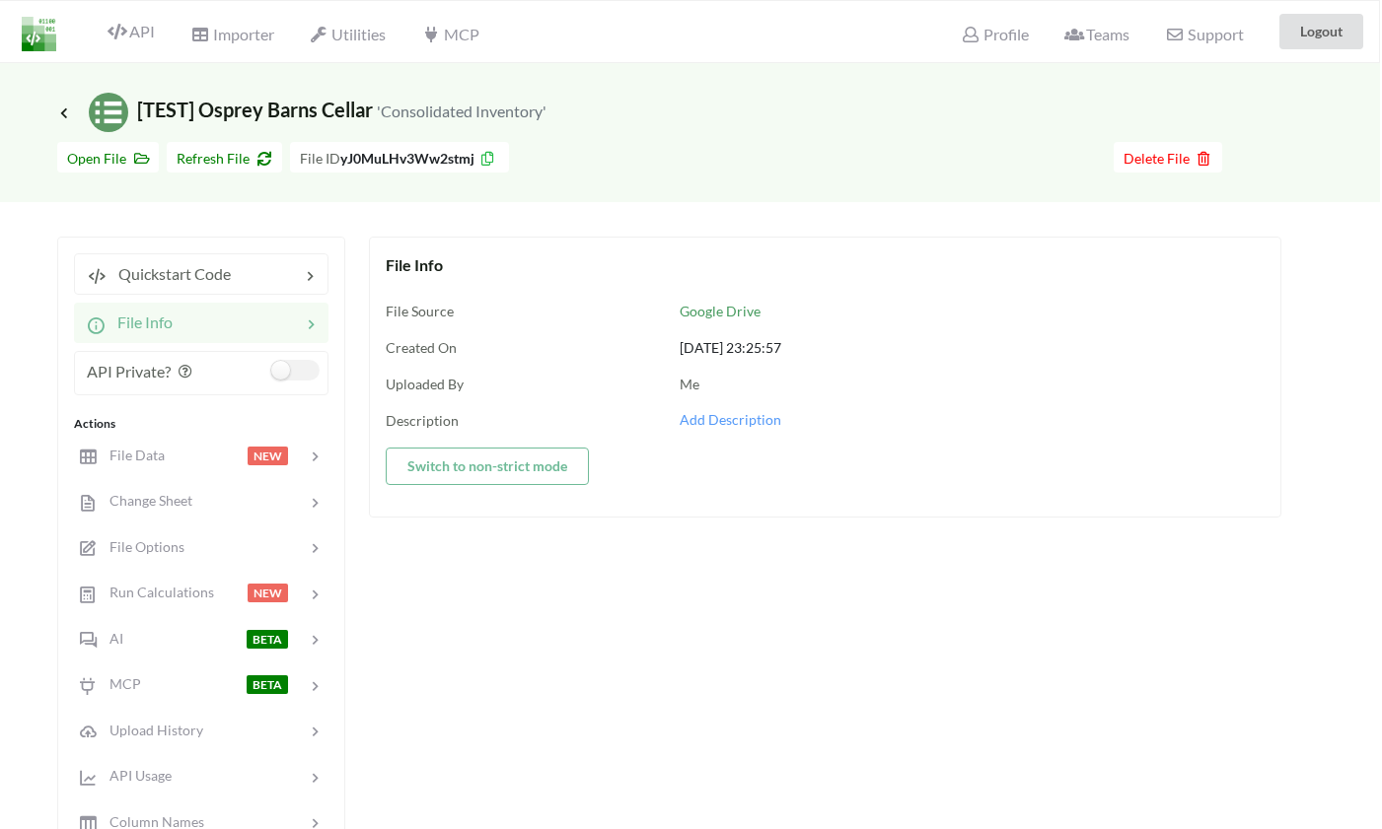
scroll to position [0, 2]
click at [158, 487] on div "Change Sheet" at bounding box center [200, 501] width 259 height 46
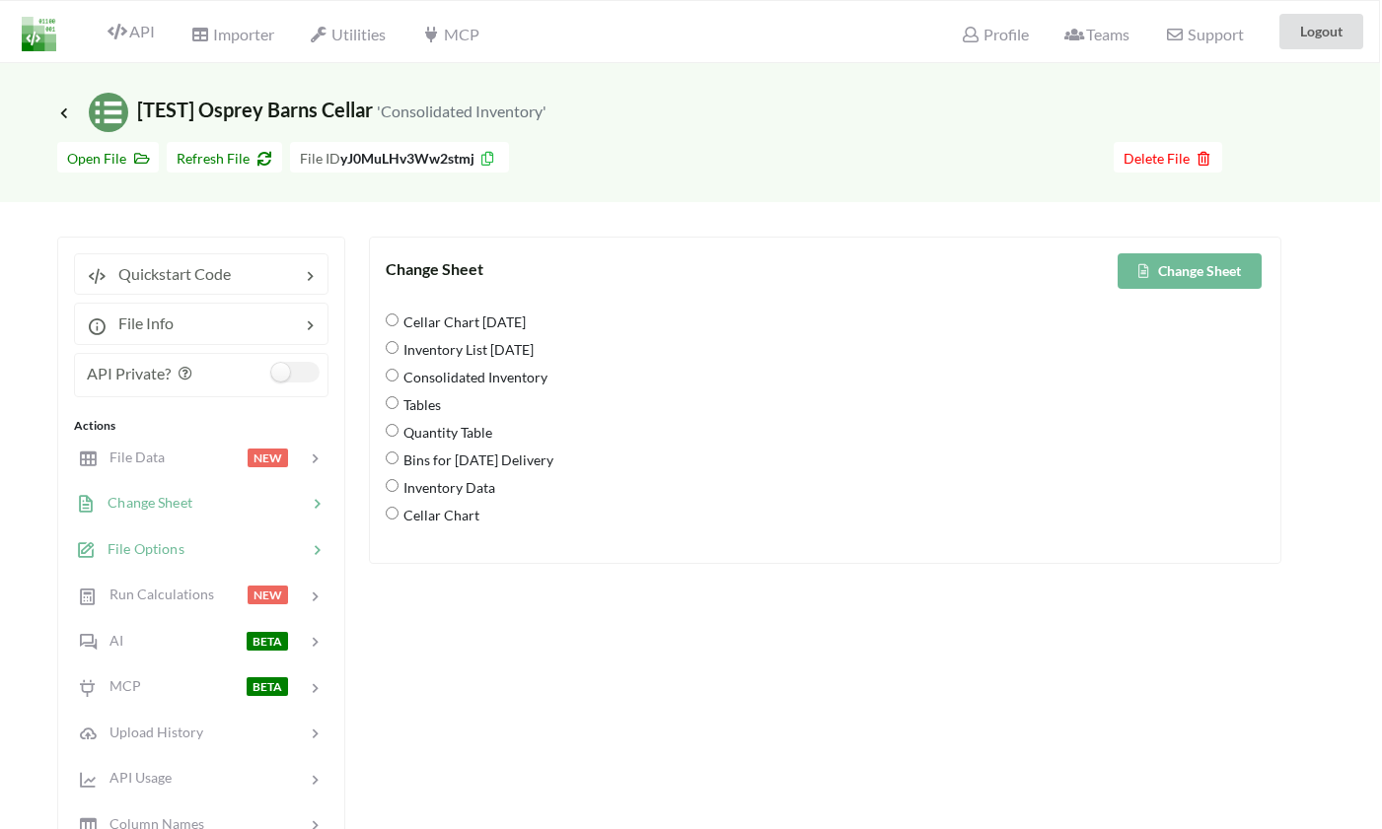
click at [149, 545] on span "File Options" at bounding box center [140, 548] width 89 height 17
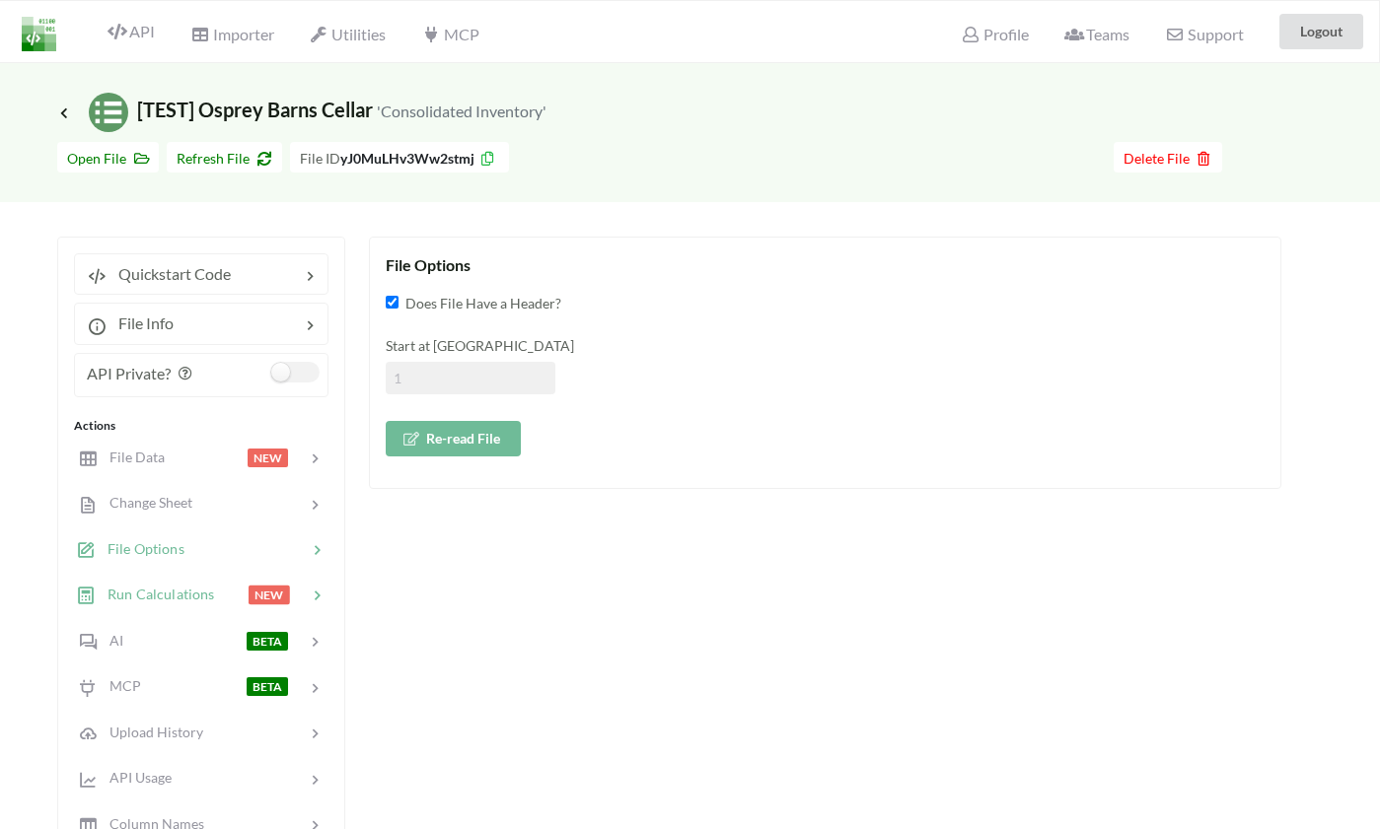
click at [139, 606] on div "Run Calculations" at bounding box center [145, 595] width 139 height 23
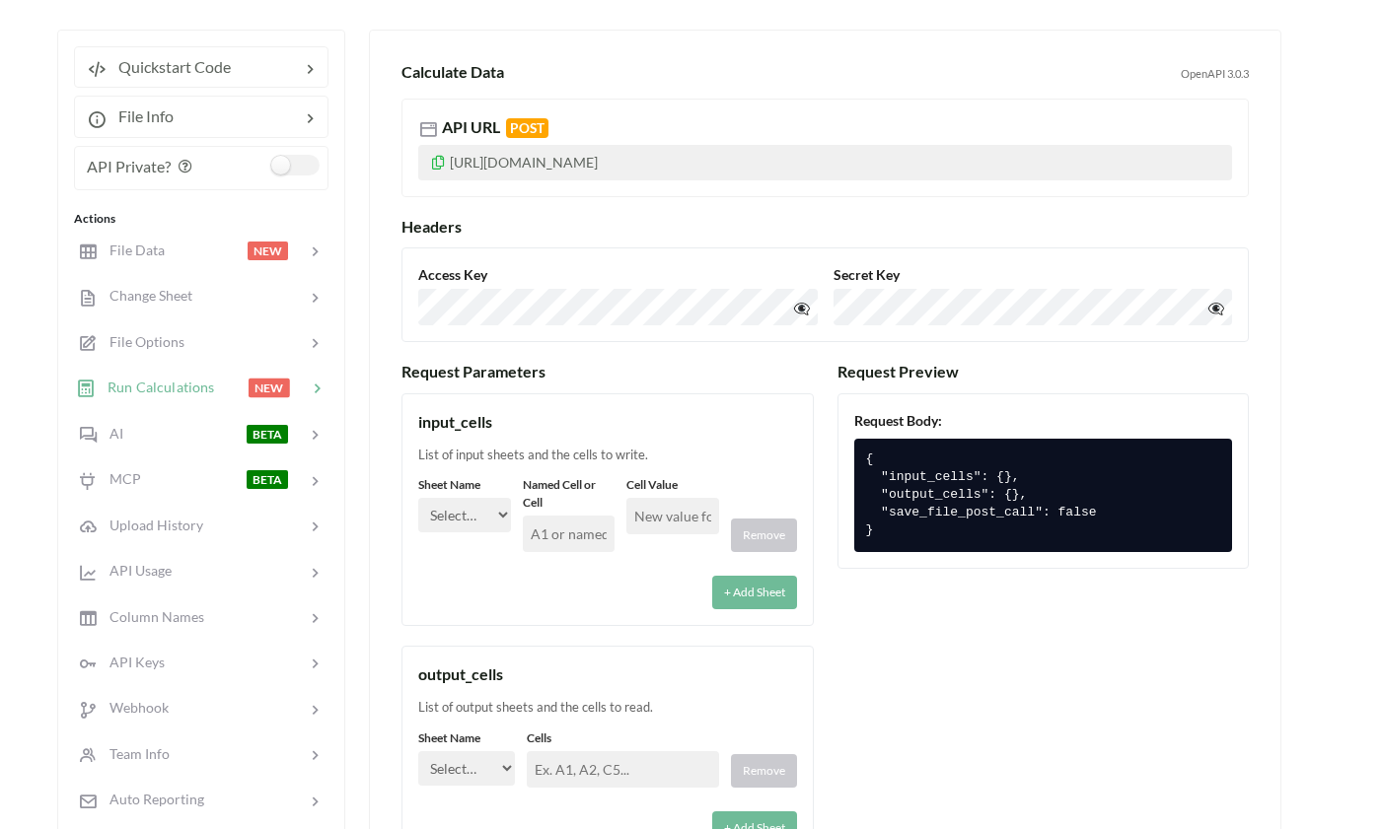
scroll to position [211, 2]
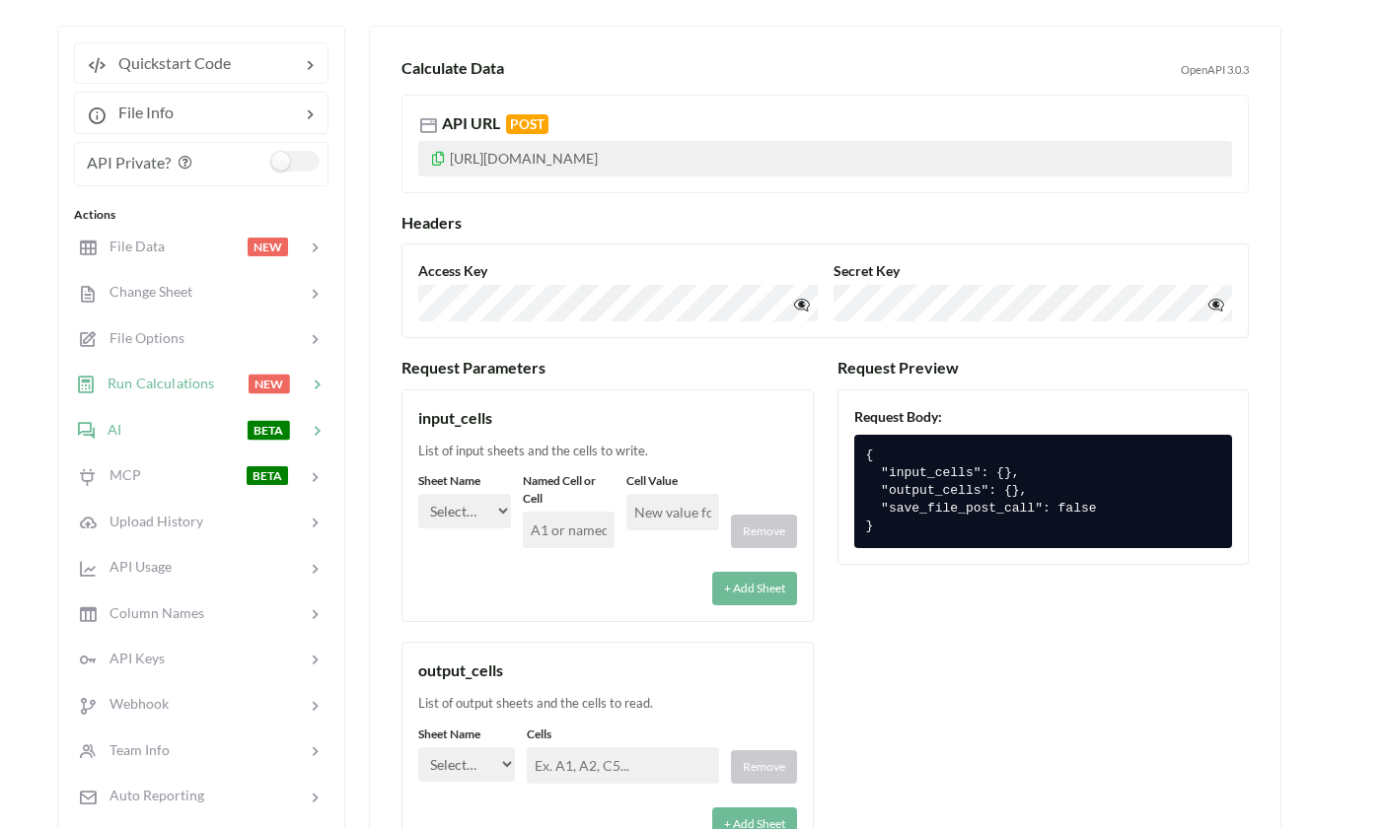
click at [181, 427] on div at bounding box center [183, 429] width 125 height 23
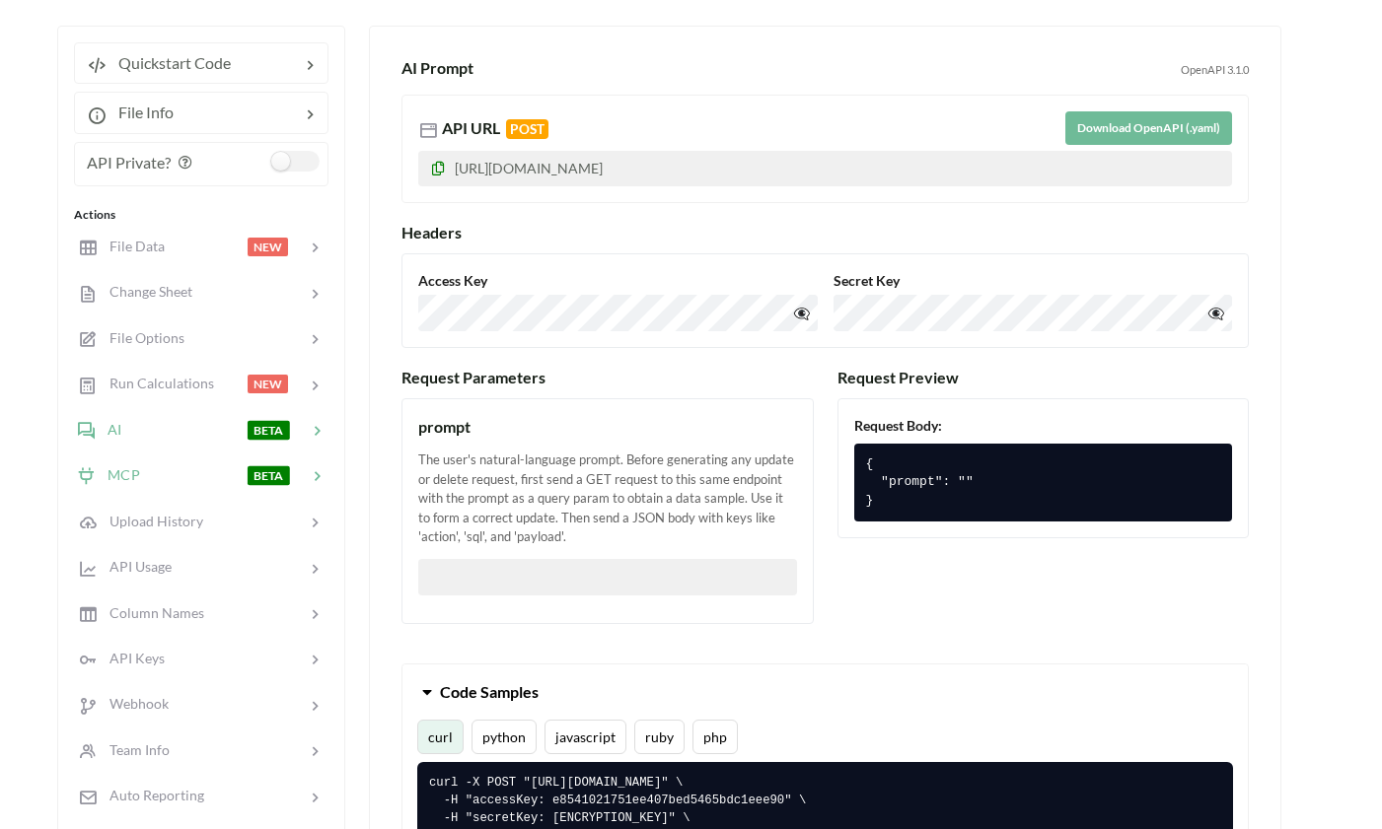
click at [129, 490] on div "MCP BETA" at bounding box center [200, 476] width 259 height 46
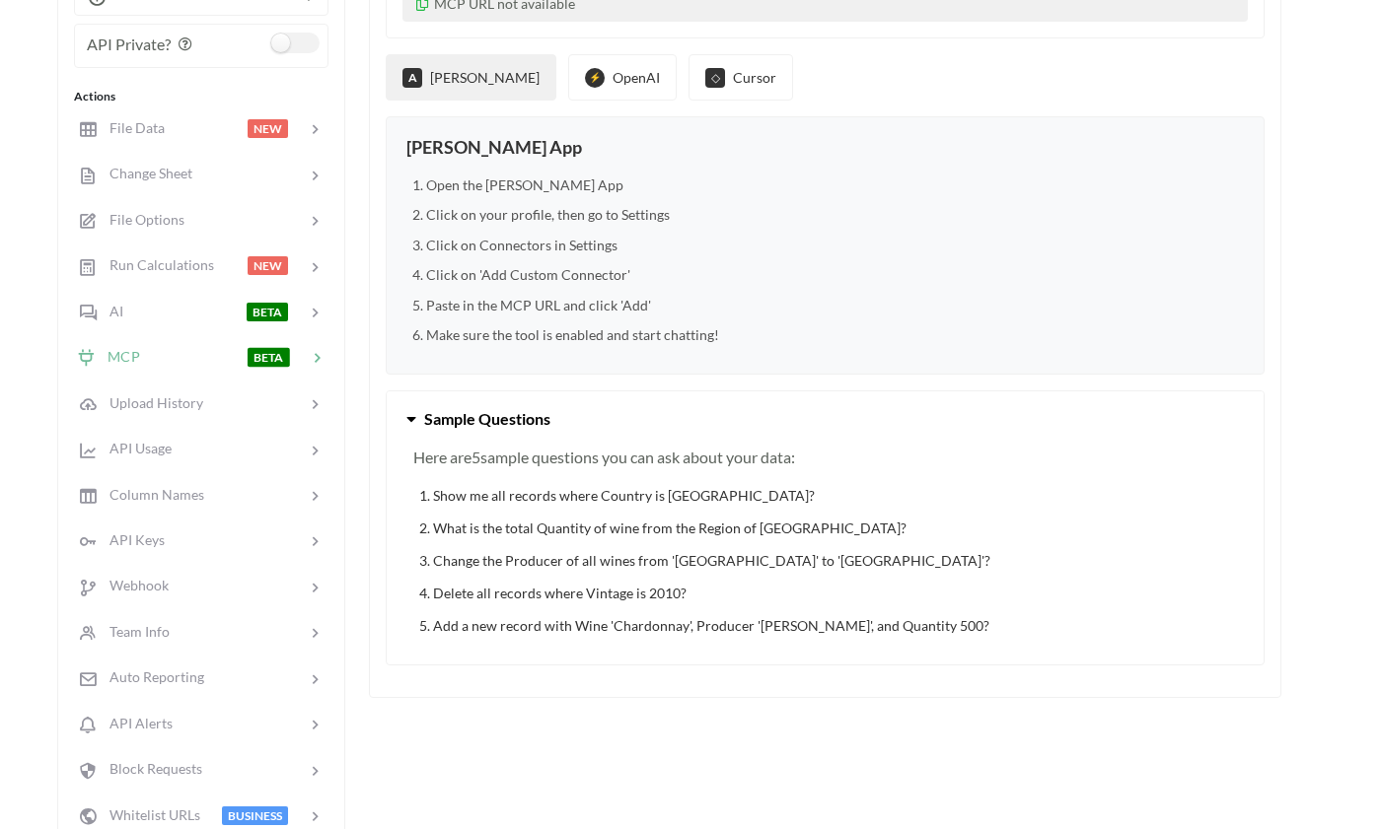
scroll to position [540, 2]
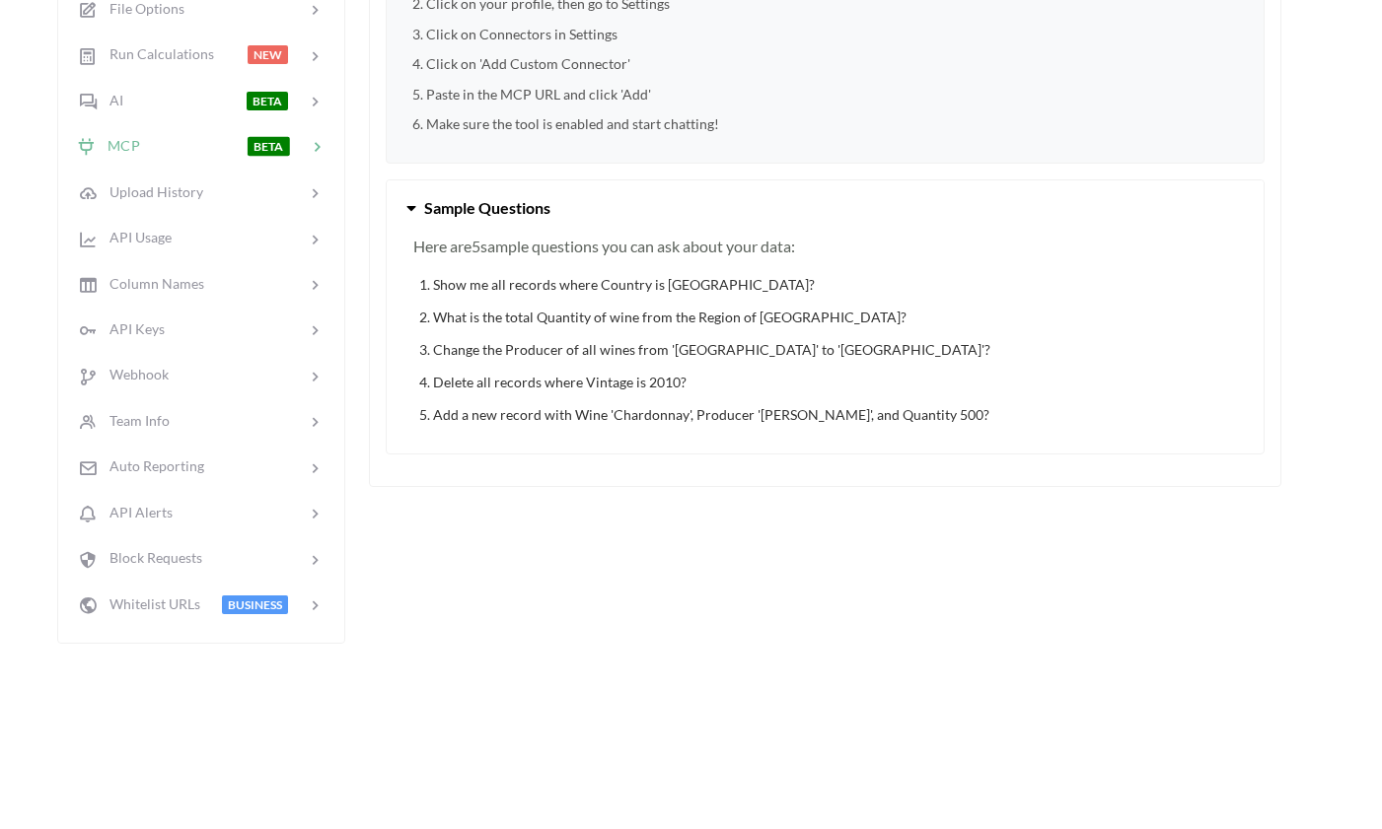
click at [534, 280] on li "Show me all records where Country is [GEOGRAPHIC_DATA]?" at bounding box center [835, 284] width 804 height 21
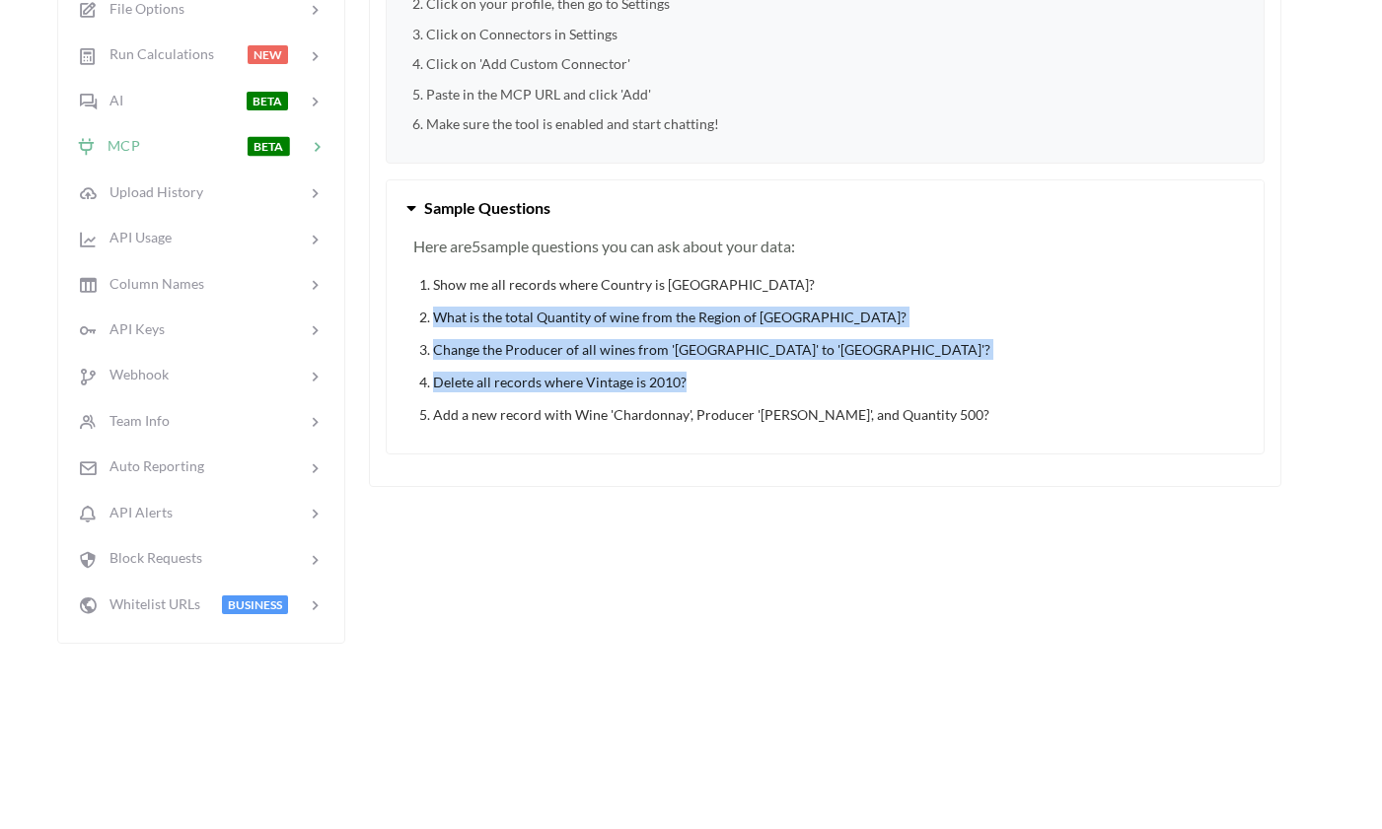
drag, startPoint x: 429, startPoint y: 304, endPoint x: 873, endPoint y: 407, distance: 455.7
click at [873, 407] on ol "Show me all records where Country is [GEOGRAPHIC_DATA]? What is the total Quant…" at bounding box center [824, 349] width 823 height 151
click at [873, 407] on li "Add a new record with Wine 'Chardonnay', Producer '[PERSON_NAME]', and Quantity…" at bounding box center [835, 414] width 804 height 21
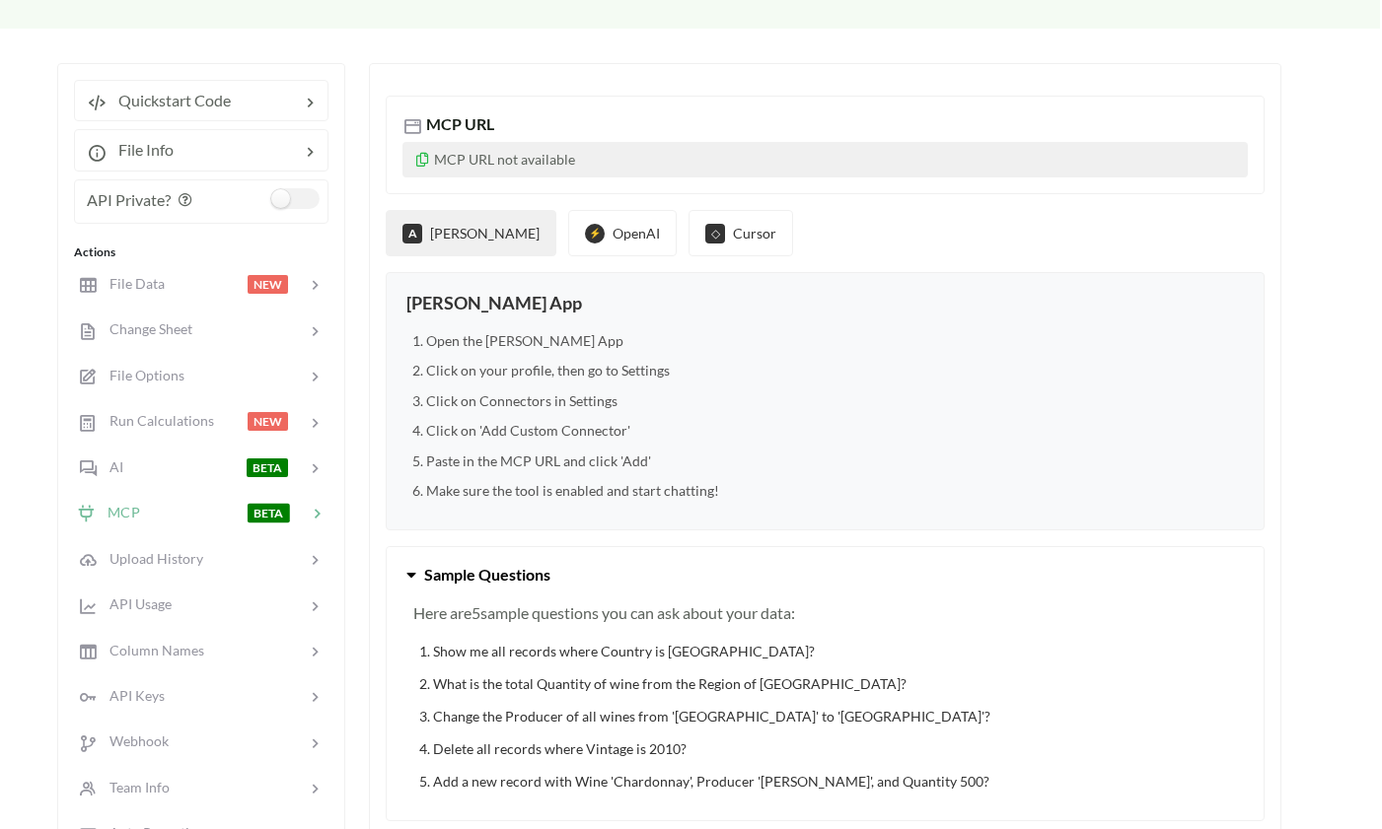
scroll to position [103, 2]
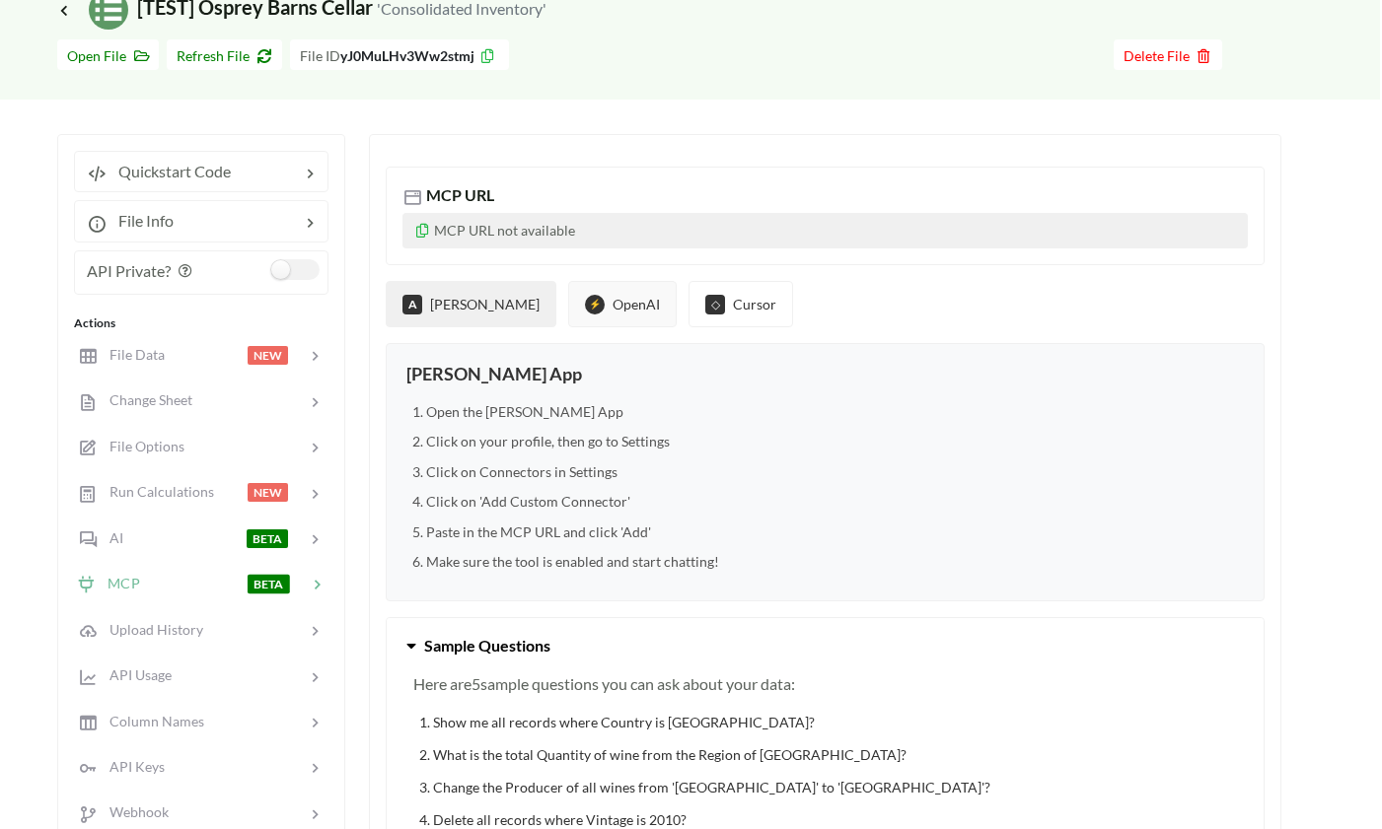
click at [581, 300] on button "⚡ OpenAI" at bounding box center [622, 304] width 108 height 46
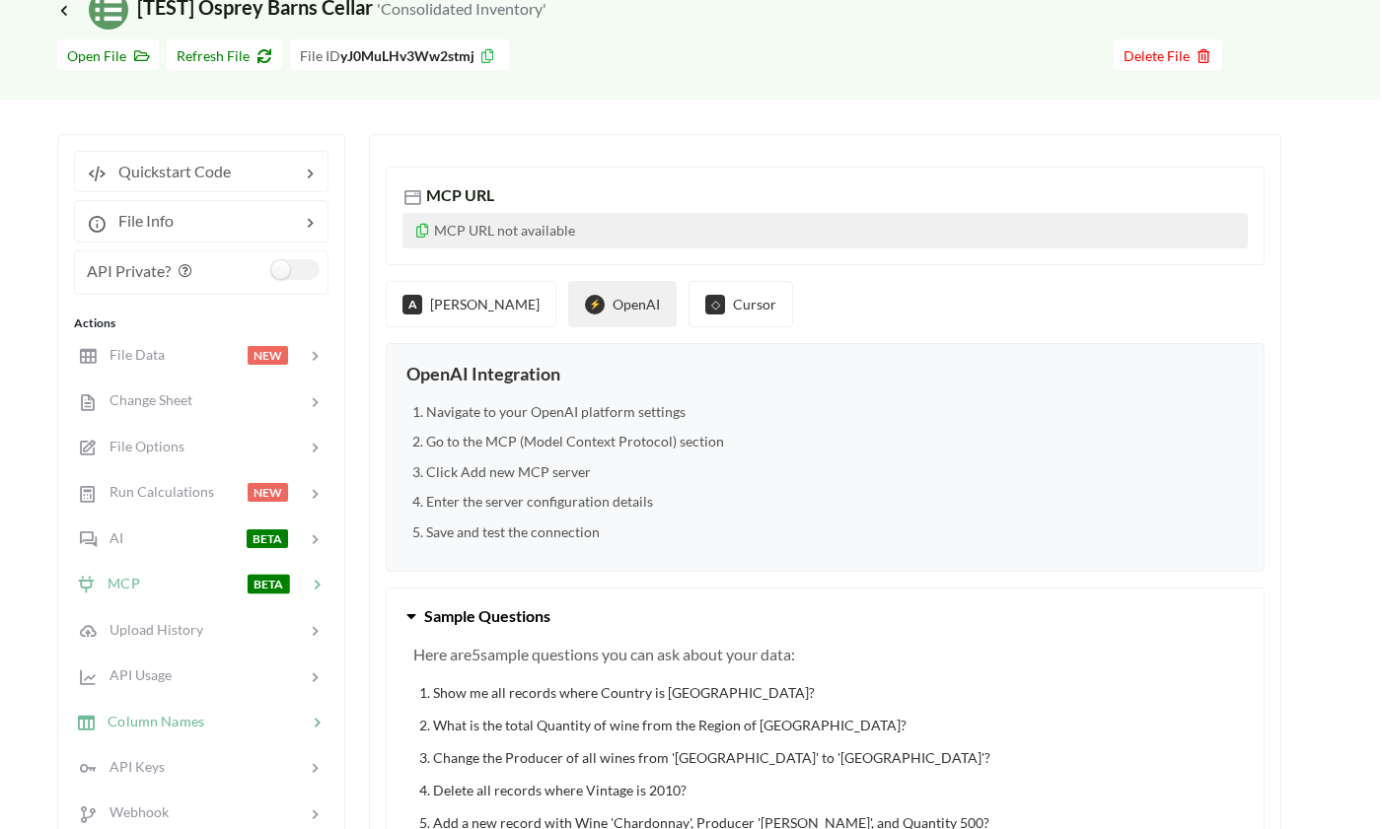
click at [136, 718] on span "Column Names" at bounding box center [150, 720] width 108 height 17
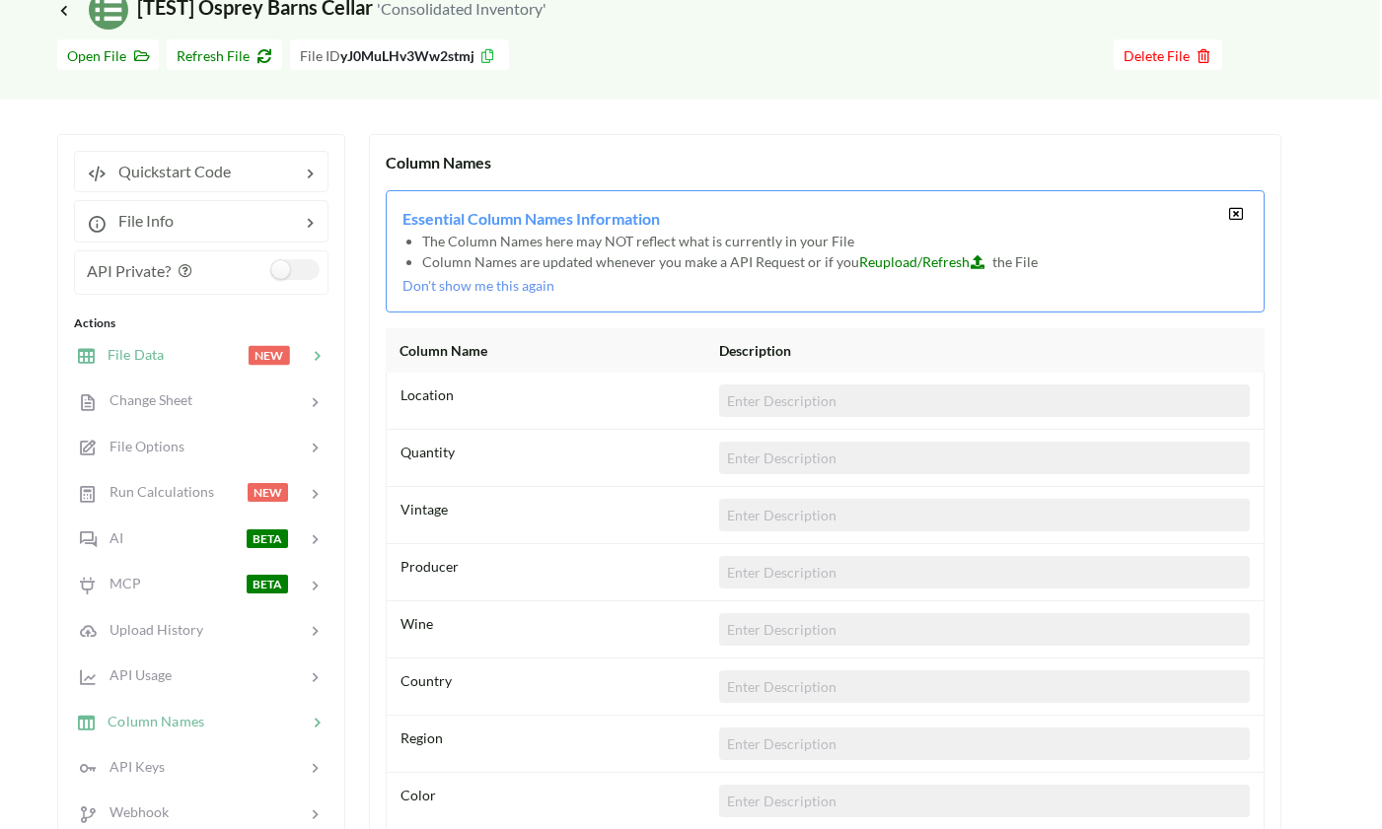
click at [169, 360] on div at bounding box center [206, 355] width 84 height 23
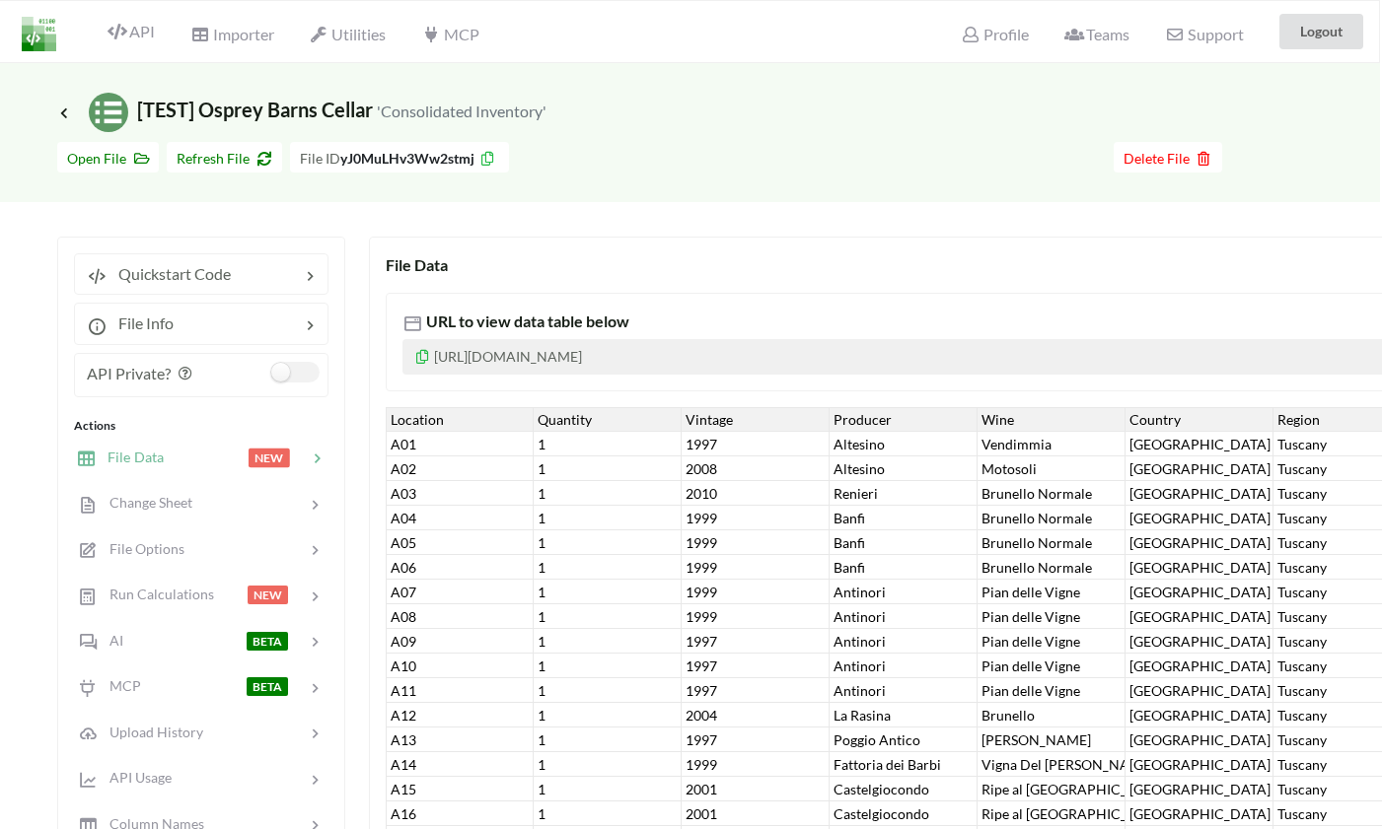
scroll to position [0, 2]
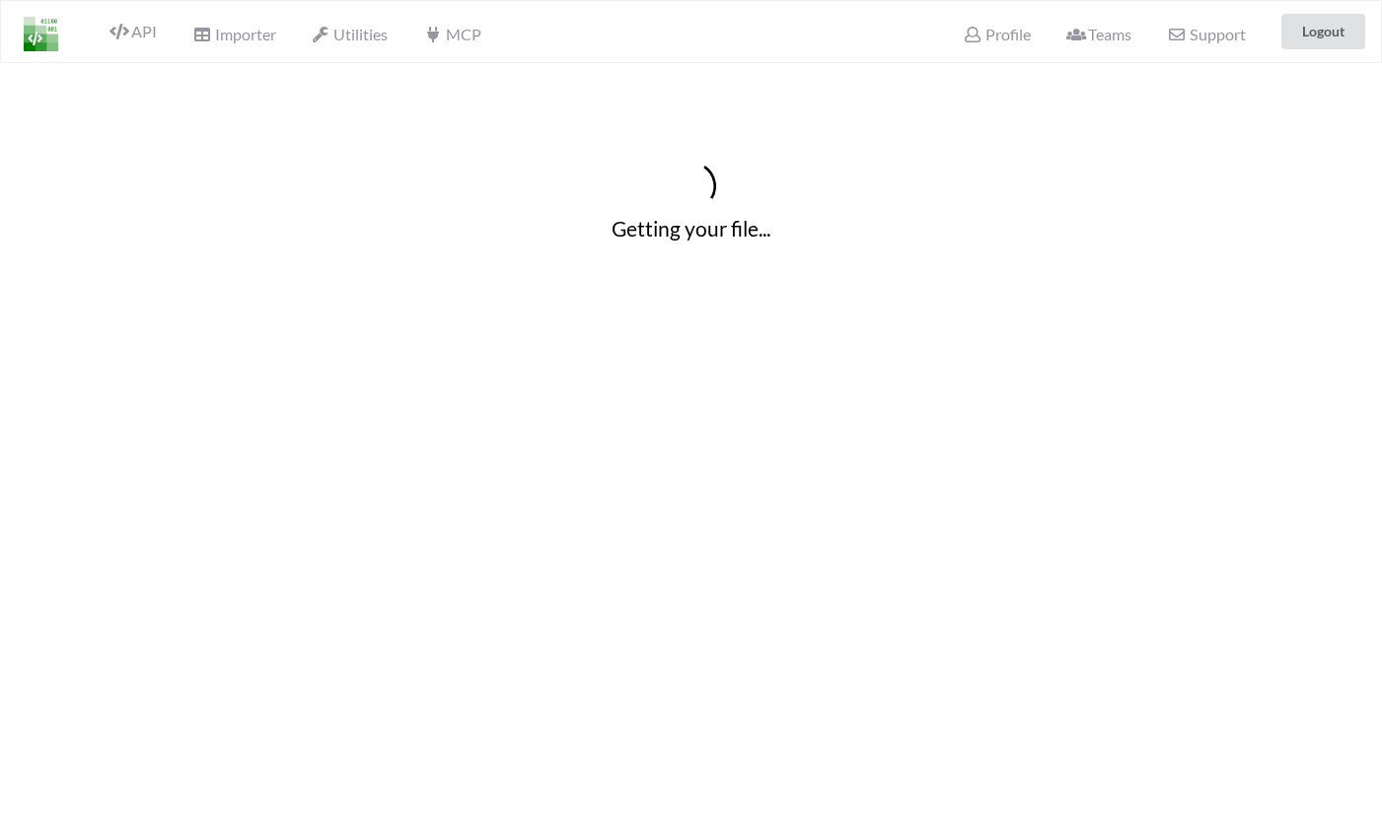
scroll to position [0, 2]
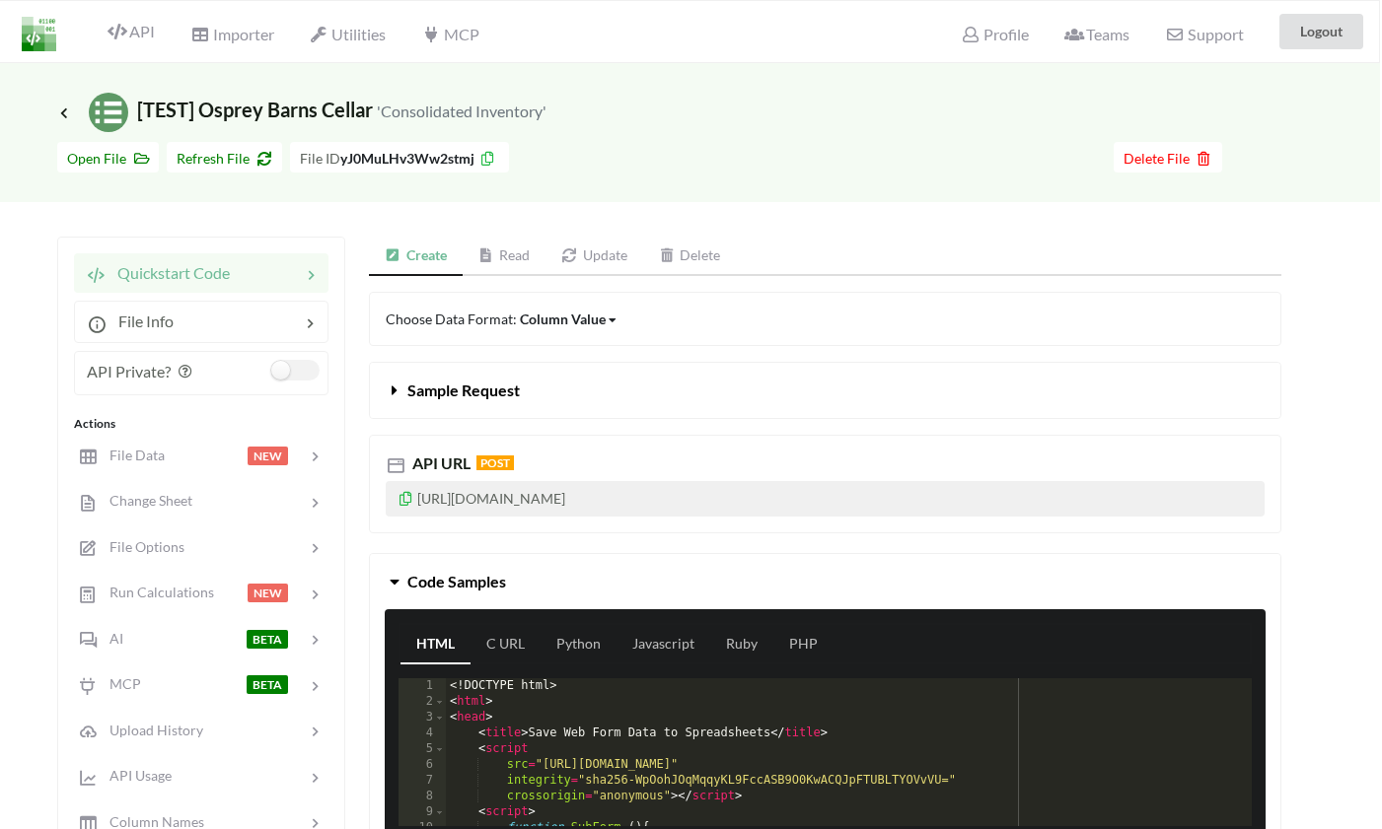
click at [493, 260] on icon at bounding box center [486, 256] width 17 height 14
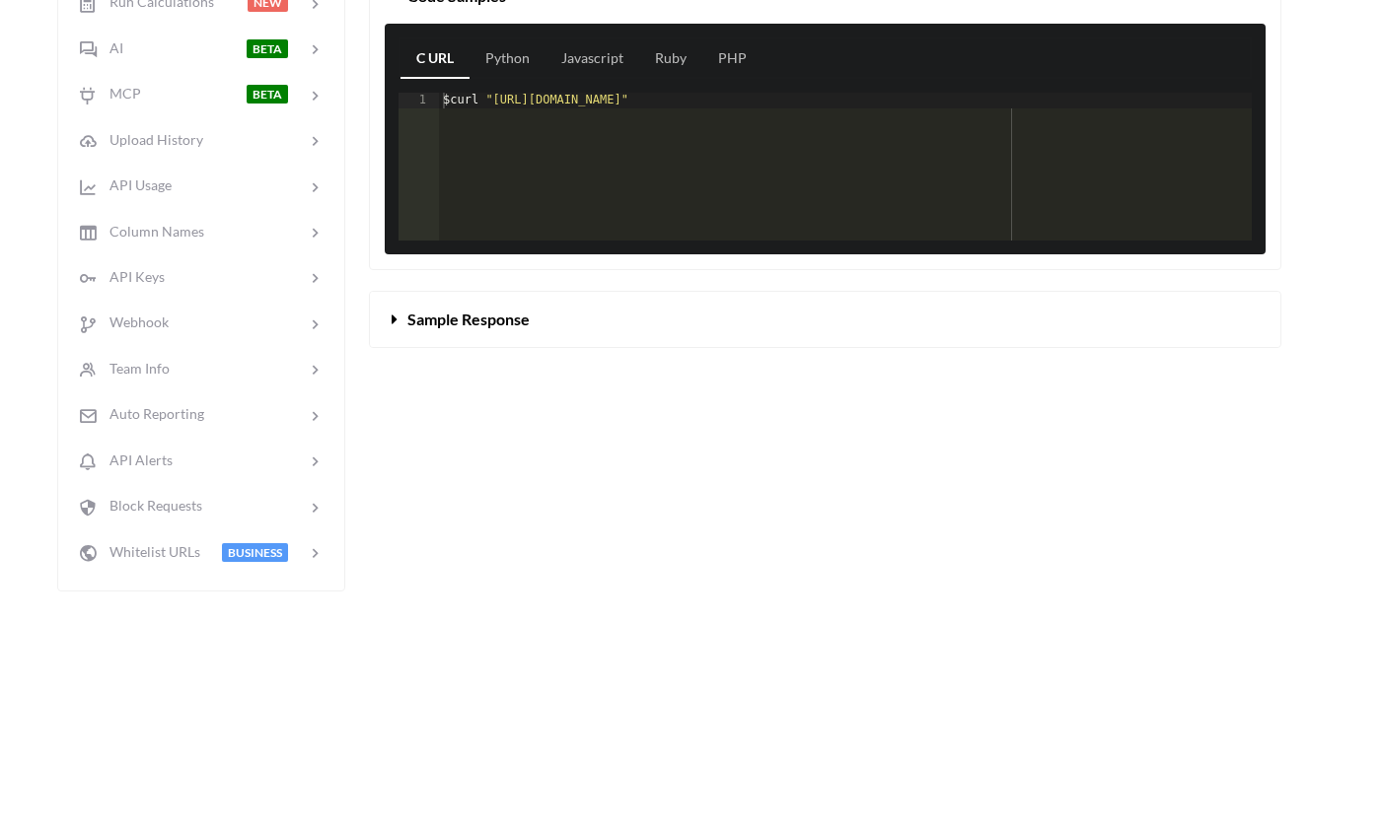
scroll to position [74, 2]
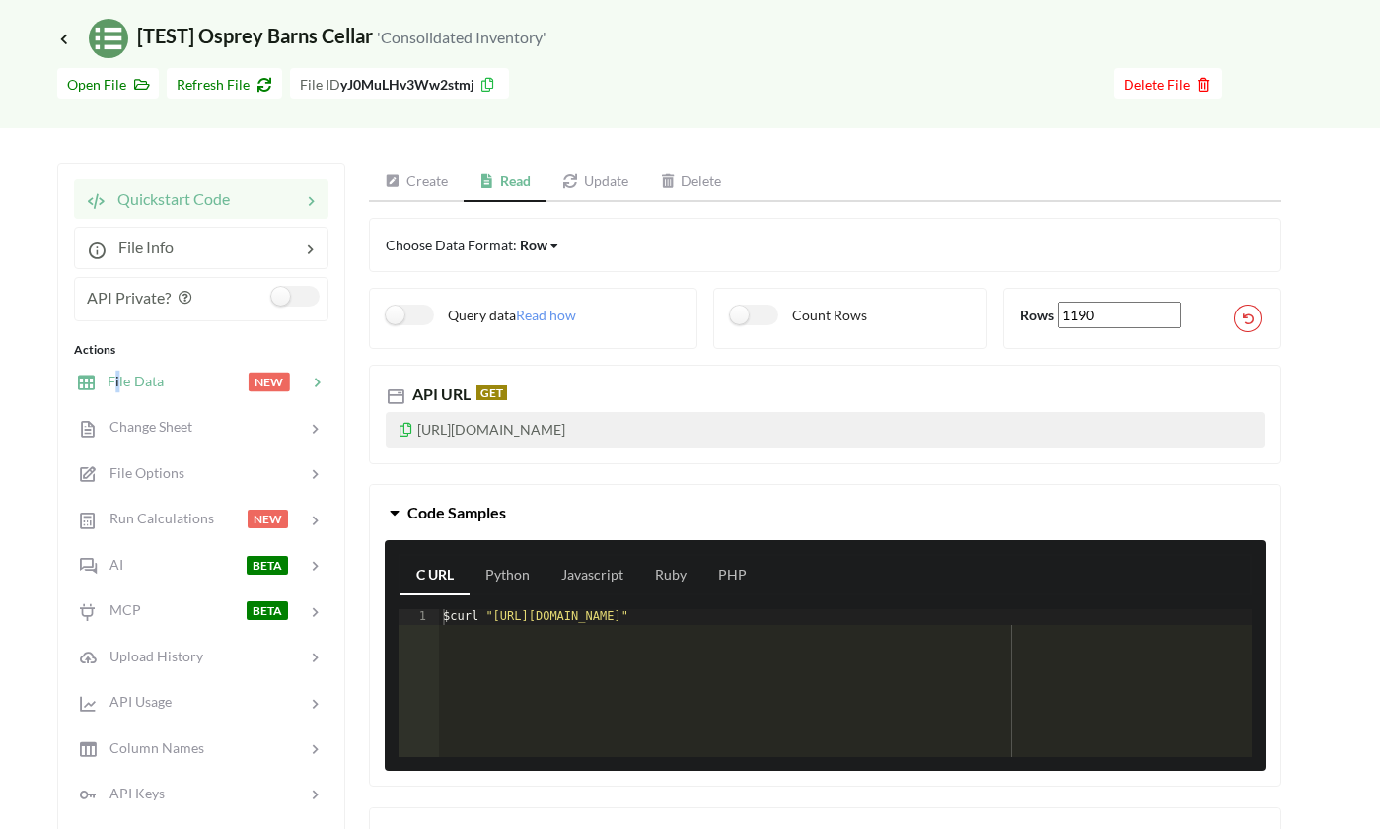
click at [118, 381] on span "File Data" at bounding box center [130, 381] width 68 height 17
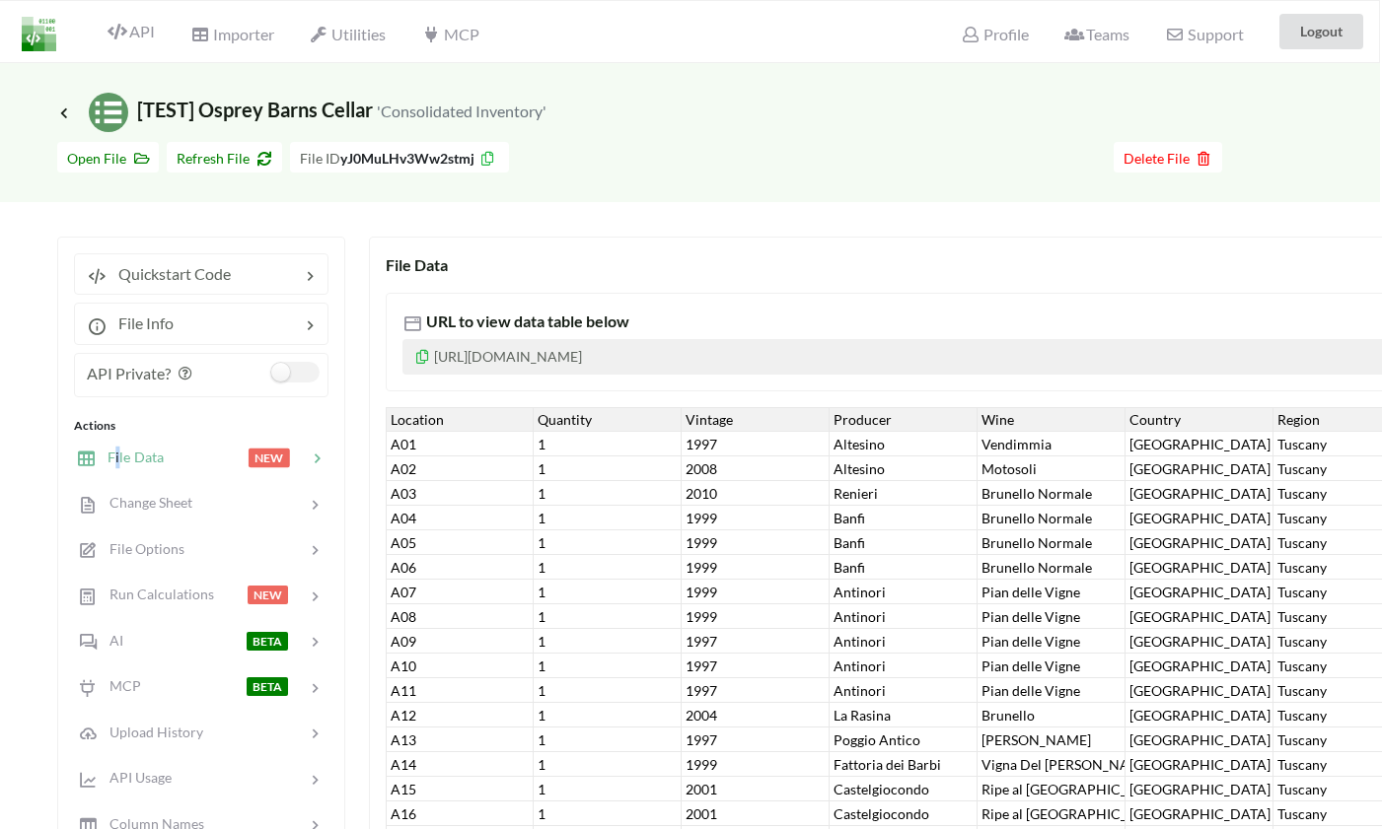
scroll to position [0, 2]
click at [589, 357] on p "[URL][DOMAIN_NAME]" at bounding box center [946, 357] width 1089 height 36
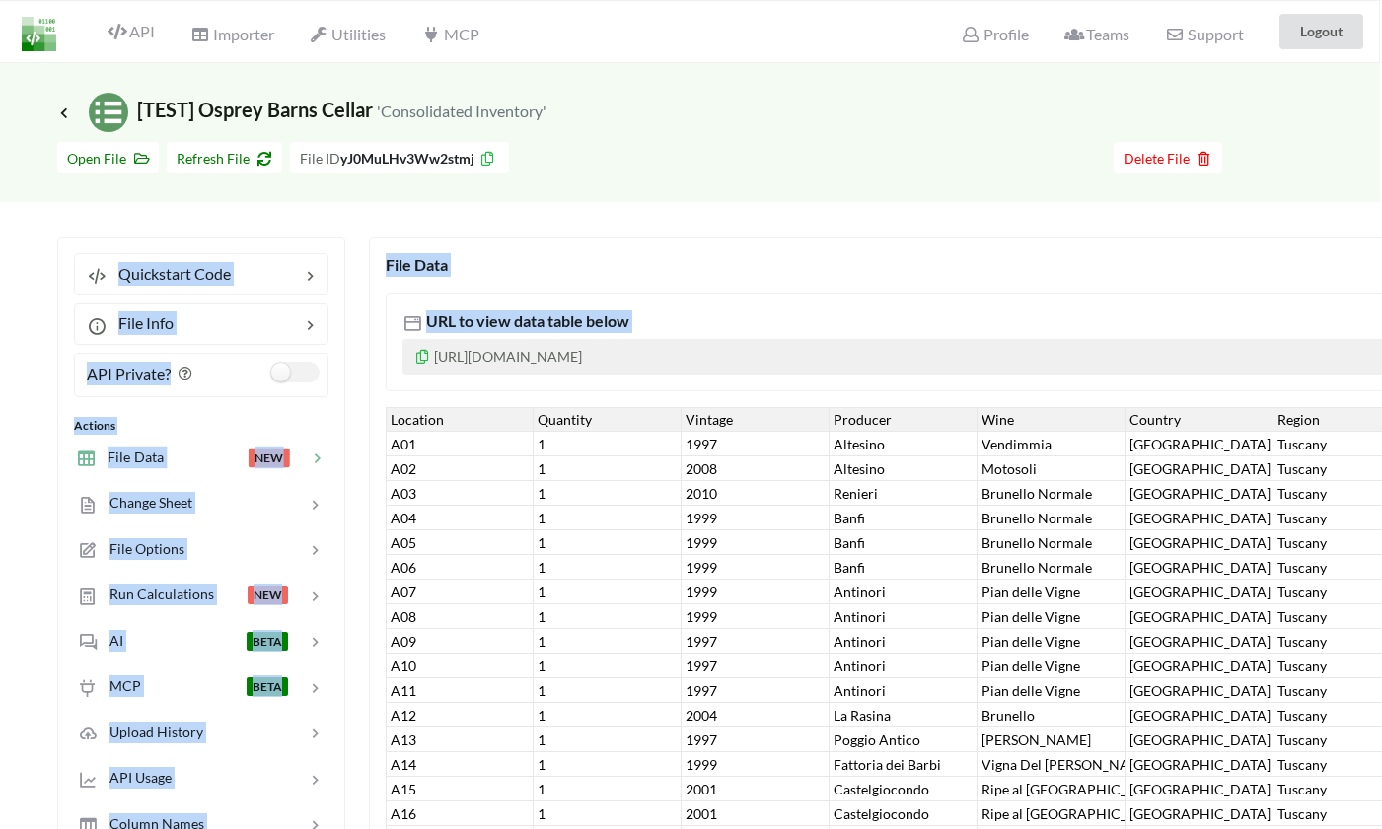
click at [589, 357] on p "[URL][DOMAIN_NAME]" at bounding box center [946, 357] width 1089 height 36
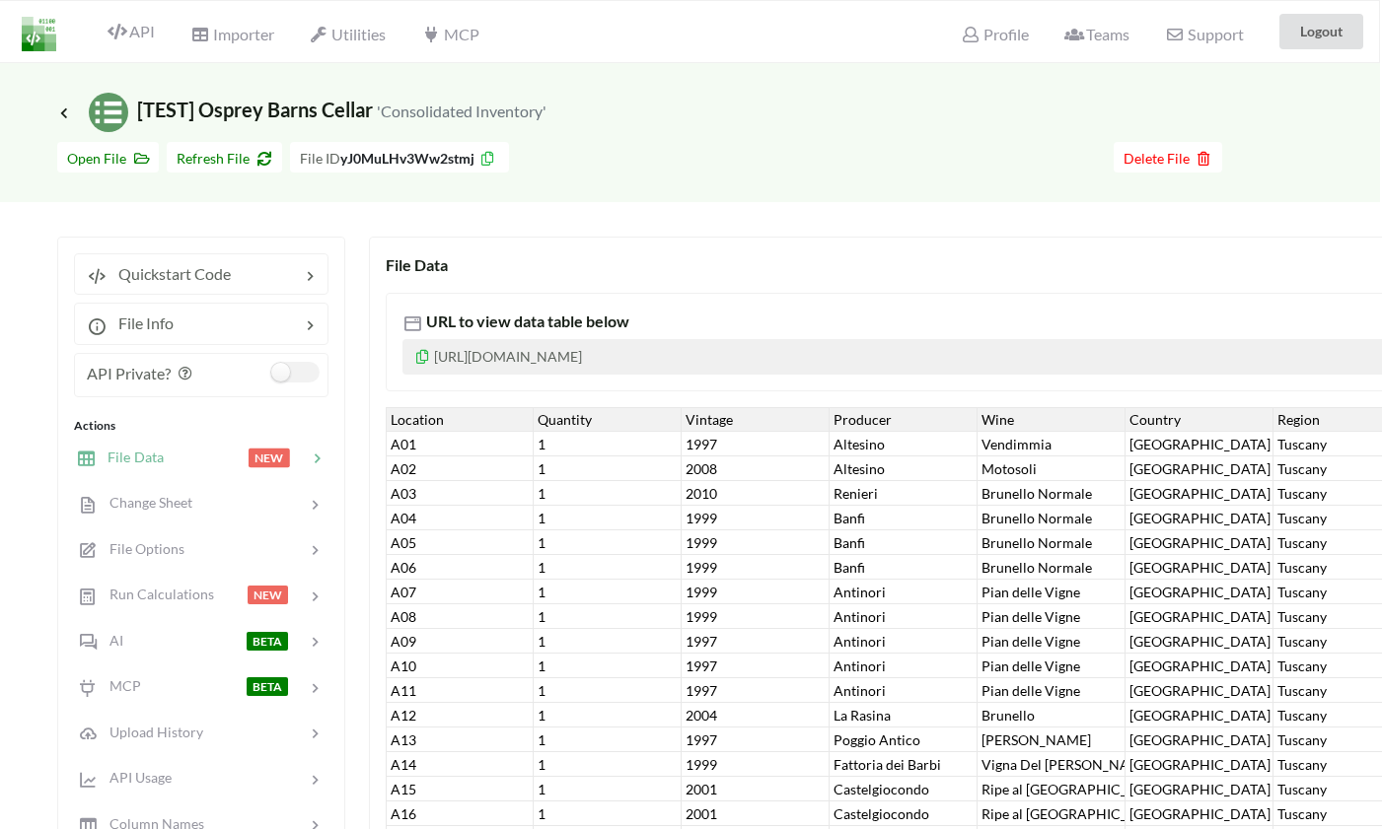
click at [752, 364] on p "[URL][DOMAIN_NAME]" at bounding box center [946, 357] width 1089 height 36
drag, startPoint x: 830, startPoint y: 360, endPoint x: 434, endPoint y: 360, distance: 396.5
click at [434, 360] on p "[URL][DOMAIN_NAME]" at bounding box center [946, 357] width 1089 height 36
copy p "[URL][DOMAIN_NAME]"
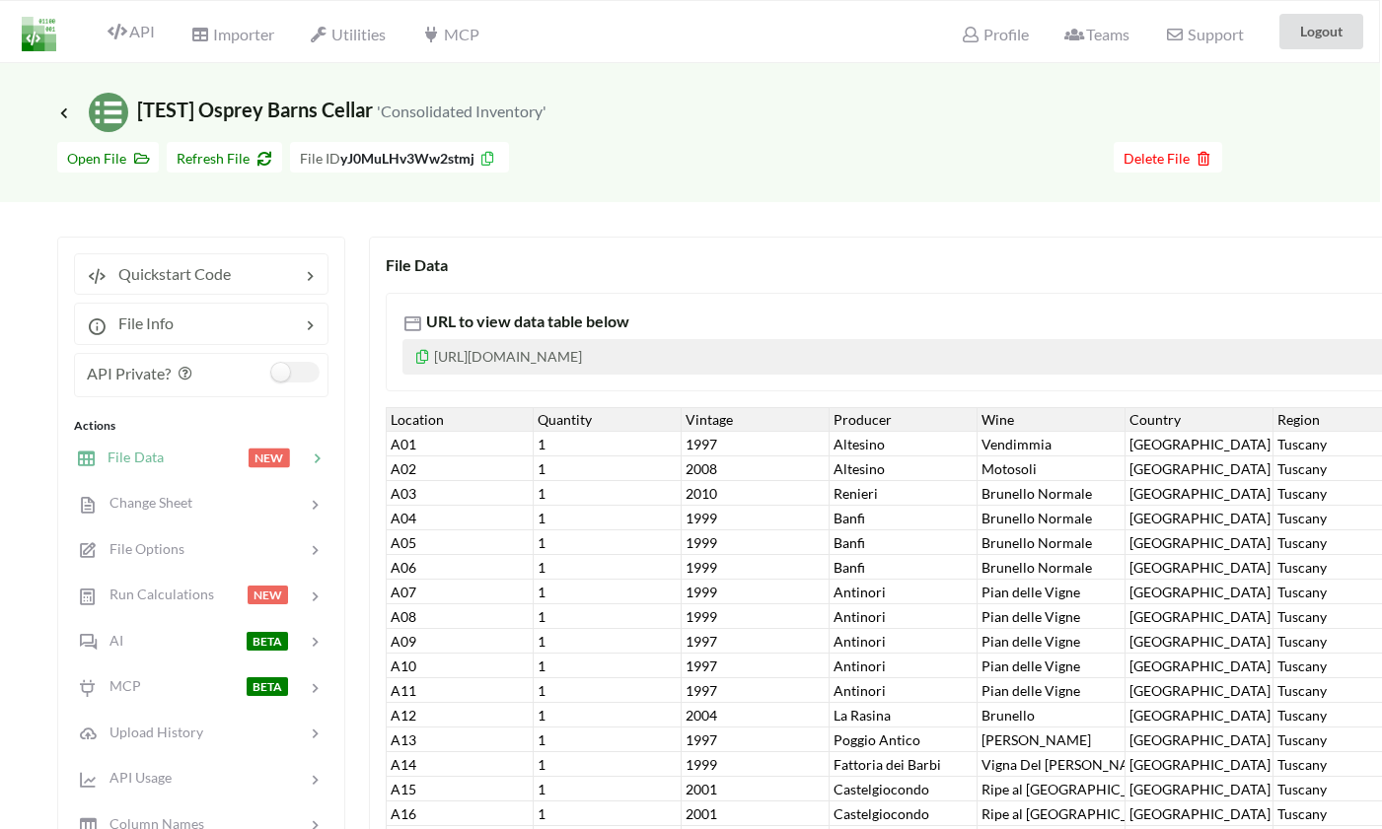
click at [606, 357] on p "[URL][DOMAIN_NAME]" at bounding box center [946, 357] width 1089 height 36
click at [512, 359] on p "[URL][DOMAIN_NAME]" at bounding box center [946, 357] width 1089 height 36
drag, startPoint x: 433, startPoint y: 358, endPoint x: 873, endPoint y: 347, distance: 440.0
click at [873, 347] on p "[URL][DOMAIN_NAME]" at bounding box center [946, 357] width 1089 height 36
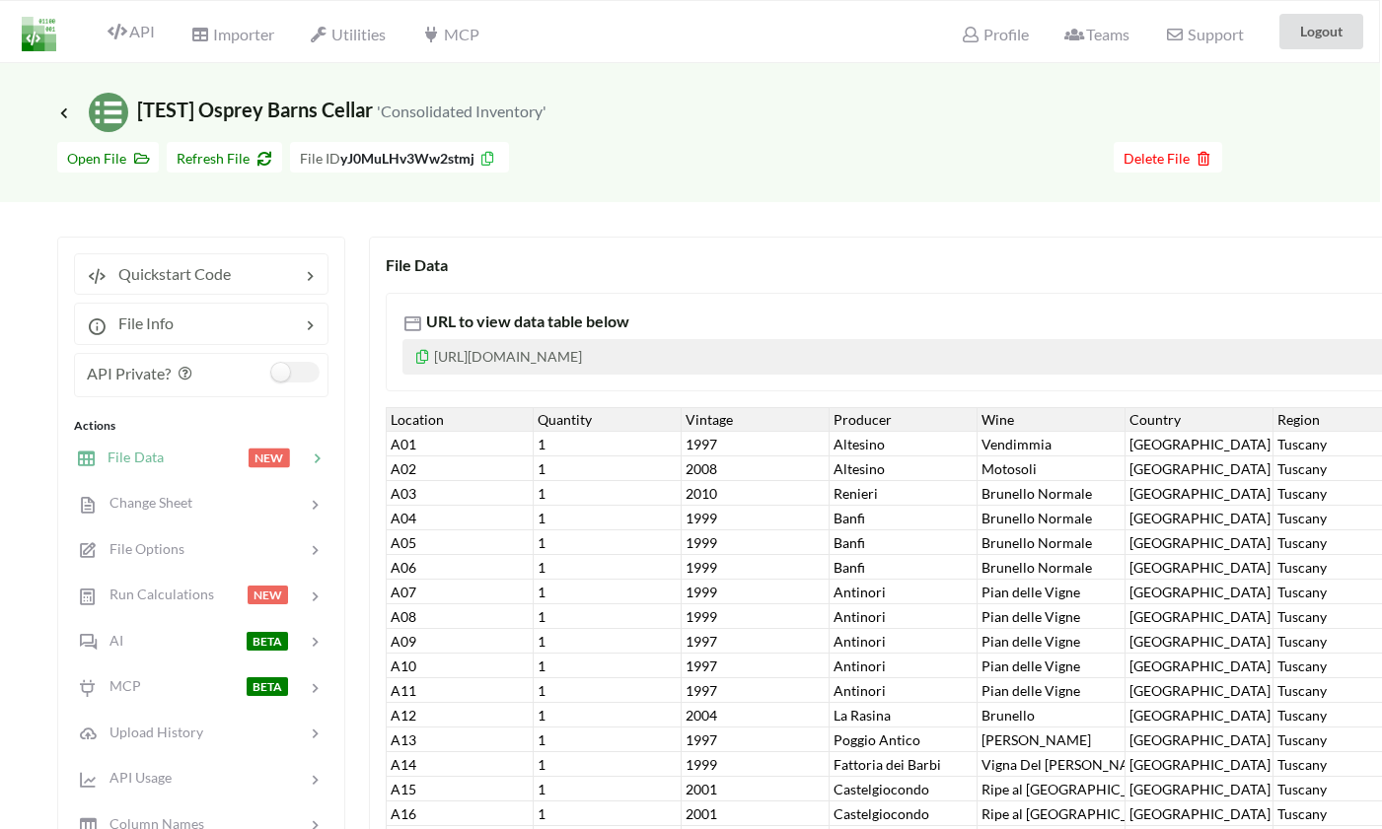
drag, startPoint x: 837, startPoint y: 352, endPoint x: 436, endPoint y: 358, distance: 401.4
click at [436, 358] on p "[URL][DOMAIN_NAME]" at bounding box center [946, 357] width 1089 height 36
copy p "[URL][DOMAIN_NAME]"
click at [162, 272] on span "Quickstart Code" at bounding box center [169, 273] width 124 height 19
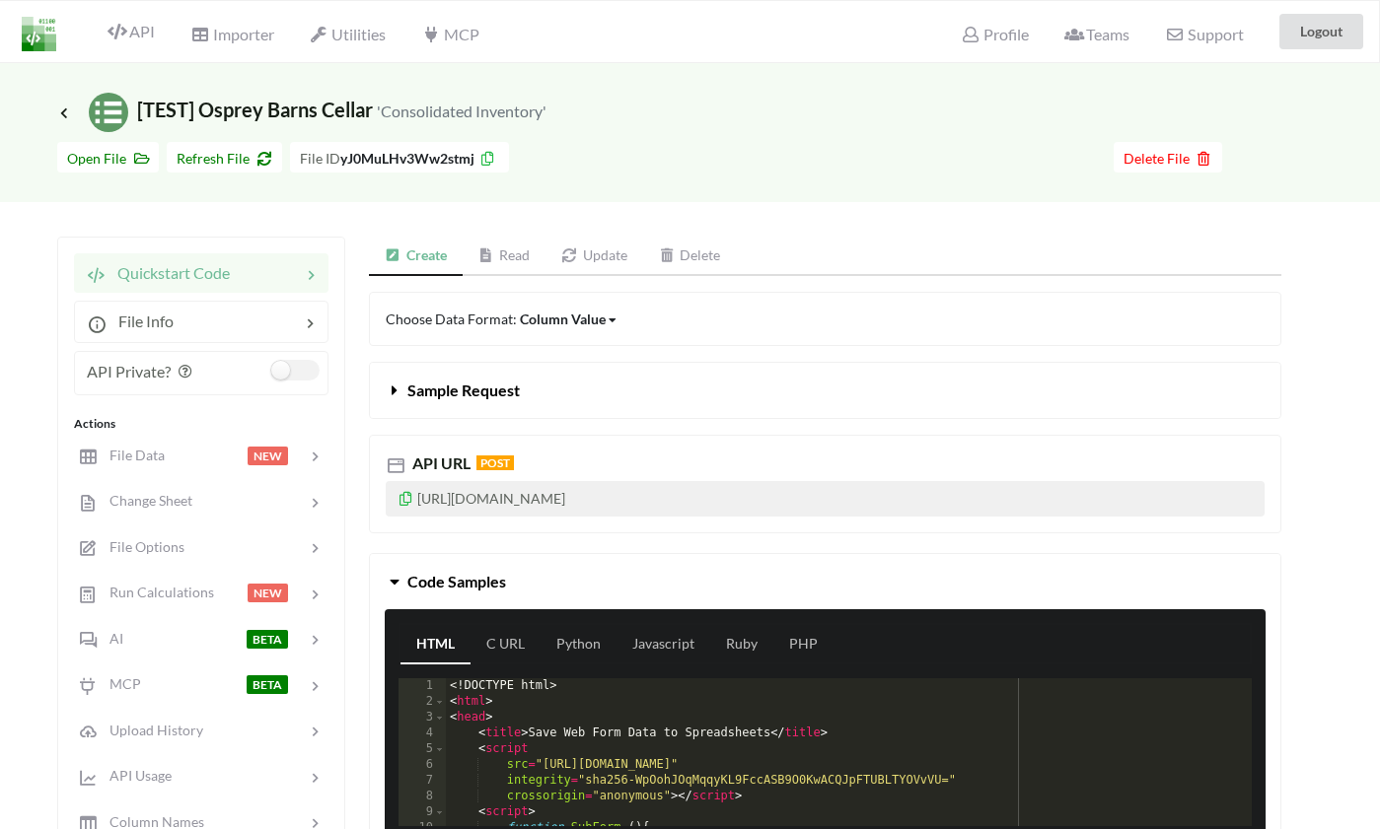
click at [489, 266] on link "Read" at bounding box center [505, 256] width 84 height 39
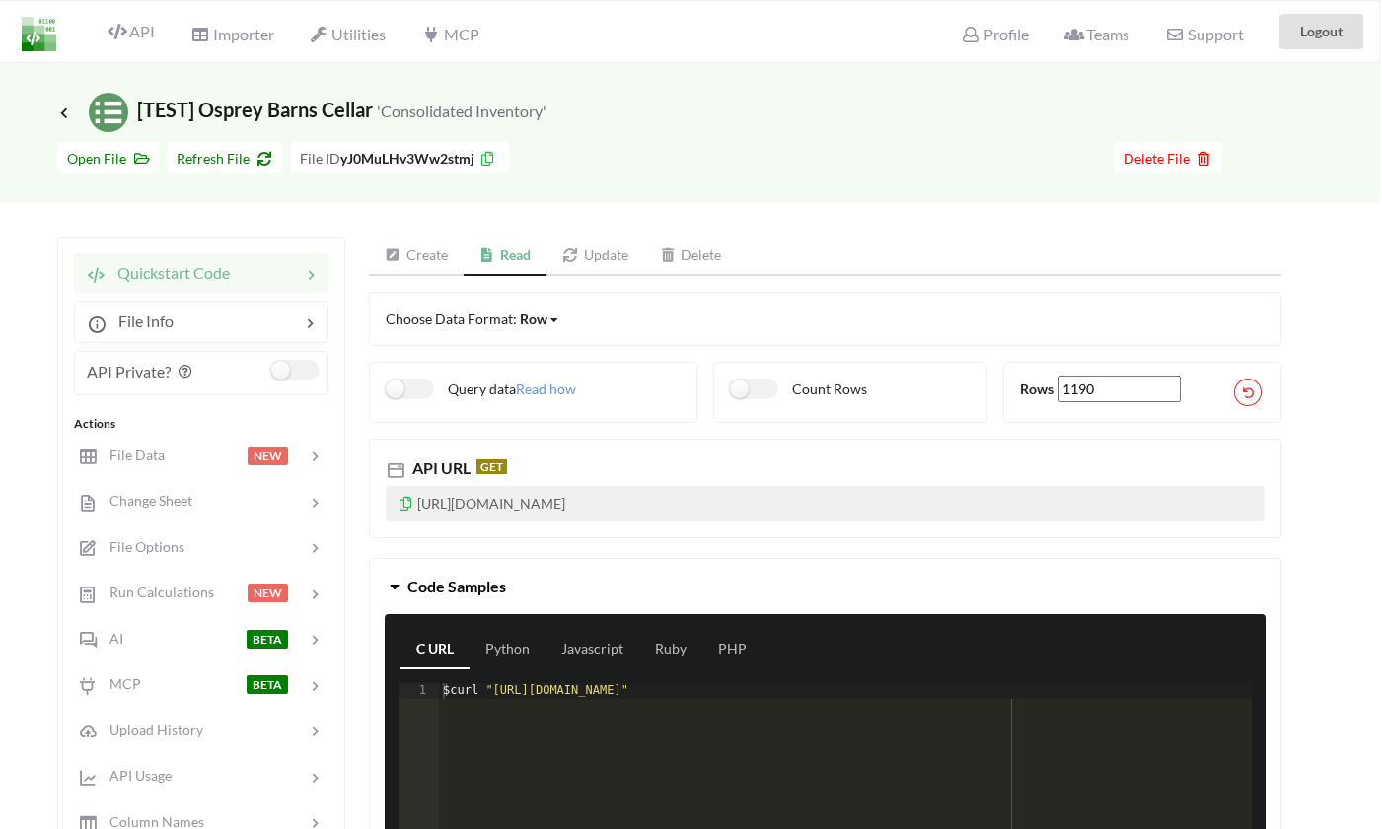
drag, startPoint x: 819, startPoint y: 500, endPoint x: 414, endPoint y: 501, distance: 404.4
click at [414, 501] on p "[URL][DOMAIN_NAME]" at bounding box center [825, 504] width 879 height 36
copy p "[URL][DOMAIN_NAME]"
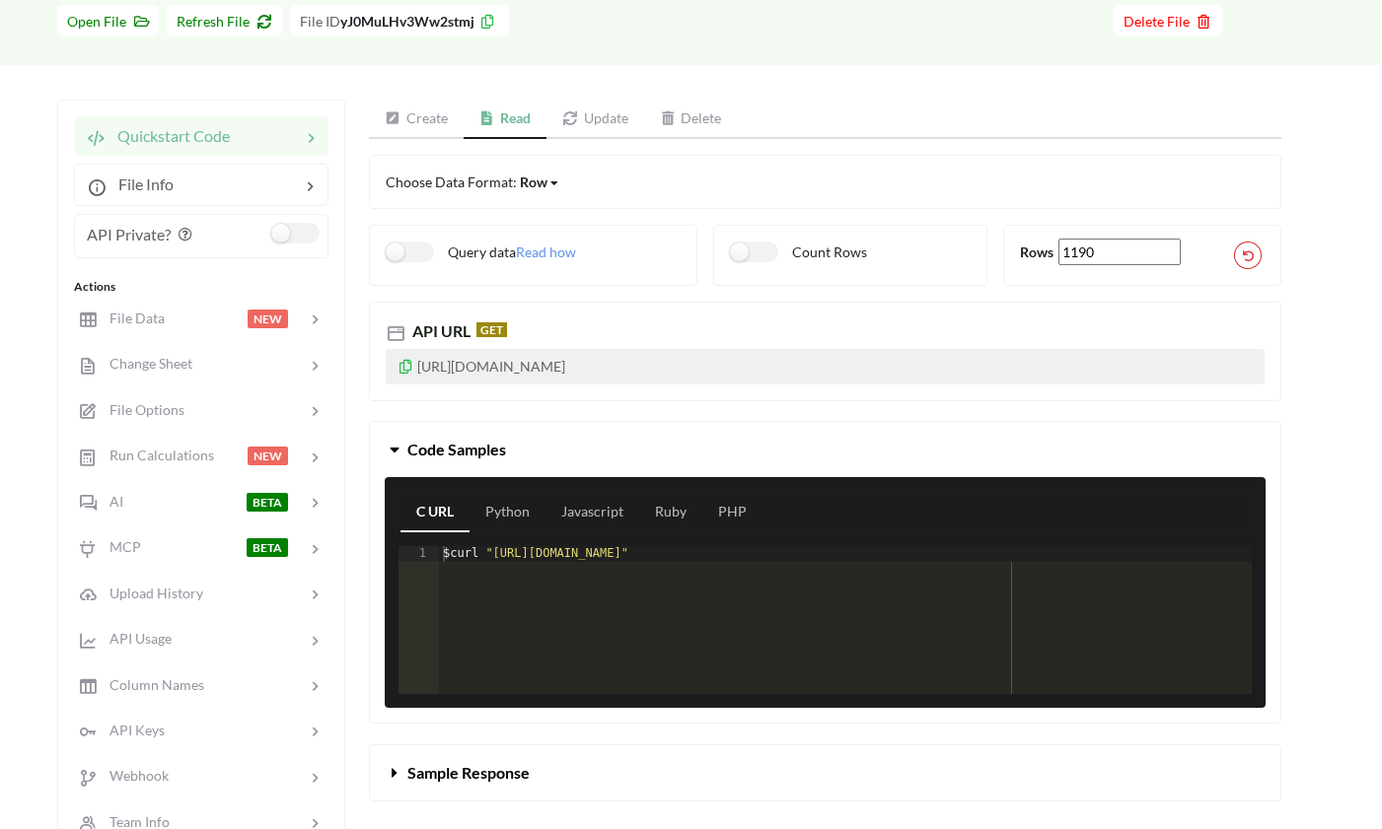
scroll to position [159, 2]
